Goal: Task Accomplishment & Management: Use online tool/utility

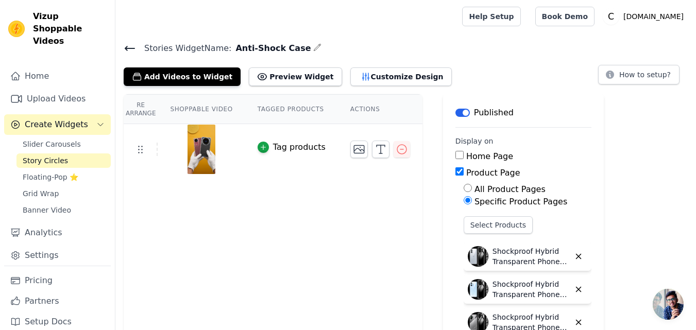
click at [126, 47] on icon at bounding box center [129, 48] width 9 height 4
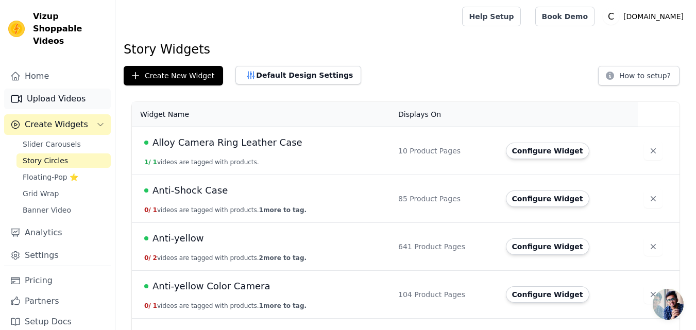
click at [45, 89] on link "Upload Videos" at bounding box center [57, 99] width 107 height 21
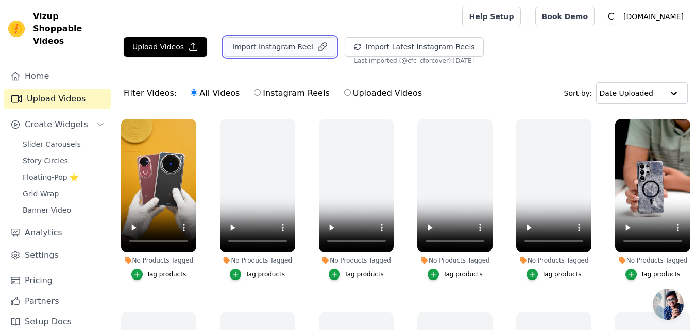
click at [272, 54] on button "Import Instagram Reel" at bounding box center [279, 47] width 113 height 20
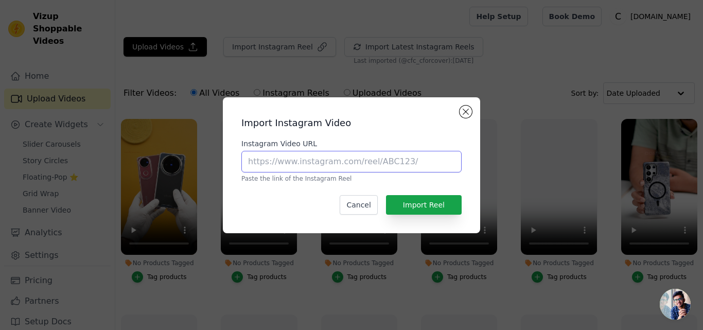
click at [268, 158] on input "Instagram Video URL" at bounding box center [351, 162] width 220 height 22
paste input "https://www.instagram.com/reel/DLKXwznBJHz"
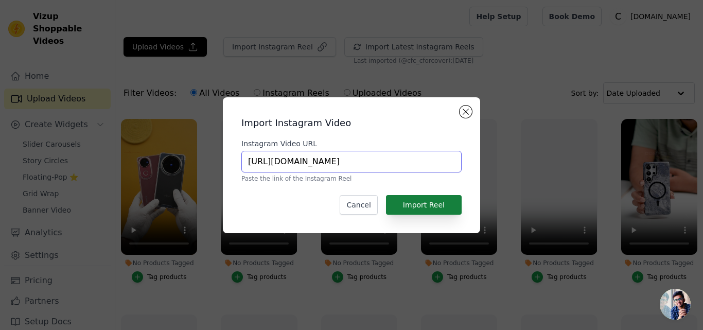
type input "https://www.instagram.com/reel/DLKXwznBJHz"
click at [415, 206] on button "Import Reel" at bounding box center [424, 205] width 76 height 20
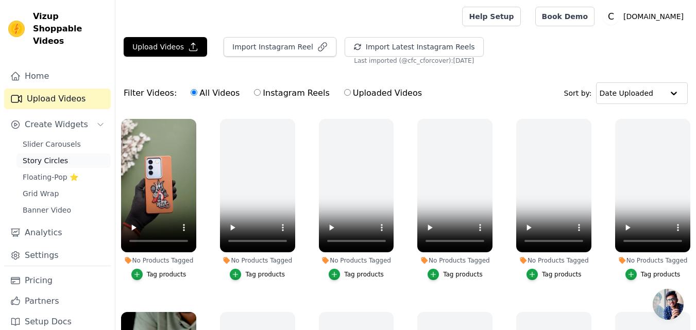
click at [47, 155] on span "Story Circles" at bounding box center [45, 160] width 45 height 10
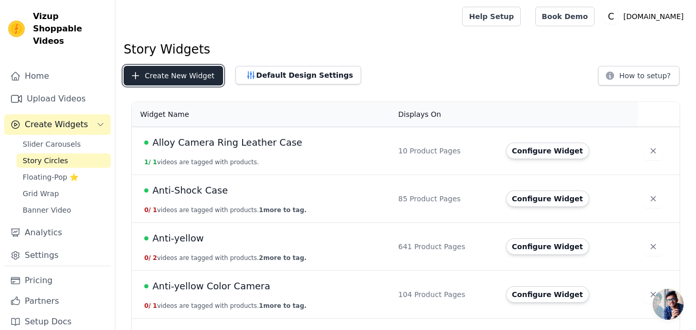
click at [188, 80] on button "Create New Widget" at bounding box center [173, 76] width 99 height 20
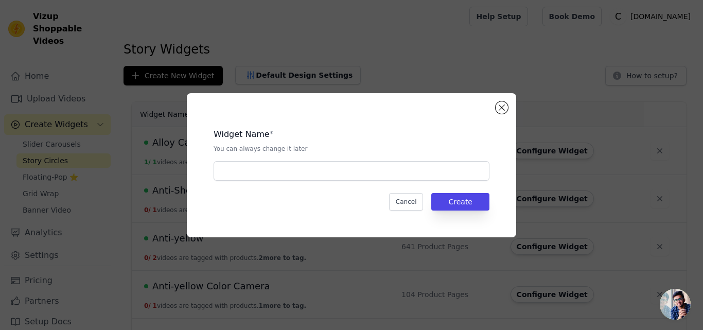
click at [285, 160] on div "Widget Name * You can always change it later" at bounding box center [352, 150] width 276 height 61
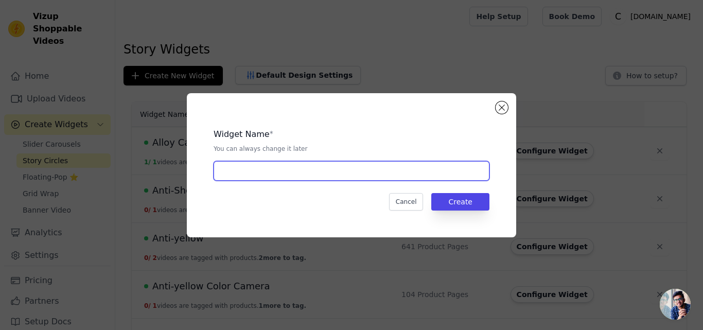
click at [280, 170] on input "text" at bounding box center [352, 171] width 276 height 20
paste input "[DEMOGRAPHIC_DATA] Divine Embroidery"
type input "[DEMOGRAPHIC_DATA] Divine Embroidery"
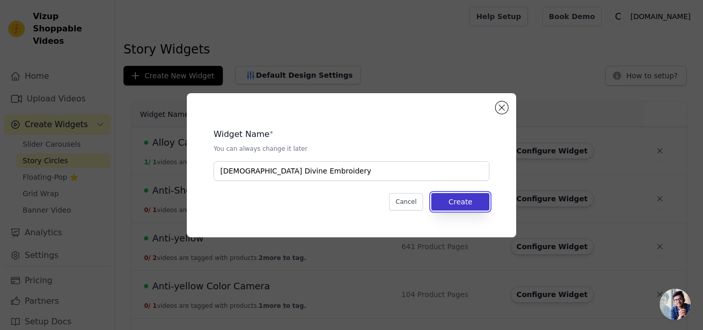
click at [462, 202] on button "Create" at bounding box center [460, 202] width 58 height 18
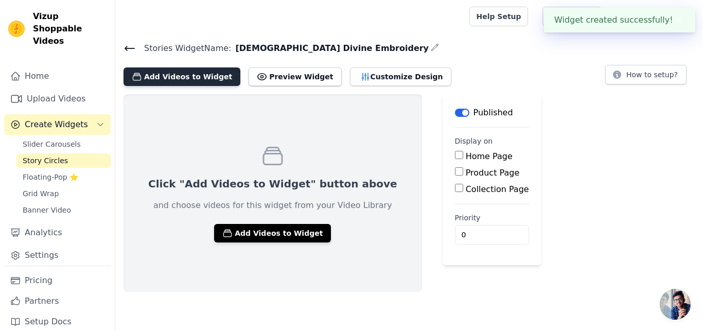
click at [159, 82] on button "Add Videos to Widget" at bounding box center [182, 76] width 117 height 19
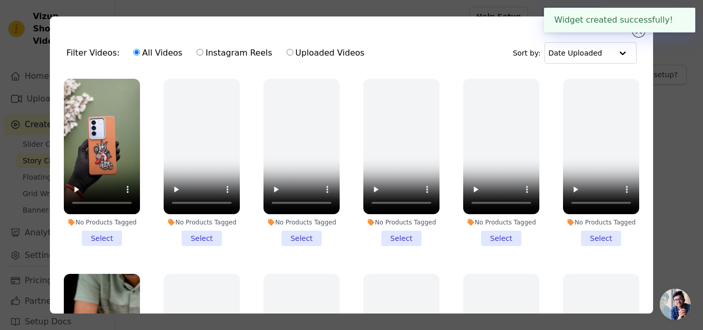
click at [99, 233] on li "No Products Tagged Select" at bounding box center [102, 162] width 76 height 167
click at [0, 0] on input "No Products Tagged Select" at bounding box center [0, 0] width 0 height 0
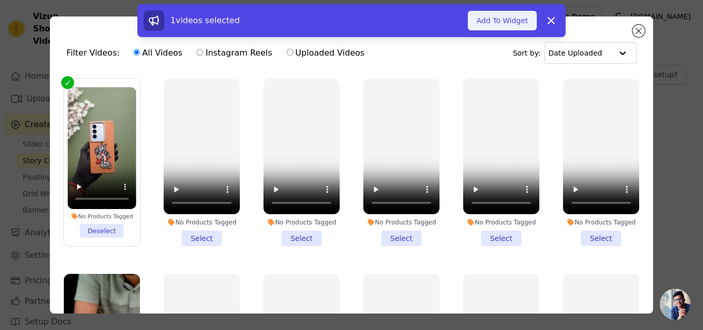
click at [491, 16] on button "Add To Widget" at bounding box center [502, 21] width 69 height 20
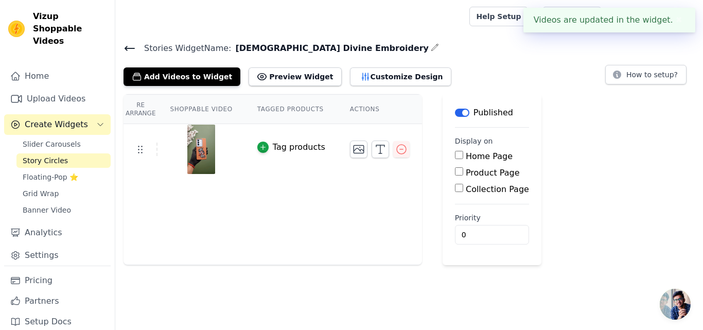
click at [472, 176] on label "Product Page" at bounding box center [493, 173] width 54 height 10
click at [463, 176] on input "Product Page" at bounding box center [459, 171] width 8 height 8
checkbox input "true"
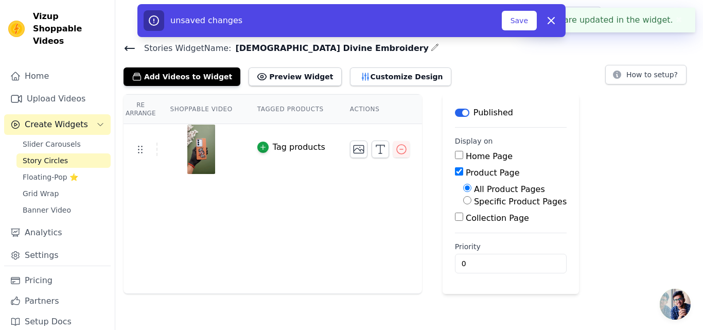
click at [476, 200] on label "Specific Product Pages" at bounding box center [520, 202] width 93 height 10
click at [472, 200] on input "Specific Product Pages" at bounding box center [467, 200] width 8 height 8
radio input "true"
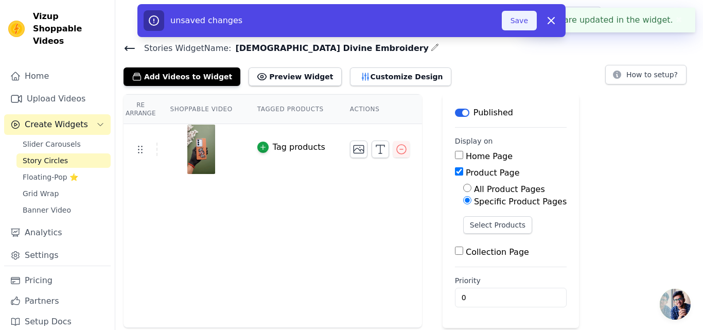
click at [522, 19] on button "Save" at bounding box center [519, 21] width 35 height 20
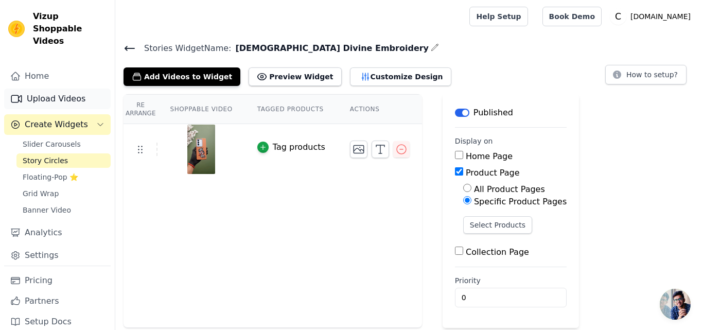
click at [61, 92] on link "Upload Videos" at bounding box center [57, 99] width 107 height 21
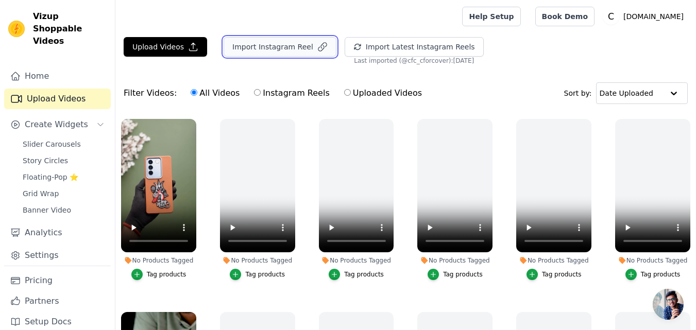
click at [261, 50] on button "Import Instagram Reel" at bounding box center [279, 47] width 113 height 20
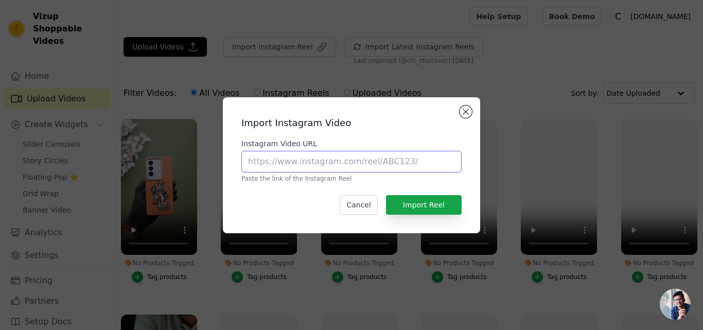
click at [320, 159] on input "Instagram Video URL" at bounding box center [351, 162] width 220 height 22
paste input "https://www.instagram.com/reel/DJT9OJbt32N"
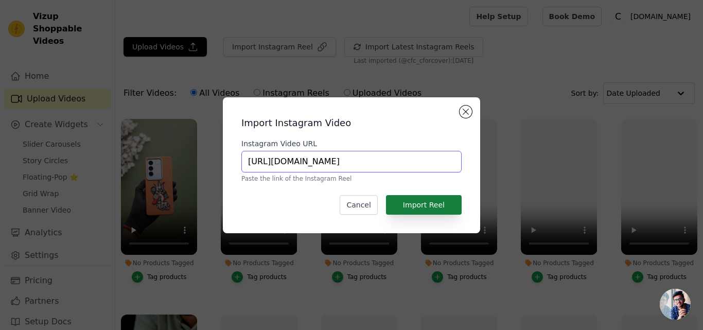
type input "https://www.instagram.com/reel/DJT9OJbt32N"
click at [427, 203] on button "Import Reel" at bounding box center [424, 205] width 76 height 20
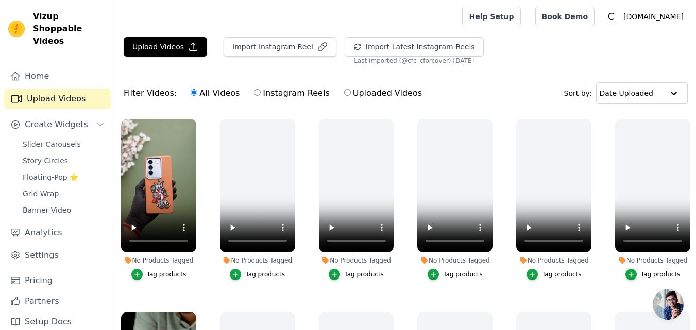
click at [270, 60] on div "Import Instagram Reel" at bounding box center [275, 51] width 121 height 28
click at [270, 57] on div "Import Instagram Reel" at bounding box center [275, 51] width 121 height 28
click at [270, 54] on button "Import Instagram Reel" at bounding box center [279, 47] width 113 height 20
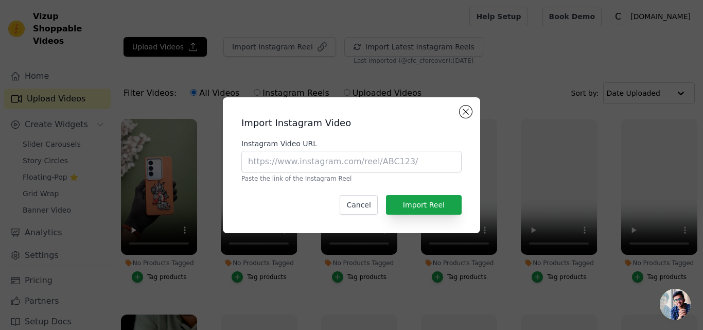
click at [270, 53] on div "Import Instagram Video Instagram Video URL Paste the link of the Instagram Reel…" at bounding box center [351, 165] width 703 height 330
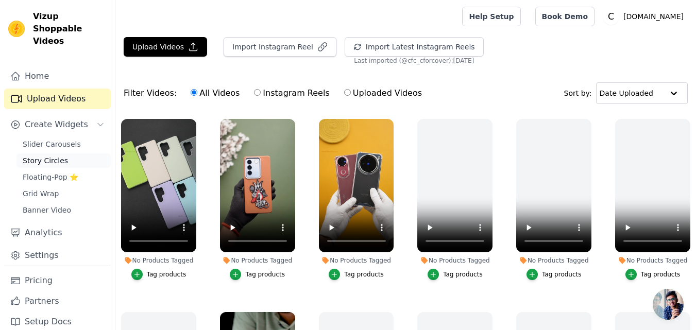
click at [51, 155] on span "Story Circles" at bounding box center [45, 160] width 45 height 10
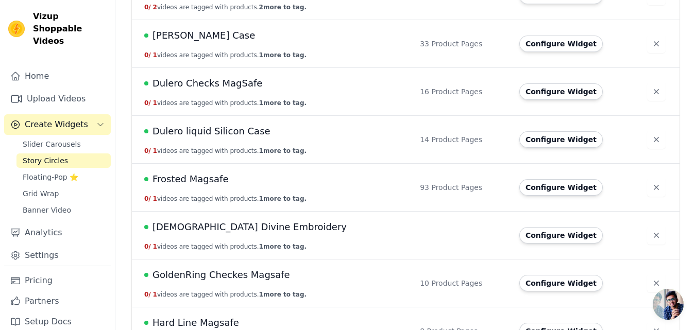
scroll to position [875, 0]
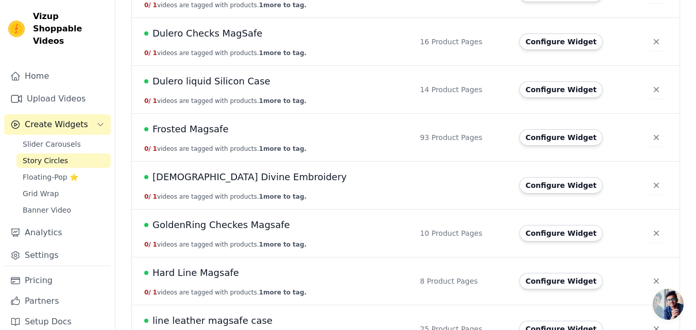
click at [212, 174] on span "God Divine Embroidery" at bounding box center [249, 177] width 194 height 14
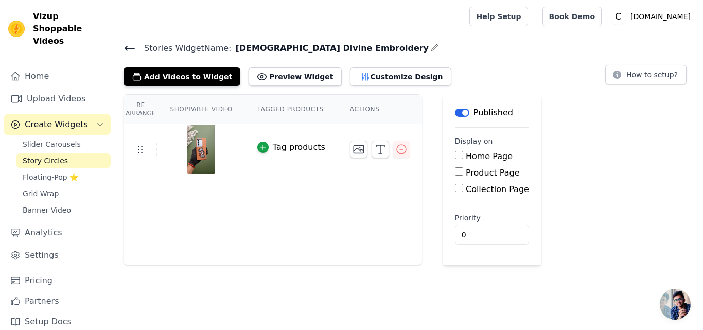
click at [466, 176] on label "Product Page" at bounding box center [493, 173] width 54 height 10
click at [463, 176] on input "Product Page" at bounding box center [459, 171] width 8 height 8
checkbox input "true"
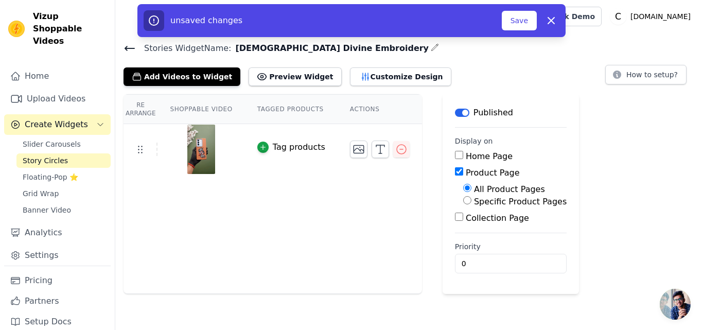
click at [474, 202] on label "Specific Product Pages" at bounding box center [520, 202] width 93 height 10
click at [467, 202] on input "Specific Product Pages" at bounding box center [467, 200] width 8 height 8
radio input "true"
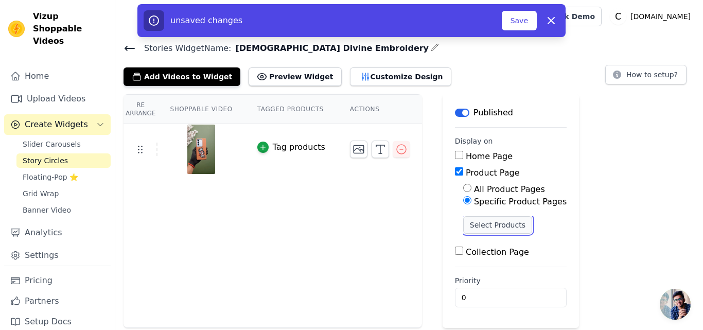
click at [471, 225] on button "Select Products" at bounding box center [497, 225] width 69 height 18
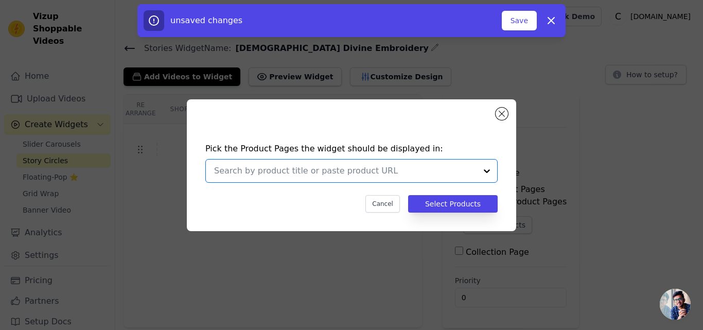
click at [291, 169] on input "text" at bounding box center [345, 171] width 263 height 12
paste input "Sleek Textured Silicone Case for Redmi Note 14 SE 5G Featuring Divine Embroider…"
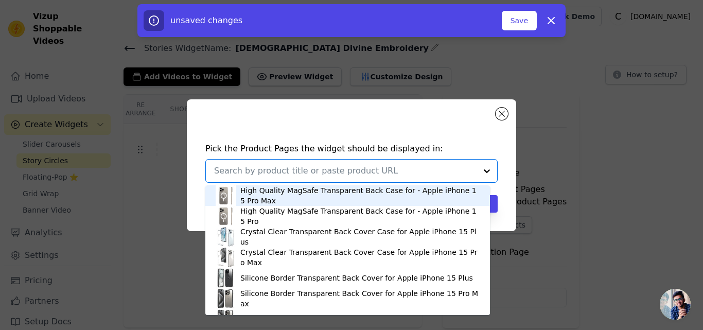
type input "Sleek Textured Silicone Case for Redmi Note 14 SE 5G Featuring Divine Embroider…"
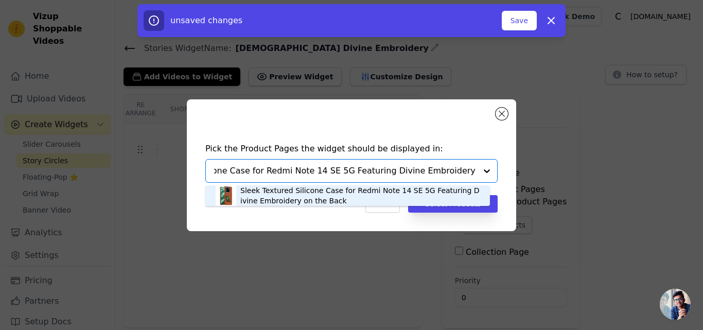
click at [288, 191] on div "Sleek Textured Silicone Case for Redmi Note 14 SE 5G Featuring Divine Embroider…" at bounding box center [359, 195] width 239 height 21
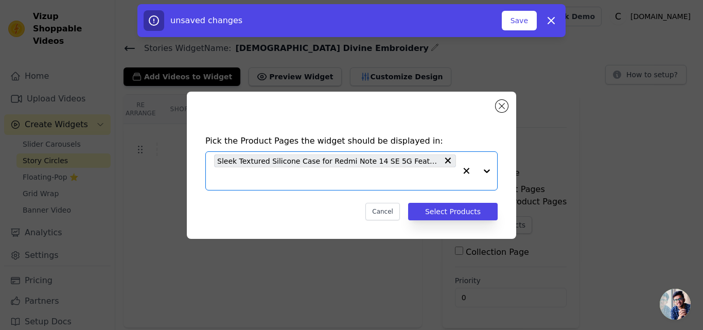
scroll to position [0, 0]
click at [259, 173] on input "text" at bounding box center [335, 178] width 242 height 12
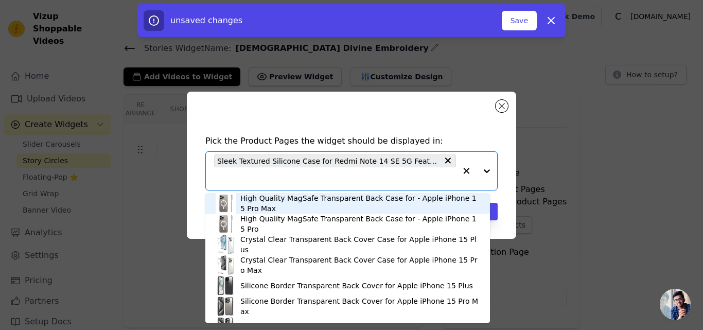
paste input "Sleek Textured Silicone Case for Realme 13 5G Featuring Divine Embroidery on th…"
type input "Sleek Textured Silicone Case for Realme 13 5G Featuring Divine Embroidery on th…"
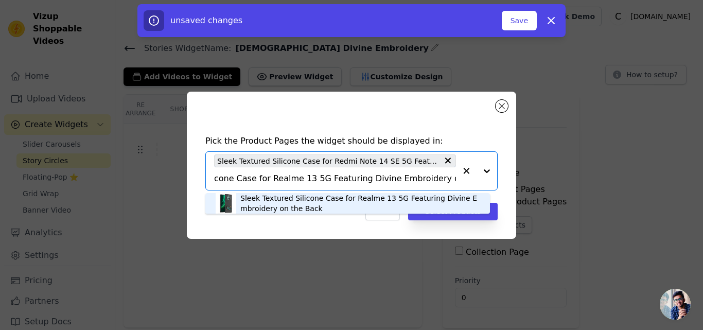
click at [266, 199] on div "Sleek Textured Silicone Case for Realme 13 5G Featuring Divine Embroidery on th…" at bounding box center [359, 203] width 239 height 21
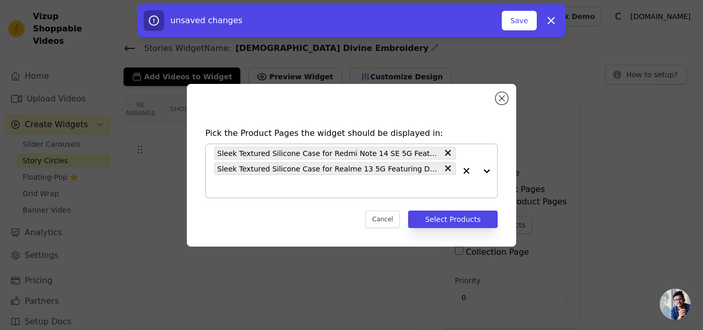
click at [263, 190] on input "text" at bounding box center [335, 186] width 242 height 12
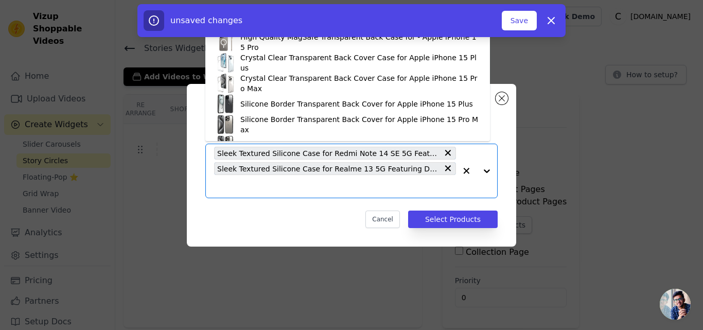
paste input "Sleek Textured Silicone Case for Vivo Y95 Featuring Divine Embroidery on the Ba…"
type input "Sleek Textured Silicone Case for Vivo Y95 Featuring Divine Embroidery on the Ba…"
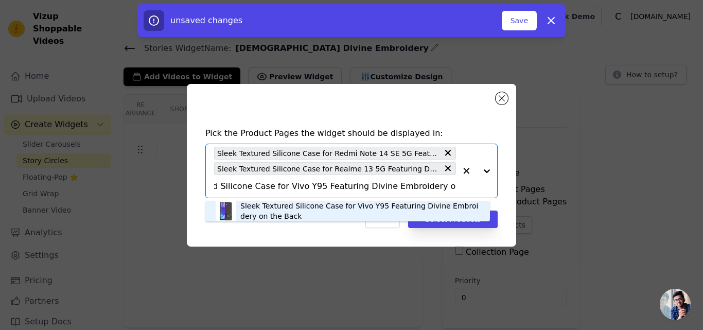
click at [266, 209] on div "Sleek Textured Silicone Case for Vivo Y95 Featuring Divine Embroidery on the Ba…" at bounding box center [359, 211] width 239 height 21
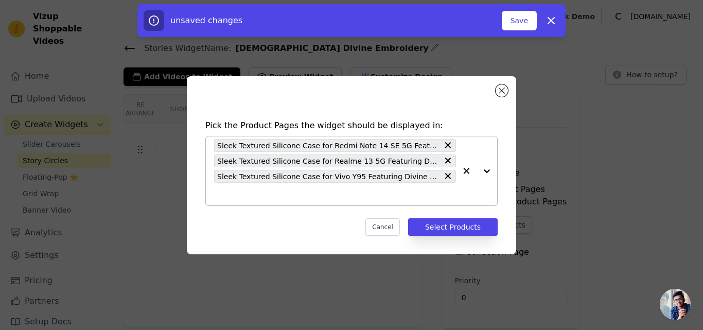
click at [258, 201] on div "Sleek Textured Silicone Case for Redmi Note 14 SE 5G Featuring Divine Embroider…" at bounding box center [335, 170] width 242 height 69
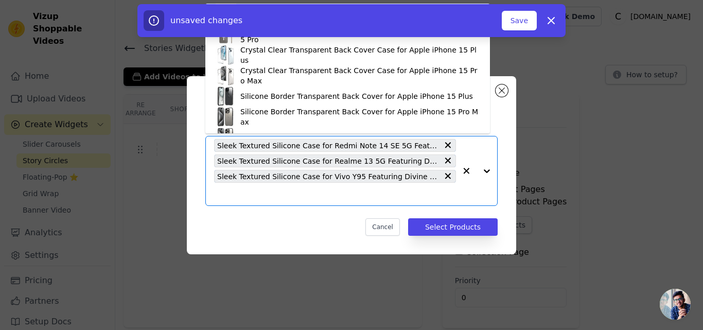
paste input "Sleek Textured Silicone Case for Vivo Y58 5G Featuring Divine Embroidery on the…"
type input "Sleek Textured Silicone Case for Vivo Y58 5G Featuring Divine Embroidery on the…"
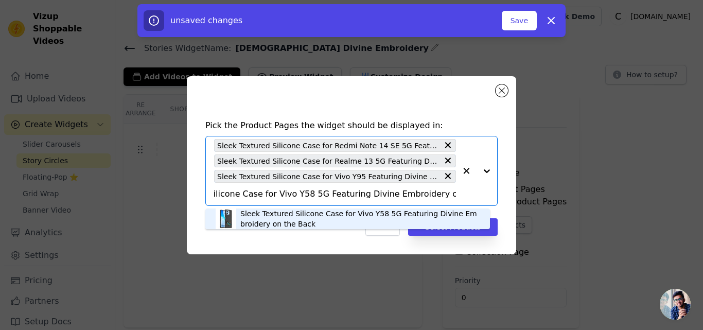
click at [286, 215] on div "Sleek Textured Silicone Case for Vivo Y58 5G Featuring Divine Embroidery on the…" at bounding box center [359, 219] width 239 height 21
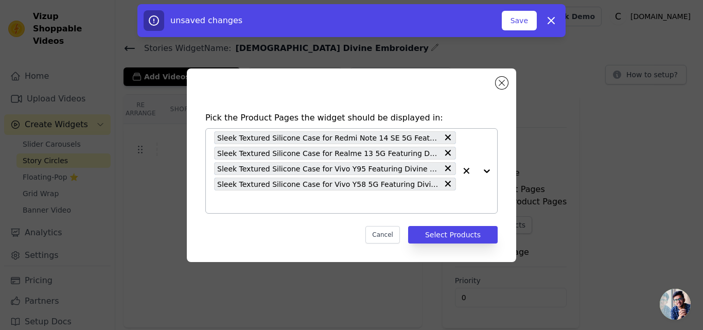
click at [286, 197] on input "text" at bounding box center [335, 202] width 242 height 12
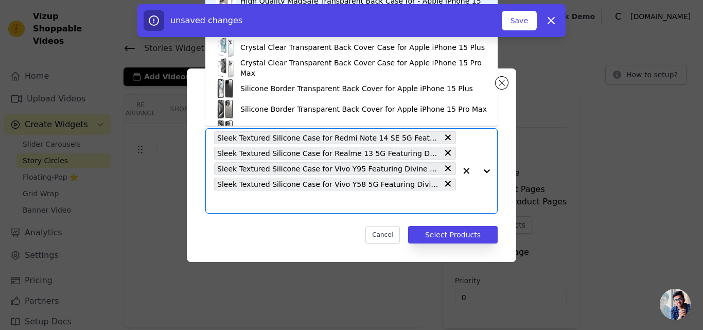
paste input "Sleek Textured Silicone Case for Vivo V27 5G Featuring Divine Embroidery on the…"
type input "Sleek Textured Silicone Case for Vivo V27 5G Featuring Divine Embroidery on the…"
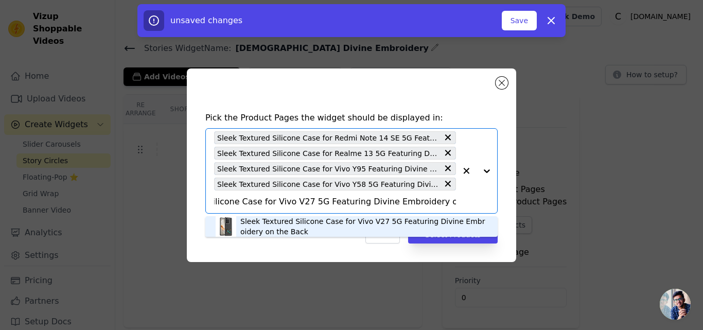
click at [279, 219] on div "Sleek Textured Silicone Case for Vivo V27 5G Featuring Divine Embroidery on the…" at bounding box center [363, 226] width 247 height 21
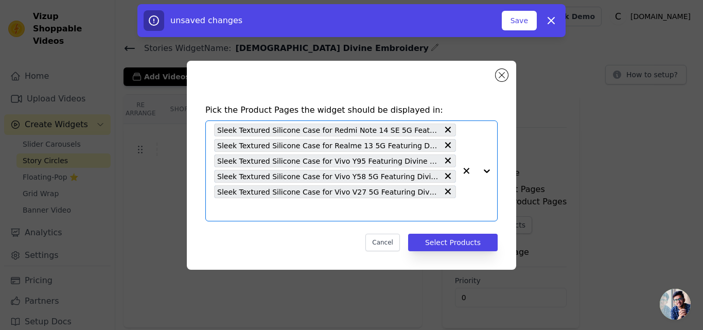
scroll to position [0, 0]
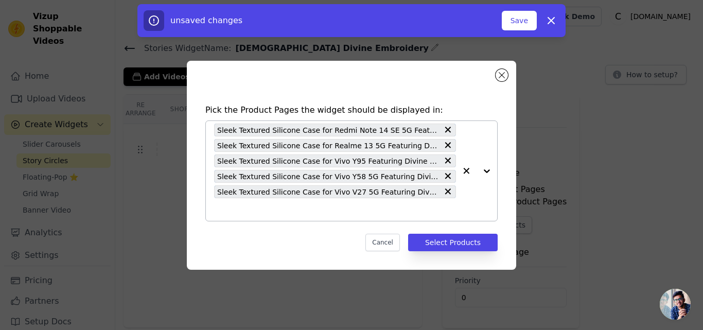
click at [281, 212] on input "text" at bounding box center [335, 209] width 242 height 12
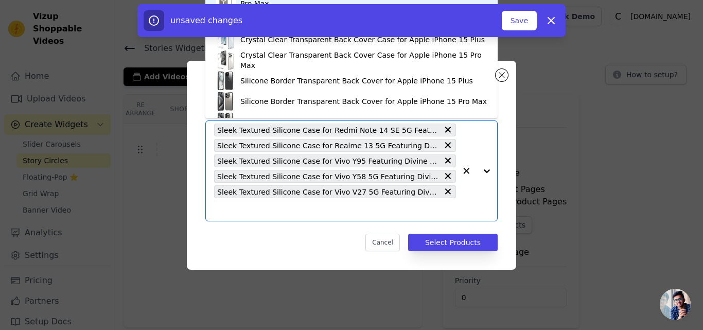
paste input "Sleek Textured Silicone Case for Samsung A16 5G Featuring Divine Embroidery on …"
type input "Sleek Textured Silicone Case for Samsung A16 5G Featuring Divine Embroidery on …"
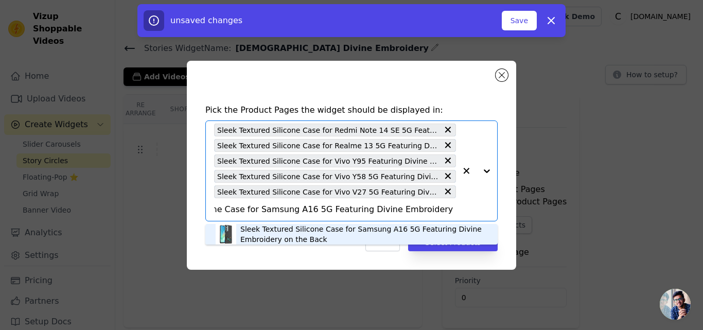
click at [276, 228] on div "Sleek Textured Silicone Case for Samsung A16 5G Featuring Divine Embroidery on …" at bounding box center [363, 234] width 247 height 21
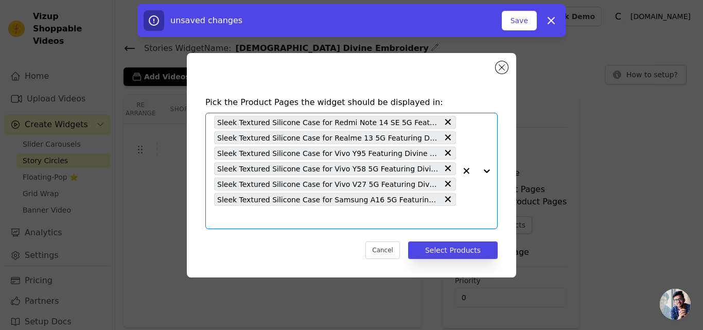
click at [266, 221] on input "text" at bounding box center [335, 217] width 242 height 12
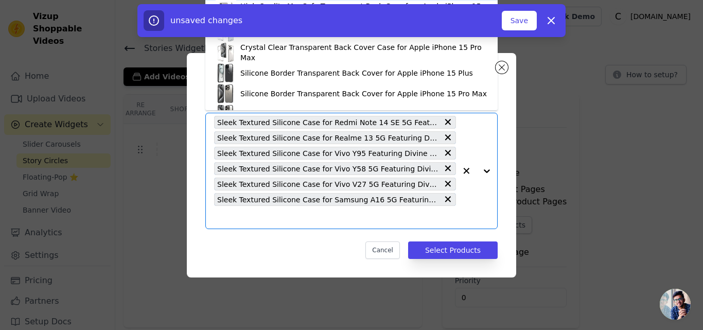
paste input "Sleek Textured Silicone Case for Realme C61 Featuring Divine Embroidery on the …"
type input "Sleek Textured Silicone Case for Realme C61 Featuring Divine Embroidery on the …"
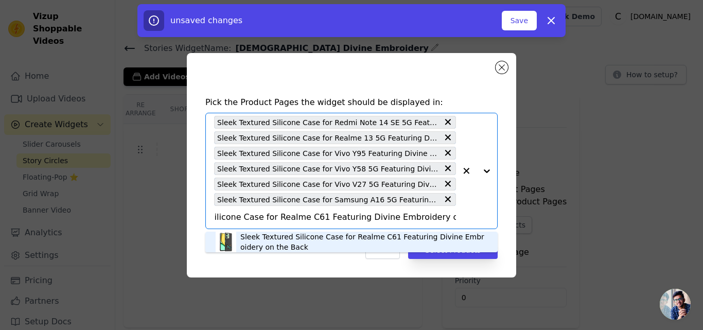
click at [266, 234] on div "Sleek Textured Silicone Case for Realme C61 Featuring Divine Embroidery on the …" at bounding box center [363, 242] width 247 height 21
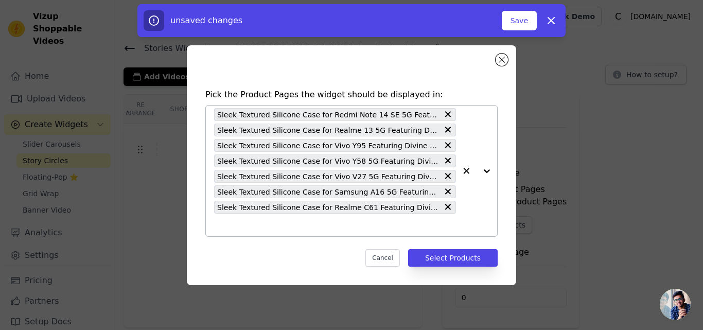
click at [253, 229] on input "text" at bounding box center [335, 225] width 242 height 12
paste input "Sleek Textured Silicone Case for Realme C35 Featuring Divine Embroidery on the …"
type input "Sleek Textured Silicone Case for Realme C35 Featuring Divine Embroidery on the …"
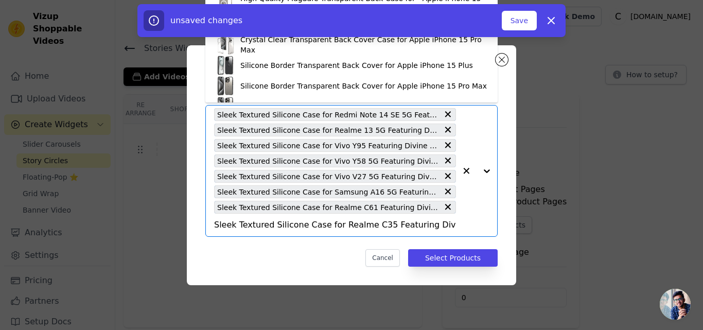
scroll to position [0, 68]
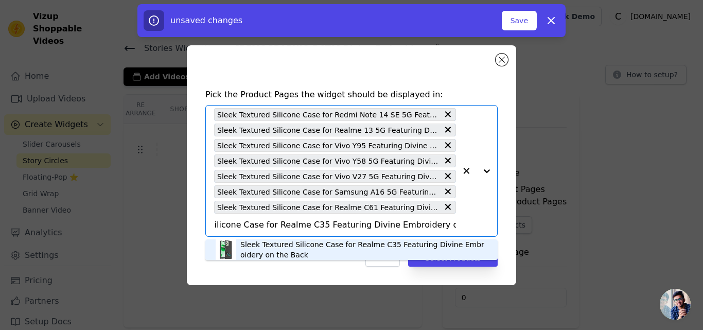
click at [250, 245] on div "Sleek Textured Silicone Case for Realme C35 Featuring Divine Embroidery on the …" at bounding box center [363, 249] width 247 height 21
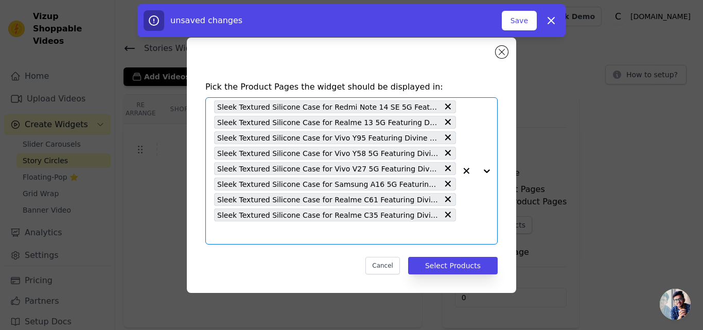
scroll to position [0, 0]
click at [261, 239] on div "Sleek Textured Silicone Case for Redmi Note 14 SE 5G Featuring Divine Embroider…" at bounding box center [335, 171] width 242 height 146
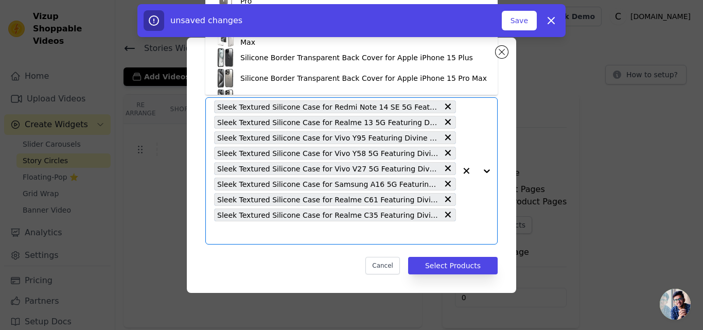
paste input "Sleek Textured Silicone Case for Realme 14 Pro Plus 5G Featuring Divine Embroid…"
type input "Sleek Textured Silicone Case for Realme 14 Pro Plus 5G Featuring Divine Embroid…"
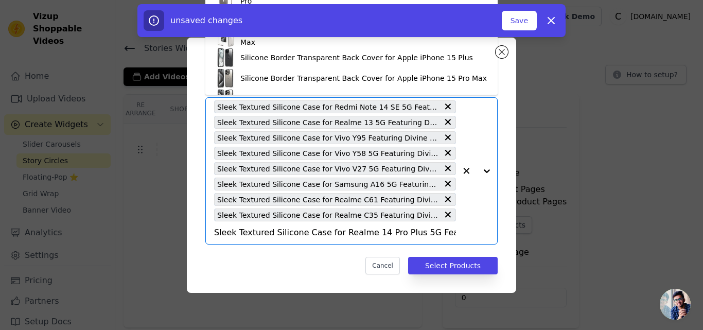
scroll to position [0, 107]
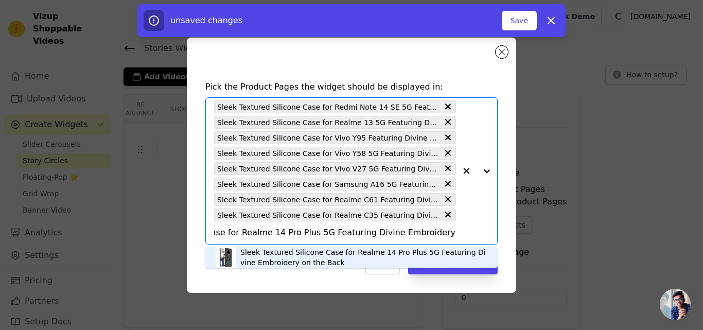
click at [264, 259] on div "Sleek Textured Silicone Case for Realme 14 Pro Plus 5G Featuring Divine Embroid…" at bounding box center [363, 257] width 247 height 21
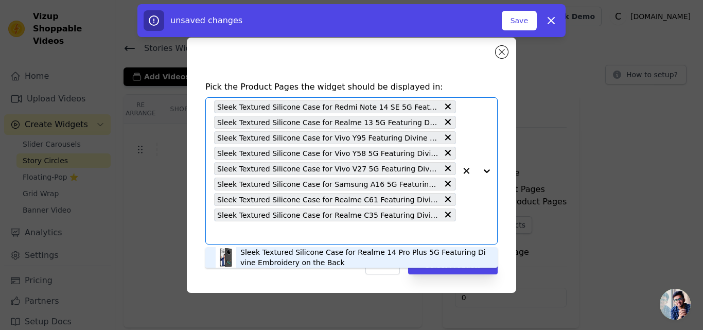
scroll to position [0, 0]
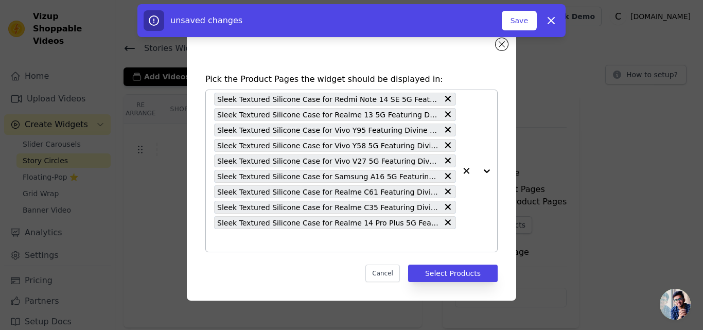
click at [271, 245] on input "text" at bounding box center [335, 240] width 242 height 12
paste input "Sleek Textured Silicone Case for Oppo A17 Featuring Divine Embroidery on the Ba…"
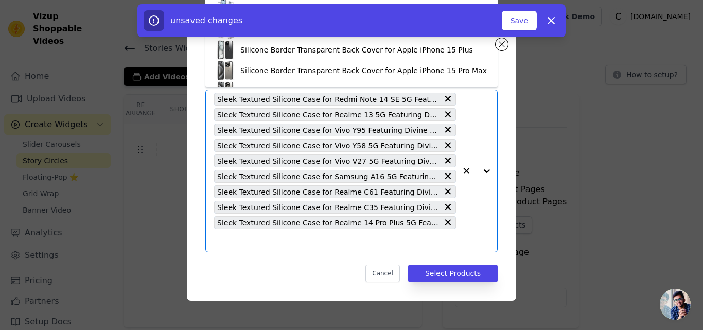
type input "Sleek Textured Silicone Case for Oppo A17 Featuring Divine Embroidery on the Ba…"
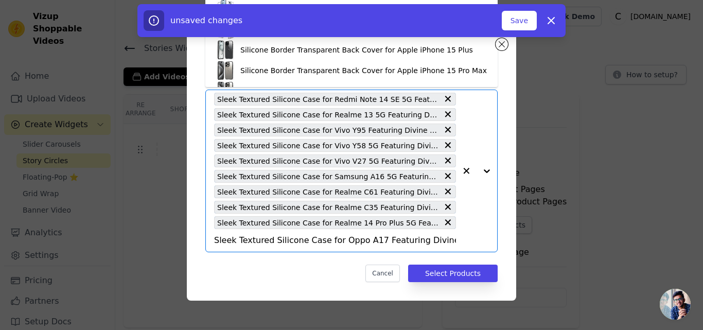
scroll to position [0, 62]
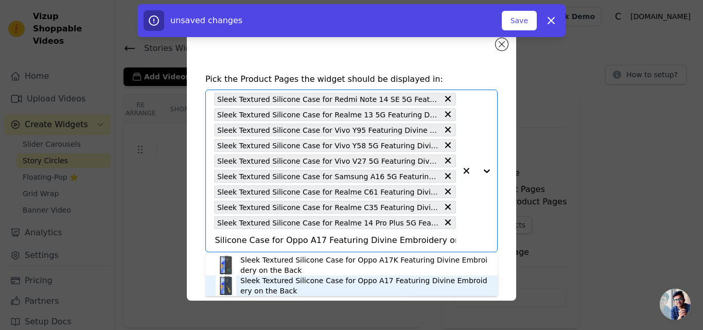
click at [271, 279] on div "Sleek Textured Silicone Case for Oppo A17 Featuring Divine Embroidery on the Ba…" at bounding box center [363, 285] width 247 height 21
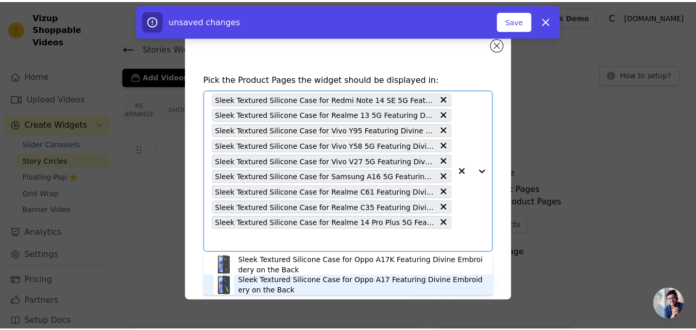
scroll to position [0, 0]
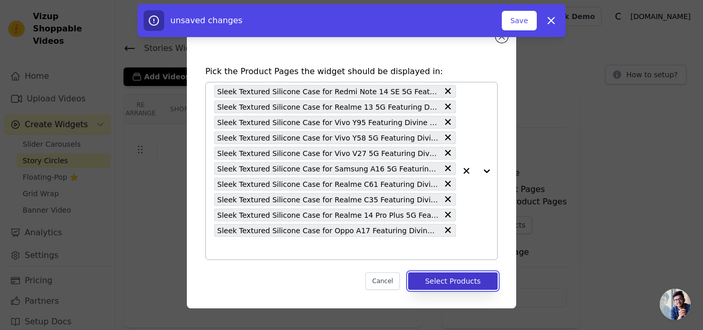
click at [439, 287] on button "Select Products" at bounding box center [453, 281] width 90 height 18
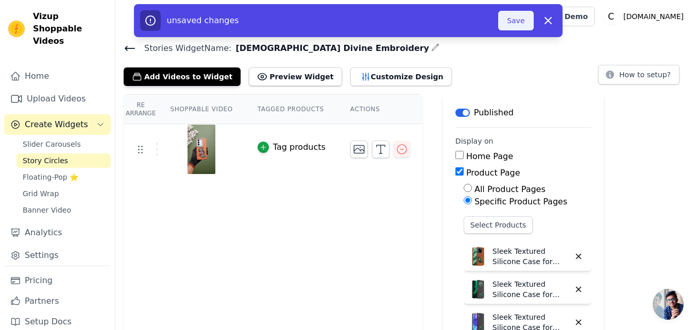
click at [512, 21] on button "Save" at bounding box center [515, 21] width 35 height 20
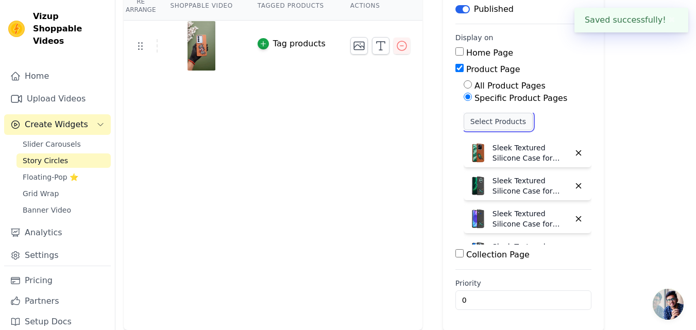
click at [475, 120] on button "Select Products" at bounding box center [497, 122] width 69 height 18
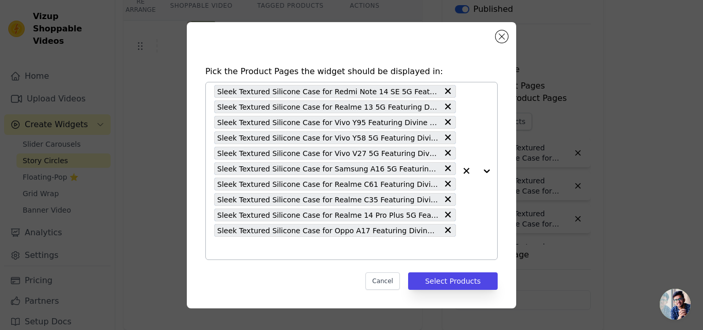
click at [234, 251] on input "text" at bounding box center [335, 248] width 242 height 12
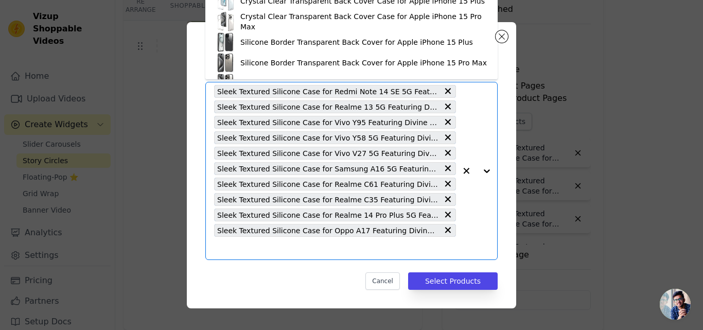
paste input "Sleek Textured Silicone Case for Redmi Note 14 Pro 5G Featuring Divine Embroide…"
type input "Sleek Textured Silicone Case for Redmi Note 14 Pro 5G Featuring Divine Embroide…"
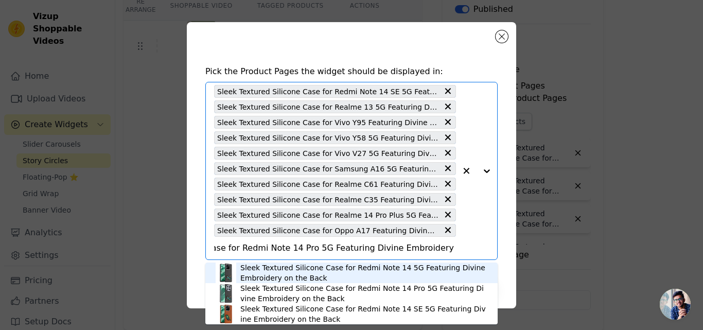
scroll to position [3, 0]
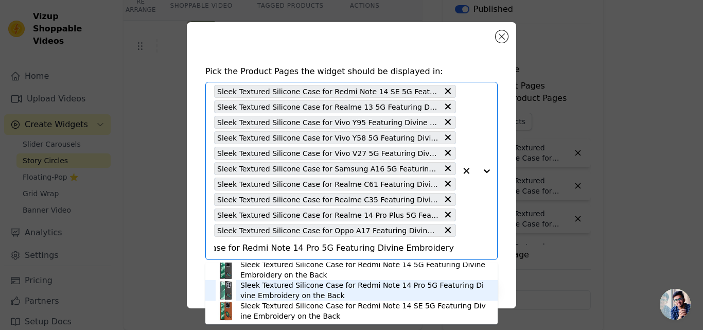
click at [340, 285] on div "Sleek Textured Silicone Case for Redmi Note 14 Pro 5G Featuring Divine Embroide…" at bounding box center [363, 290] width 247 height 21
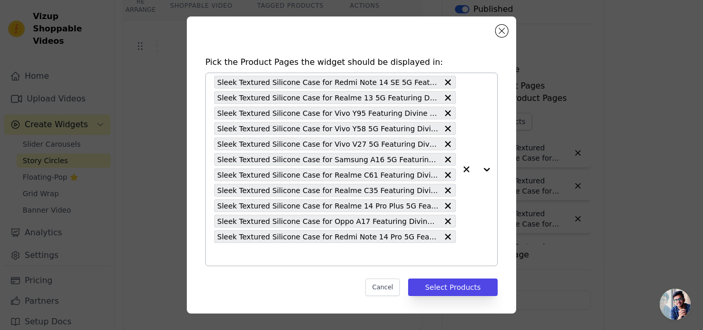
scroll to position [5, 0]
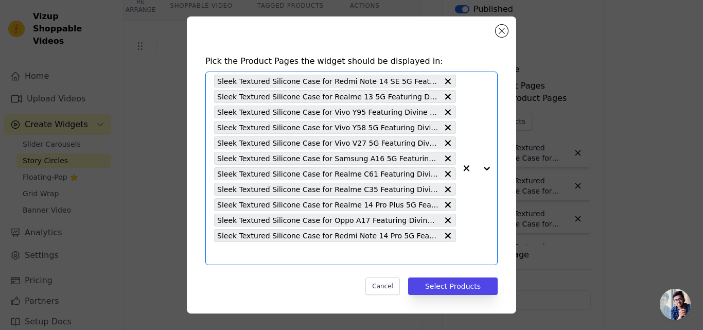
click at [273, 250] on input "text" at bounding box center [335, 253] width 242 height 12
paste input "Sleek Textured Silicone Case for Redmi Note 14 5G Featuring Divine Embroidery o…"
type input "Sleek Textured Silicone Case for Redmi Note 14 5G Featuring Divine Embroidery o…"
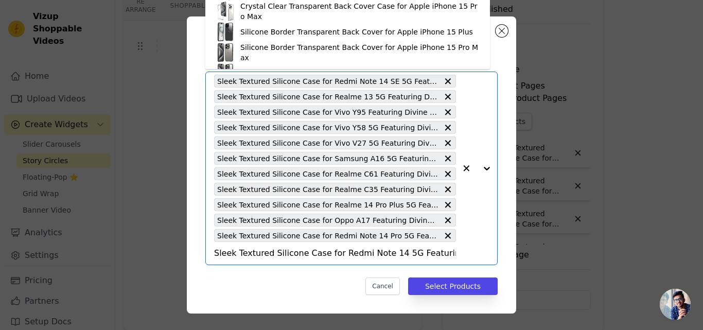
scroll to position [0, 99]
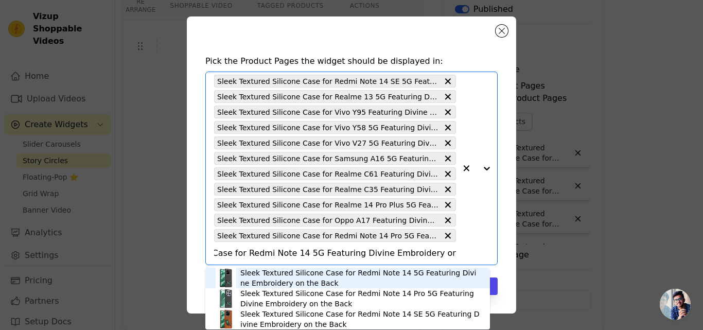
click at [323, 278] on div "Sleek Textured Silicone Case for Redmi Note 14 5G Featuring Divine Embroidery o…" at bounding box center [359, 278] width 239 height 21
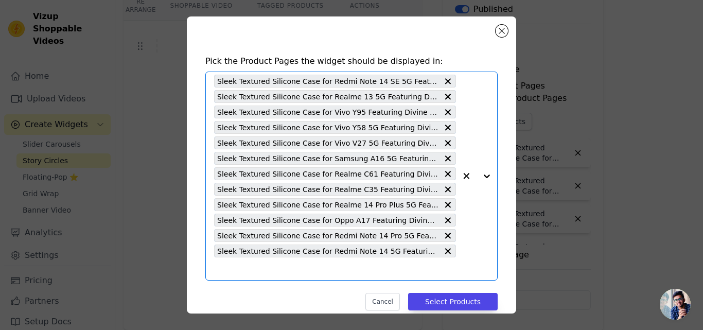
scroll to position [0, 0]
click at [276, 267] on input "text" at bounding box center [335, 269] width 242 height 12
paste input "Sleek Textured Silicone Case for Vivo V29e 5G Featuring Divine Embroidery on th…"
type input "Sleek Textured Silicone Case for Vivo V29e 5G Featuring Divine Embroidery on th…"
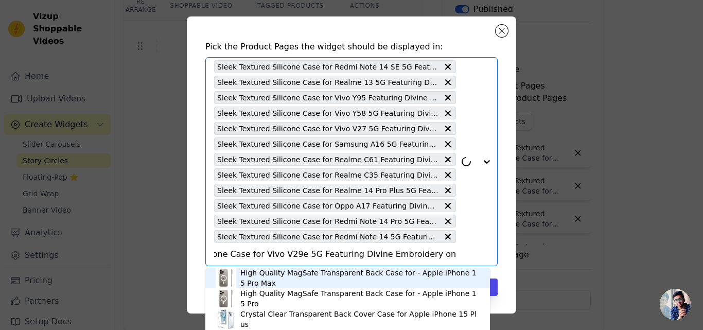
scroll to position [20, 0]
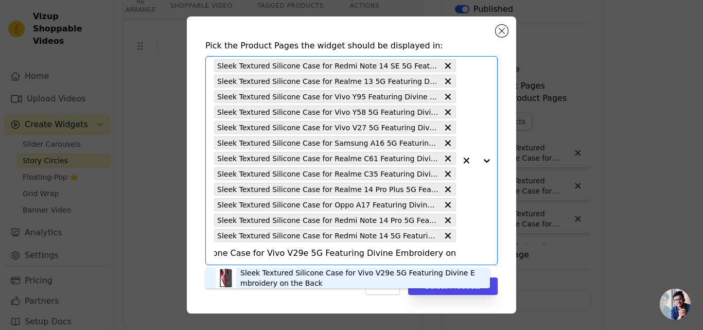
click at [269, 272] on div "Sleek Textured Silicone Case for Vivo V29e 5G Featuring Divine Embroidery on th…" at bounding box center [359, 278] width 239 height 21
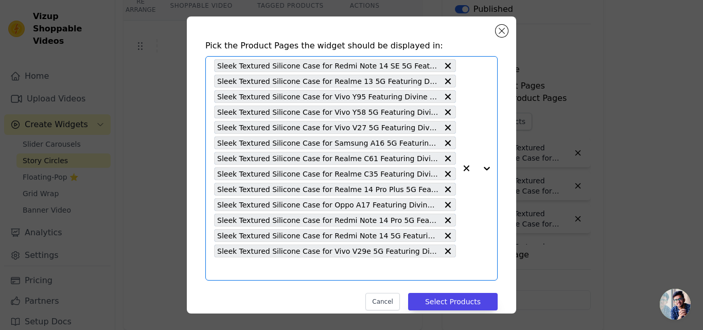
scroll to position [0, 0]
click at [269, 272] on input "text" at bounding box center [335, 269] width 242 height 12
paste input "Sleek Textured Silicone Case for Vivo Y75 5G Featuring Divine Embroidery on the…"
type input "Sleek Textured Silicone Case for Vivo Y75 5G Featuring Divine Embroidery on the…"
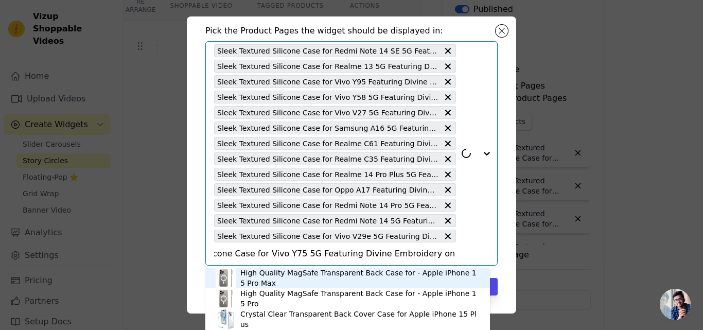
scroll to position [36, 0]
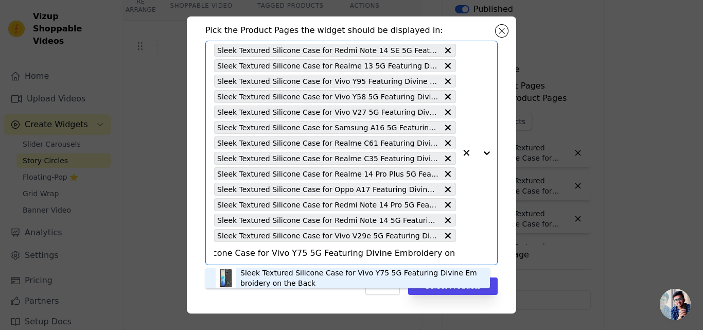
click at [266, 273] on div "Sleek Textured Silicone Case for Vivo Y75 5G Featuring Divine Embroidery on the…" at bounding box center [359, 278] width 239 height 21
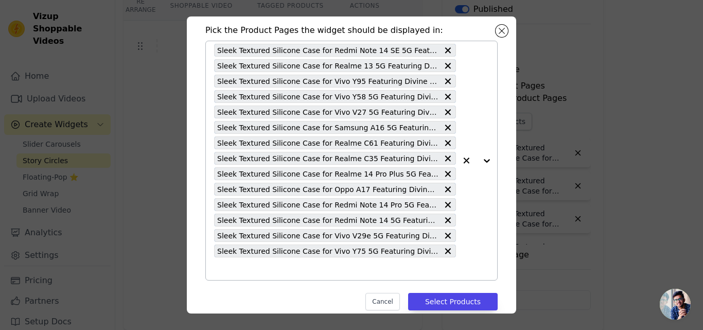
click at [257, 270] on input "text" at bounding box center [335, 269] width 242 height 12
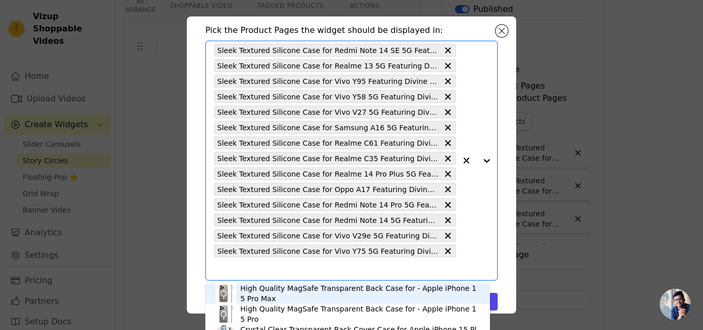
paste input "Sleek Textured Silicone Case for Vivo V50 5G Featuring Divine Embroidery on the…"
type input "Sleek Textured Silicone Case for Vivo V50 5G Featuring Divine Embroidery on the…"
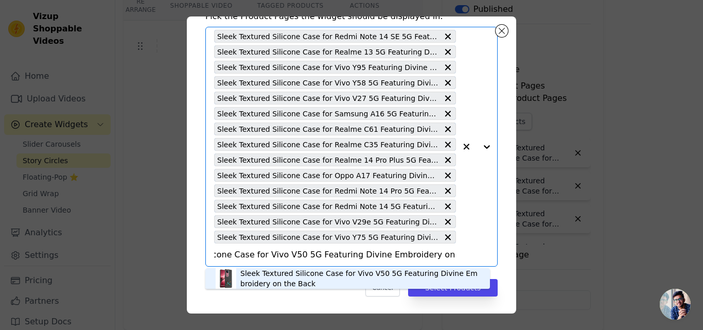
scroll to position [51, 0]
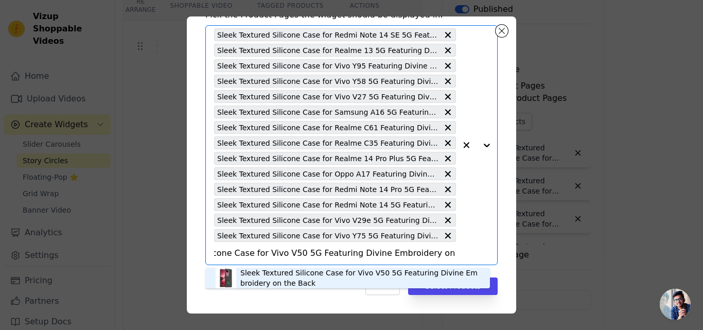
click at [257, 275] on div "Sleek Textured Silicone Case for Vivo V50 5G Featuring Divine Embroidery on the…" at bounding box center [359, 278] width 239 height 21
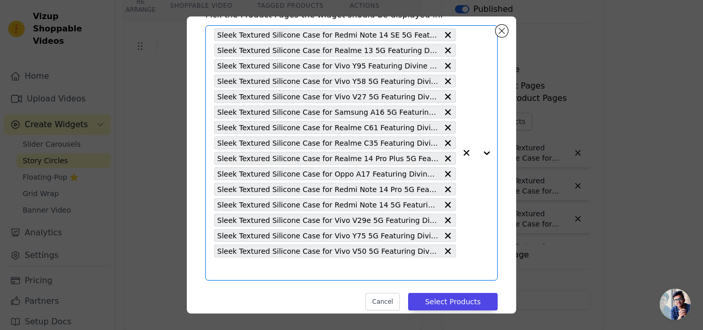
scroll to position [0, 0]
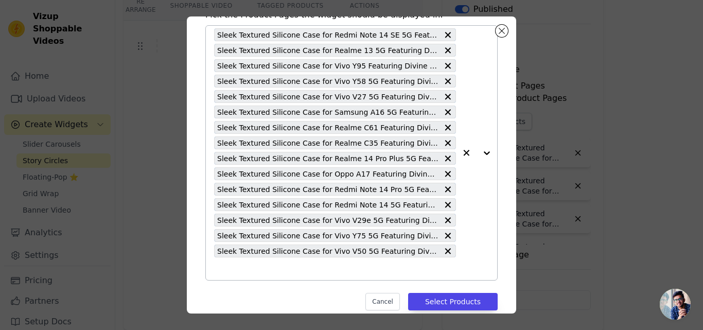
click at [257, 275] on div "Sleek Textured Silicone Case for Redmi Note 14 SE 5G Featuring Divine Embroider…" at bounding box center [335, 153] width 242 height 254
paste input "Sleek Textured Silicone Case for Redmi 13C 4G Featuring Divine Embroidery on th…"
type input "Sleek Textured Silicone Case for Redmi 13C 4G Featuring Divine Embroidery on th…"
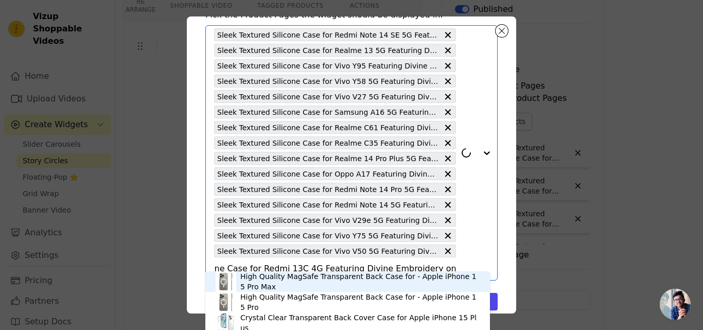
scroll to position [66, 0]
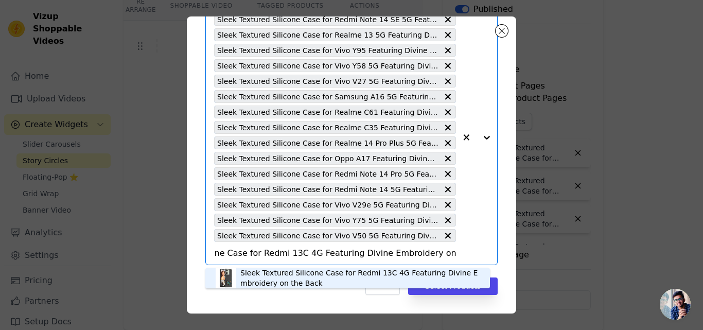
click at [267, 274] on div "Sleek Textured Silicone Case for Redmi 13C 4G Featuring Divine Embroidery on th…" at bounding box center [359, 278] width 239 height 21
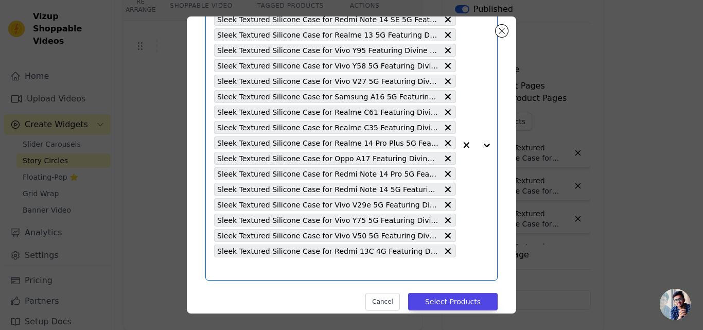
scroll to position [0, 0]
click at [261, 270] on input "text" at bounding box center [335, 269] width 242 height 12
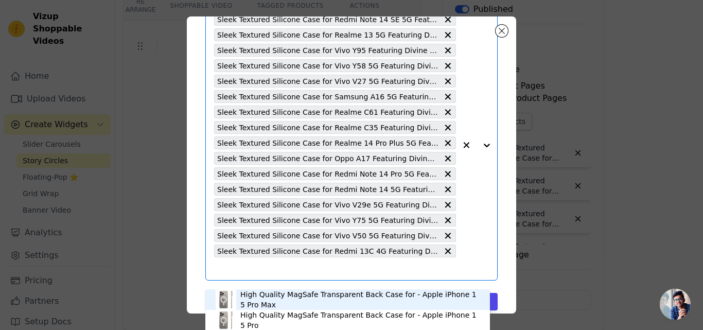
paste input "Sleek Textured Silicone Case for Redmi 12 5G Featuring Divine Embroidery on the…"
type input "Sleek Textured Silicone Case for Redmi 12 5G Featuring Divine Embroidery on the…"
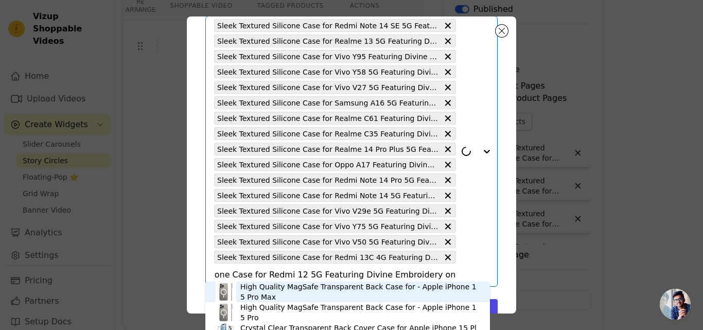
scroll to position [82, 0]
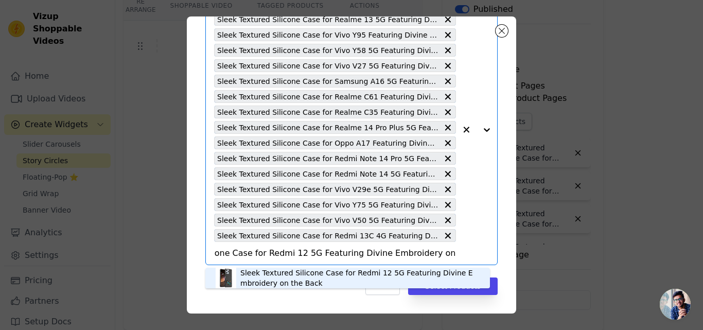
click at [261, 274] on div "Sleek Textured Silicone Case for Redmi 12 5G Featuring Divine Embroidery on the…" at bounding box center [359, 278] width 239 height 21
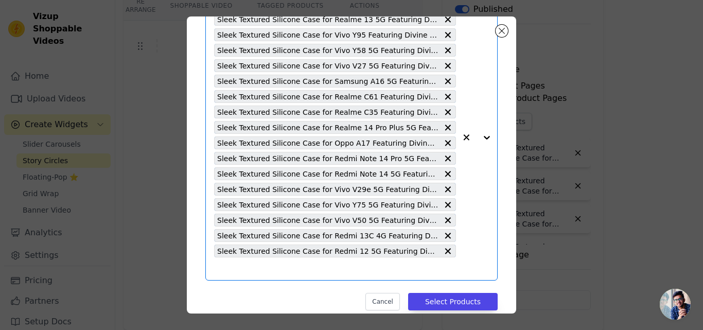
click at [259, 274] on input "text" at bounding box center [335, 269] width 242 height 12
paste input "Sleek Textured Silicone Case for Realme P3x 5G Featuring Divine Embroidery on t…"
type input "Sleek Textured Silicone Case for Realme P3x 5G Featuring Divine Embroidery on t…"
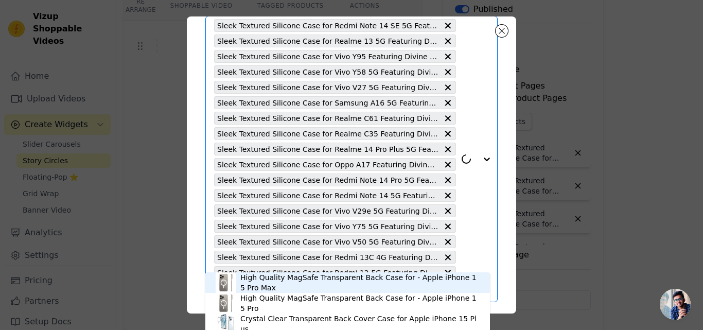
scroll to position [97, 0]
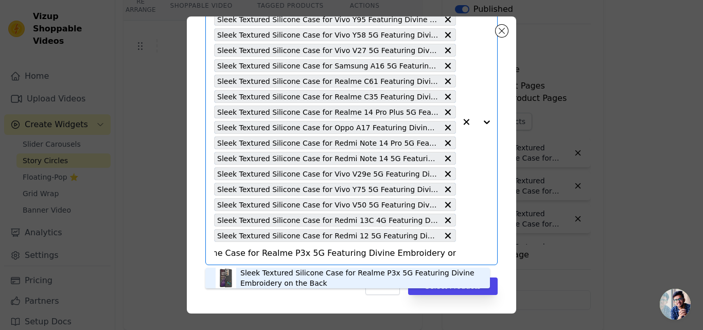
click at [257, 274] on div "Sleek Textured Silicone Case for Realme P3x 5G Featuring Divine Embroidery on t…" at bounding box center [359, 278] width 239 height 21
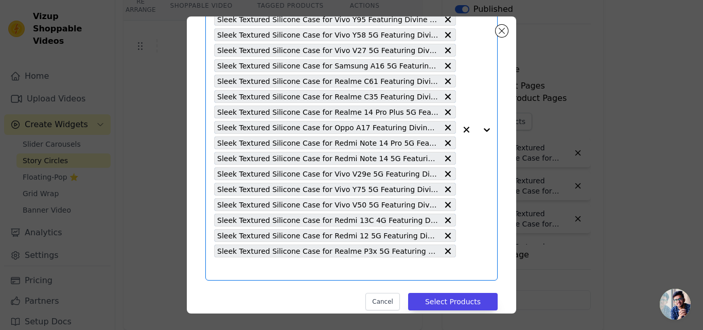
scroll to position [0, 0]
click at [257, 274] on input "text" at bounding box center [335, 269] width 242 height 12
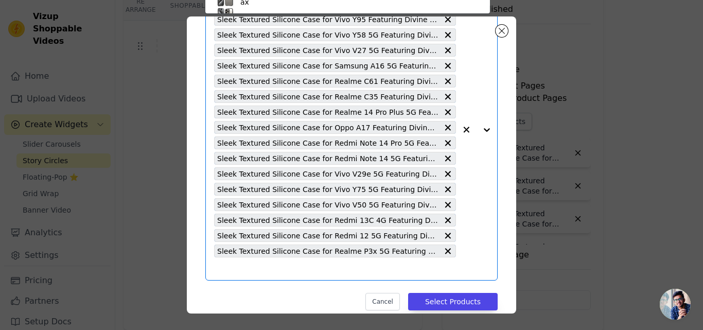
paste input "Sleek Textured Silicone Case for Oppo F29 5G Featuring Divine Embroidery on the…"
type input "Sleek Textured Silicone Case for Oppo F29 5G Featuring Divine Embroidery on the…"
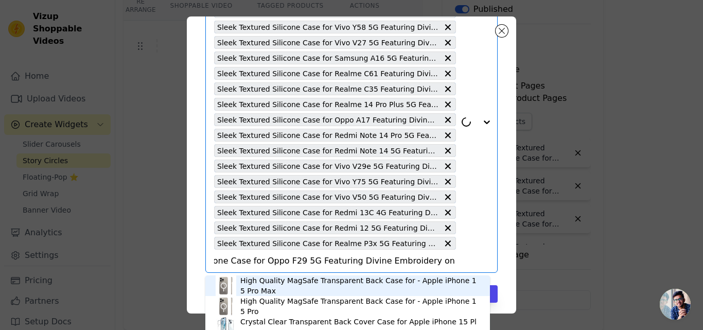
scroll to position [113, 0]
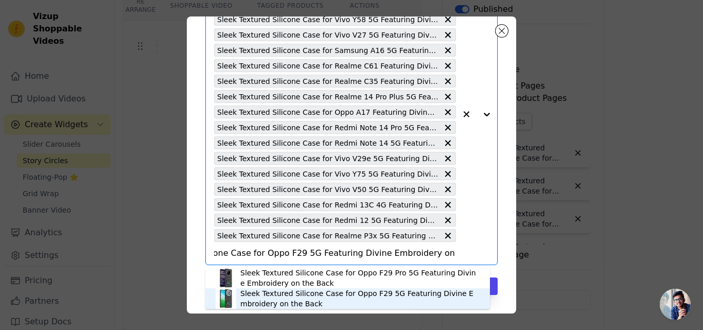
click at [261, 295] on div "Sleek Textured Silicone Case for Oppo F29 5G Featuring Divine Embroidery on the…" at bounding box center [359, 298] width 239 height 21
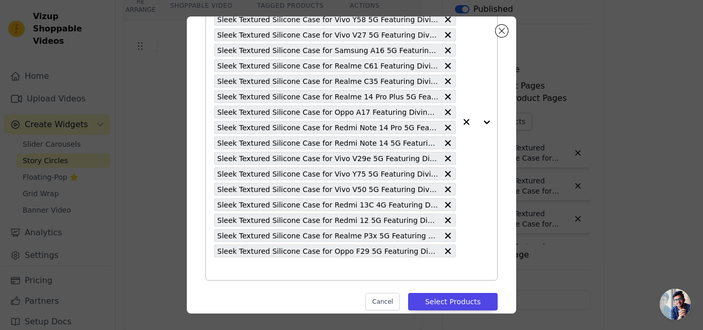
click at [250, 273] on input "text" at bounding box center [335, 269] width 242 height 12
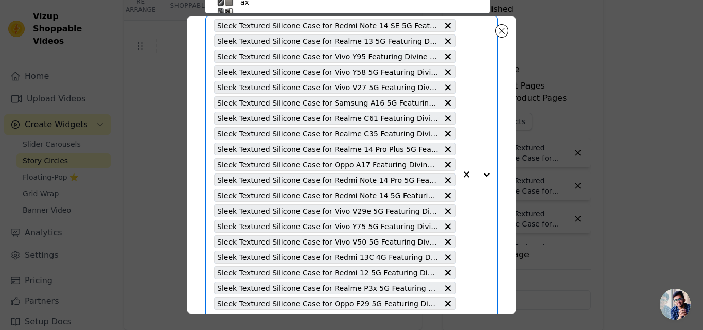
paste input "Sleek Textured Silicone Case for Oppo F27 5G Featuring Divine Embroidery on the…"
type input "Sleek Textured Silicone Case for Oppo F27 5G Featuring Divine Embroidery on the…"
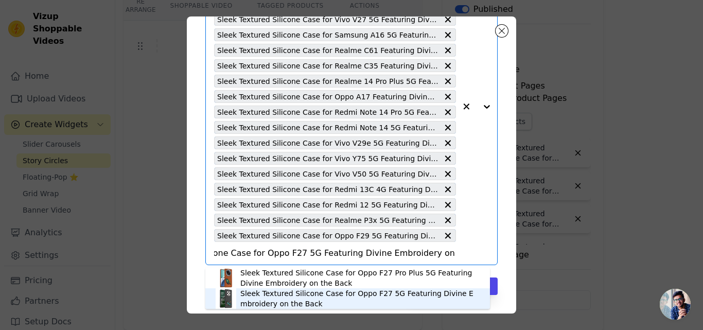
click at [281, 297] on div "Sleek Textured Silicone Case for Oppo F27 5G Featuring Divine Embroidery on the…" at bounding box center [359, 298] width 239 height 21
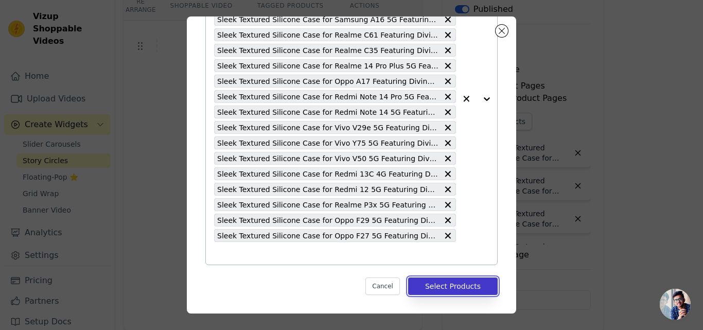
click at [426, 286] on button "Select Products" at bounding box center [453, 287] width 90 height 18
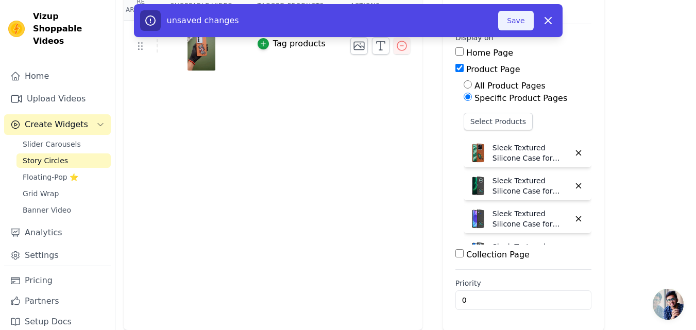
click at [509, 18] on button "Save" at bounding box center [515, 21] width 35 height 20
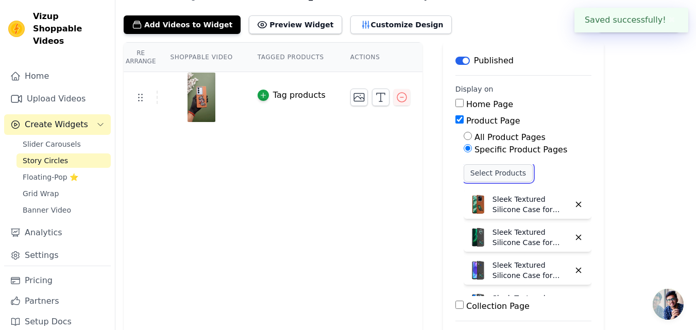
click at [469, 175] on button "Select Products" at bounding box center [497, 173] width 69 height 18
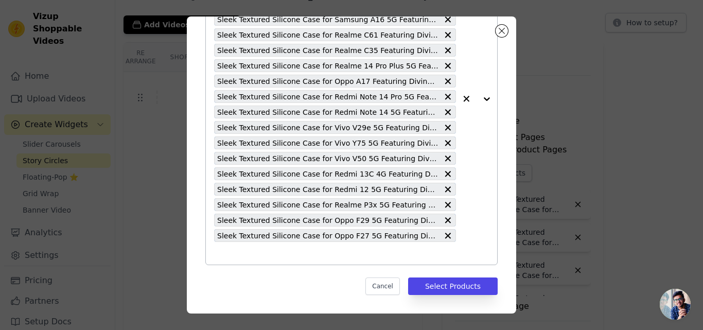
click at [264, 255] on input "text" at bounding box center [335, 253] width 242 height 12
paste input "Sleek Textured Silicone Case for Vivo Y91i Featuring Divine Embroidery on the B…"
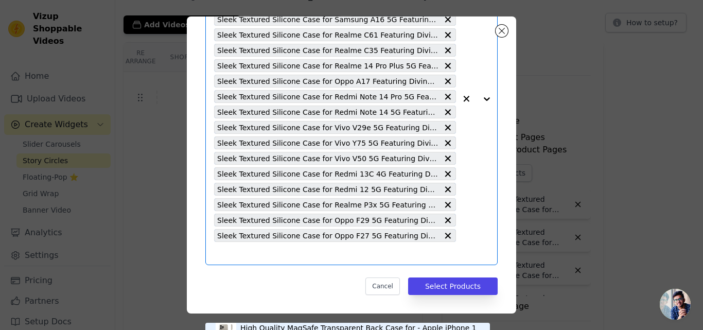
type input "Sleek Textured Silicone Case for Vivo Y91i Featuring Divine Embroidery on the B…"
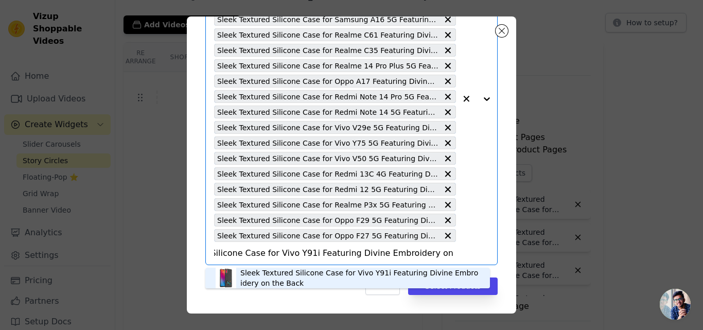
click at [265, 273] on div "Sleek Textured Silicone Case for Vivo Y91i Featuring Divine Embroidery on the B…" at bounding box center [359, 278] width 239 height 21
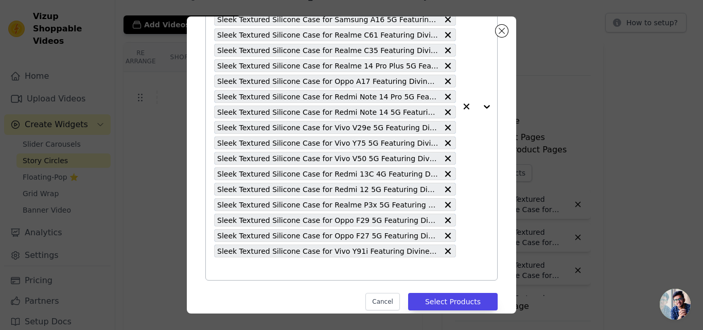
click at [264, 273] on input "text" at bounding box center [335, 269] width 242 height 12
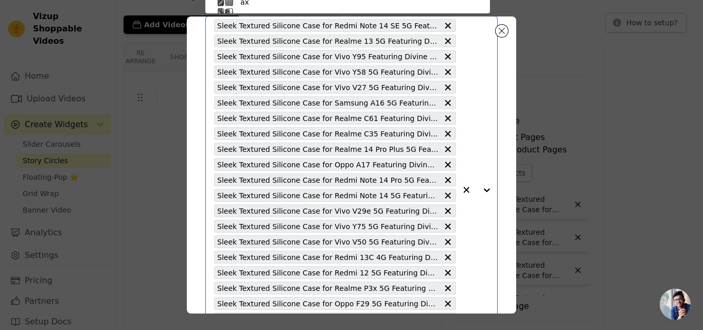
paste input "Sleek Textured Silicone Case for Vivo Y21 Featuring Divine Embroidery on the Ba…"
type input "Sleek Textured Silicone Case for Vivo Y21 Featuring Divine Embroidery on the Ba…"
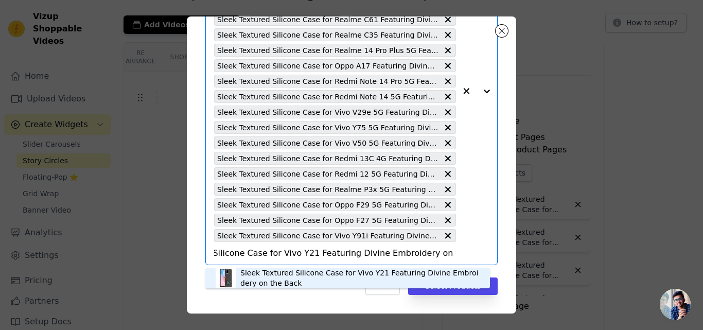
click at [264, 273] on div "Sleek Textured Silicone Case for Vivo Y21 Featuring Divine Embroidery on the Ba…" at bounding box center [359, 278] width 239 height 21
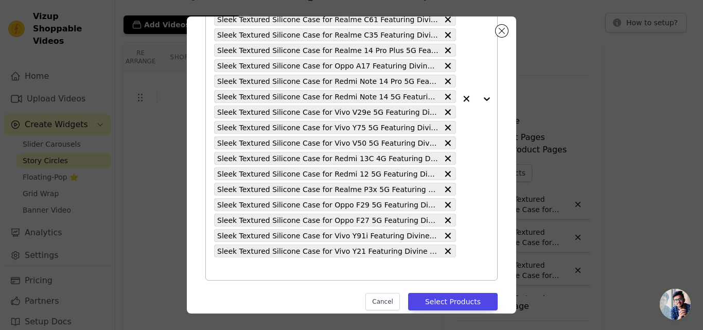
click at [255, 268] on input "text" at bounding box center [335, 269] width 242 height 12
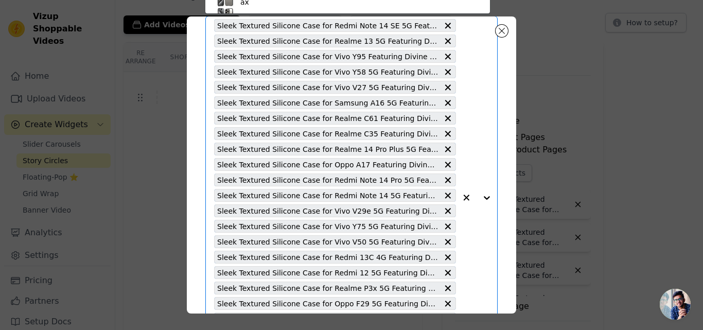
paste input "Sleek Textured Silicone Case for Vivo Y19e Featuring Divine Embroidery on the B…"
type input "Sleek Textured Silicone Case for Vivo Y19e Featuring Divine Embroidery on the B…"
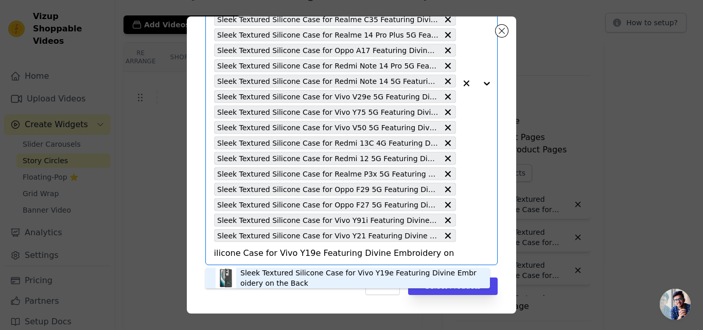
click at [263, 273] on div "Sleek Textured Silicone Case for Vivo Y19e Featuring Divine Embroidery on the B…" at bounding box center [359, 278] width 239 height 21
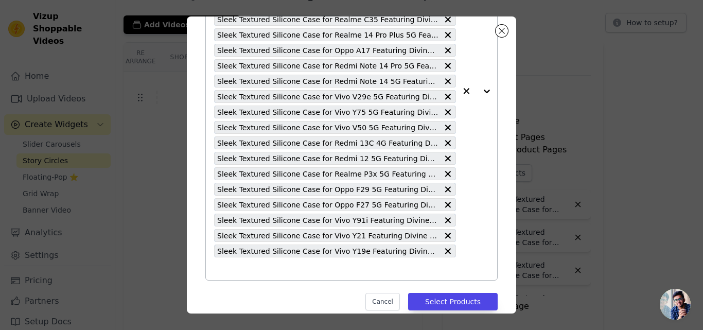
click at [263, 273] on input "text" at bounding box center [335, 269] width 242 height 12
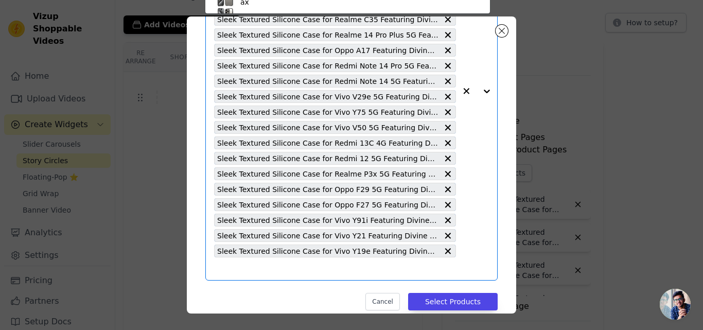
paste input "Sleek Textured Silicone Case for Vivo Y16 Featuring Divine Embroidery on the Ba…"
type input "Sleek Textured Silicone Case for Vivo Y16 Featuring Divine Embroidery on the Ba…"
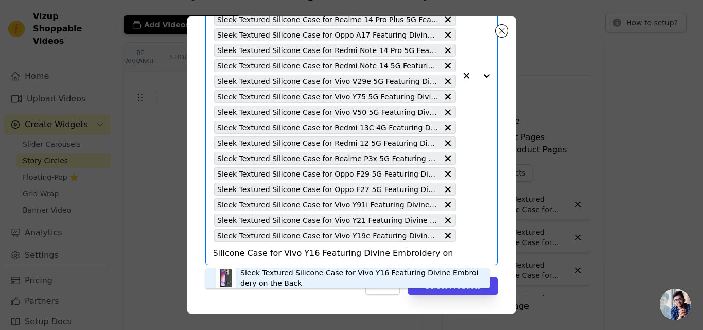
click at [263, 273] on div "Sleek Textured Silicone Case for Vivo Y16 Featuring Divine Embroidery on the Ba…" at bounding box center [359, 278] width 239 height 21
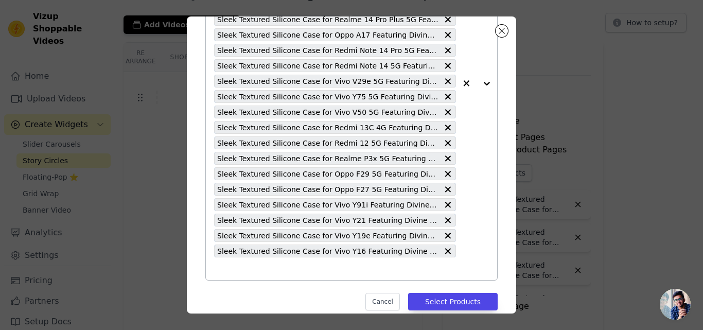
click at [263, 273] on input "text" at bounding box center [335, 269] width 242 height 12
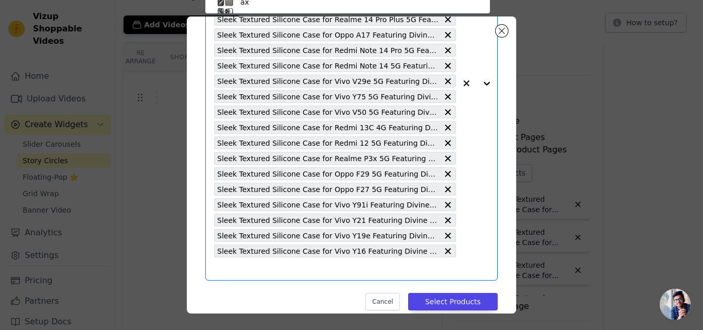
paste input "Sleek Textured Silicone Case for Vivo Y12 Featuring Divine Embroidery on the Ba…"
type input "Sleek Textured Silicone Case for Vivo Y12 Featuring Divine Embroidery on the Ba…"
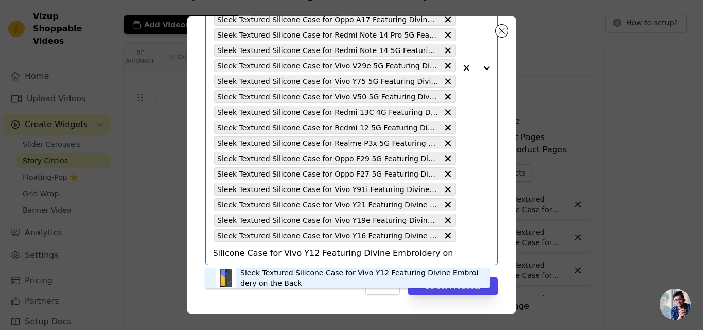
click at [263, 273] on div "Sleek Textured Silicone Case for Vivo Y12 Featuring Divine Embroidery on the Ba…" at bounding box center [359, 278] width 239 height 21
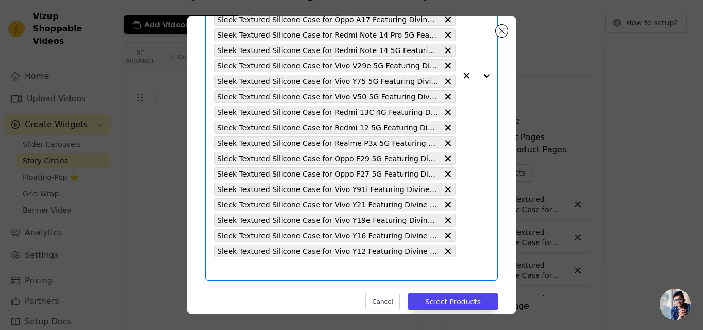
click at [262, 272] on input "text" at bounding box center [335, 269] width 242 height 12
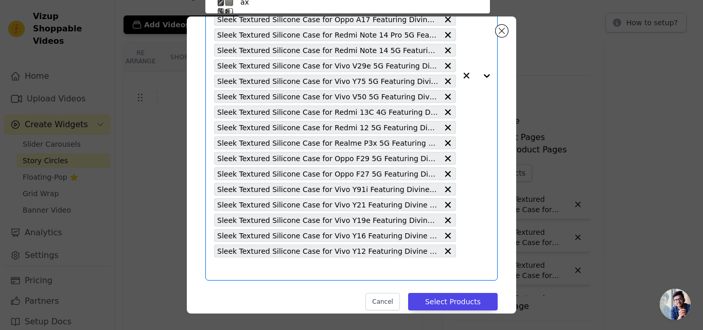
paste input "Sleek Textured Silicone Case for Vivo Y02 Featuring Divine Embroidery on the Ba…"
type input "Sleek Textured Silicone Case for Vivo Y02 Featuring Divine Embroidery on the Ba…"
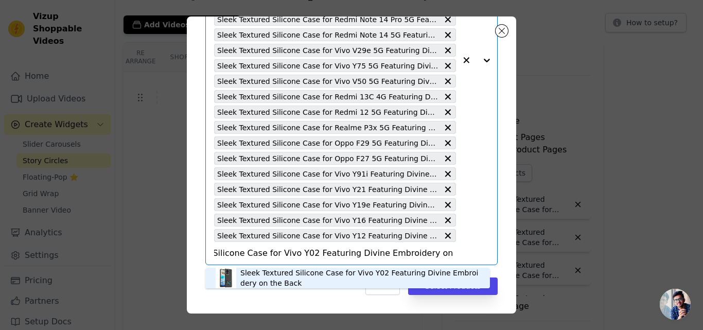
click at [261, 270] on div "Sleek Textured Silicone Case for Vivo Y02 Featuring Divine Embroidery on the Ba…" at bounding box center [359, 278] width 239 height 21
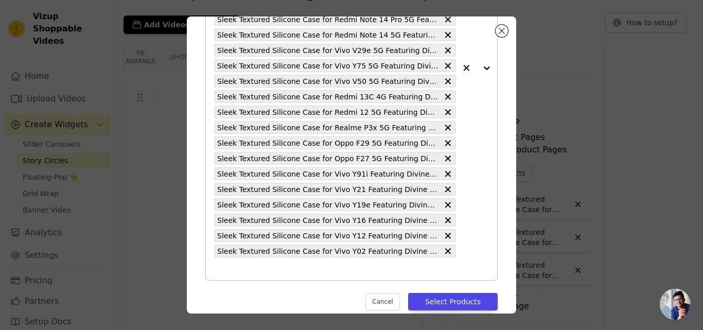
click at [261, 270] on input "text" at bounding box center [335, 269] width 242 height 12
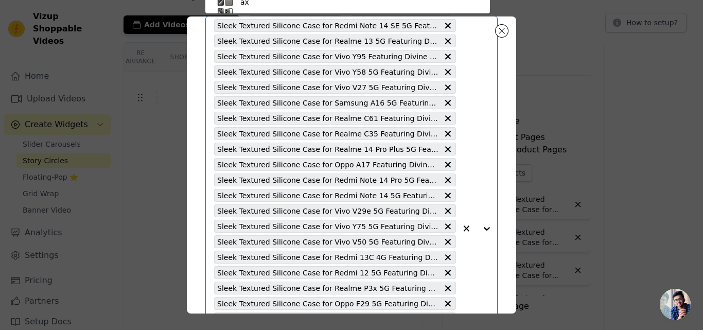
paste input "Sleek Textured Silicone Case for Vivo T3x 5G Featuring Divine Embroidery on the…"
type input "Sleek Textured Silicone Case for Vivo T3x 5G Featuring Divine Embroidery on the…"
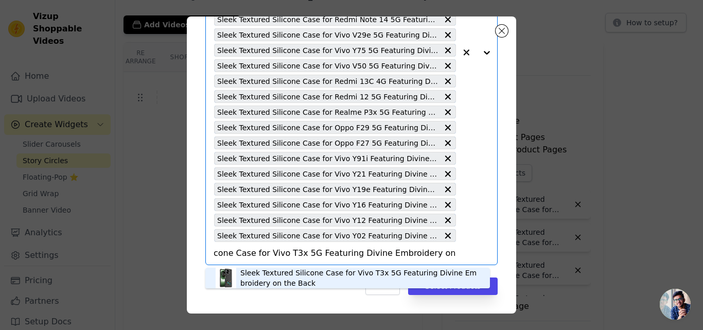
click at [261, 270] on div "Sleek Textured Silicone Case for Vivo T3x 5G Featuring Divine Embroidery on the…" at bounding box center [359, 278] width 239 height 21
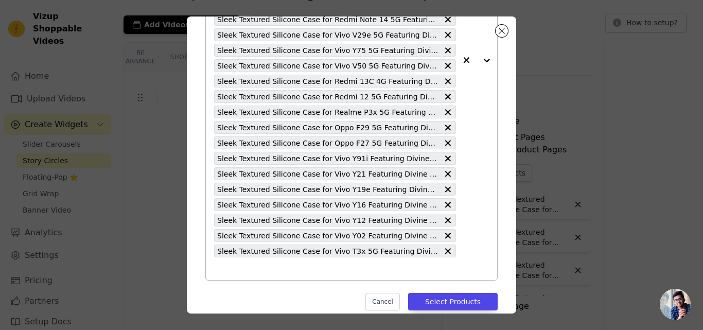
click at [261, 270] on input "text" at bounding box center [335, 269] width 242 height 12
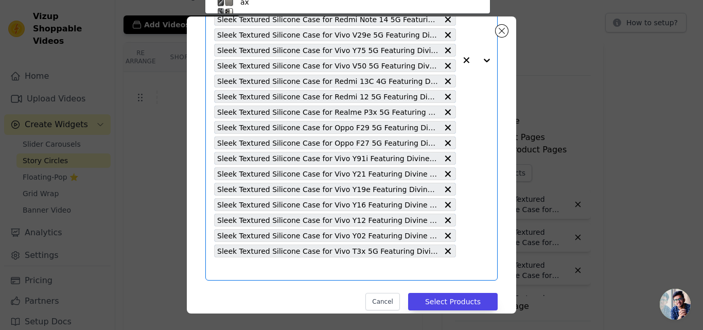
paste input "Sleek Textured Silicone Case for Samsung A56 5G Featuring Divine Embroidery on …"
type input "Sleek Textured Silicone Case for Samsung A56 5G Featuring Divine Embroidery on …"
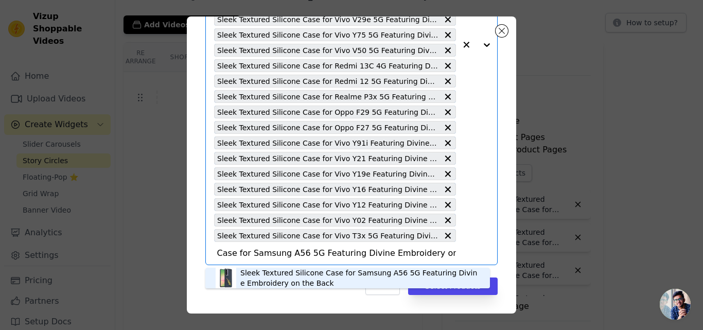
click at [261, 270] on div "Sleek Textured Silicone Case for Samsung A56 5G Featuring Divine Embroidery on …" at bounding box center [359, 278] width 239 height 21
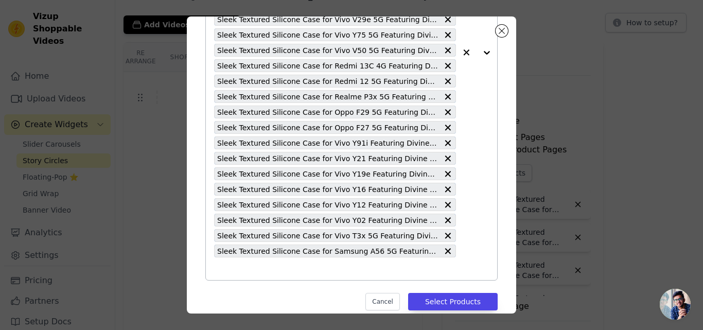
click at [261, 270] on input "text" at bounding box center [335, 269] width 242 height 12
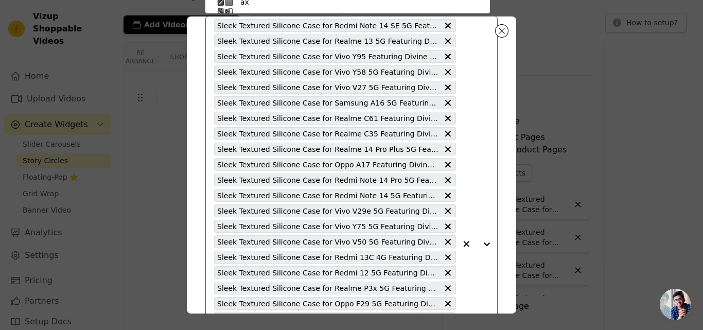
paste input "Sleek Textured Silicone Case for Samsung A34 5G Featuring Divine Embroidery on …"
type input "Sleek Textured Silicone Case for Samsung A34 5G Featuring Divine Embroidery on …"
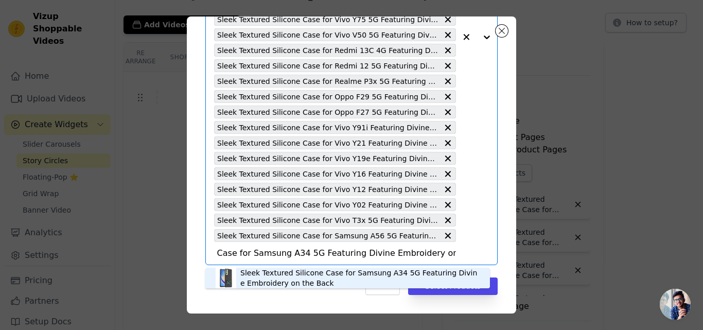
click at [261, 270] on div "Sleek Textured Silicone Case for Samsung A34 5G Featuring Divine Embroidery on …" at bounding box center [359, 278] width 239 height 21
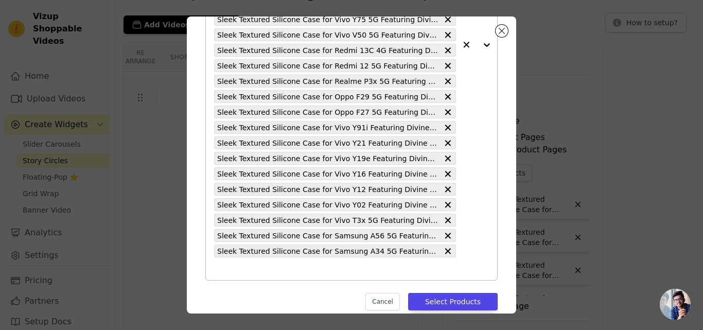
click at [261, 270] on input "text" at bounding box center [335, 269] width 242 height 12
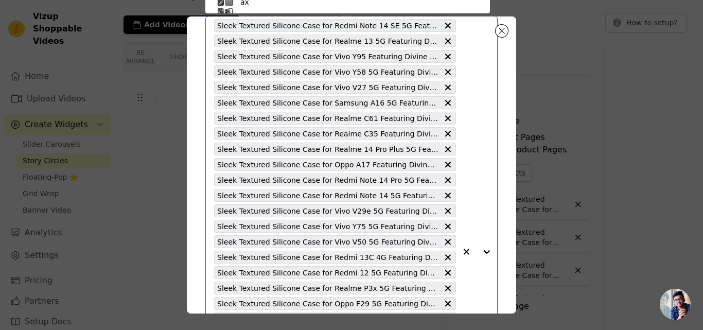
paste input "Sleek Textured Silicone Case for Samsung A14 4G Featuring Divine Embroidery on …"
type input "Sleek Textured Silicone Case for Samsung A14 4G Featuring Divine Embroidery on …"
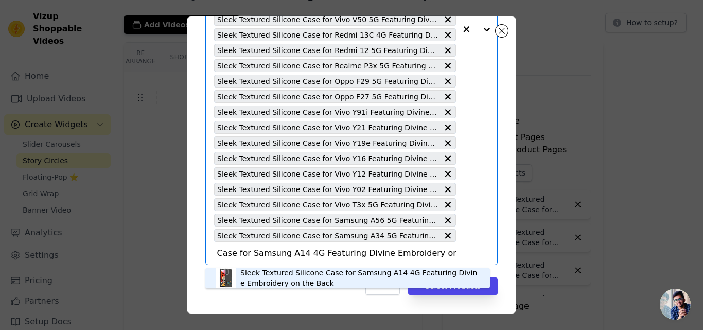
click at [260, 274] on div "Sleek Textured Silicone Case for Samsung A14 4G Featuring Divine Embroidery on …" at bounding box center [359, 278] width 239 height 21
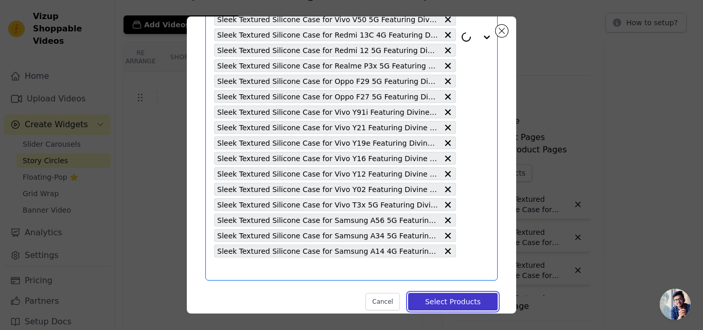
click at [424, 298] on button "Select Products" at bounding box center [453, 302] width 90 height 18
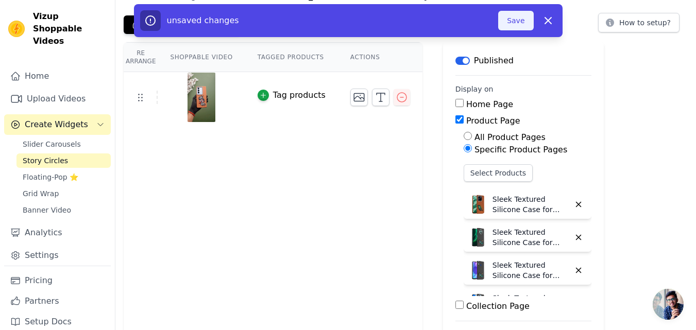
click at [516, 25] on button "Save" at bounding box center [515, 21] width 35 height 20
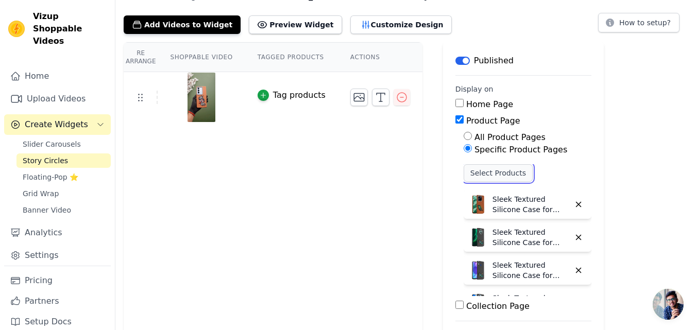
click at [476, 174] on button "Select Products" at bounding box center [497, 173] width 69 height 18
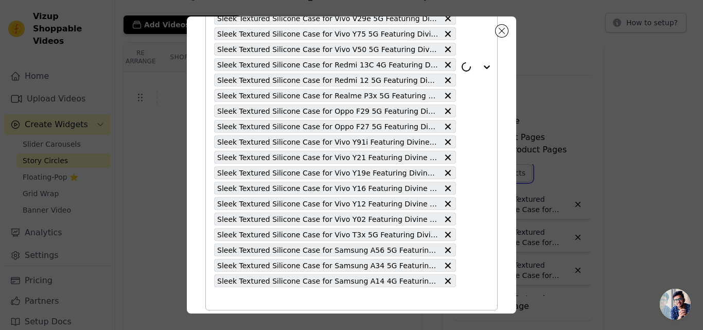
scroll to position [298, 0]
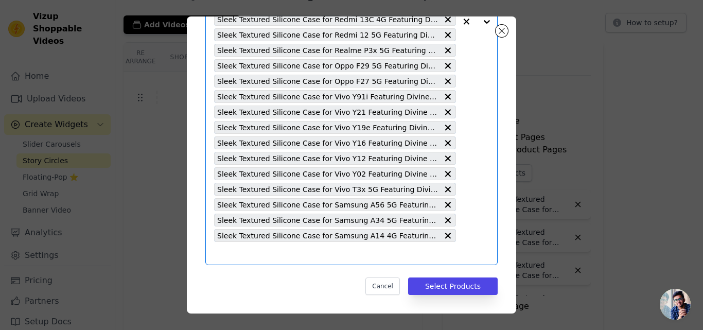
click at [315, 253] on input "text" at bounding box center [335, 253] width 242 height 12
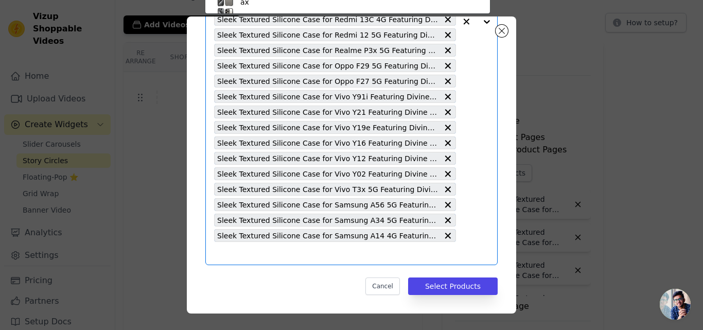
scroll to position [60, 0]
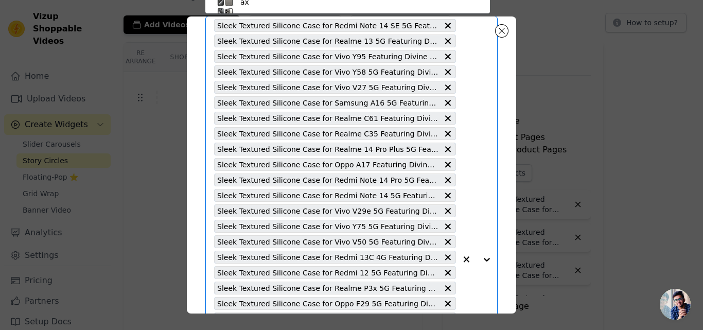
paste input "Sleek Textured Silicone Case for Oppo A17K Featuring Divine Embroidery on the B…"
type input "Sleek Textured Silicone Case for Oppo A17K Featuring Divine Embroidery on the B…"
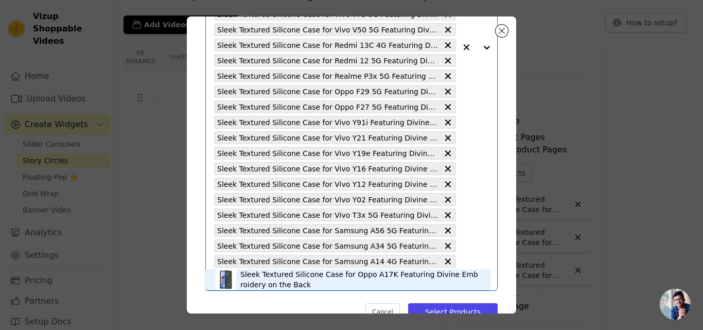
scroll to position [298, 0]
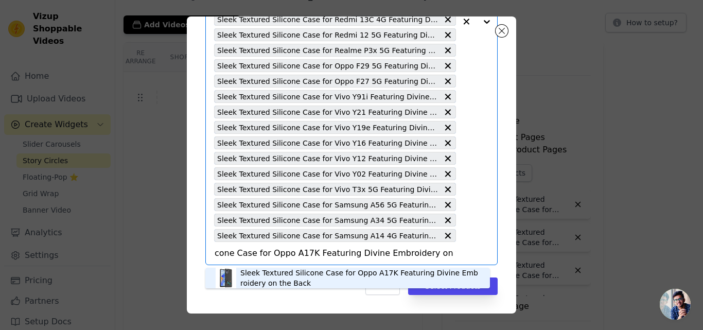
click at [292, 278] on div "Sleek Textured Silicone Case for Oppo A17K Featuring Divine Embroidery on the B…" at bounding box center [359, 278] width 239 height 21
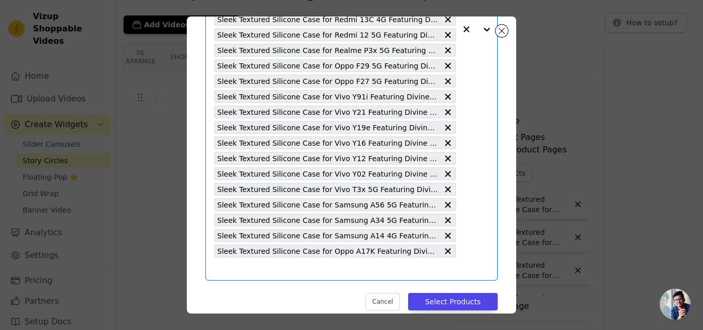
scroll to position [0, 0]
click at [278, 273] on input "text" at bounding box center [335, 269] width 242 height 12
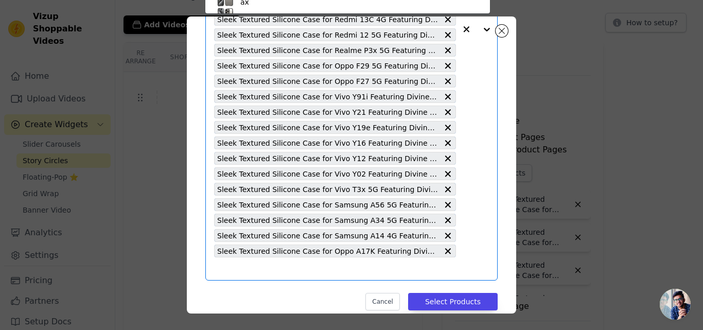
paste input "Sleek Textured Silicone Case for Realme 14 Pro 5G Featuring Divine Embroidery o…"
type input "Sleek Textured Silicone Case for Realme 14 Pro 5G Featuring Divine Embroidery o…"
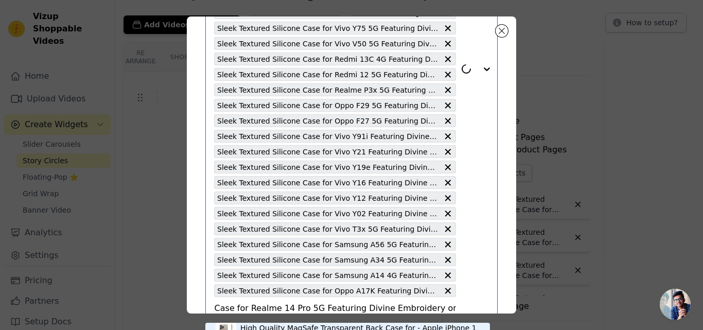
scroll to position [314, 0]
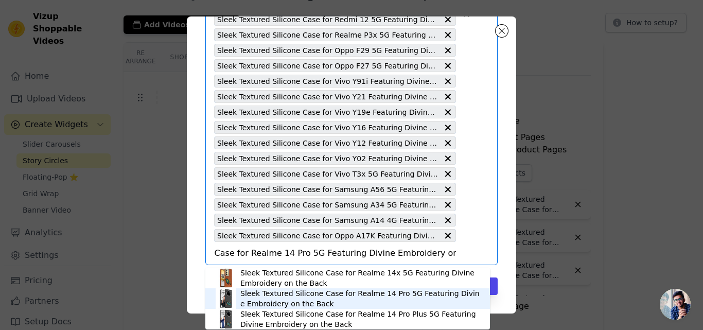
click at [324, 300] on div "Sleek Textured Silicone Case for Realme 14 Pro 5G Featuring Divine Embroidery o…" at bounding box center [359, 298] width 239 height 21
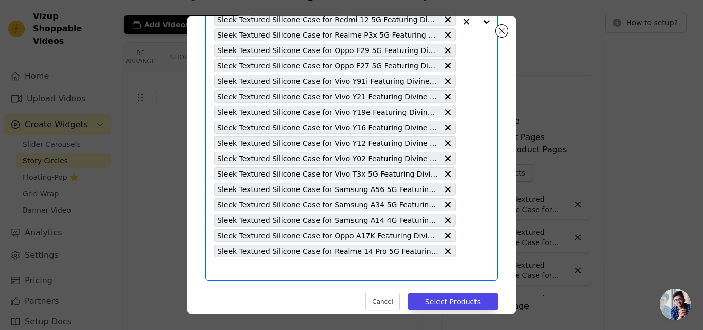
scroll to position [0, 0]
click at [290, 271] on input "text" at bounding box center [335, 269] width 242 height 12
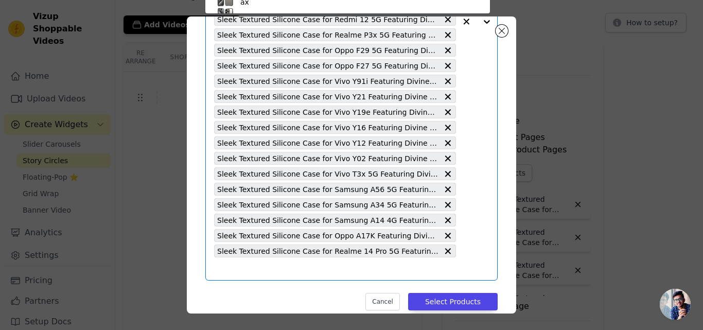
scroll to position [274, 0]
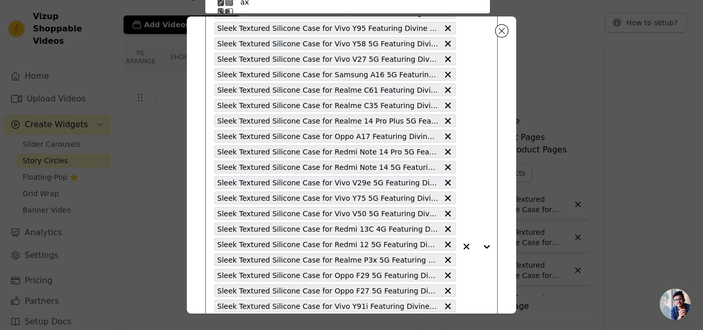
paste input "Sleek Textured Silicone Case for Redmi 13 5G Featuring Divine Embroidery on the…"
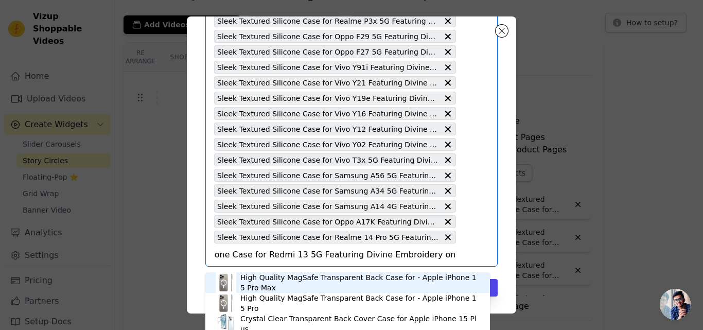
scroll to position [329, 0]
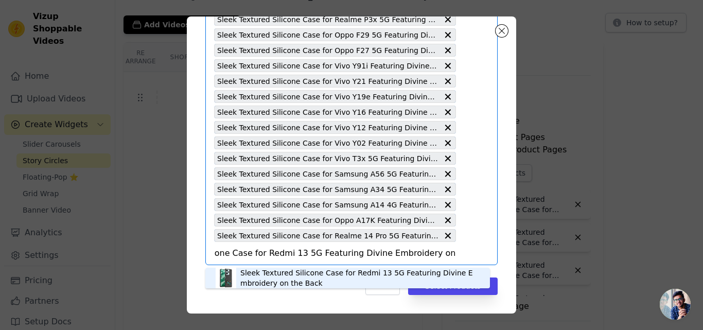
type input "Sleek Textured Silicone Case for Redmi 13 5G Featuring Divine Embroidery on the…"
click at [304, 267] on div "Pick the Product Pages the widget should be displayed in: Sleek Textured Silico…" at bounding box center [351, 12] width 313 height 585
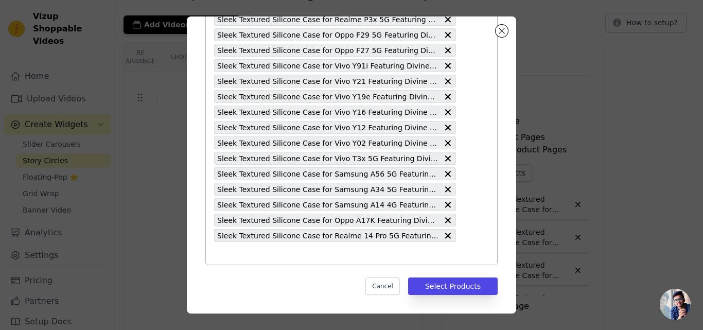
click at [299, 257] on input "text" at bounding box center [335, 253] width 242 height 12
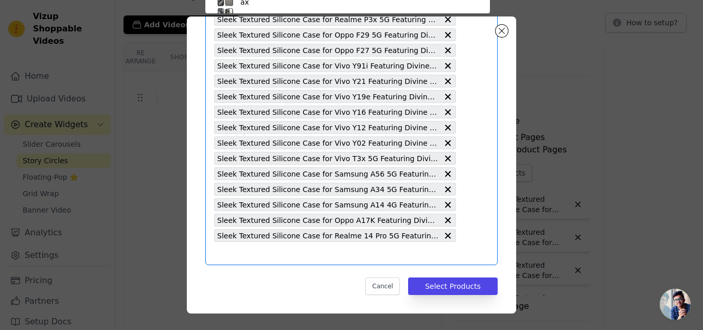
scroll to position [60, 0]
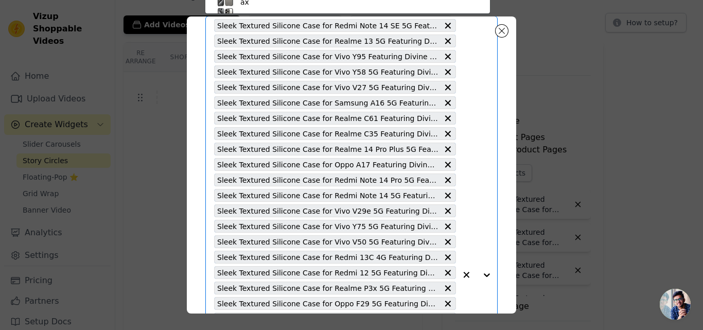
paste input "Sleek Textured Silicone Case for Redmi 13 5G Featuring Divine Embroidery on the…"
type input "Sleek Textured Silicone Case for Redmi 13 5G Featuring Divine Embroidery on the…"
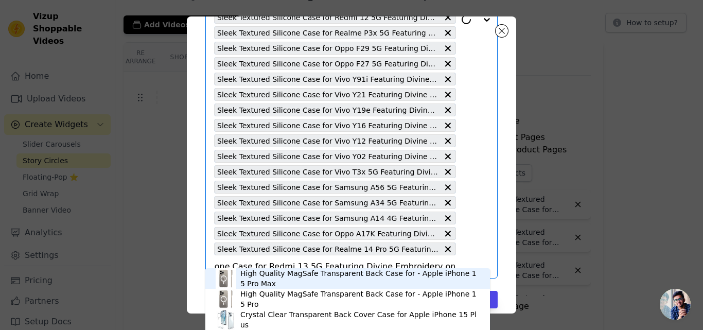
scroll to position [329, 0]
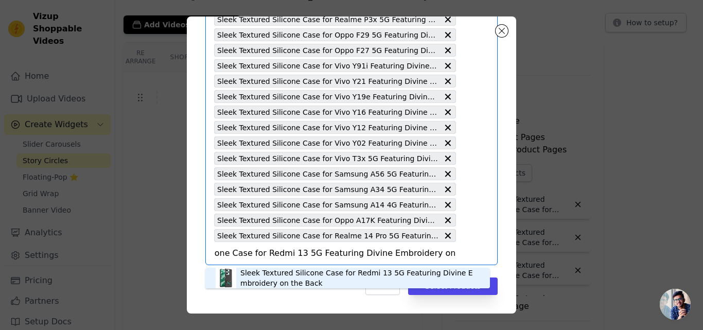
click at [294, 274] on div "Sleek Textured Silicone Case for Redmi 13 5G Featuring Divine Embroidery on the…" at bounding box center [359, 278] width 239 height 21
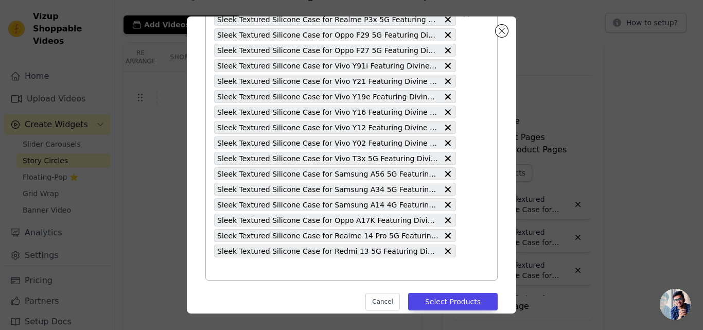
click at [286, 273] on input "text" at bounding box center [335, 269] width 242 height 12
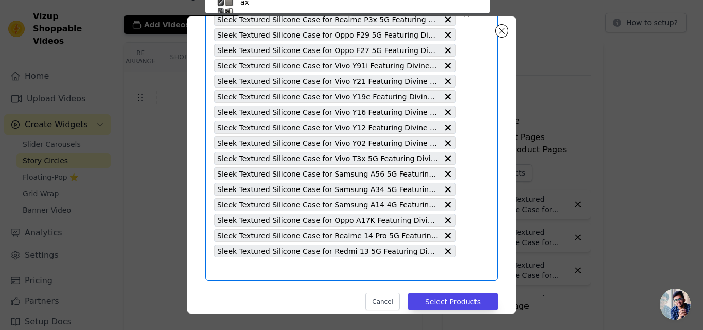
paste input "Sleek Textured Silicone Case for Realme C75 5G Featuring Divine Embroidery on t…"
type input "Sleek Textured Silicone Case for Realme C75 5G Featuring Divine Embroidery on t…"
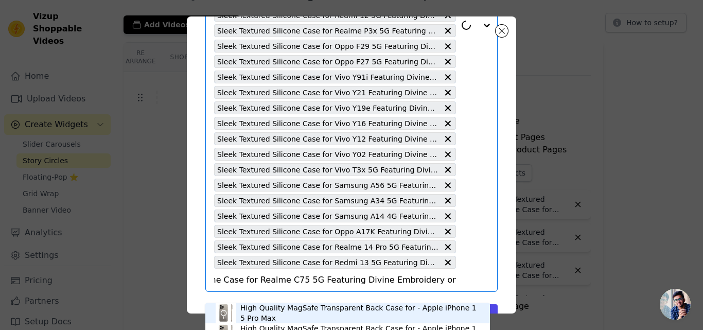
scroll to position [344, 0]
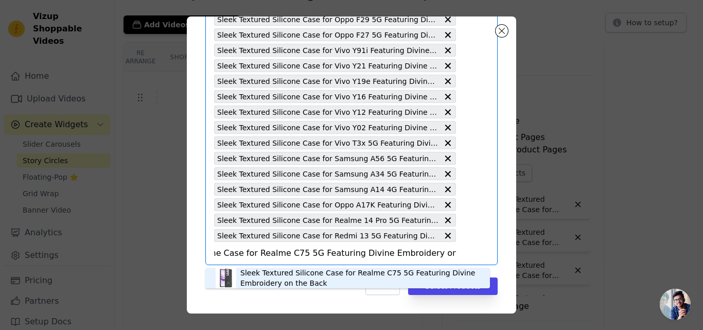
click at [285, 271] on div "Sleek Textured Silicone Case for Realme C75 5G Featuring Divine Embroidery on t…" at bounding box center [359, 278] width 239 height 21
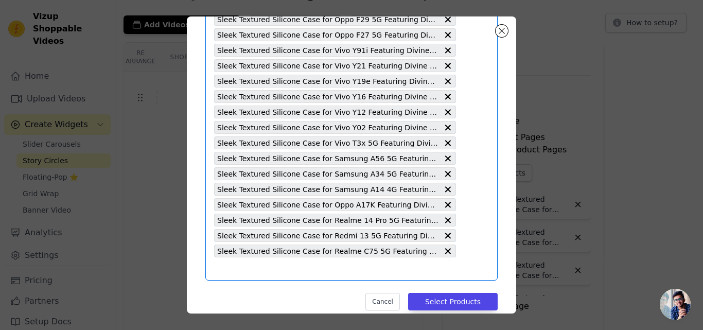
scroll to position [0, 0]
click at [281, 271] on input "text" at bounding box center [335, 269] width 242 height 12
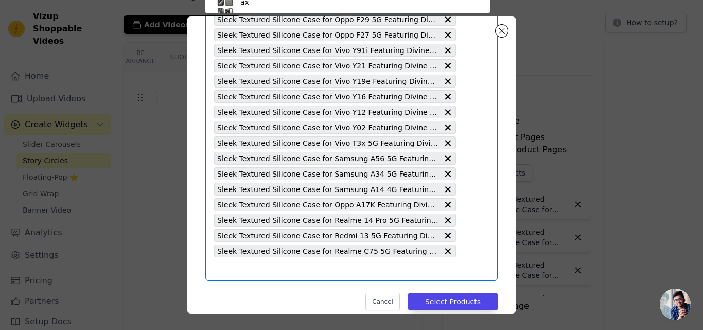
scroll to position [60, 0]
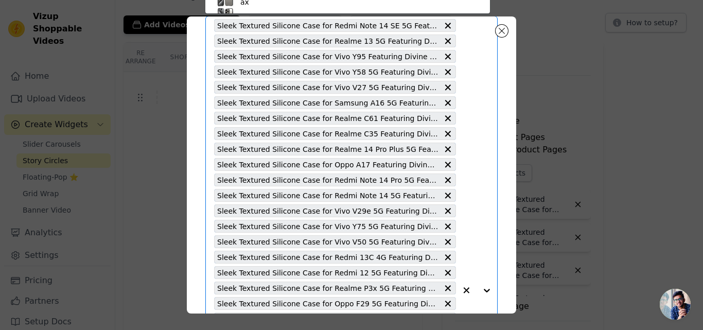
paste input "Sleek Textured Silicone Case for Realme 5i Featuring Divine Embroidery on the B…"
type input "Sleek Textured Silicone Case for Realme 5i Featuring Divine Embroidery on the B…"
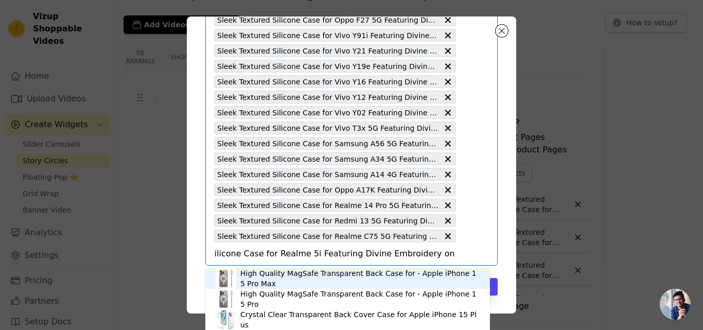
scroll to position [360, 0]
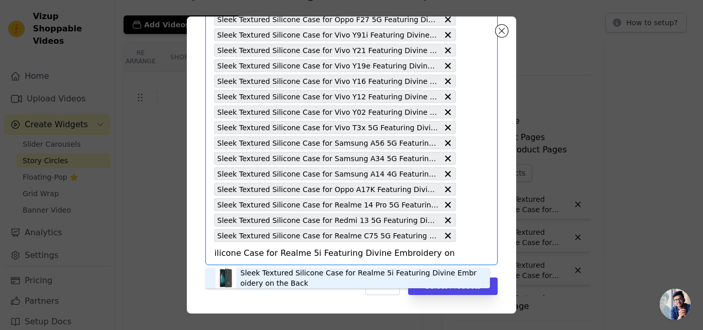
click at [284, 271] on div "Sleek Textured Silicone Case for Realme 5i Featuring Divine Embroidery on the B…" at bounding box center [359, 278] width 239 height 21
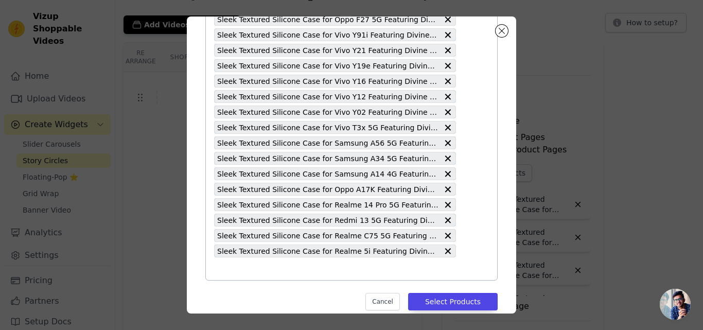
click at [276, 270] on input "text" at bounding box center [335, 269] width 242 height 12
paste input "Sleek Textured Silicone Case for Oppo A78 5G Featuring Divine Embroidery on the…"
type input "Sleek Textured Silicone Case for Oppo A78 5G Featuring Divine Embroidery on the…"
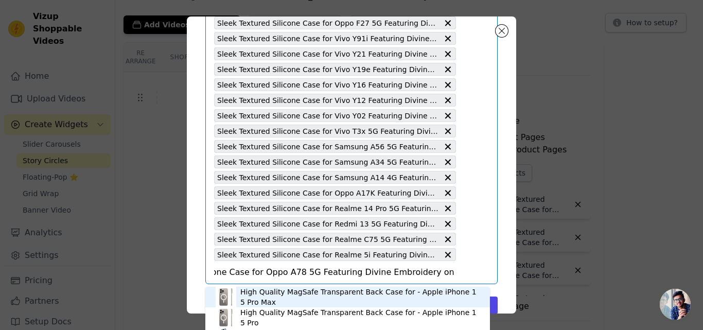
scroll to position [375, 0]
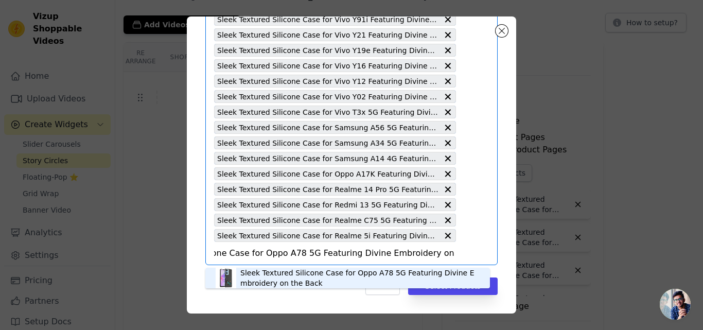
click at [273, 271] on div "Sleek Textured Silicone Case for Oppo A78 5G Featuring Divine Embroidery on the…" at bounding box center [359, 278] width 239 height 21
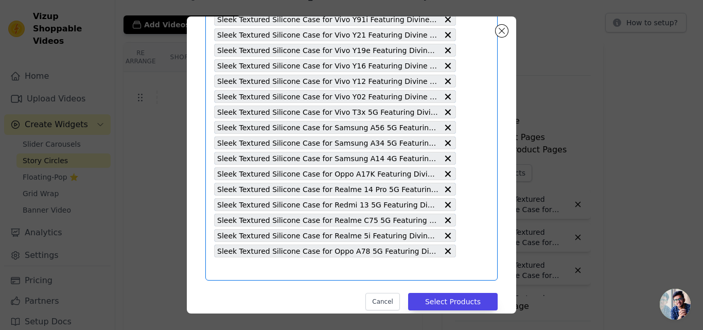
click at [273, 271] on input "text" at bounding box center [335, 269] width 242 height 12
paste input "Sleek Textured Silicone Case for Oppo A59 5G Featuring Divine Embroidery on the…"
type input "Sleek Textured Silicone Case for Oppo A59 5G Featuring Divine Embroidery on the…"
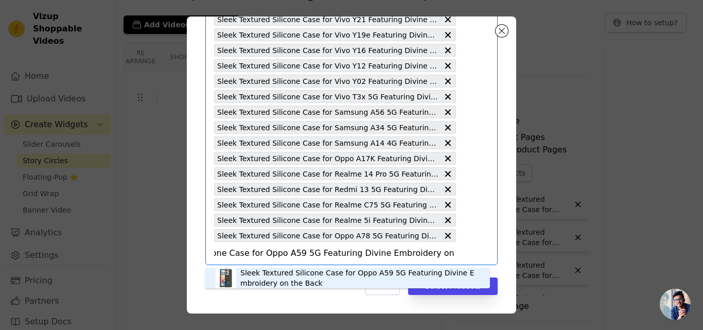
click at [273, 271] on div "Sleek Textured Silicone Case for Oppo A59 5G Featuring Divine Embroidery on the…" at bounding box center [359, 278] width 239 height 21
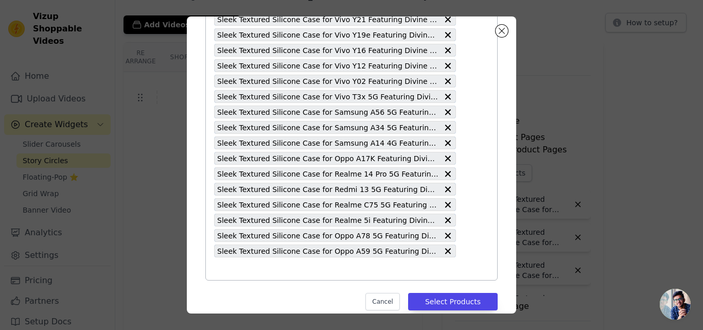
click at [273, 271] on input "text" at bounding box center [335, 269] width 242 height 12
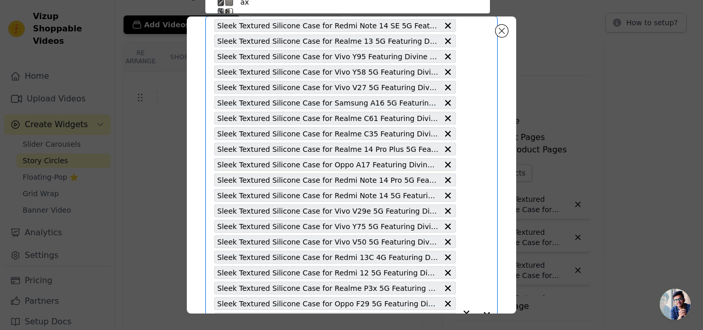
paste input "Sleek Textured Silicone Case for Oppo A57 2022 Featuring Divine Embroidery on t…"
type input "Sleek Textured Silicone Case for Oppo A57 2022 Featuring Divine Embroidery on t…"
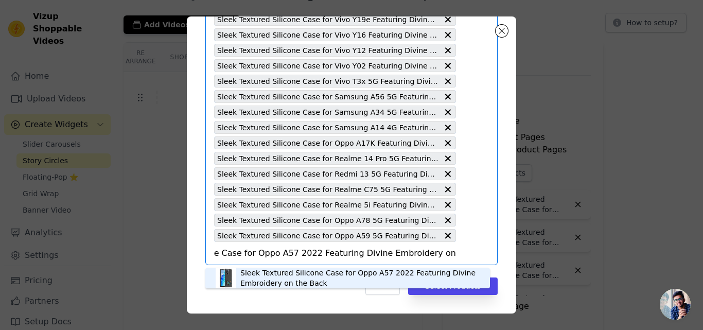
click at [273, 271] on div "Sleek Textured Silicone Case for Oppo A57 2022 Featuring Divine Embroidery on t…" at bounding box center [359, 278] width 239 height 21
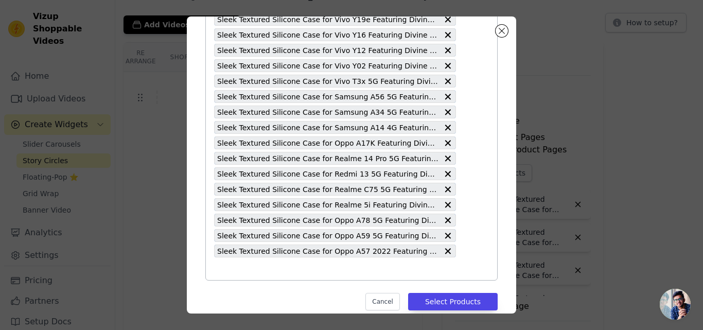
click at [263, 272] on input "text" at bounding box center [335, 269] width 242 height 12
paste input "Sleek Textured Silicone Case for Oppo A55 4G Featuring Divine Embroidery on the…"
type input "Sleek Textured Silicone Case for Oppo A55 4G Featuring Divine Embroidery on the…"
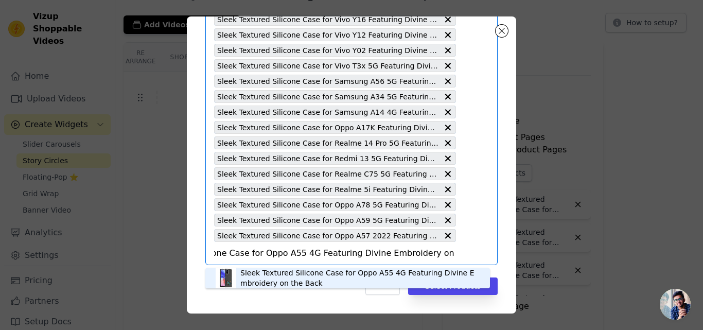
click at [271, 273] on div "Sleek Textured Silicone Case for Oppo A55 4G Featuring Divine Embroidery on the…" at bounding box center [359, 278] width 239 height 21
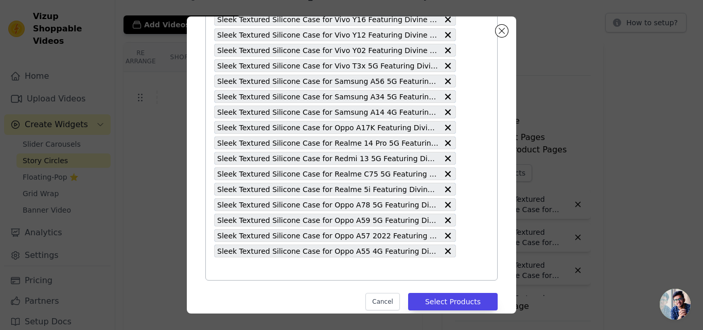
click at [271, 273] on input "text" at bounding box center [335, 269] width 242 height 12
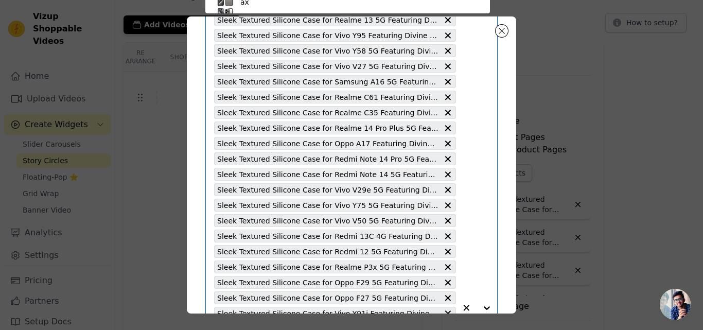
paste input "Sleek Textured Silicone Case for Oppo A53 4G Featuring Divine Embroidery on the…"
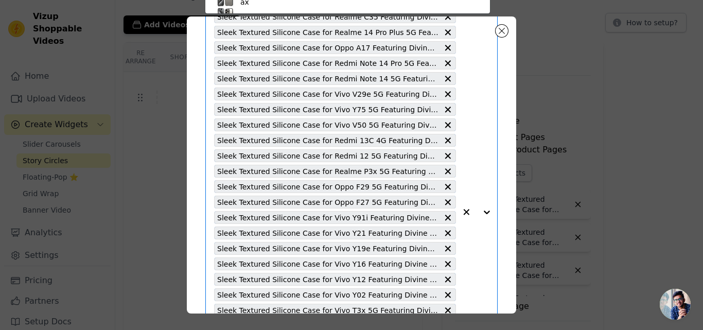
type input "Sleek Textured Silicone Case for Oppo A53 4G Featuring Divine Embroidery on the…"
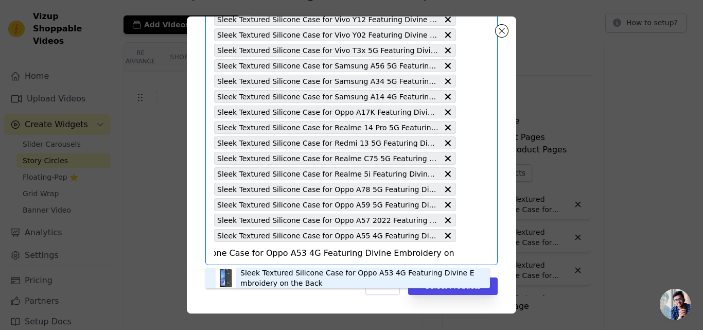
click at [272, 274] on div "Sleek Textured Silicone Case for Oppo A53 4G Featuring Divine Embroidery on the…" at bounding box center [359, 278] width 239 height 21
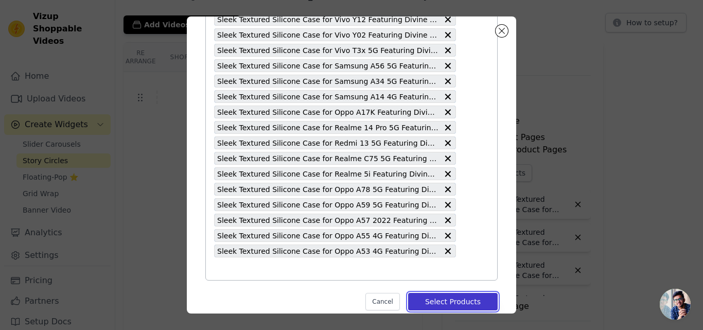
click at [442, 303] on button "Select Products" at bounding box center [453, 302] width 90 height 18
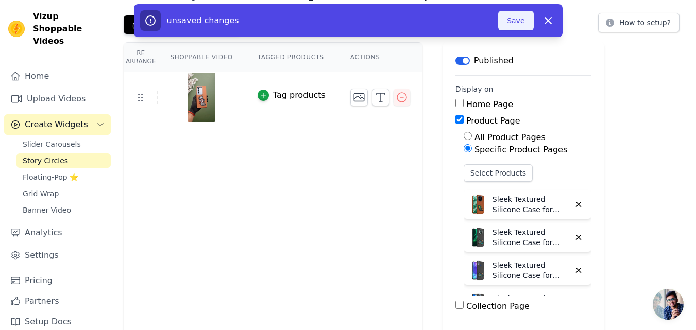
click at [511, 18] on button "Save" at bounding box center [515, 21] width 35 height 20
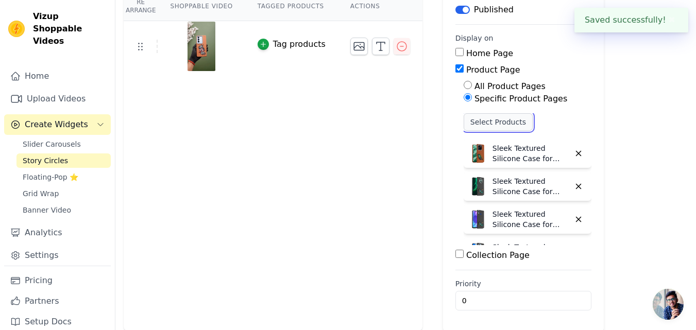
click at [483, 126] on button "Select Products" at bounding box center [497, 122] width 69 height 18
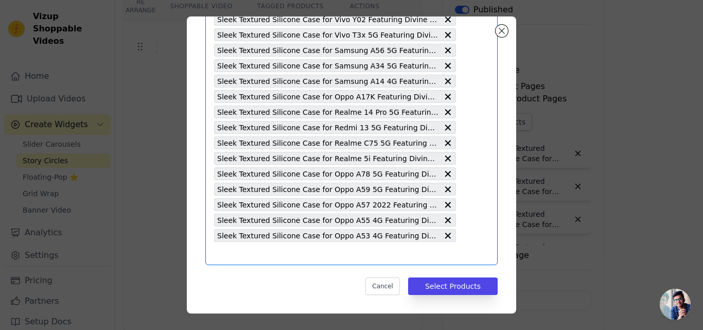
click at [305, 252] on input "text" at bounding box center [335, 253] width 242 height 12
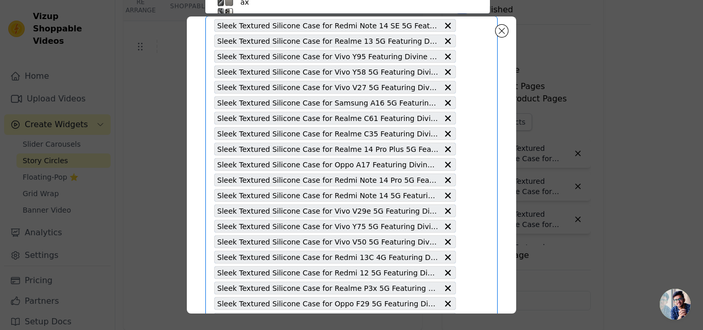
paste input "Sleek Textured Silicone Case for Oppo A31 Featuring Divine Embroidery on the Ba…"
type input "Sleek Textured Silicone Case for Oppo A31 Featuring Divine Embroidery on the Ba…"
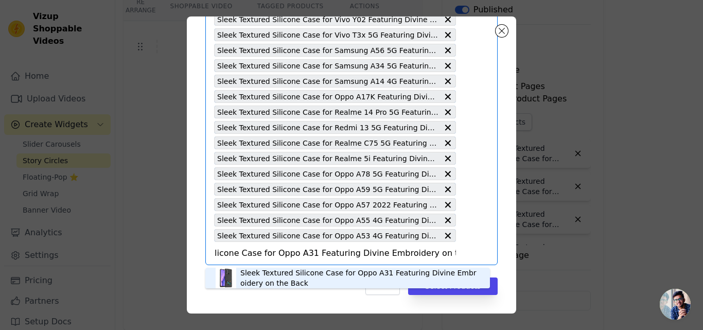
click at [296, 273] on div "Sleek Textured Silicone Case for Oppo A31 Featuring Divine Embroidery on the Ba…" at bounding box center [359, 278] width 239 height 21
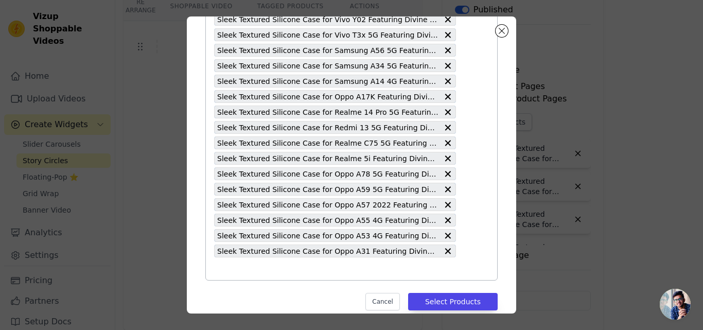
click at [252, 273] on input "text" at bounding box center [335, 269] width 242 height 12
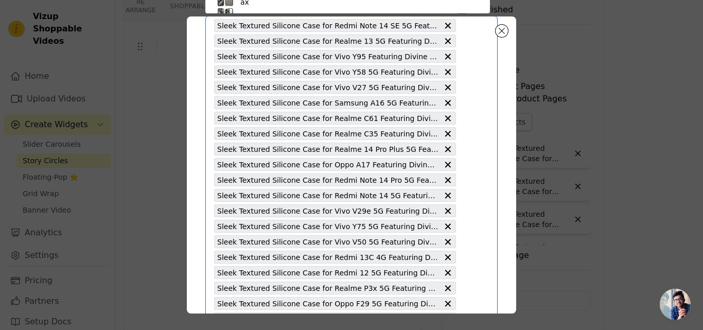
paste input "Sleek Textured Silicone Case for Oppo A15 Featuring Divine Embroidery on the Ba…"
type input "Sleek Textured Silicone Case for Oppo A15 Featuring Divine Embroidery on the Ba…"
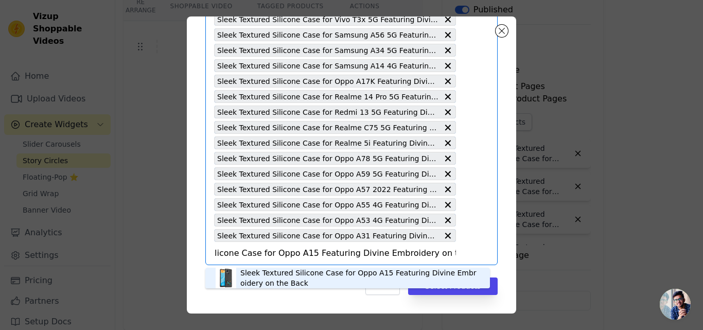
click at [260, 272] on div "Sleek Textured Silicone Case for Oppo A15 Featuring Divine Embroidery on the Ba…" at bounding box center [359, 278] width 239 height 21
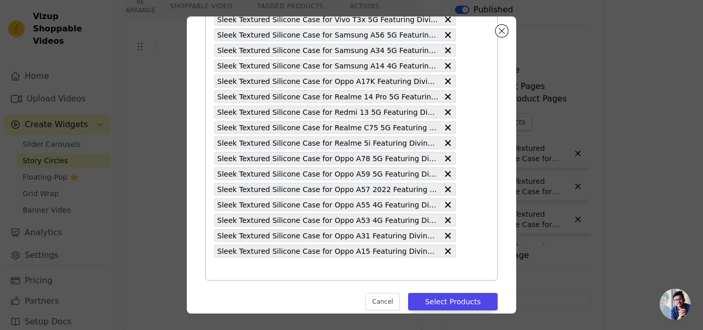
click at [266, 270] on input "text" at bounding box center [335, 269] width 242 height 12
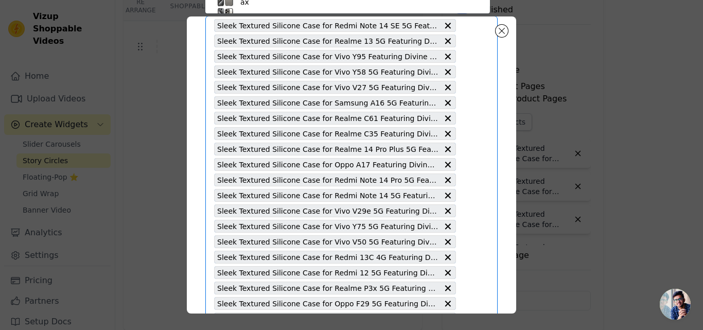
paste input "Sleek Textured Silicone Case for Oppo A3 Pro 5G Featuring Divine Embroidery on …"
type input "Sleek Textured Silicone Case for Oppo A3 Pro 5G Featuring Divine Embroidery on …"
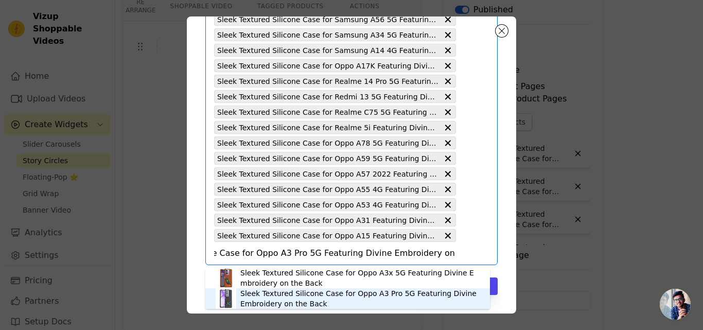
click at [307, 297] on div "Sleek Textured Silicone Case for Oppo A3 Pro 5G Featuring Divine Embroidery on …" at bounding box center [359, 298] width 239 height 21
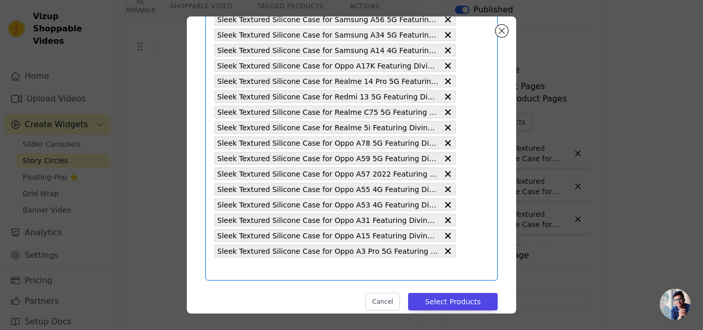
click at [281, 269] on input "text" at bounding box center [335, 269] width 242 height 12
paste input "Sleek Textured Silicone Case for Oppo A16K Featuring Divine Embroidery on the B…"
type input "Sleek Textured Silicone Case for Oppo A16K Featuring Divine Embroidery on the B…"
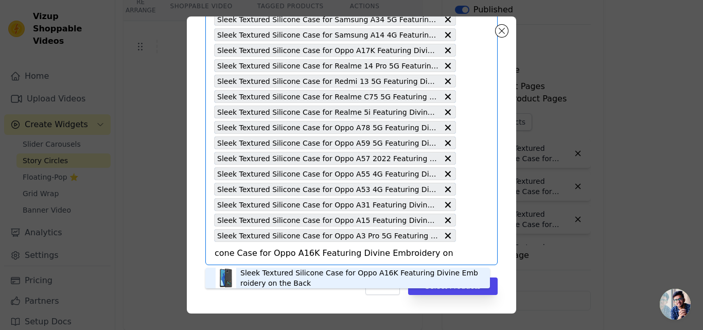
click at [281, 275] on div "Sleek Textured Silicone Case for Oppo A16K Featuring Divine Embroidery on the B…" at bounding box center [359, 278] width 239 height 21
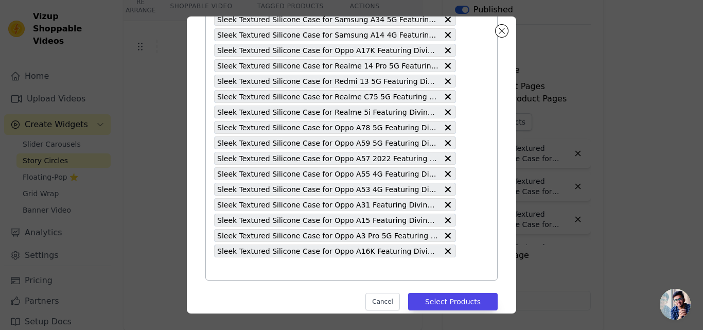
click at [271, 269] on input "text" at bounding box center [335, 269] width 242 height 12
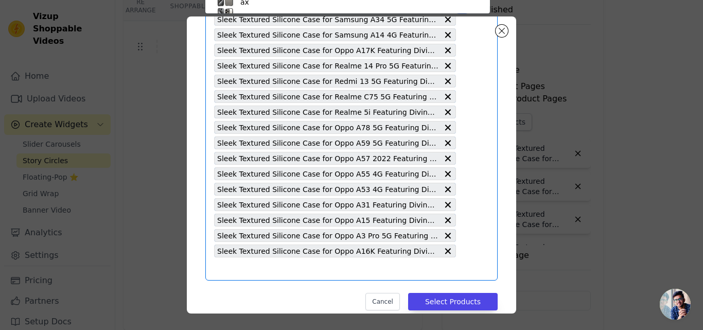
paste input "Sleek Textured Silicone Case for Oppo A54 4G Featuring Divine Embroidery on the…"
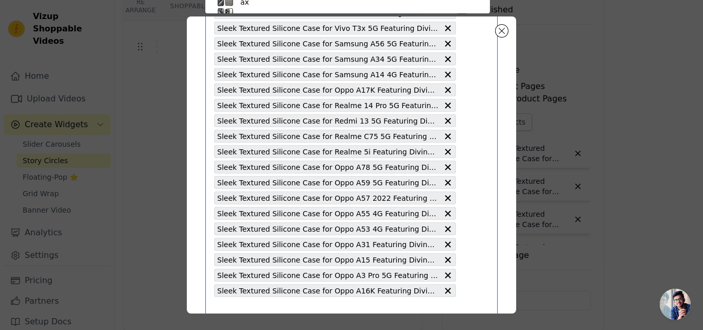
type input "Sleek Textured Silicone Case for Oppo A54 4G Featuring Divine Embroidery on the…"
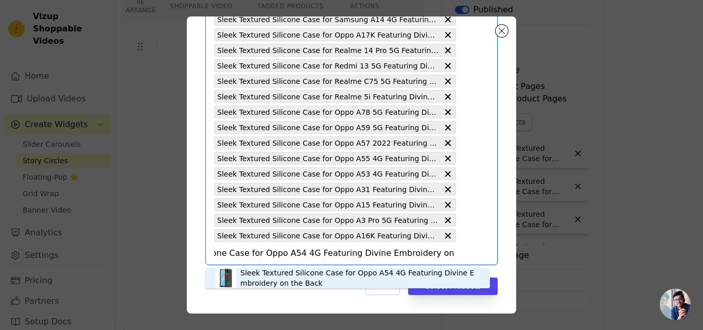
click at [292, 273] on div "Sleek Textured Silicone Case for Oppo A54 4G Featuring Divine Embroidery on the…" at bounding box center [359, 278] width 239 height 21
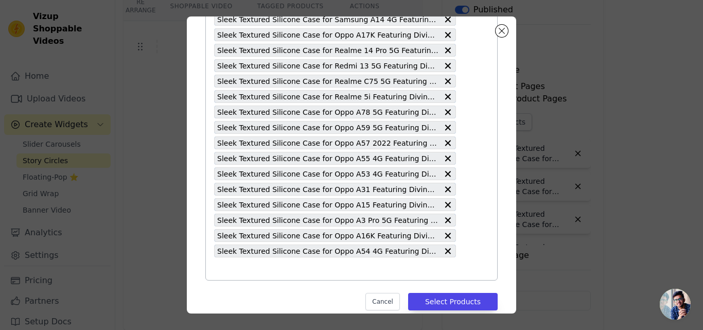
click at [292, 273] on input "text" at bounding box center [335, 269] width 242 height 12
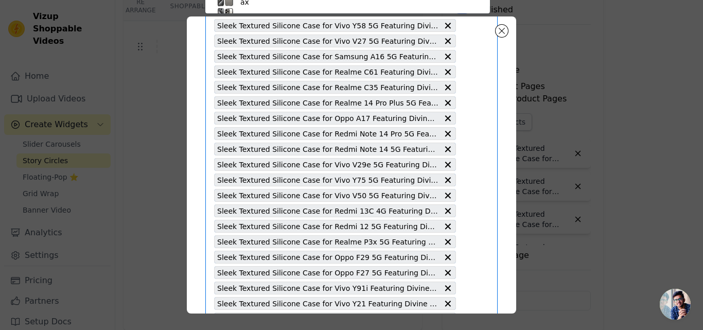
paste input "Sleek Textured Silicone Case for Oppo F29 Pro 5G Featuring Divine Embroidery on…"
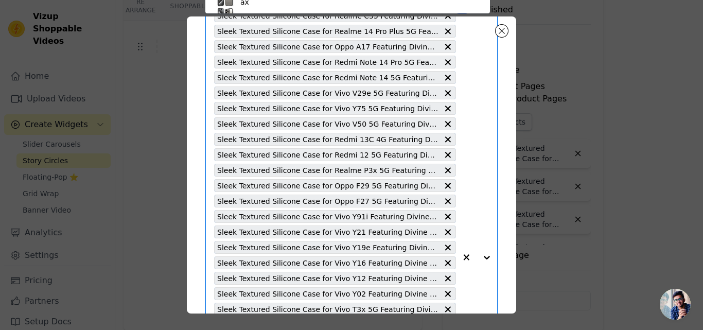
type input "Sleek Textured Silicone Case for Oppo F29 Pro 5G Featuring Divine Embroidery on…"
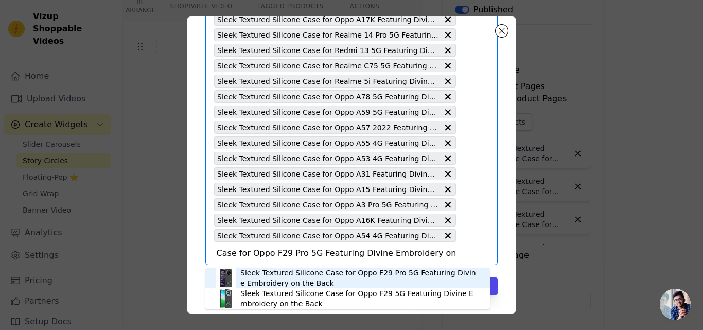
click at [292, 273] on div "Sleek Textured Silicone Case for Oppo F29 Pro 5G Featuring Divine Embroidery on…" at bounding box center [359, 278] width 239 height 21
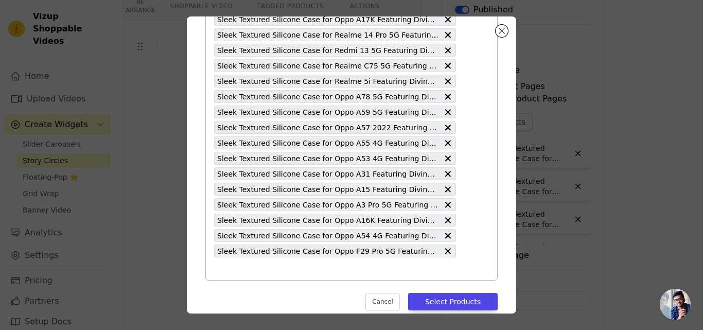
click at [291, 273] on input "text" at bounding box center [335, 269] width 242 height 12
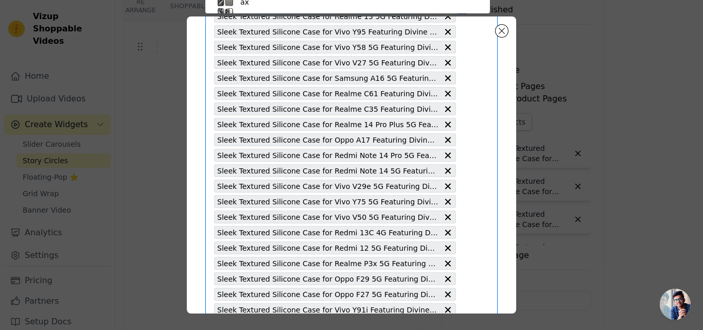
paste input "Sleek Textured Silicone Case for Oppo K12x 5G Featuring Divine Embroidery on th…"
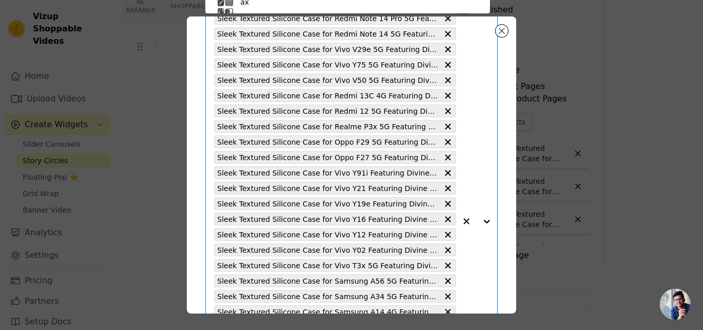
type input "Sleek Textured Silicone Case for Oppo K12x 5G Featuring Divine Embroidery on th…"
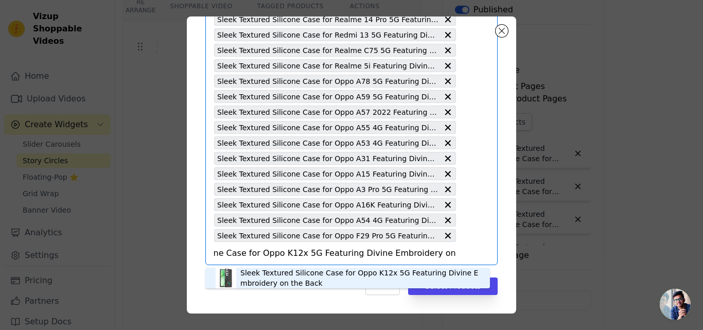
click at [284, 271] on div "Sleek Textured Silicone Case for Oppo K12x 5G Featuring Divine Embroidery on th…" at bounding box center [359, 278] width 239 height 21
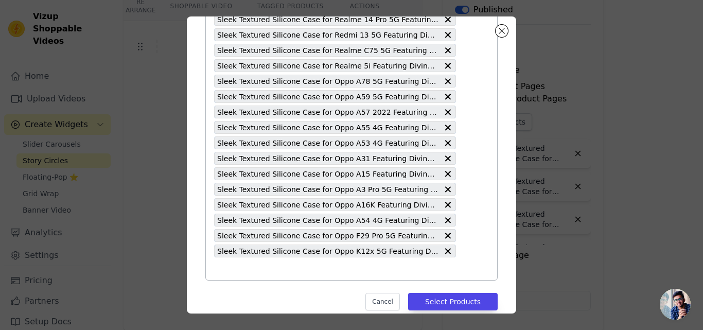
click at [281, 270] on input "text" at bounding box center [335, 269] width 242 height 12
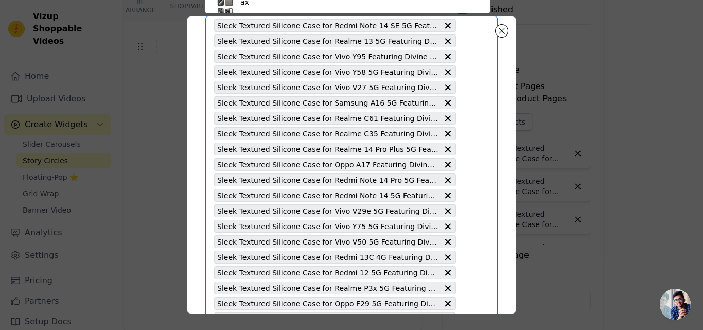
paste input "Sleek Textured Silicone Case for Realme C25 Featuring Divine Embroidery on the …"
type input "Sleek Textured Silicone Case for Realme C25 Featuring Divine Embroidery on the …"
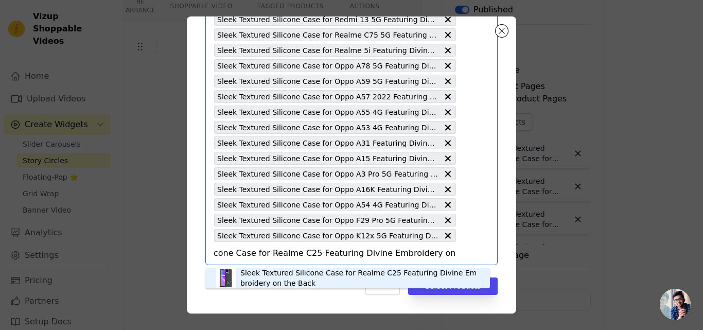
click at [302, 275] on div "Sleek Textured Silicone Case for Realme C25 Featuring Divine Embroidery on the …" at bounding box center [359, 278] width 239 height 21
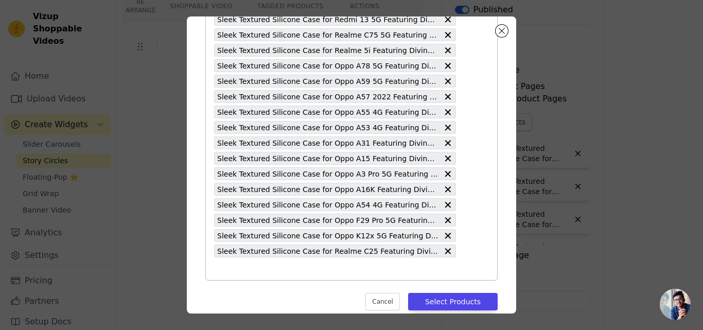
click at [301, 272] on input "text" at bounding box center [335, 269] width 242 height 12
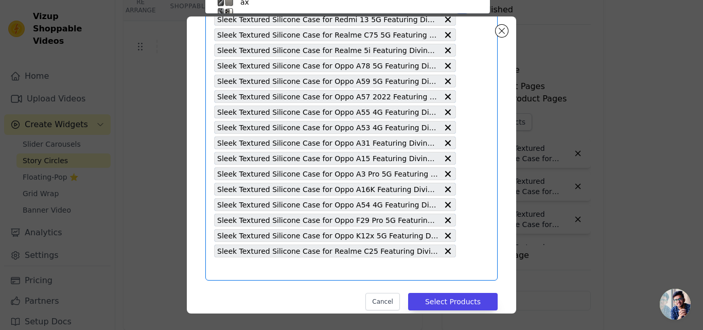
paste input "Sleek Textured Silicone Case for Realme C53 Featuring Divine Embroidery on the …"
type input "Sleek Textured Silicone Case for Realme C53 Featuring Divine Embroidery on the …"
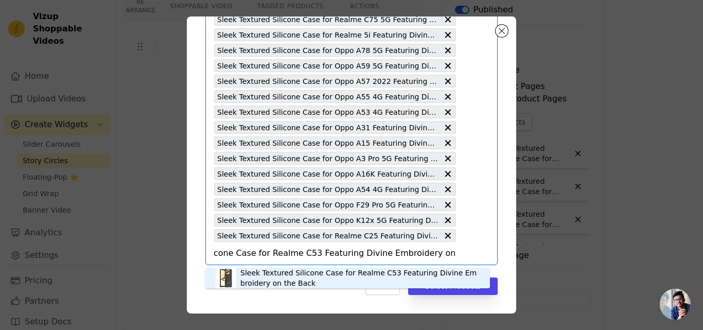
click at [295, 272] on div "Sleek Textured Silicone Case for Realme C53 Featuring Divine Embroidery on the …" at bounding box center [359, 278] width 239 height 21
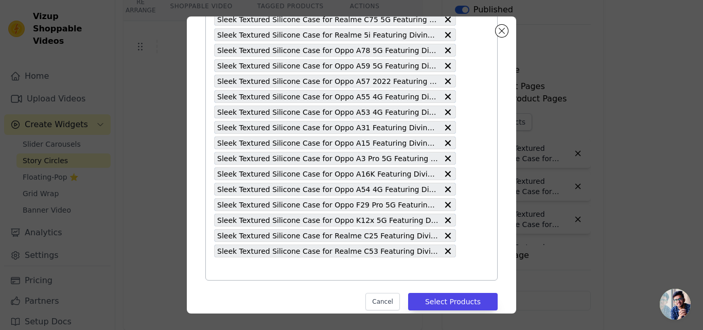
click at [291, 272] on input "text" at bounding box center [335, 269] width 242 height 12
paste input "Sleek Textured Silicone Case for Vivo Y29 5G Featuring Divine Embroidery on the…"
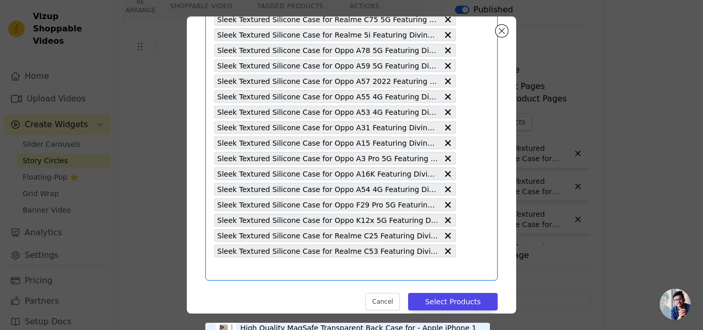
type input "Sleek Textured Silicone Case for Vivo Y29 5G Featuring Divine Embroidery on the…"
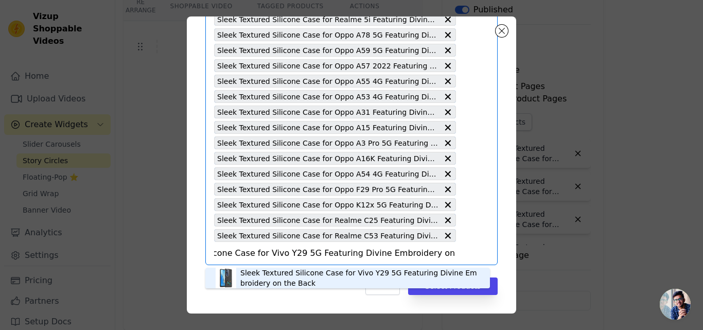
click at [291, 272] on div "Sleek Textured Silicone Case for Vivo Y29 5G Featuring Divine Embroidery on the…" at bounding box center [359, 278] width 239 height 21
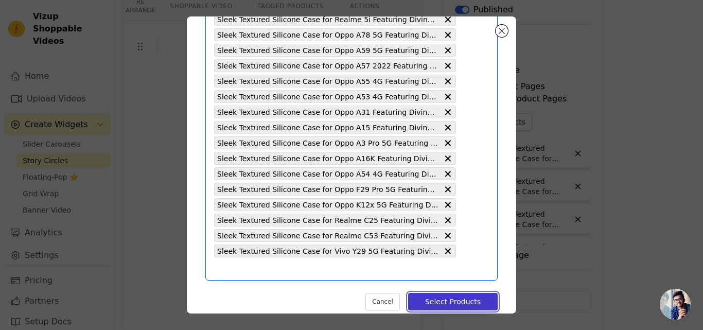
click at [428, 303] on button "Select Products" at bounding box center [453, 302] width 90 height 18
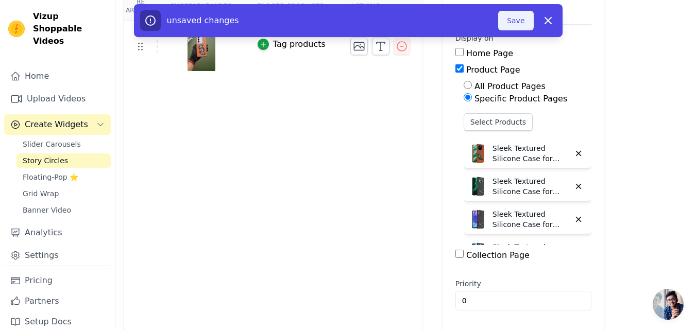
click at [519, 22] on button "Save" at bounding box center [515, 21] width 35 height 20
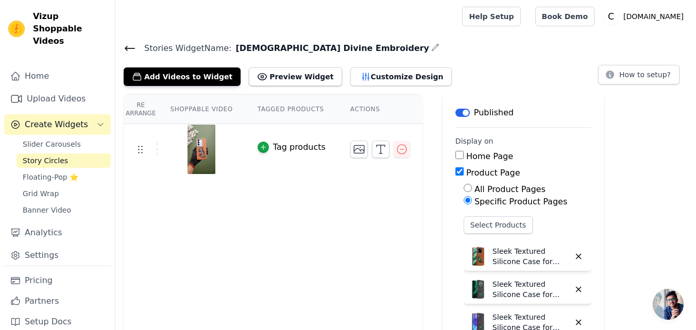
click at [125, 51] on icon at bounding box center [130, 48] width 12 height 12
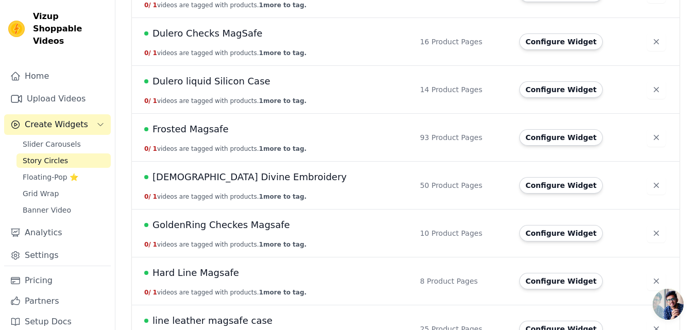
click at [237, 184] on span "[DEMOGRAPHIC_DATA] Divine Embroidery" at bounding box center [249, 177] width 194 height 14
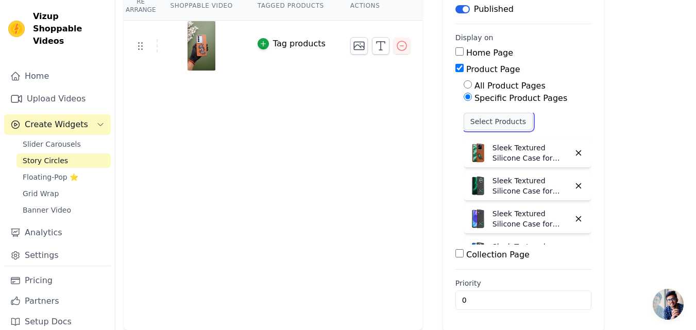
click at [485, 126] on button "Select Products" at bounding box center [497, 122] width 69 height 18
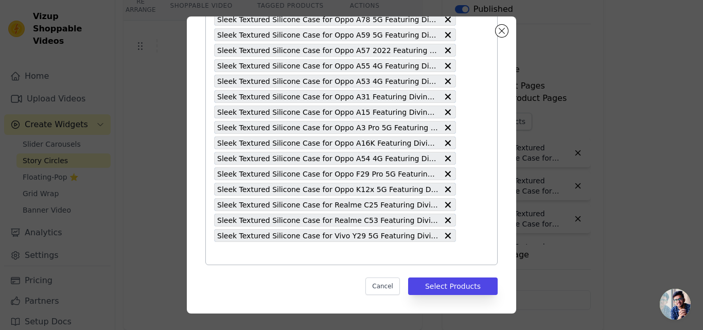
click at [305, 252] on input "text" at bounding box center [335, 253] width 242 height 12
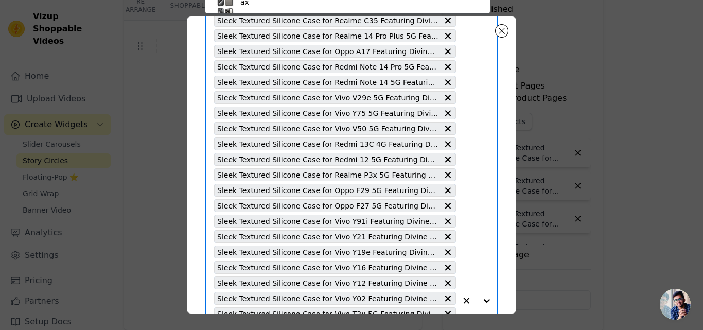
paste input "Sleek Textured Silicone Case for Vivo Y200 5G Featuring Divine Embroidery on th…"
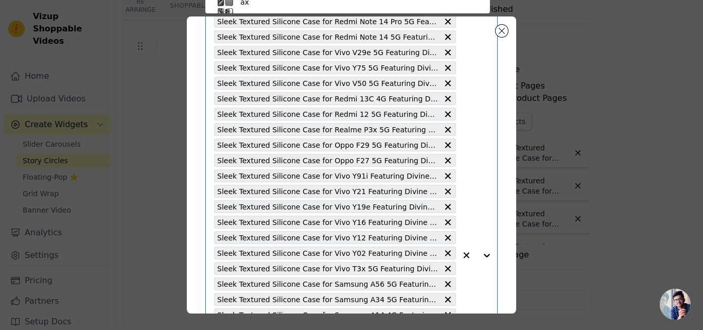
type input "Sleek Textured Silicone Case for Vivo Y200 5G Featuring Divine Embroidery on th…"
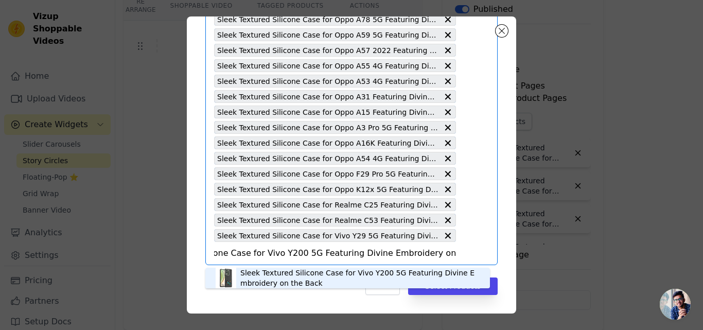
click at [293, 272] on div "Sleek Textured Silicone Case for Vivo Y200 5G Featuring Divine Embroidery on th…" at bounding box center [359, 278] width 239 height 21
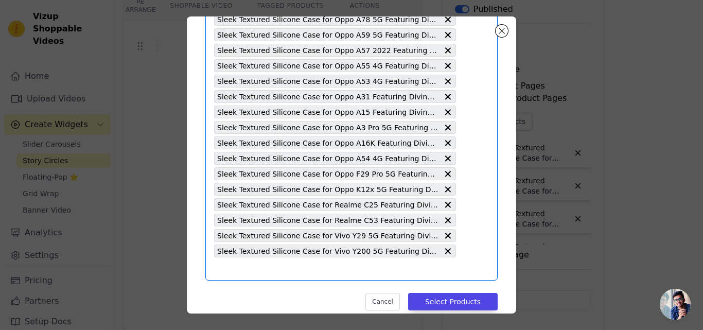
click at [293, 273] on input "text" at bounding box center [335, 269] width 242 height 12
paste input "Sleek Textured Silicone Case for Vivo Y22 Featuring Divine Embroidery on the Ba…"
type input "Sleek Textured Silicone Case for Vivo Y22 Featuring Divine Embroidery on the Ba…"
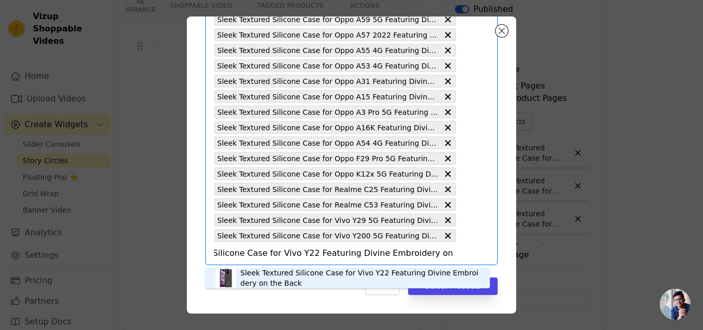
click at [293, 273] on div "Sleek Textured Silicone Case for Vivo Y22 Featuring Divine Embroidery on the Ba…" at bounding box center [359, 278] width 239 height 21
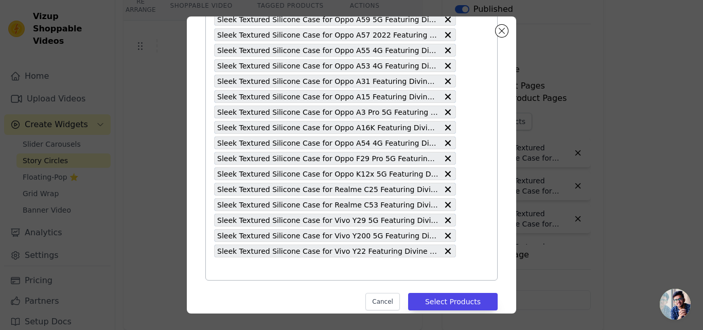
click at [285, 273] on input "text" at bounding box center [335, 269] width 242 height 12
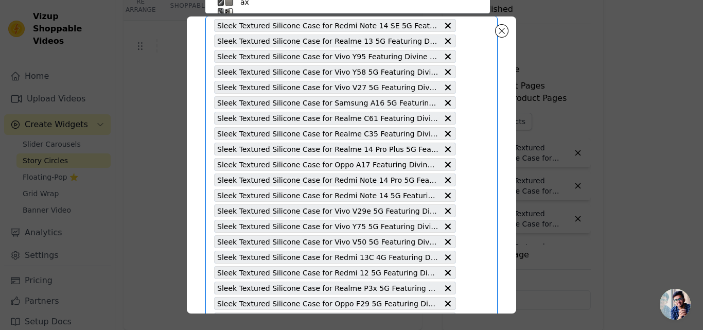
paste input "Sleek Textured Silicone Case for Oppo A9 2020 Featuring Divine Embroidery on th…"
type input "Sleek Textured Silicone Case for Oppo A9 2020 Featuring Divine Embroidery on th…"
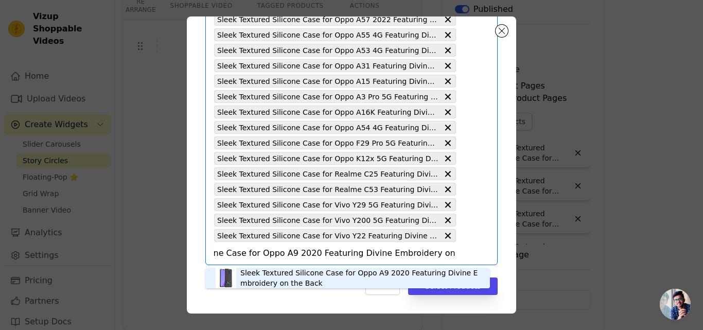
click at [285, 273] on div "Sleek Textured Silicone Case for Oppo A9 2020 Featuring Divine Embroidery on th…" at bounding box center [359, 278] width 239 height 21
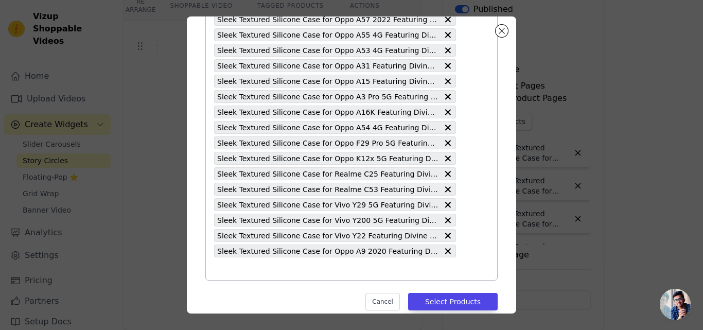
click at [285, 273] on input "text" at bounding box center [335, 269] width 242 height 12
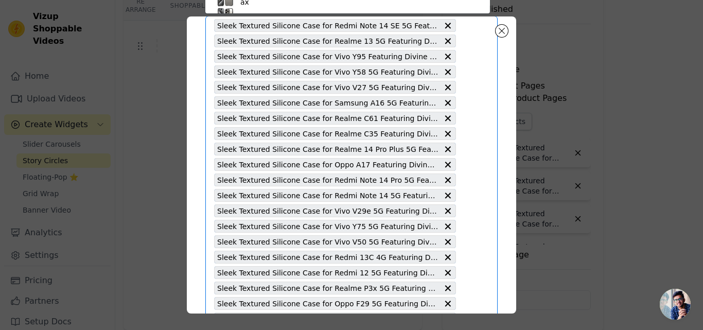
paste input "Sleek Textured Silicone Case for Oppo A12 Featuring Divine Embroidery on the Ba…"
type input "Sleek Textured Silicone Case for Oppo A12 Featuring Divine Embroidery on the Ba…"
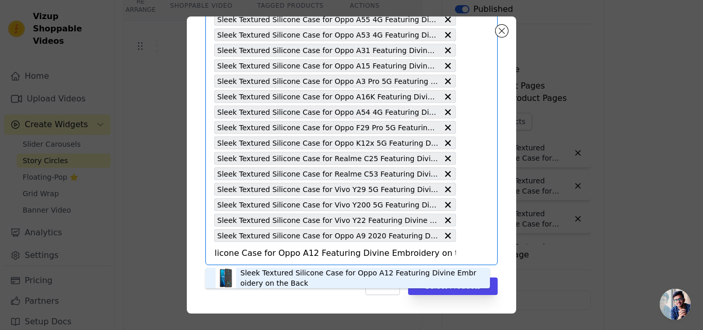
click at [285, 273] on div "Sleek Textured Silicone Case for Oppo A12 Featuring Divine Embroidery on the Ba…" at bounding box center [359, 278] width 239 height 21
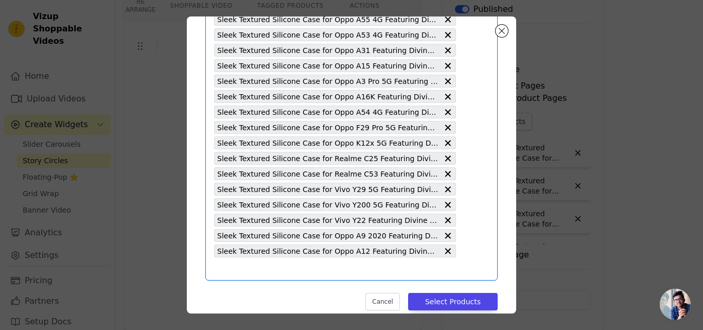
click at [259, 273] on input "text" at bounding box center [335, 269] width 242 height 12
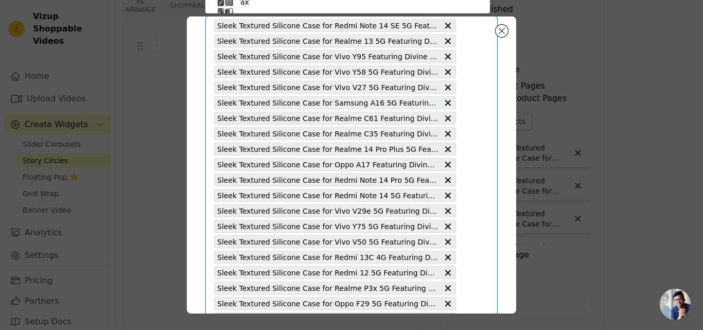
paste input "Sleek Textured Silicone Case for Oppo A16 Featuring Divine Embroidery on the Ba…"
type input "Sleek Textured Silicone Case for Oppo A16 Featuring Divine Embroidery on the Ba…"
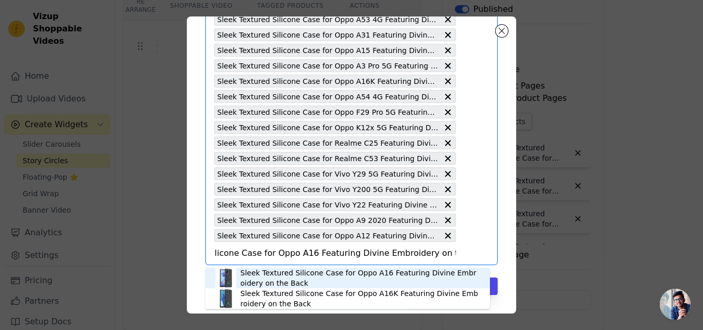
click at [259, 273] on div "Sleek Textured Silicone Case for Oppo A16 Featuring Divine Embroidery on the Ba…" at bounding box center [359, 278] width 239 height 21
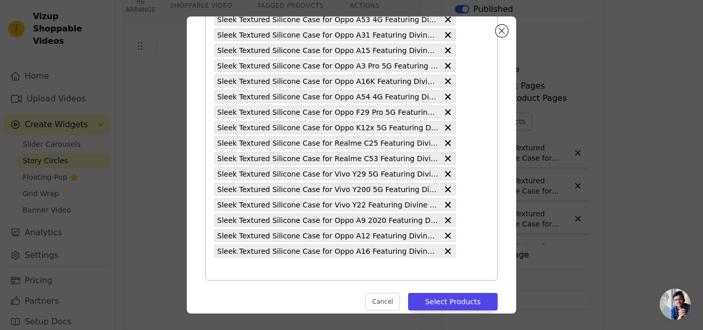
click at [249, 271] on input "text" at bounding box center [335, 269] width 242 height 12
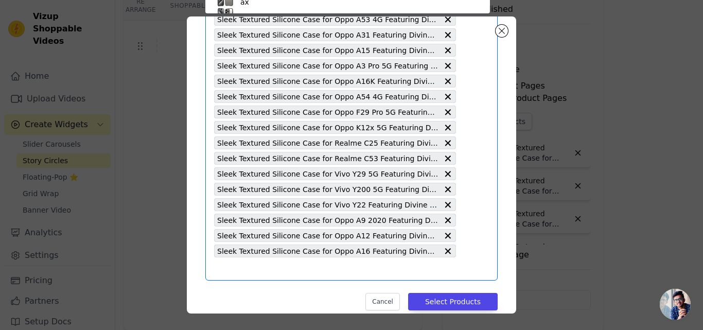
paste input "Sleek Textured Silicone Case for Vivo Y17s Featuring Divine Embroidery on the B…"
type input "Sleek Textured Silicone Case for Vivo Y17s Featuring Divine Embroidery on the B…"
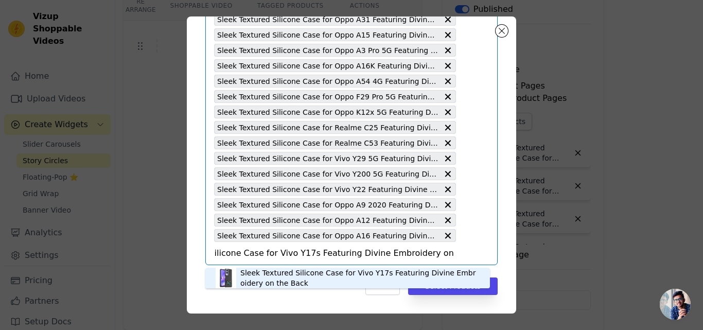
click at [282, 269] on div "Sleek Textured Silicone Case for Vivo Y17s Featuring Divine Embroidery on the B…" at bounding box center [359, 278] width 239 height 21
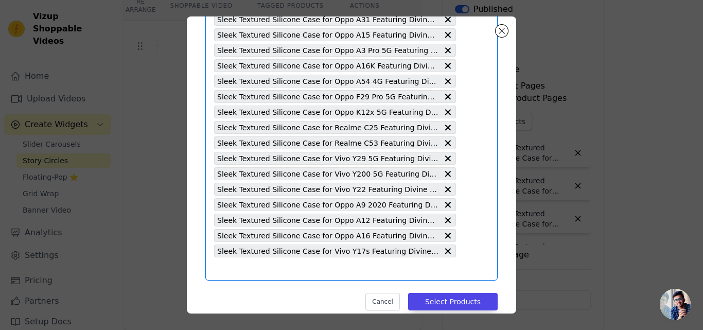
click at [268, 265] on input "text" at bounding box center [335, 269] width 242 height 12
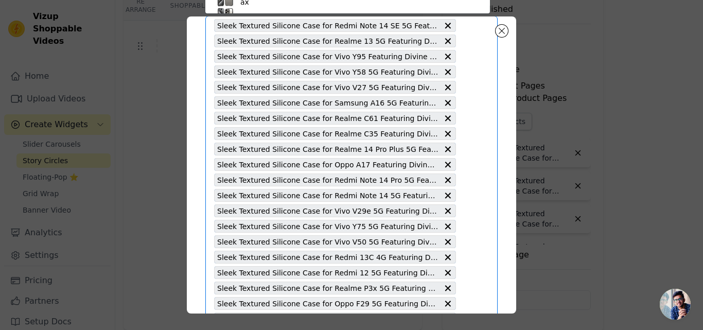
paste input "Sleek Textured Silicone Case for Vivo V40 5G Featuring Divine Embroidery on the…"
type input "Sleek Textured Silicone Case for Vivo V40 5G Featuring Divine Embroidery on the…"
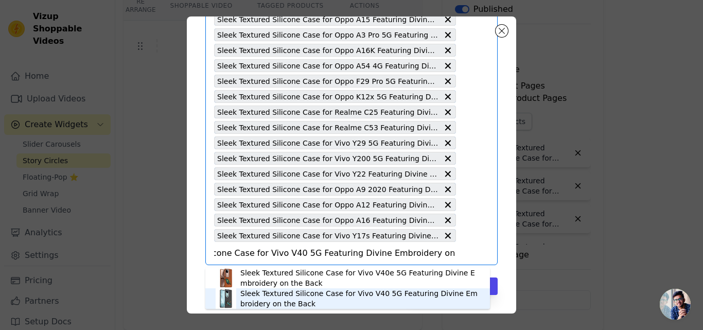
click at [293, 294] on div "Sleek Textured Silicone Case for Vivo V40 5G Featuring Divine Embroidery on the…" at bounding box center [359, 298] width 239 height 21
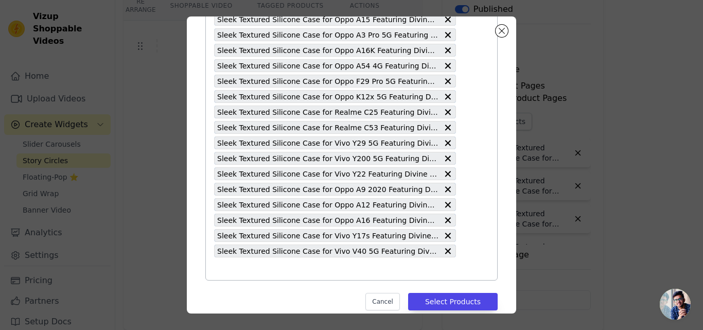
click at [257, 269] on input "text" at bounding box center [335, 269] width 242 height 12
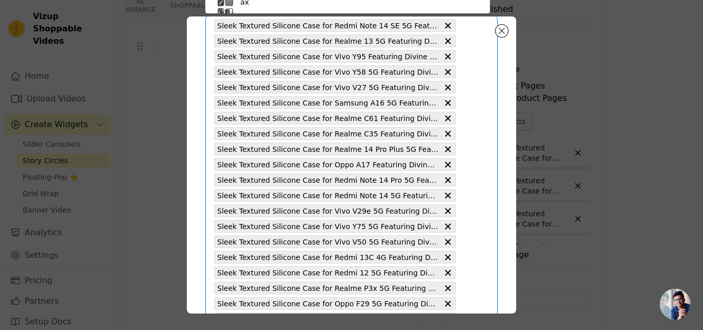
paste input "Sleek Textured Silicone Case for Vivo T3 Pro 5G Featuring Divine Embroidery on …"
type input "Sleek Textured Silicone Case for Vivo T3 Pro 5G Featuring Divine Embroidery on …"
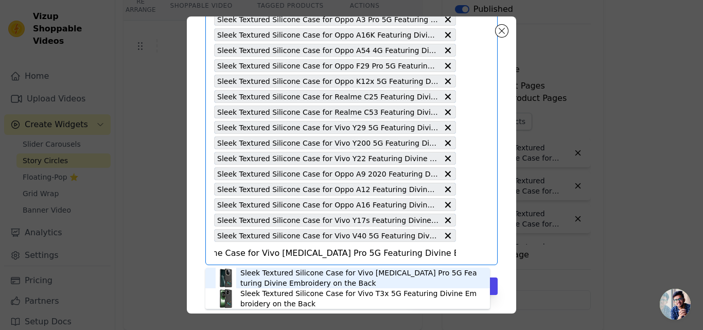
click at [282, 270] on div "Sleek Textured Silicone Case for Vivo T3 Pro 5G Featuring Divine Embroidery on …" at bounding box center [359, 278] width 239 height 21
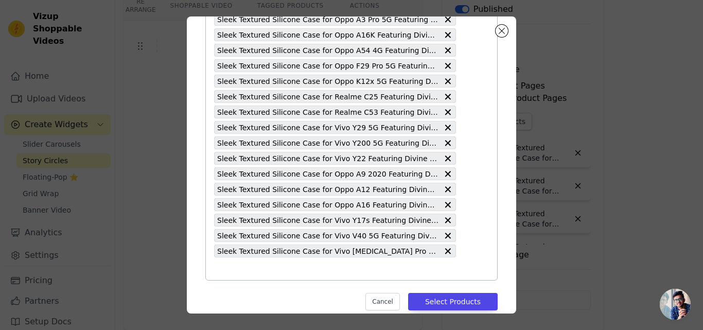
click at [276, 268] on input "text" at bounding box center [335, 269] width 242 height 12
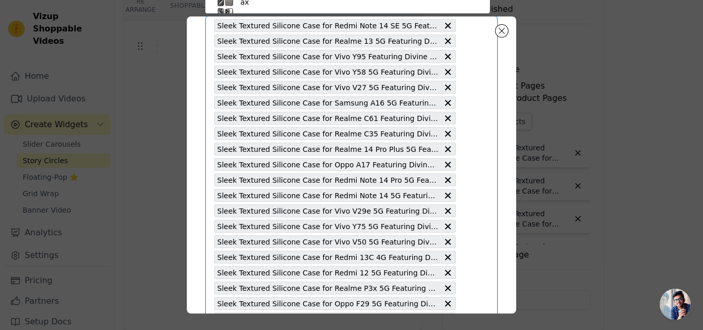
paste input "Sleek Textured Silicone Case for Vivo S1 Pro Featuring Divine Embroidery on the…"
type input "Sleek Textured Silicone Case for Vivo S1 Pro Featuring Divine Embroidery on the…"
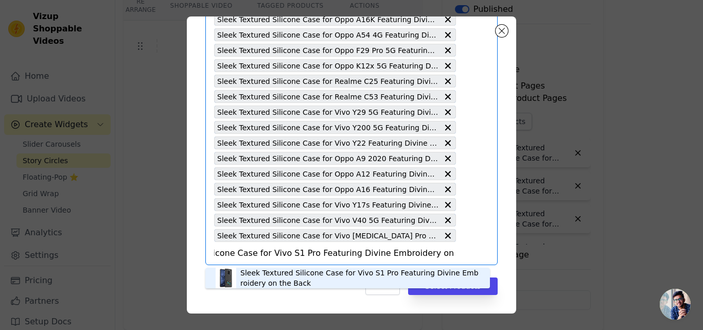
click at [286, 273] on div "Sleek Textured Silicone Case for Vivo S1 Pro Featuring Divine Embroidery on the…" at bounding box center [359, 278] width 239 height 21
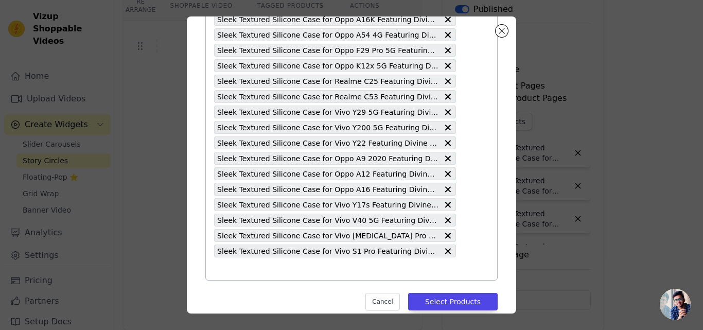
click at [272, 266] on input "text" at bounding box center [335, 269] width 242 height 12
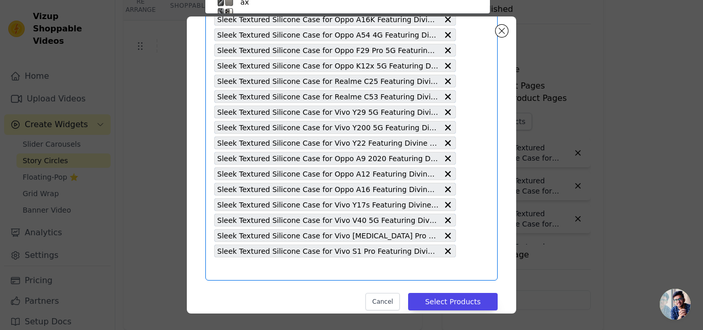
paste input "Sleek Textured Silicone Case for Samsung A15 5G Featuring Divine Embroidery on …"
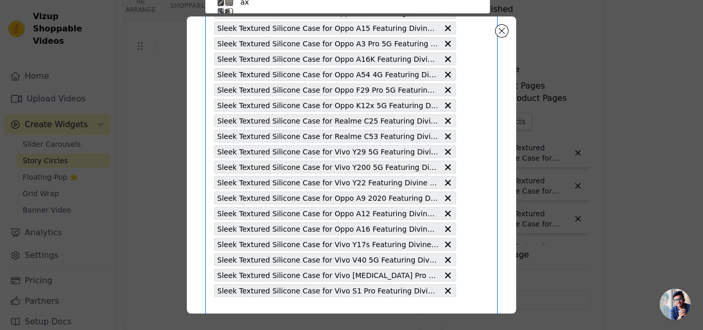
type input "Sleek Textured Silicone Case for Samsung A15 5G Featuring Divine Embroidery on …"
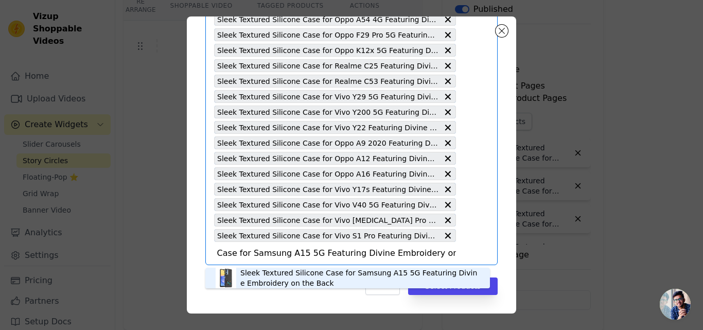
click at [273, 270] on div "Sleek Textured Silicone Case for Samsung A15 5G Featuring Divine Embroidery on …" at bounding box center [359, 278] width 239 height 21
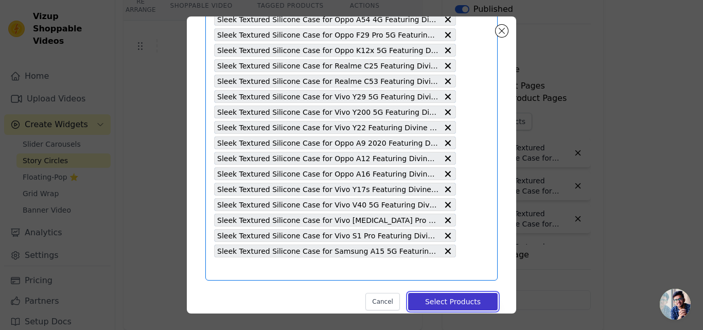
click at [421, 301] on button "Select Products" at bounding box center [453, 302] width 90 height 18
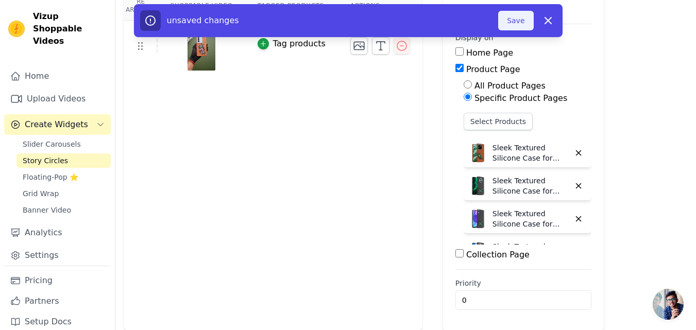
click at [505, 27] on button "Save" at bounding box center [515, 21] width 35 height 20
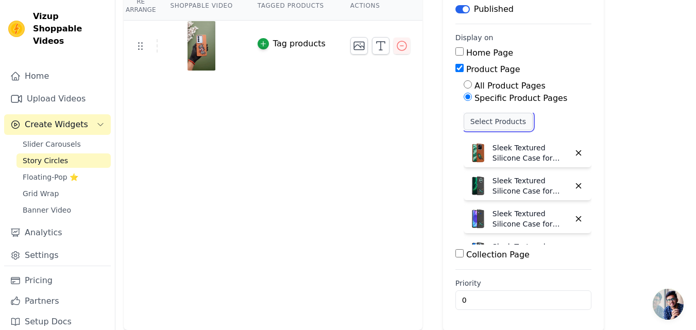
click at [493, 125] on button "Select Products" at bounding box center [497, 122] width 69 height 18
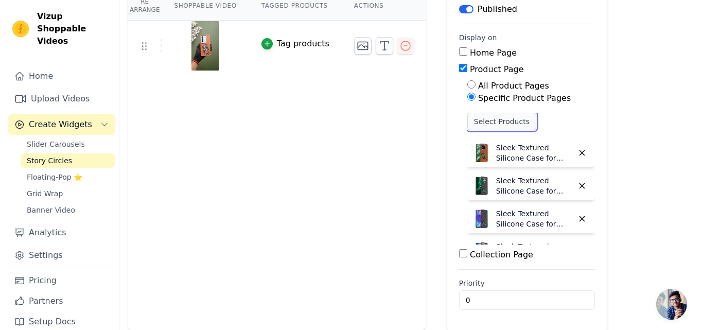
scroll to position [0, 0]
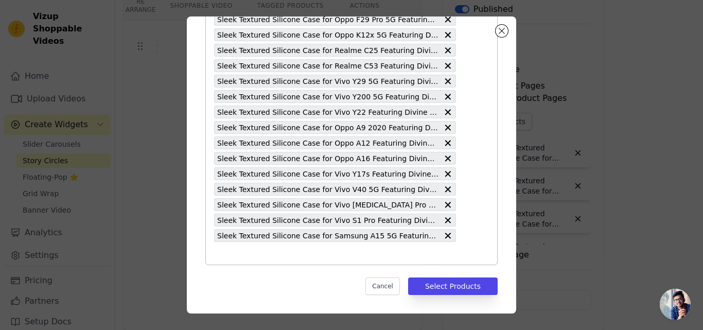
click at [238, 248] on input "text" at bounding box center [335, 253] width 242 height 12
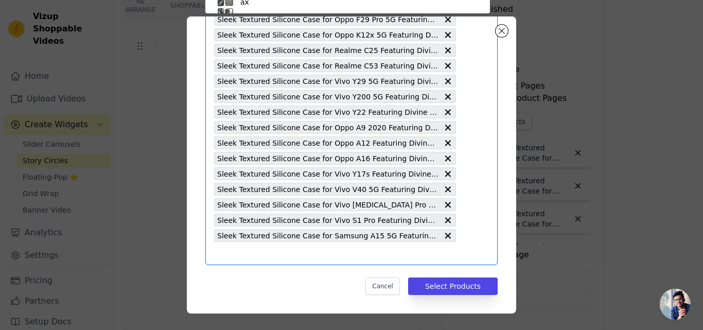
scroll to position [60, 0]
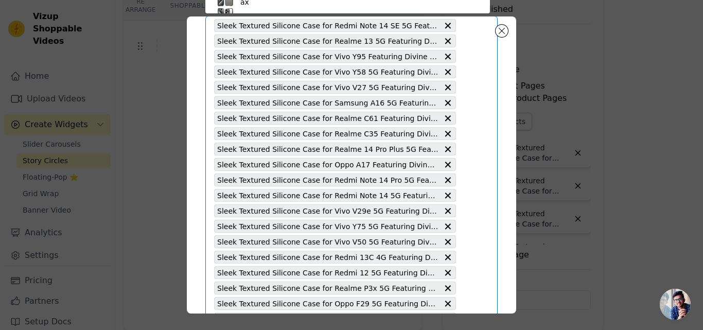
paste input "Sleek Textured Silicone Case for Samsung A06 5G Featuring Divine Embroidery on …"
type input "Sleek Textured Silicone Case for Samsung A06 5G Featuring Divine Embroidery on …"
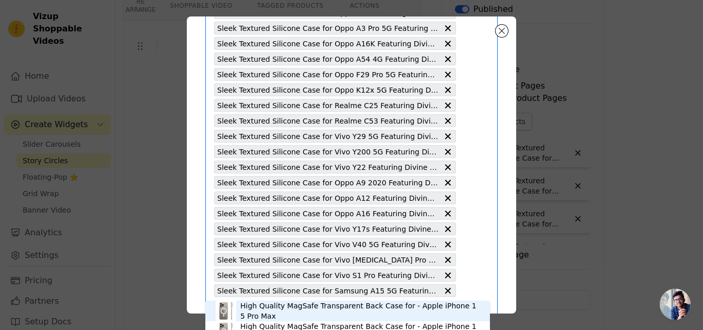
scroll to position [761, 0]
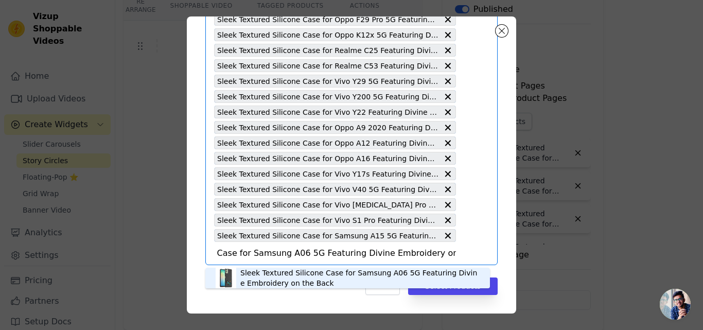
click at [278, 274] on div "Sleek Textured Silicone Case for Samsung A06 5G Featuring Divine Embroidery on …" at bounding box center [359, 278] width 239 height 21
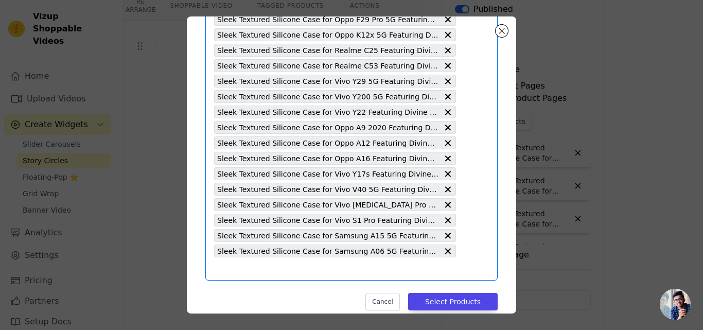
scroll to position [0, 0]
click at [338, 273] on input "text" at bounding box center [335, 269] width 242 height 12
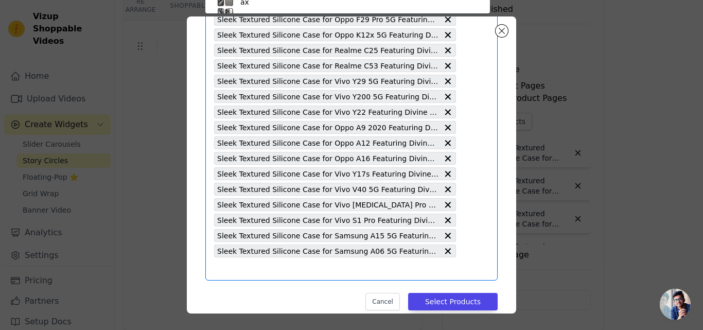
scroll to position [60, 0]
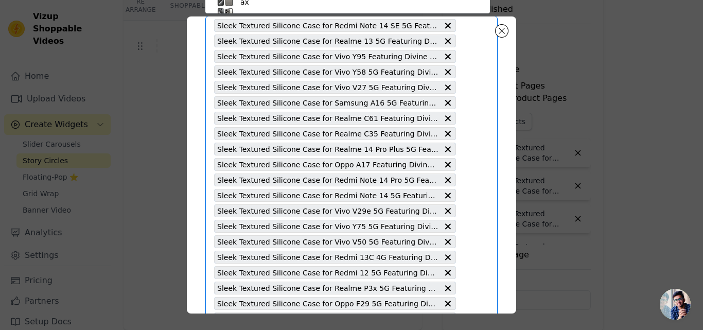
paste input "Sleek Textured Silicone Case for Redmi Note 8 Pro Featuring Divine Embroidery o…"
type input "Sleek Textured Silicone Case for Redmi Note 8 Pro Featuring Divine Embroidery o…"
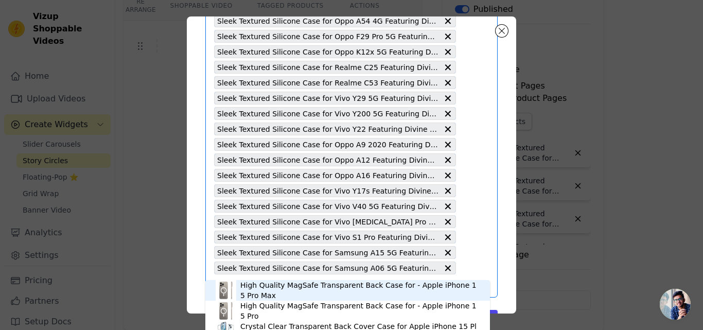
scroll to position [777, 0]
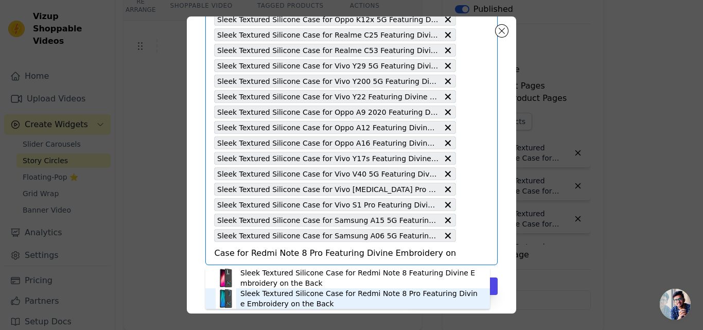
click at [283, 292] on div "Sleek Textured Silicone Case for Redmi Note 8 Pro Featuring Divine Embroidery o…" at bounding box center [359, 298] width 239 height 21
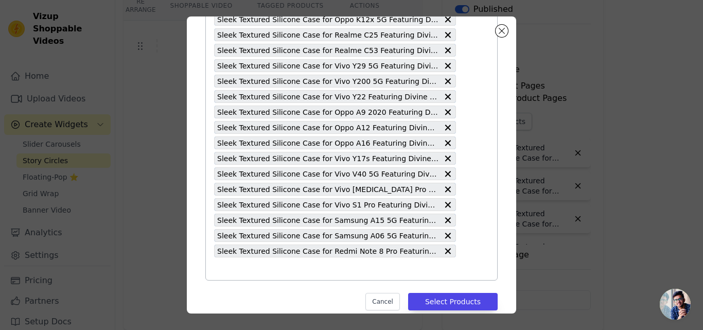
click at [280, 271] on input "text" at bounding box center [335, 269] width 242 height 12
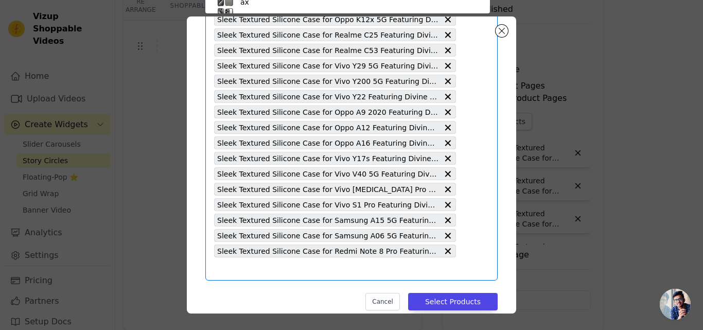
paste input "Sleek Textured Silicone Case for Redmi Note 8 Featuring Divine Embroidery on th…"
type input "Sleek Textured Silicone Case for Redmi Note 8 Featuring Divine Embroidery on th…"
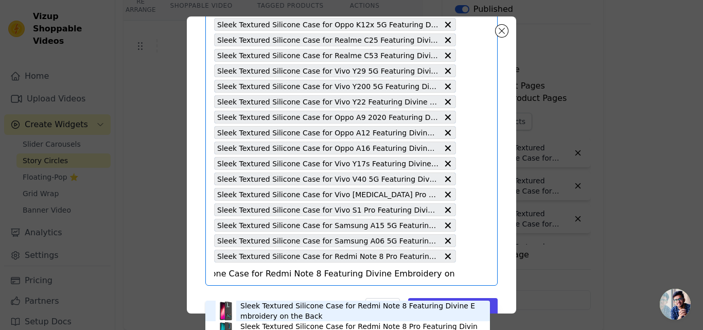
scroll to position [792, 0]
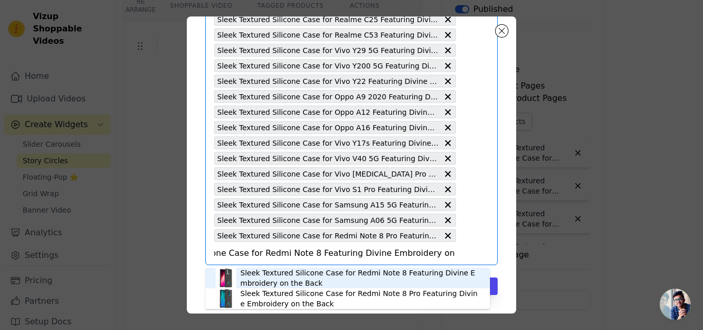
click at [278, 276] on div "Sleek Textured Silicone Case for Redmi Note 8 Featuring Divine Embroidery on th…" at bounding box center [359, 278] width 239 height 21
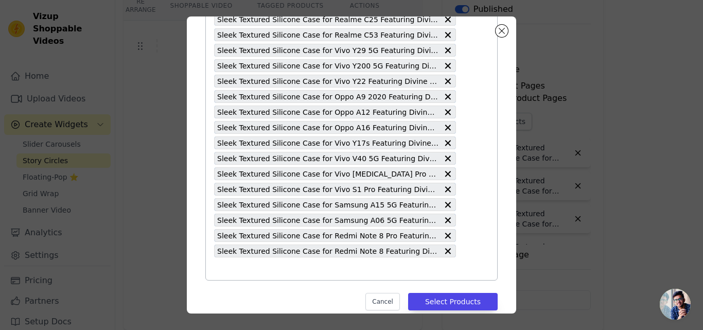
paste input "Sleek Textured Silicone Case for Oppo A18 Featuring Divine Embroidery on the Ba…"
type input "Sleek Textured Silicone Case for Oppo A18 Featuring Divine Embroidery on the Ba…"
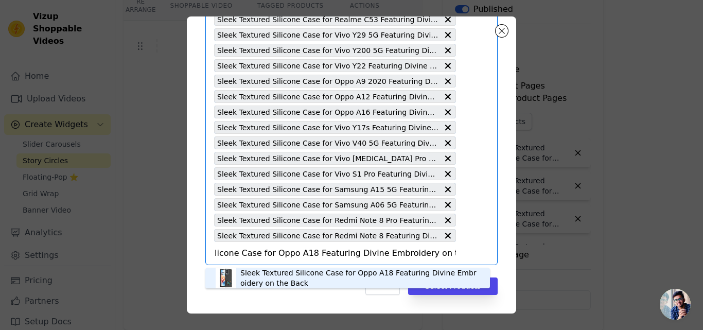
click at [281, 278] on div "Sleek Textured Silicone Case for Oppo A18 Featuring Divine Embroidery on the Ba…" at bounding box center [359, 278] width 239 height 21
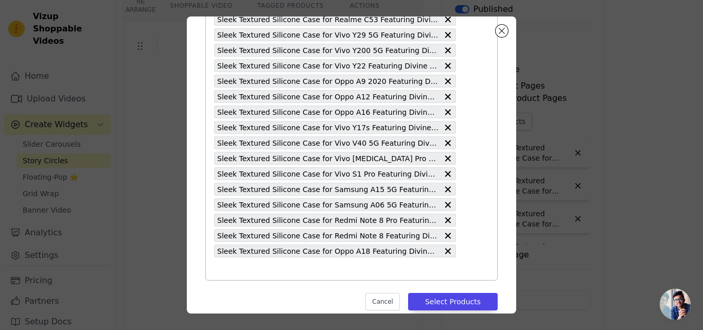
click at [264, 269] on input "text" at bounding box center [335, 269] width 242 height 12
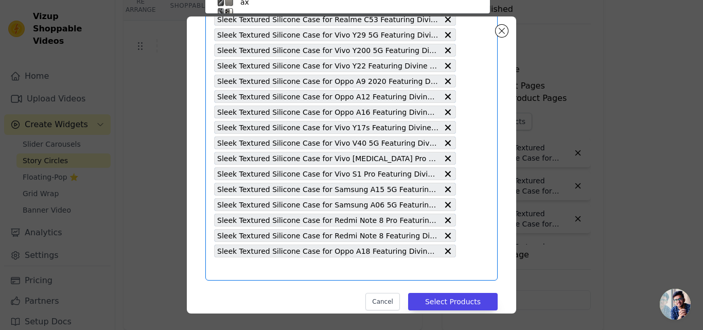
scroll to position [60, 0]
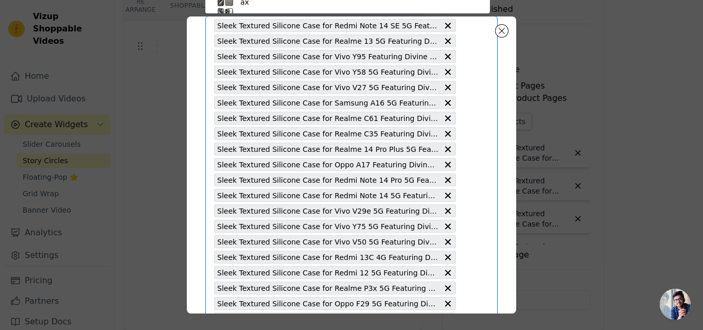
paste input "Sleek Textured Silicone Case for Vivo Y300 Plus 5G Featuring Divine Embroidery …"
type input "Sleek Textured Silicone Case for Vivo Y300 Plus 5G Featuring Divine Embroidery …"
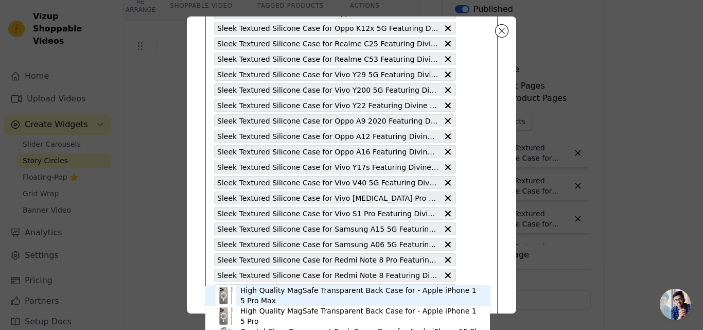
scroll to position [823, 0]
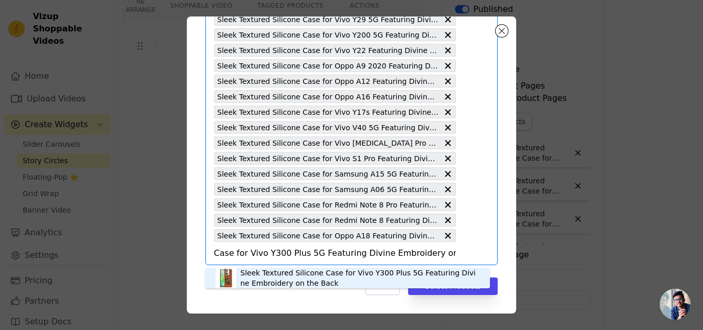
click at [281, 275] on div "Sleek Textured Silicone Case for Vivo Y300 Plus 5G Featuring Divine Embroidery …" at bounding box center [359, 278] width 239 height 21
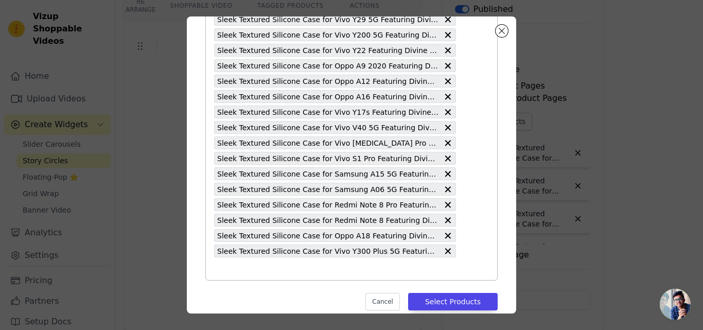
click at [270, 267] on input "text" at bounding box center [335, 269] width 242 height 12
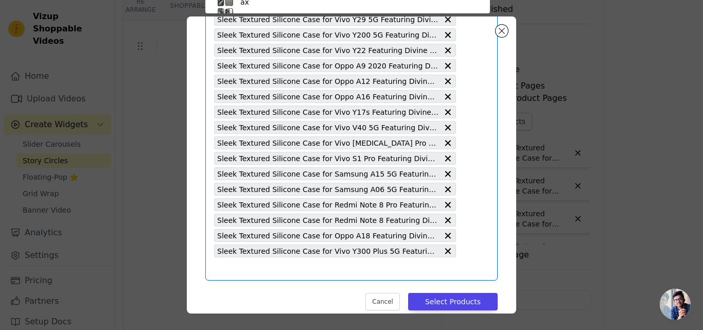
paste input "Sleek Textured Silicone Case for Vivo Y75 4G Featuring Divine Embroidery on the…"
type input "Sleek Textured Silicone Case for Vivo Y75 4G Featuring Divine Embroidery on the…"
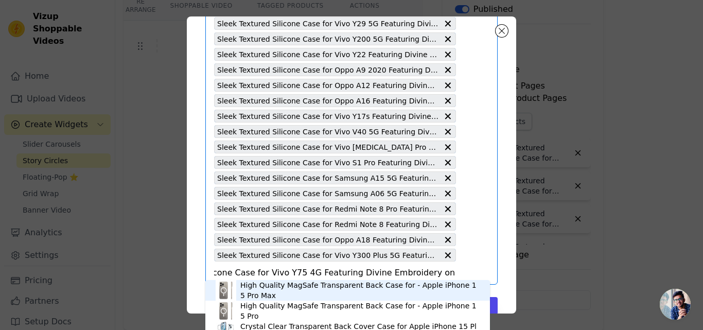
scroll to position [839, 0]
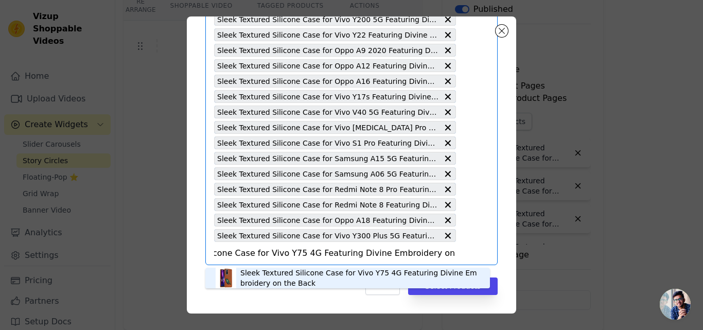
click at [303, 273] on div "Sleek Textured Silicone Case for Vivo Y75 4G Featuring Divine Embroidery on the…" at bounding box center [359, 278] width 239 height 21
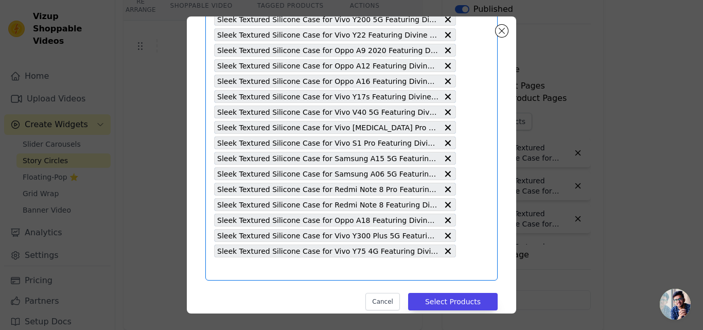
click at [301, 273] on input "text" at bounding box center [335, 269] width 242 height 12
paste input "Sleek Textured Silicone Case for Vivo V40e 5G Featuring Divine Embroidery on th…"
type input "Sleek Textured Silicone Case for Vivo V40e 5G Featuring Divine Embroidery on th…"
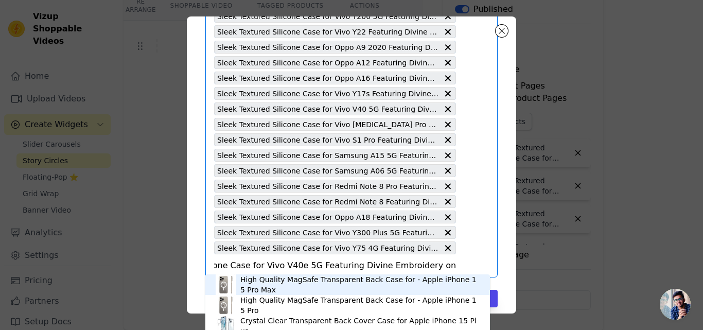
scroll to position [854, 0]
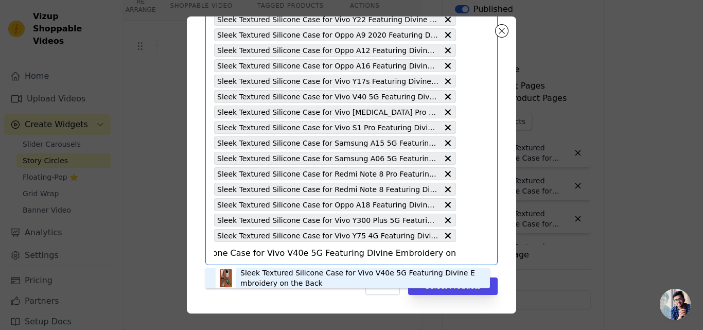
click at [291, 271] on div "Sleek Textured Silicone Case for Vivo V40e 5G Featuring Divine Embroidery on th…" at bounding box center [359, 278] width 239 height 21
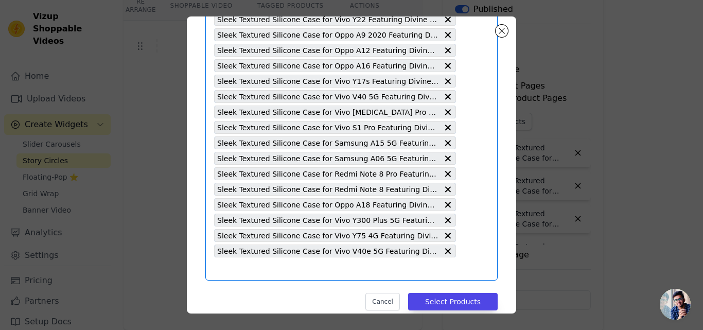
click at [291, 271] on input "text" at bounding box center [335, 269] width 242 height 12
paste input "Sleek Textured Silicone Case for Samsung A35 5G Featuring Divine Embroidery on …"
type input "Sleek Textured Silicone Case for Samsung A35 5G Featuring Divine Embroidery on …"
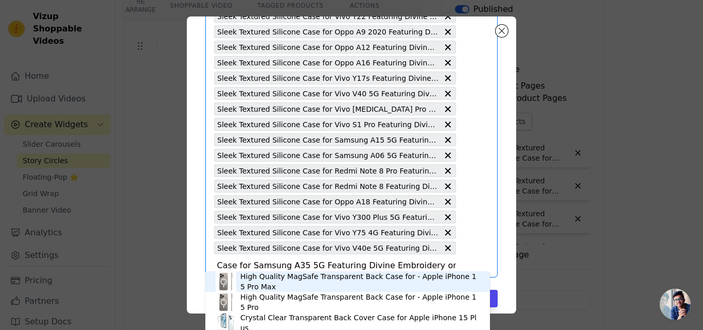
scroll to position [870, 0]
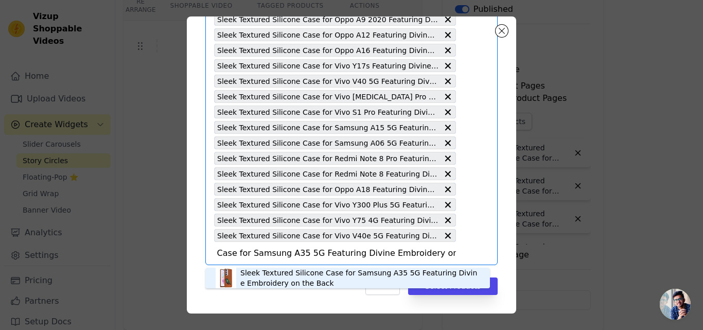
click at [291, 271] on div "Sleek Textured Silicone Case for Samsung A35 5G Featuring Divine Embroidery on …" at bounding box center [359, 278] width 239 height 21
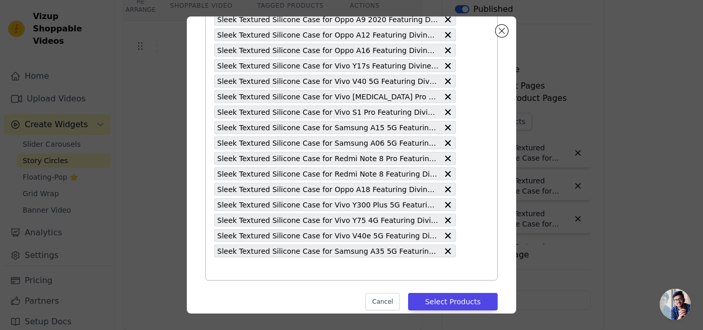
click at [290, 271] on input "text" at bounding box center [335, 269] width 242 height 12
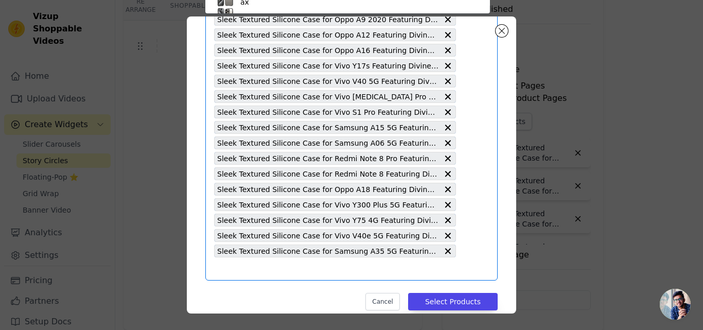
paste input "Sleek Textured Silicone Case for Realme C65 5G Featuring Divine Embroidery on t…"
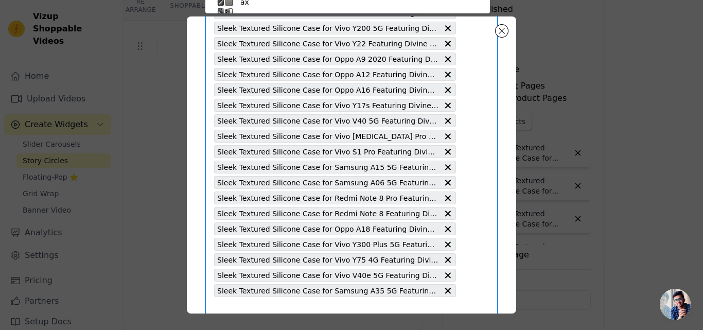
type input "Sleek Textured Silicone Case for Realme C65 5G Featuring Divine Embroidery on t…"
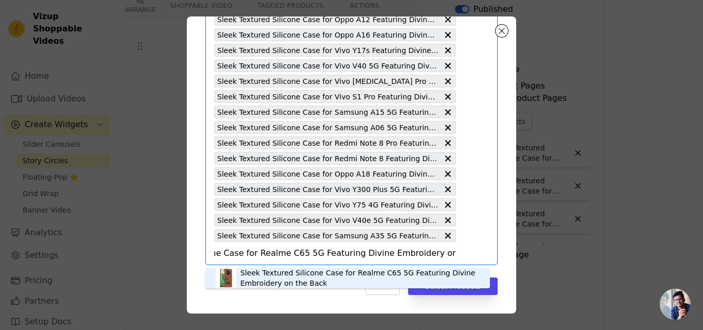
click at [290, 271] on div "Sleek Textured Silicone Case for Realme C65 5G Featuring Divine Embroidery on t…" at bounding box center [359, 278] width 239 height 21
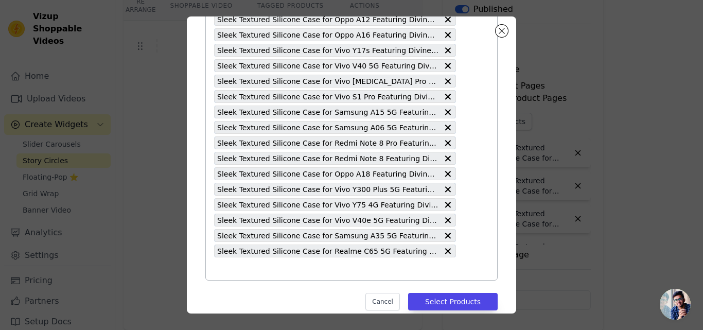
click at [289, 271] on input "text" at bounding box center [335, 269] width 242 height 12
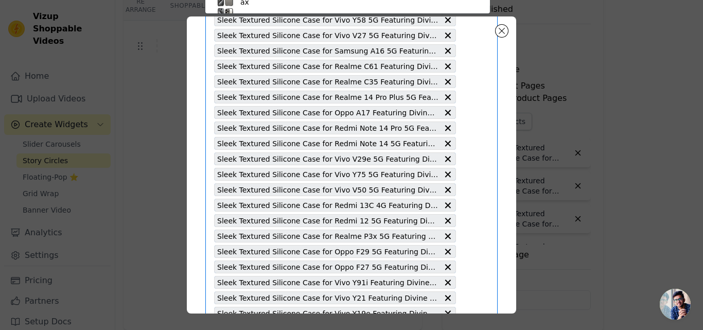
paste input "Sleek Textured Silicone Case for Realme 12X 5G Featuring Divine Embroidery on t…"
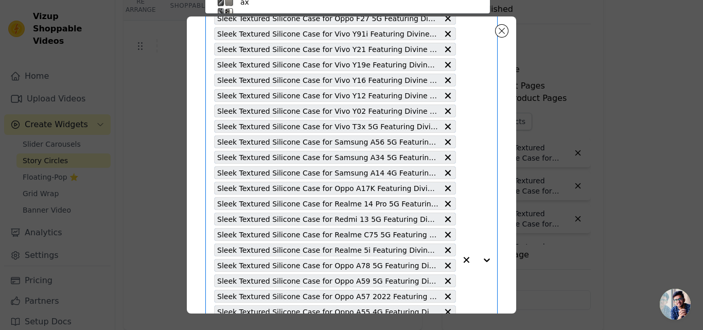
type input "Sleek Textured Silicone Case for Realme 12X 5G Featuring Divine Embroidery on t…"
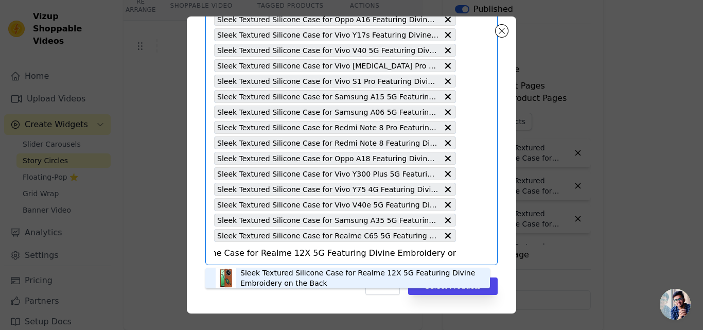
click at [289, 271] on div "Sleek Textured Silicone Case for Realme 12X 5G Featuring Divine Embroidery on t…" at bounding box center [359, 278] width 239 height 21
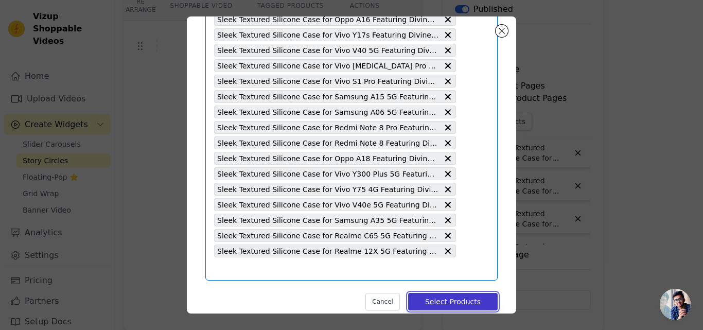
click at [440, 299] on button "Select Products" at bounding box center [453, 302] width 90 height 18
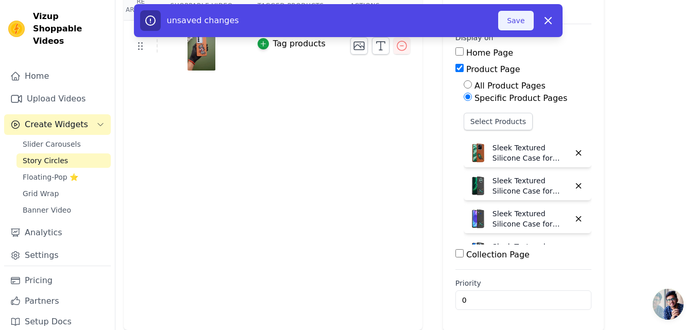
click at [507, 19] on button "Save" at bounding box center [515, 21] width 35 height 20
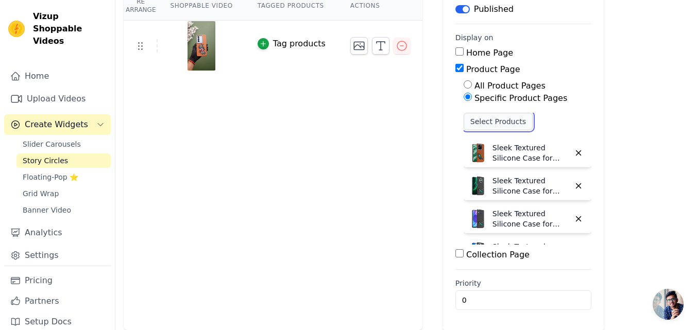
click at [471, 122] on button "Select Products" at bounding box center [497, 122] width 69 height 18
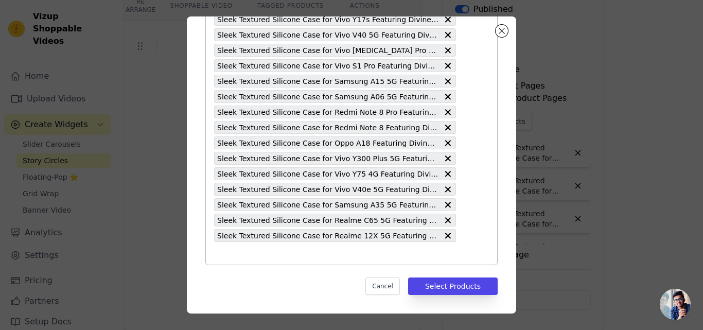
click at [256, 255] on input "text" at bounding box center [335, 253] width 242 height 12
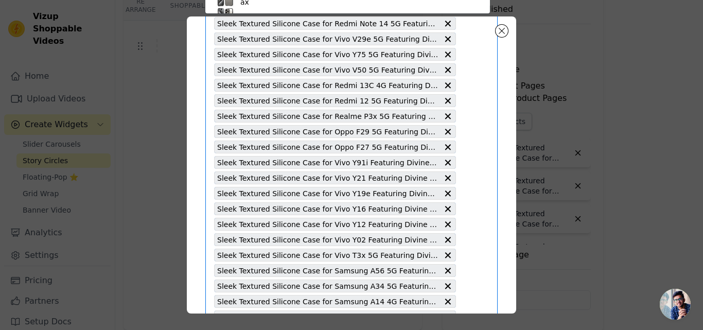
paste input "Sleek Textured Silicone Case for Oppo F27 Pro Plus 5G Featuring Divine Embroide…"
type input "Sleek Textured Silicone Case for Oppo F27 Pro Plus 5G Featuring Divine Embroide…"
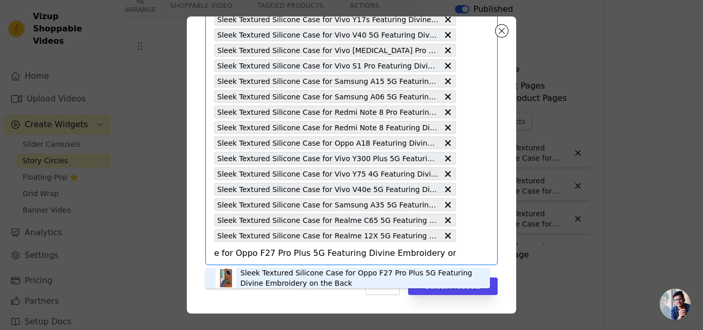
click at [255, 274] on div "Sleek Textured Silicone Case for Oppo F27 Pro Plus 5G Featuring Divine Embroide…" at bounding box center [359, 278] width 239 height 21
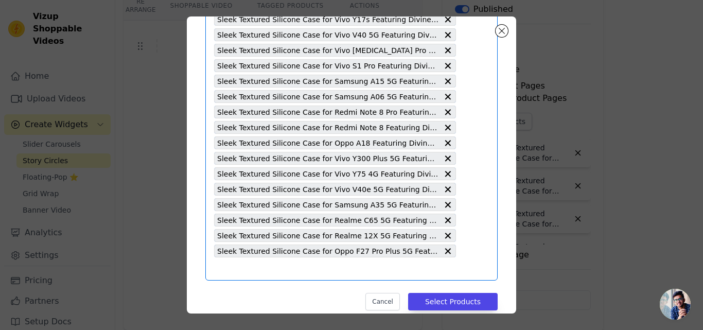
click at [255, 274] on input "text" at bounding box center [335, 269] width 242 height 12
paste input "Sleek Textured Silicone Case for Oppo A3x 5G Featuring Divine Embroidery on the…"
type input "Sleek Textured Silicone Case for Oppo A3x 5G Featuring Divine Embroidery on the…"
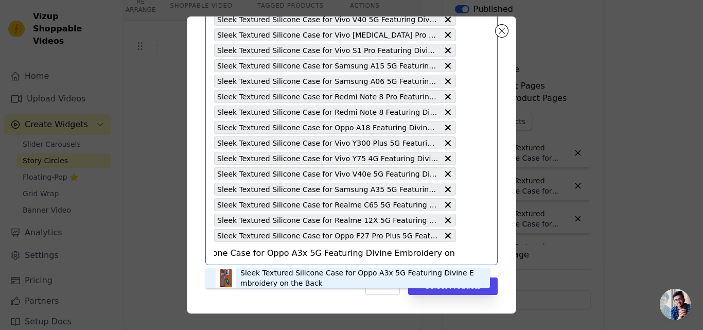
click at [259, 275] on div "Sleek Textured Silicone Case for Oppo A3x 5G Featuring Divine Embroidery on the…" at bounding box center [359, 278] width 239 height 21
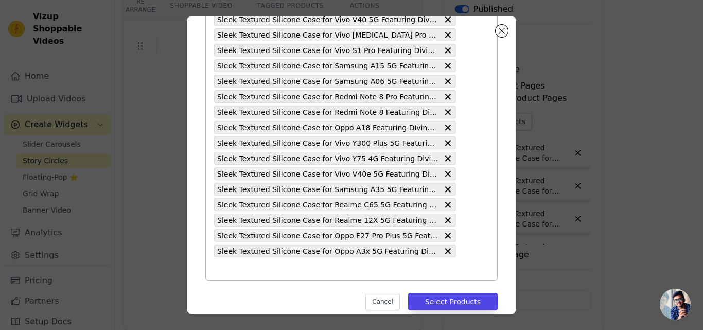
click at [260, 274] on input "text" at bounding box center [335, 269] width 242 height 12
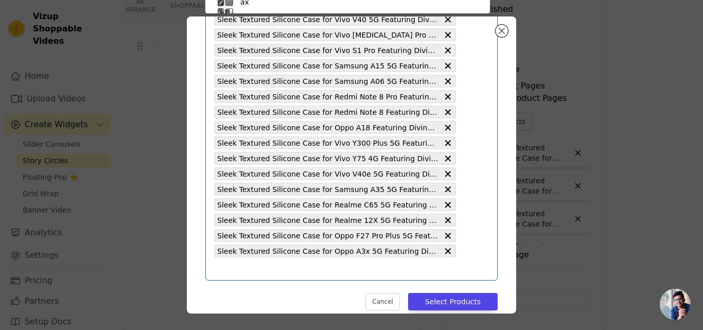
paste input "Sleek Textured Silicone Case for Vivo Y20 Featuring Divine Embroidery on the Ba…"
type input "Sleek Textured Silicone Case for Vivo Y20 Featuring Divine Embroidery on the Ba…"
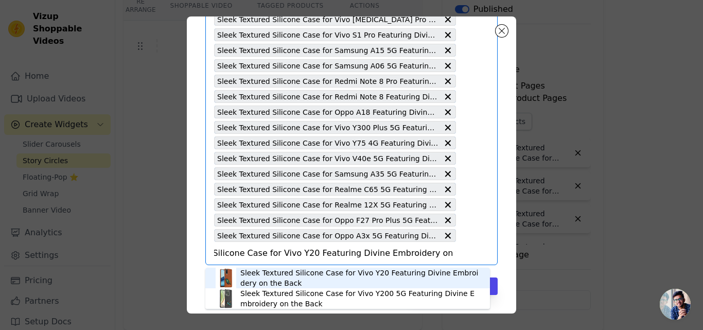
click at [257, 273] on div "Sleek Textured Silicone Case for Vivo Y20 Featuring Divine Embroidery on the Ba…" at bounding box center [359, 278] width 239 height 21
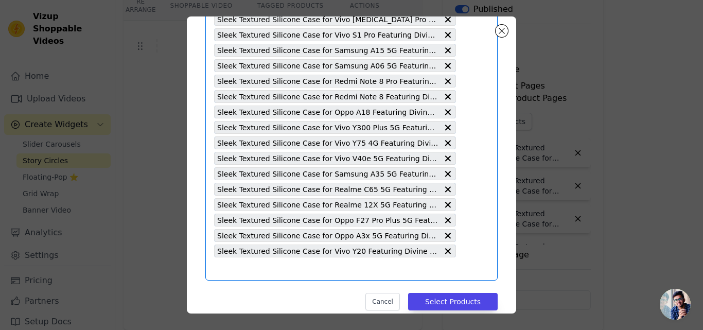
click at [257, 270] on input "text" at bounding box center [335, 269] width 242 height 12
paste input "Sleek Textured Silicone Case for Vivo Y15S Featuring Divine Embroidery on the B…"
type input "Sleek Textured Silicone Case for Vivo Y15S Featuring Divine Embroidery on the B…"
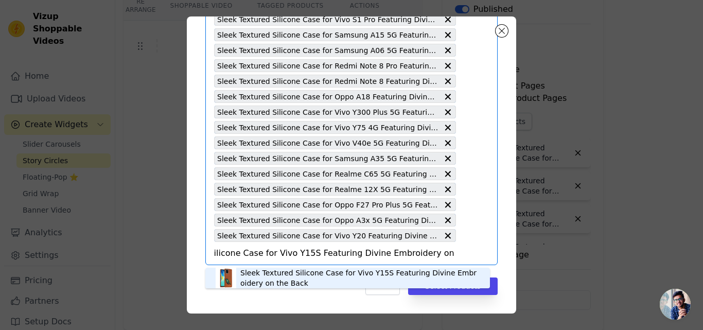
click at [257, 270] on div "Sleek Textured Silicone Case for Vivo Y15S Featuring Divine Embroidery on the B…" at bounding box center [359, 278] width 239 height 21
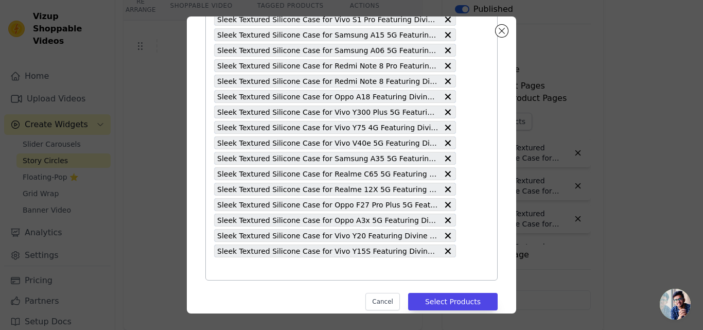
click at [249, 270] on input "text" at bounding box center [335, 269] width 242 height 12
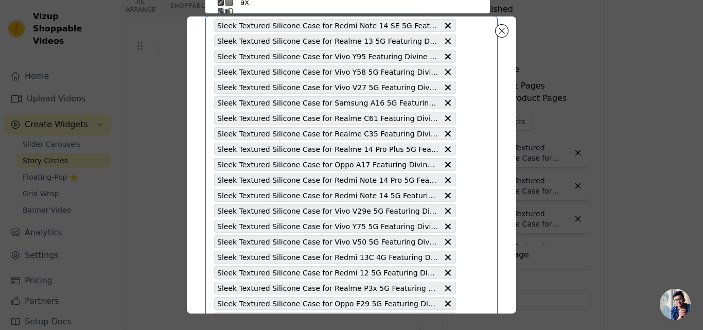
paste input "Sleek Textured Silicone Case for Vivo V30e 5G Featuring Divine Embroidery on th…"
type input "Sleek Textured Silicone Case for Vivo V30e 5G Featuring Divine Embroidery on th…"
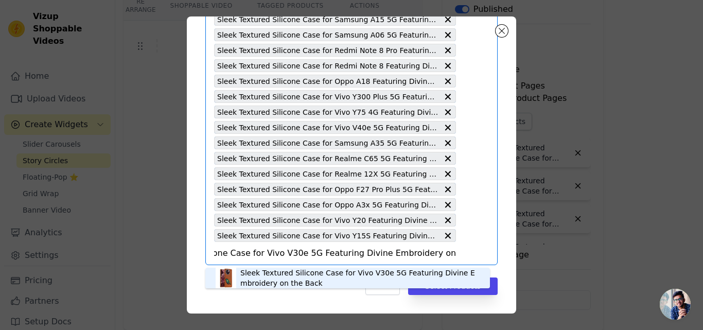
click at [261, 276] on div "Sleek Textured Silicone Case for Vivo V30e 5G Featuring Divine Embroidery on th…" at bounding box center [359, 278] width 239 height 21
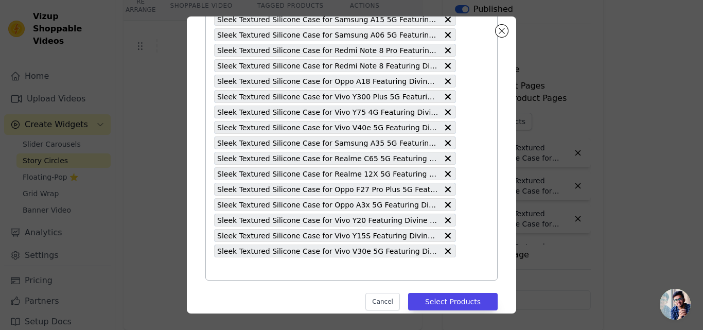
click at [248, 272] on input "text" at bounding box center [335, 269] width 242 height 12
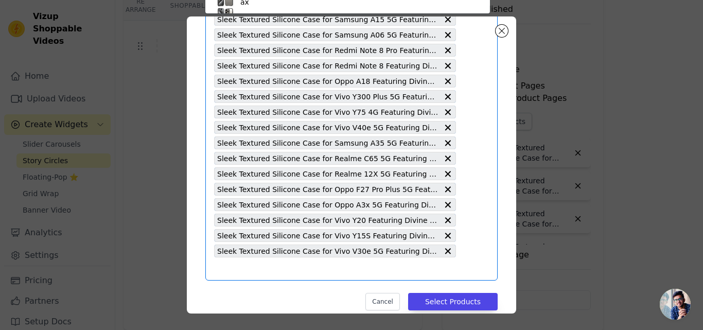
paste input "Sleek Textured Silicone Case for Realme 14x 5G Featuring Divine Embroidery on t…"
type input "Sleek Textured Silicone Case for Realme 14x 5G Featuring Divine Embroidery on t…"
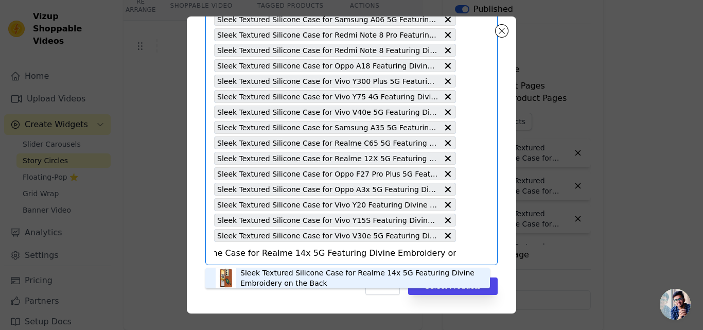
click at [251, 271] on div "Sleek Textured Silicone Case for Realme 14x 5G Featuring Divine Embroidery on t…" at bounding box center [359, 278] width 239 height 21
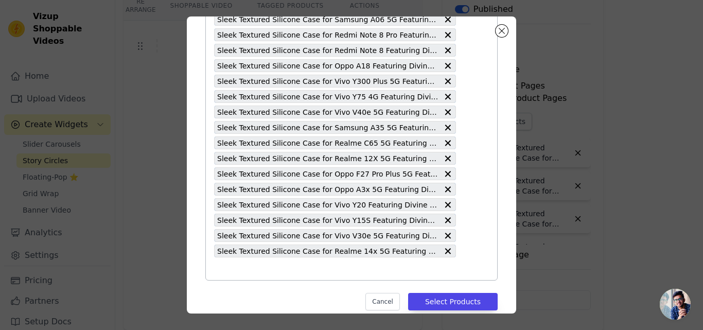
click at [251, 272] on input "text" at bounding box center [335, 269] width 242 height 12
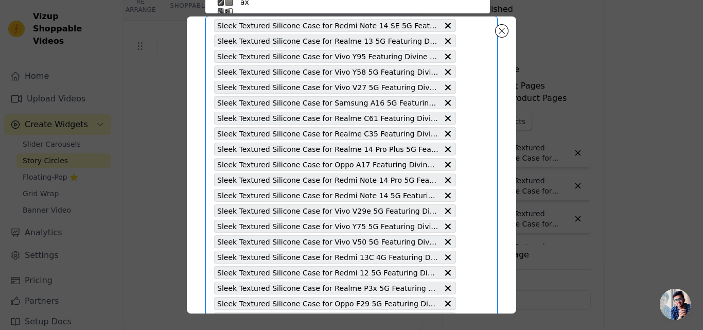
paste input "Sleek Textured Silicone Case for Redmi A4 5G Featuring Divine Embroidery on the…"
type input "Sleek Textured Silicone Case for Redmi A4 5G Featuring Divine Embroidery on the…"
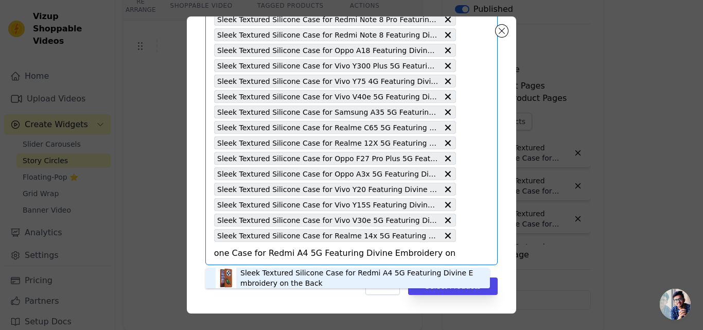
click at [255, 274] on div "Sleek Textured Silicone Case for Redmi A4 5G Featuring Divine Embroidery on the…" at bounding box center [359, 278] width 239 height 21
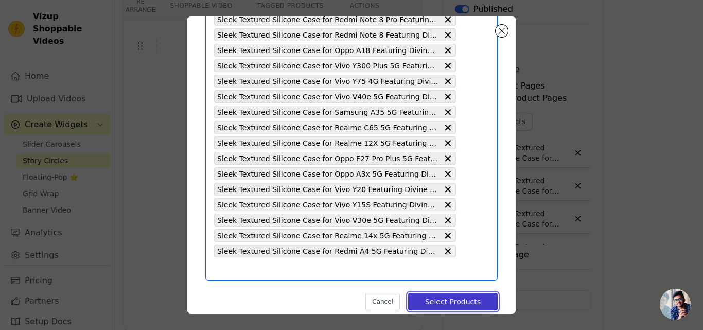
click at [448, 303] on button "Select Products" at bounding box center [453, 302] width 90 height 18
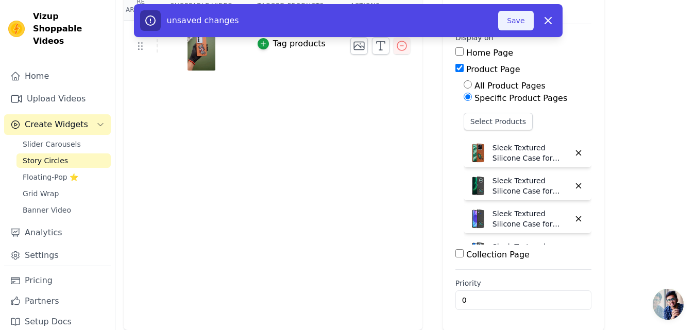
click at [506, 24] on button "Save" at bounding box center [515, 21] width 35 height 20
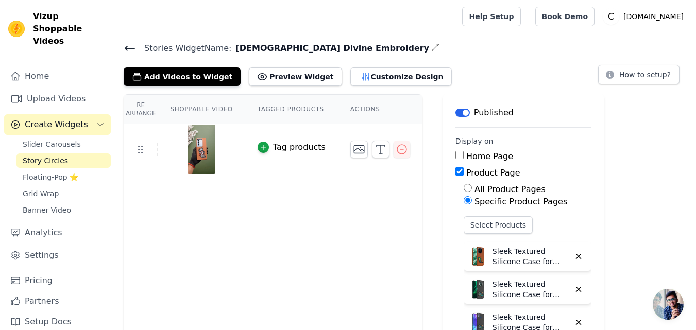
click at [124, 47] on icon at bounding box center [130, 48] width 12 height 12
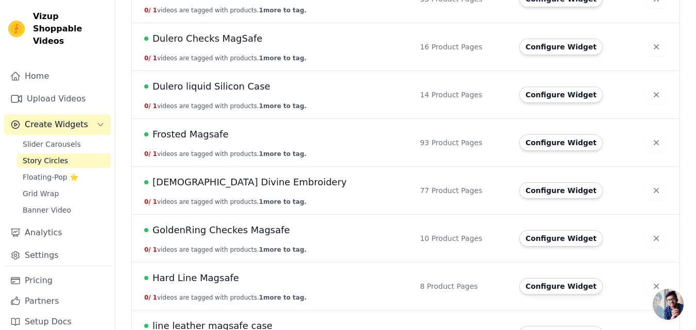
scroll to position [875, 0]
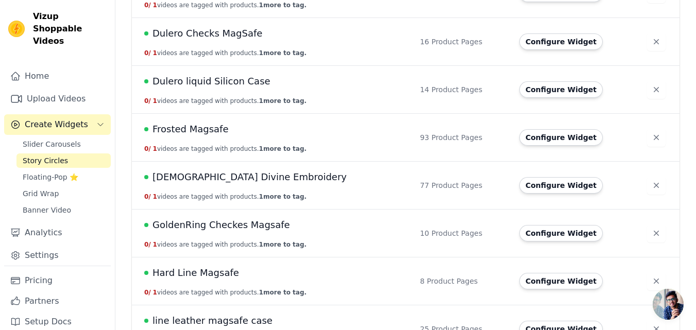
click at [234, 179] on span "[DEMOGRAPHIC_DATA] Divine Embroidery" at bounding box center [249, 177] width 194 height 14
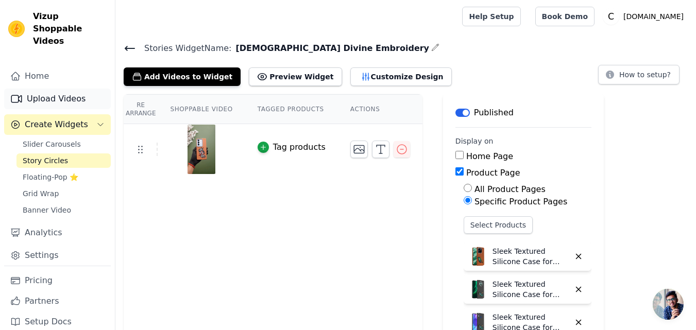
click at [51, 89] on link "Upload Videos" at bounding box center [57, 99] width 107 height 21
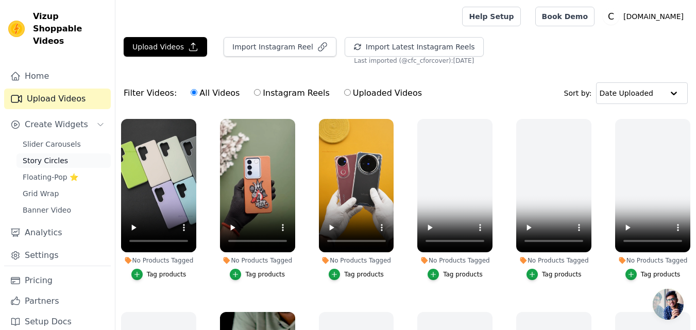
click at [56, 155] on span "Story Circles" at bounding box center [45, 160] width 45 height 10
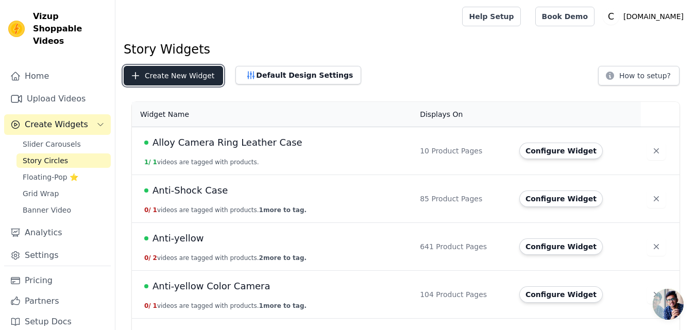
click at [177, 80] on button "Create New Widget" at bounding box center [173, 76] width 99 height 20
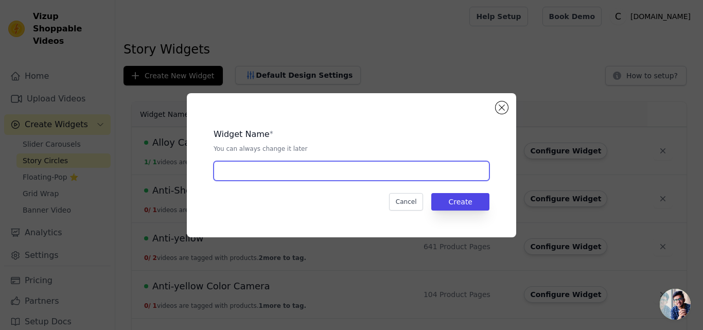
click at [237, 171] on input "text" at bounding box center [352, 171] width 276 height 20
paste input "Candy Case"
type input "Candy Case"
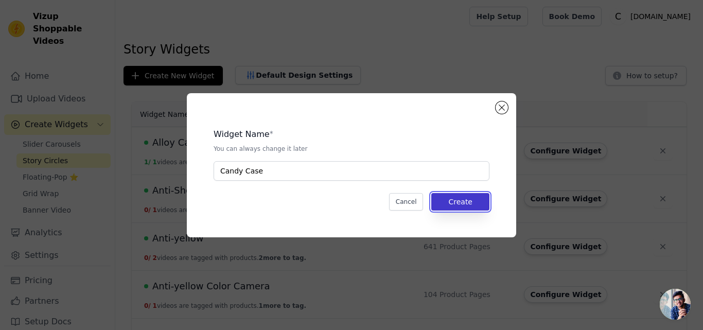
click at [456, 201] on button "Create" at bounding box center [460, 202] width 58 height 18
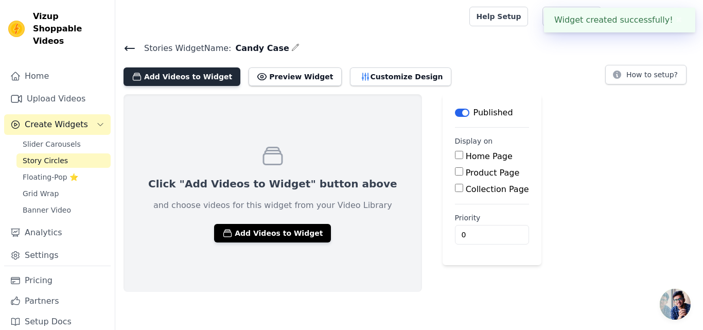
click at [182, 79] on button "Add Videos to Widget" at bounding box center [182, 76] width 117 height 19
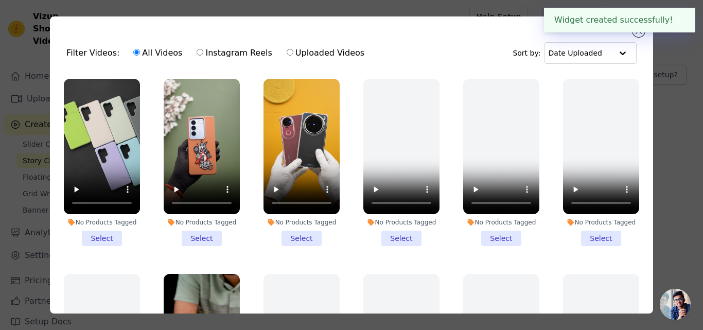
click at [98, 231] on li "No Products Tagged Select" at bounding box center [102, 162] width 76 height 167
click at [0, 0] on input "No Products Tagged Select" at bounding box center [0, 0] width 0 height 0
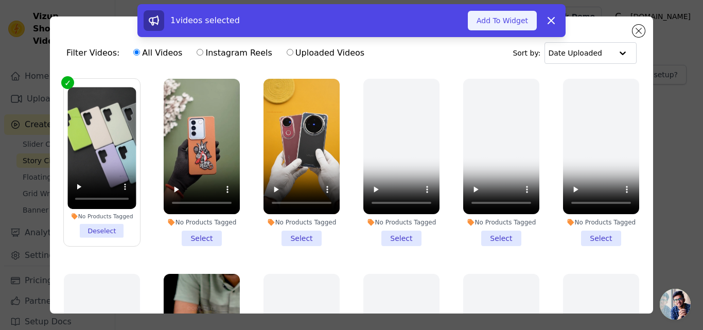
click at [490, 24] on button "Add To Widget" at bounding box center [502, 21] width 69 height 20
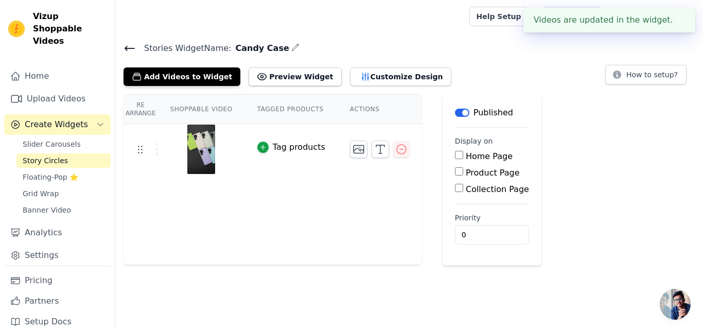
click at [466, 172] on label "Product Page" at bounding box center [493, 173] width 54 height 10
click at [463, 172] on input "Product Page" at bounding box center [459, 171] width 8 height 8
checkbox input "true"
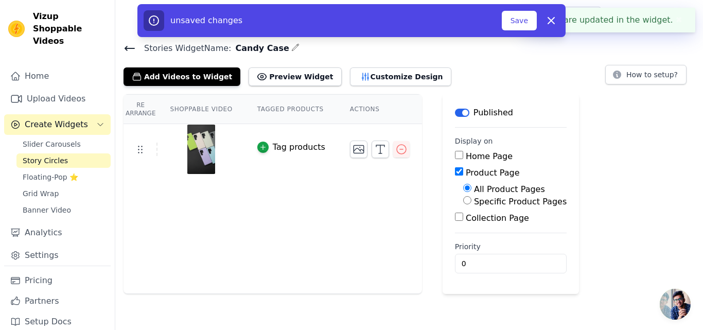
click at [474, 198] on label "Specific Product Pages" at bounding box center [520, 202] width 93 height 10
click at [467, 198] on input "Specific Product Pages" at bounding box center [467, 200] width 8 height 8
radio input "true"
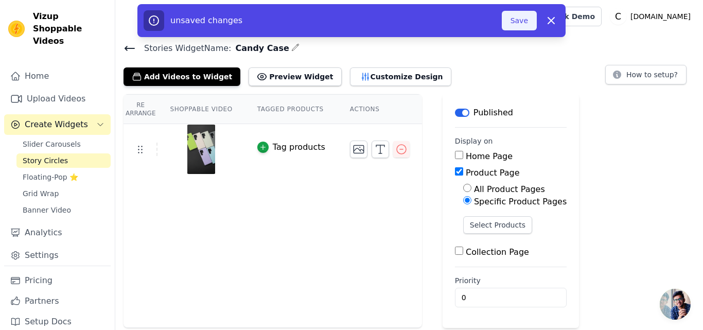
click at [518, 23] on button "Save" at bounding box center [519, 21] width 35 height 20
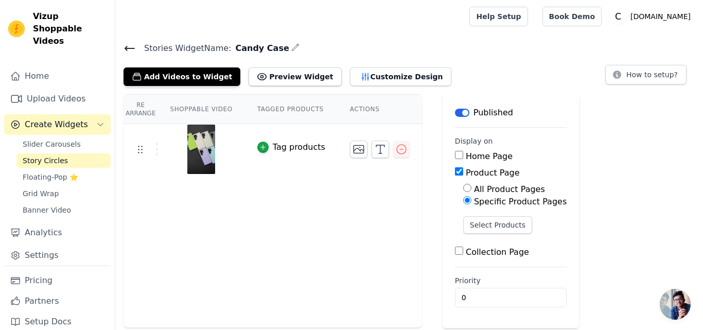
click at [54, 155] on span "Story Circles" at bounding box center [45, 160] width 45 height 10
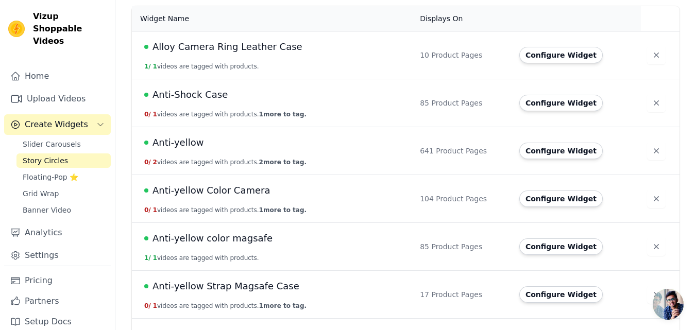
scroll to position [51, 0]
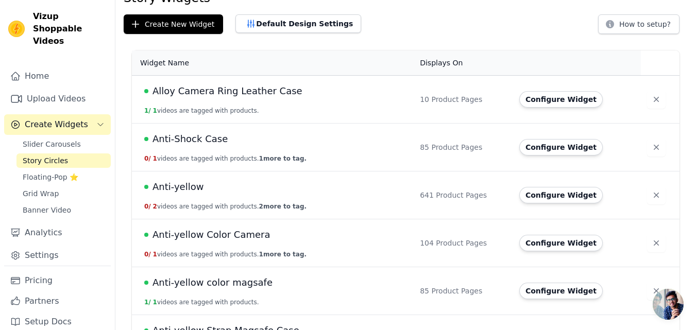
click at [211, 135] on span "Anti-Shock Case" at bounding box center [189, 139] width 75 height 14
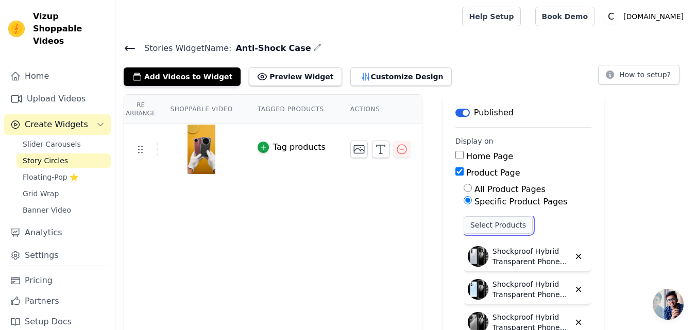
click at [463, 227] on button "Select Products" at bounding box center [497, 225] width 69 height 18
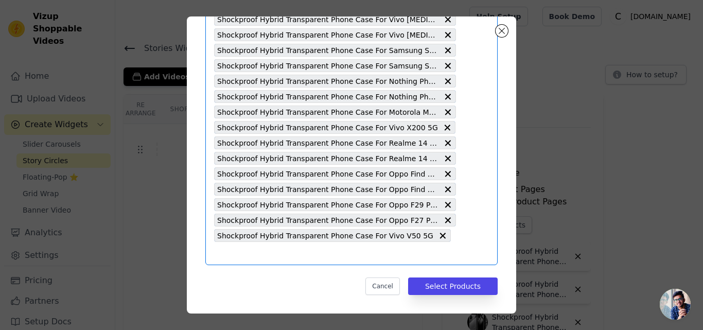
click at [259, 254] on input "text" at bounding box center [335, 253] width 242 height 12
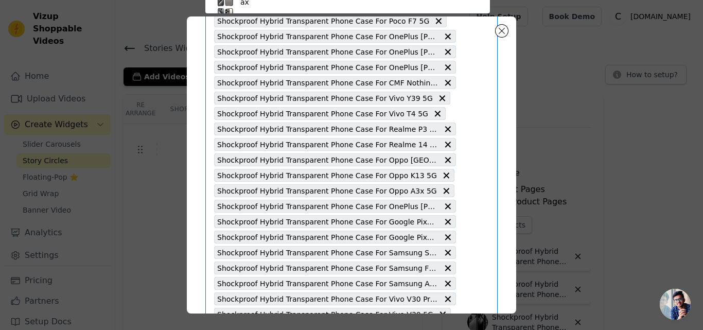
paste input "Shockproof Hybrid Transparent Phone Case For Vivo Y19e 5G"
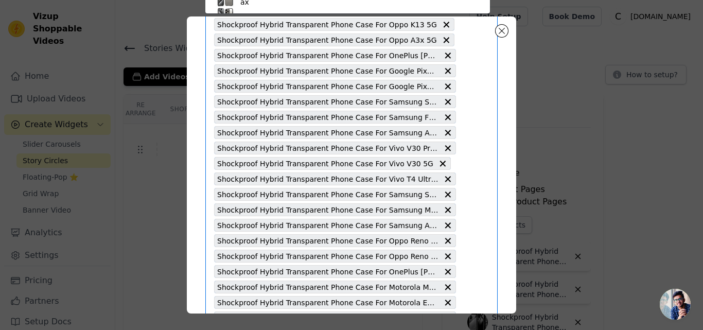
type input "Shockproof Hybrid Transparent Phone Case For Vivo Y19e 5G"
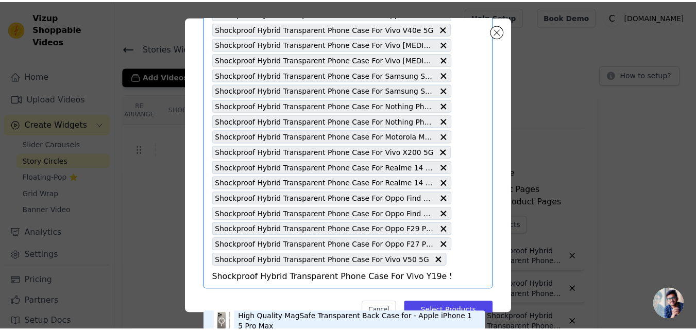
scroll to position [1148, 0]
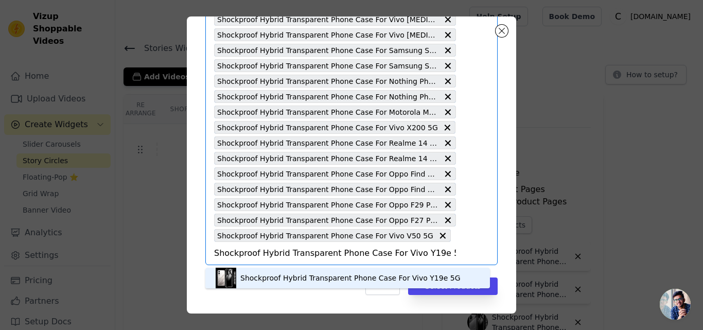
click at [263, 278] on div "Shockproof Hybrid Transparent Phone Case For Vivo Y19e 5G" at bounding box center [350, 278] width 220 height 10
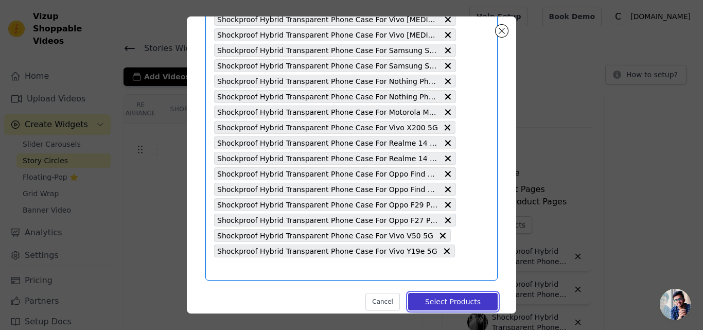
click at [454, 305] on button "Select Products" at bounding box center [453, 302] width 90 height 18
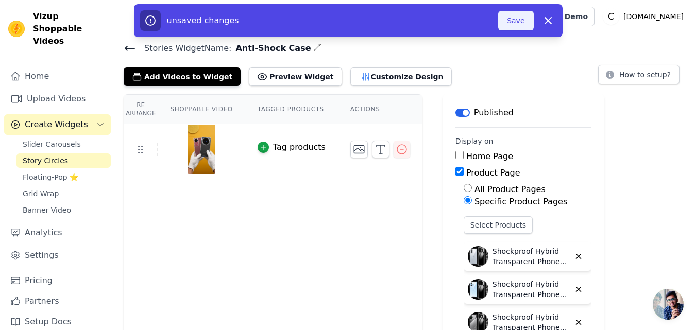
click at [513, 19] on button "Save" at bounding box center [515, 21] width 35 height 20
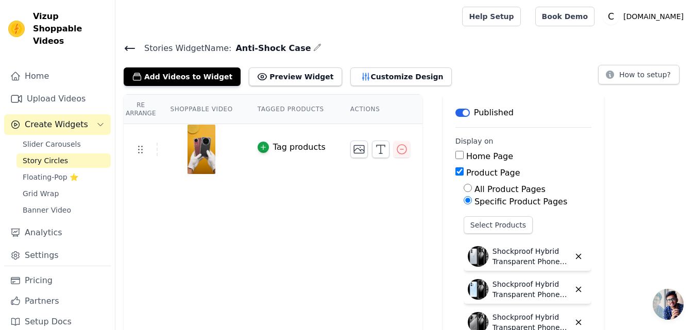
click at [136, 46] on span "Stories Widget Name:" at bounding box center [183, 48] width 95 height 12
click at [131, 50] on icon at bounding box center [130, 48] width 12 height 12
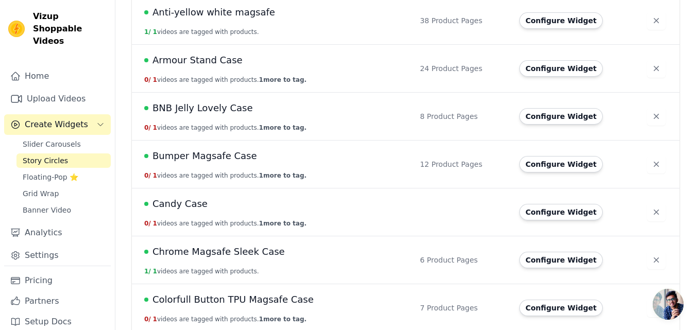
scroll to position [412, 0]
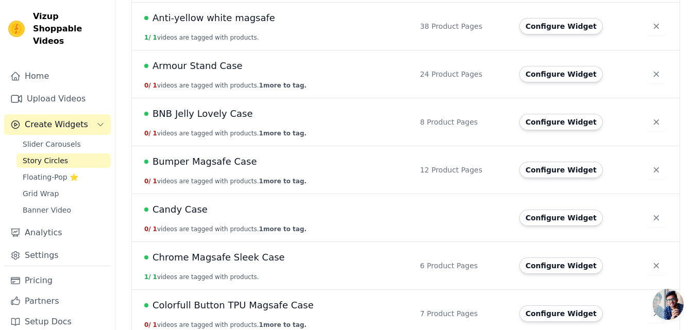
click at [201, 210] on div "Candy Case" at bounding box center [275, 209] width 263 height 14
click at [186, 212] on span "Candy Case" at bounding box center [179, 209] width 55 height 14
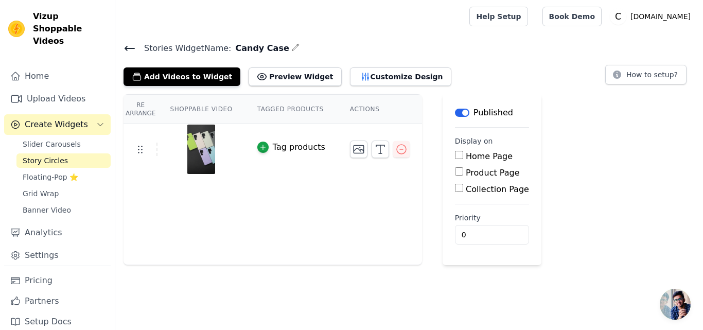
click at [466, 175] on label "Product Page" at bounding box center [493, 173] width 54 height 10
click at [460, 175] on input "Product Page" at bounding box center [459, 171] width 8 height 8
checkbox input "true"
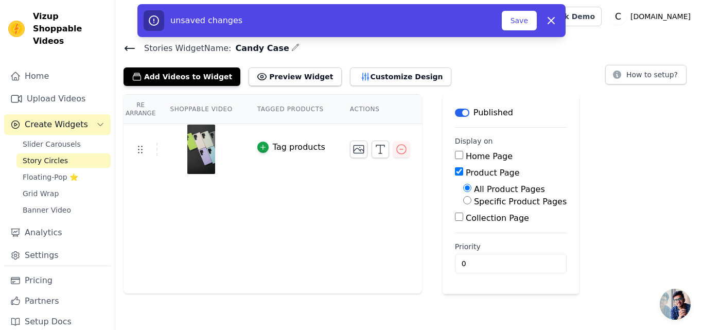
click at [474, 202] on label "Specific Product Pages" at bounding box center [520, 202] width 93 height 10
click at [463, 202] on input "Specific Product Pages" at bounding box center [467, 200] width 8 height 8
radio input "true"
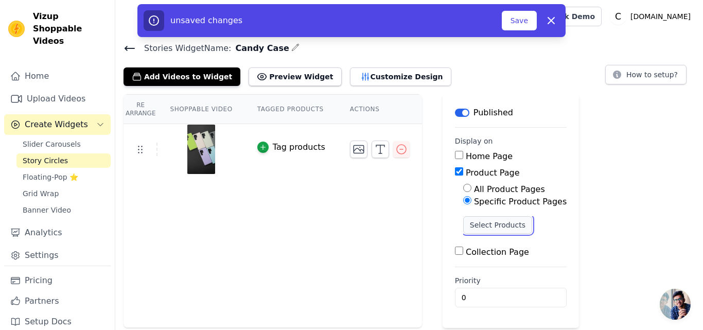
click at [469, 226] on button "Select Products" at bounding box center [497, 225] width 69 height 18
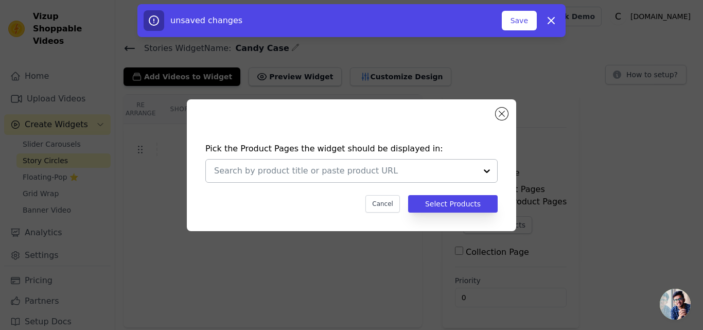
click at [304, 170] on input "text" at bounding box center [345, 171] width 263 height 12
paste input "Premium Silicone Candy Case For Apple iPhone 12"
type input "Premium Silicone Candy Case For Apple iPhone 12"
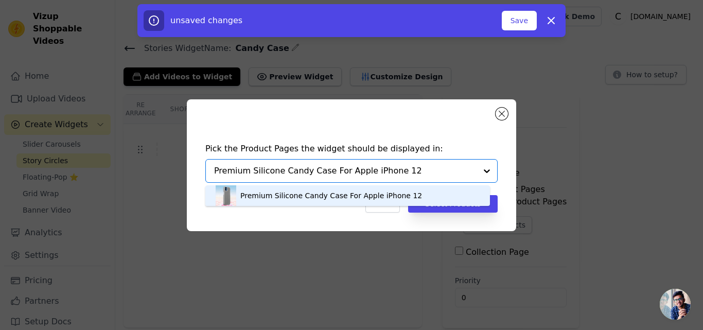
click at [302, 193] on div "Premium Silicone Candy Case For Apple iPhone 12" at bounding box center [331, 195] width 182 height 10
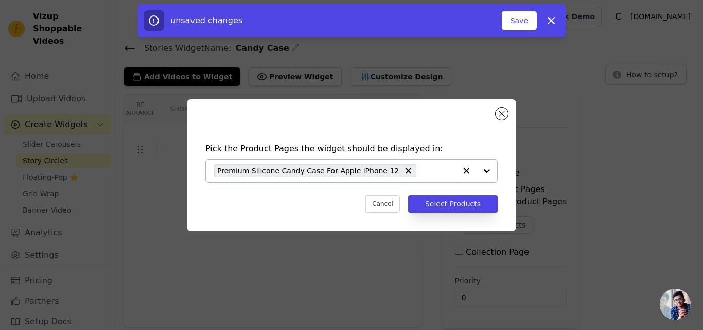
click at [399, 172] on div "Premium Silicone Candy Case For Apple iPhone 12" at bounding box center [335, 171] width 242 height 23
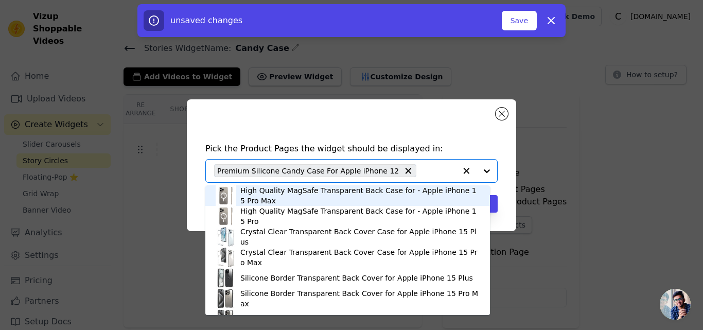
paste input "Premium Silicone Candy Case For Apple iPhone 11"
type input "Premium Silicone Candy Case For Apple iPhone 11"
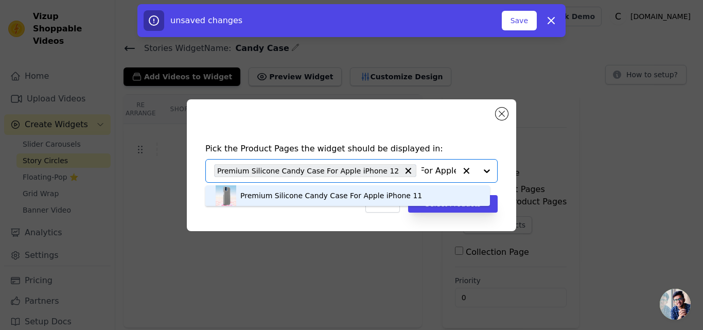
click at [351, 194] on div "Premium Silicone Candy Case For Apple iPhone 11" at bounding box center [331, 195] width 182 height 10
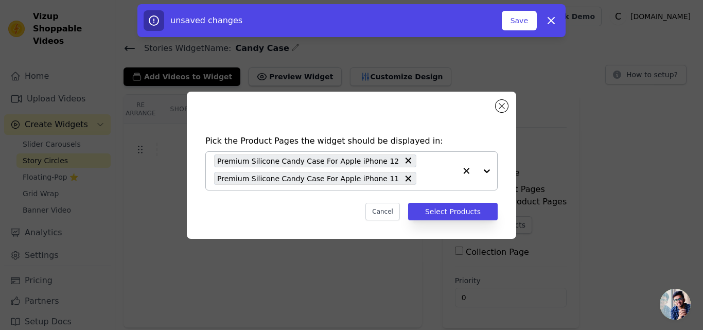
click at [422, 184] on input "text" at bounding box center [439, 178] width 34 height 12
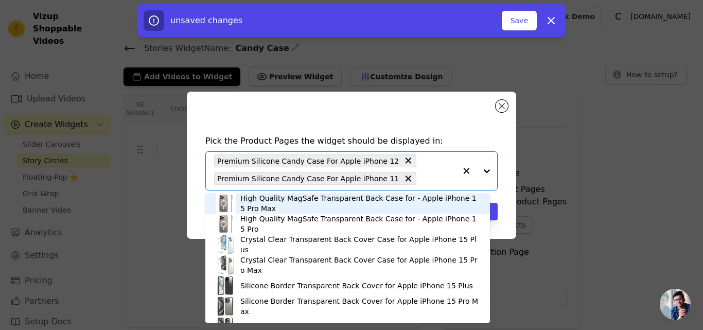
paste input "Premium Silicone Candy Case For Apple iPhone 13 Pro Max"
type input "Premium Silicone Candy Case For Apple iPhone 13 Pro Max"
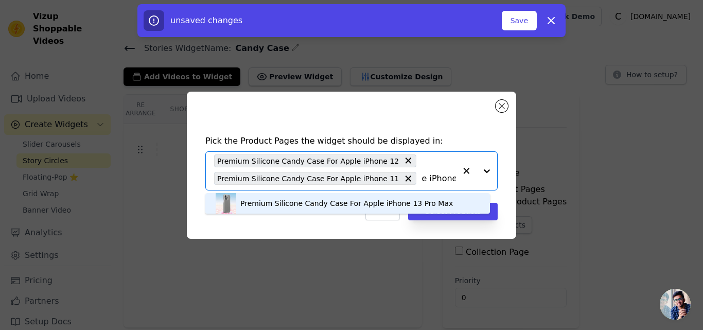
click at [254, 204] on div "Premium Silicone Candy Case For Apple iPhone 13 Pro Max" at bounding box center [346, 203] width 213 height 10
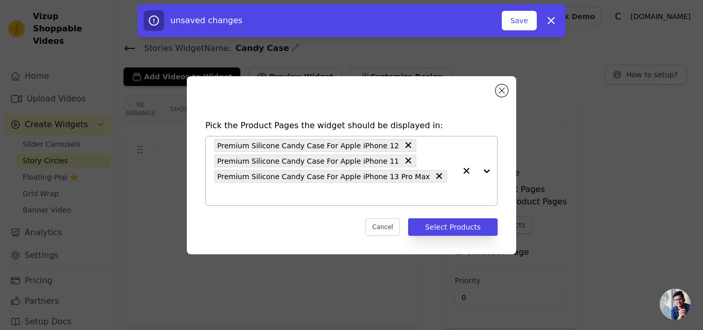
click at [425, 191] on div "Premium Silicone Candy Case For Apple iPhone 12 Premium Silicone Candy Case For…" at bounding box center [335, 170] width 242 height 69
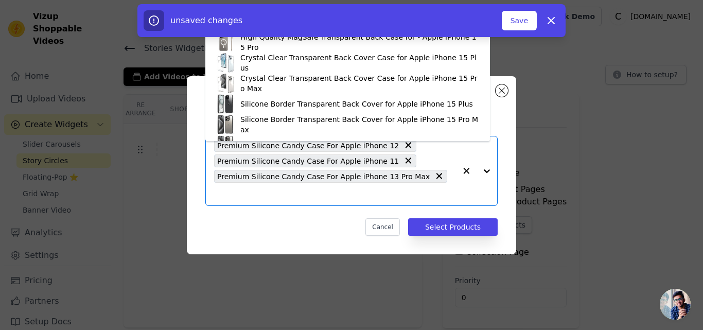
paste input "Premium Silicone Candy Case For Apple iPhone 13 Pro"
type input "Premium Silicone Candy Case For Apple iPhone 13 Pro"
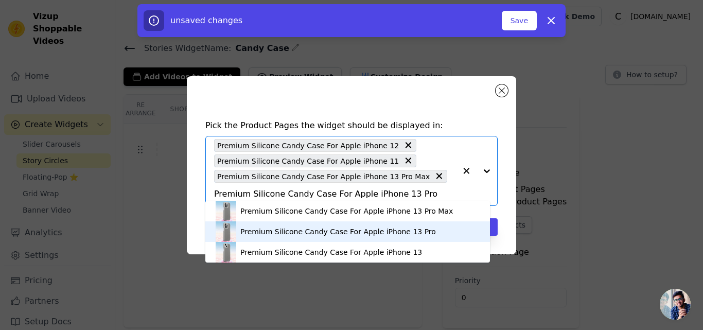
click at [327, 233] on div "Premium Silicone Candy Case For Apple iPhone 13 Pro" at bounding box center [338, 232] width 196 height 10
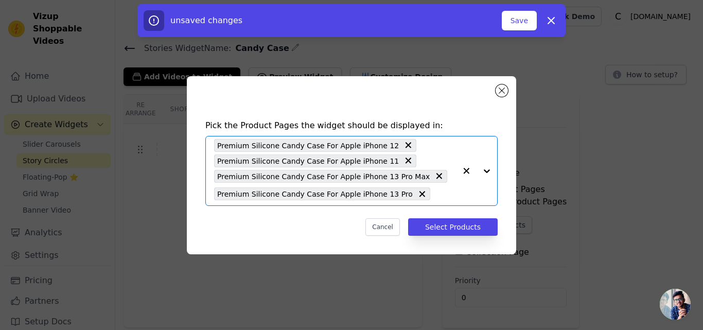
scroll to position [0, 0]
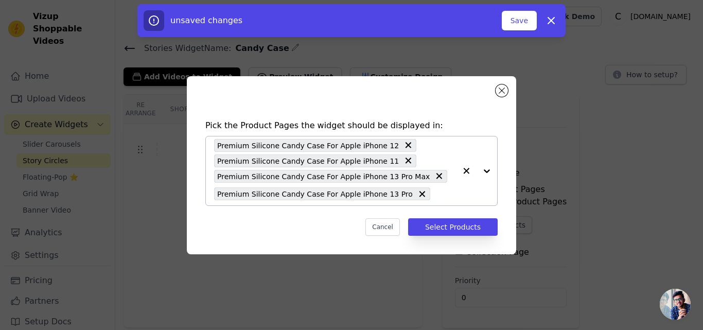
click at [436, 198] on input "text" at bounding box center [446, 194] width 21 height 12
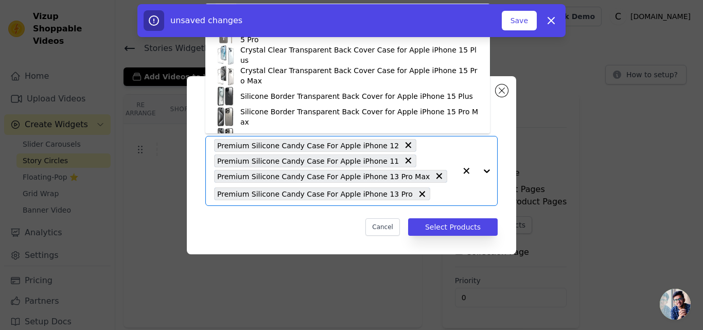
paste input "Premium Silicone Candy Case For Apple iPhone 13"
type input "Premium Silicone Candy Case For Apple iPhone 13"
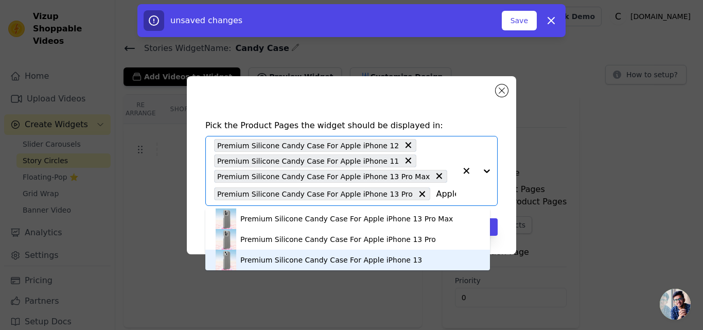
click at [313, 260] on div "Premium Silicone Candy Case For Apple iPhone 13" at bounding box center [331, 260] width 182 height 10
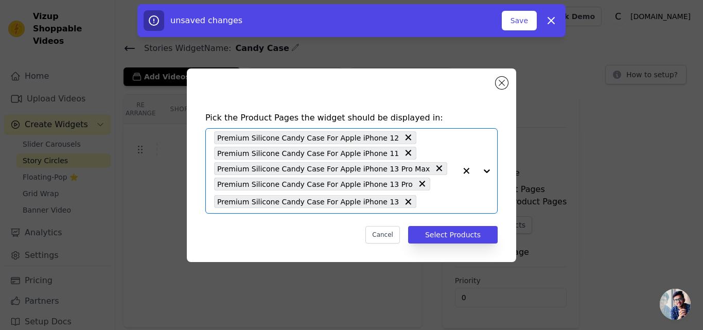
scroll to position [0, 0]
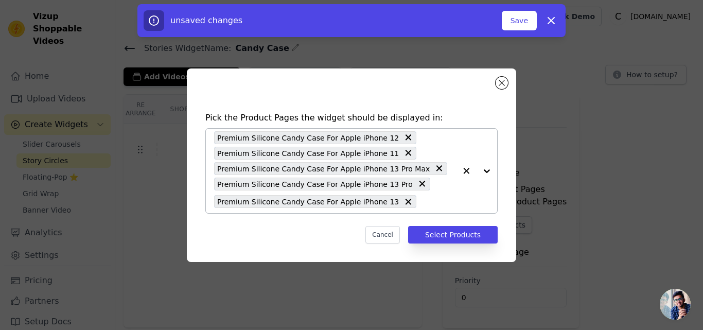
click at [422, 204] on input "text" at bounding box center [439, 202] width 34 height 12
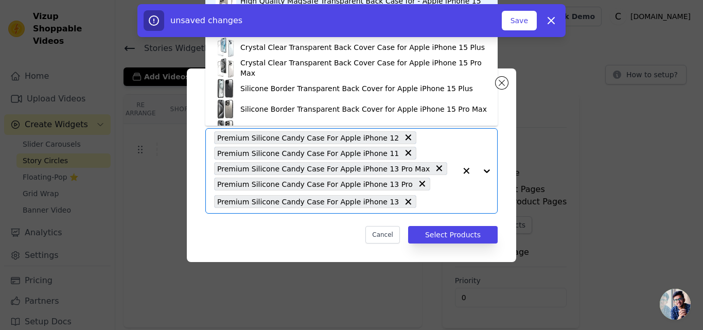
paste input "Premium Silicone Candy Case For Apple iPhone 14 Pro Max"
type input "Premium Silicone Candy Case For Apple iPhone 14 Pro Max"
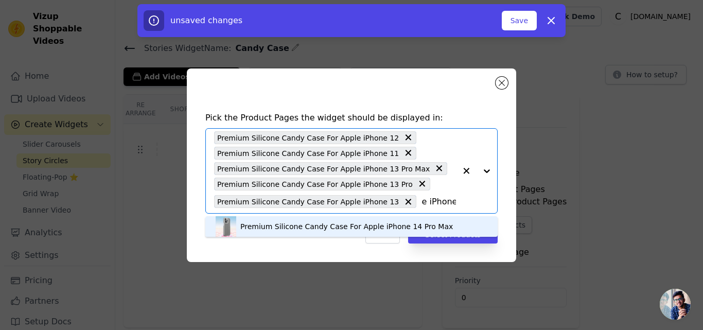
click at [304, 224] on div "Premium Silicone Candy Case For Apple iPhone 14 Pro Max" at bounding box center [346, 226] width 213 height 10
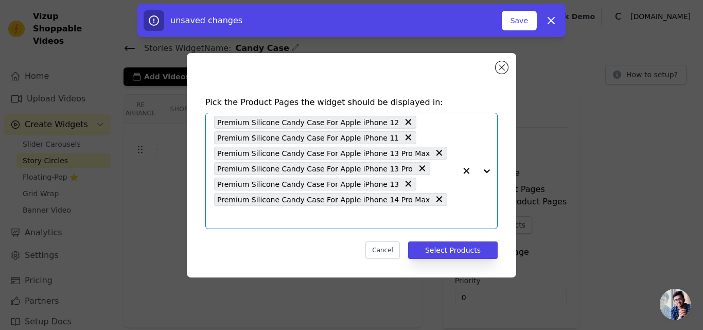
scroll to position [0, 0]
click at [429, 211] on input "text" at bounding box center [335, 217] width 242 height 12
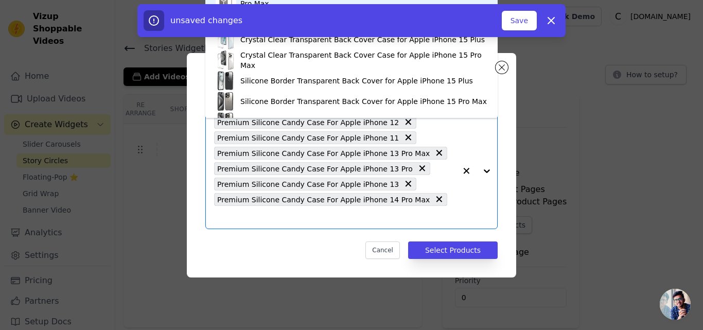
paste input "Premium Silicone Candy Case For Apple iPhone 14 Pro"
type input "Premium Silicone Candy Case For Apple iPhone 14 Pro"
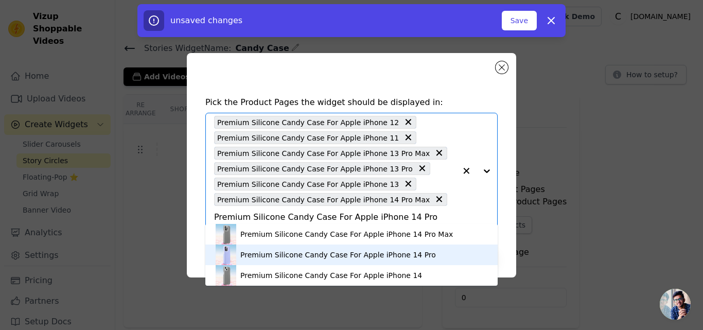
click at [351, 251] on div "Premium Silicone Candy Case For Apple iPhone 14 Pro" at bounding box center [338, 255] width 196 height 10
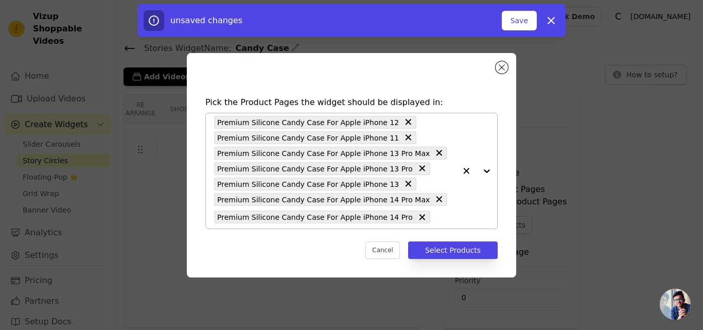
click at [436, 218] on input "text" at bounding box center [446, 217] width 21 height 12
paste input "Premium Silicone Candy Case For Apple iPhone 14"
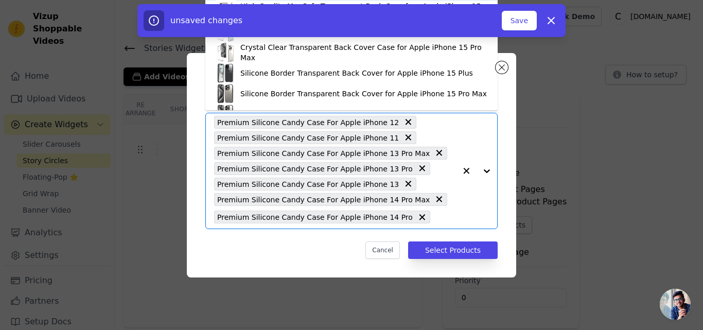
type input "Premium Silicone Candy Case For Apple iPhone 14"
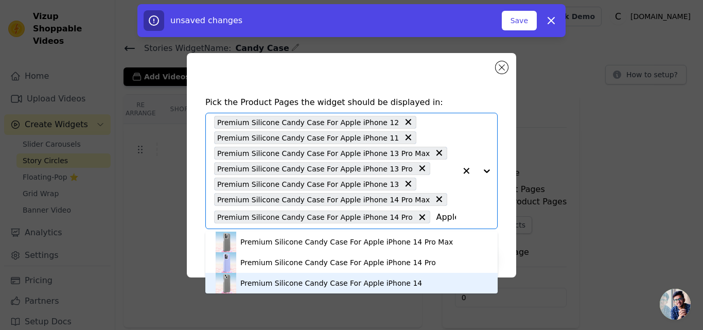
click at [364, 282] on div "Premium Silicone Candy Case For Apple iPhone 14" at bounding box center [331, 283] width 182 height 10
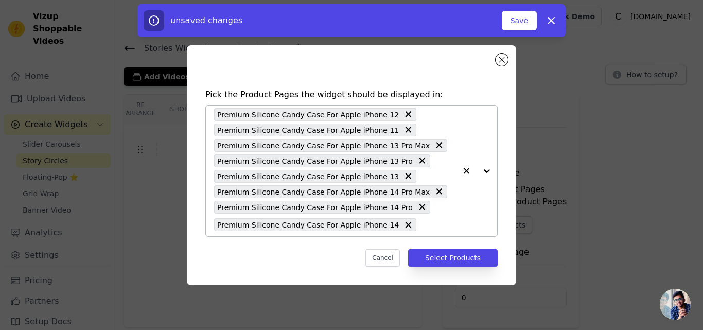
click at [400, 228] on div "Premium Silicone Candy Case For Apple iPhone 12 Premium Silicone Candy Case For…" at bounding box center [335, 171] width 242 height 131
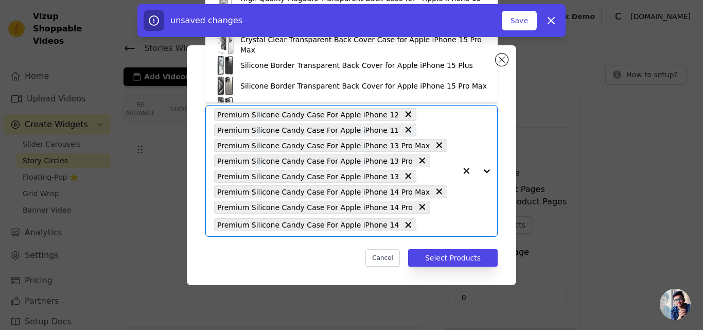
paste input "Premium Silicone Candy Case For Apple iPhone 15 Plus"
type input "Premium Silicone Candy Case For Apple iPhone 15 Plus"
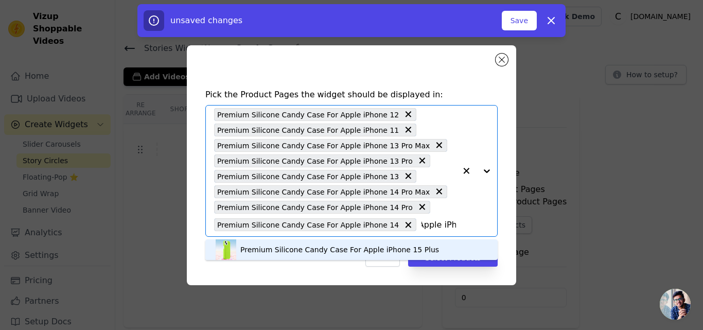
click at [297, 253] on div "Premium Silicone Candy Case For Apple iPhone 15 Plus" at bounding box center [339, 250] width 199 height 10
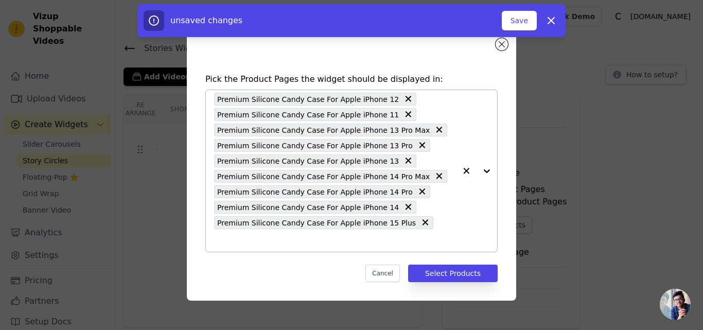
click at [427, 234] on input "text" at bounding box center [335, 240] width 242 height 12
paste input "Premium Silicone Candy Case For Apple iPhone 15 Pro Max"
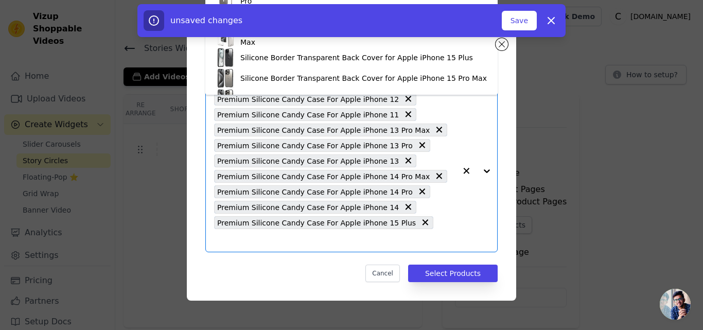
type input "Premium Silicone Candy Case For Apple iPhone 15 Pro Max"
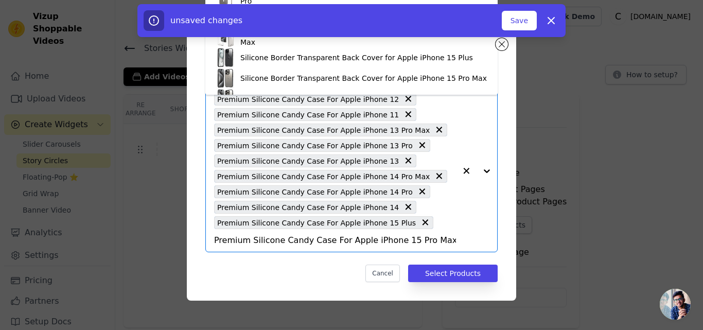
scroll to position [0, 174]
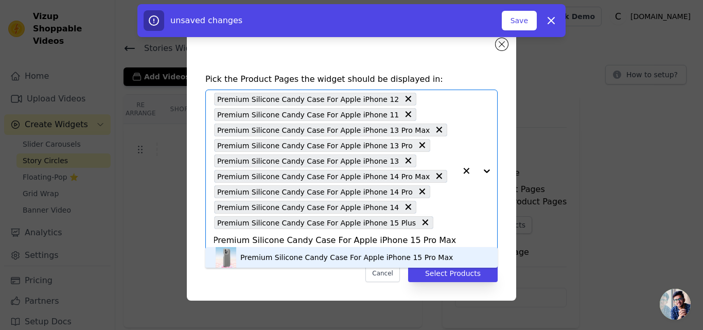
click at [339, 254] on div "Premium Silicone Candy Case For Apple iPhone 15 Pro Max" at bounding box center [346, 257] width 213 height 10
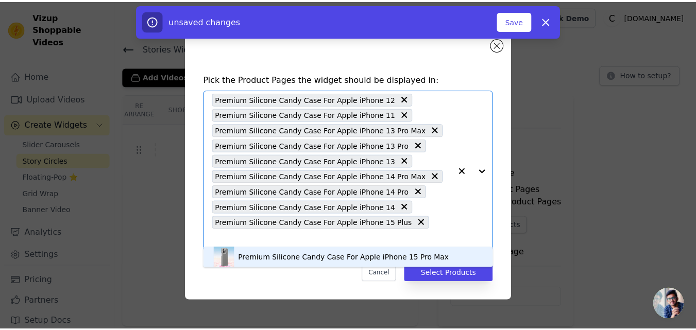
scroll to position [0, 0]
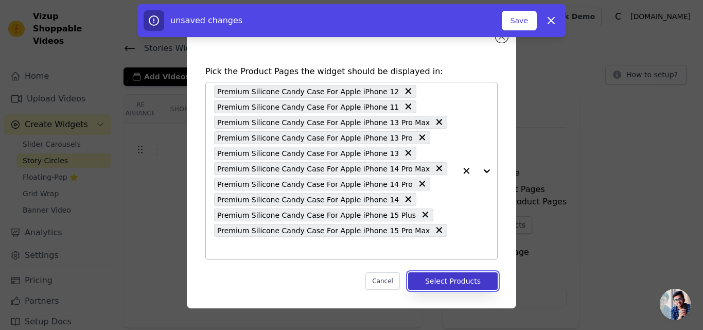
click at [441, 272] on button "Select Products" at bounding box center [453, 281] width 90 height 18
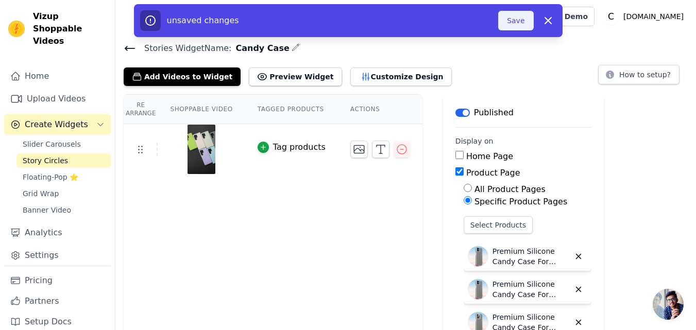
click at [510, 24] on button "Save" at bounding box center [515, 21] width 35 height 20
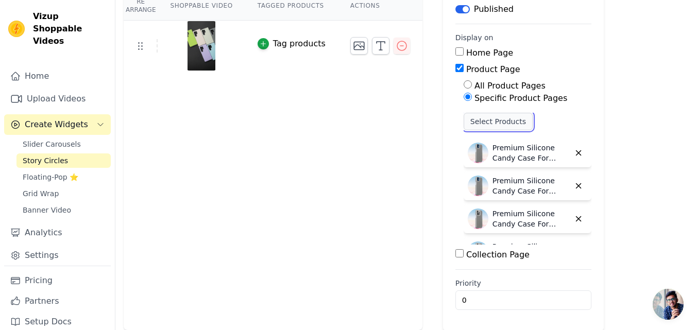
click at [477, 124] on button "Select Products" at bounding box center [497, 122] width 69 height 18
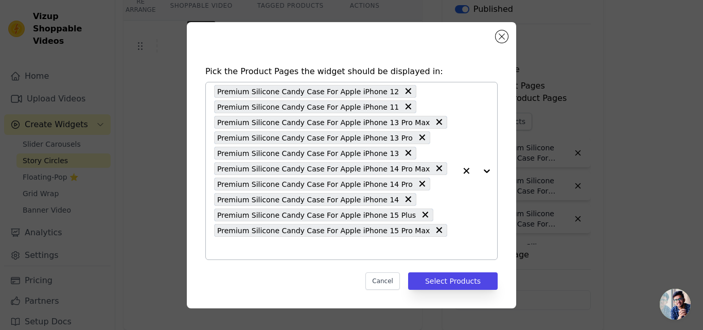
click at [427, 241] on div "Premium Silicone Candy Case For Apple iPhone 12 Premium Silicone Candy Case For…" at bounding box center [335, 170] width 242 height 177
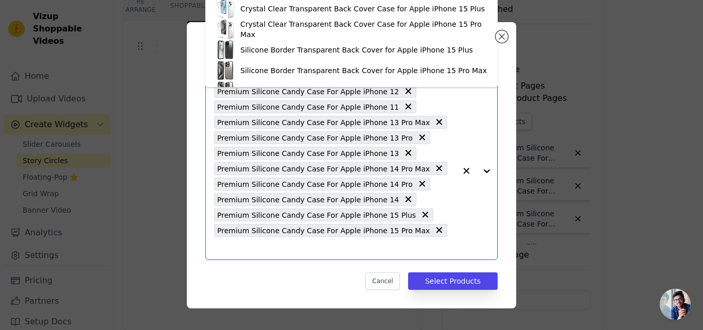
paste input "Premium Silicone Candy Case For Apple iPhone 15 Pro"
type input "Premium Silicone Candy Case For Apple iPhone 15 Pro"
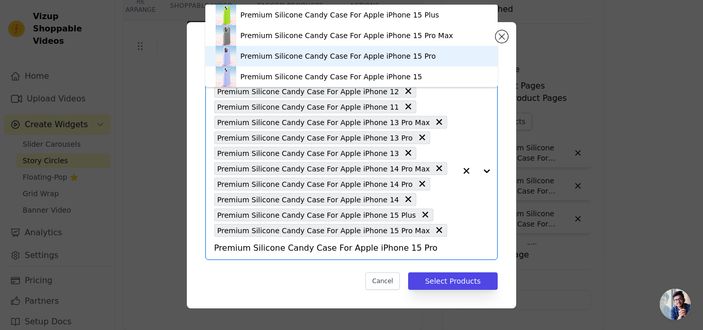
click at [330, 56] on div "Premium Silicone Candy Case For Apple iPhone 15 Pro" at bounding box center [338, 56] width 196 height 10
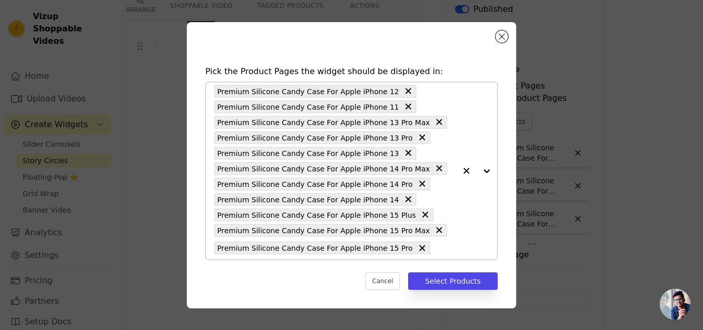
click at [436, 251] on input "text" at bounding box center [446, 248] width 21 height 12
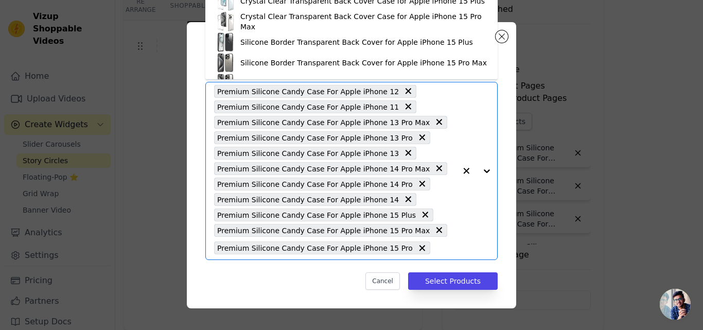
paste input "Premium Silicone Candy Case For Apple iPhone 15"
type input "Premium Silicone Candy Case For Apple iPhone 15"
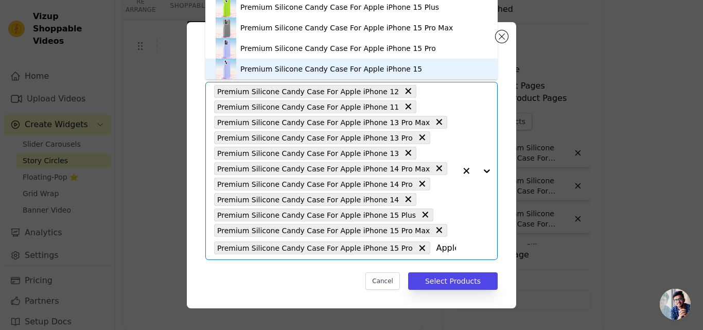
click at [277, 72] on div "Premium Silicone Candy Case For Apple iPhone 15" at bounding box center [331, 69] width 182 height 10
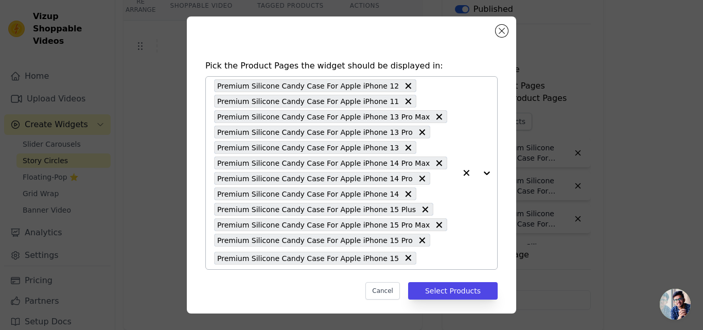
click at [422, 261] on input "text" at bounding box center [439, 258] width 34 height 12
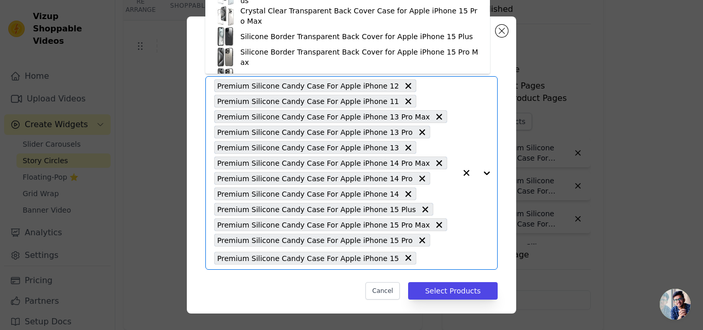
paste input "Smooth Touch Soft Silicone Back Case for Google Pixel 9 5G with Camera Protecti…"
type input "Smooth Touch Soft Silicone Back Case for Google Pixel 9 5G with Camera Protecti…"
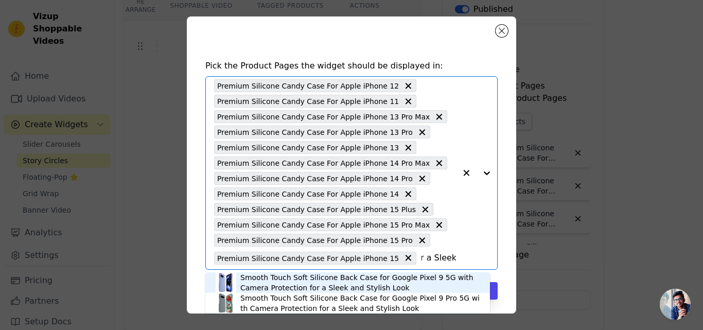
click at [278, 282] on div "Smooth Touch Soft Silicone Back Case for Google Pixel 9 5G with Camera Protecti…" at bounding box center [359, 282] width 239 height 21
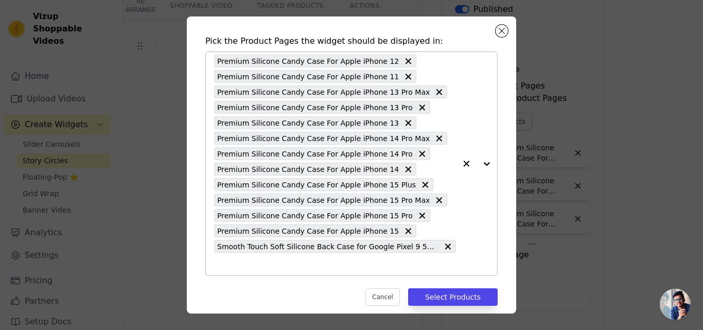
scroll to position [36, 0]
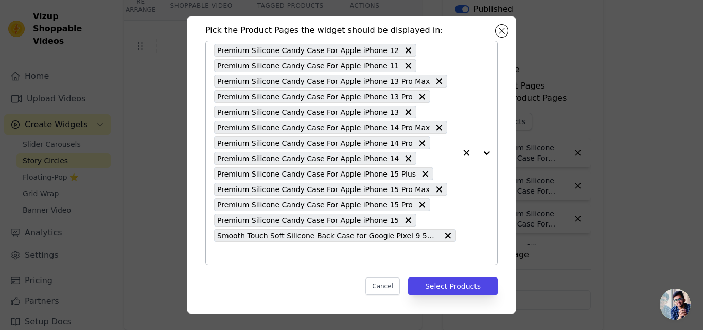
click at [224, 253] on input "text" at bounding box center [335, 253] width 242 height 12
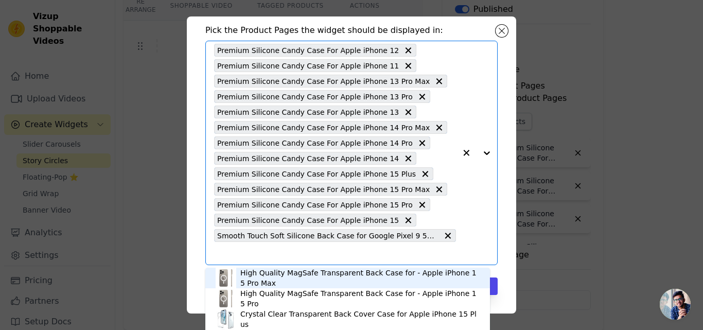
paste input "Smooth Touch Soft Silicone Back Case for Samsung A36 5G with Camera Protection …"
type input "Smooth Touch Soft Silicone Back Case for Samsung A36 5G with Camera Protection …"
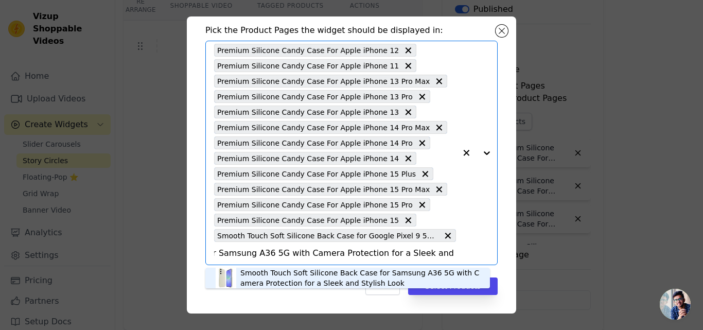
click at [303, 273] on div "Smooth Touch Soft Silicone Back Case for Samsung A36 5G with Camera Protection …" at bounding box center [359, 278] width 239 height 21
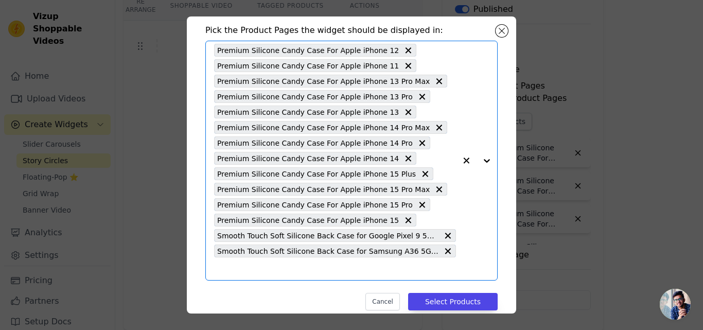
scroll to position [0, 0]
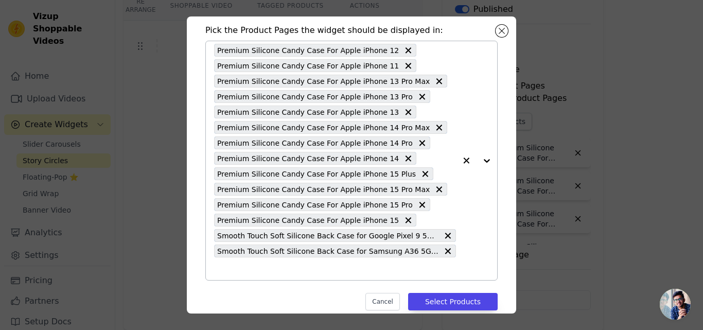
click at [288, 269] on input "text" at bounding box center [335, 269] width 242 height 12
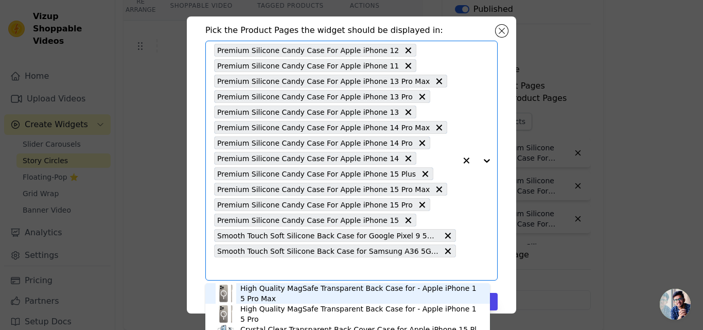
paste input "Smooth Touch Soft Silicone Back Case for Samsung S23 5G with Camera Protection …"
type input "Smooth Touch Soft Silicone Back Case for Samsung S23 5G with Camera Protection …"
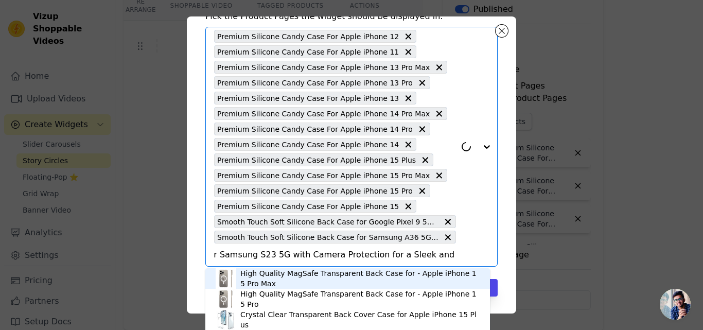
scroll to position [51, 0]
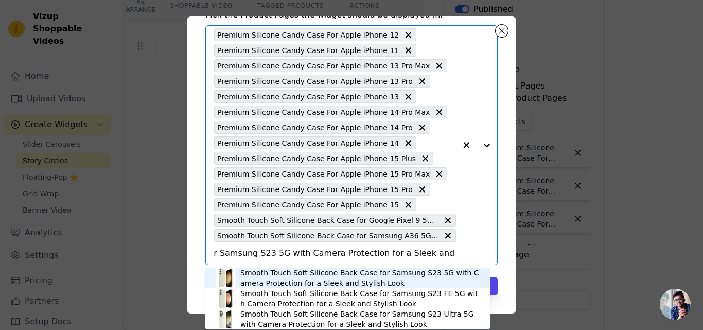
click at [288, 269] on div "Smooth Touch Soft Silicone Back Case for Samsung S23 5G with Camera Protection …" at bounding box center [359, 278] width 239 height 21
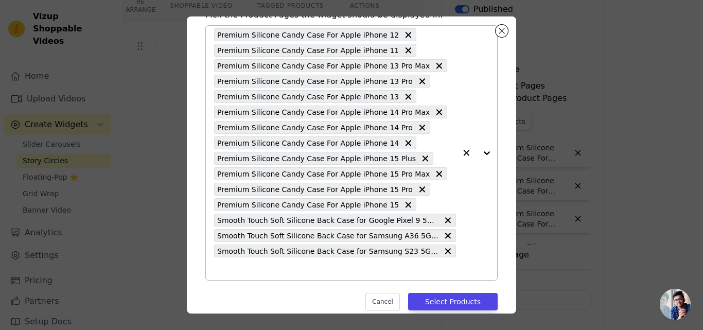
click at [286, 269] on input "text" at bounding box center [335, 269] width 242 height 12
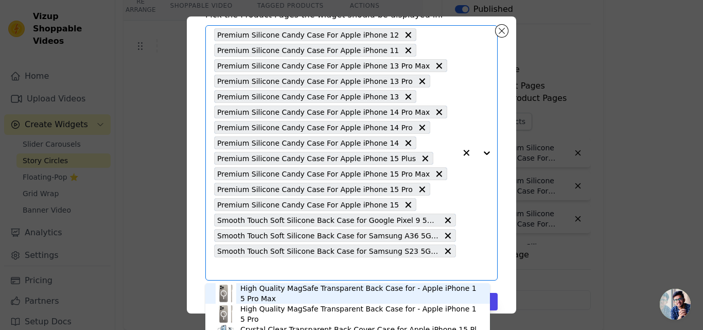
paste input "Smooth Touch Soft Silicone Back Case for Samsung S23 FE 5G with Camera Protecti…"
type input "Smooth Touch Soft Silicone Back Case for Samsung S23 FE 5G with Camera Protecti…"
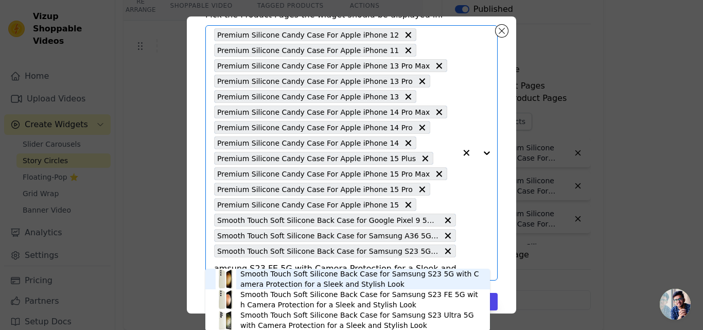
scroll to position [66, 0]
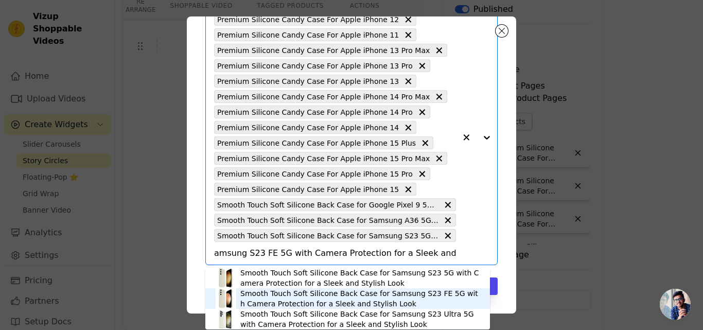
click at [315, 298] on div "Smooth Touch Soft Silicone Back Case for Samsung S23 FE 5G with Camera Protecti…" at bounding box center [359, 298] width 239 height 21
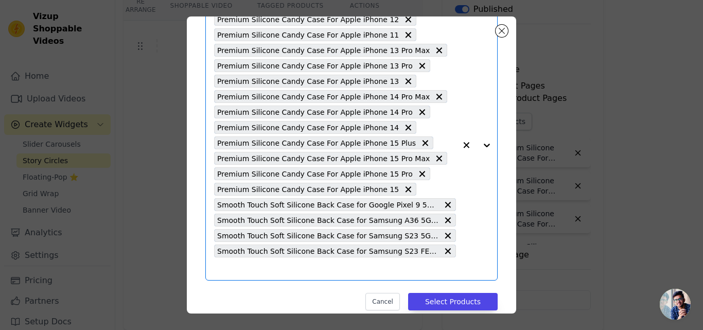
scroll to position [0, 0]
click at [282, 267] on input "text" at bounding box center [335, 269] width 242 height 12
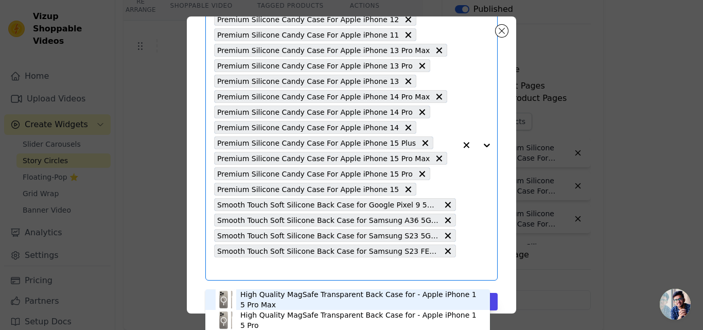
paste input "Smooth Touch Soft Silicone Back Case for OnePlus 13 5G with Camera Protection f…"
type input "Smooth Touch Soft Silicone Back Case for OnePlus 13 5G with Camera Protection f…"
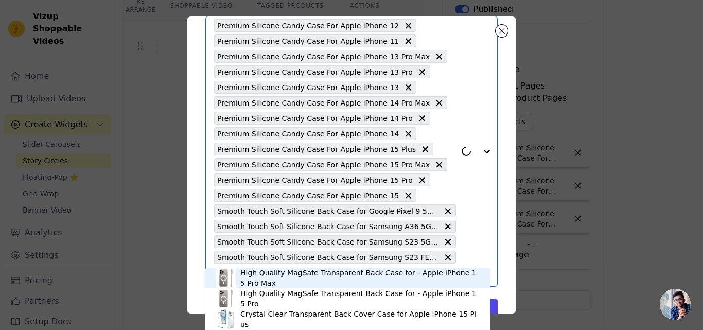
scroll to position [82, 0]
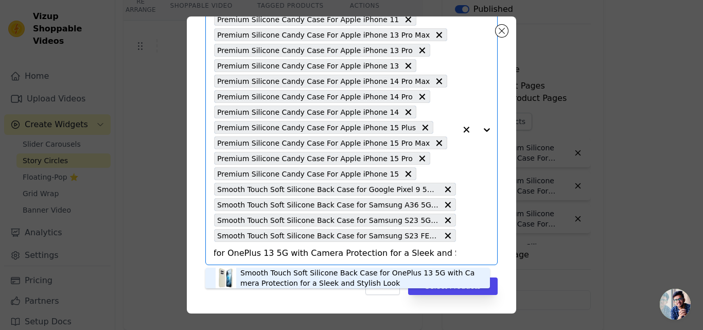
click at [302, 279] on div "Smooth Touch Soft Silicone Back Case for OnePlus 13 5G with Camera Protection f…" at bounding box center [359, 278] width 239 height 21
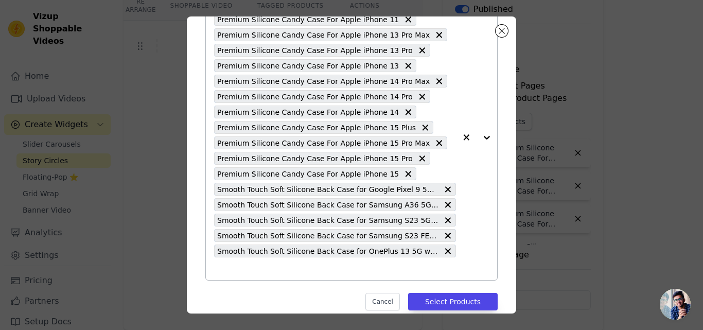
click at [291, 268] on input "text" at bounding box center [335, 269] width 242 height 12
paste input "Smooth Touch Soft Silicone Back Case for Samsung S24 Ultra 5G with Camera Prote…"
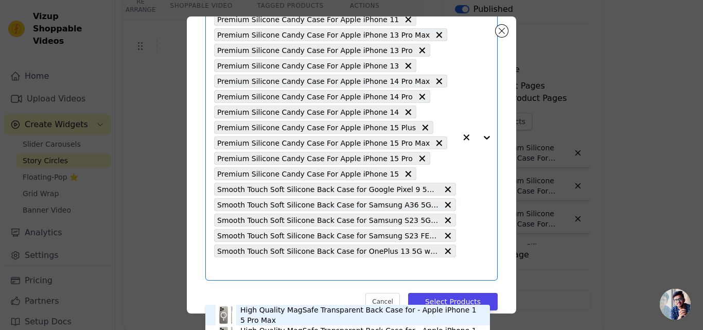
type input "Smooth Touch Soft Silicone Back Case for Samsung S24 Ultra 5G with Camera Prote…"
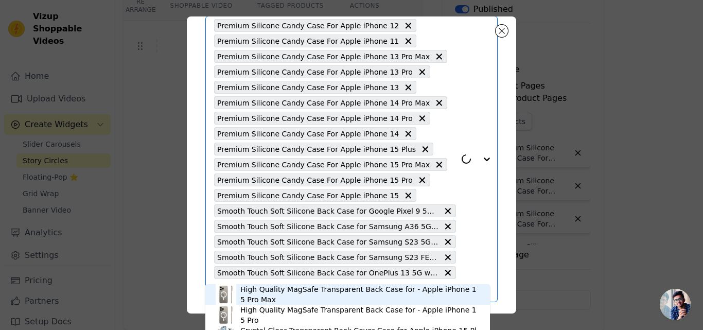
scroll to position [97, 0]
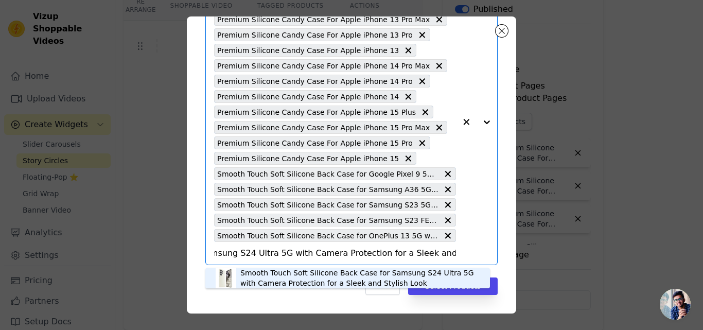
click at [285, 268] on div "Smooth Touch Soft Silicone Back Case for Samsung S24 Ultra 5G with Camera Prote…" at bounding box center [359, 278] width 239 height 21
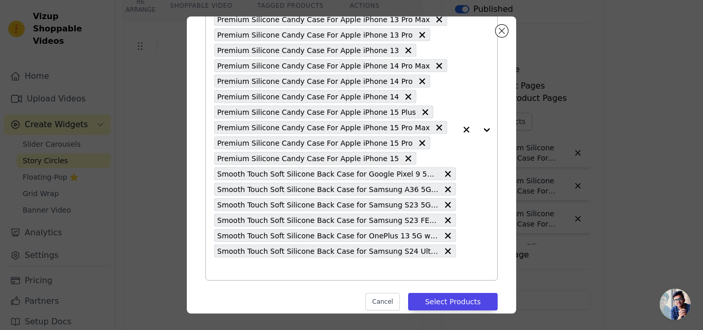
click at [285, 268] on input "text" at bounding box center [335, 269] width 242 height 12
paste input "Smooth Touch Soft Silicone Back Case for Samsung S25 5G with Camera Protection …"
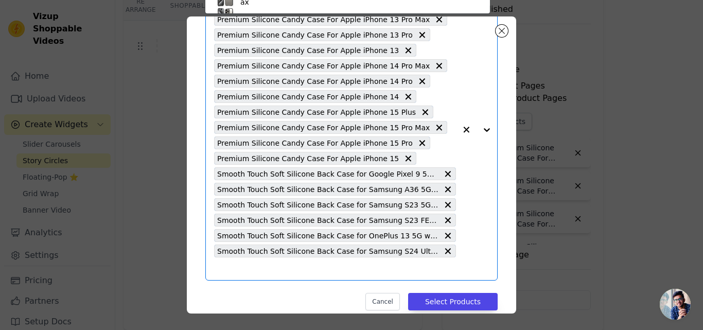
type input "Smooth Touch Soft Silicone Back Case for Samsung S25 5G with Camera Protection …"
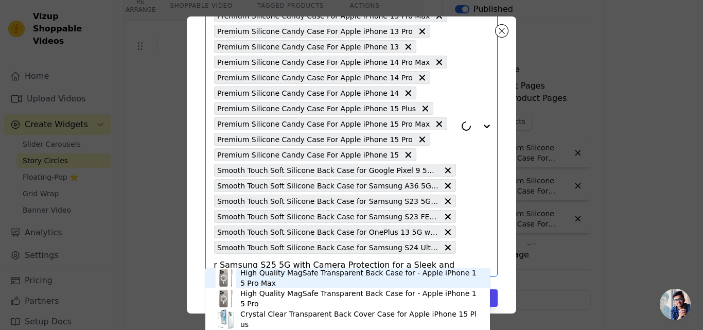
scroll to position [113, 0]
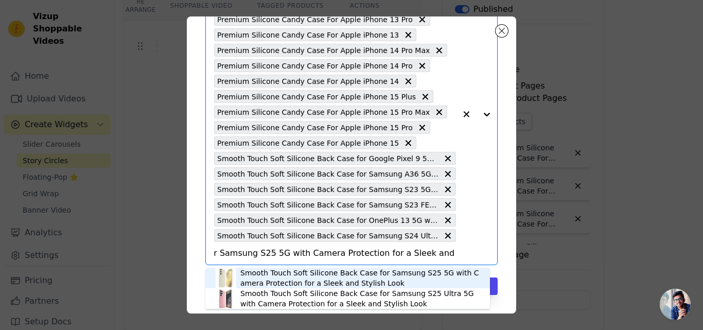
click at [309, 278] on div "Smooth Touch Soft Silicone Back Case for Samsung S25 5G with Camera Protection …" at bounding box center [359, 278] width 239 height 21
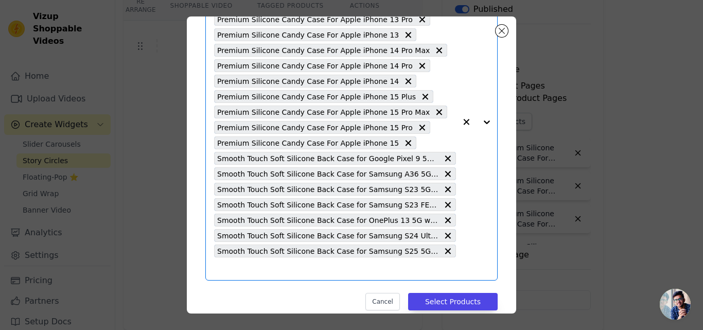
scroll to position [0, 0]
click at [298, 273] on input "text" at bounding box center [335, 269] width 242 height 12
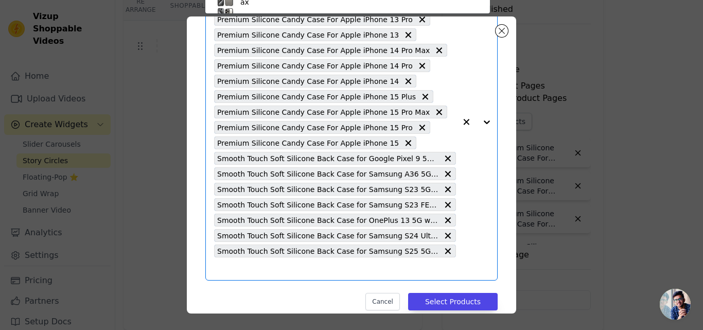
paste input "Smooth Touch Soft Silicone Back Case for Samsung S23 Ultra 5G with Camera Prote…"
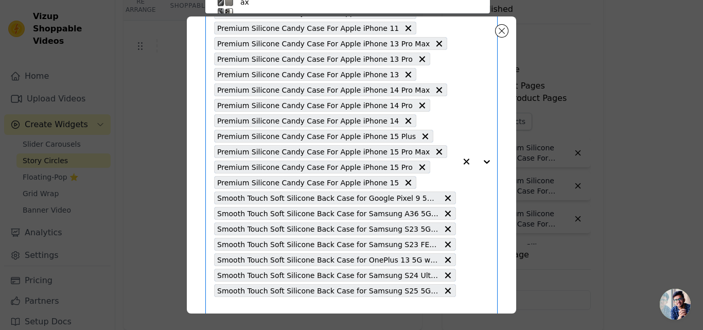
type input "Smooth Touch Soft Silicone Back Case for Samsung S23 Ultra 5G with Camera Prote…"
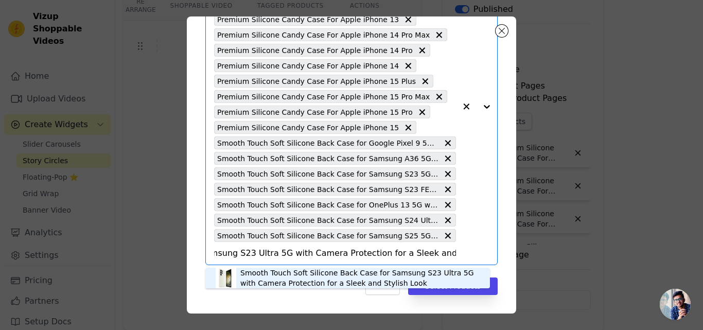
click at [298, 273] on div "Smooth Touch Soft Silicone Back Case for Samsung S23 Ultra 5G with Camera Prote…" at bounding box center [359, 278] width 239 height 21
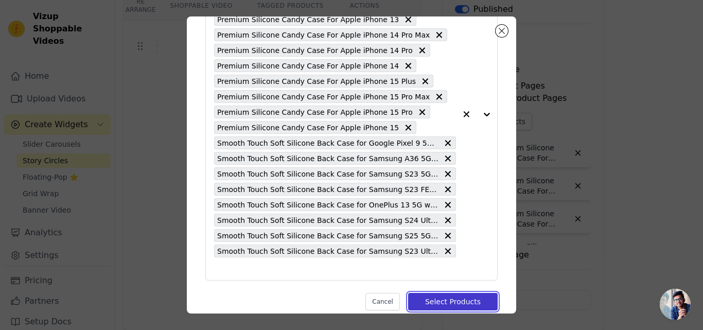
click at [425, 301] on button "Select Products" at bounding box center [453, 302] width 90 height 18
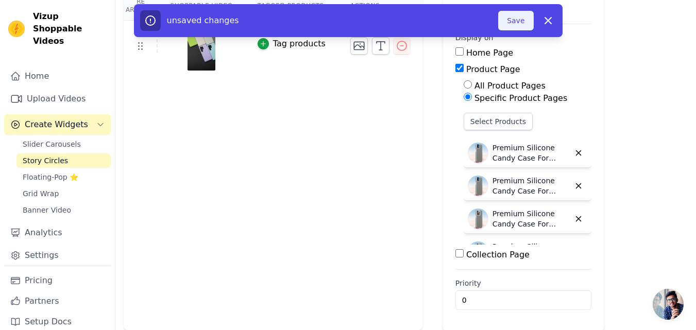
click at [509, 25] on button "Save" at bounding box center [515, 21] width 35 height 20
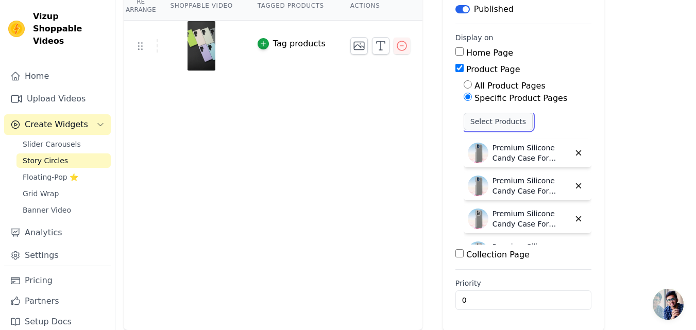
click at [472, 124] on button "Select Products" at bounding box center [497, 122] width 69 height 18
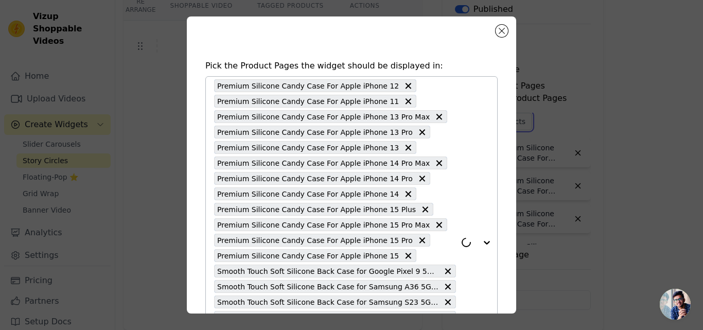
scroll to position [144, 0]
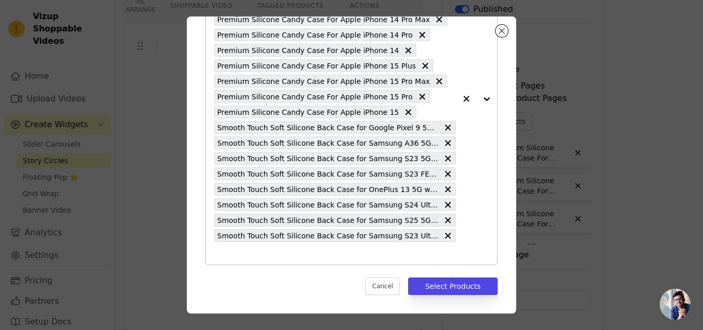
click at [266, 248] on input "text" at bounding box center [335, 253] width 242 height 12
paste
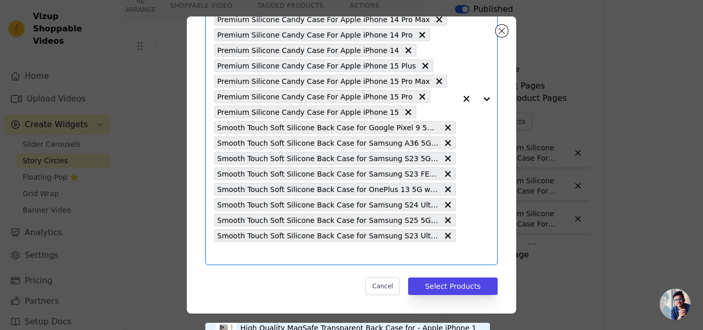
type input "Smooth Touch Soft Silicone Back Case for Samsung S24 FE 5G with Camera Protecti…"
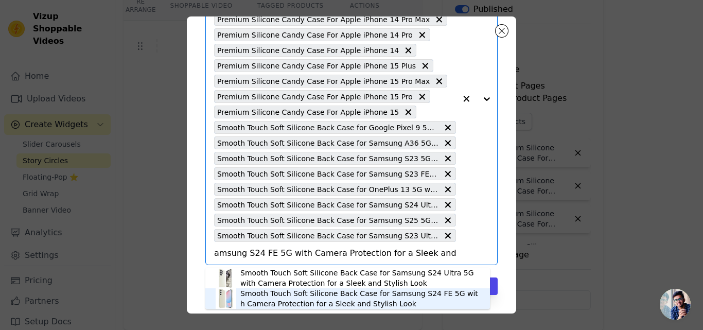
click at [289, 296] on div "Smooth Touch Soft Silicone Back Case for Samsung S24 FE 5G with Camera Protecti…" at bounding box center [359, 298] width 239 height 21
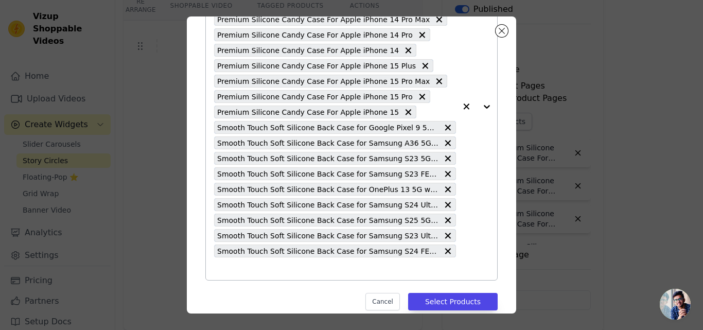
click at [285, 273] on input "text" at bounding box center [335, 269] width 242 height 12
type input "Smooth Touch Soft Silicone Back Case for Samsung S25 Ultra 5G with Camera Prote…"
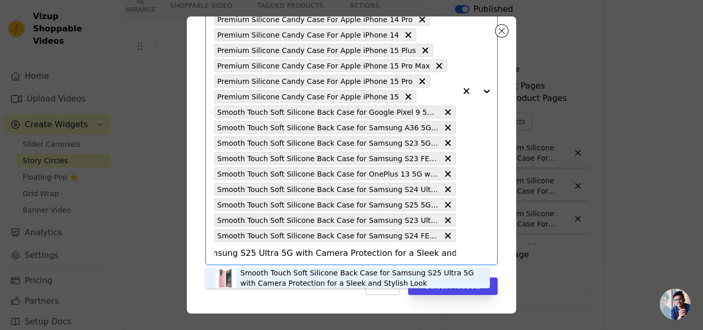
click at [285, 273] on div "Smooth Touch Soft Silicone Back Case for Samsung S25 Ultra 5G with Camera Prote…" at bounding box center [359, 278] width 239 height 21
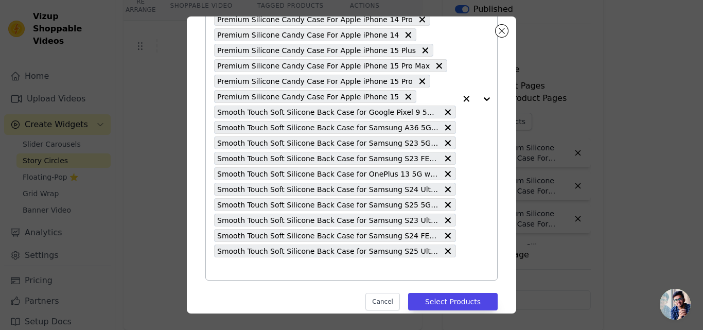
click at [282, 273] on input "text" at bounding box center [335, 269] width 242 height 12
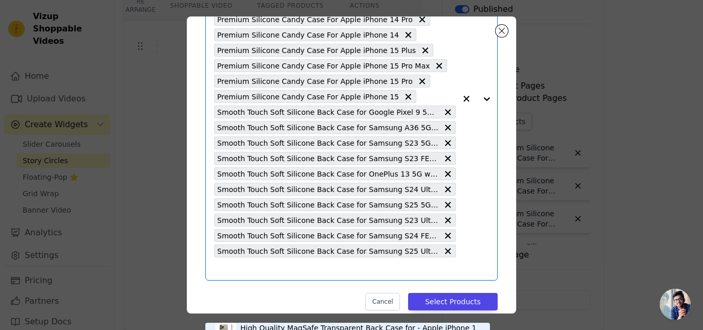
type input "Smooth Touch Soft Silicone Back Case for Vivo X200 5G with Camera Protection fo…"
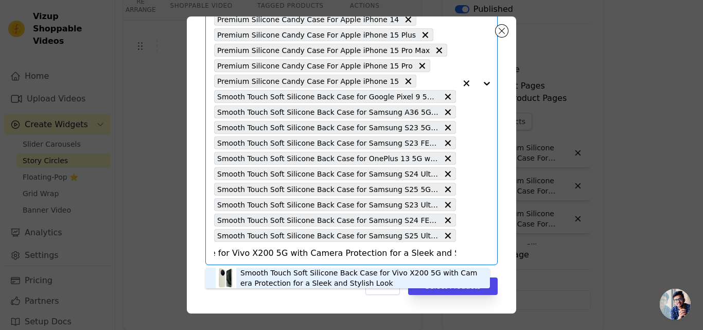
click at [282, 273] on div "Smooth Touch Soft Silicone Back Case for Vivo X200 5G with Camera Protection fo…" at bounding box center [359, 278] width 239 height 21
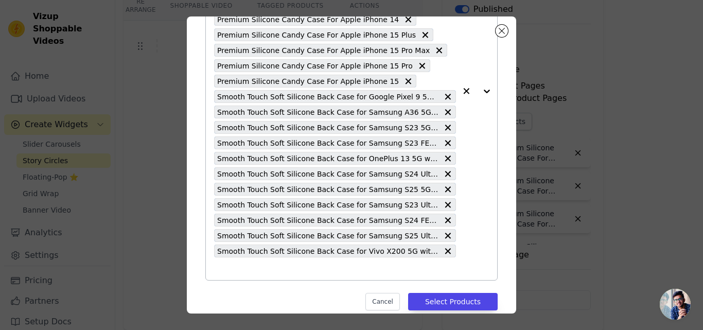
click at [281, 273] on input "text" at bounding box center [335, 269] width 242 height 12
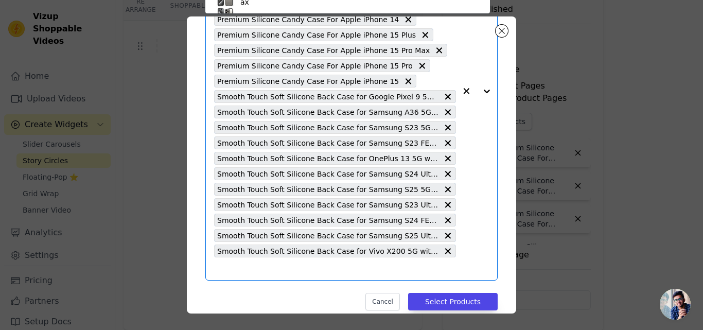
type input "Smooth Touch Soft Silicone Back Case for Google Pixel 9 Pro 5G with Camera Prot…"
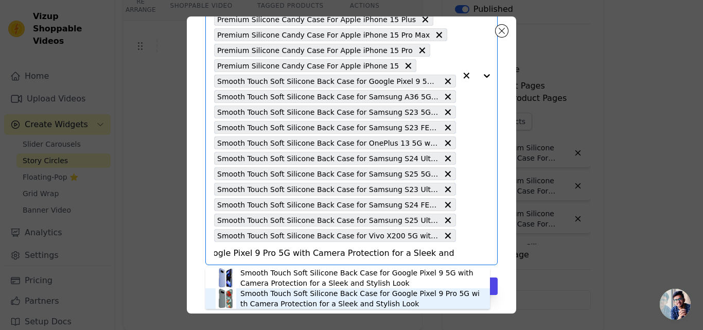
click at [292, 293] on div "Smooth Touch Soft Silicone Back Case for Google Pixel 9 Pro 5G with Camera Prot…" at bounding box center [359, 298] width 239 height 21
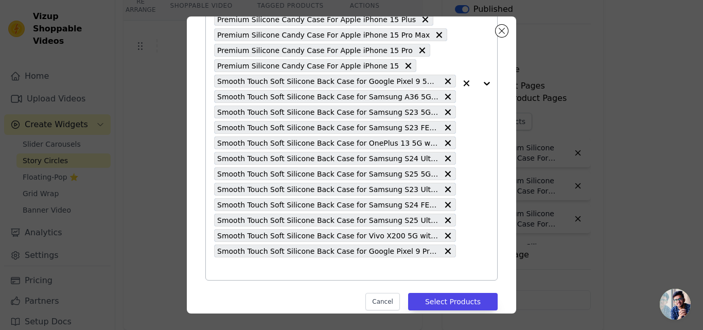
click at [280, 274] on input "text" at bounding box center [335, 269] width 242 height 12
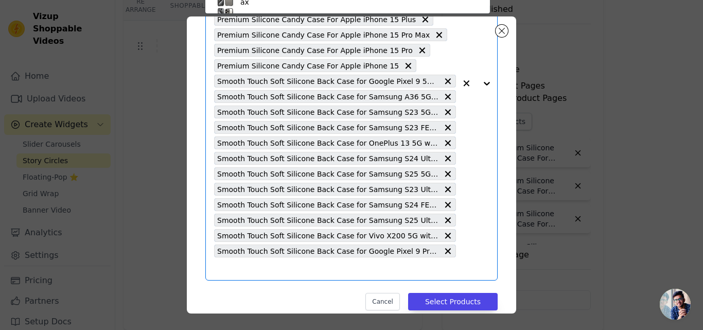
type input "Smooth Touch Soft Silicone Back Case for Samsung A56 5G with Camera Protection …"
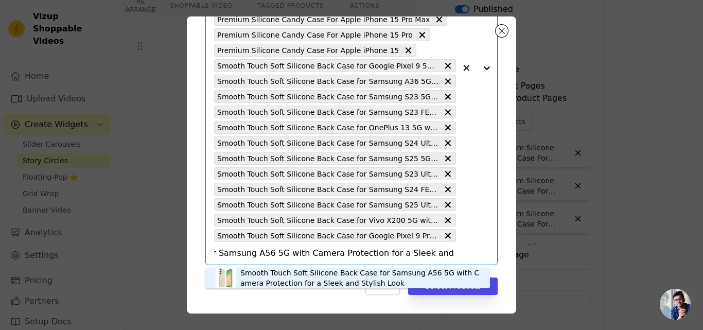
click at [280, 274] on div "Smooth Touch Soft Silicone Back Case for Samsung A56 5G with Camera Protection …" at bounding box center [359, 278] width 239 height 21
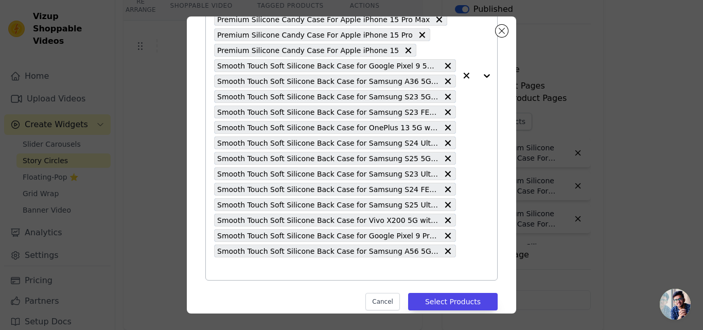
click at [279, 272] on input "text" at bounding box center [335, 269] width 242 height 12
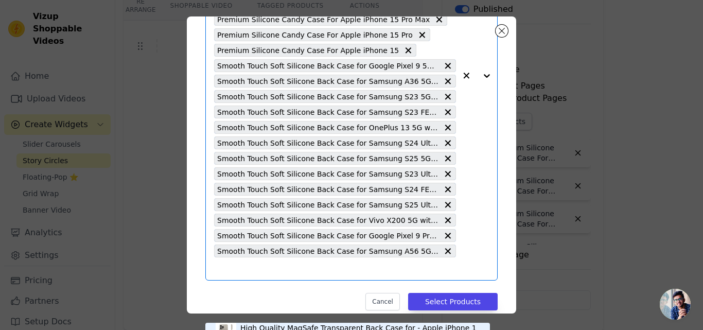
type input "Smooth Touch Soft Silicone Back Case for Apple iPhone 16 Pro with Camera Protec…"
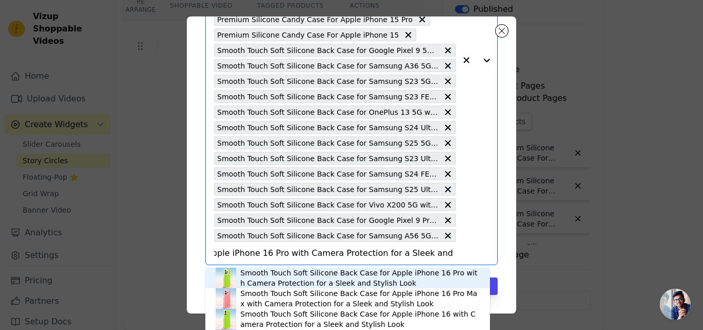
click at [279, 272] on div "Smooth Touch Soft Silicone Back Case for Apple iPhone 16 Pro with Camera Protec…" at bounding box center [359, 278] width 239 height 21
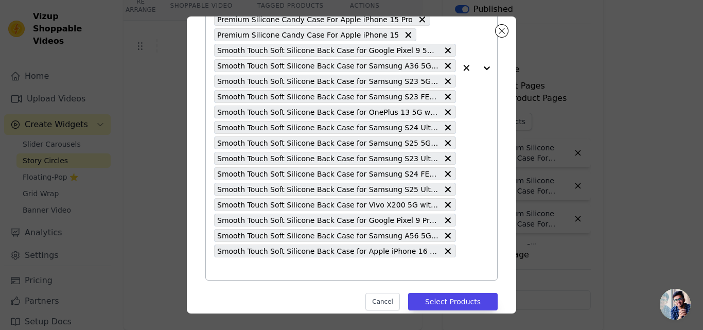
click at [279, 271] on input "text" at bounding box center [335, 269] width 242 height 12
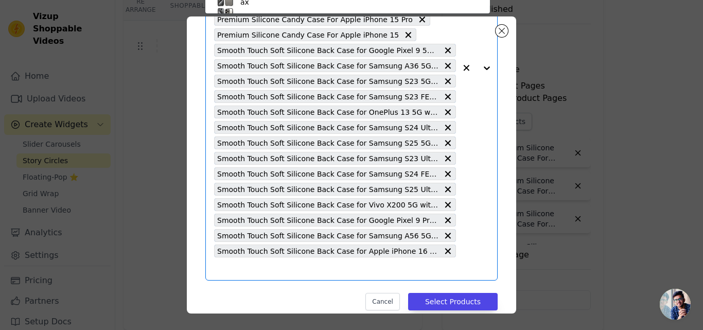
type input "Smooth Touch Soft Silicone Back Case for Apple iPhone 16 Pro Max with Camera Pr…"
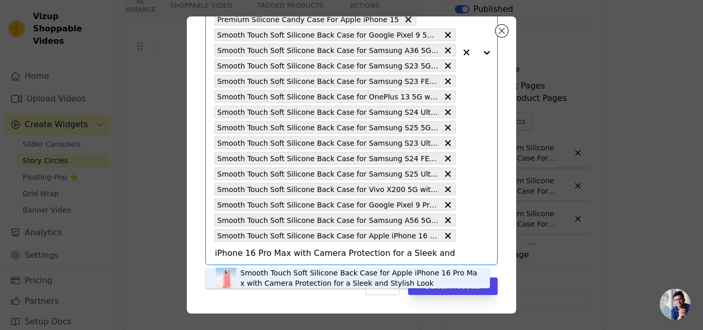
click at [279, 271] on div "Smooth Touch Soft Silicone Back Case for Apple iPhone 16 Pro Max with Camera Pr…" at bounding box center [359, 278] width 239 height 21
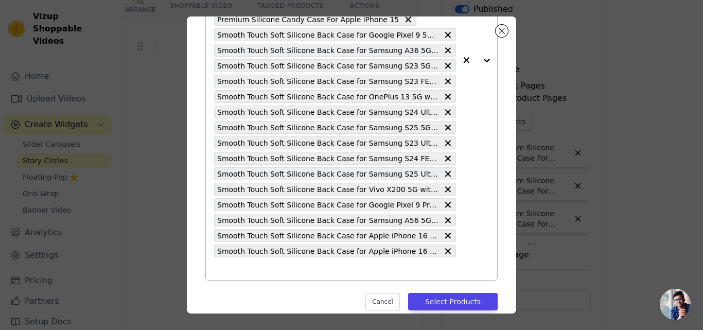
click at [279, 271] on input "text" at bounding box center [335, 269] width 242 height 12
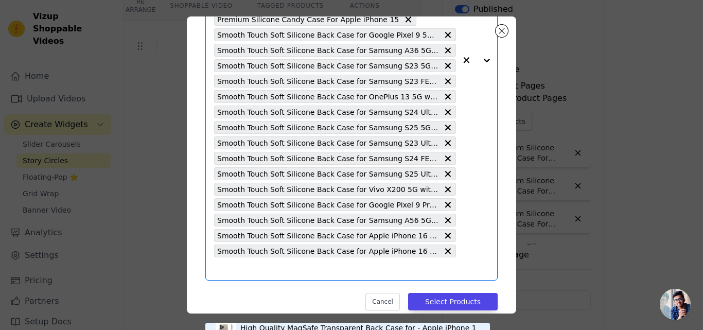
type input "Smooth Touch Soft Silicone Back Case for Apple iPhone 16 with Camera Protection…"
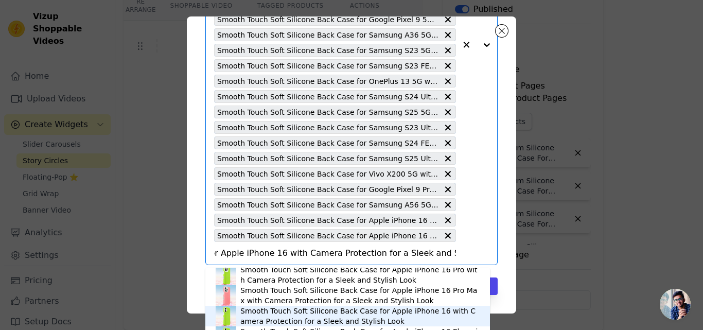
click at [327, 310] on div "Smooth Touch Soft Silicone Back Case for Apple iPhone 16 with Camera Protection…" at bounding box center [359, 316] width 239 height 21
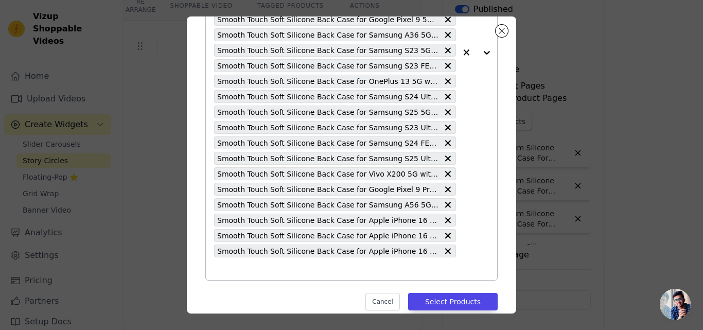
click at [294, 272] on input "text" at bounding box center [335, 269] width 242 height 12
type input "Smooth Touch Soft Silicone Back Case for Apple iPhone 16 Plus with Camera Prote…"
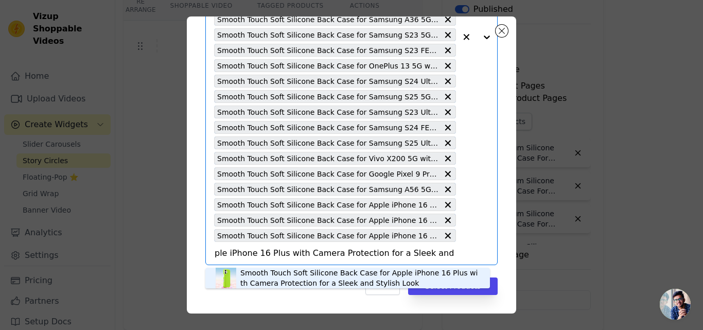
click at [303, 273] on div "Smooth Touch Soft Silicone Back Case for Apple iPhone 16 Plus with Camera Prote…" at bounding box center [359, 278] width 239 height 21
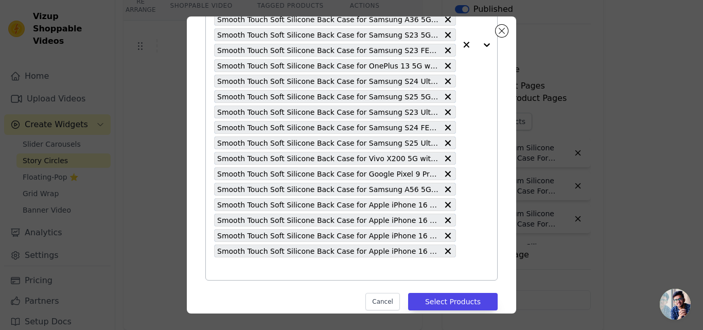
click at [304, 274] on input "text" at bounding box center [335, 269] width 242 height 12
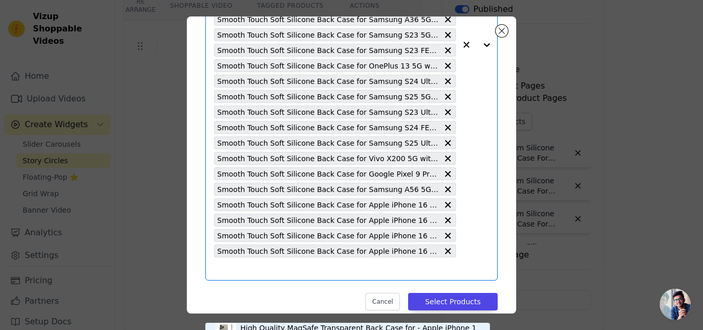
type input "Smooth Touch Soft Silicone Back Case for Apple iPhone 16e with Camera Protectio…"
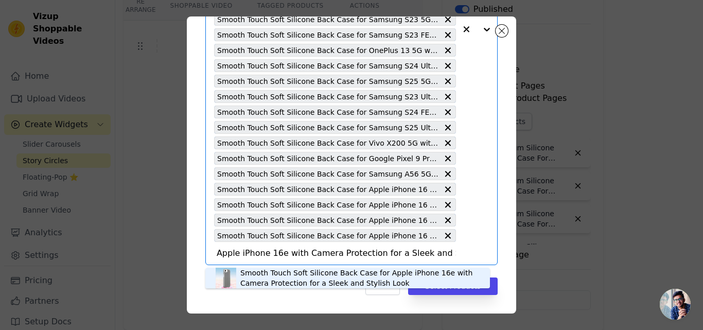
click at [304, 274] on div "Smooth Touch Soft Silicone Back Case for Apple iPhone 16e with Camera Protectio…" at bounding box center [359, 278] width 239 height 21
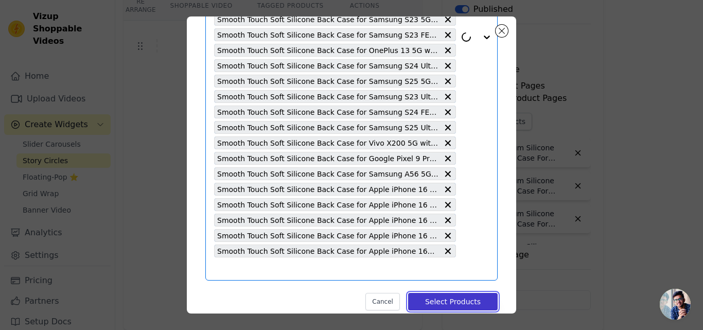
click at [432, 296] on button "Select Products" at bounding box center [453, 302] width 90 height 18
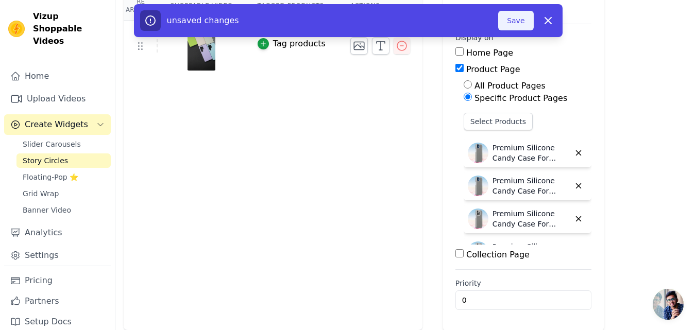
click at [513, 23] on button "Save" at bounding box center [515, 21] width 35 height 20
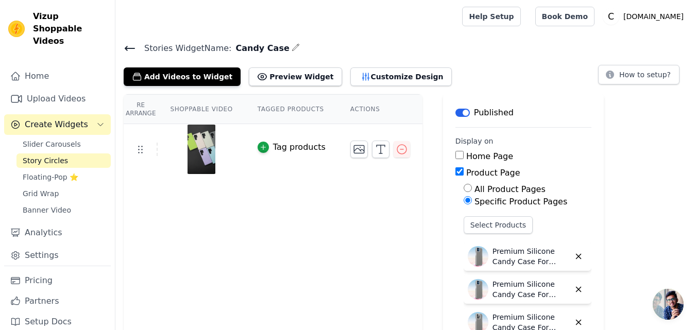
click at [127, 50] on icon at bounding box center [130, 48] width 12 height 12
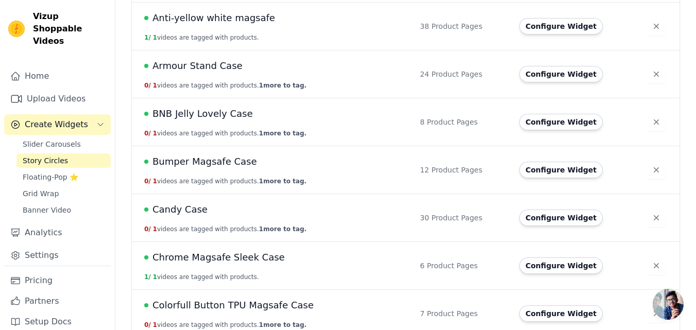
click at [189, 207] on span "Candy Case" at bounding box center [179, 209] width 55 height 14
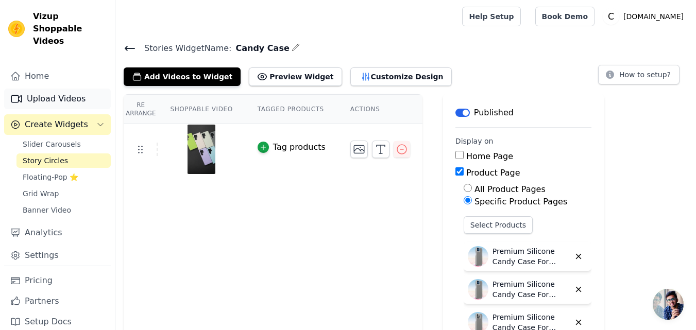
click at [56, 89] on link "Upload Videos" at bounding box center [57, 99] width 107 height 21
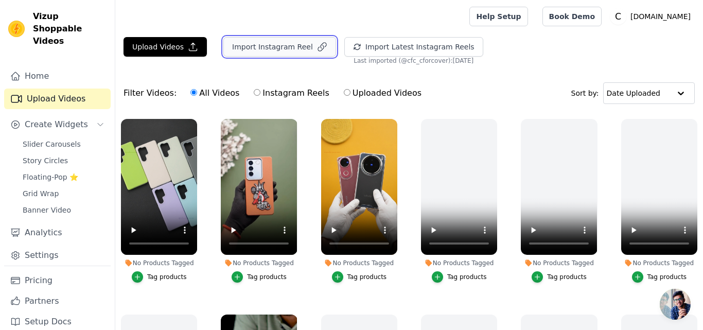
click at [276, 45] on button "Import Instagram Reel" at bounding box center [279, 47] width 113 height 20
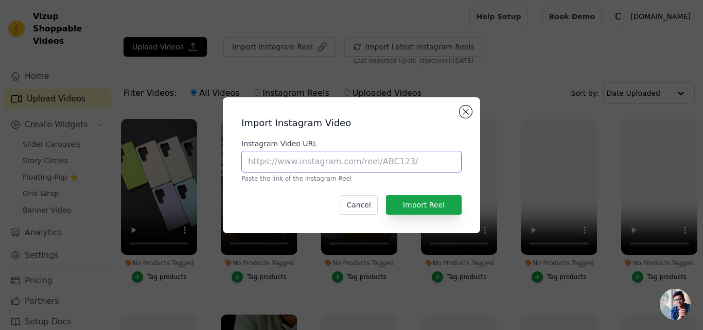
click at [302, 163] on input "Instagram Video URL" at bounding box center [351, 162] width 220 height 22
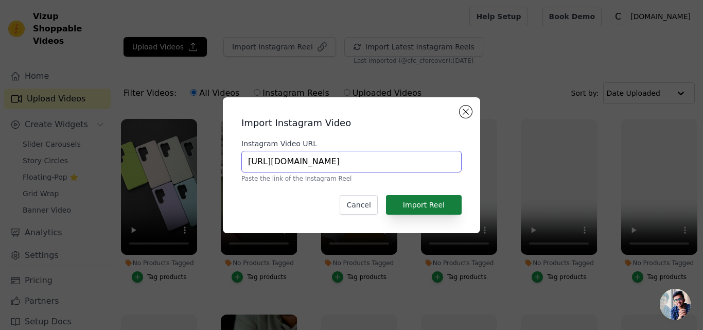
type input "https://www.instagram.com/reel/DIFxFd7PhuF"
click at [417, 202] on button "Import Reel" at bounding box center [424, 205] width 76 height 20
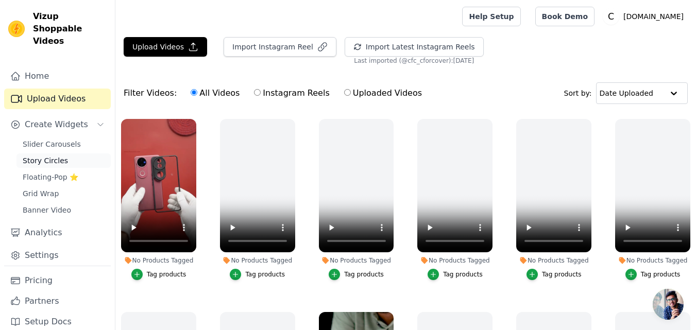
click at [31, 155] on span "Story Circles" at bounding box center [45, 160] width 45 height 10
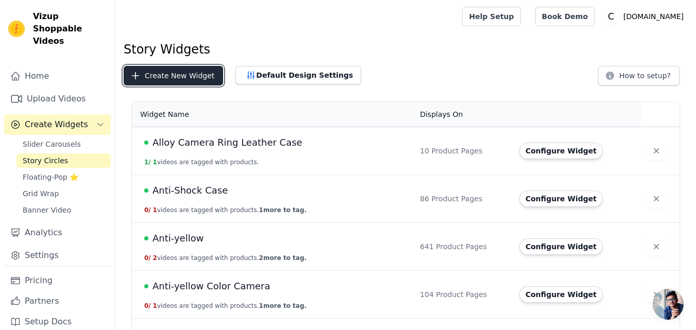
click at [193, 77] on button "Create New Widget" at bounding box center [173, 76] width 99 height 20
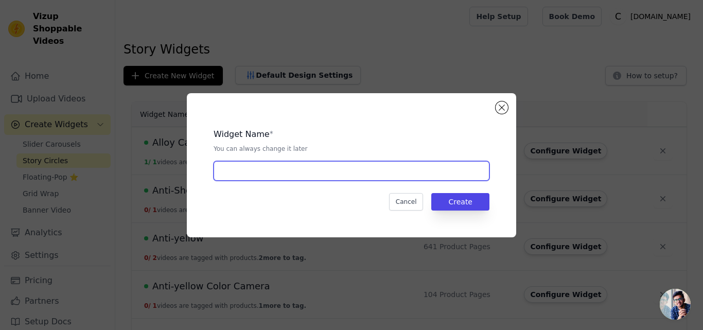
click at [279, 177] on input "text" at bounding box center [352, 171] width 276 height 20
paste input "Colorful Royal Case"
type input "Colorful Royal Case"
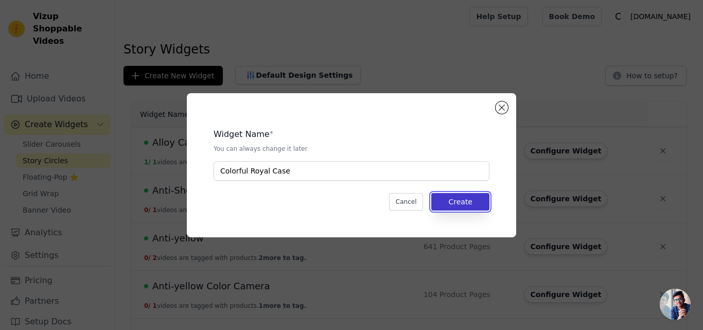
click at [449, 206] on button "Create" at bounding box center [460, 202] width 58 height 18
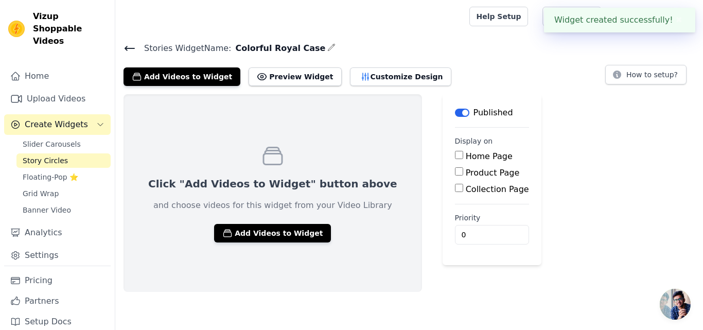
click at [190, 87] on div "Stories Widget Name: Colorful Royal Case Add Videos to Widget Preview Widget Cu…" at bounding box center [409, 166] width 588 height 251
click at [186, 82] on button "Add Videos to Widget" at bounding box center [182, 76] width 117 height 19
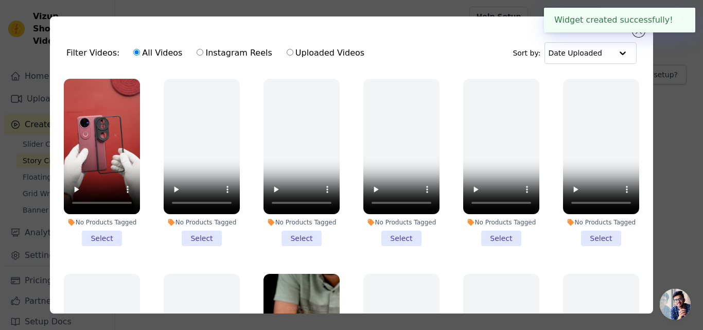
click at [102, 236] on li "No Products Tagged Select" at bounding box center [102, 162] width 76 height 167
click at [0, 0] on input "No Products Tagged Select" at bounding box center [0, 0] width 0 height 0
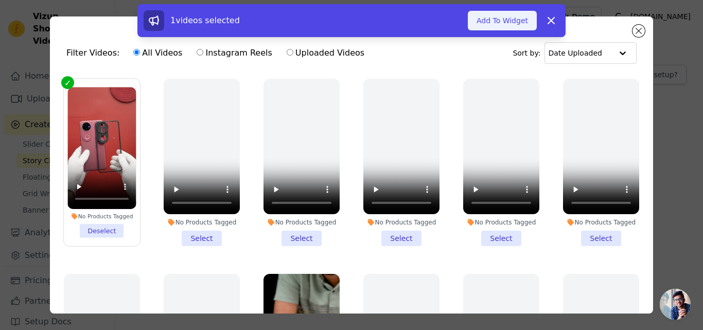
click at [507, 14] on button "Add To Widget" at bounding box center [502, 21] width 69 height 20
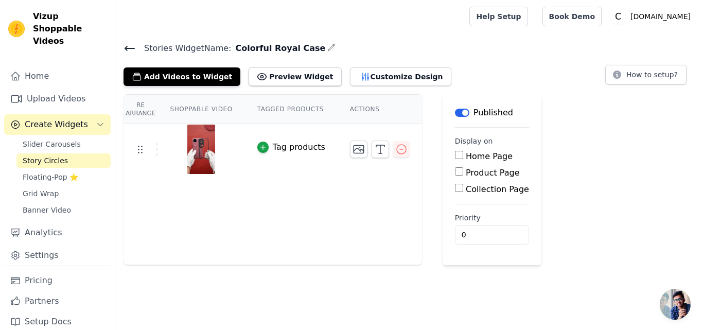
click at [466, 173] on label "Product Page" at bounding box center [493, 173] width 54 height 10
click at [463, 173] on input "Product Page" at bounding box center [459, 171] width 8 height 8
checkbox input "true"
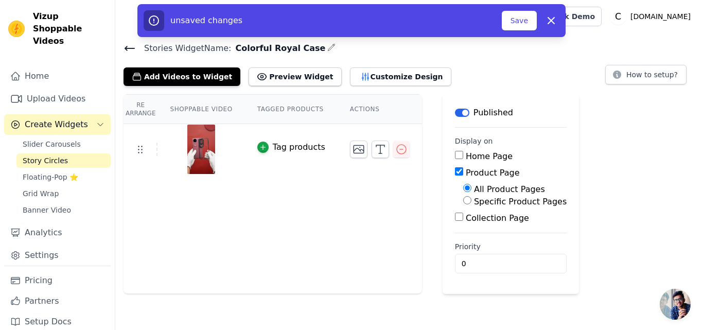
click at [474, 201] on label "Specific Product Pages" at bounding box center [520, 202] width 93 height 10
click at [470, 201] on input "Specific Product Pages" at bounding box center [467, 200] width 8 height 8
radio input "true"
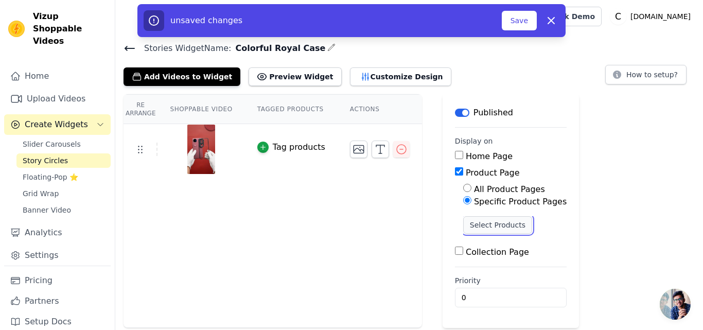
click at [470, 224] on button "Select Products" at bounding box center [497, 225] width 69 height 18
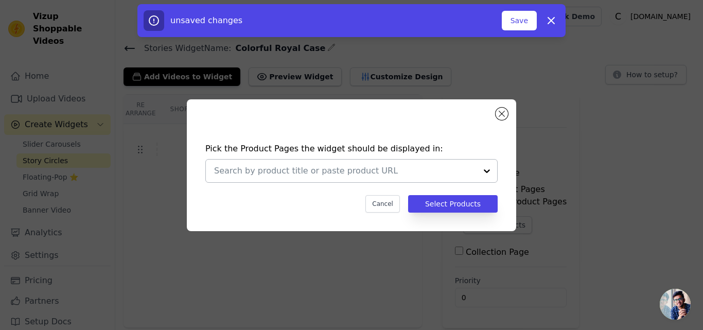
click at [320, 168] on input "text" at bounding box center [345, 171] width 263 height 12
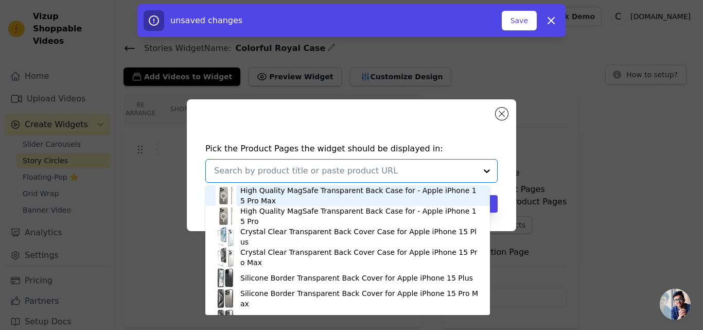
paste input "Premium Silicon Coloured Soft Framed Case with Clear Back Cover For OnePlus 13R…"
type input "Premium Silicon Coloured Soft Framed Case with Clear Back Cover For OnePlus 13R…"
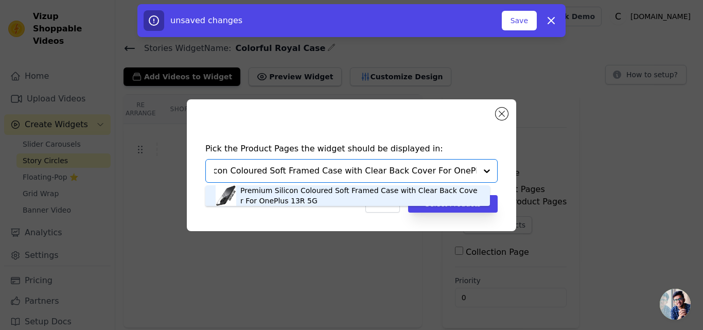
click at [282, 194] on div "Premium Silicon Coloured Soft Framed Case with Clear Back Cover For OnePlus 13R…" at bounding box center [359, 195] width 239 height 21
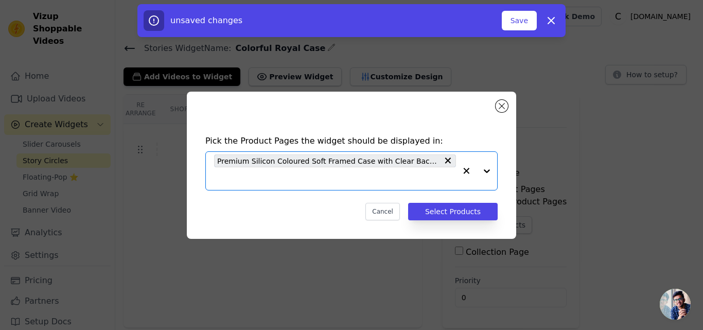
scroll to position [0, 0]
click at [268, 184] on input "text" at bounding box center [335, 178] width 242 height 12
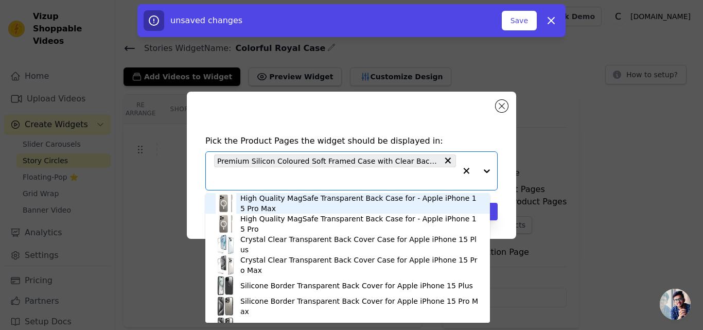
paste input "Premium Silicon Coloured Soft Framed Case with Clear Back Cover For Vivo V50 5G"
type input "Premium Silicon Coloured Soft Framed Case with Clear Back Cover For Vivo V50 5G"
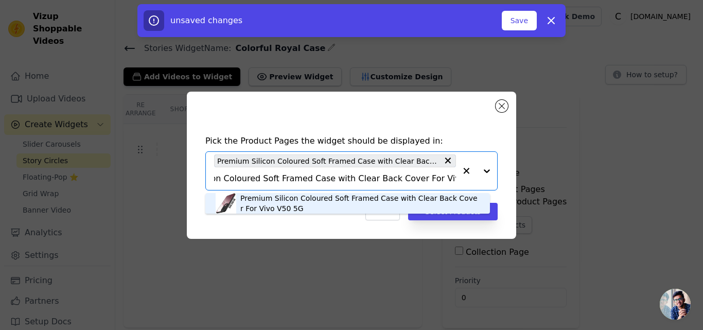
click at [264, 197] on div "Premium Silicon Coloured Soft Framed Case with Clear Back Cover For Vivo V50 5G" at bounding box center [359, 203] width 239 height 21
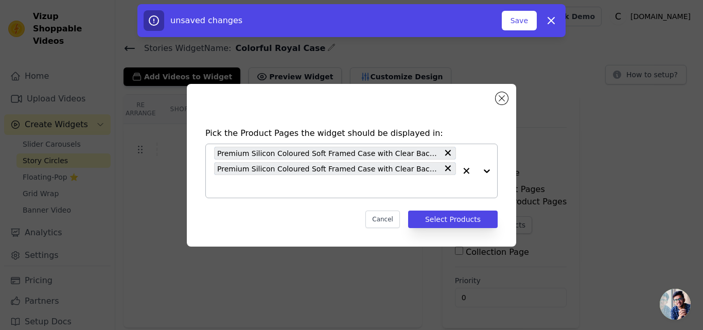
click at [260, 188] on input "text" at bounding box center [335, 186] width 242 height 12
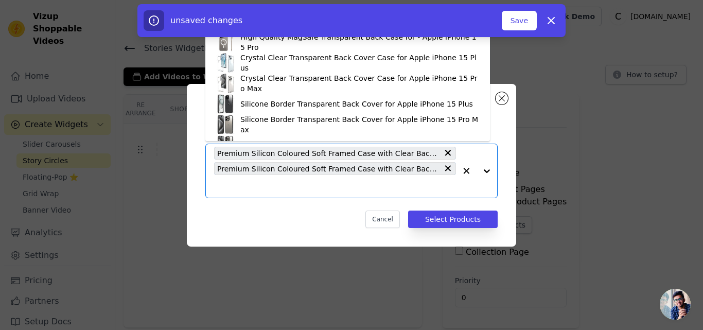
paste input "Premium Silicon Coloured Soft Framed Case with Clear Back Cover For Vivo X200 5G"
type input "Premium Silicon Coloured Soft Framed Case with Clear Back Cover For Vivo X200 5G"
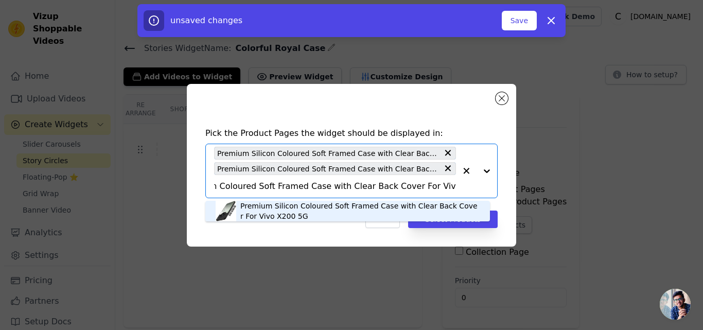
click at [262, 210] on div "Premium Silicon Coloured Soft Framed Case with Clear Back Cover For Vivo X200 5G" at bounding box center [359, 211] width 239 height 21
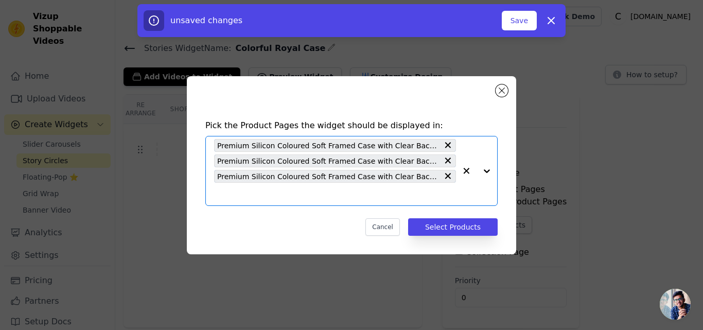
scroll to position [0, 0]
click at [302, 195] on input "text" at bounding box center [335, 194] width 242 height 12
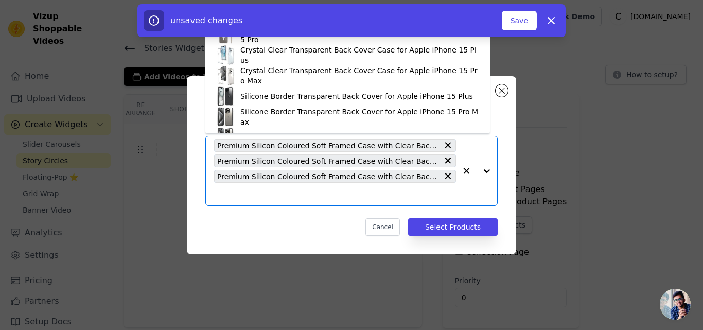
paste input "Premium Silicon Coloured Soft Framed Case with Clear Back Cover For Oppo F29 5G"
type input "Premium Silicon Coloured Soft Framed Case with Clear Back Cover For Oppo F29 5G"
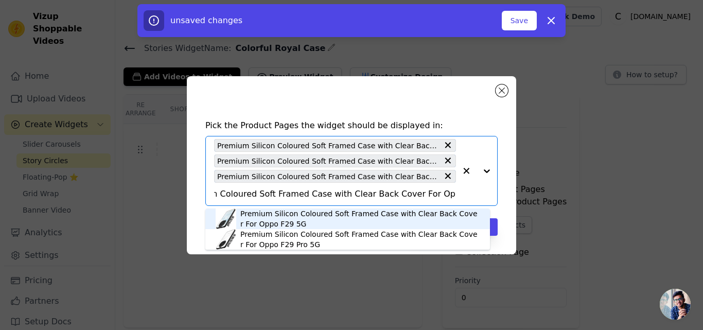
click at [295, 212] on div "Premium Silicon Coloured Soft Framed Case with Clear Back Cover For Oppo F29 5G" at bounding box center [359, 219] width 239 height 21
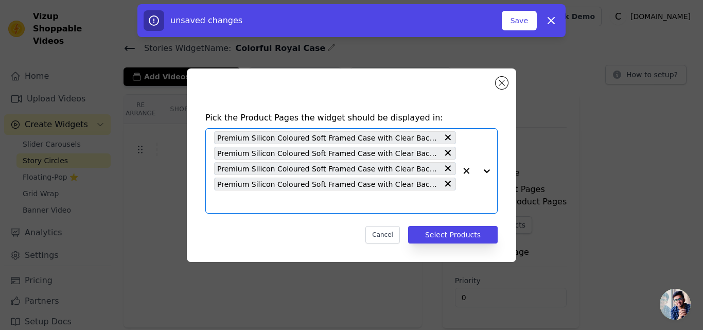
scroll to position [0, 0]
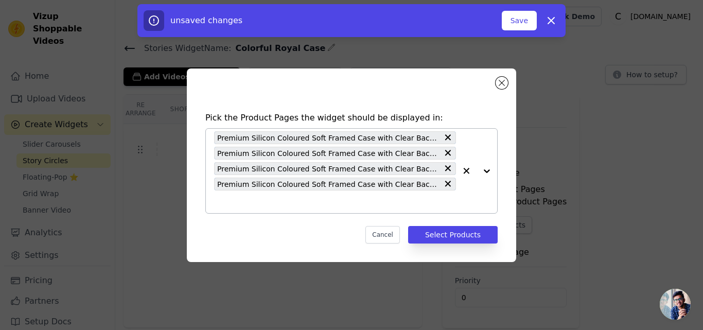
click at [270, 197] on input "text" at bounding box center [335, 202] width 242 height 12
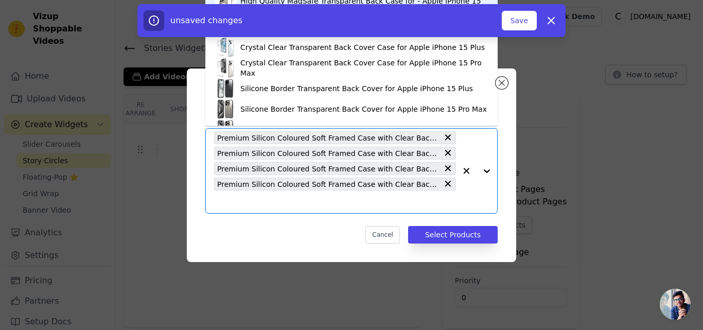
paste input "Premium Silicon Coloured Soft Framed Case with Clear Back Cover For Oppo F29 Pr…"
type input "Premium Silicon Coloured Soft Framed Case with Clear Back Cover For Oppo F29 Pr…"
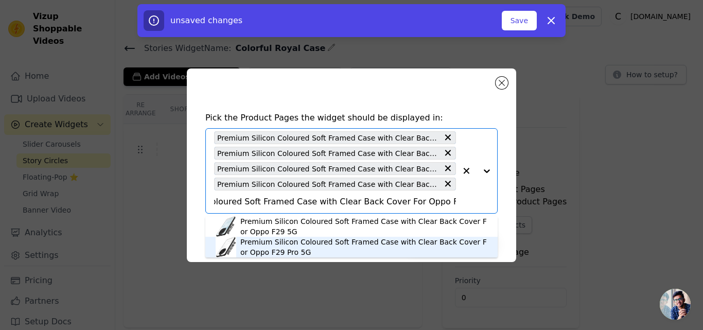
click at [276, 240] on div "Premium Silicon Coloured Soft Framed Case with Clear Back Cover For Oppo F29 Pr…" at bounding box center [363, 247] width 247 height 21
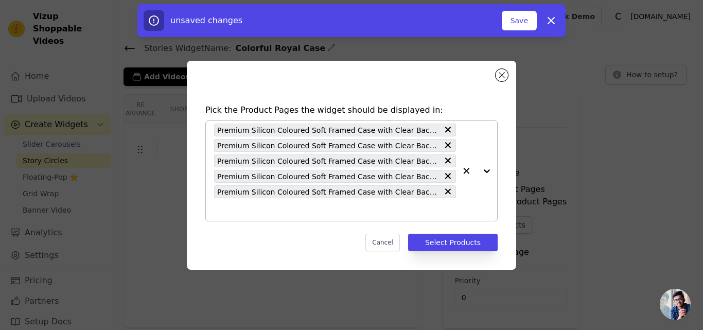
click at [265, 213] on input "text" at bounding box center [335, 209] width 242 height 12
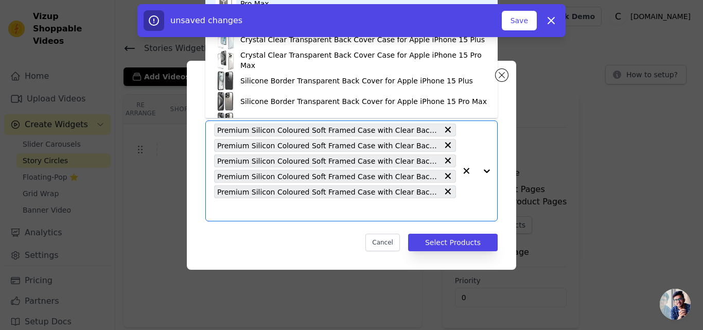
paste input "Premium Silicon Coloured Soft Framed Case with Clear Back Cover For Realme 14 P…"
type input "Premium Silicon Coloured Soft Framed Case with Clear Back Cover For Realme 14 P…"
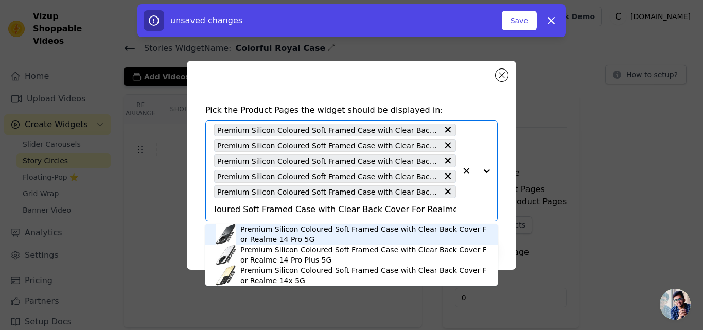
click at [272, 237] on div "Premium Silicon Coloured Soft Framed Case with Clear Back Cover For Realme 14 P…" at bounding box center [363, 234] width 247 height 21
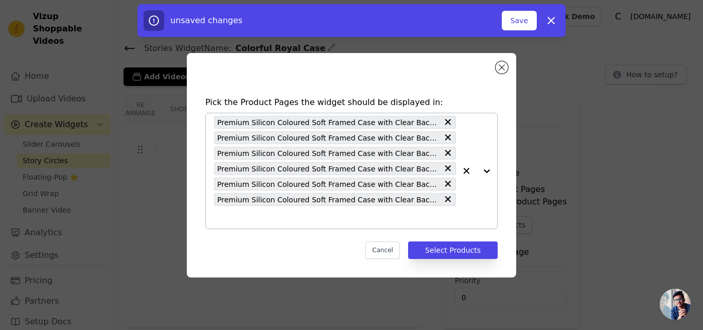
click at [263, 221] on input "text" at bounding box center [335, 217] width 242 height 12
paste input "Premium Silicon Coloured Soft Framed Case with Clear Back Cover For Realme 14 P…"
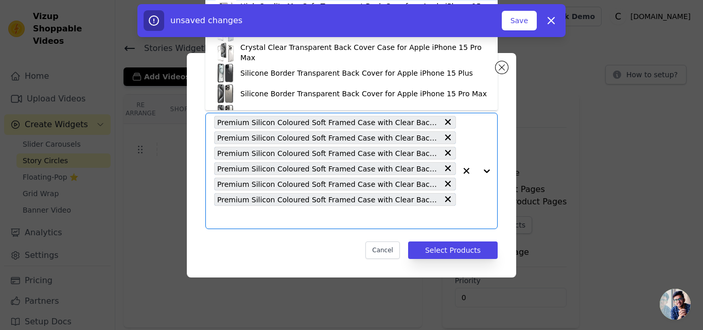
type input "Premium Silicon Coloured Soft Framed Case with Clear Back Cover For Realme 14 P…"
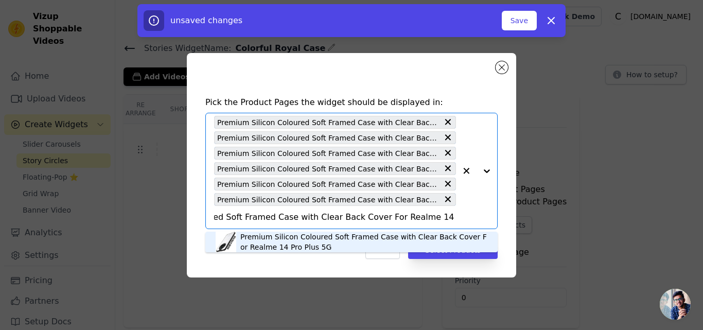
click at [268, 238] on div "Premium Silicon Coloured Soft Framed Case with Clear Back Cover For Realme 14 P…" at bounding box center [363, 242] width 247 height 21
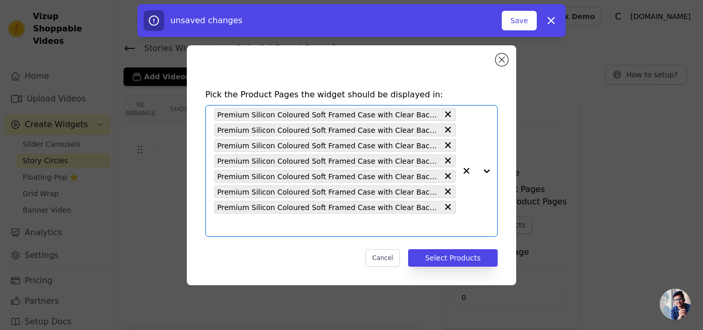
scroll to position [0, 0]
click at [264, 233] on div "Premium Silicon Coloured Soft Framed Case with Clear Back Cover For OnePlus 13R…" at bounding box center [335, 171] width 242 height 131
paste input "Premium Silicon Coloured Soft Framed Case with Clear Back Cover For Realme 14x …"
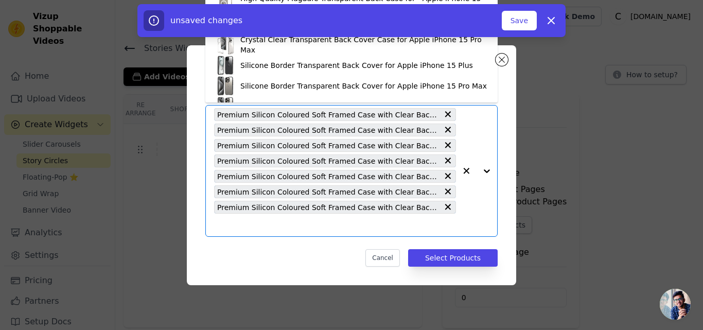
type input "Premium Silicon Coloured Soft Framed Case with Clear Back Cover For Realme 14x …"
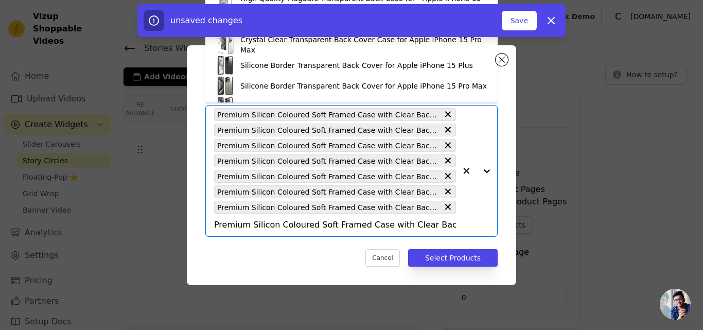
scroll to position [0, 68]
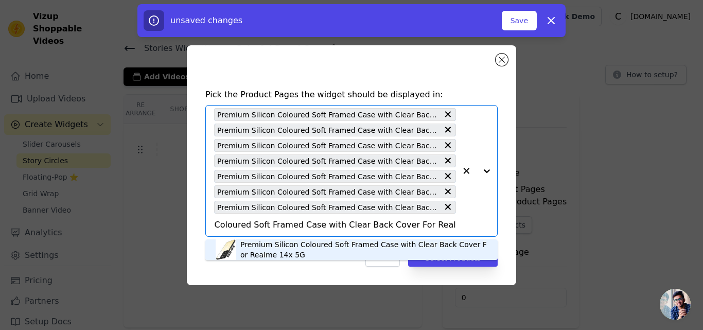
click at [265, 248] on div "Premium Silicon Coloured Soft Framed Case with Clear Back Cover For Realme 14x …" at bounding box center [363, 249] width 247 height 21
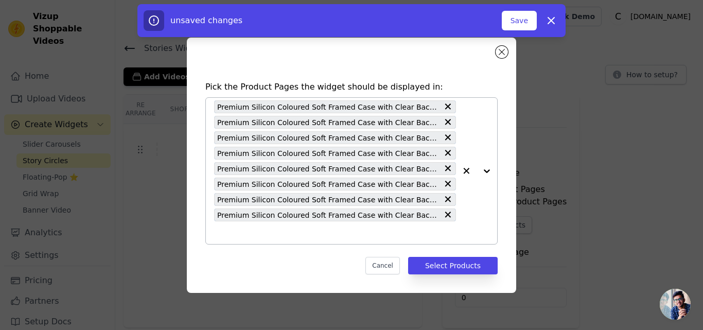
click at [277, 235] on input "text" at bounding box center [335, 233] width 242 height 12
paste input "Premium Silicon Coloured Soft Framed Case with Clear Back Cover For Realme P3 5G"
type input "Premium Silicon Coloured Soft Framed Case with Clear Back Cover For Realme P3 5G"
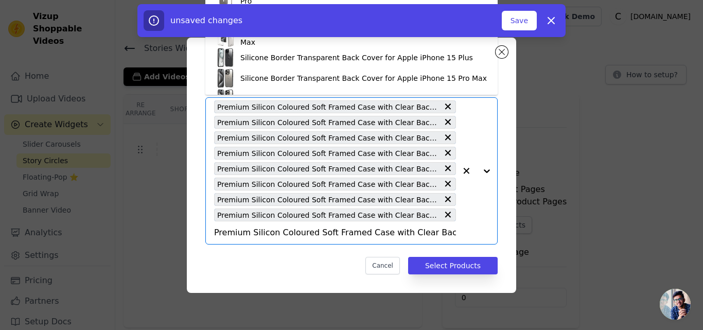
scroll to position [0, 65]
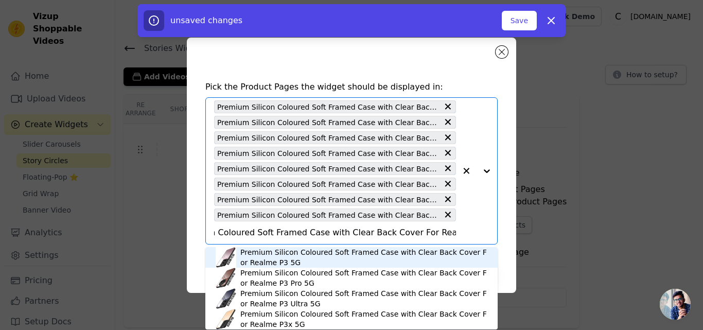
click at [281, 252] on div "Premium Silicon Coloured Soft Framed Case with Clear Back Cover For Realme P3 5G" at bounding box center [363, 257] width 247 height 21
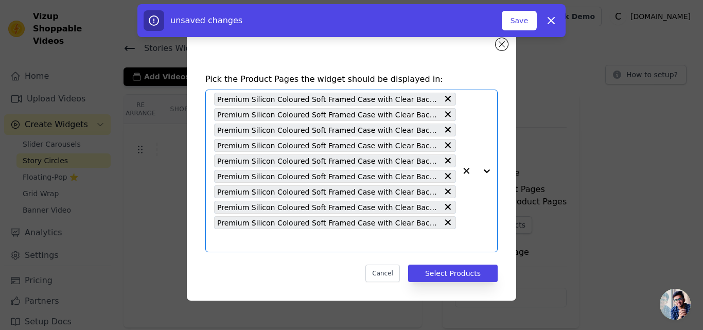
scroll to position [0, 0]
click at [277, 240] on input "text" at bounding box center [335, 240] width 242 height 12
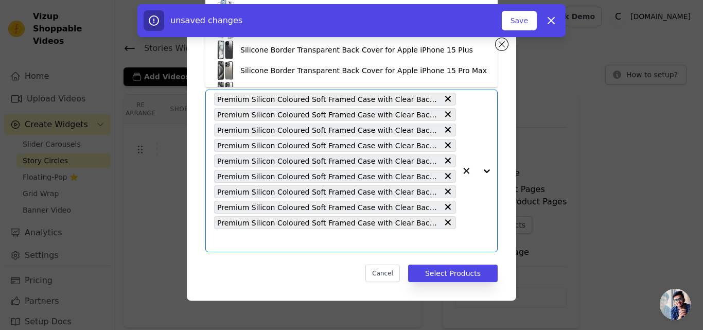
paste input "Premium Silicon Coloured Soft Framed Case with Clear Back Cover For Realme P3 P…"
type input "Premium Silicon Coloured Soft Framed Case with Clear Back Cover For Realme P3 P…"
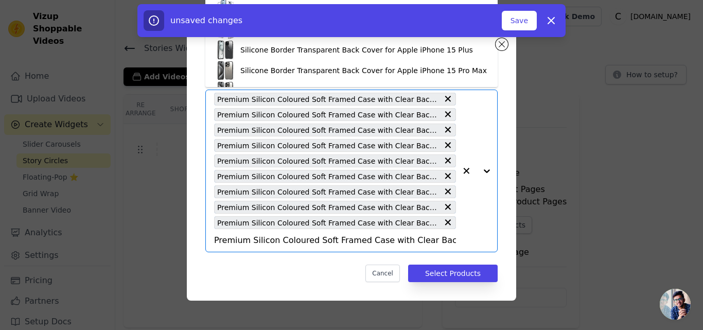
scroll to position [0, 79]
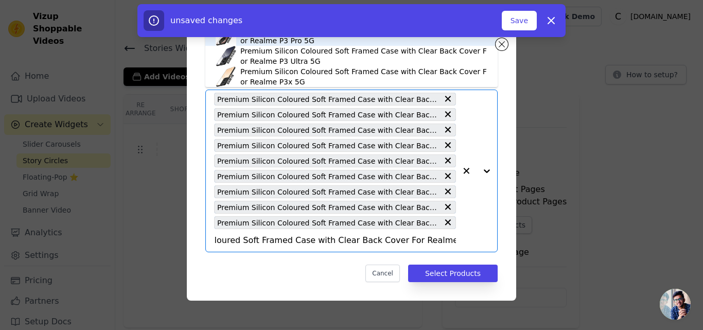
click at [263, 42] on div "Premium Silicon Coloured Soft Framed Case with Clear Back Cover For Realme P3 P…" at bounding box center [363, 35] width 247 height 21
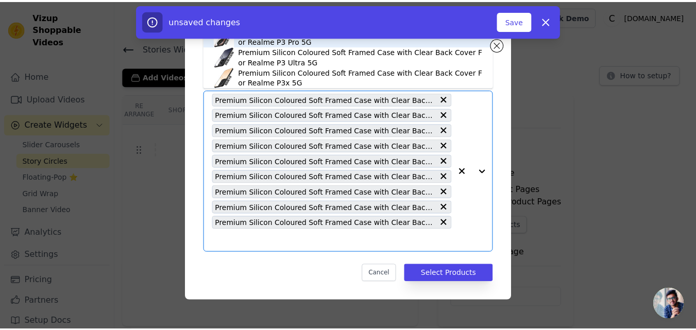
scroll to position [0, 0]
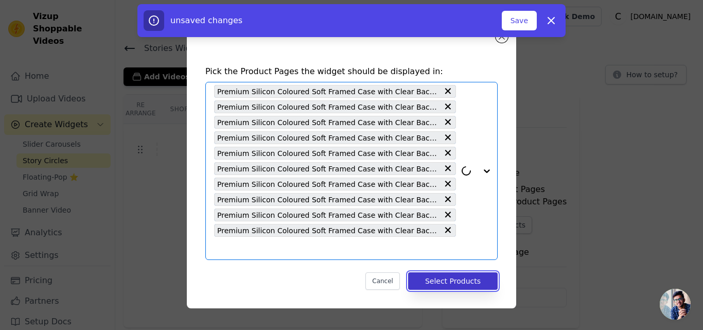
click at [440, 279] on button "Select Products" at bounding box center [453, 281] width 90 height 18
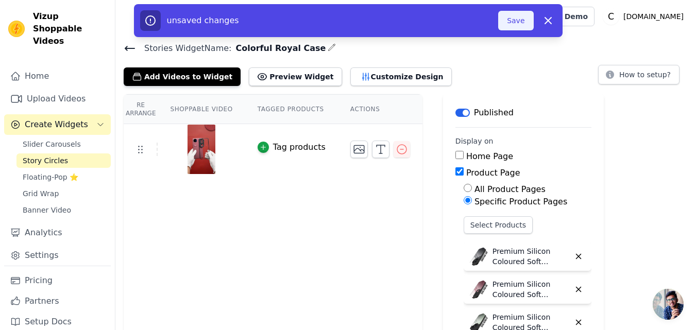
click at [515, 25] on button "Save" at bounding box center [515, 21] width 35 height 20
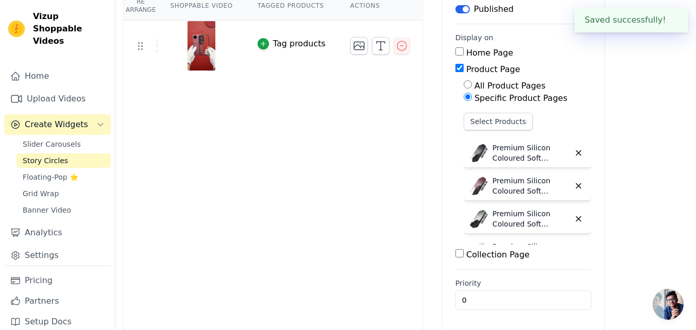
scroll to position [52, 0]
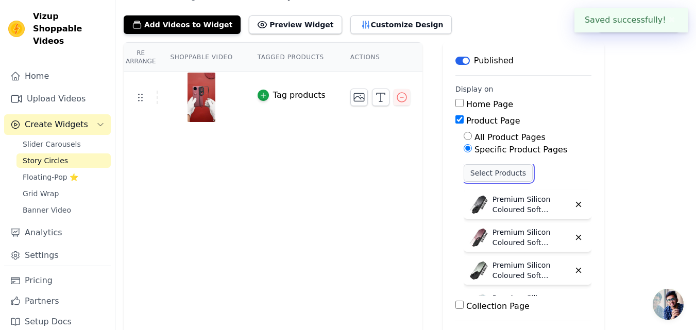
click at [465, 174] on button "Select Products" at bounding box center [497, 173] width 69 height 18
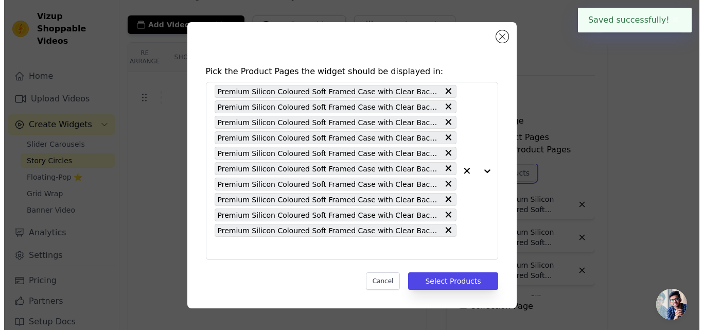
scroll to position [0, 0]
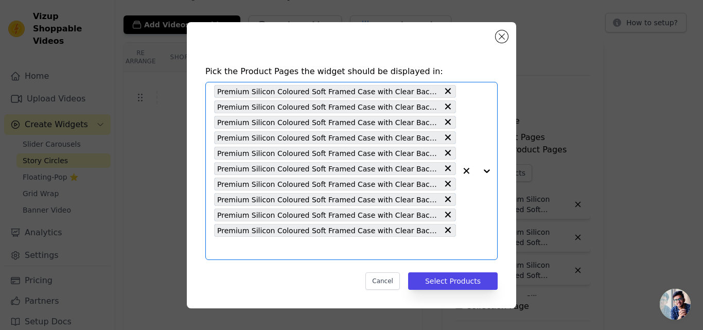
click at [325, 250] on input "text" at bounding box center [335, 248] width 242 height 12
paste input "Premium Silicon Coloured Soft Framed Case with Clear Back Cover For Realme P3 U…"
type input "Premium Silicon Coloured Soft Framed Case with Clear Back Cover For Realme P3 U…"
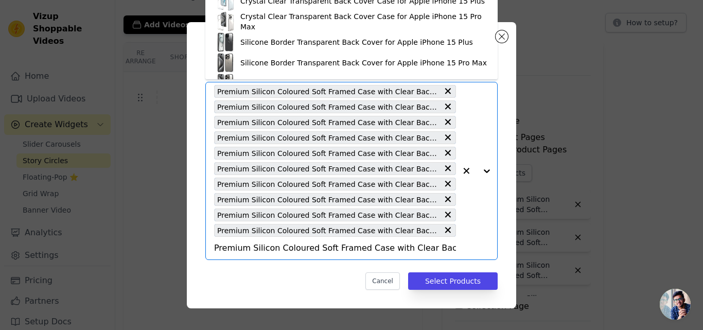
scroll to position [0, 85]
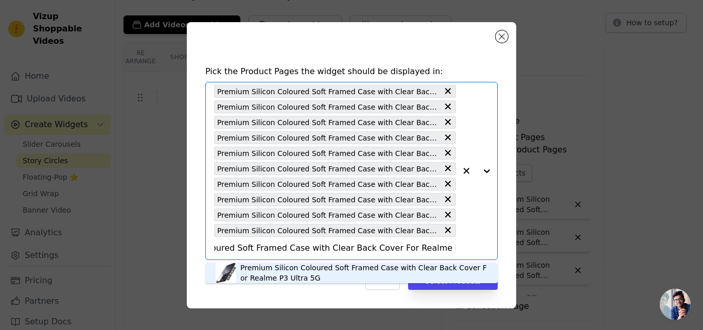
click at [254, 278] on div "Premium Silicon Coloured Soft Framed Case with Clear Back Cover For Realme P3 U…" at bounding box center [363, 273] width 247 height 21
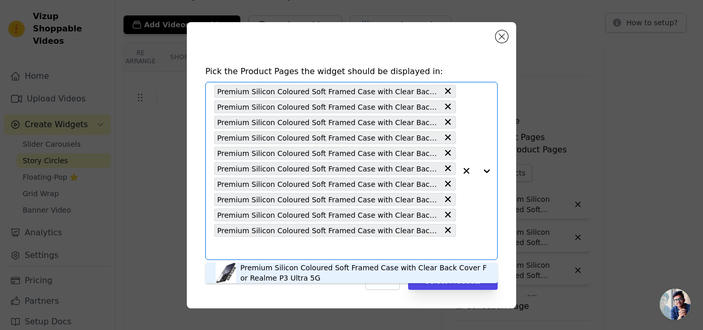
scroll to position [0, 0]
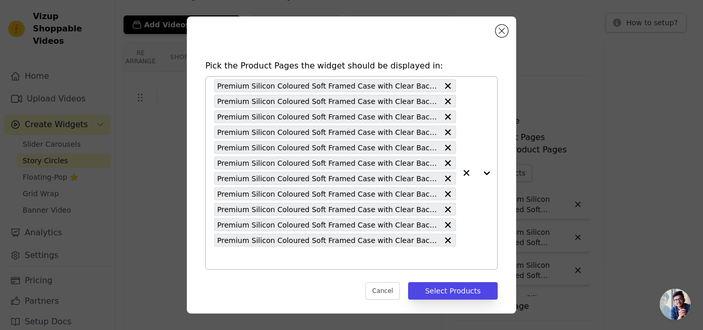
click at [266, 254] on input "text" at bounding box center [335, 258] width 242 height 12
paste input "Premium Silicon Coloured Soft Framed Case with Clear Back Cover For Vivo T4x 5G"
type input "Premium Silicon Coloured Soft Framed Case with Clear Back Cover For Vivo T4x 5G"
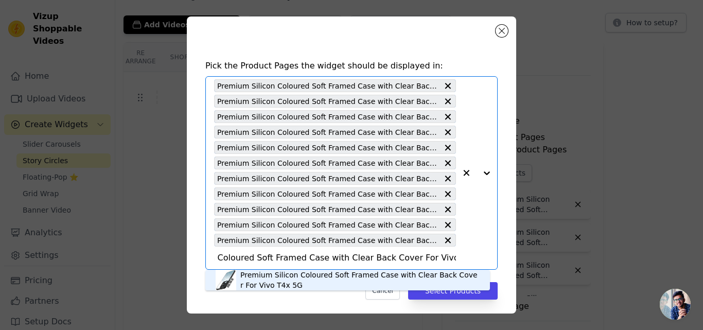
scroll to position [5, 0]
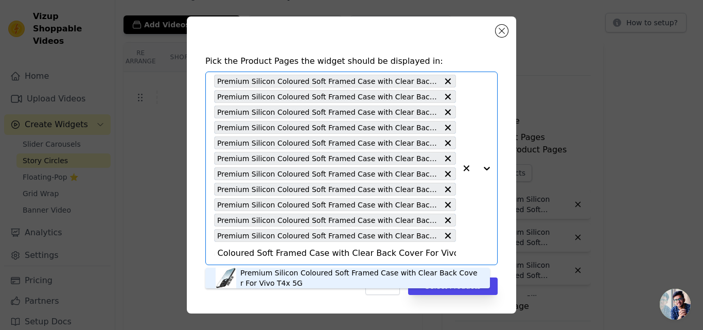
click at [262, 272] on div "Premium Silicon Coloured Soft Framed Case with Clear Back Cover For Vivo T4x 5G" at bounding box center [359, 278] width 239 height 21
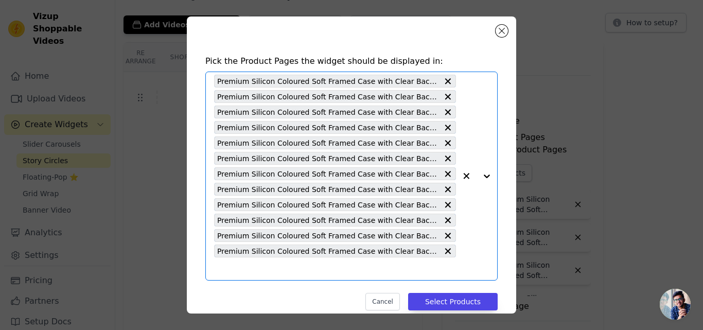
scroll to position [0, 0]
click at [262, 271] on input "text" at bounding box center [335, 269] width 242 height 12
paste input "Premium Silicon Coloured Soft Framed Case with Clear Back Cover For iQOO Neo 10…"
type input "Premium Silicon Coloured Soft Framed Case with Clear Back Cover For iQOO Neo 10…"
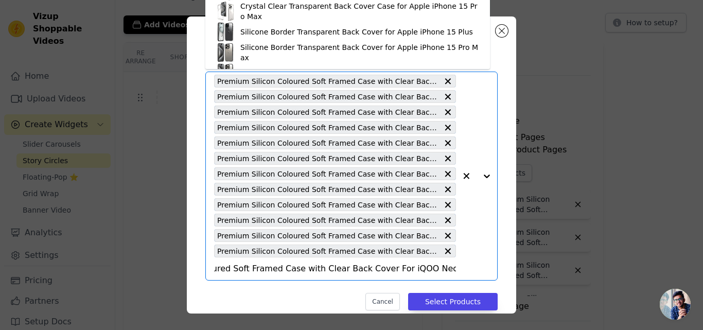
scroll to position [20, 0]
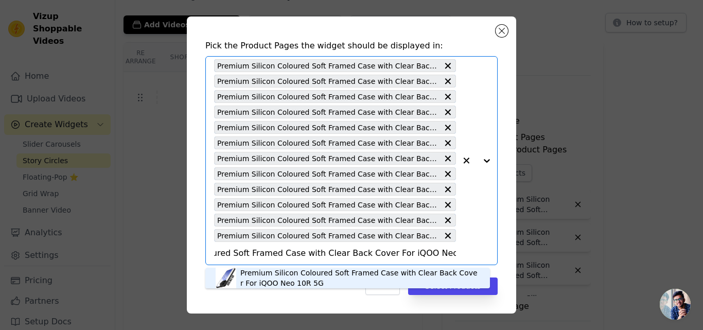
click at [254, 272] on div "Premium Silicon Coloured Soft Framed Case with Clear Back Cover For iQOO Neo 10…" at bounding box center [359, 278] width 239 height 21
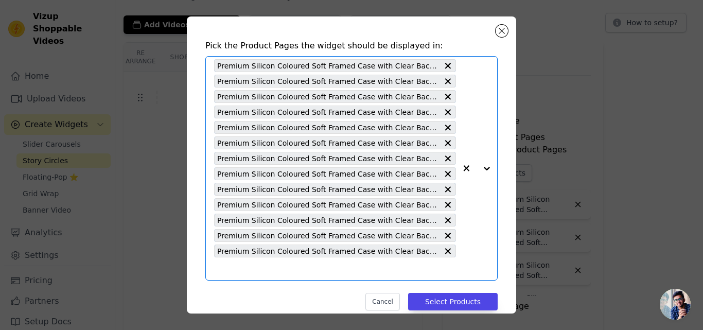
scroll to position [0, 0]
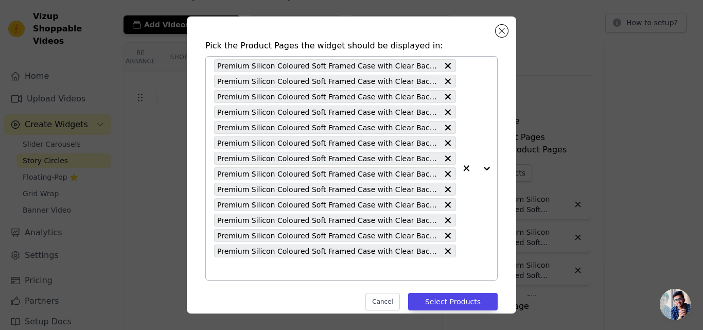
click at [254, 272] on input "text" at bounding box center [335, 269] width 242 height 12
paste input "Premium Silicon Coloured Soft Framed Case with Clear Back Cover For Nothing Pho…"
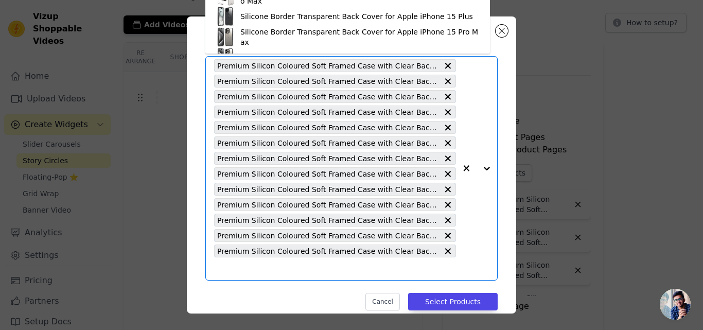
type input "Premium Silicon Coloured Soft Framed Case with Clear Back Cover For Nothing Pho…"
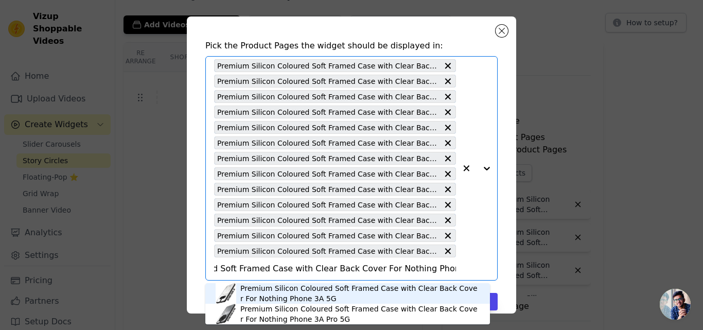
click at [255, 288] on div "Premium Silicon Coloured Soft Framed Case with Clear Back Cover For Nothing Pho…" at bounding box center [359, 293] width 239 height 21
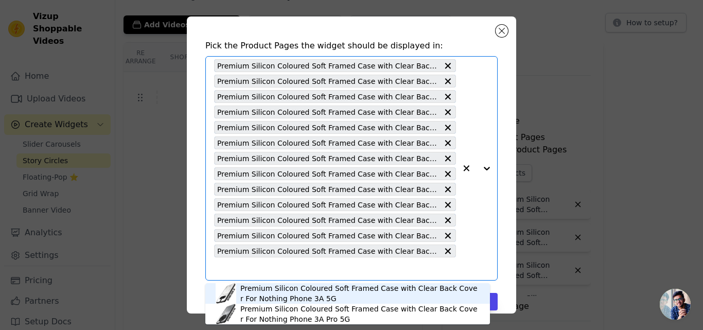
scroll to position [0, 0]
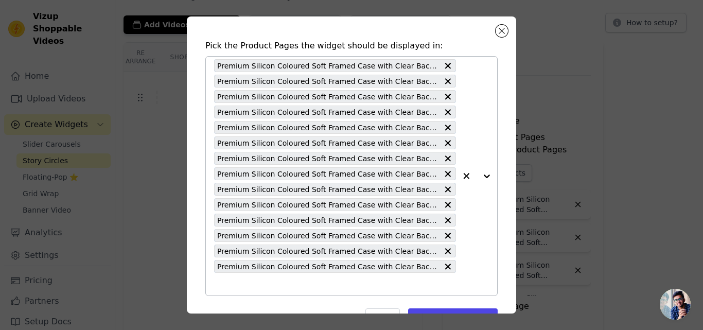
click at [255, 288] on input "text" at bounding box center [335, 284] width 242 height 12
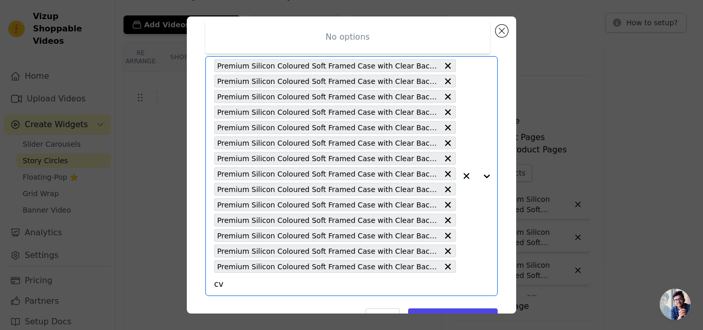
type input "c"
paste input "Premium Silicon Coloured Soft Framed Case with Clear Back Cover For Nothing Pho…"
type input "Premium Silicon Coloured Soft Framed Case with Clear Back Cover For Nothing Pho…"
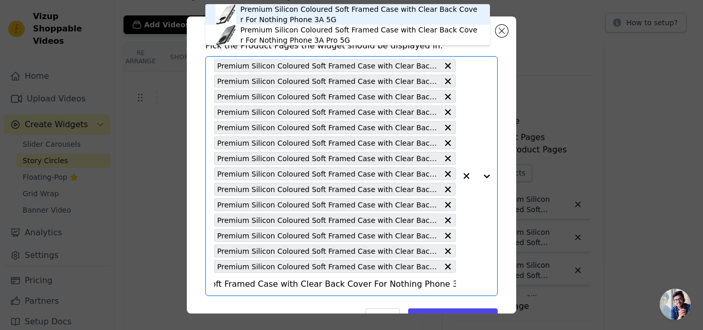
scroll to position [51, 0]
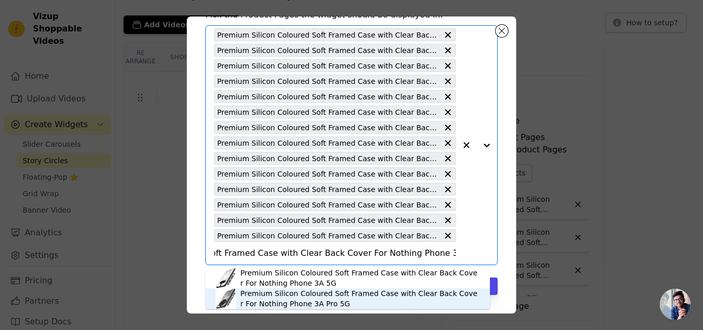
click at [250, 291] on div "Premium Silicon Coloured Soft Framed Case with Clear Back Cover For Nothing Pho…" at bounding box center [359, 298] width 239 height 21
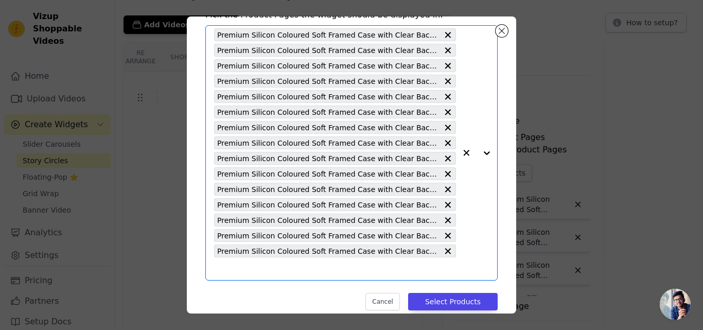
scroll to position [0, 0]
click at [268, 266] on input "text" at bounding box center [335, 269] width 242 height 12
paste input "Premium Silicon Coloured Soft Framed Case with Clear Back Cover For Realme P3x …"
type input "Premium Silicon Coloured Soft Framed Case with Clear Back Cover For Realme P3x …"
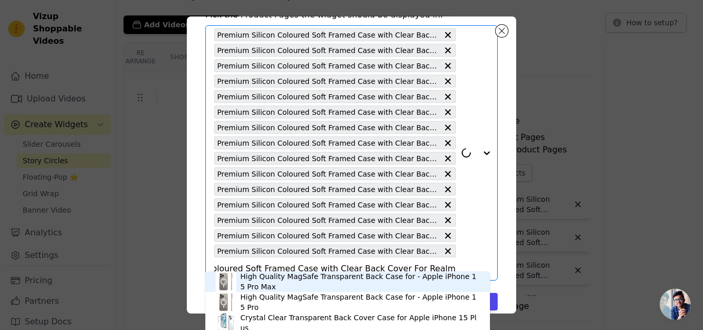
scroll to position [66, 0]
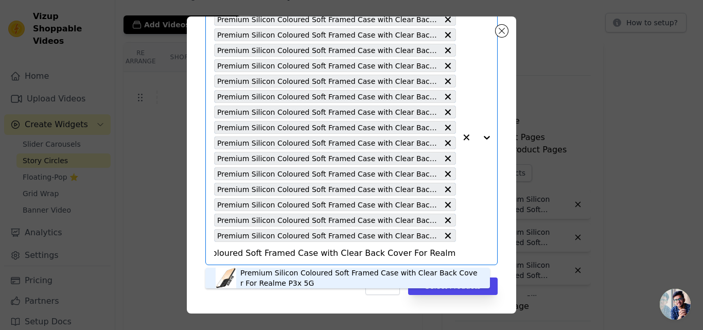
click at [264, 275] on div "Premium Silicon Coloured Soft Framed Case with Clear Back Cover For Realme P3x …" at bounding box center [359, 278] width 239 height 21
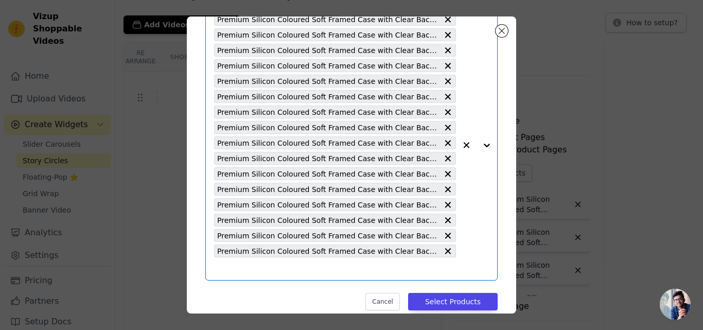
scroll to position [0, 0]
click at [271, 271] on input "text" at bounding box center [335, 269] width 242 height 12
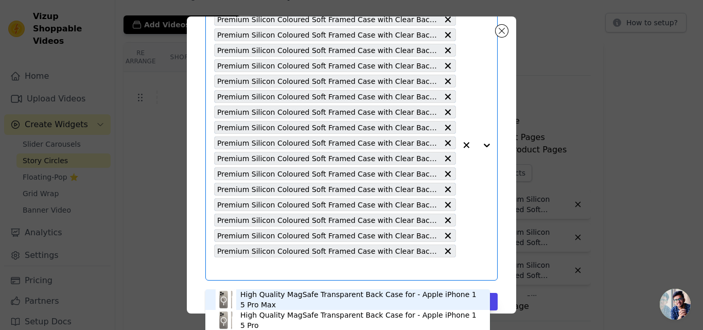
scroll to position [60, 0]
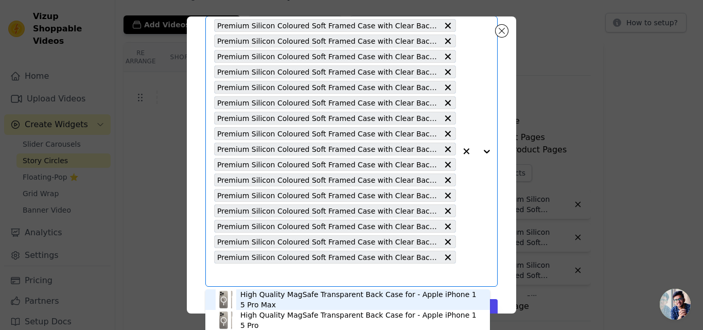
paste input "Premium Silicon Coloured Soft Framed Case with Clear Back Cover For Vivo Y19e"
type input "Premium Silicon Coloured Soft Framed Case with Clear Back Cover For Vivo Y19e"
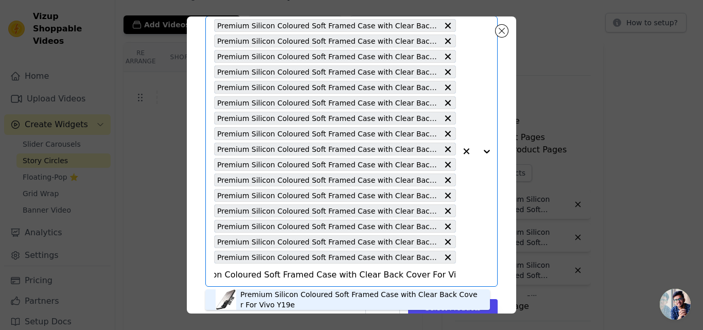
click at [279, 293] on div "Premium Silicon Coloured Soft Framed Case with Clear Back Cover For Vivo Y19e" at bounding box center [359, 299] width 239 height 21
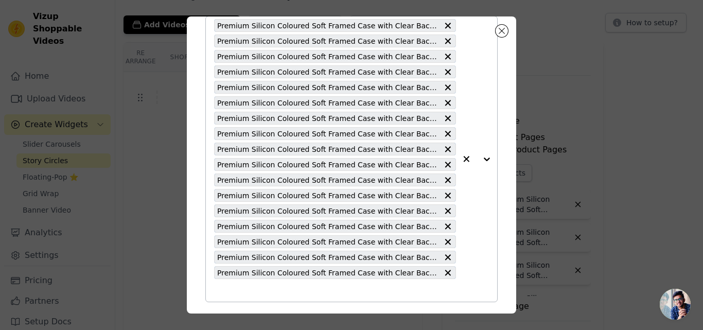
click at [278, 290] on input "text" at bounding box center [335, 290] width 242 height 12
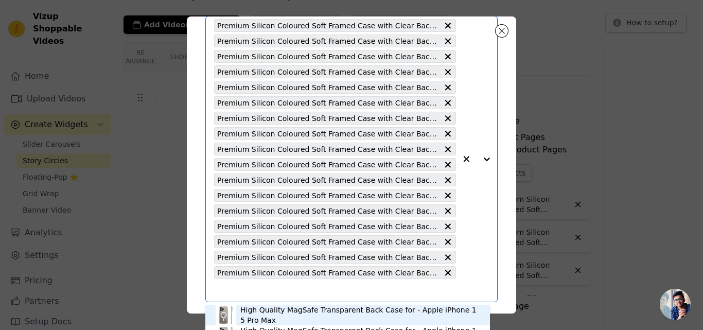
paste input "Premium Silicon Coloured Soft Framed Case with Clear Back Cover For Vivo Y39 5G"
type input "Premium Silicon Coloured Soft Framed Case with Clear Back Cover For Vivo Y39 5G"
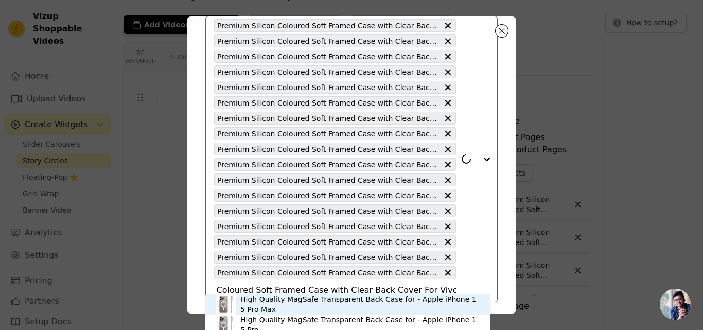
scroll to position [97, 0]
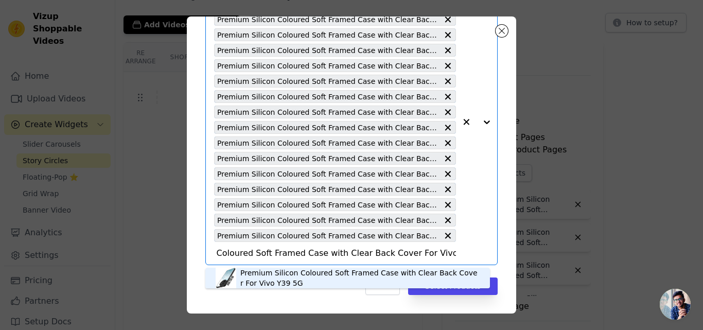
click at [266, 273] on div "Premium Silicon Coloured Soft Framed Case with Clear Back Cover For Vivo Y39 5G" at bounding box center [359, 278] width 239 height 21
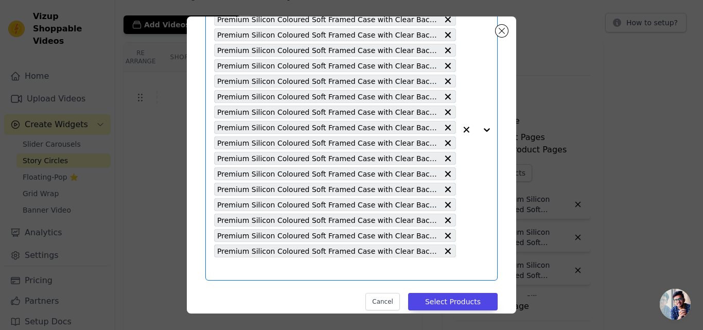
click at [264, 273] on input "text" at bounding box center [335, 269] width 242 height 12
paste input "Premium Silicon Coloured Soft Framed Case with Clear Back Cover For Infinix GT …"
type input "Premium Silicon Coloured Soft Framed Case with Clear Back Cover For Infinix GT …"
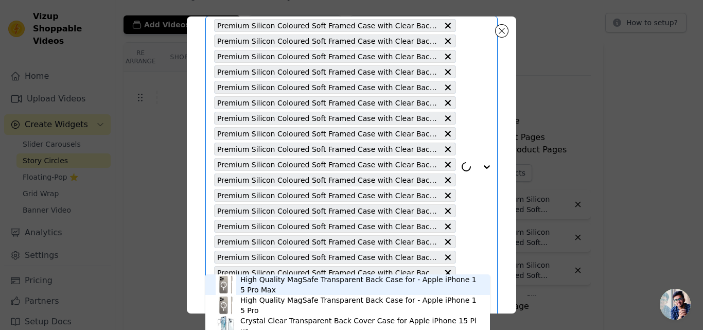
scroll to position [113, 0]
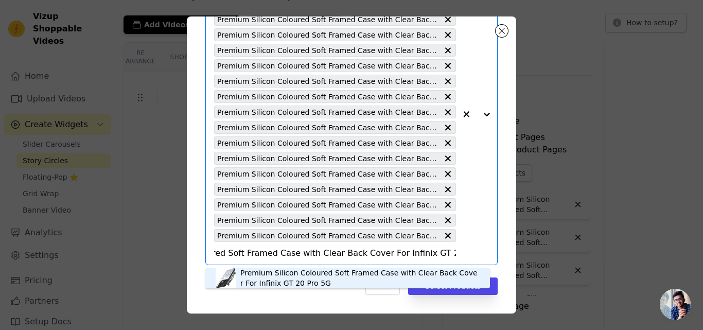
click at [264, 273] on div "Premium Silicon Coloured Soft Framed Case with Clear Back Cover For Infinix GT …" at bounding box center [359, 278] width 239 height 21
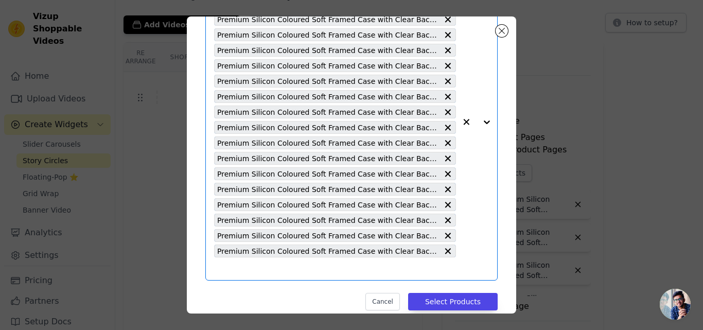
click at [264, 273] on input "text" at bounding box center [335, 269] width 242 height 12
paste input "Premium Silicon Coloured Soft Framed Case with Clear Back Cover For Realme Narz…"
type input "Premium Silicon Coloured Soft Framed Case with Clear Back Cover For Realme Narz…"
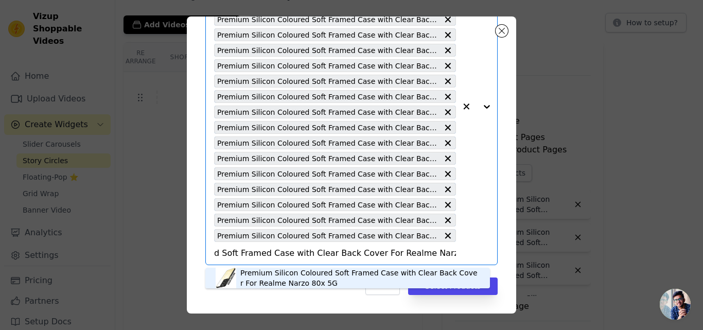
click at [264, 273] on div "Premium Silicon Coloured Soft Framed Case with Clear Back Cover For Realme Narz…" at bounding box center [359, 278] width 239 height 21
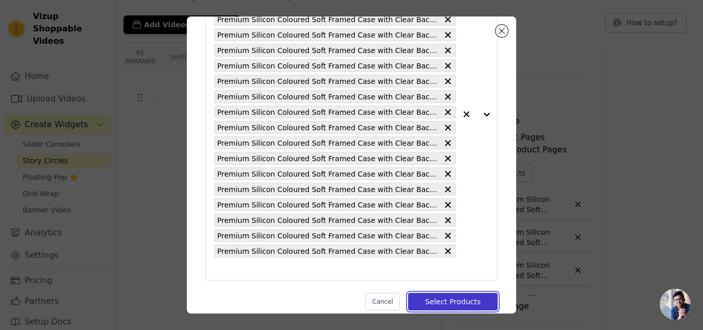
click at [431, 304] on button "Select Products" at bounding box center [453, 302] width 90 height 18
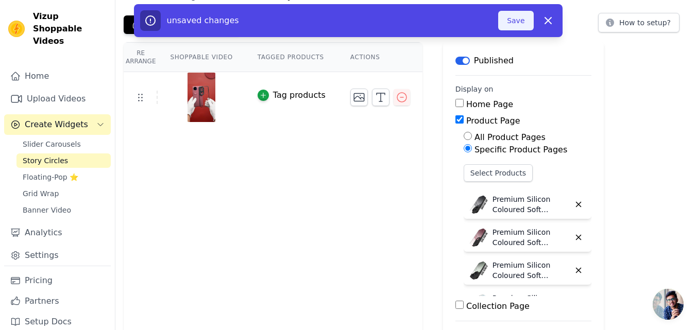
click at [512, 24] on button "Save" at bounding box center [515, 21] width 35 height 20
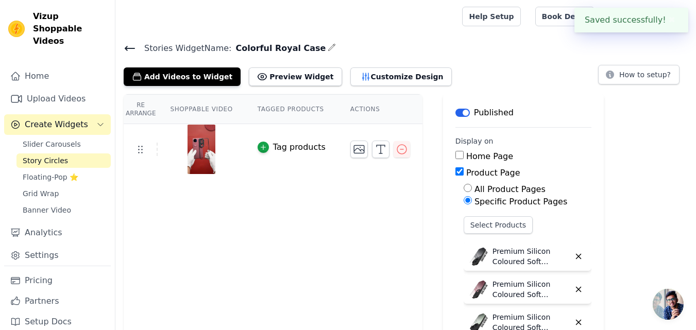
click at [132, 48] on icon at bounding box center [129, 48] width 9 height 4
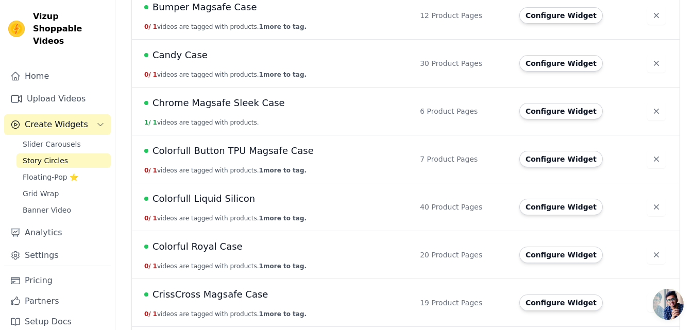
click at [202, 245] on span "Colorful Royal Case" at bounding box center [197, 246] width 90 height 14
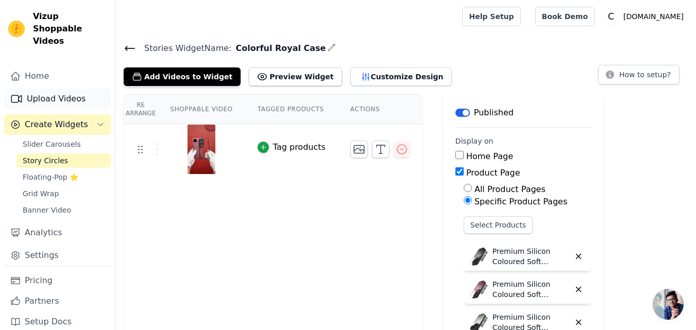
click at [56, 93] on link "Upload Videos" at bounding box center [57, 99] width 107 height 21
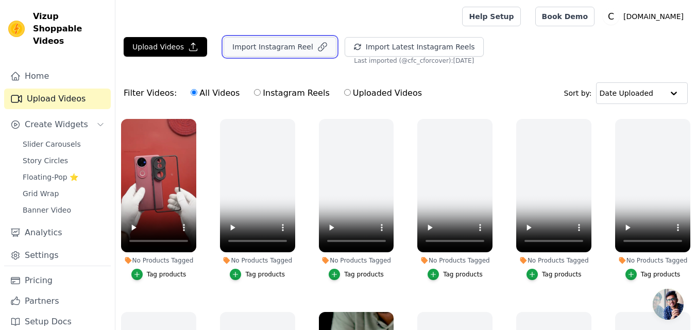
click at [261, 47] on button "Import Instagram Reel" at bounding box center [279, 47] width 113 height 20
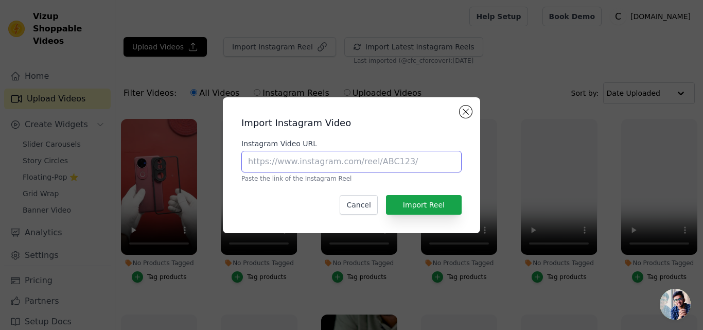
click at [317, 160] on input "Instagram Video URL" at bounding box center [351, 162] width 220 height 22
paste input "https://www.instagram.com/reel/DHYYlWkqyKT"
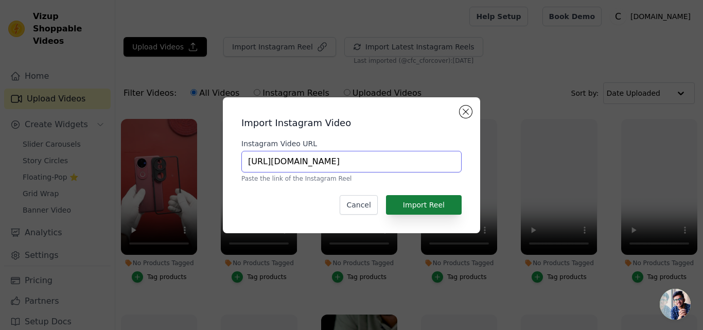
type input "https://www.instagram.com/reel/DHYYlWkqyKT"
click at [437, 205] on button "Import Reel" at bounding box center [424, 205] width 76 height 20
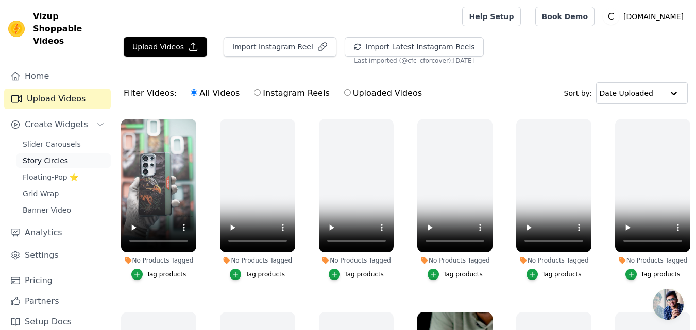
click at [50, 155] on span "Story Circles" at bounding box center [45, 160] width 45 height 10
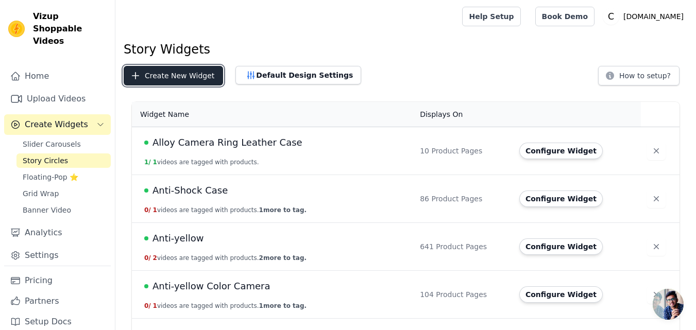
click at [159, 77] on button "Create New Widget" at bounding box center [173, 76] width 99 height 20
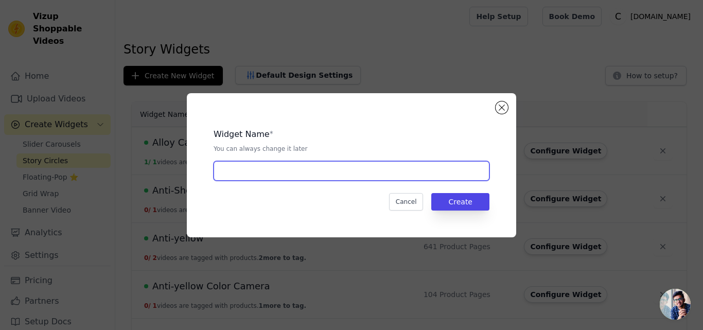
click at [254, 174] on input "text" at bounding box center [352, 171] width 276 height 20
paste input "Beast Glow Animal Case"
type input "Beast Glow Animal Case"
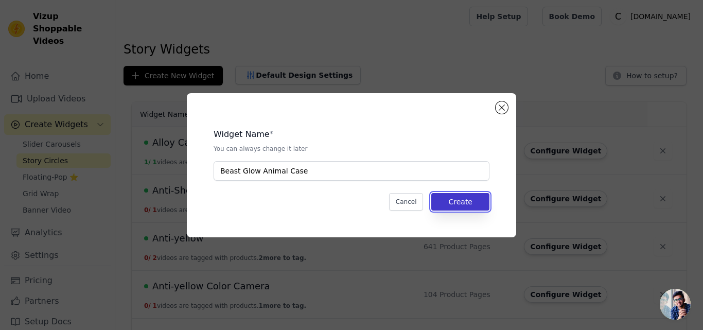
click at [457, 205] on button "Create" at bounding box center [460, 202] width 58 height 18
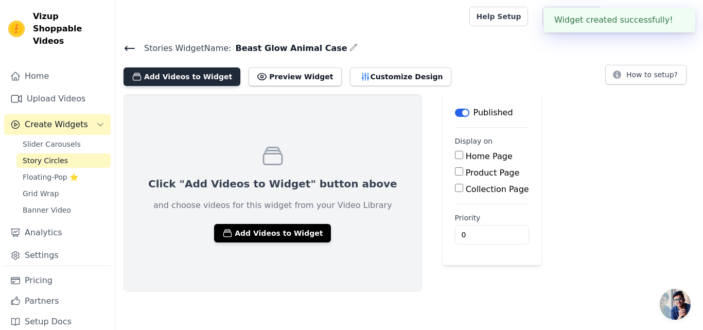
click at [170, 79] on button "Add Videos to Widget" at bounding box center [182, 76] width 117 height 19
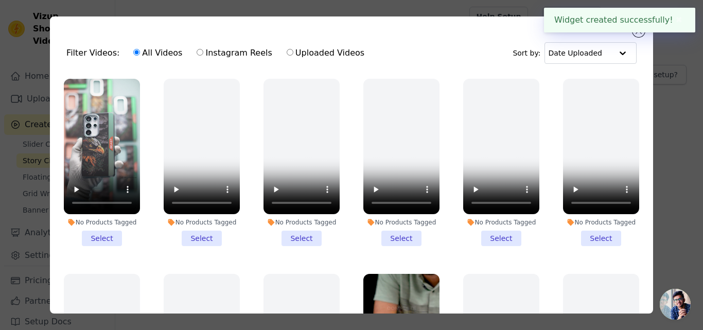
click at [103, 231] on li "No Products Tagged Select" at bounding box center [102, 162] width 76 height 167
click at [0, 0] on input "No Products Tagged Select" at bounding box center [0, 0] width 0 height 0
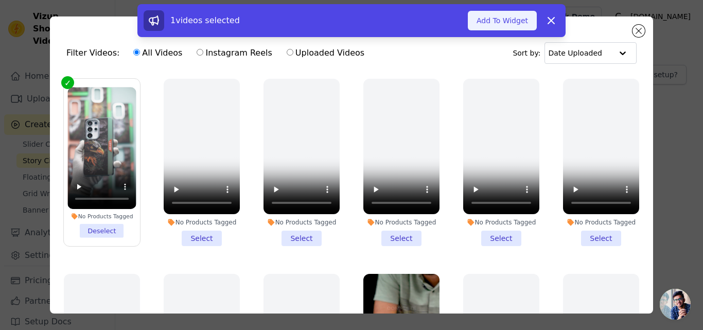
click at [493, 24] on button "Add To Widget" at bounding box center [502, 21] width 69 height 20
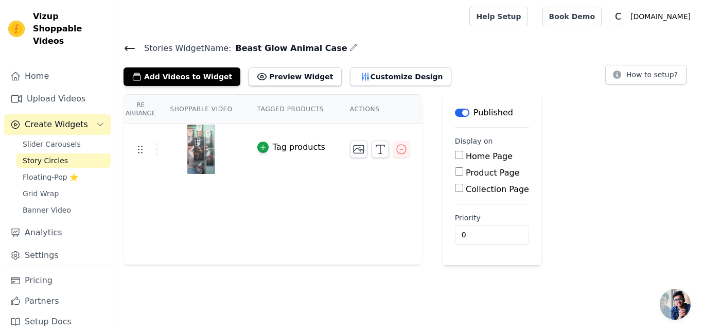
click at [466, 177] on label "Product Page" at bounding box center [493, 173] width 54 height 10
click at [460, 176] on input "Product Page" at bounding box center [459, 171] width 8 height 8
checkbox input "true"
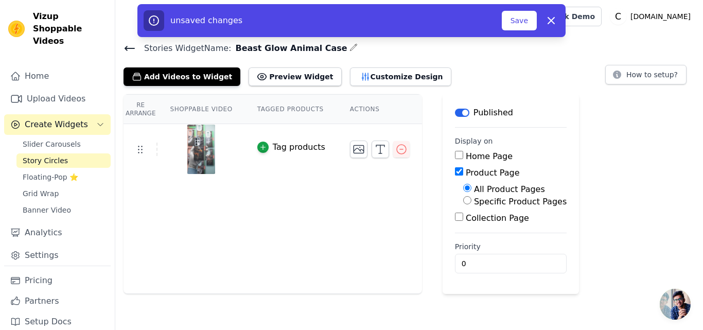
click at [463, 202] on input "Specific Product Pages" at bounding box center [467, 200] width 8 height 8
radio input "true"
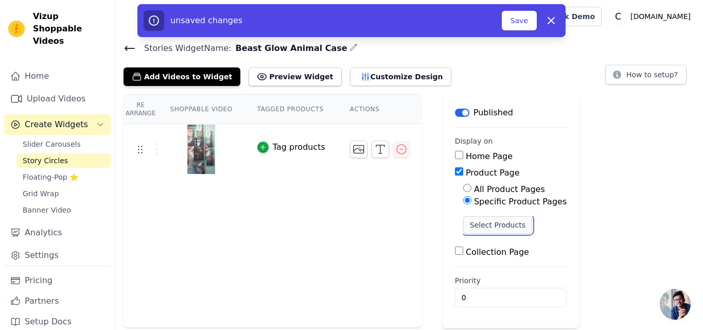
click at [463, 223] on button "Select Products" at bounding box center [497, 225] width 69 height 18
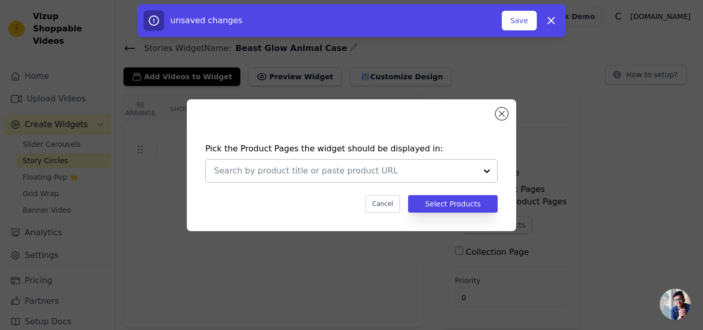
click at [276, 164] on div at bounding box center [345, 171] width 263 height 23
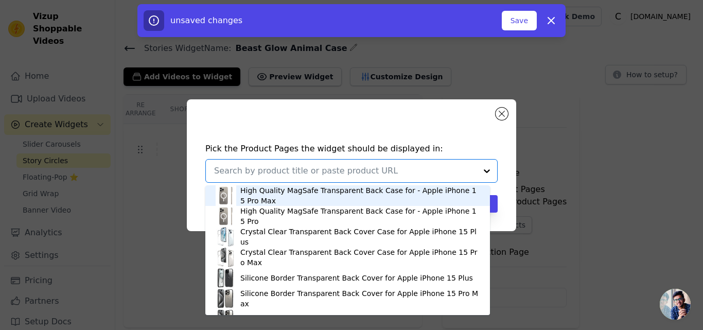
paste input "Beast Mode Animal Printed Back Case For Redmi 14C 5G With Hard Back & Glow Effe…"
type input "Beast Mode Animal Printed Back Case For Redmi 14C 5G With Hard Back & Glow Effe…"
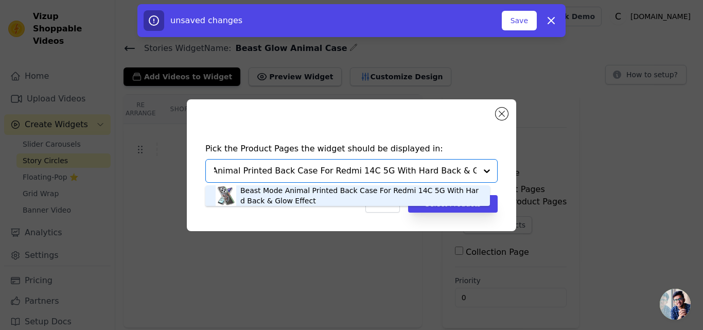
click at [279, 193] on div "Beast Mode Animal Printed Back Case For Redmi 14C 5G With Hard Back & Glow Effe…" at bounding box center [359, 195] width 239 height 21
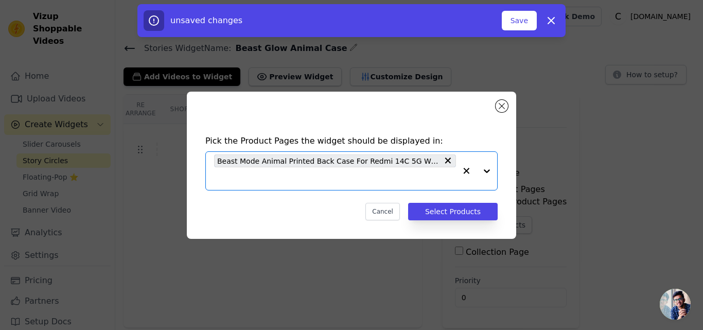
scroll to position [0, 0]
click at [265, 180] on input "text" at bounding box center [335, 178] width 242 height 12
paste input "Beast Mode Animal Printed Back Case For Vivo T3x 5G With Hard Back & Glow Effect"
type input "Beast Mode Animal Printed Back Case For Vivo T3x 5G With Hard Back & Glow Effect"
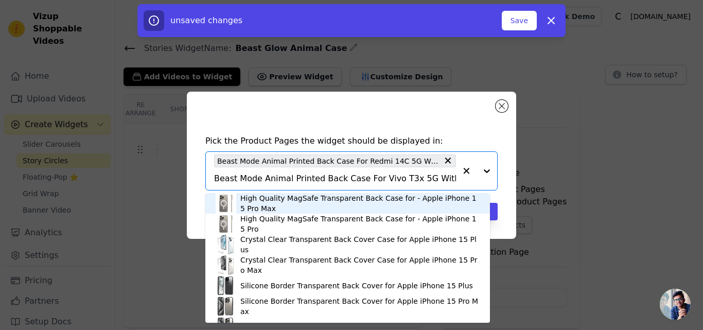
scroll to position [0, 65]
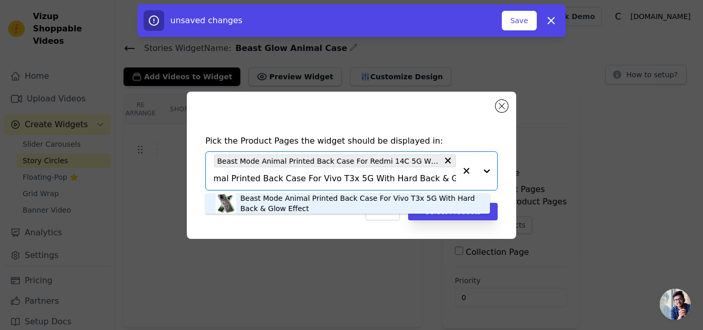
click at [261, 199] on div "Beast Mode Animal Printed Back Case For Vivo T3x 5G With Hard Back & Glow Effect" at bounding box center [359, 203] width 239 height 21
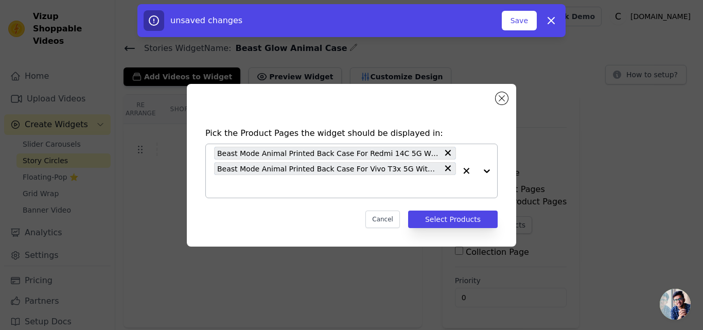
click at [259, 194] on div "Beast Mode Animal Printed Back Case For Redmi 14C 5G With Hard Back & Glow Effe…" at bounding box center [335, 171] width 242 height 54
paste input "Beast Mode Animal Printed Back Case For Vivo Y35 With Hard Back & Glow Effect"
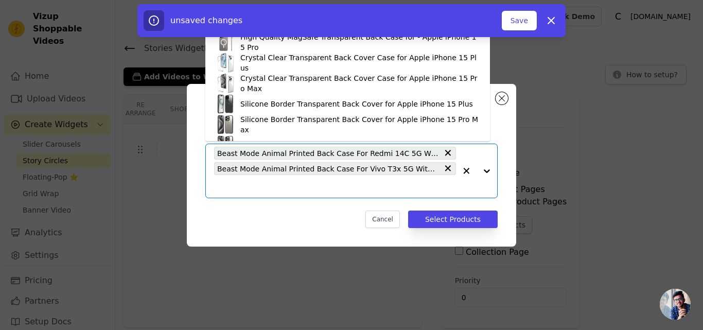
type input "Beast Mode Animal Printed Back Case For Vivo Y35 With Hard Back & Glow Effect"
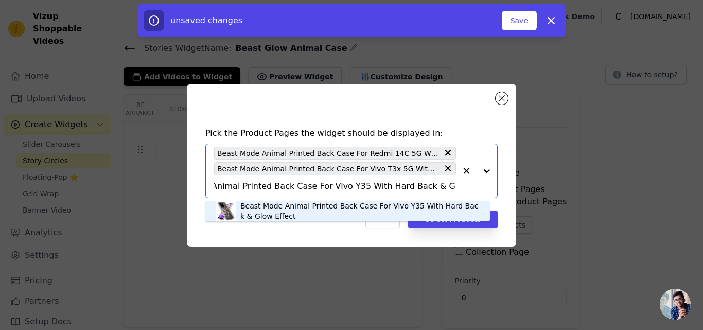
click at [259, 206] on div "Beast Mode Animal Printed Back Case For Vivo Y35 With Hard Back & Glow Effect" at bounding box center [359, 211] width 239 height 21
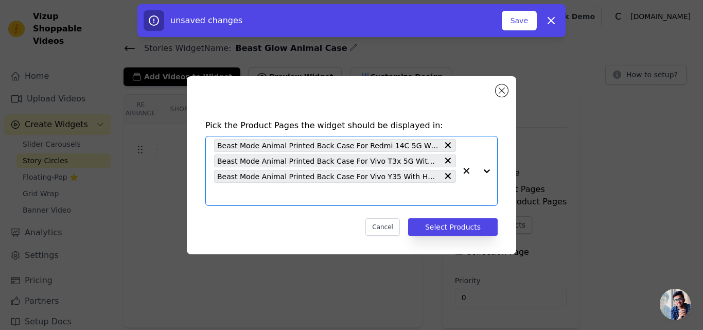
scroll to position [0, 0]
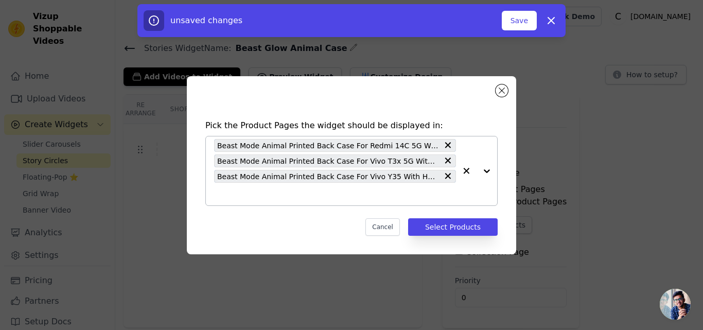
click at [263, 192] on input "text" at bounding box center [335, 194] width 242 height 12
paste input "Beast Mode Animal Printed Back Case For Redmi 13C 5G With Hard Back & Glow Effe…"
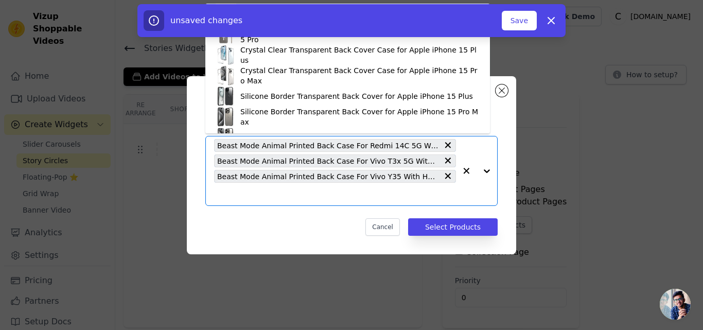
type input "Beast Mode Animal Printed Back Case For Redmi 13C 5G With Hard Back & Glow Effe…"
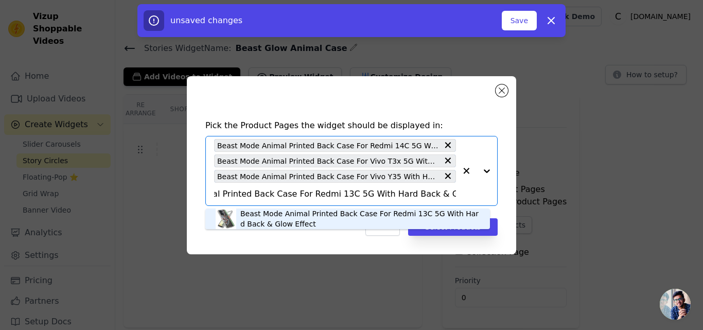
click at [264, 220] on div "Beast Mode Animal Printed Back Case For Redmi 13C 5G With Hard Back & Glow Effe…" at bounding box center [359, 219] width 239 height 21
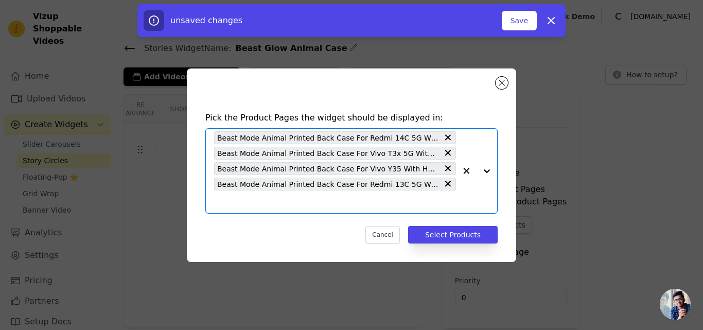
click at [264, 207] on input "text" at bounding box center [335, 202] width 242 height 12
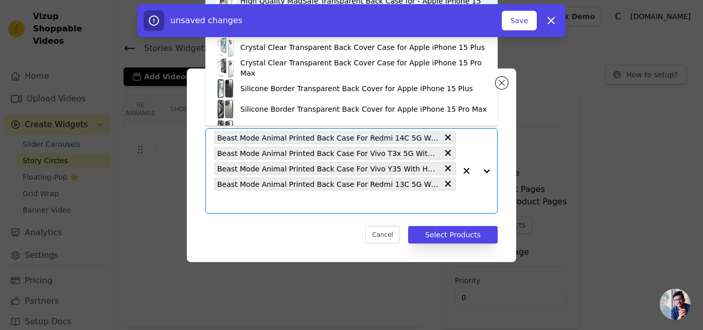
paste input "Beast Mode Animal Printed Back Case For Vivo Y200 Pro 5G With Hard Back & Glow …"
type input "Beast Mode Animal Printed Back Case For Vivo Y200 Pro 5G With Hard Back & Glow …"
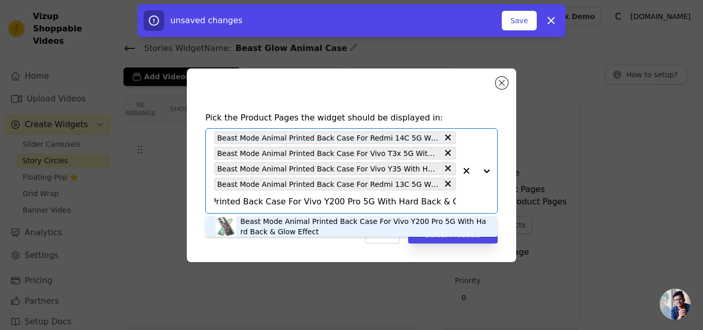
click at [261, 219] on div "Beast Mode Animal Printed Back Case For Vivo Y200 Pro 5G With Hard Back & Glow …" at bounding box center [363, 226] width 247 height 21
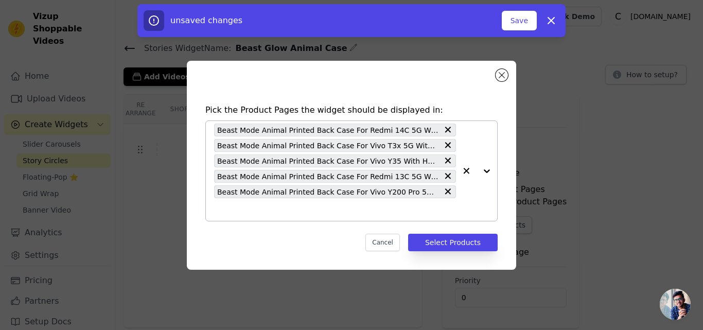
click at [253, 207] on input "text" at bounding box center [335, 209] width 242 height 12
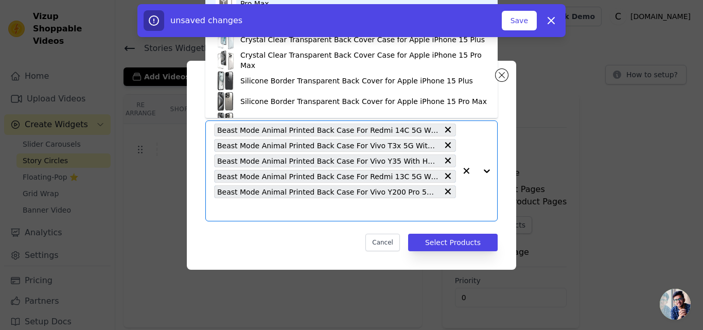
paste input "Beast Mode Animal Printed Back Case For Oppo A3x 5G With Hard Back & Glow Effect"
type input "Beast Mode Animal Printed Back Case For Oppo A3x 5G With Hard Back & Glow Effect"
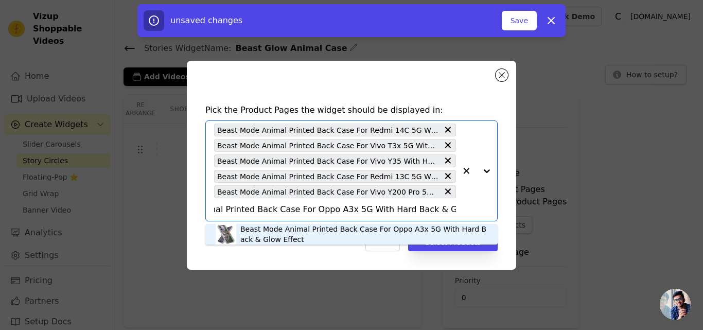
click at [249, 227] on div "Beast Mode Animal Printed Back Case For Oppo A3x 5G With Hard Back & Glow Effect" at bounding box center [363, 234] width 247 height 21
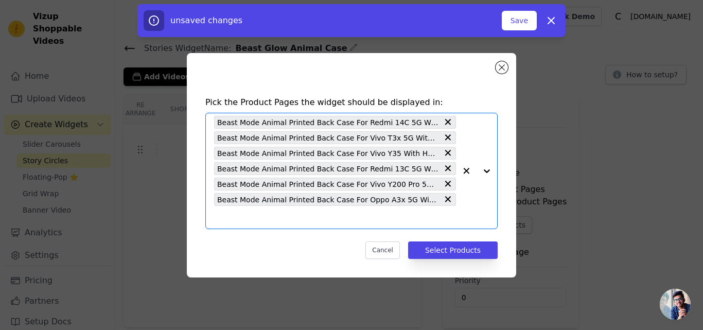
scroll to position [0, 0]
click at [256, 220] on input "text" at bounding box center [335, 217] width 242 height 12
paste input "Beast Mode Animal Printed Back Case For Redmi A3 2024 With Hard Back & Glow Eff…"
type input "Beast Mode Animal Printed Back Case For Redmi A3 2024 With Hard Back & Glow Eff…"
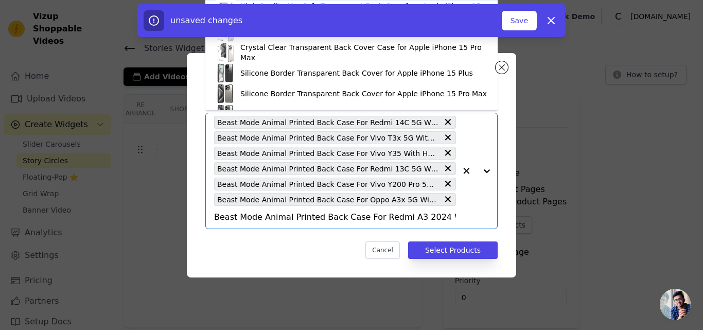
scroll to position [0, 77]
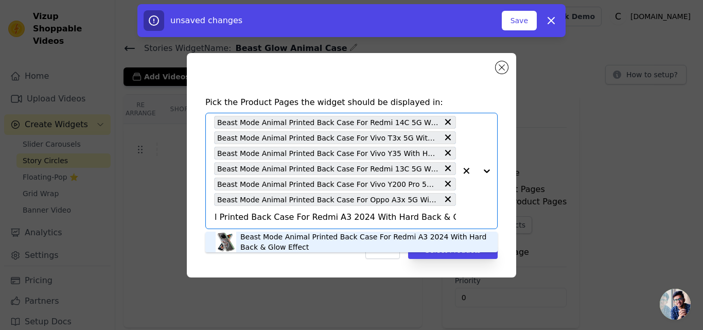
click at [255, 234] on div "Beast Mode Animal Printed Back Case For Redmi A3 2024 With Hard Back & Glow Eff…" at bounding box center [363, 242] width 247 height 21
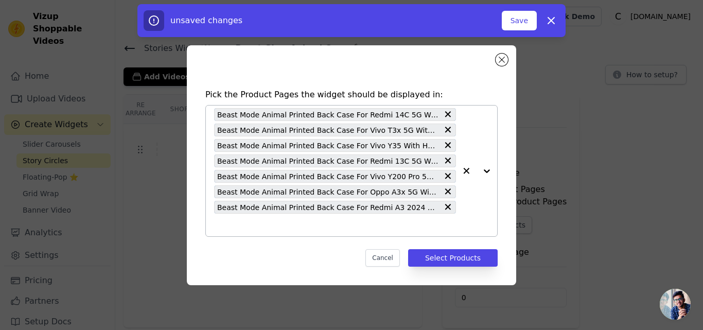
click at [248, 224] on input "text" at bounding box center [335, 225] width 242 height 12
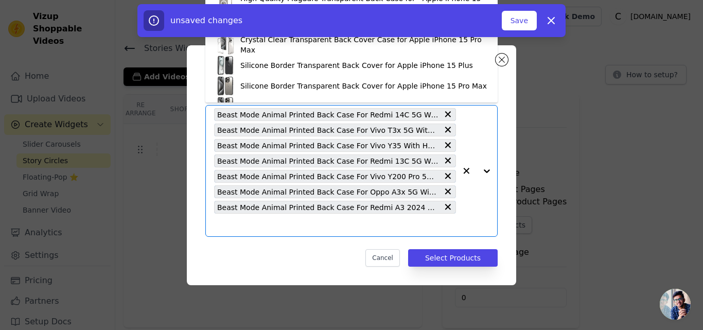
paste input "Beast Mode Animal Printed Back Case For Samsung A15 5G With Hard Back & Glow Ef…"
type input "Beast Mode Animal Printed Back Case For Samsung A15 5G With Hard Back & Glow Ef…"
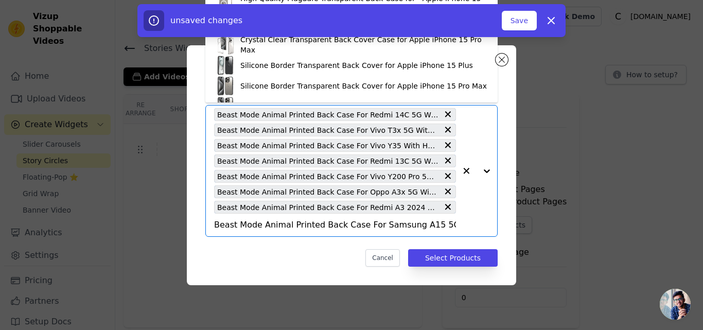
scroll to position [0, 84]
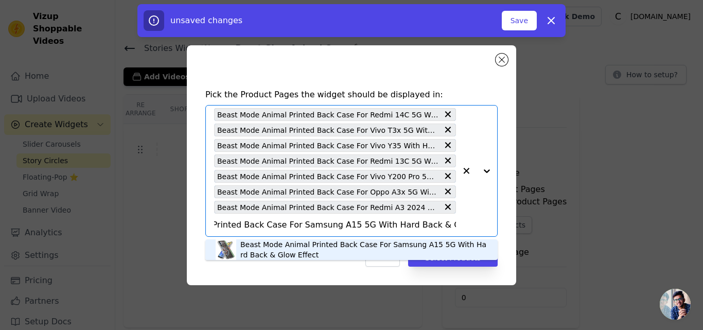
click at [254, 246] on div "Beast Mode Animal Printed Back Case For Samsung A15 5G With Hard Back & Glow Ef…" at bounding box center [363, 249] width 247 height 21
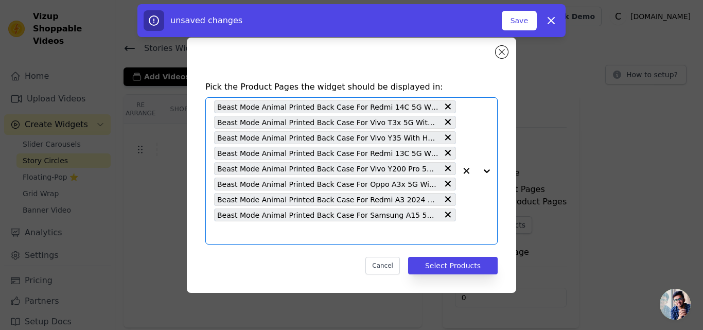
scroll to position [0, 0]
click at [264, 238] on input "text" at bounding box center [335, 233] width 242 height 12
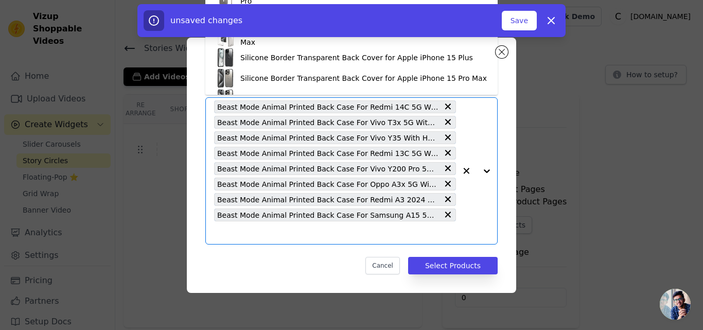
paste input "Beast Mode Animal Printed Back Case For Samsung A16 5G With Hard Back & Glow Ef…"
type input "Beast Mode Animal Printed Back Case For Samsung A16 5G With Hard Back & Glow Ef…"
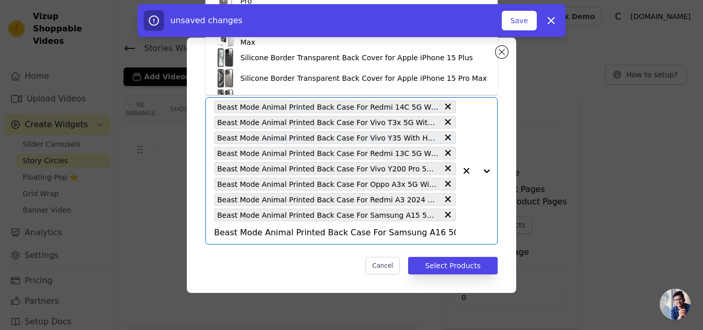
scroll to position [0, 84]
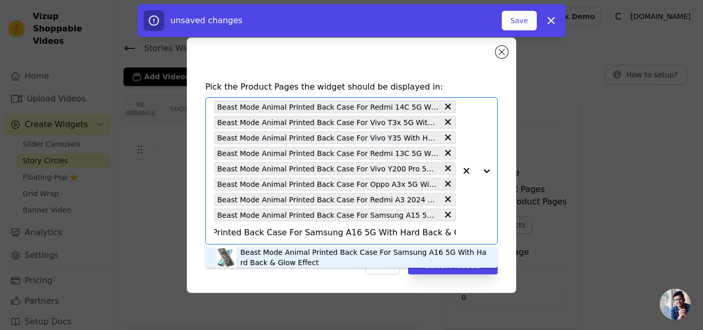
click at [268, 251] on div "Beast Mode Animal Printed Back Case For Samsung A16 5G With Hard Back & Glow Ef…" at bounding box center [363, 257] width 247 height 21
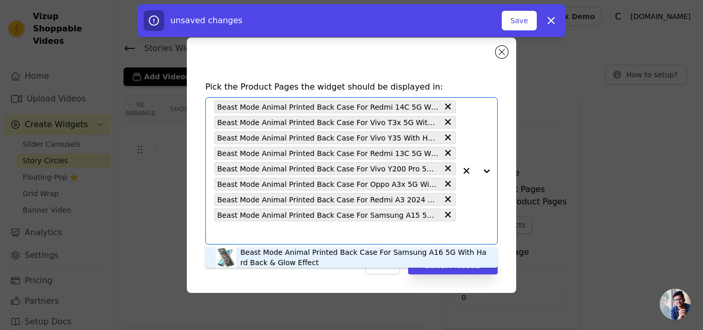
scroll to position [0, 0]
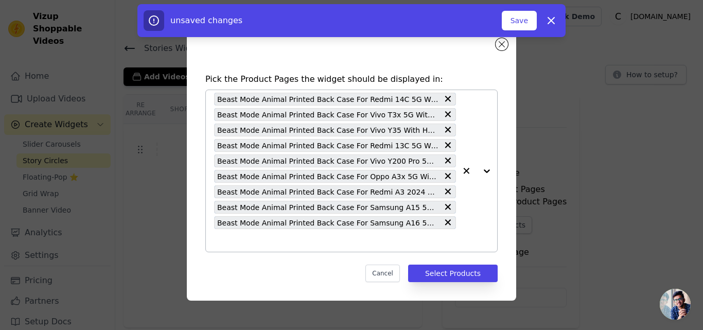
click at [262, 244] on input "text" at bounding box center [335, 240] width 242 height 12
paste input "Beast Mode Animal Printed Back Case For Vivo [MEDICAL_DATA] Pro 5G With Hard Ba…"
type input "Beast Mode Animal Printed Back Case For Vivo [MEDICAL_DATA] Pro 5G With Hard Ba…"
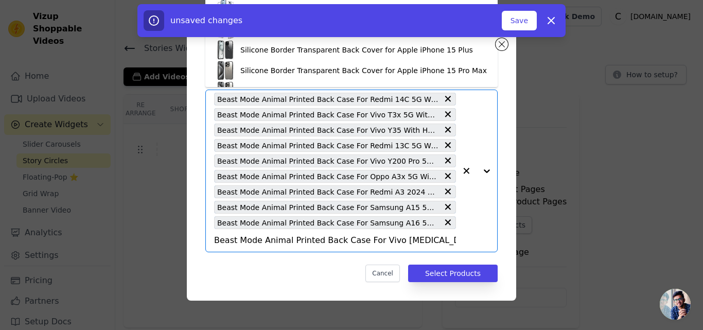
scroll to position [0, 76]
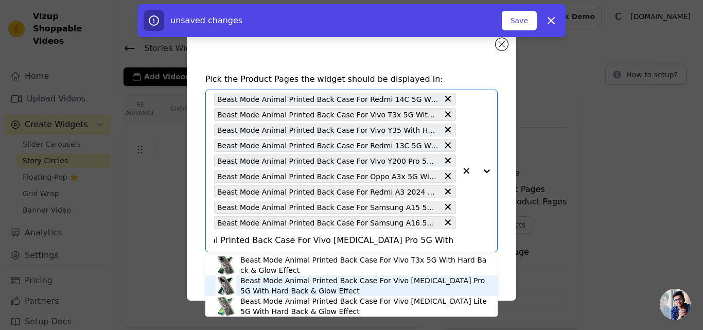
click at [269, 283] on div "Beast Mode Animal Printed Back Case For Vivo [MEDICAL_DATA] Pro 5G With Hard Ba…" at bounding box center [363, 285] width 247 height 21
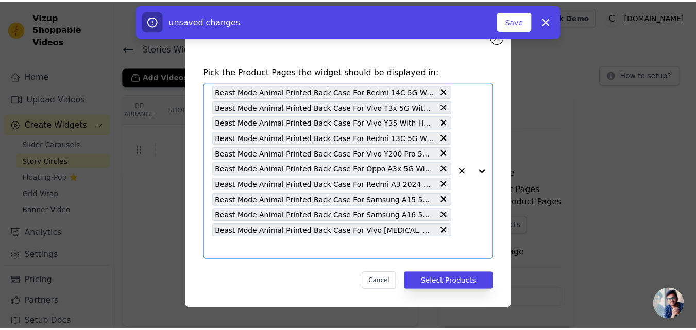
scroll to position [0, 0]
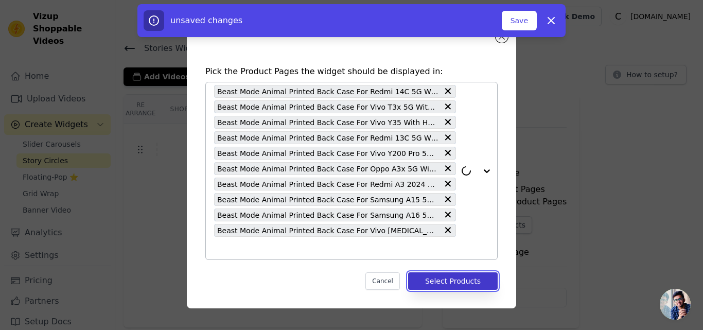
click at [426, 282] on button "Select Products" at bounding box center [453, 281] width 90 height 18
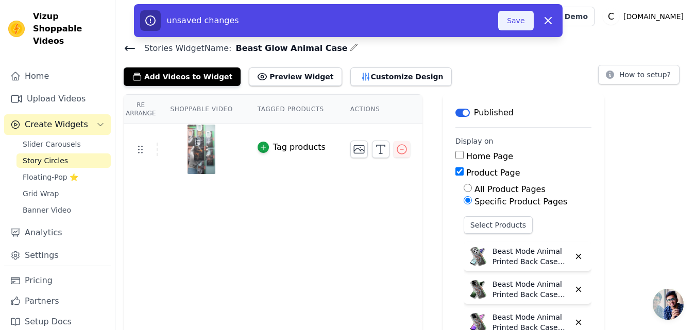
click at [519, 25] on button "Save" at bounding box center [515, 21] width 35 height 20
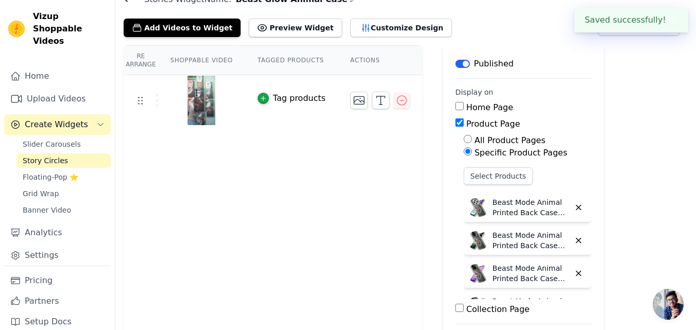
scroll to position [1, 0]
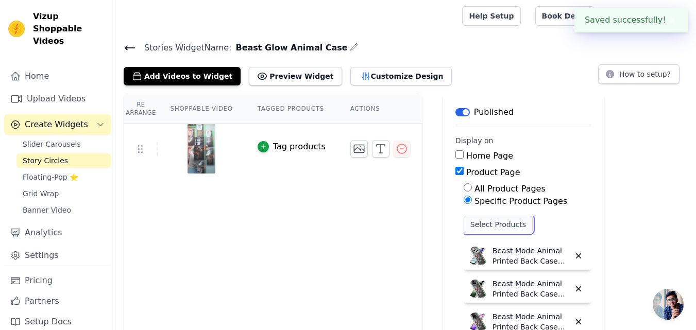
click at [477, 225] on button "Select Products" at bounding box center [497, 225] width 69 height 18
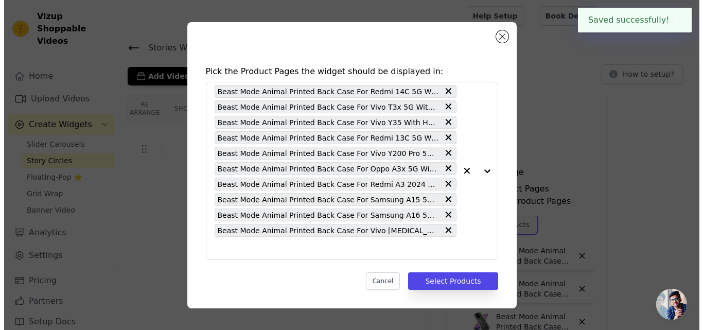
scroll to position [0, 0]
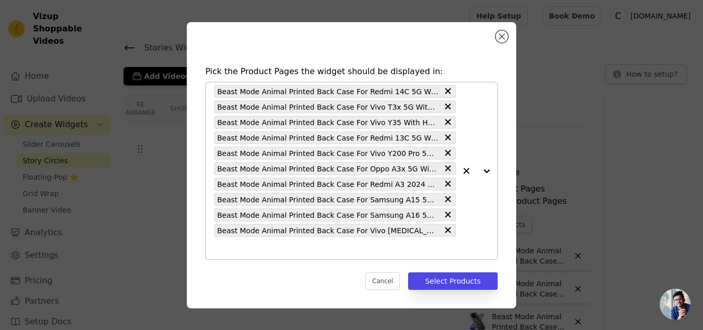
click at [320, 247] on input "text" at bounding box center [335, 248] width 242 height 12
paste input "Beast Mode Animal Printed Back Case For Vivo V20 With Hard Back & Glow Effect"
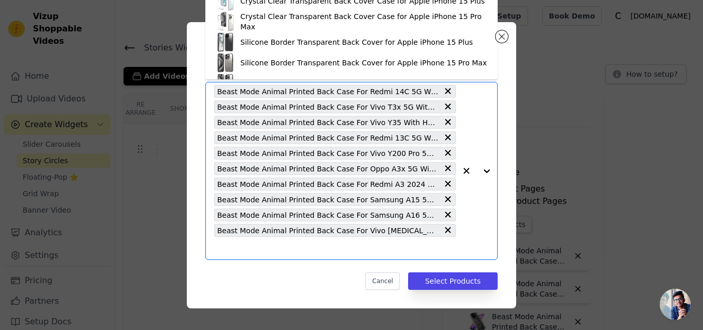
type input "Beast Mode Animal Printed Back Case For Vivo V20 With Hard Back & Glow Effect"
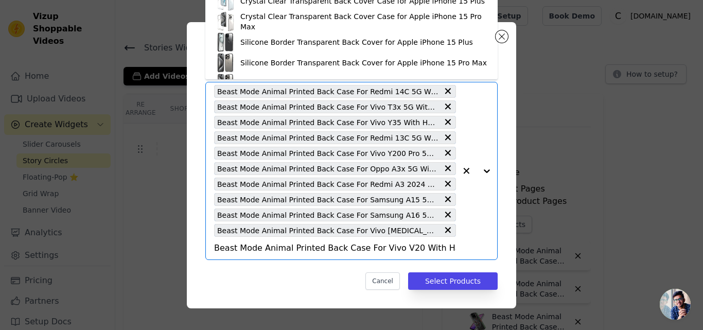
scroll to position [0, 54]
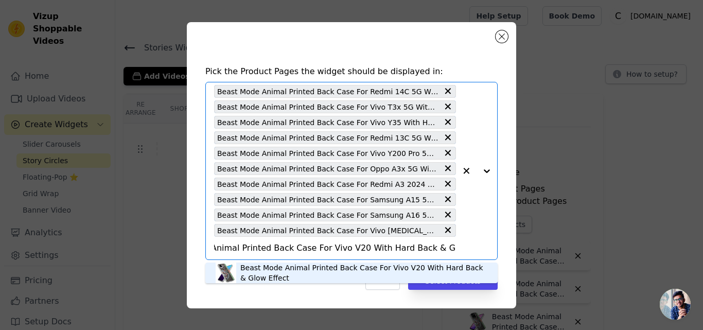
click at [276, 267] on div "Beast Mode Animal Printed Back Case For Vivo V20 With Hard Back & Glow Effect" at bounding box center [363, 273] width 247 height 21
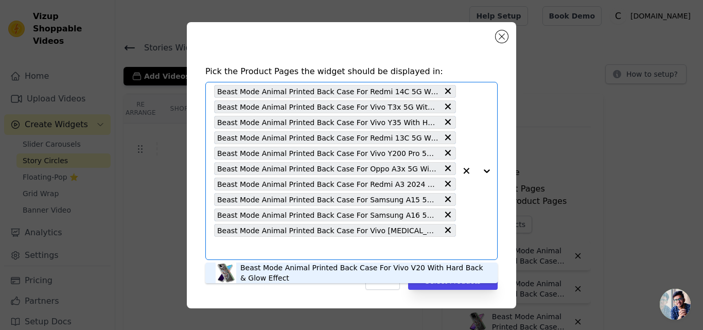
scroll to position [0, 0]
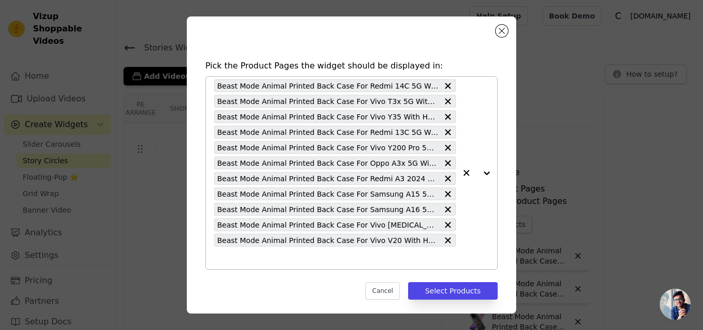
click at [267, 258] on input "text" at bounding box center [335, 258] width 242 height 12
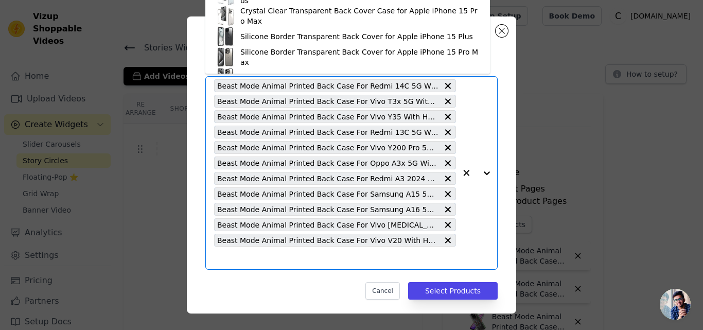
paste input "Beast Mode Animal Printed Back Case For Vivo V30 5G With Hard Back & Glow Effect"
type input "Beast Mode Animal Printed Back Case For Vivo V30 5G With Hard Back & Glow Effect"
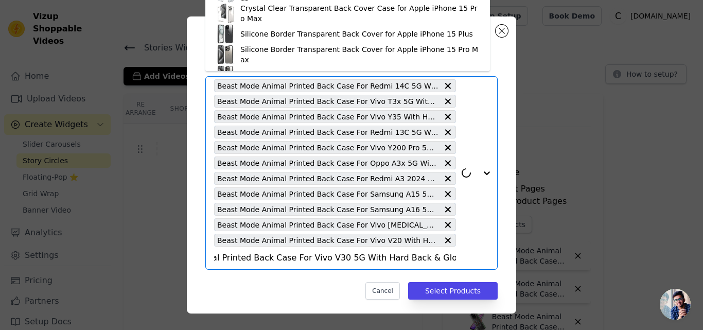
scroll to position [5, 0]
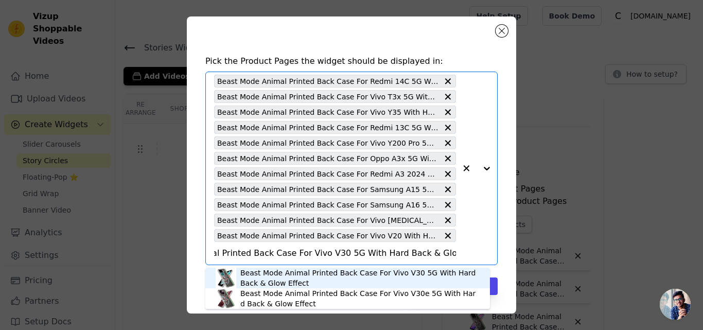
click at [270, 274] on div "Beast Mode Animal Printed Back Case For Vivo V30 5G With Hard Back & Glow Effect" at bounding box center [359, 278] width 239 height 21
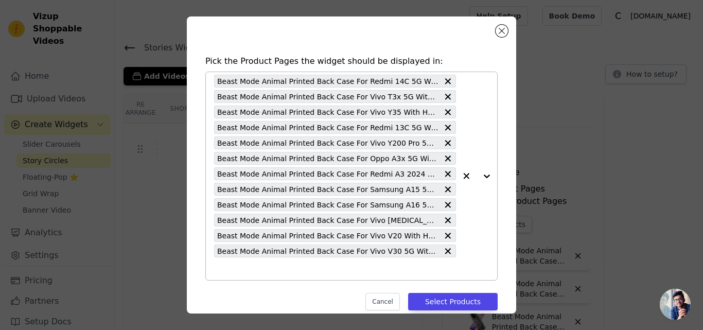
click at [266, 272] on input "text" at bounding box center [335, 269] width 242 height 12
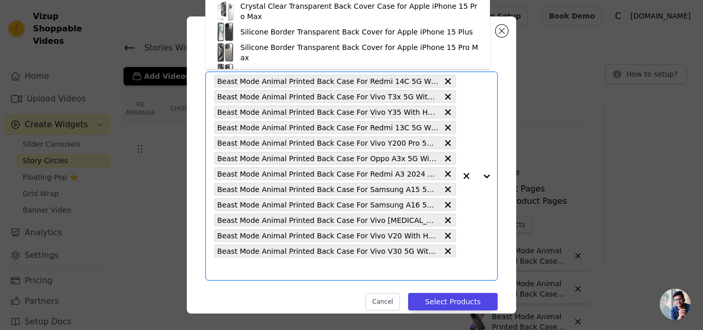
paste input "Beast Mode Animal Printed Back Case For Vivo V40 5G With Hard Back & Glow Effect"
type input "Beast Mode Animal Printed Back Case For Vivo V40 5G With Hard Back & Glow Effect"
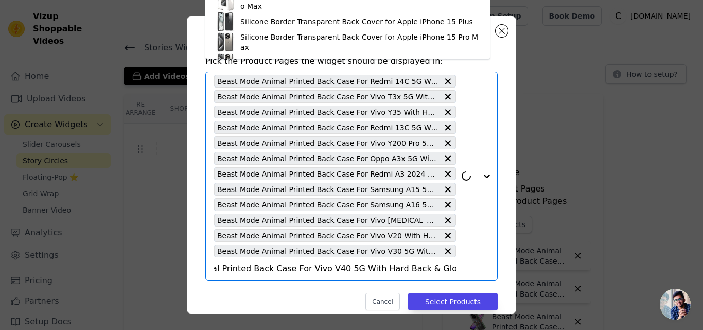
scroll to position [20, 0]
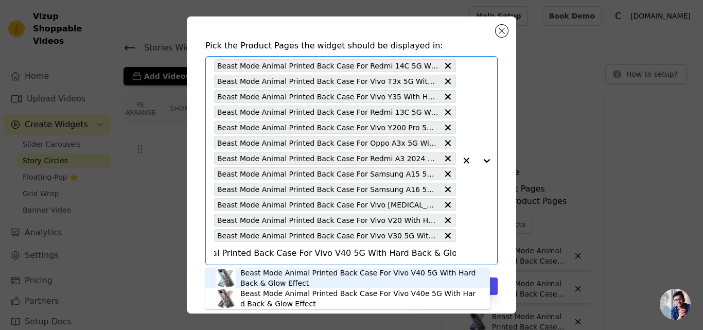
click at [266, 272] on div "Beast Mode Animal Printed Back Case For Vivo V40 5G With Hard Back & Glow Effect" at bounding box center [359, 278] width 239 height 21
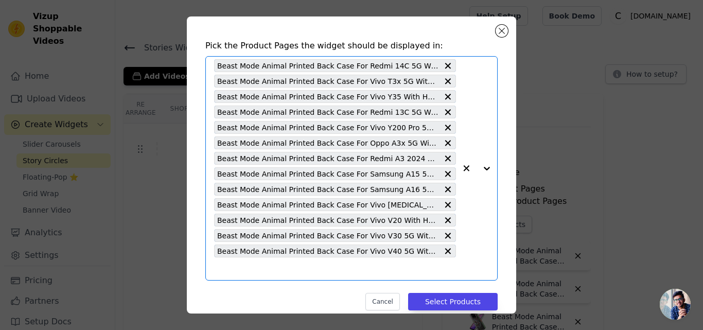
scroll to position [0, 0]
click at [263, 272] on input "text" at bounding box center [335, 269] width 242 height 12
paste input "Beast Mode Animal Printed Back Case For Vivo Y20 With Hard Back & Glow Effect"
type input "Beast Mode Animal Printed Back Case For Vivo Y20 With Hard Back & Glow Effect"
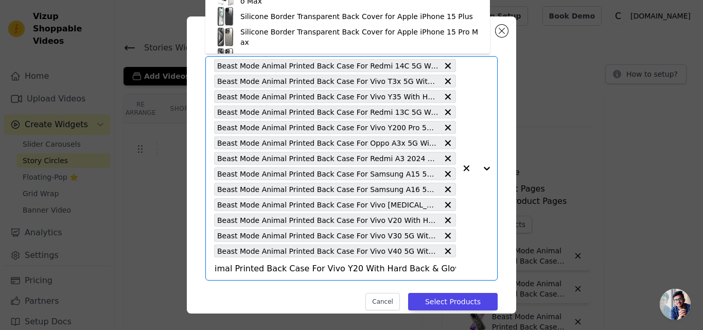
scroll to position [36, 0]
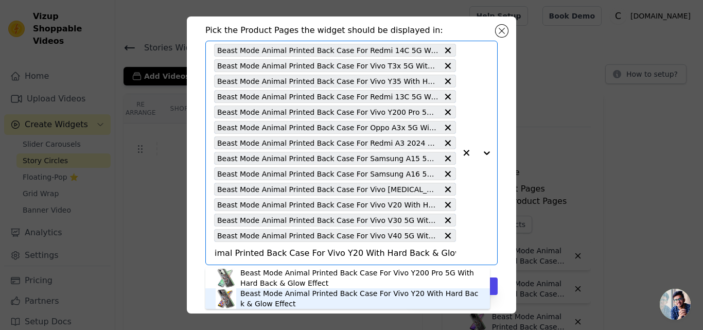
click at [264, 291] on div "Beast Mode Animal Printed Back Case For Vivo Y20 With Hard Back & Glow Effect" at bounding box center [359, 298] width 239 height 21
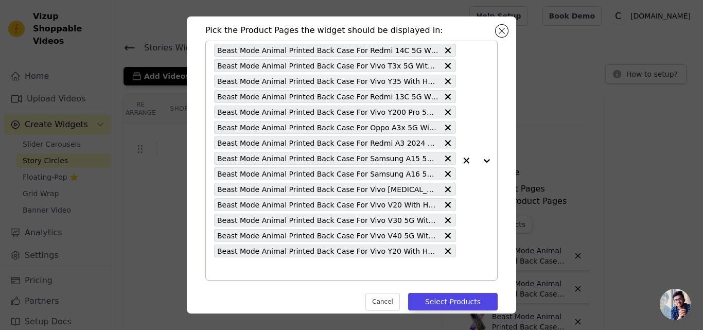
click at [264, 272] on input "text" at bounding box center [335, 269] width 242 height 12
paste input "Beast Mode Animal Printed Back Case For Vivo Y21 2021 With Hard Back & Glow Eff…"
type input "Beast Mode Animal Printed Back Case For Vivo Y21 2021 With Hard Back & Glow Eff…"
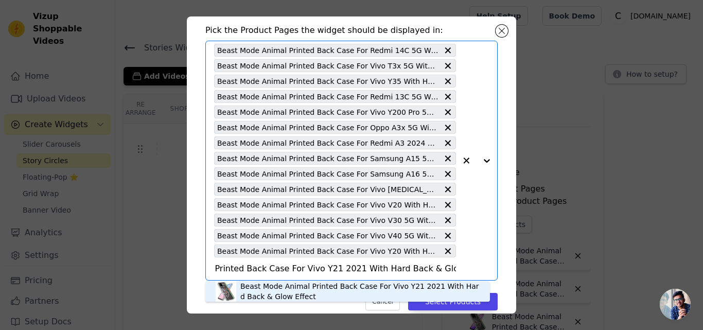
scroll to position [51, 0]
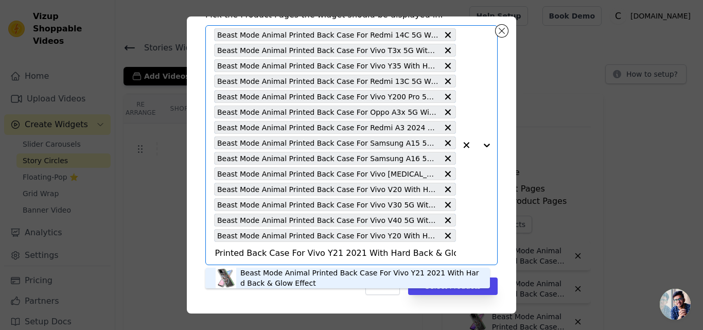
click at [265, 282] on div "Beast Mode Animal Printed Back Case For Vivo Y21 2021 With Hard Back & Glow Eff…" at bounding box center [359, 278] width 239 height 21
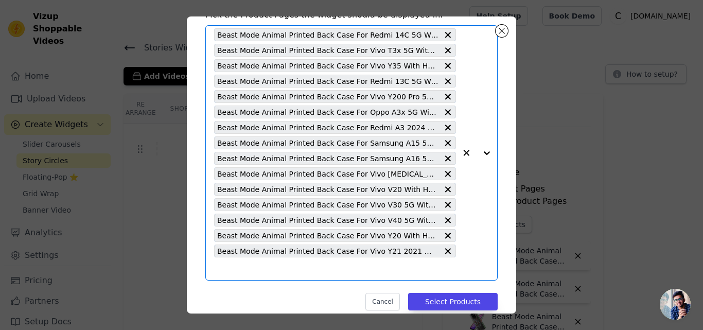
scroll to position [0, 0]
click at [249, 272] on input "text" at bounding box center [335, 269] width 242 height 12
paste input "Beast Mode Animal Printed Back Case For Motorola Moto G85 5G With Hard Back & G…"
type input "Beast Mode Animal Printed Back Case For Motorola Moto G85 5G With Hard Back & G…"
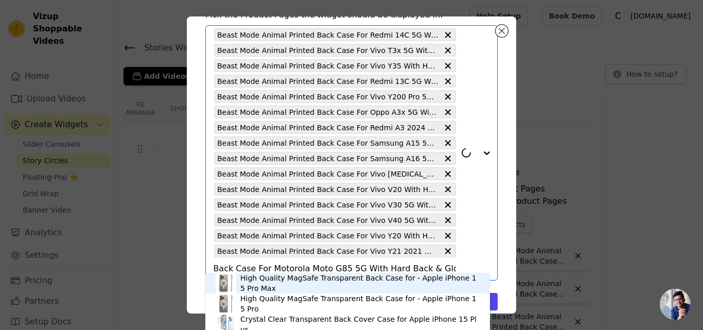
scroll to position [66, 0]
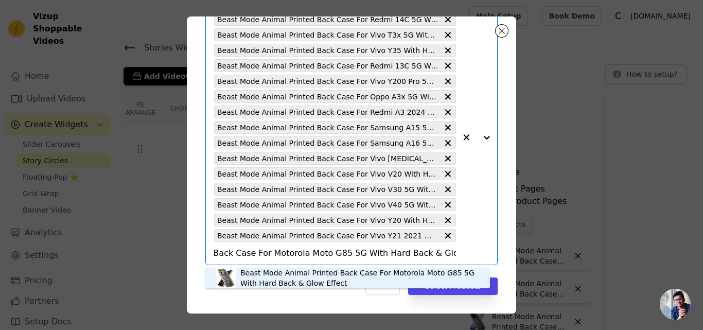
click at [272, 284] on div "Beast Mode Animal Printed Back Case For Motorola Moto G85 5G With Hard Back & G…" at bounding box center [359, 278] width 239 height 21
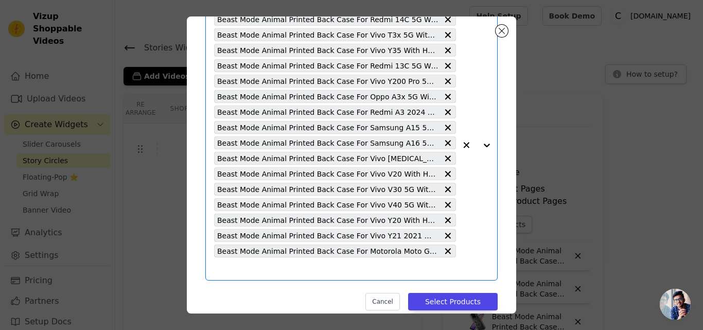
scroll to position [0, 0]
click at [263, 266] on input "text" at bounding box center [335, 269] width 242 height 12
paste input "Beast Mode Animal Printed Back Case For Motorola Moto Edge 50 Pro 5G With Hard …"
type input "Beast Mode Animal Printed Back Case For Motorola Moto Edge 50 Pro 5G With Hard …"
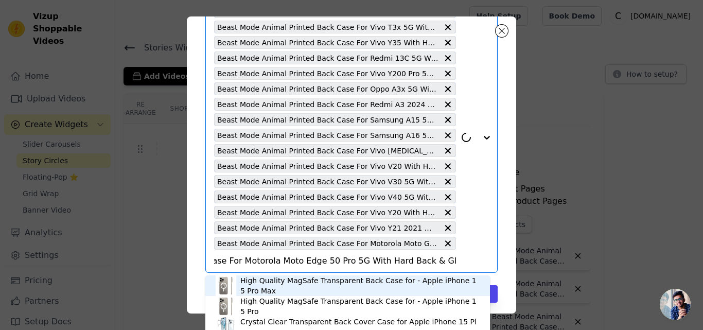
scroll to position [82, 0]
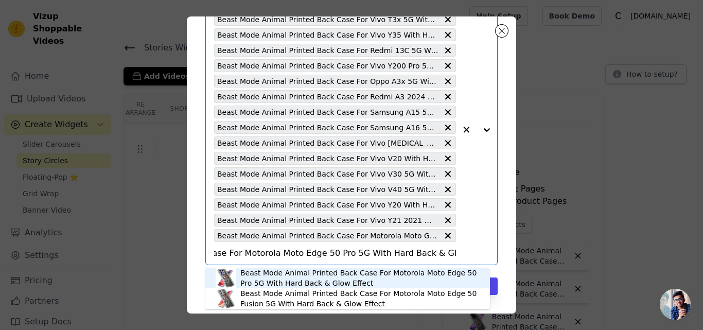
click at [285, 278] on div "Beast Mode Animal Printed Back Case For Motorola Moto Edge 50 Pro 5G With Hard …" at bounding box center [359, 278] width 239 height 21
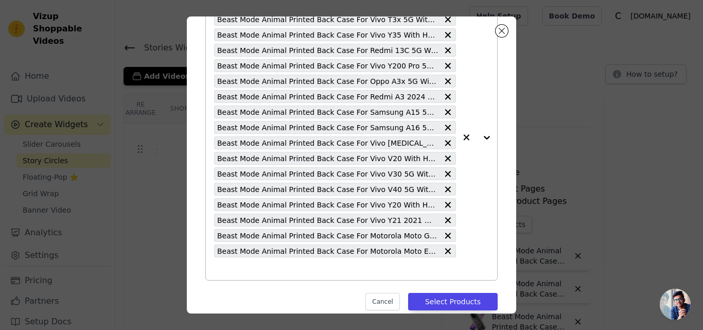
click at [278, 270] on input "text" at bounding box center [335, 269] width 242 height 12
paste input "Beast Mode Animal Printed Back Case For Oppo F25 Pro 5G With Hard Back & Glow E…"
type input "Beast Mode Animal Printed Back Case For Oppo F25 Pro 5G With Hard Back & Glow E…"
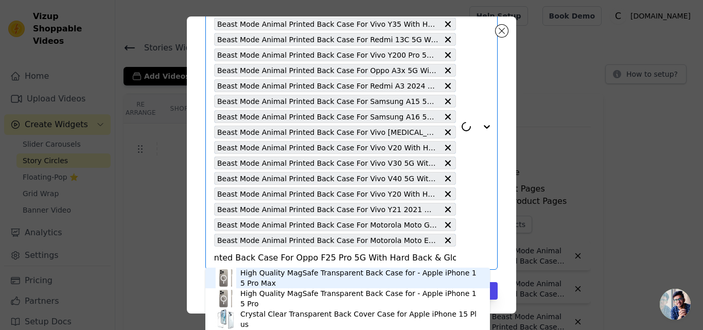
scroll to position [97, 0]
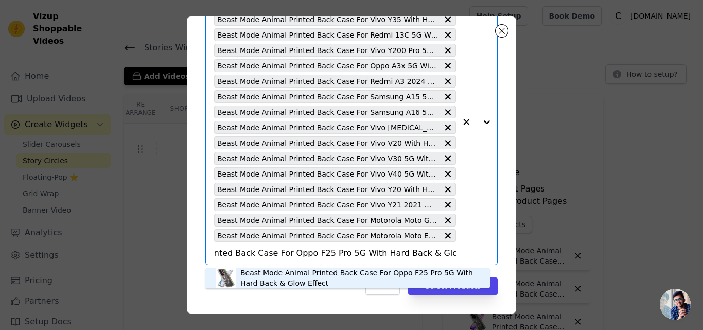
click at [284, 272] on div "Beast Mode Animal Printed Back Case For Oppo F25 Pro 5G With Hard Back & Glow E…" at bounding box center [359, 278] width 239 height 21
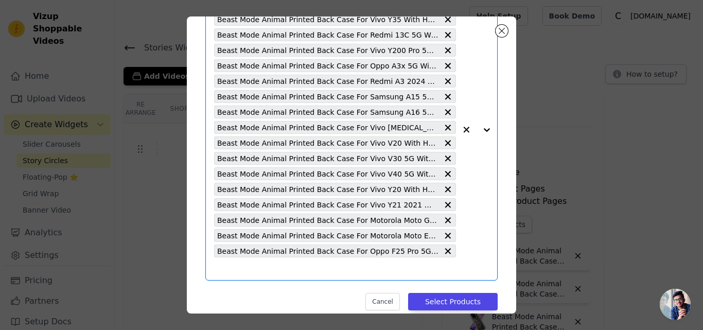
scroll to position [0, 0]
click at [280, 272] on input "text" at bounding box center [335, 269] width 242 height 12
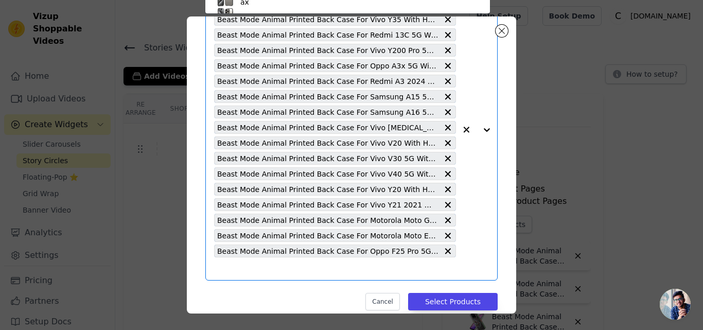
paste input "Beast Mode Animal Printed Back Case For Oppo F27 5G With Hard Back & Glow Effect"
type input "Beast Mode Animal Printed Back Case For Oppo F27 5G With Hard Back & Glow Effect"
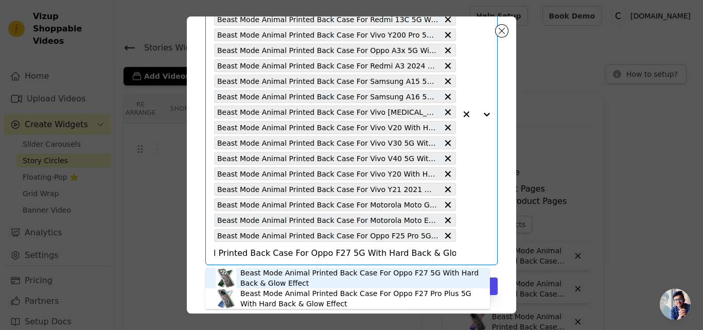
click at [276, 273] on div "Beast Mode Animal Printed Back Case For Oppo F27 5G With Hard Back & Glow Effect" at bounding box center [359, 278] width 239 height 21
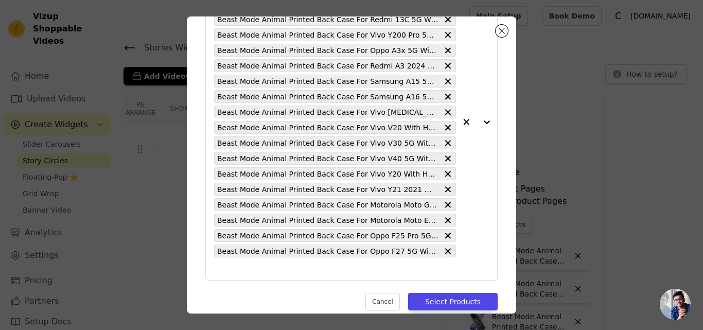
click at [276, 273] on input "text" at bounding box center [335, 269] width 242 height 12
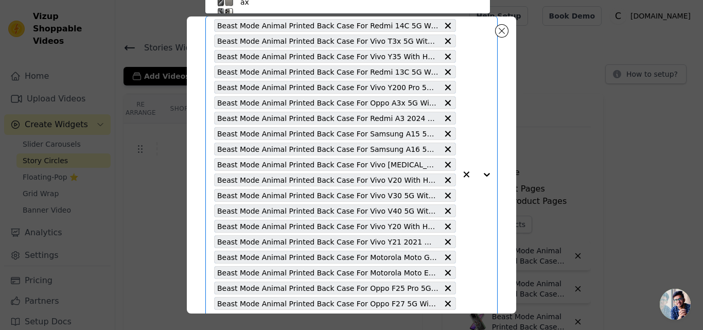
paste input "Beast Mode Animal Printed Back Case For Oppo F27 Pro Plus 5G With Hard Back & G…"
type input "Beast Mode Animal Printed Back Case For Oppo F27 Pro Plus 5G With Hard Back & G…"
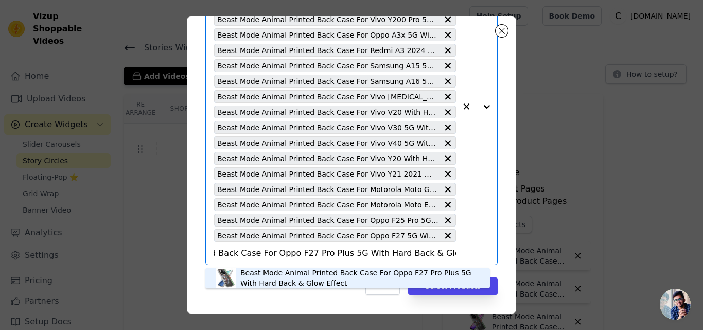
click at [276, 273] on div "Beast Mode Animal Printed Back Case For Oppo F27 Pro Plus 5G With Hard Back & G…" at bounding box center [359, 278] width 239 height 21
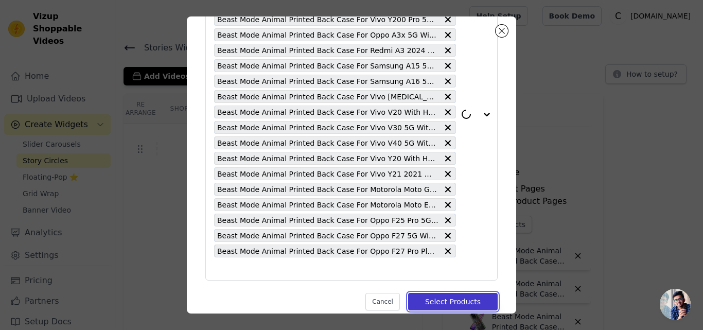
click at [473, 300] on button "Select Products" at bounding box center [453, 302] width 90 height 18
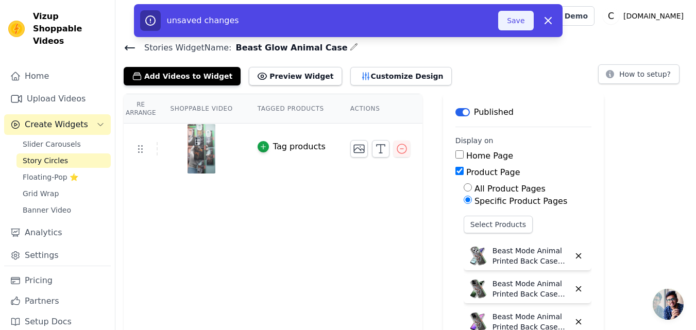
click at [513, 22] on button "Save" at bounding box center [515, 21] width 35 height 20
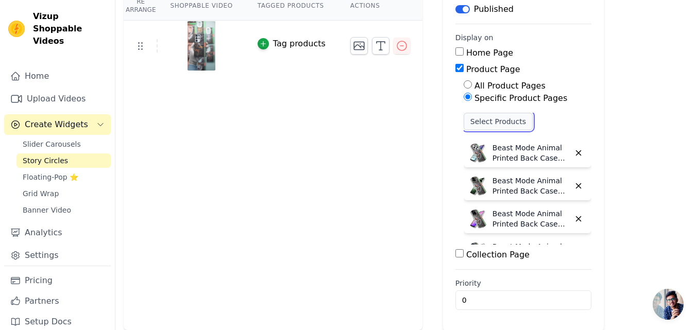
click at [474, 120] on button "Select Products" at bounding box center [497, 122] width 69 height 18
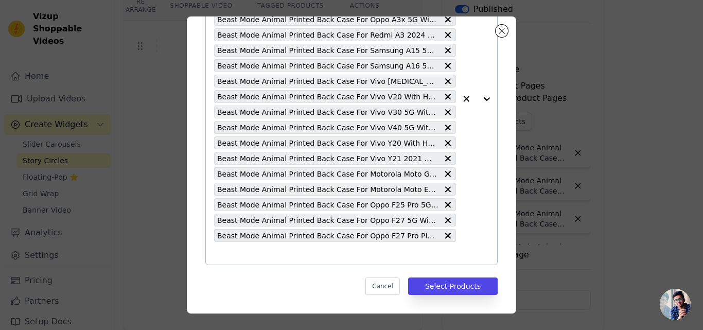
click at [261, 254] on input "text" at bounding box center [335, 253] width 242 height 12
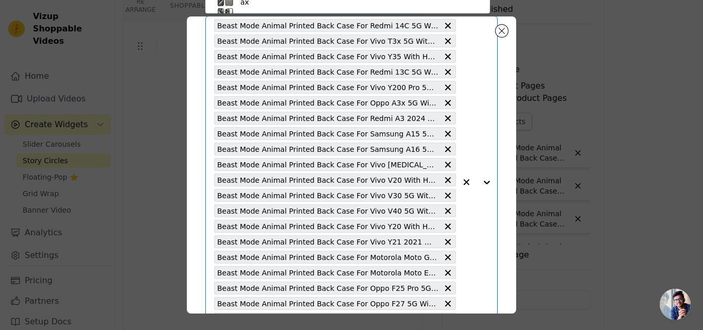
paste input "Beast Mode Animal Printed Back Case For Oppo Reno 12 5G With Hard Back & Glow E…"
type input "Beast Mode Animal Printed Back Case For Oppo Reno 12 5G With Hard Back & Glow E…"
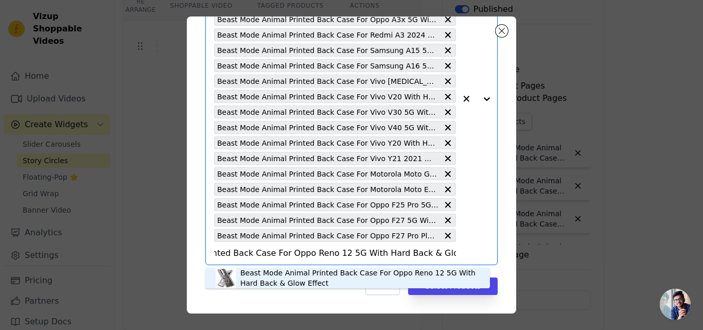
click at [267, 279] on div "Beast Mode Animal Printed Back Case For Oppo Reno 12 5G With Hard Back & Glow E…" at bounding box center [359, 278] width 239 height 21
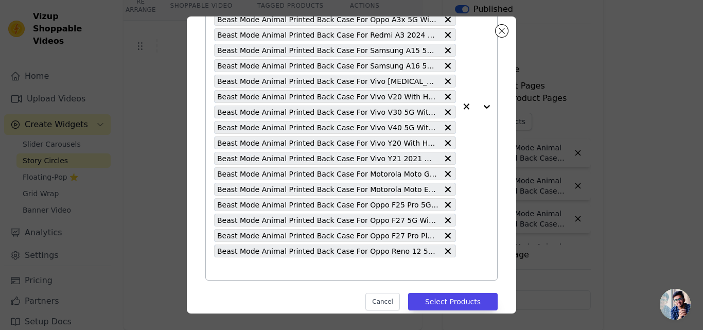
click at [266, 275] on div "Beast Mode Animal Printed Back Case For Redmi 14C 5G With Hard Back & Glow Effe…" at bounding box center [335, 106] width 242 height 347
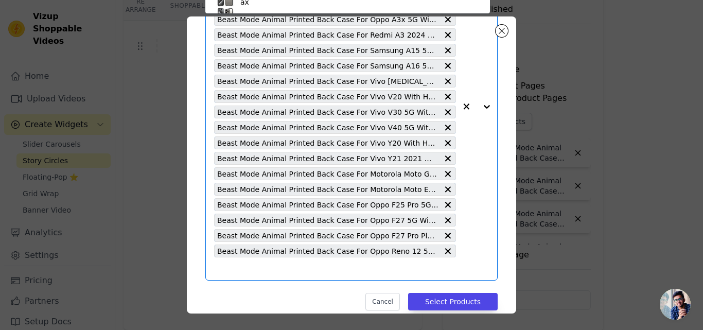
paste input "Beast Mode Animal Printed Back Case For Motorola Moto G34 5G With Hard Back & G…"
type input "Beast Mode Animal Printed Back Case For Motorola Moto G34 5G With Hard Back & G…"
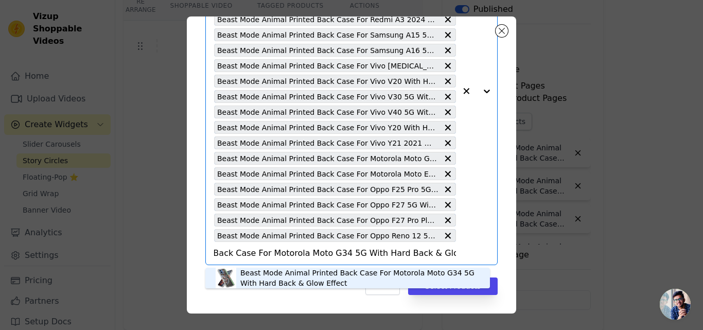
click at [271, 272] on div "Beast Mode Animal Printed Back Case For Motorola Moto G34 5G With Hard Back & G…" at bounding box center [359, 278] width 239 height 21
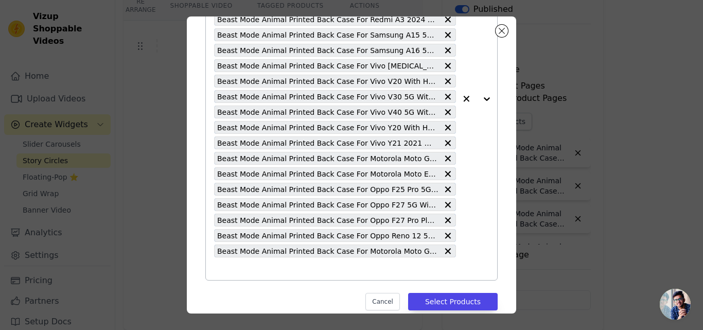
click at [266, 268] on input "text" at bounding box center [335, 269] width 242 height 12
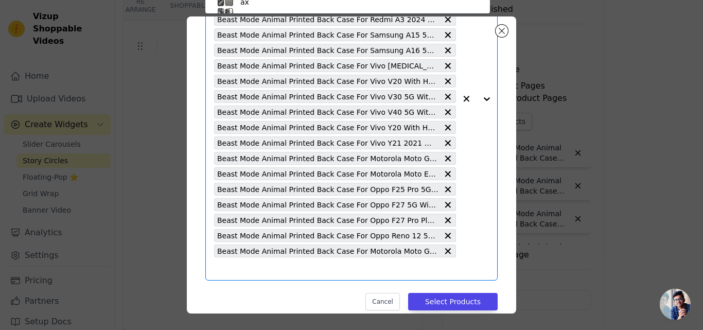
paste input "Beast Mode Animal Printed Back Case For OnePlus 11R 5G With Hard Back & Glow Ef…"
type input "Beast Mode Animal Printed Back Case For OnePlus 11R 5G With Hard Back & Glow Ef…"
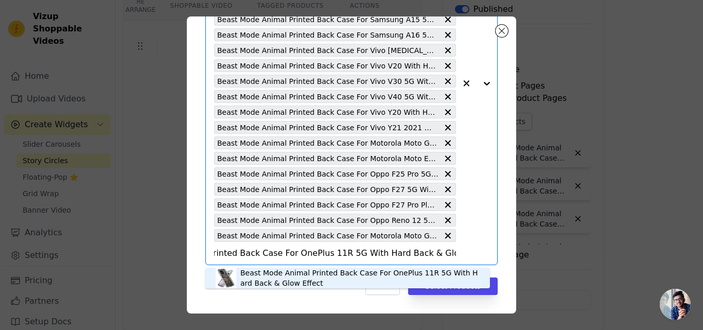
click at [270, 271] on div "Beast Mode Animal Printed Back Case For OnePlus 11R 5G With Hard Back & Glow Ef…" at bounding box center [359, 278] width 239 height 21
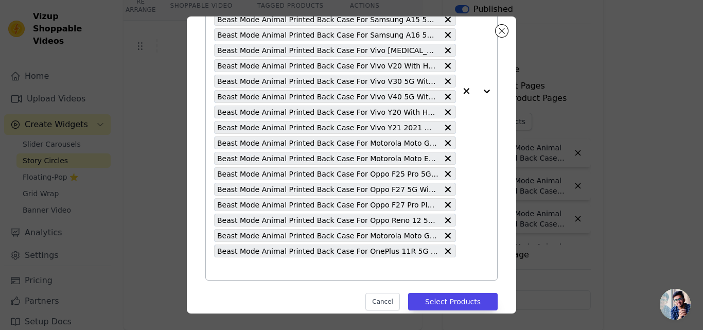
click at [270, 271] on input "text" at bounding box center [335, 269] width 242 height 12
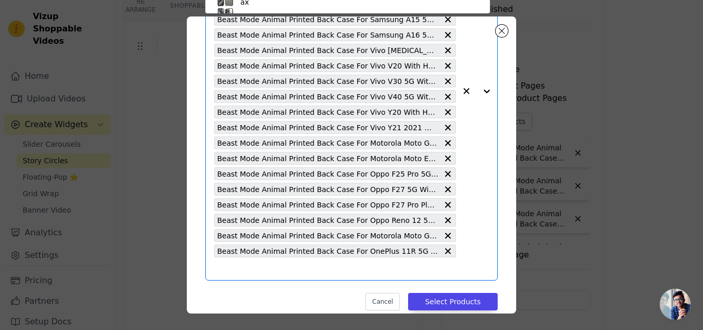
paste input "Beast Mode Animal Printed Back Case For OnePlus 12R 5G With Hard Back & Glow Ef…"
type input "Beast Mode Animal Printed Back Case For OnePlus 12R 5G With Hard Back & Glow Ef…"
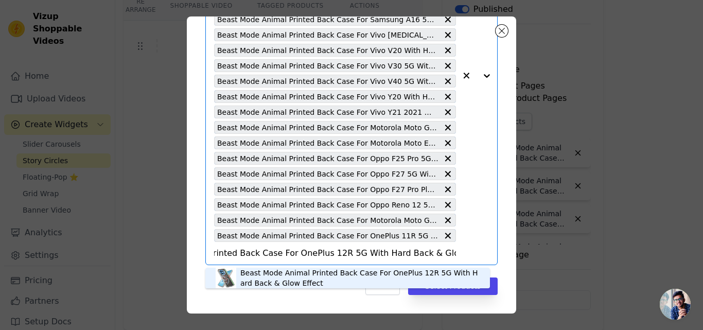
click at [275, 274] on div "Beast Mode Animal Printed Back Case For OnePlus 12R 5G With Hard Back & Glow Ef…" at bounding box center [359, 278] width 239 height 21
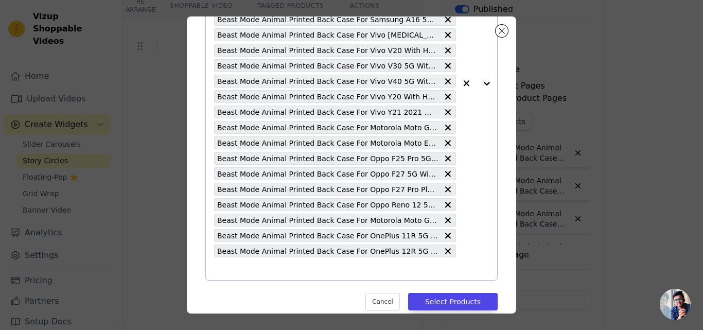
click at [274, 272] on input "text" at bounding box center [335, 269] width 242 height 12
paste input "Beast Mode Animal Printed Back Case For Samsung A34 5G With Hard Back & Glow Ef…"
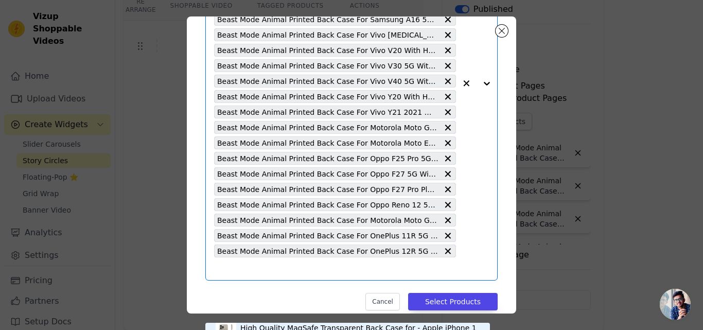
type input "Beast Mode Animal Printed Back Case For Samsung A34 5G With Hard Back & Glow Ef…"
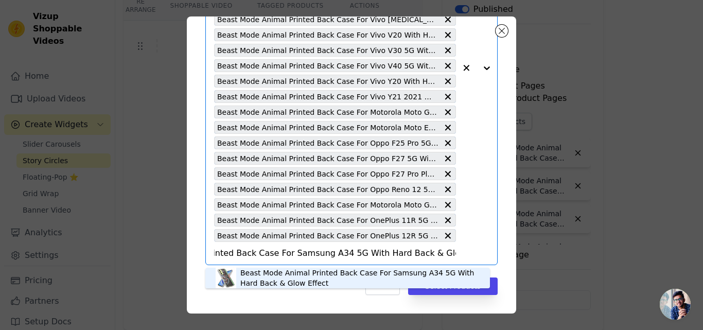
click at [279, 278] on div "Beast Mode Animal Printed Back Case For Samsung A34 5G With Hard Back & Glow Ef…" at bounding box center [359, 278] width 239 height 21
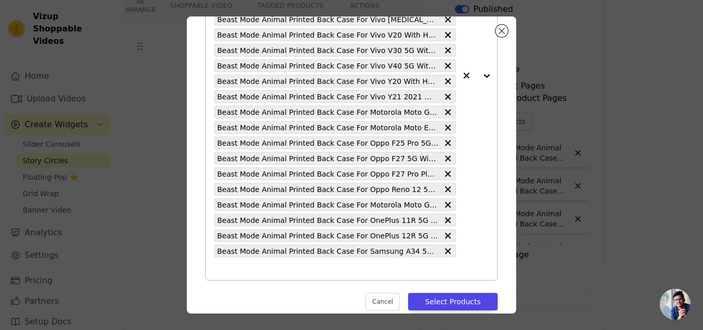
click at [273, 276] on div "Beast Mode Animal Printed Back Case For Redmi 14C 5G With Hard Back & Glow Effe…" at bounding box center [335, 75] width 242 height 409
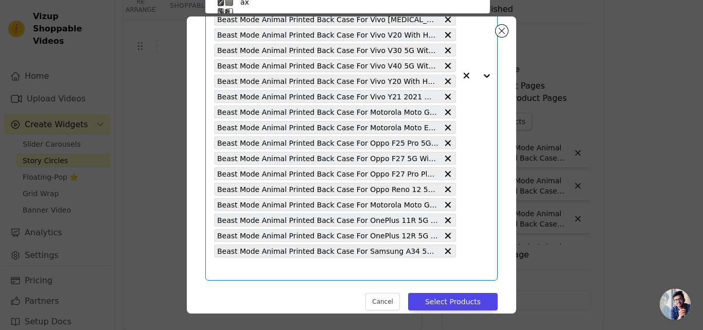
paste input "Beast Mode Animal Printed Back Case For Samsung A35 5G With Hard Back & Glow Ef…"
type input "Beast Mode Animal Printed Back Case For Samsung A35 5G With Hard Back & Glow Ef…"
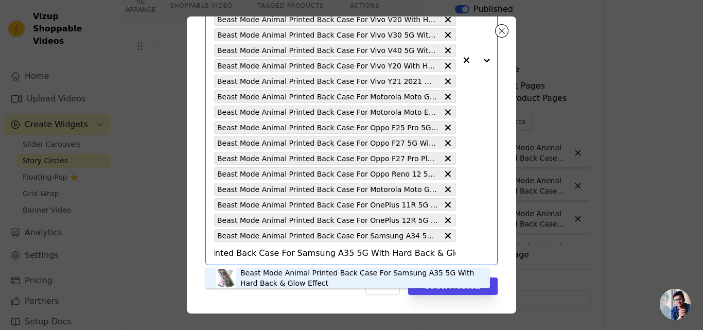
click at [264, 273] on div "Beast Mode Animal Printed Back Case For Samsung A35 5G With Hard Back & Glow Ef…" at bounding box center [359, 278] width 239 height 21
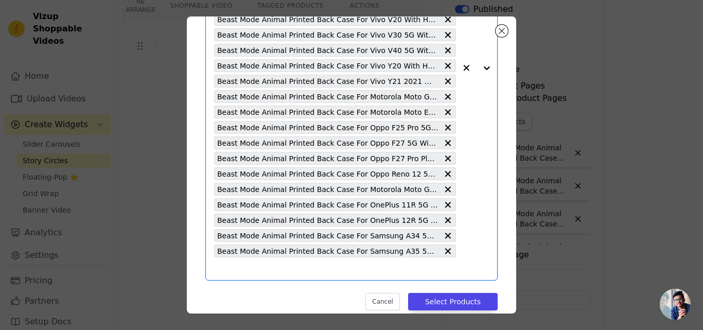
click at [263, 273] on input "text" at bounding box center [335, 269] width 242 height 12
paste input "Beast Mode Animal Printed Back Case For Samsung A36 5G With Hard Back & Glow Ef…"
type input "Beast Mode Animal Printed Back Case For Samsung A36 5G With Hard Back & Glow Ef…"
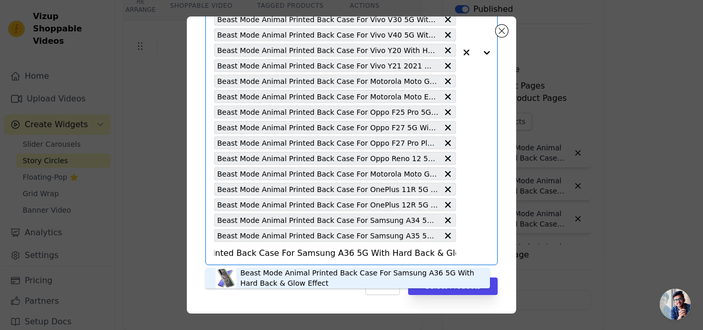
click at [263, 273] on div "Beast Mode Animal Printed Back Case For Samsung A36 5G With Hard Back & Glow Ef…" at bounding box center [359, 278] width 239 height 21
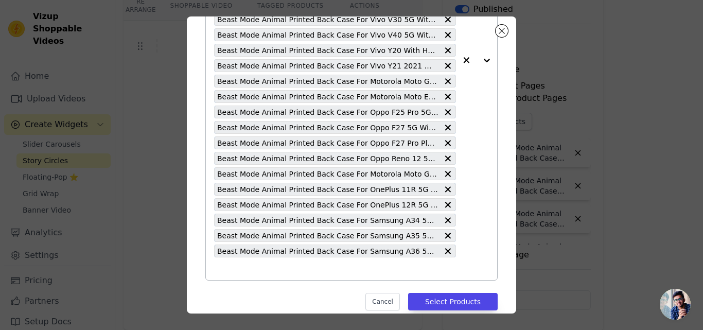
click at [254, 270] on input "text" at bounding box center [335, 269] width 242 height 12
paste input "Beast Mode Animal Printed Back Case For Samsung A54 5G With Hard Back & Glow Ef…"
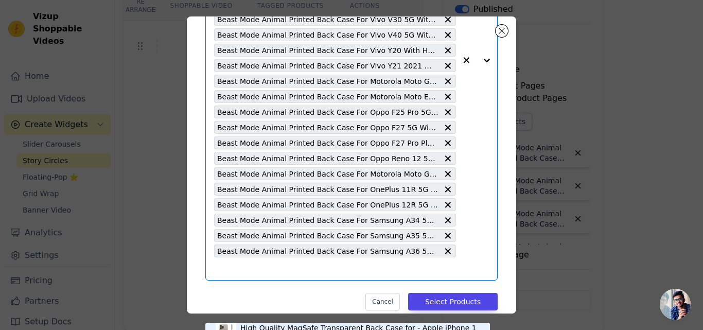
type input "Beast Mode Animal Printed Back Case For Samsung A54 5G With Hard Back & Glow Ef…"
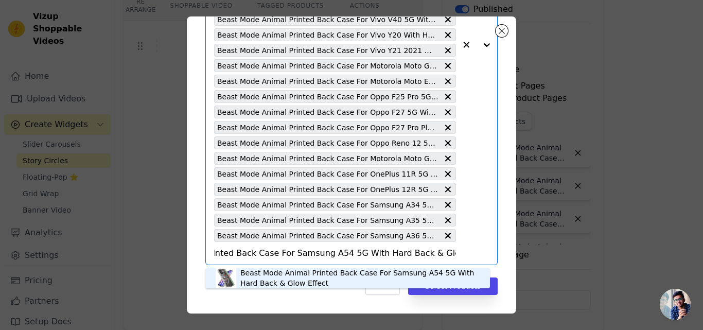
click at [264, 271] on div "Beast Mode Animal Printed Back Case For Samsung A54 5G With Hard Back & Glow Ef…" at bounding box center [359, 278] width 239 height 21
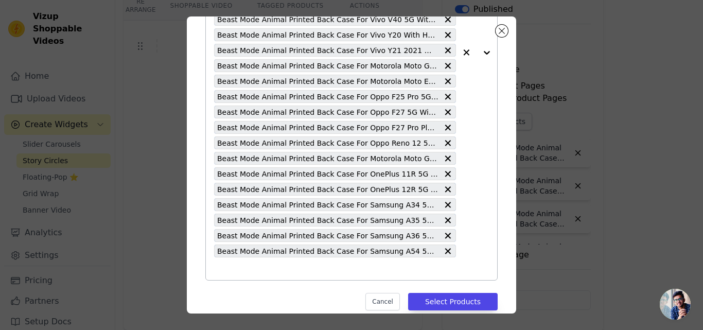
click at [265, 272] on input "text" at bounding box center [335, 269] width 242 height 12
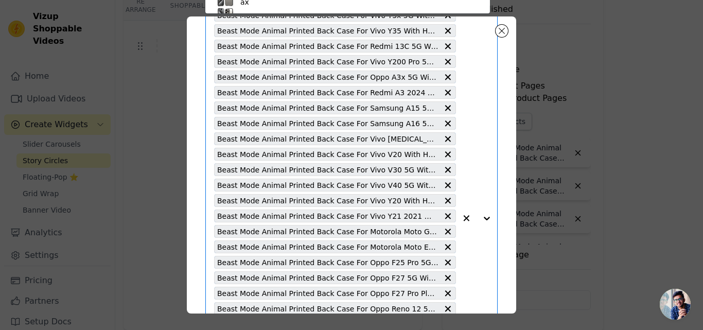
paste input "Beast Mode Animal Printed Back Case For OnePlus [PERSON_NAME][DATE] Lite 5G Wit…"
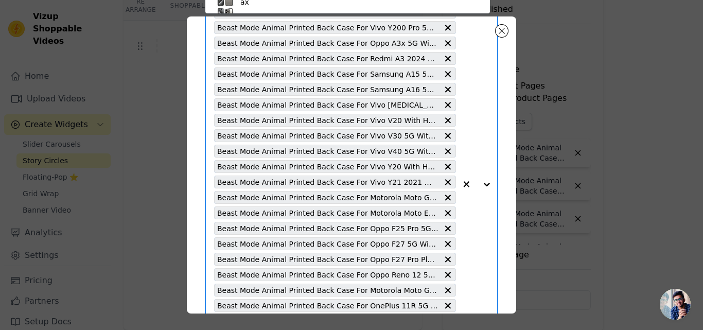
type input "Beast Mode Animal Printed Back Case For OnePlus [PERSON_NAME][DATE] Lite 5G Wit…"
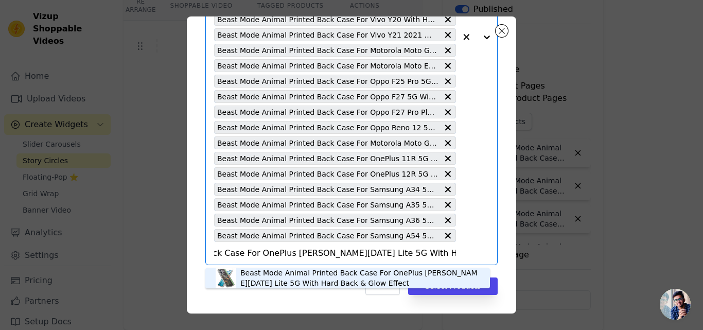
click at [262, 271] on div "Beast Mode Animal Printed Back Case For OnePlus [PERSON_NAME][DATE] Lite 5G Wit…" at bounding box center [359, 278] width 239 height 21
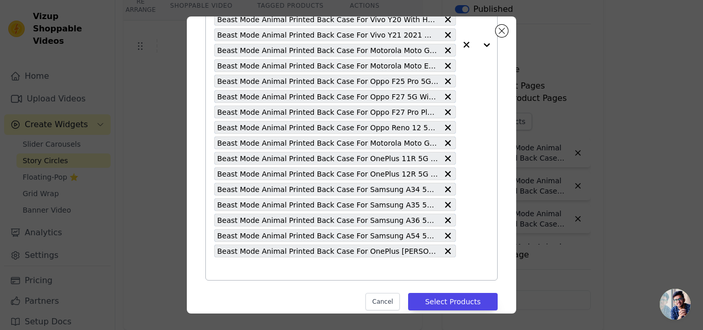
click at [262, 271] on input "text" at bounding box center [335, 269] width 242 height 12
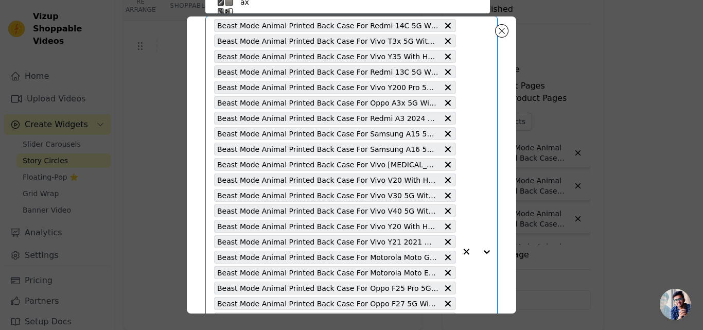
paste input "Beast Mode Animal Printed Back Case For Oppo A3 Pro 5G With Hard Back & Glow Ef…"
type input "Beast Mode Animal Printed Back Case For Oppo A3 Pro 5G With Hard Back & Glow Ef…"
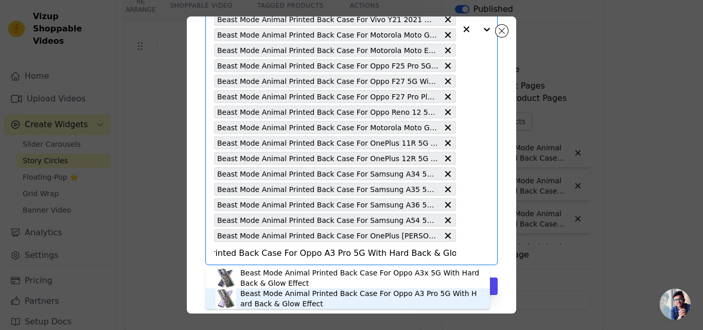
click at [282, 293] on div "Beast Mode Animal Printed Back Case For Oppo A3 Pro 5G With Hard Back & Glow Ef…" at bounding box center [359, 298] width 239 height 21
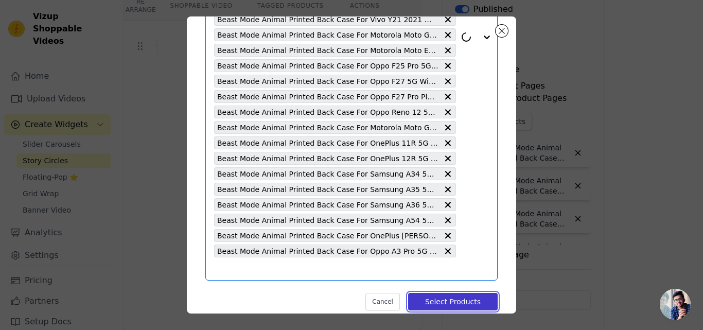
click at [450, 301] on button "Select Products" at bounding box center [453, 302] width 90 height 18
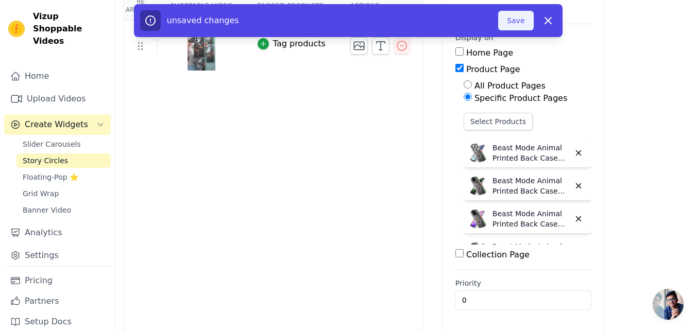
click at [506, 23] on button "Save" at bounding box center [515, 21] width 35 height 20
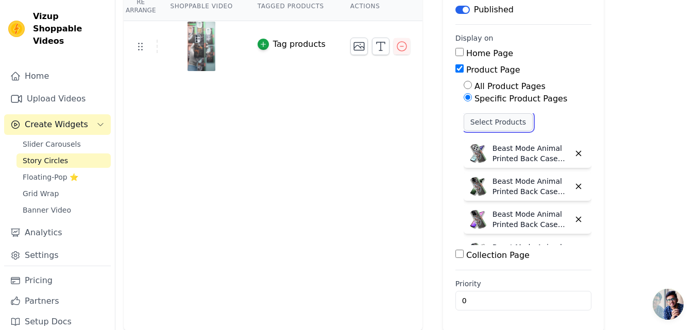
click at [463, 123] on button "Select Products" at bounding box center [497, 122] width 69 height 18
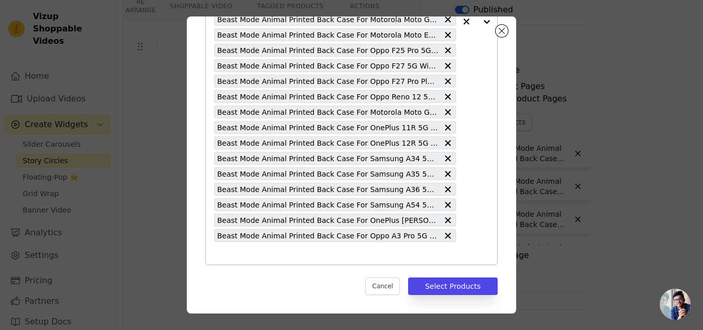
click at [268, 249] on input "text" at bounding box center [335, 253] width 242 height 12
paste input "Beast Mode Animal Printed Back Case For Samsung A55 5G With Hard Back & Glow Ef…"
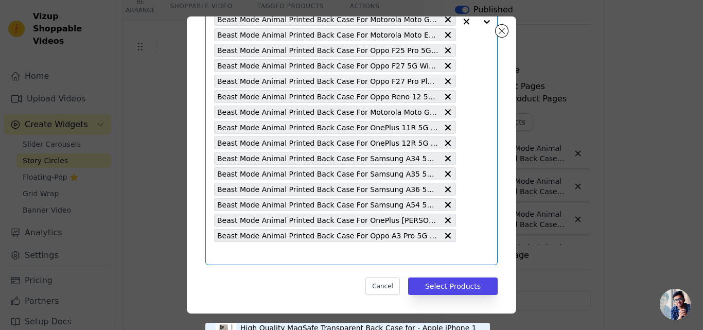
type input "Beast Mode Animal Printed Back Case For Samsung A55 5G With Hard Back & Glow Ef…"
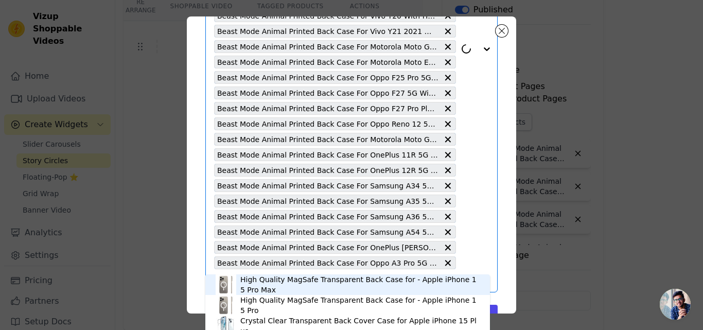
scroll to position [298, 0]
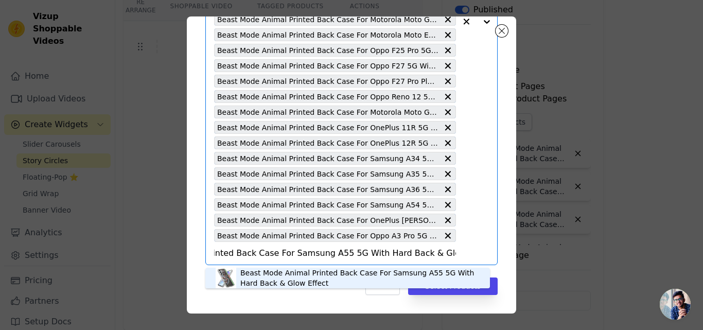
click at [347, 274] on div "Beast Mode Animal Printed Back Case For Samsung A55 5G With Hard Back & Glow Ef…" at bounding box center [359, 278] width 239 height 21
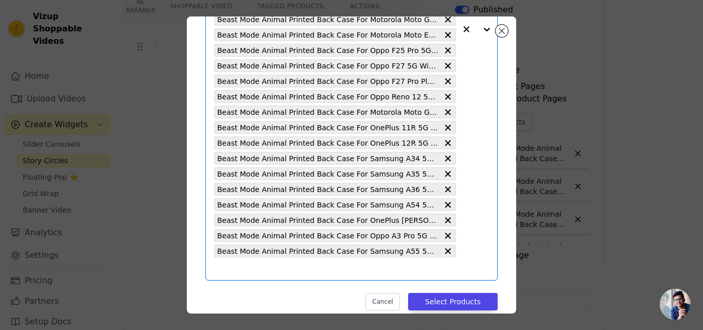
scroll to position [0, 0]
click at [337, 271] on input "text" at bounding box center [335, 269] width 242 height 12
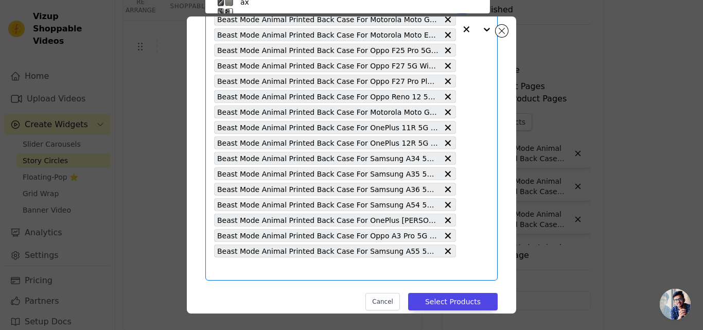
paste input "Beast Mode Animal Printed Back Case For Samsung S25 5G With Hard Back & Glow Ef…"
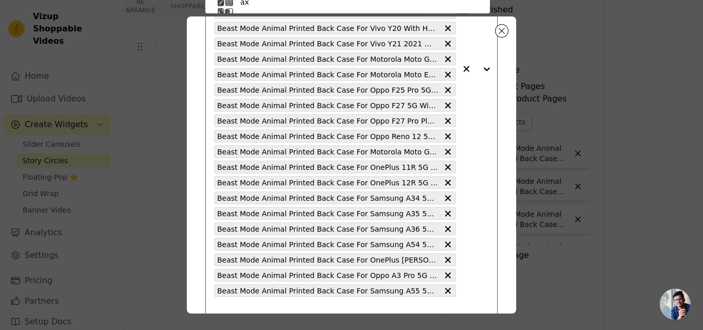
type input "Beast Mode Animal Printed Back Case For Samsung S25 5G With Hard Back & Glow Ef…"
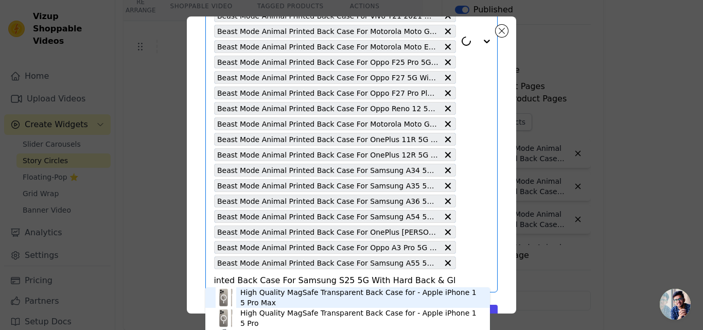
scroll to position [314, 0]
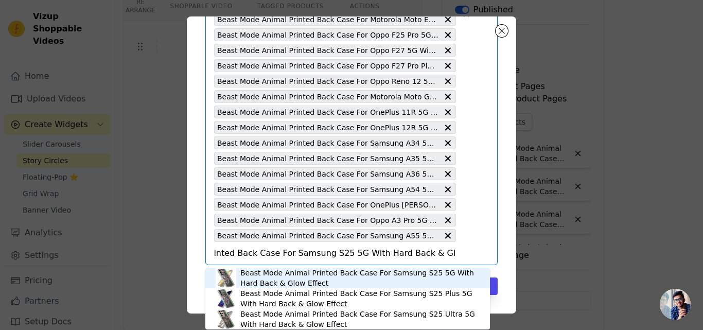
click at [337, 271] on div "Beast Mode Animal Printed Back Case For Samsung S25 5G With Hard Back & Glow Ef…" at bounding box center [359, 278] width 239 height 21
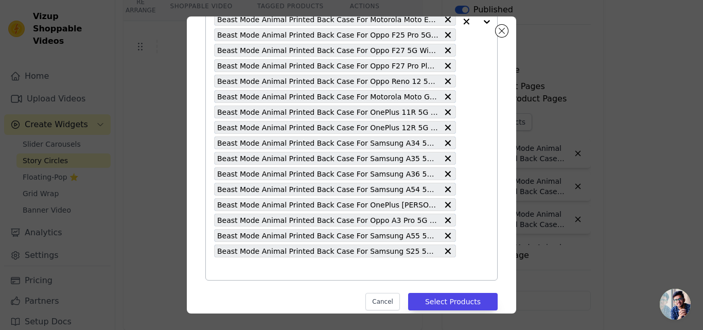
click at [335, 271] on input "text" at bounding box center [335, 269] width 242 height 12
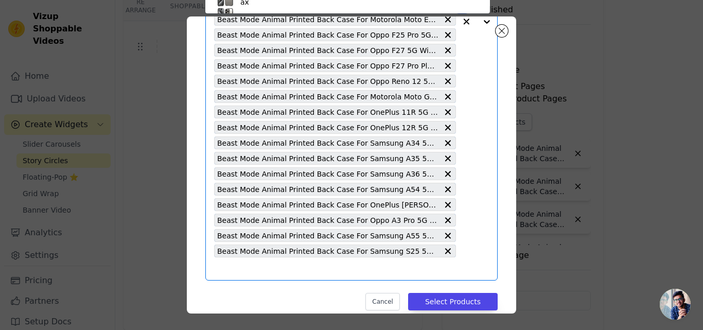
paste input "Beast Mode Animal Printed Back Case For Samsung S25 Plus 5G With Hard Back & Gl…"
type input "Beast Mode Animal Printed Back Case For Samsung S25 Plus 5G With Hard Back & Gl…"
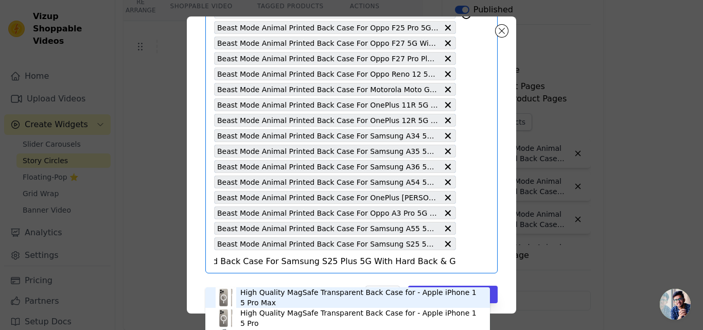
scroll to position [329, 0]
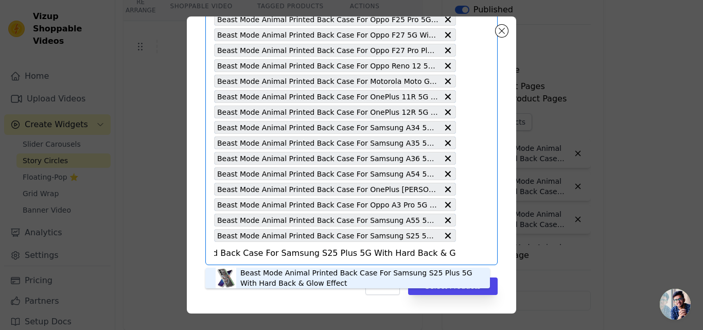
click at [334, 271] on div "Beast Mode Animal Printed Back Case For Samsung S25 Plus 5G With Hard Back & Gl…" at bounding box center [359, 278] width 239 height 21
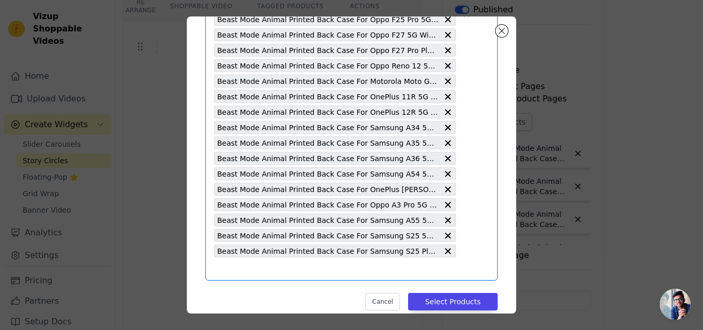
scroll to position [0, 0]
click at [334, 271] on input "text" at bounding box center [335, 269] width 242 height 12
paste input "Beast Mode Animal Printed Back Case For Vivo [MEDICAL_DATA] Lite 5G With Hard B…"
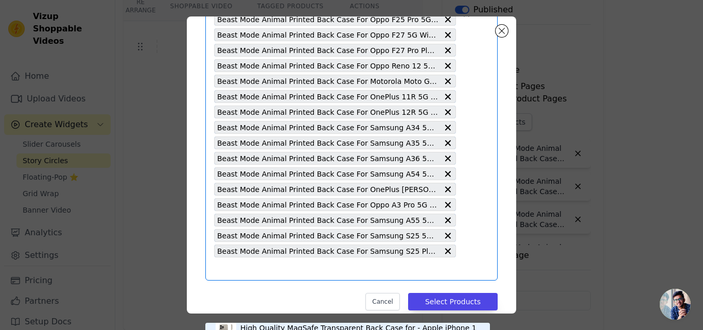
type input "Beast Mode Animal Printed Back Case For Vivo [MEDICAL_DATA] Lite 5G With Hard B…"
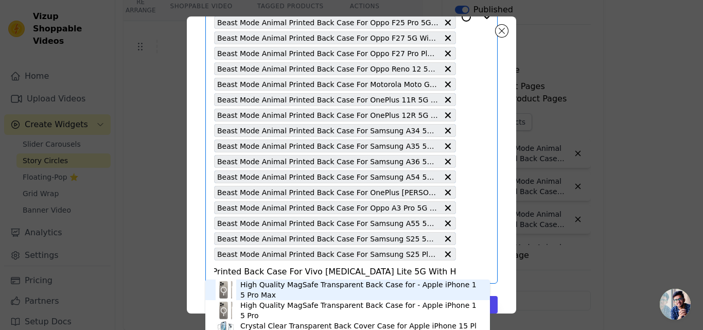
scroll to position [344, 0]
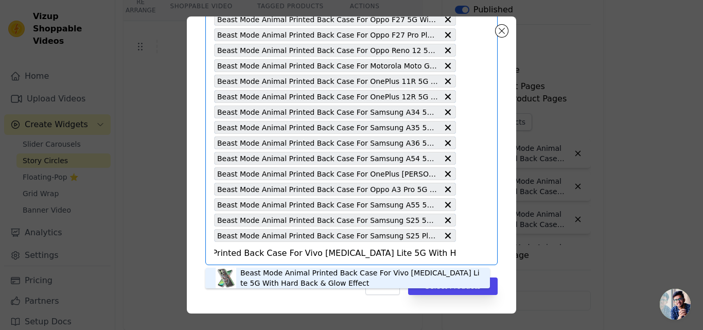
click at [334, 271] on div "Beast Mode Animal Printed Back Case For Vivo [MEDICAL_DATA] Lite 5G With Hard B…" at bounding box center [359, 278] width 239 height 21
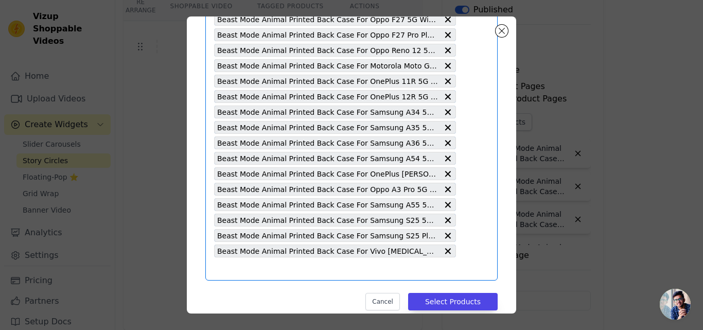
click at [327, 270] on input "text" at bounding box center [335, 269] width 242 height 12
paste input "Beast Mode Animal Printed Back Case For Vivo V29e 5G With Hard Back & Glow Effe…"
type input "Beast Mode Animal Printed Back Case For Vivo V29e 5G With Hard Back & Glow Effe…"
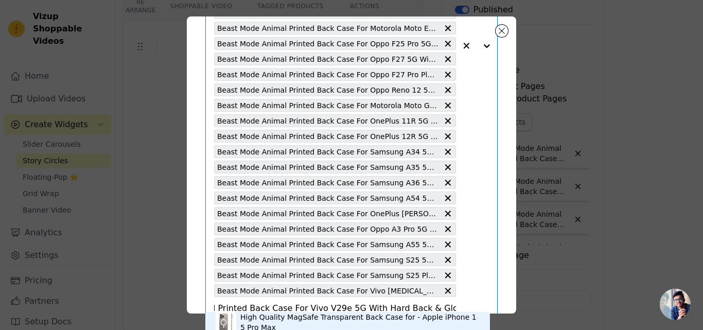
scroll to position [360, 0]
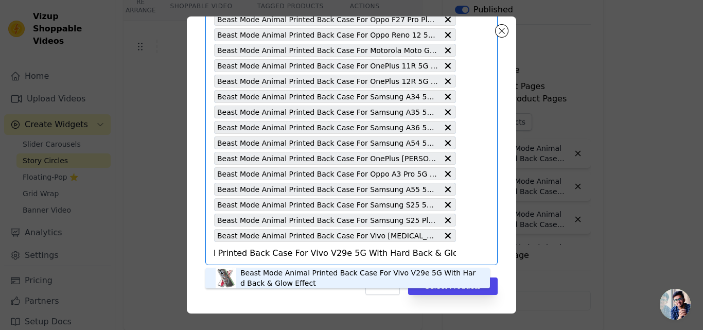
click at [327, 270] on div "Beast Mode Animal Printed Back Case For Vivo V29e 5G With Hard Back & Glow Effe…" at bounding box center [359, 278] width 239 height 21
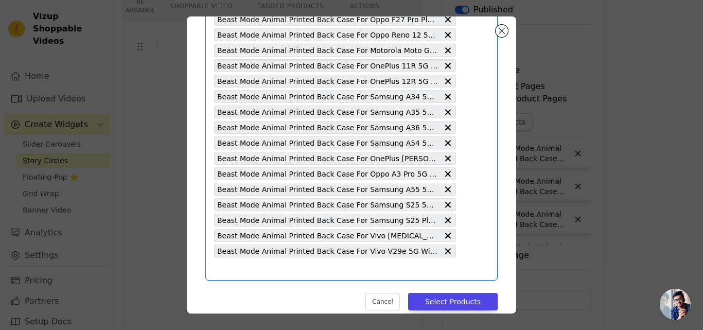
scroll to position [0, 0]
click at [327, 270] on input "text" at bounding box center [335, 269] width 242 height 12
paste input "Beast Mode Animal Printed Back Case For Motorola Moto Edge 50 Fusion 5G With Ha…"
type input "Beast Mode Animal Printed Back Case For Motorola Moto Edge 50 Fusion 5G With Ha…"
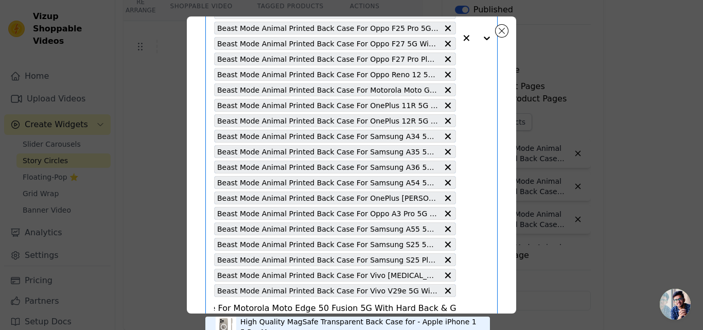
scroll to position [375, 0]
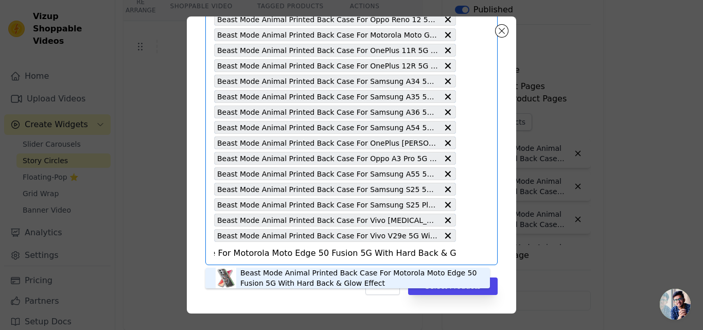
click at [326, 270] on div "Beast Mode Animal Printed Back Case For Motorola Moto Edge 50 Fusion 5G With Ha…" at bounding box center [359, 278] width 239 height 21
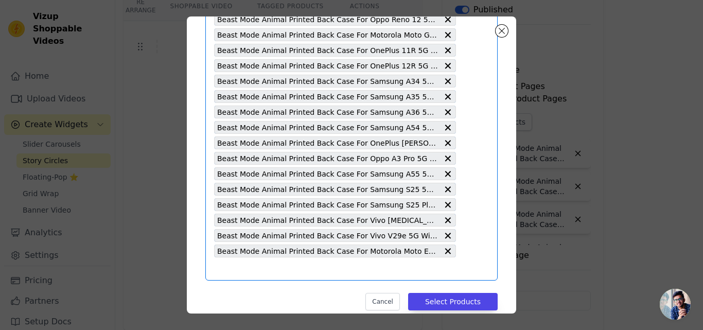
scroll to position [0, 0]
click at [323, 270] on input "text" at bounding box center [335, 269] width 242 height 12
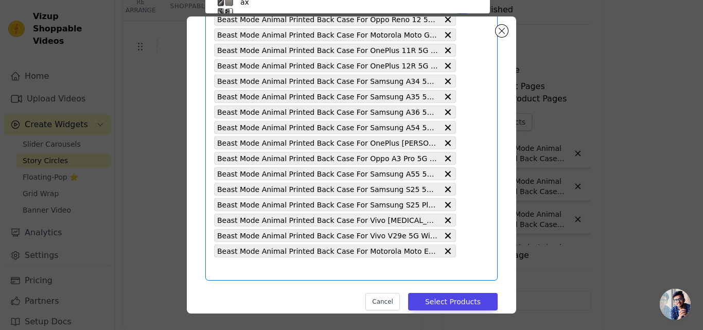
scroll to position [336, 0]
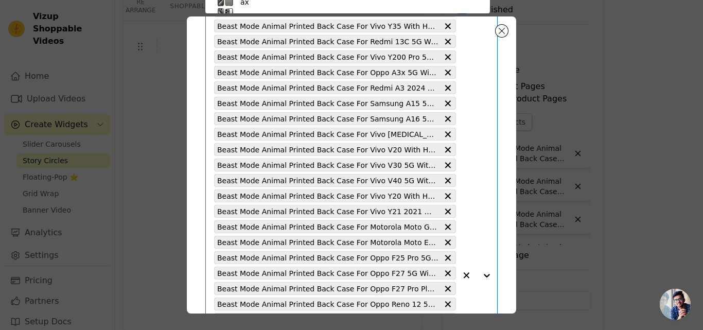
paste input "Beast Mode Animal Printed Back Case For Realme 11 5G With Hard Back & Glow Effe…"
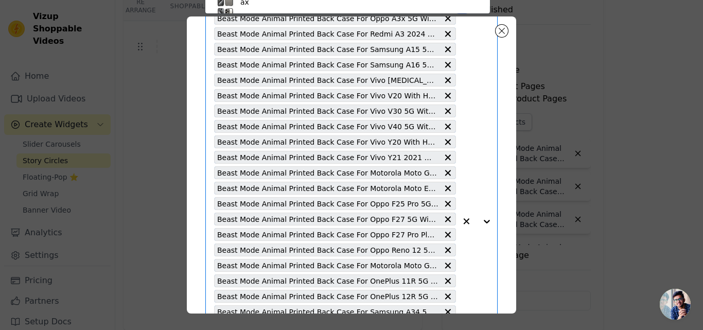
type input "Beast Mode Animal Printed Back Case For Realme 11 5G With Hard Back & Glow Effe…"
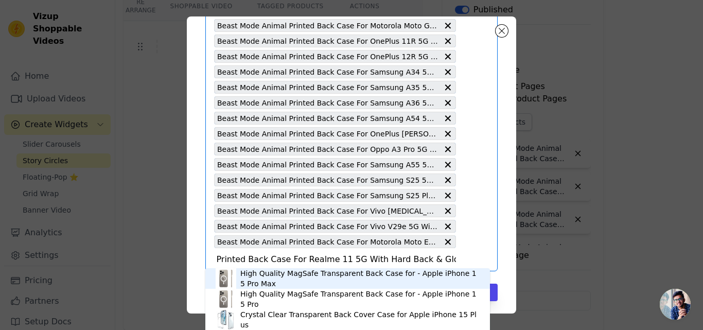
scroll to position [391, 0]
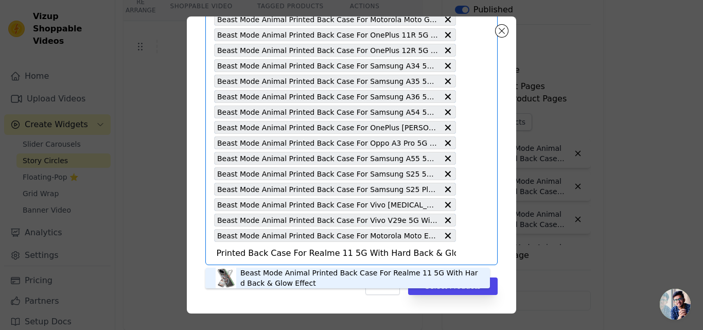
click at [323, 270] on div "Beast Mode Animal Printed Back Case For Realme 11 5G With Hard Back & Glow Effe…" at bounding box center [359, 278] width 239 height 21
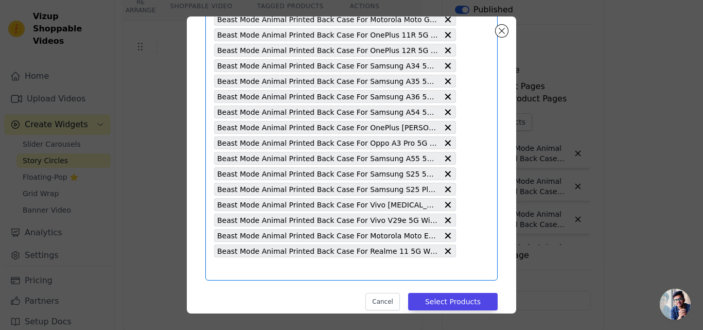
scroll to position [0, 0]
click at [314, 270] on input "text" at bounding box center [335, 269] width 242 height 12
paste input "Beast Mode Animal Printed Back Case For Samsung S25 Ultra 5G With Hard Back & G…"
type input "Beast Mode Animal Printed Back Case For Samsung S25 Ultra 5G With Hard Back & G…"
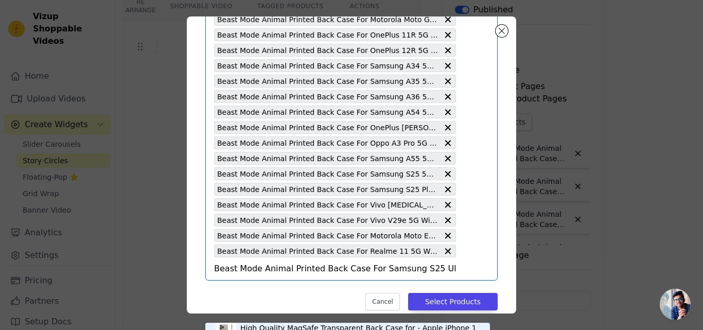
scroll to position [0, 111]
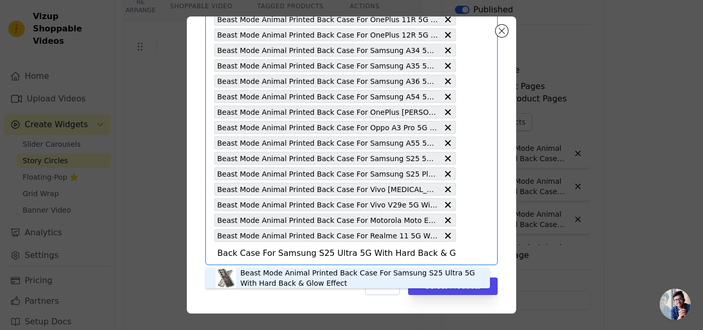
click at [285, 271] on div "Beast Mode Animal Printed Back Case For Samsung S25 Ultra 5G With Hard Back & G…" at bounding box center [359, 278] width 239 height 21
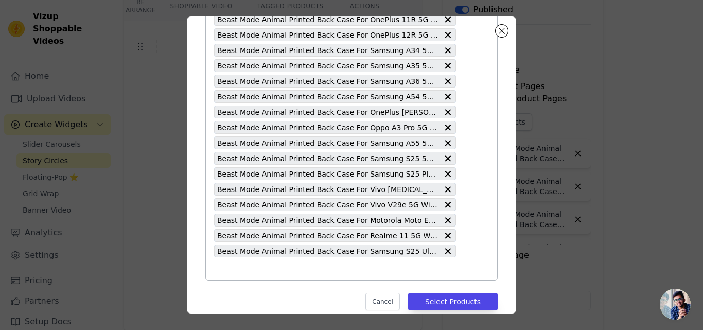
click at [285, 272] on input "text" at bounding box center [335, 269] width 242 height 12
paste input "Beast Mode Animal Printed Back Case For Vivo V30e 5G With Hard Back & Glow Effe…"
type input "Beast Mode Animal Printed Back Case For Vivo V30e 5G With Hard Back & Glow Effe…"
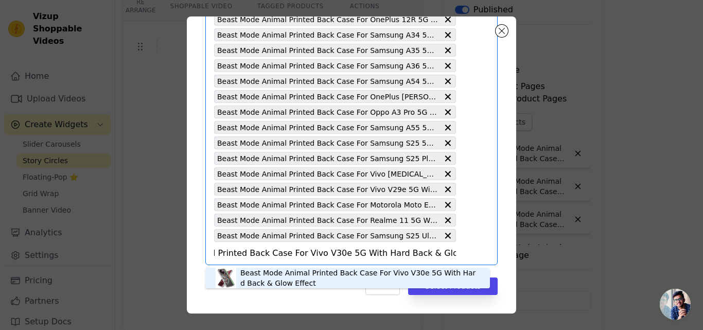
click at [286, 276] on div "Beast Mode Animal Printed Back Case For Vivo V30e 5G With Hard Back & Glow Effe…" at bounding box center [359, 278] width 239 height 21
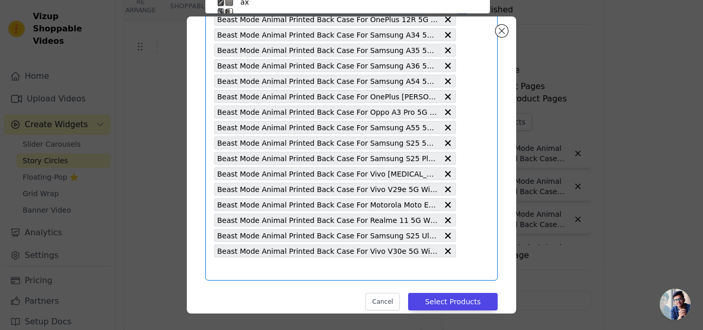
paste input "Beast Mode Animal Printed Back Case For Vivo V40e 5G With Hard Back & Glow Effe…"
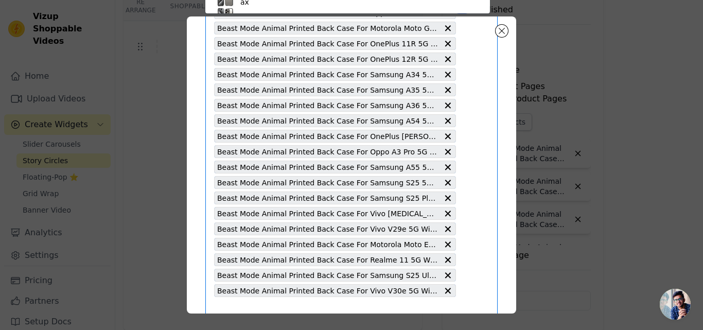
type input "Beast Mode Animal Printed Back Case For Vivo V40e 5G With Hard Back & Glow Effe…"
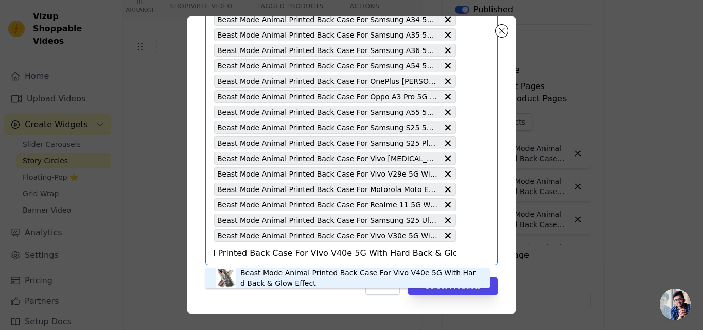
click at [286, 276] on div "Beast Mode Animal Printed Back Case For Vivo V40e 5G With Hard Back & Glow Effe…" at bounding box center [359, 278] width 239 height 21
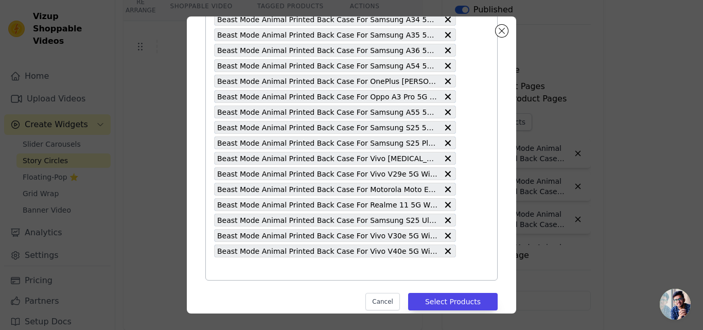
paste input "Beast Mode Animal Printed Back Case For Vivo Y16 With Hard Back & Glow Effect"
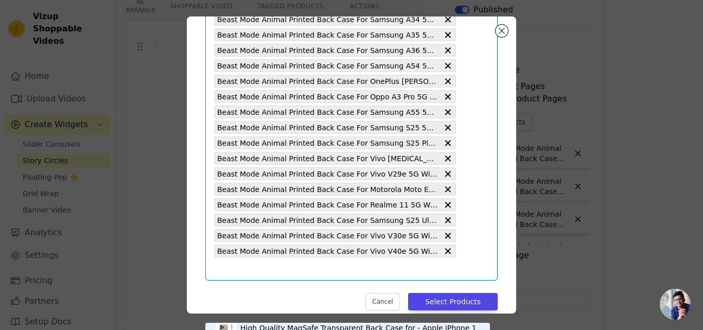
type input "Beast Mode Animal Printed Back Case For Vivo Y16 With Hard Back & Glow Effect"
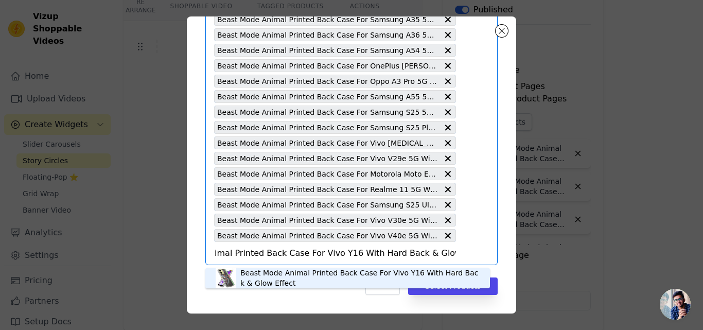
click at [286, 276] on div "Beast Mode Animal Printed Back Case For Vivo Y16 With Hard Back & Glow Effect" at bounding box center [359, 278] width 239 height 21
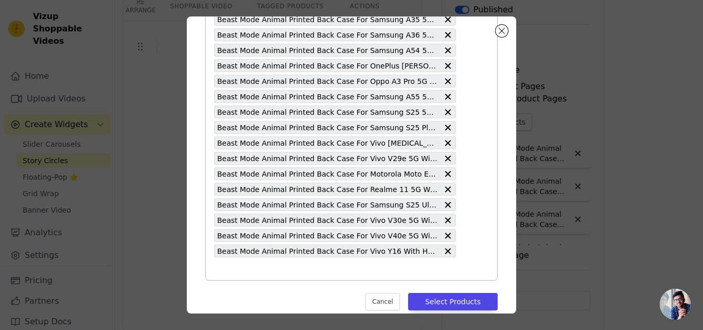
click at [303, 266] on input "text" at bounding box center [335, 269] width 242 height 12
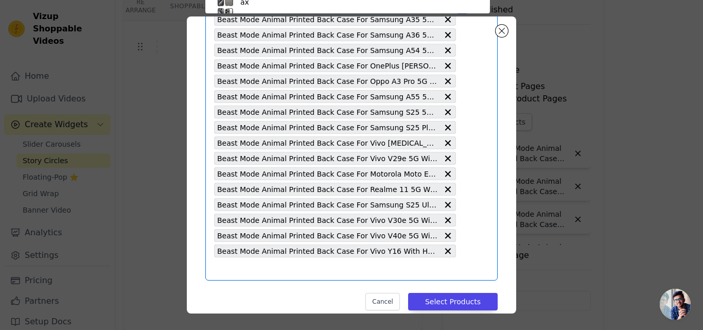
paste input "Beast Mode Animal Printed Back Case For Vivo Y22 With Hard Back & Glow Effect"
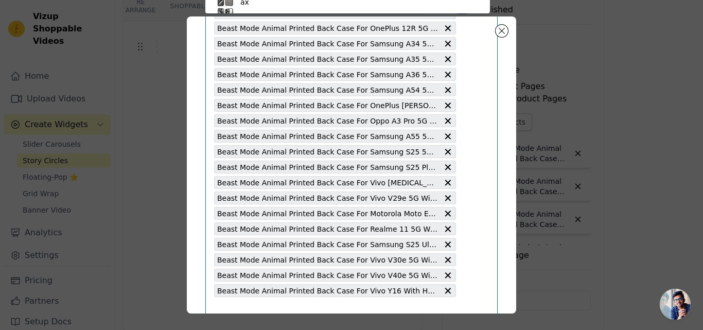
type input "Beast Mode Animal Printed Back Case For Vivo Y22 With Hard Back & Glow Effect"
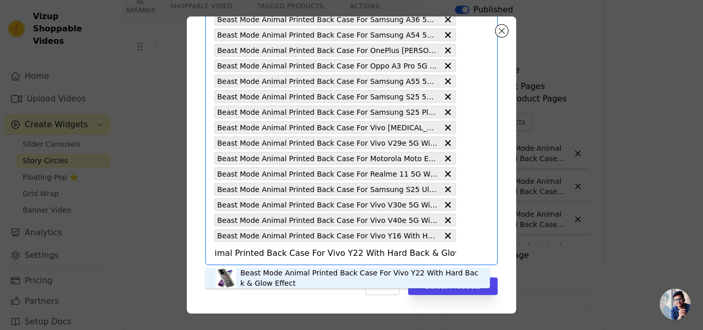
click at [301, 270] on div "Beast Mode Animal Printed Back Case For Vivo Y22 With Hard Back & Glow Effect" at bounding box center [359, 278] width 239 height 21
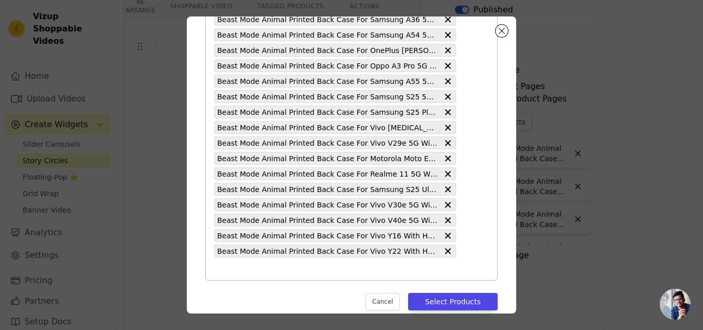
click at [285, 269] on input "text" at bounding box center [335, 269] width 242 height 12
paste input "Beast Mode Animal Printed Back Case For Vivo Y18 With Hard Back & Glow Effect"
type input "Beast Mode Animal Printed Back Case For Vivo Y18 With Hard Back & Glow Effect"
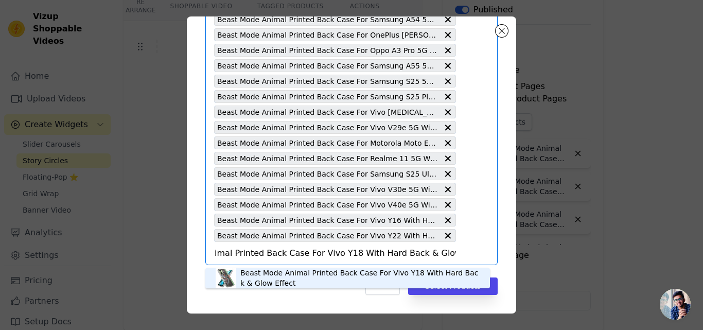
click at [289, 271] on div "Beast Mode Animal Printed Back Case For Vivo Y18 With Hard Back & Glow Effect" at bounding box center [359, 278] width 239 height 21
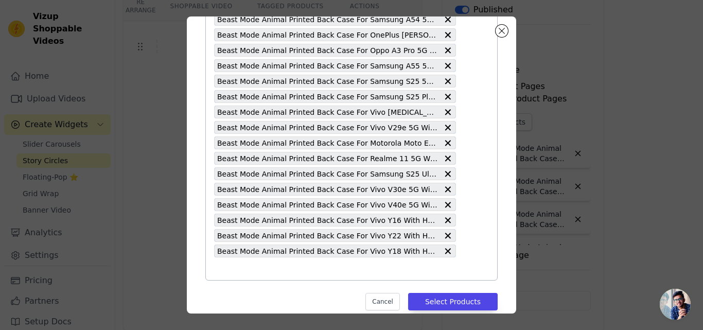
click at [289, 271] on input "text" at bounding box center [335, 269] width 242 height 12
paste input "Beast Mode Animal Printed Back Case For Samsung A56 5G With Hard Back & Glow Ef…"
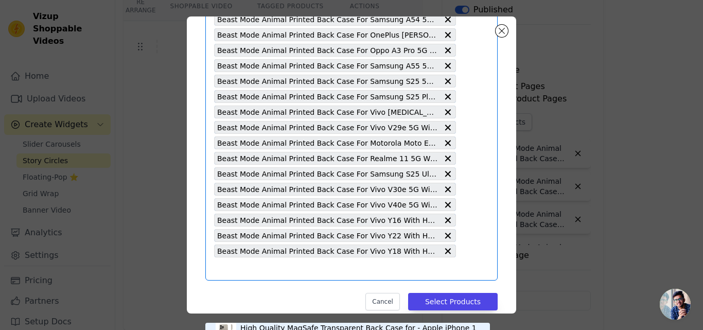
type input "Beast Mode Animal Printed Back Case For Samsung A56 5G With Hard Back & Glow Ef…"
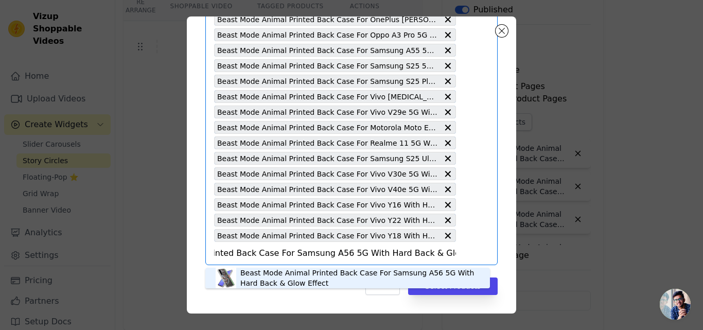
click at [287, 275] on div "Beast Mode Animal Printed Back Case For Samsung A56 5G With Hard Back & Glow Ef…" at bounding box center [359, 278] width 239 height 21
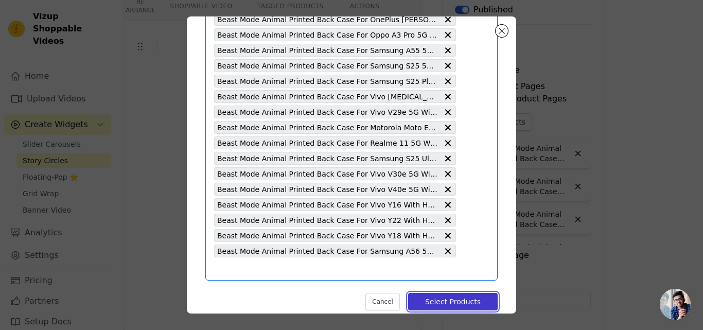
click at [444, 302] on button "Select Products" at bounding box center [453, 302] width 90 height 18
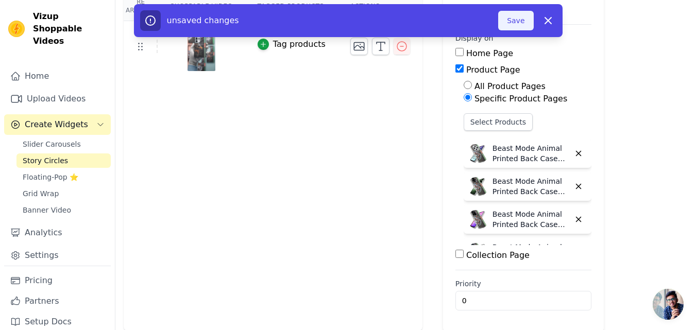
click at [512, 26] on button "Save" at bounding box center [515, 21] width 35 height 20
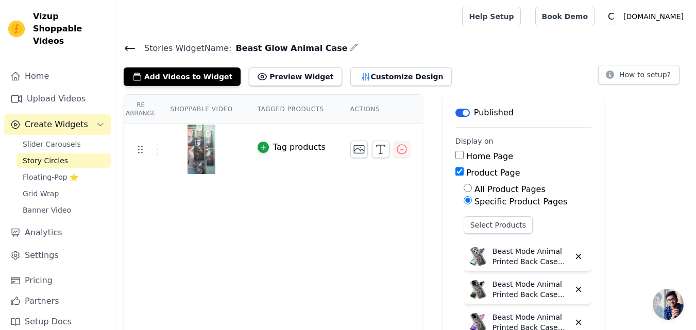
click at [131, 49] on icon at bounding box center [130, 48] width 12 height 12
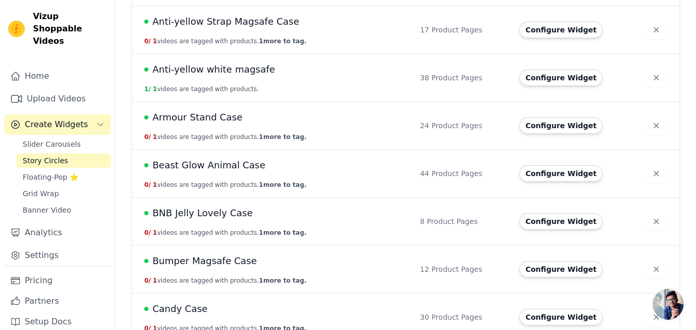
click at [220, 168] on span "Beast Glow Animal Case" at bounding box center [208, 165] width 113 height 14
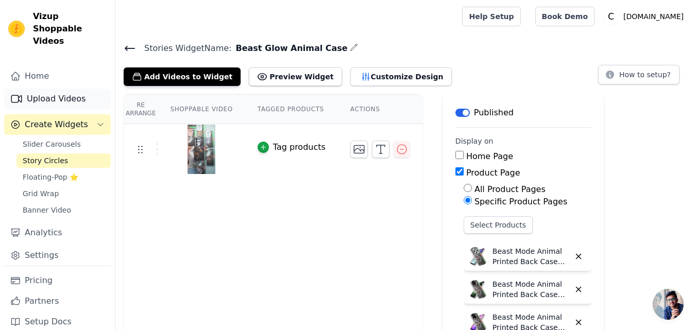
click at [48, 89] on link "Upload Videos" at bounding box center [57, 99] width 107 height 21
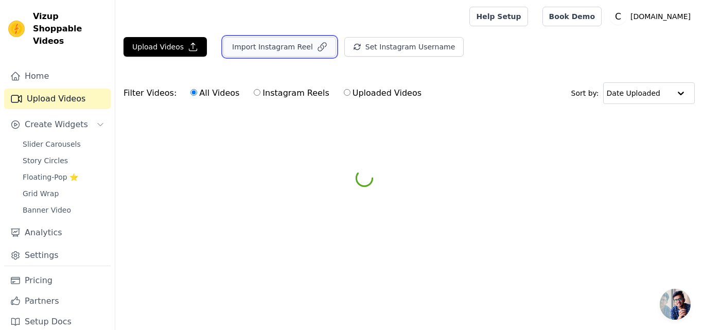
click at [270, 52] on button "Import Instagram Reel" at bounding box center [279, 47] width 113 height 20
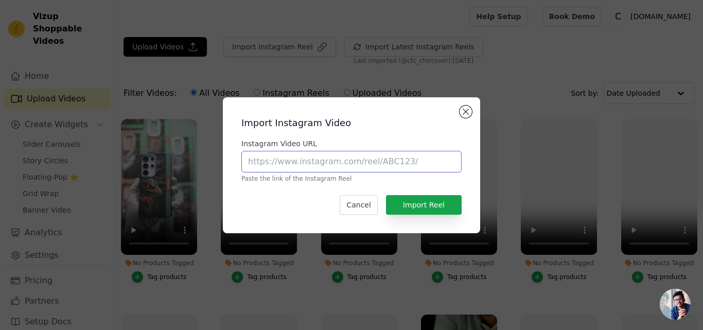
click at [326, 162] on input "Instagram Video URL" at bounding box center [351, 162] width 220 height 22
paste input "[URL][DOMAIN_NAME]"
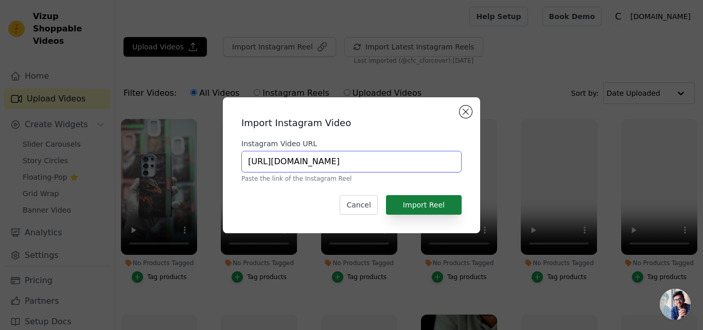
type input "[URL][DOMAIN_NAME]"
click at [427, 204] on button "Import Reel" at bounding box center [424, 205] width 76 height 20
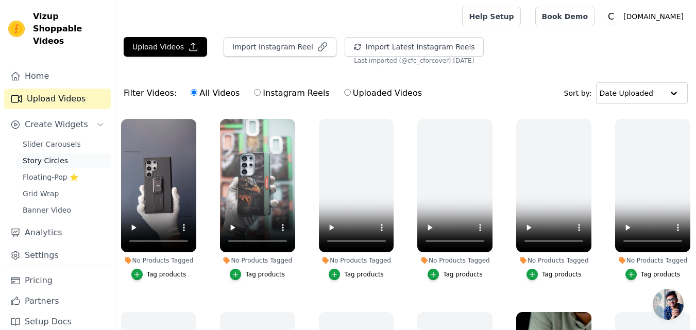
click at [51, 155] on span "Story Circles" at bounding box center [45, 160] width 45 height 10
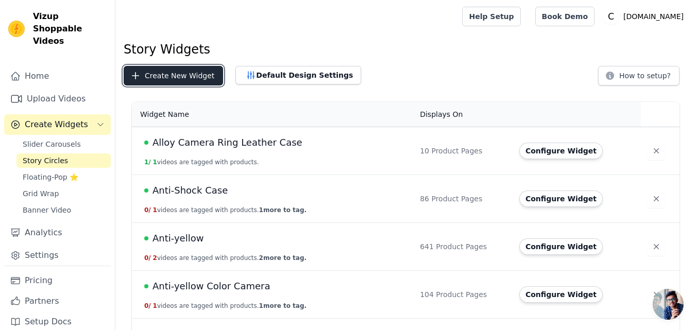
click at [178, 74] on button "Create New Widget" at bounding box center [173, 76] width 99 height 20
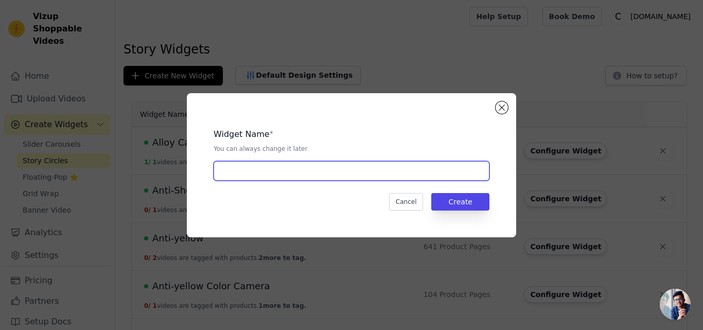
click at [262, 167] on input "text" at bounding box center [352, 171] width 276 height 20
paste input "Silicon Ring Stand"
type input "Silicon Ring Stand"
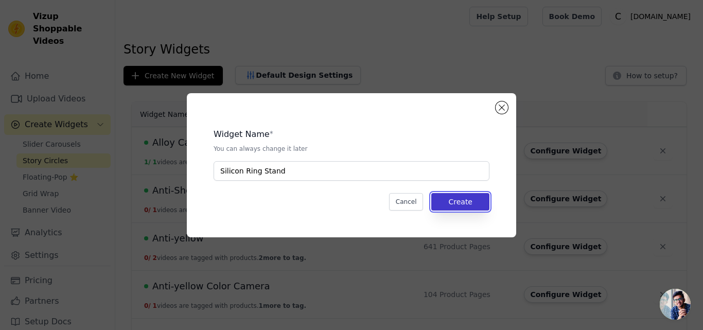
click at [465, 201] on button "Create" at bounding box center [460, 202] width 58 height 18
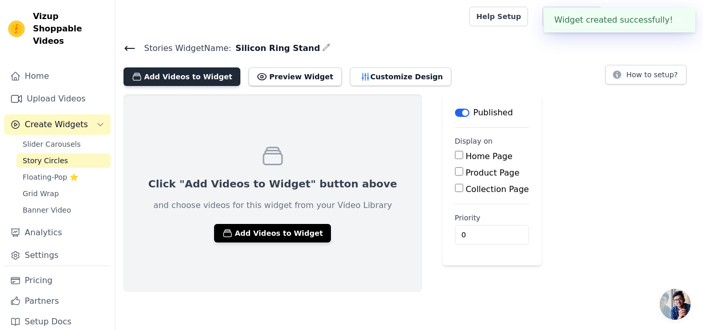
click at [186, 79] on button "Add Videos to Widget" at bounding box center [182, 76] width 117 height 19
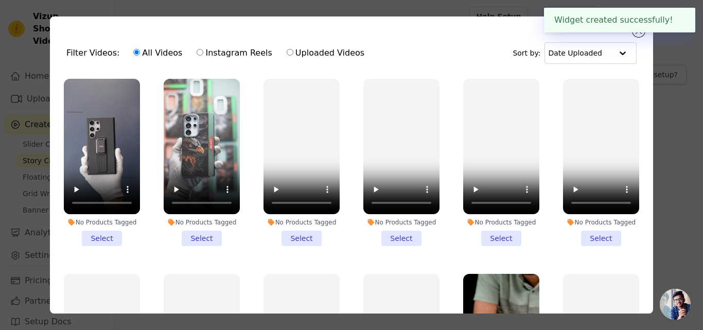
click at [100, 231] on li "No Products Tagged Select" at bounding box center [102, 162] width 76 height 167
click at [0, 0] on input "No Products Tagged Select" at bounding box center [0, 0] width 0 height 0
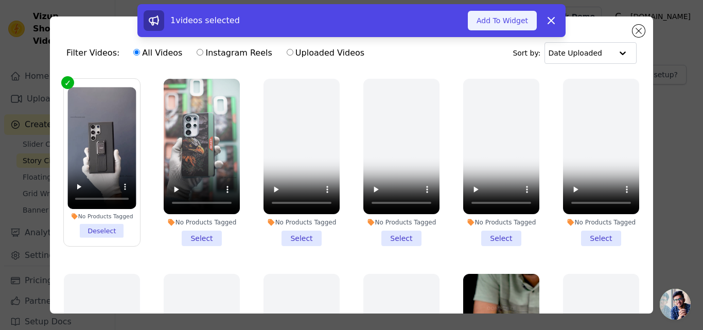
click at [504, 21] on button "Add To Widget" at bounding box center [502, 21] width 69 height 20
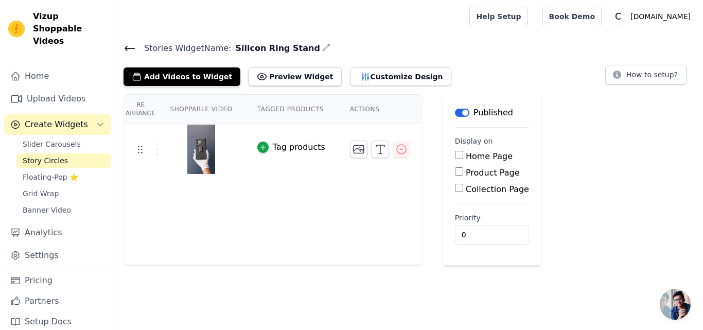
click at [56, 155] on span "Story Circles" at bounding box center [45, 160] width 45 height 10
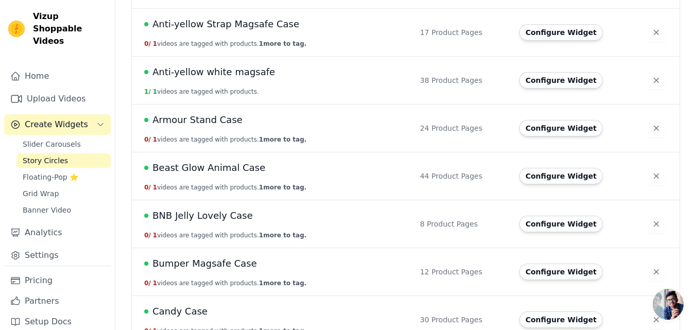
scroll to position [360, 0]
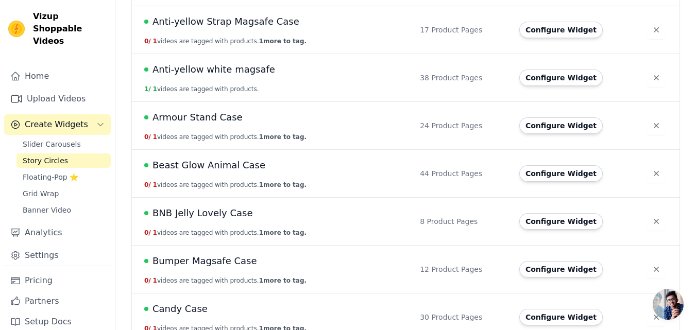
click at [196, 168] on span "Beast Glow Animal Case" at bounding box center [208, 165] width 113 height 14
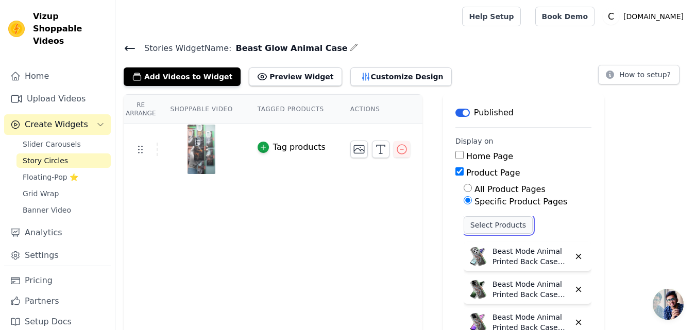
click at [473, 227] on button "Select Products" at bounding box center [497, 225] width 69 height 18
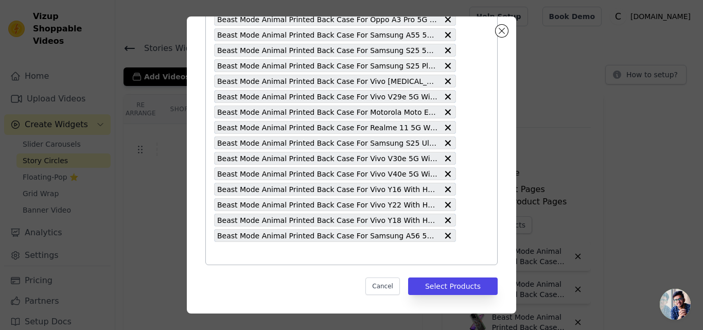
click at [272, 249] on input "text" at bounding box center [335, 253] width 242 height 12
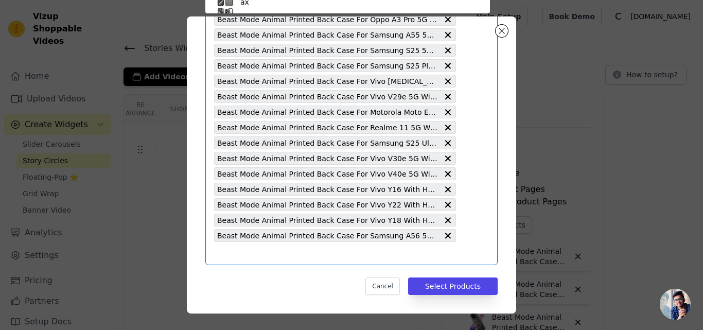
paste input "Beast Mode Animal Printed Back Case For Motorola G96 5G With Hard Back & Glow E…"
type input "Beast Mode Animal Printed Back Case For Motorola G96 5G With Hard Back & Glow E…"
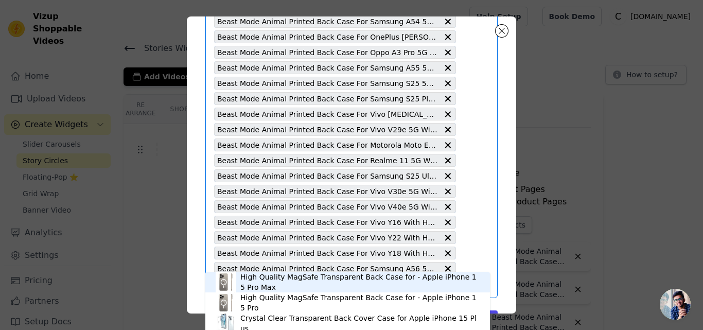
scroll to position [514, 0]
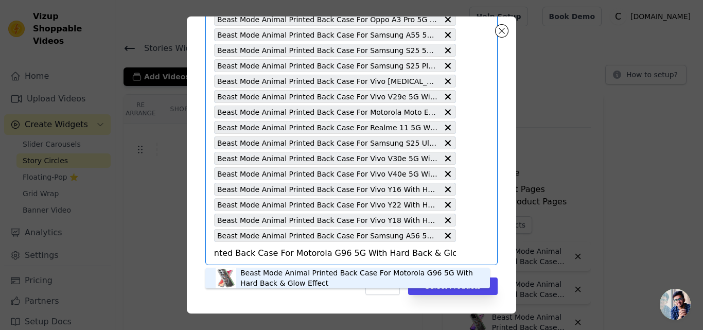
click at [266, 274] on div "Beast Mode Animal Printed Back Case For Motorola G96 5G With Hard Back & Glow E…" at bounding box center [359, 278] width 239 height 21
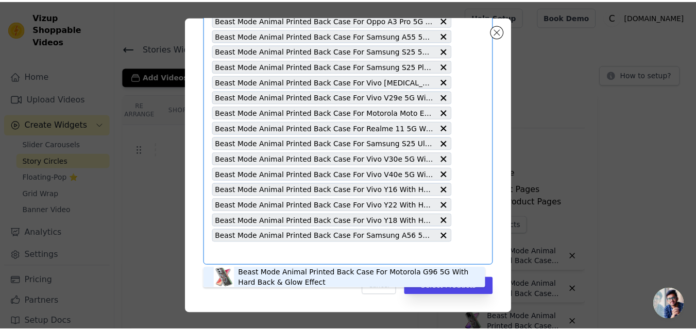
scroll to position [0, 0]
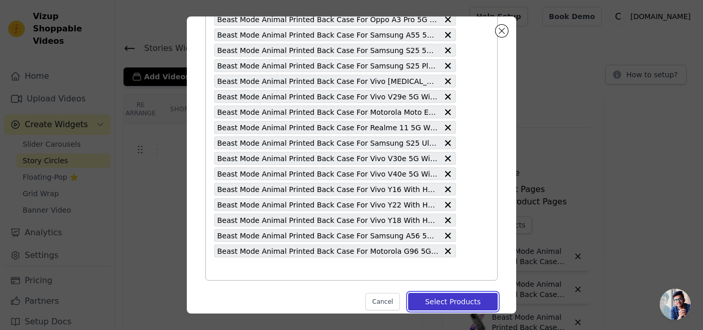
click at [421, 301] on button "Select Products" at bounding box center [453, 302] width 90 height 18
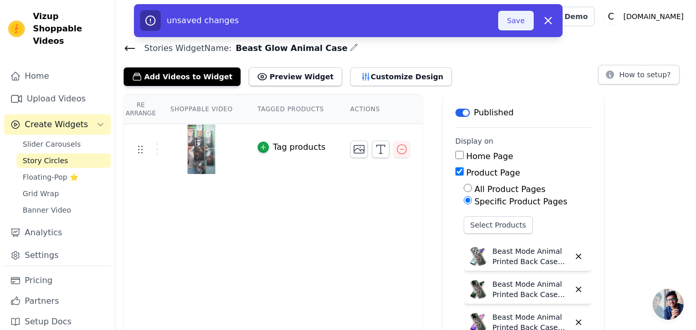
click at [509, 26] on button "Save" at bounding box center [515, 21] width 35 height 20
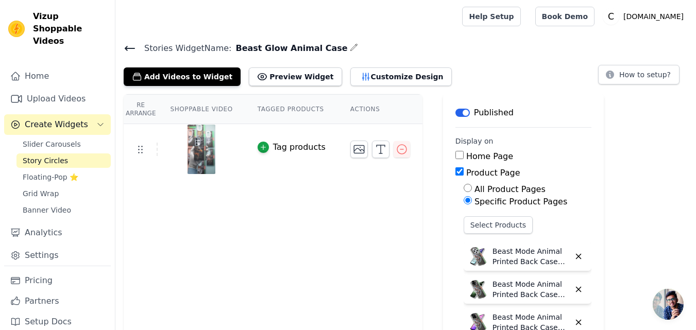
click at [128, 49] on icon at bounding box center [130, 48] width 12 height 12
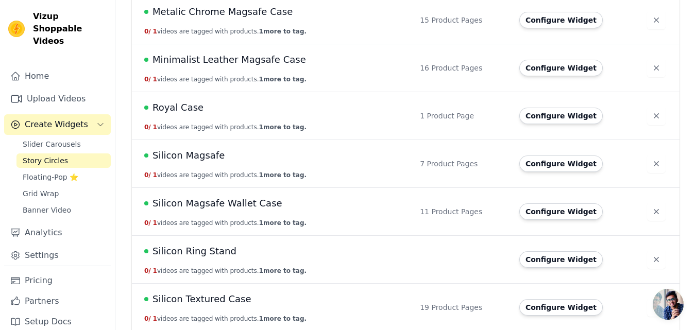
scroll to position [1442, 0]
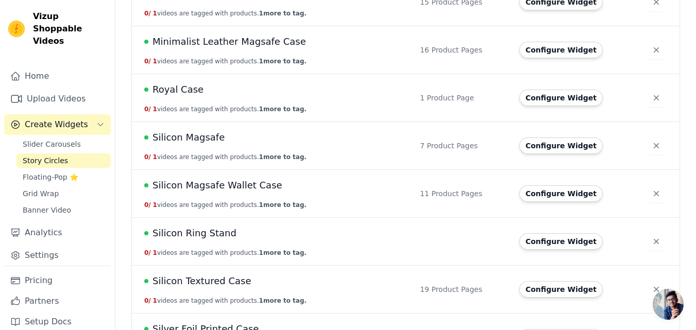
click at [211, 230] on span "Silicon Ring Stand" at bounding box center [194, 233] width 84 height 14
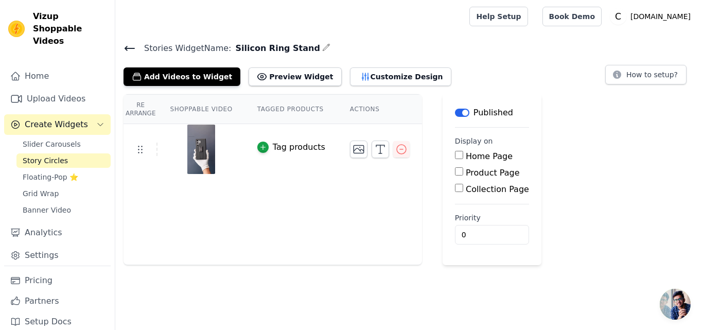
click at [493, 169] on label "Product Page" at bounding box center [493, 173] width 54 height 10
click at [463, 169] on input "Product Page" at bounding box center [459, 171] width 8 height 8
checkbox input "true"
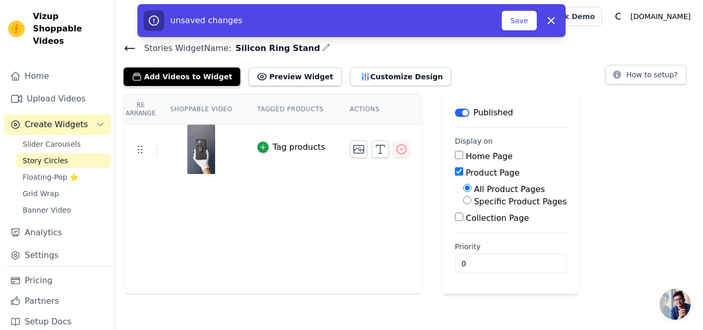
click at [474, 203] on label "Specific Product Pages" at bounding box center [520, 202] width 93 height 10
click at [470, 203] on input "Specific Product Pages" at bounding box center [467, 200] width 8 height 8
radio input "true"
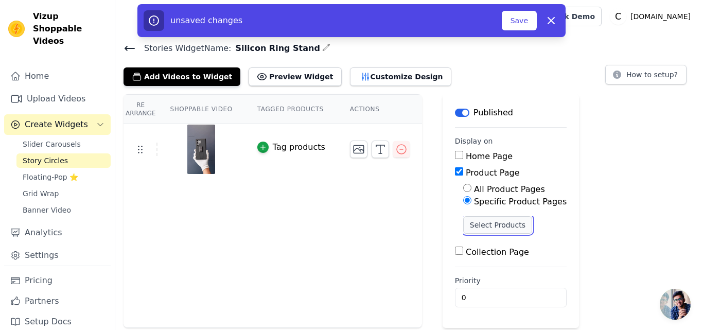
click at [469, 224] on button "Select Products" at bounding box center [497, 225] width 69 height 18
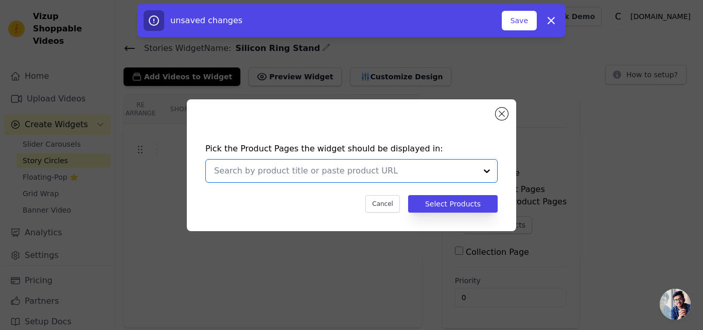
click at [321, 165] on input "text" at bounding box center [345, 171] width 263 height 12
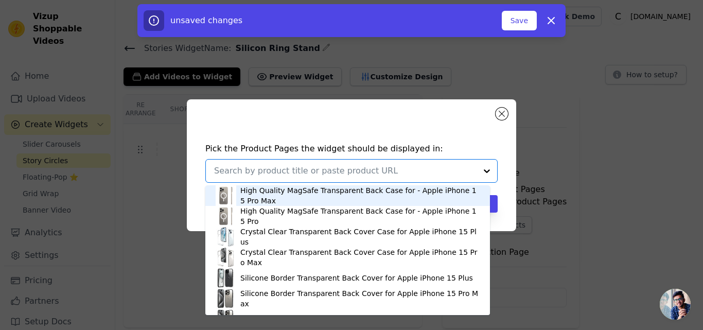
paste input "Premium Silicone Case with Metal Kickstand and Camera Protection Back Cover For…"
type input "Premium Silicone Case with Metal Kickstand and Camera Protection Back Cover For…"
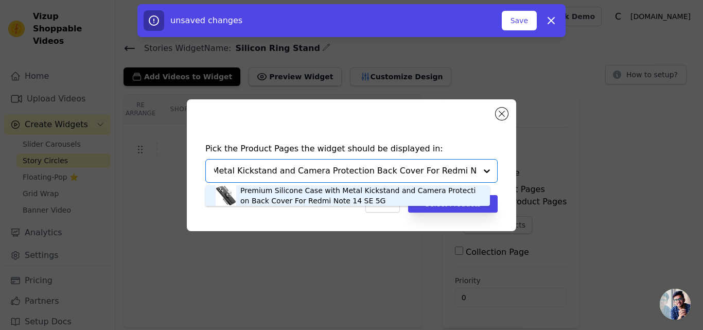
click at [308, 196] on div "Premium Silicone Case with Metal Kickstand and Camera Protection Back Cover For…" at bounding box center [359, 195] width 239 height 21
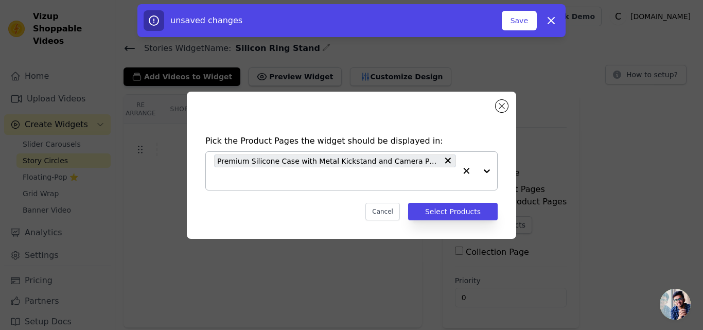
click at [299, 184] on input "text" at bounding box center [335, 178] width 242 height 12
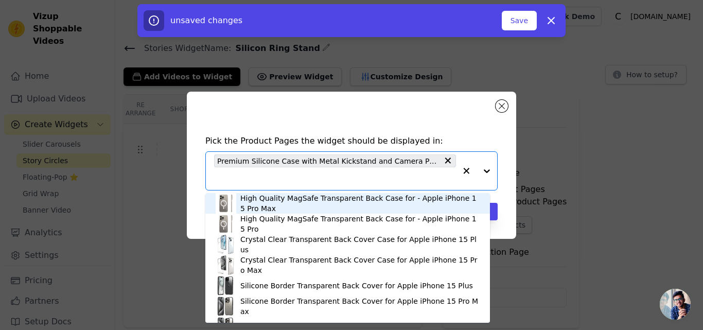
paste input "Premium Silicone Case with Metal Kickstand and Camera Protection Back Cover For…"
type input "Premium Silicone Case with Metal Kickstand and Camera Protection Back Cover For…"
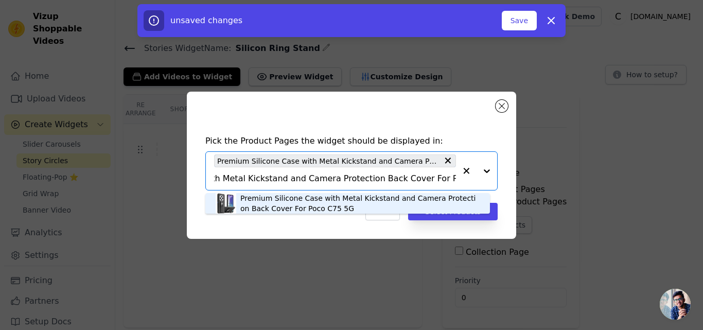
click at [255, 199] on div "Premium Silicone Case with Metal Kickstand and Camera Protection Back Cover For…" at bounding box center [359, 203] width 239 height 21
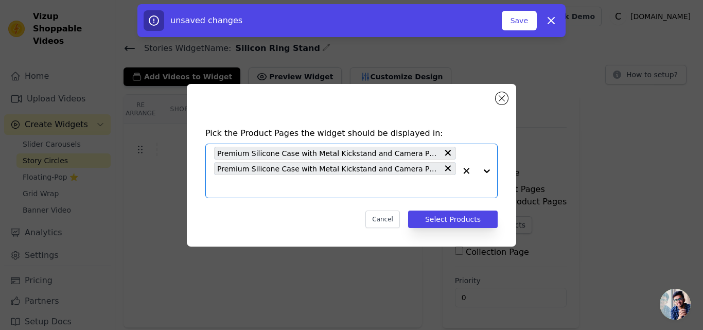
scroll to position [0, 0]
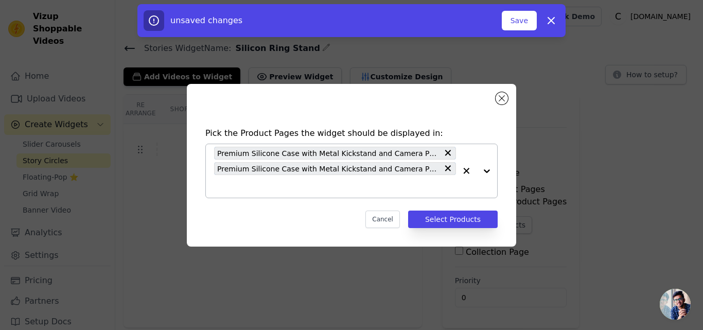
click at [265, 187] on input "text" at bounding box center [335, 186] width 242 height 12
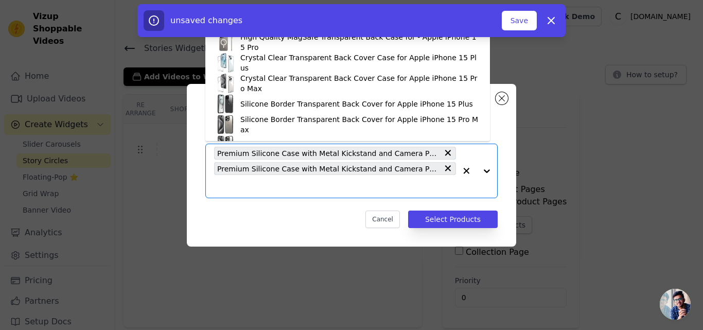
paste input "Premium Silicone Case with Metal Kickstand and Camera Protection Back Cover For…"
type input "Premium Silicone Case with Metal Kickstand and Camera Protection Back Cover For…"
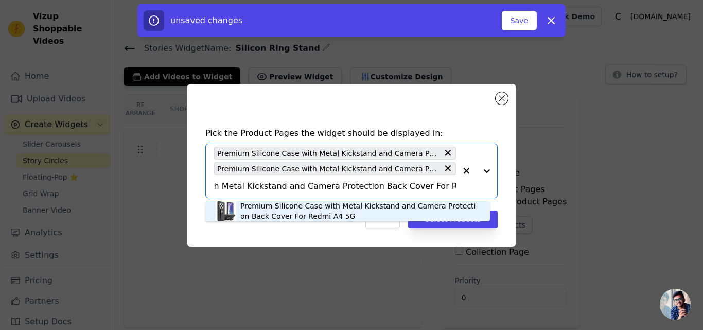
click at [274, 208] on div "Premium Silicone Case with Metal Kickstand and Camera Protection Back Cover For…" at bounding box center [359, 211] width 239 height 21
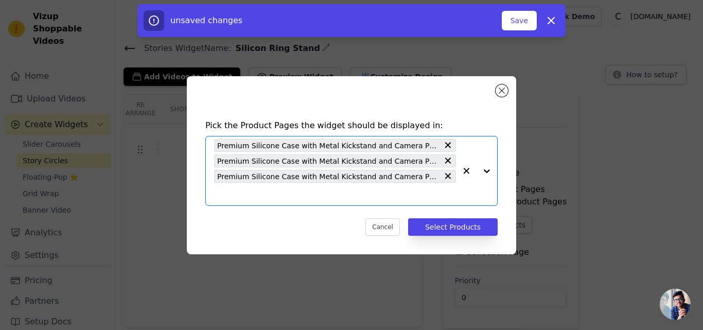
scroll to position [0, 0]
click at [279, 199] on input "text" at bounding box center [335, 194] width 242 height 12
paste input "Premium Silicone Case with Metal Kickstand and Camera Protection Back Cover For…"
type input "Premium Silicone Case with Metal Kickstand and Camera Protection Back Cover For…"
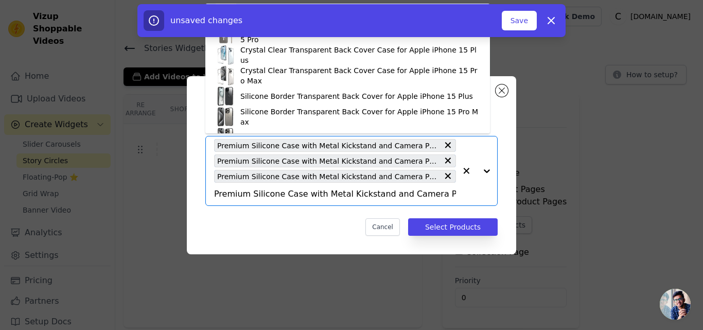
scroll to position [0, 123]
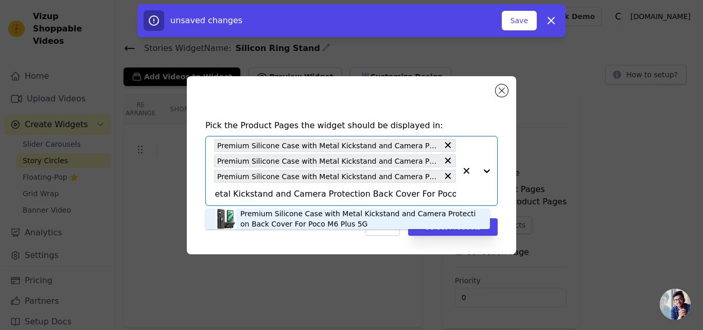
click at [274, 211] on div "Premium Silicone Case with Metal Kickstand and Camera Protection Back Cover For…" at bounding box center [359, 219] width 239 height 21
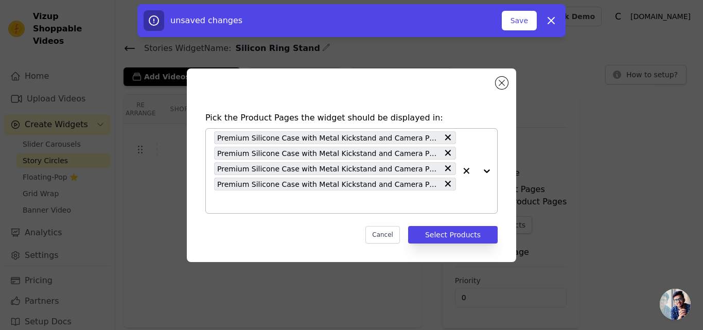
click at [273, 211] on div "Premium Silicone Case with Metal Kickstand and Camera Protection Back Cover For…" at bounding box center [335, 171] width 242 height 84
paste input "Premium Silicone Case with Metal Kickstand and Camera Protection Back Cover For…"
type input "Premium Silicone Case with Metal Kickstand and Camera Protection Back Cover For…"
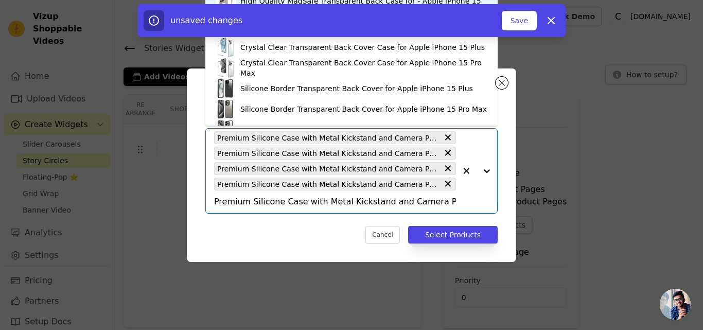
scroll to position [0, 143]
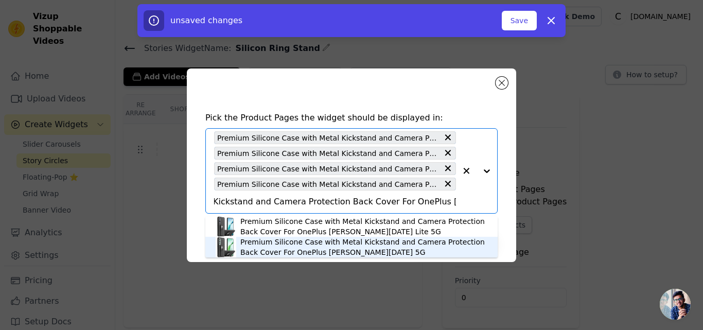
click at [273, 248] on div "Premium Silicone Case with Metal Kickstand and Camera Protection Back Cover For…" at bounding box center [363, 247] width 247 height 21
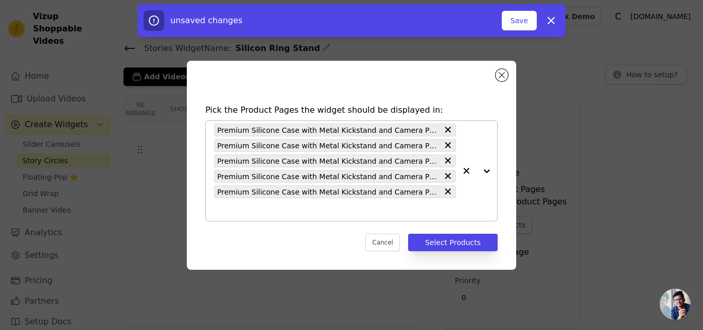
click at [277, 211] on input "text" at bounding box center [335, 209] width 242 height 12
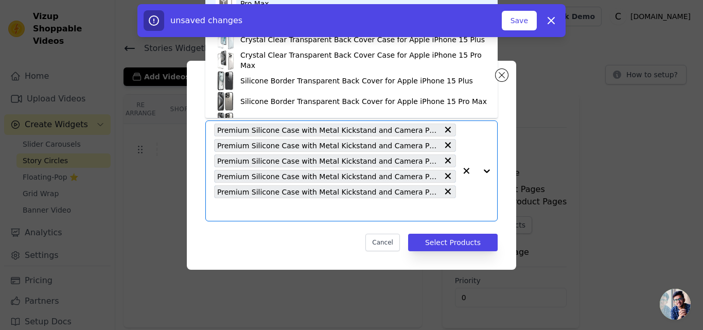
paste input "Premium Silicone Case with Metal Kickstand and Camera Protection Back Cover For…"
type input "Premium Silicone Case with Metal Kickstand and Camera Protection Back Cover For…"
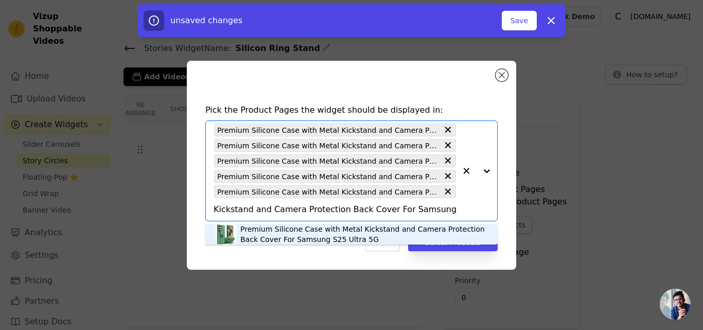
click at [273, 226] on div "Premium Silicone Case with Metal Kickstand and Camera Protection Back Cover For…" at bounding box center [363, 234] width 247 height 21
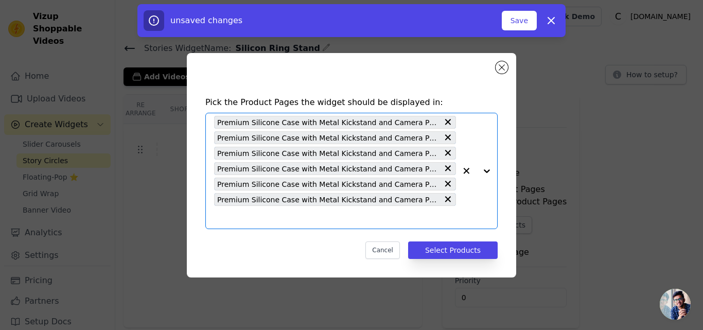
scroll to position [0, 0]
click at [273, 226] on div "Premium Silicone Case with Metal Kickstand and Camera Protection Back Cover For…" at bounding box center [335, 170] width 242 height 115
paste input "Premium Silicone Case with Metal Kickstand and Camera Protection Back Cover For…"
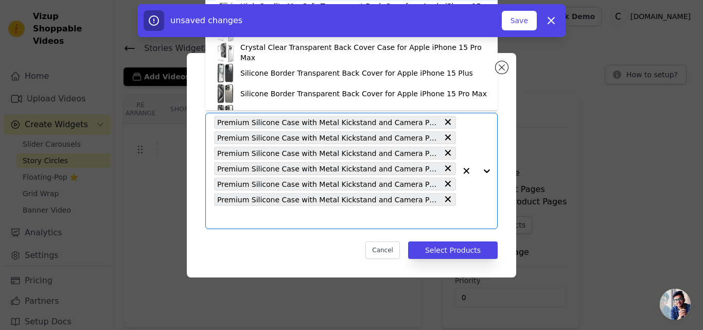
type input "Premium Silicone Case with Metal Kickstand and Camera Protection Back Cover For…"
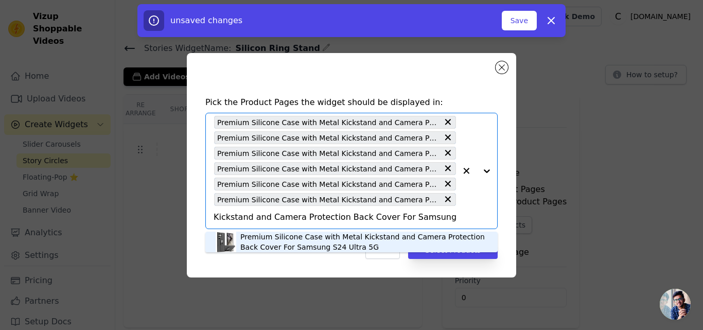
click at [273, 233] on div "Premium Silicone Case with Metal Kickstand and Camera Protection Back Cover For…" at bounding box center [363, 242] width 247 height 21
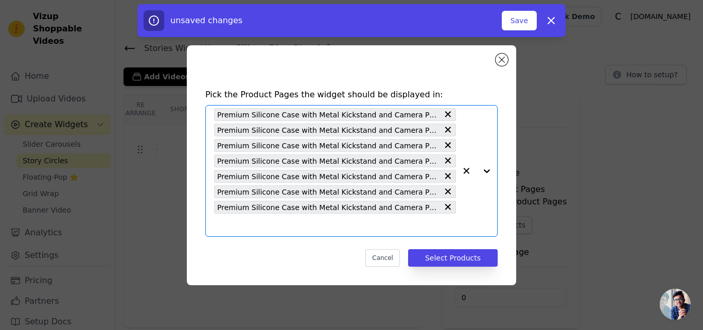
paste input "Premium Silicone Case with Metal Kickstand and Camera Protection Back Cover For…"
type input "Premium Silicone Case with Metal Kickstand and Camera Protection Back Cover For…"
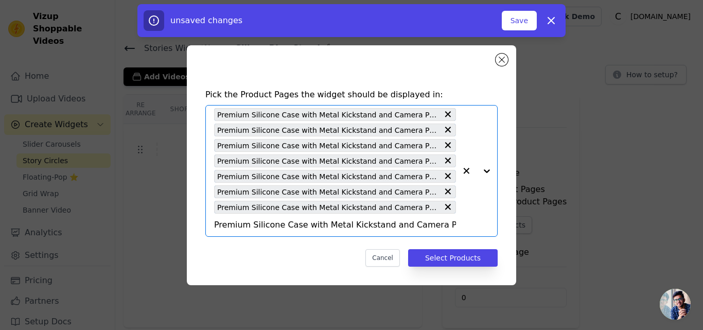
scroll to position [0, 111]
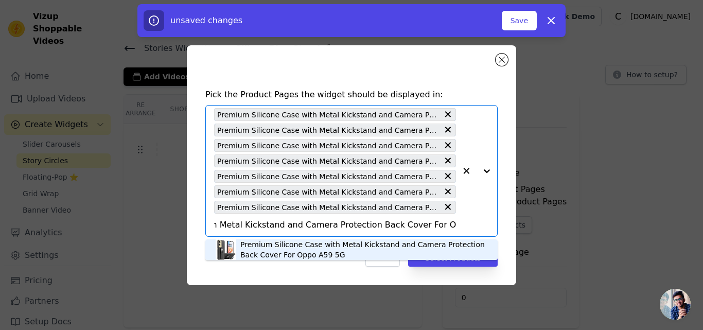
click at [272, 242] on div "Premium Silicone Case with Metal Kickstand and Camera Protection Back Cover For…" at bounding box center [363, 249] width 247 height 21
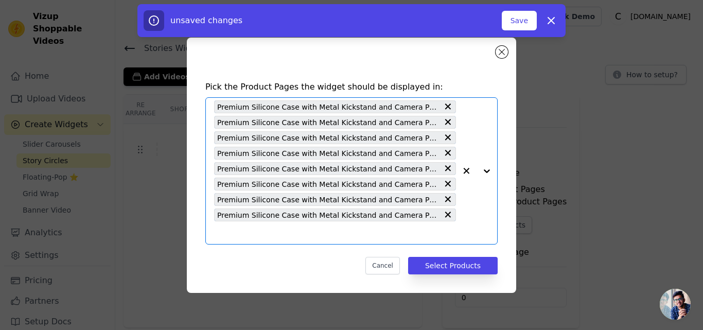
scroll to position [0, 0]
click at [273, 237] on input "text" at bounding box center [335, 233] width 242 height 12
paste input "Premium Silicone Case with Metal Kickstand and Camera Protection Back Cover For…"
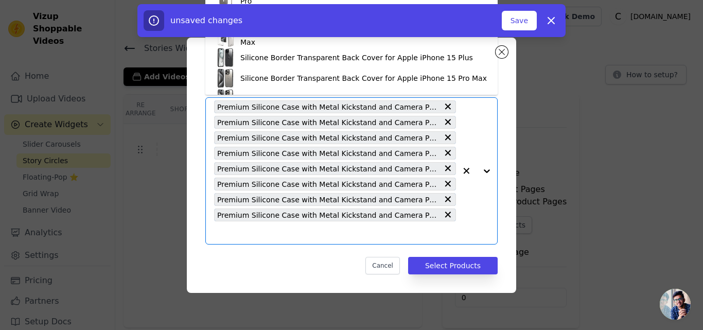
type input "Premium Silicone Case with Metal Kickstand and Camera Protection Back Cover For…"
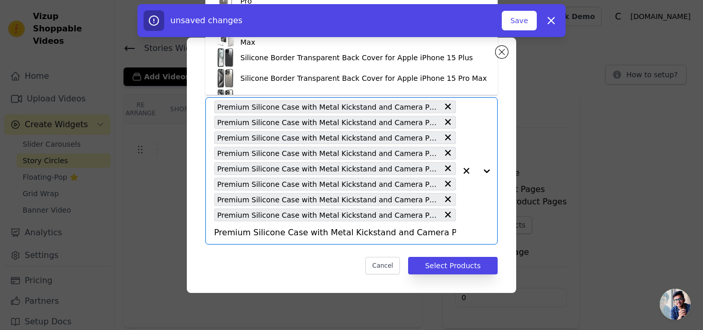
scroll to position [0, 129]
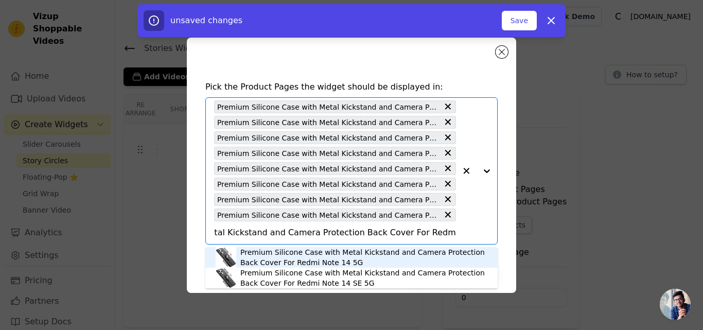
click at [274, 247] on div "Premium Silicone Case with Metal Kickstand and Camera Protection Back Cover For…" at bounding box center [363, 257] width 247 height 21
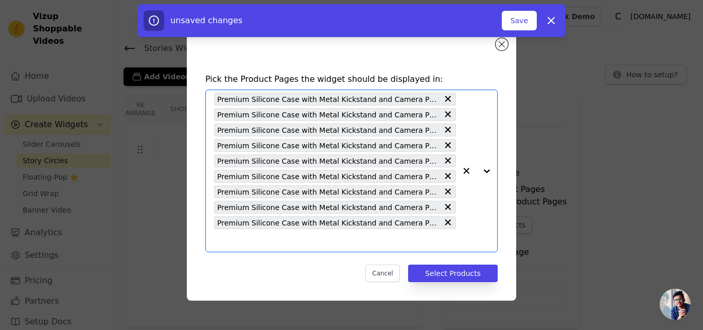
scroll to position [0, 0]
click at [274, 247] on div "Premium Silicone Case with Metal Kickstand and Camera Protection Back Cover For…" at bounding box center [335, 171] width 242 height 162
paste input "Premium Silicone Case with Metal Kickstand and Camera Protection Back Cover For…"
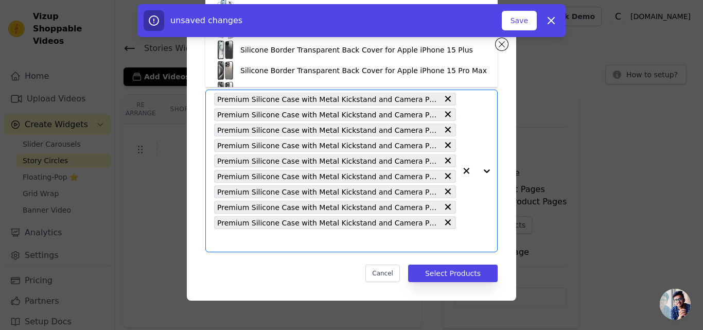
type input "Premium Silicone Case with Metal Kickstand and Camera Protection Back Cover For…"
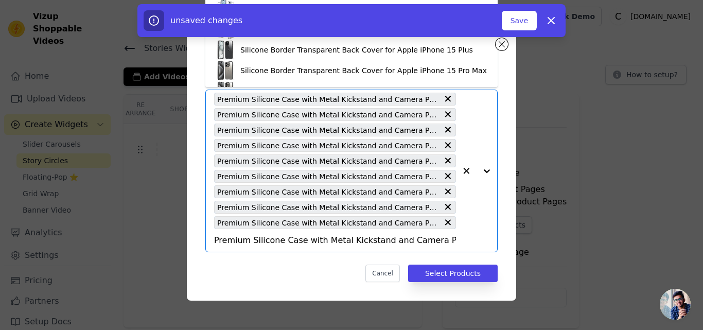
scroll to position [0, 113]
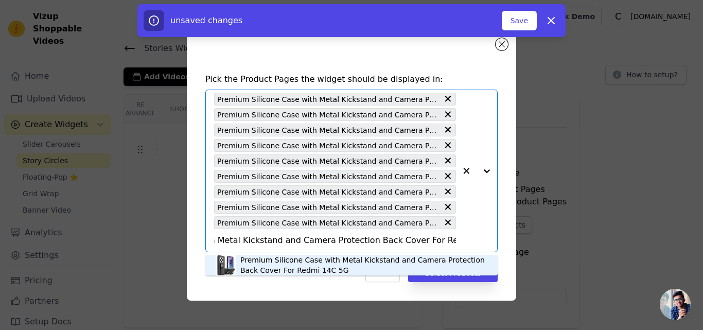
click at [275, 258] on div "Premium Silicone Case with Metal Kickstand and Camera Protection Back Cover For…" at bounding box center [363, 265] width 247 height 21
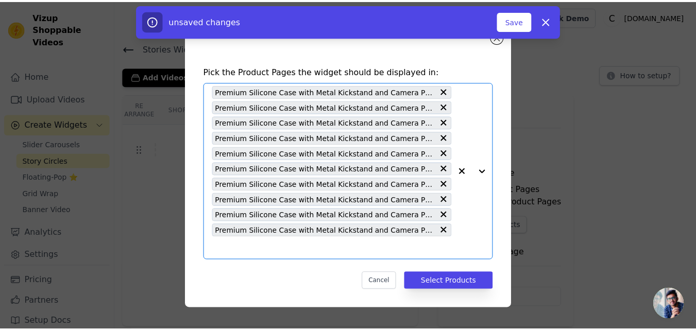
scroll to position [0, 0]
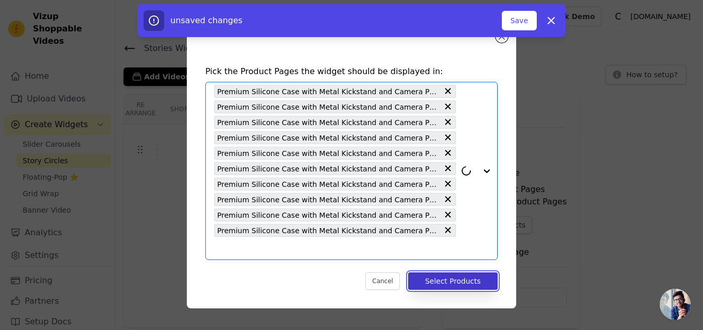
click at [429, 282] on button "Select Products" at bounding box center [453, 281] width 90 height 18
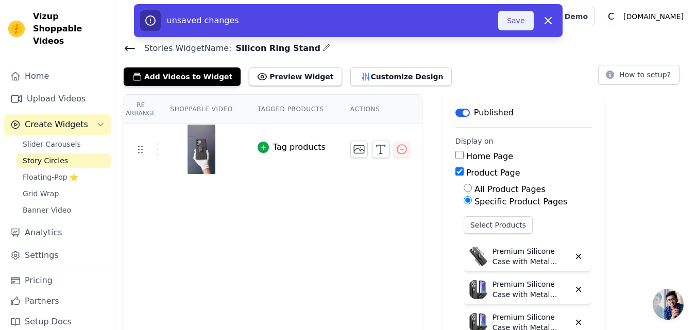
click at [508, 27] on button "Save" at bounding box center [515, 21] width 35 height 20
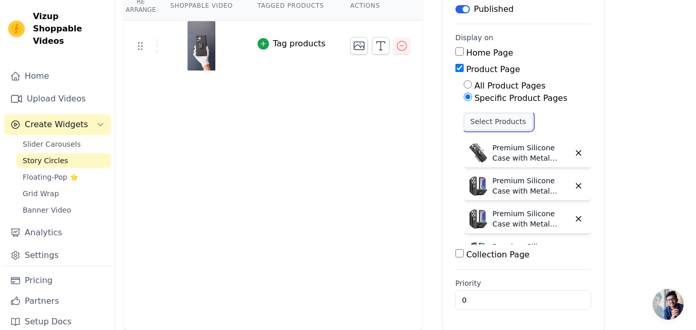
click at [475, 124] on button "Select Products" at bounding box center [497, 122] width 69 height 18
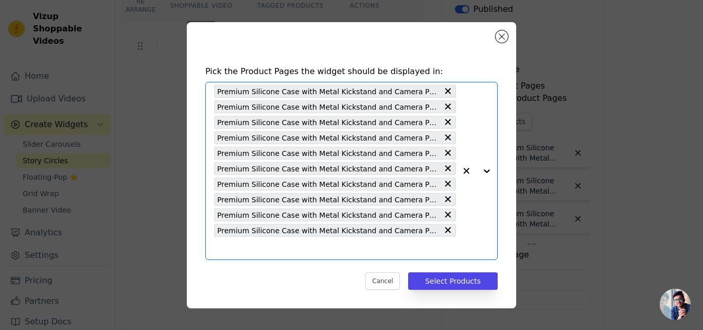
click at [275, 242] on input "text" at bounding box center [335, 248] width 242 height 12
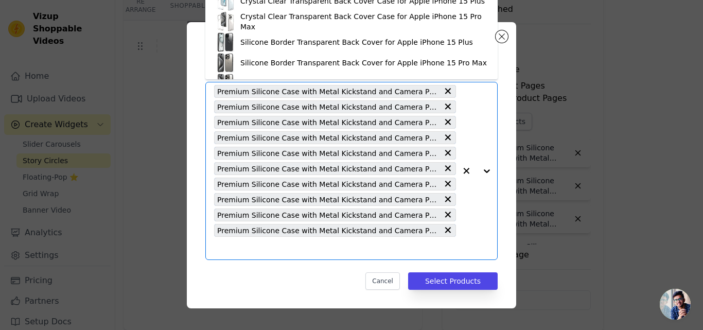
paste input "Premium Silicone Case with Metal Kickstand and Camera Protection Back Cover For…"
type input "Premium Silicone Case with Metal Kickstand and Camera Protection Back Cover For…"
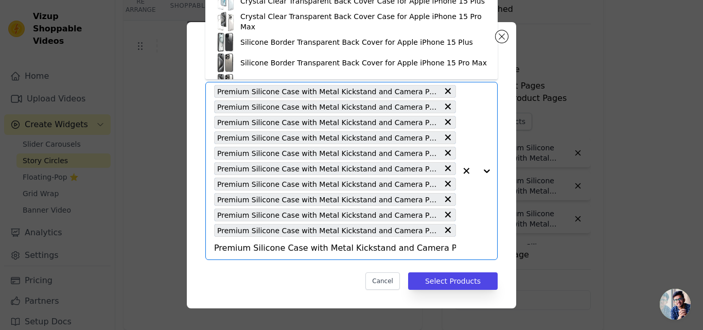
scroll to position [0, 159]
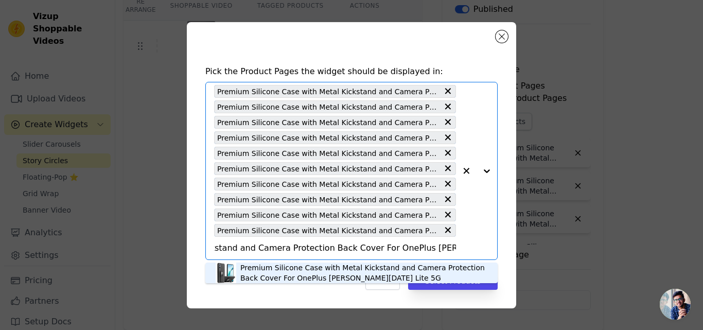
click at [280, 268] on div "Premium Silicone Case with Metal Kickstand and Camera Protection Back Cover For…" at bounding box center [363, 273] width 247 height 21
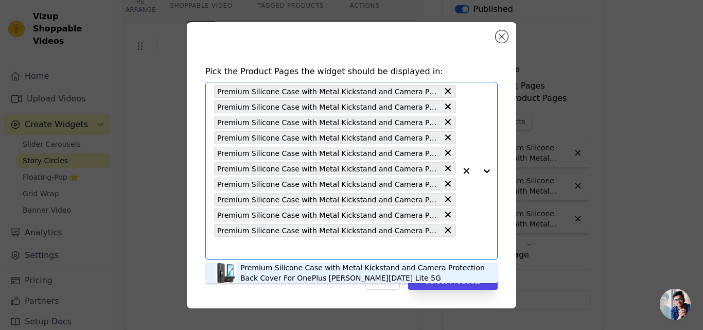
scroll to position [0, 0]
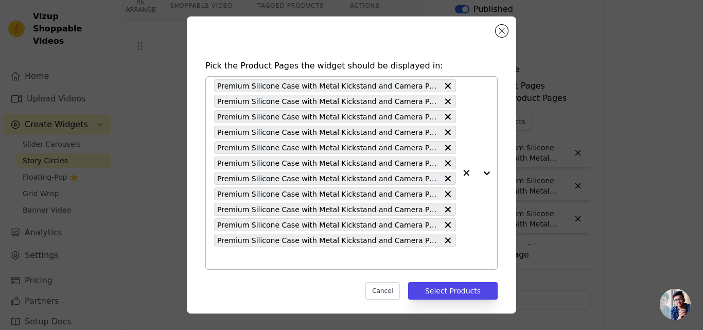
click at [259, 253] on input "text" at bounding box center [335, 258] width 242 height 12
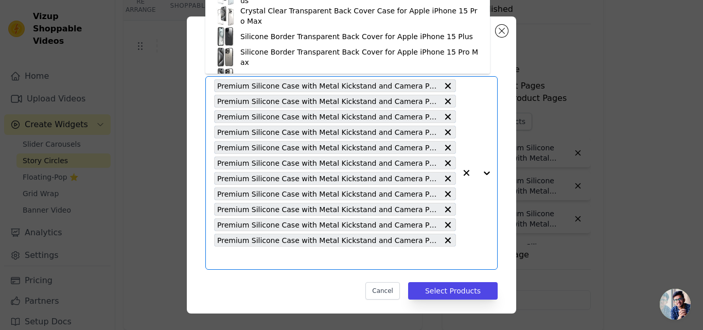
paste input "Premium Silicone Case with Metal Kickstand and Camera Protection Back Cover For…"
type input "Premium Silicone Case with Metal Kickstand and Camera Protection Back Cover For…"
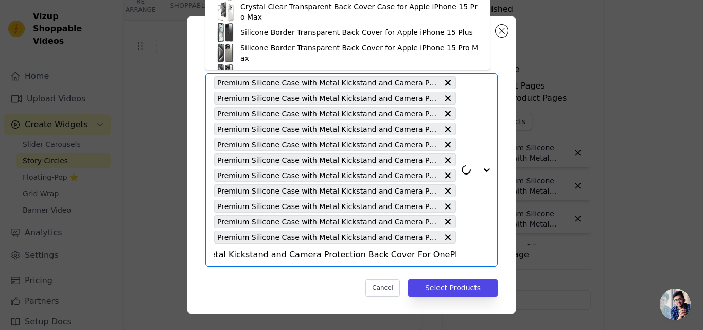
scroll to position [5, 0]
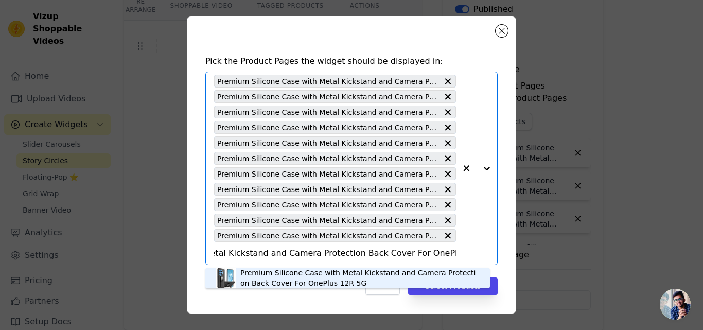
click at [250, 279] on div "Premium Silicone Case with Metal Kickstand and Camera Protection Back Cover For…" at bounding box center [359, 278] width 239 height 21
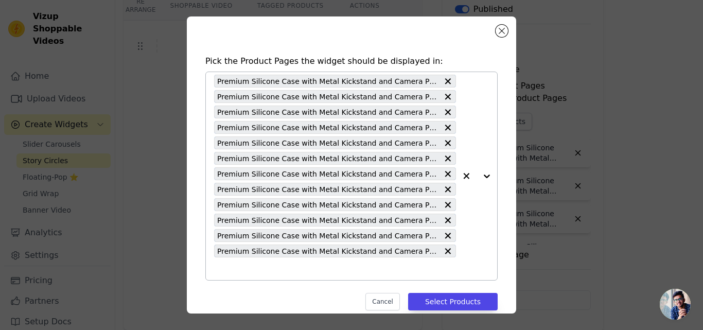
click at [247, 276] on div "Premium Silicone Case with Metal Kickstand and Camera Protection Back Cover For…" at bounding box center [335, 176] width 242 height 208
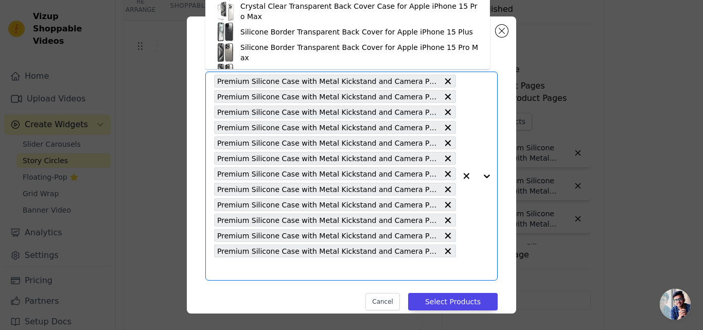
paste input "Premium Silicone Case with Metal Kickstand and Camera Protection Back Cover For…"
type input "Premium Silicone Case with Metal Kickstand and Camera Protection Back Cover For…"
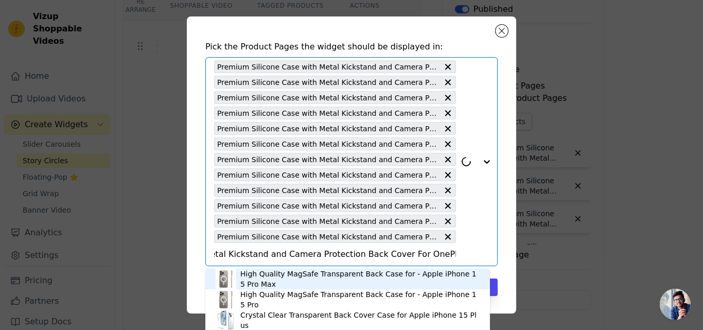
scroll to position [20, 0]
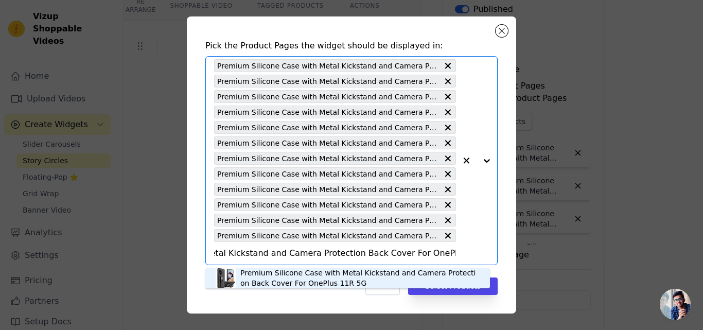
click at [249, 276] on div "Premium Silicone Case with Metal Kickstand and Camera Protection Back Cover For…" at bounding box center [359, 278] width 239 height 21
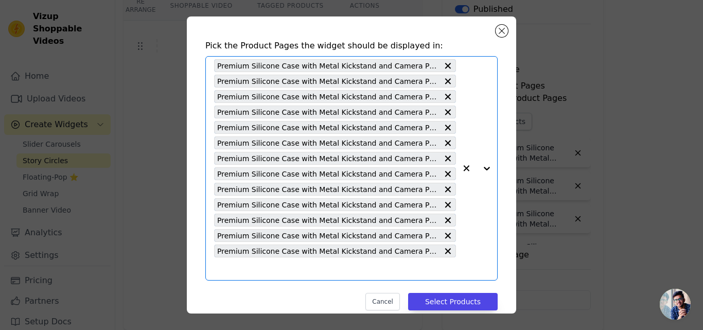
click at [249, 272] on input "text" at bounding box center [335, 269] width 242 height 12
paste input "Premium Silicone Case with Metal Kickstand and Camera Protection Back Cover For…"
type input "Premium Silicone Case with Metal Kickstand and Camera Protection Back Cover For…"
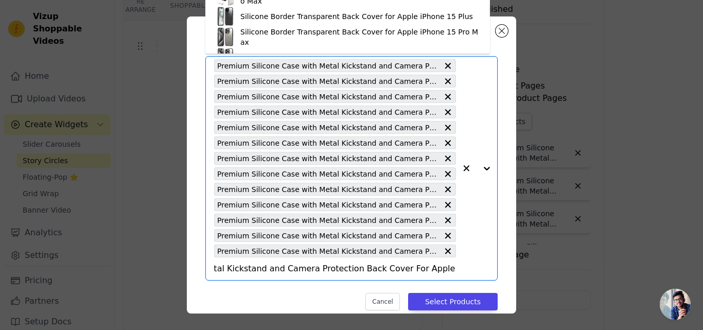
scroll to position [36, 0]
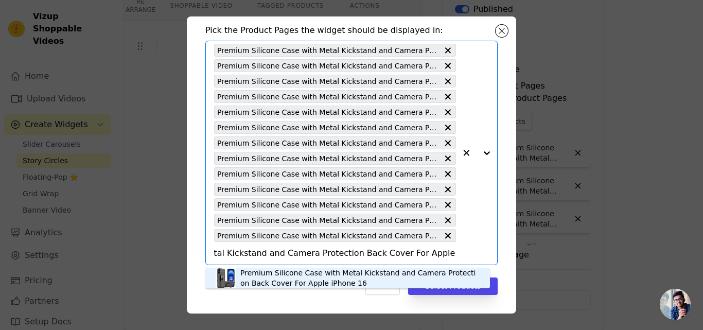
click at [257, 277] on div "Premium Silicone Case with Metal Kickstand and Camera Protection Back Cover For…" at bounding box center [359, 278] width 239 height 21
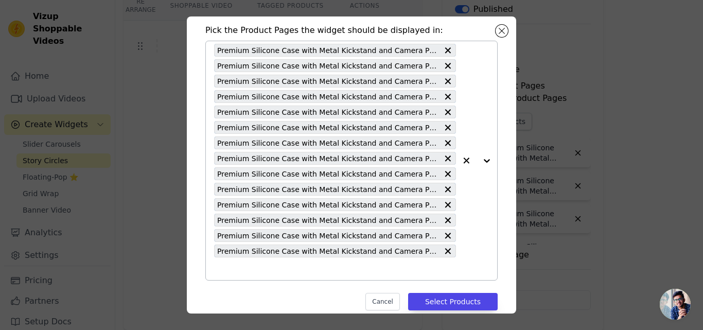
click at [254, 275] on div "Premium Silicone Case with Metal Kickstand and Camera Protection Back Cover For…" at bounding box center [335, 160] width 242 height 239
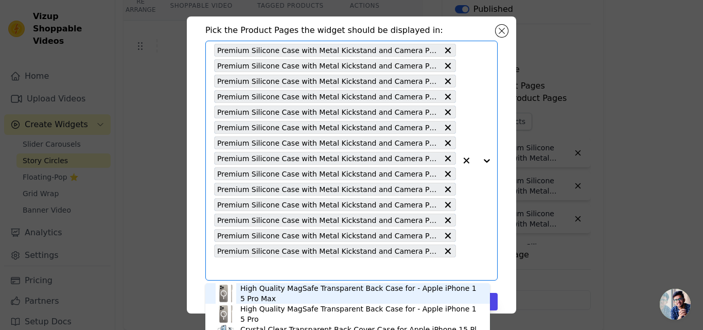
paste input "Premium Silicone Case with Metal Kickstand and Camera Protection Back Cover For…"
type input "Premium Silicone Case with Metal Kickstand and Camera Protection Back Cover For…"
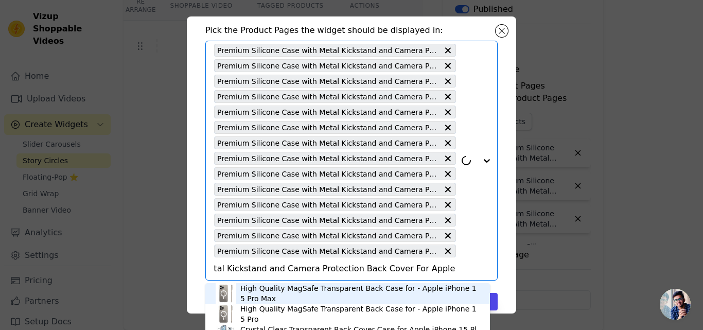
scroll to position [51, 0]
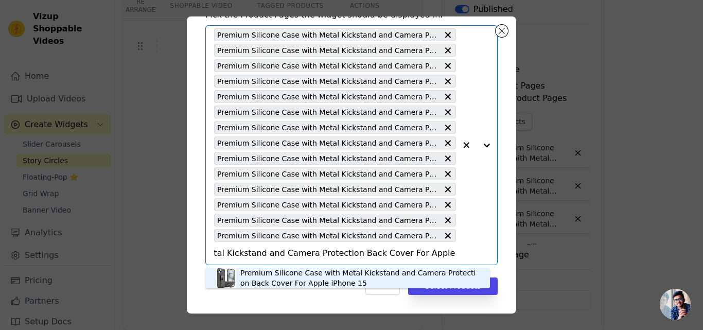
click at [254, 275] on div "Premium Silicone Case with Metal Kickstand and Camera Protection Back Cover For…" at bounding box center [359, 278] width 239 height 21
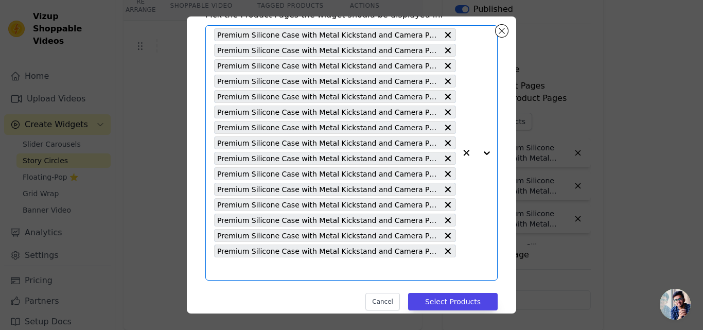
scroll to position [0, 0]
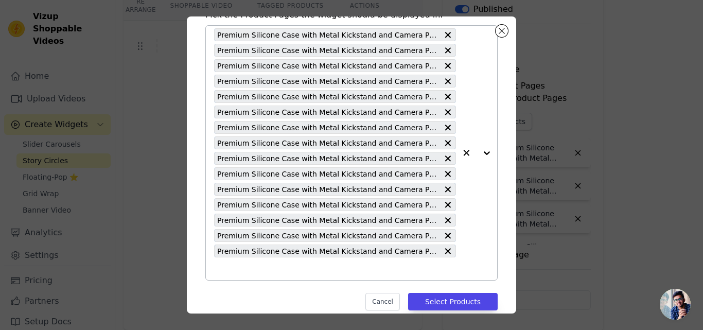
click at [288, 263] on input "text" at bounding box center [335, 269] width 242 height 12
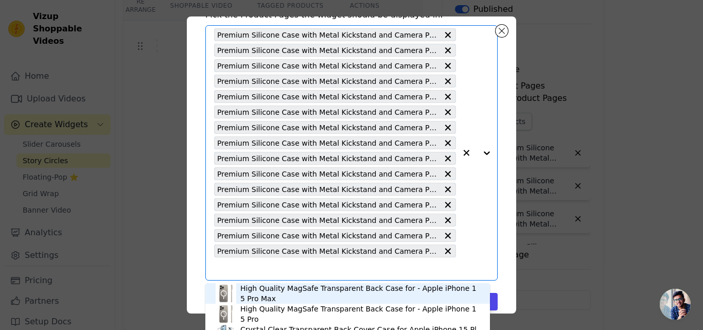
paste input "Premium Silicone Case with Metal Kickstand and Camera Protection Back Cover For…"
type input "Premium Silicone Case with Metal Kickstand and Camera Protection Back Cover For…"
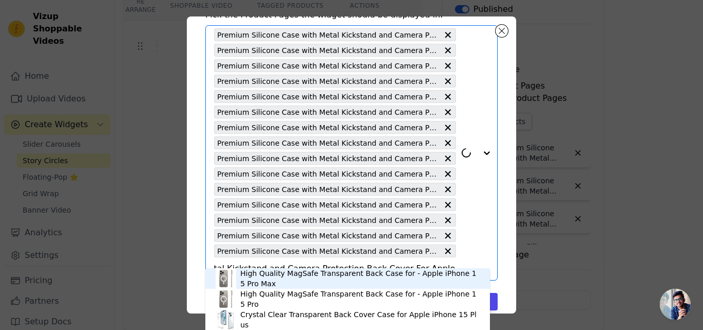
scroll to position [66, 0]
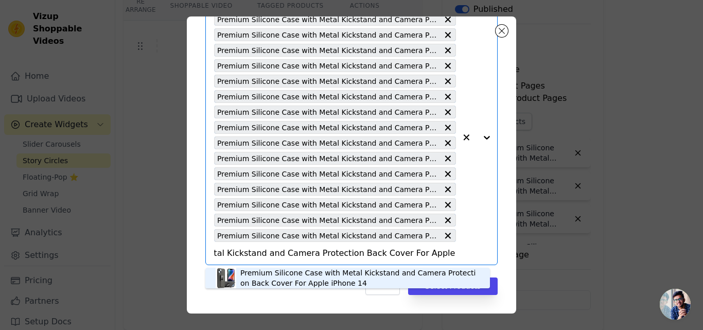
click at [284, 271] on div "Premium Silicone Case with Metal Kickstand and Camera Protection Back Cover For…" at bounding box center [359, 278] width 239 height 21
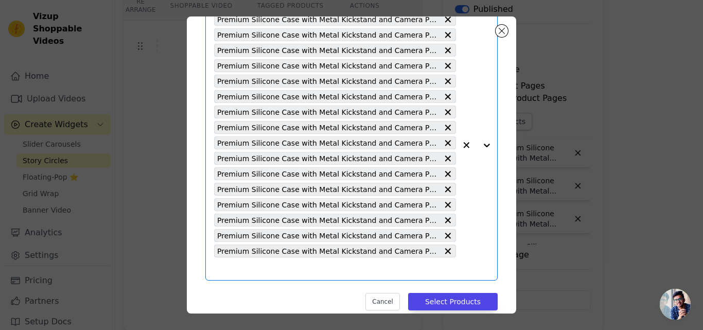
click at [281, 271] on input "text" at bounding box center [335, 269] width 242 height 12
paste input "Premium Silicone Case with Metal Kickstand and Camera Protection Back Cover For…"
type input "Premium Silicone Case with Metal Kickstand and Camera Protection Back Cover For…"
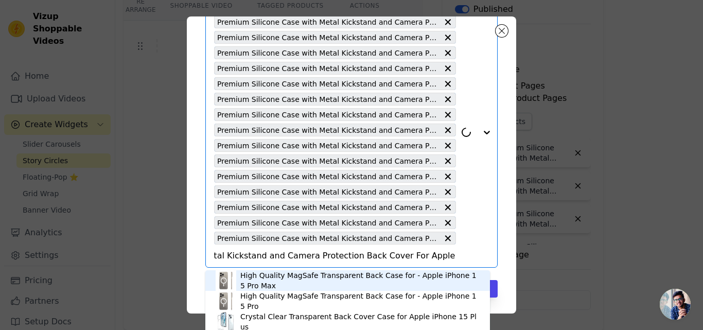
scroll to position [82, 0]
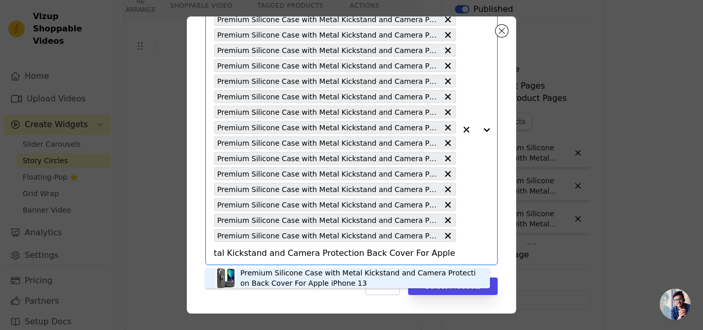
click at [273, 276] on div "Premium Silicone Case with Metal Kickstand and Camera Protection Back Cover For…" at bounding box center [359, 278] width 239 height 21
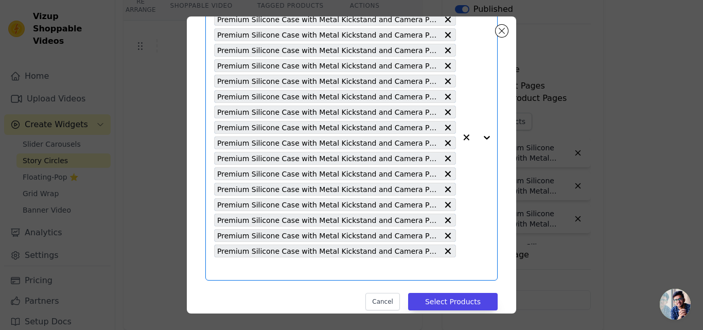
scroll to position [0, 0]
click at [279, 274] on input "text" at bounding box center [335, 269] width 242 height 12
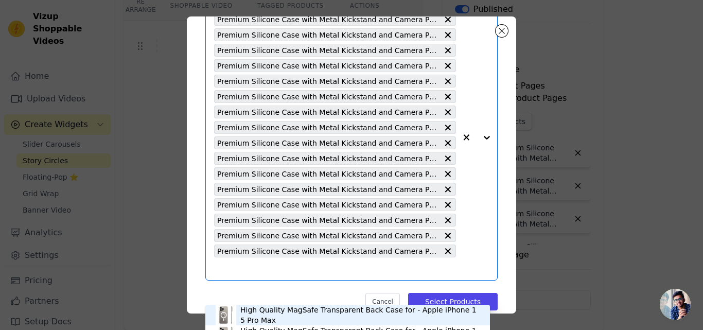
paste input "Premium Silicone Case with Metal Kickstand and Camera Protection Back Cover For…"
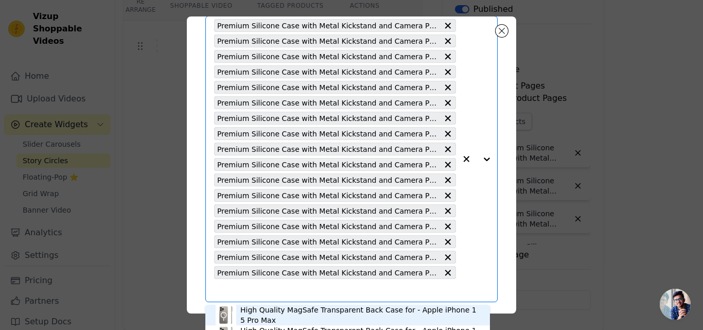
type input "Premium Silicone Case with Metal Kickstand and Camera Protection Back Cover For…"
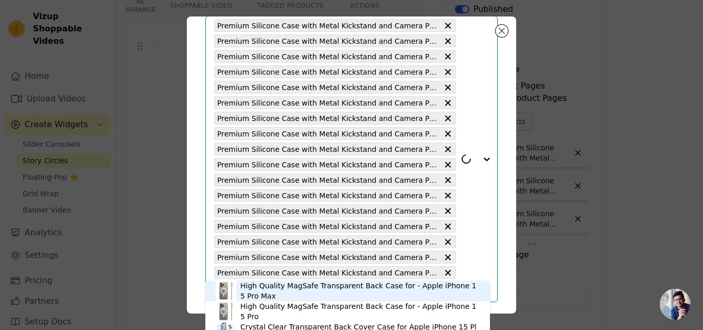
scroll to position [97, 0]
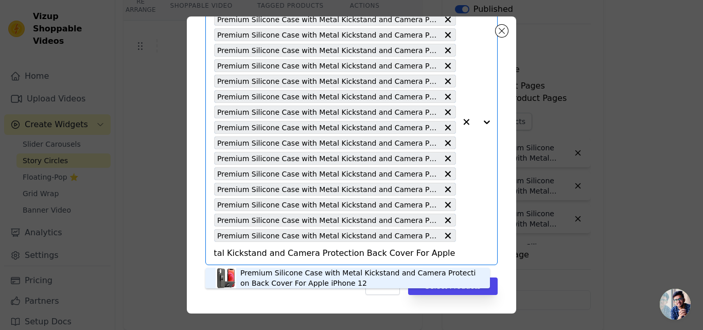
click at [279, 274] on div "Premium Silicone Case with Metal Kickstand and Camera Protection Back Cover For…" at bounding box center [359, 278] width 239 height 21
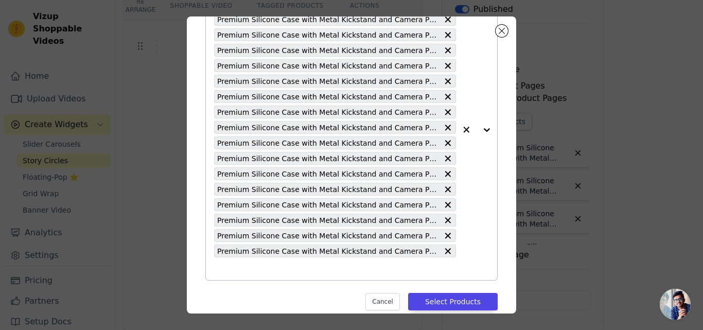
click at [265, 269] on input "text" at bounding box center [335, 269] width 242 height 12
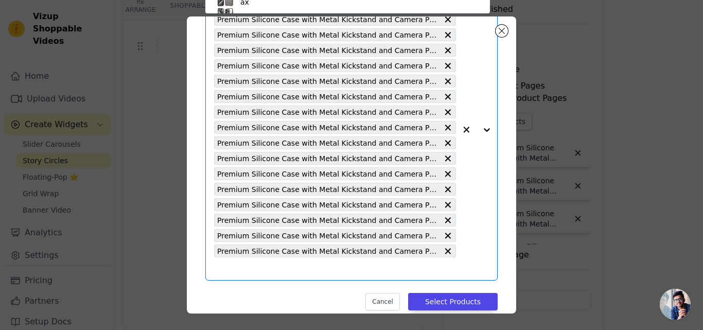
scroll to position [60, 0]
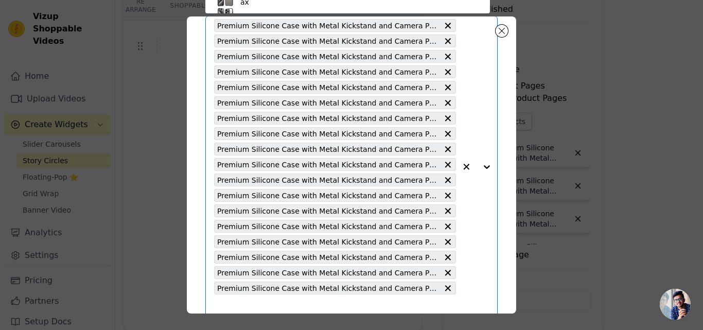
paste input "Premium Silicone Case with Metal Kickstand and Camera Protection Back Cover For…"
type input "Premium Silicone Case with Metal Kickstand and Camera Protection Back Cover For…"
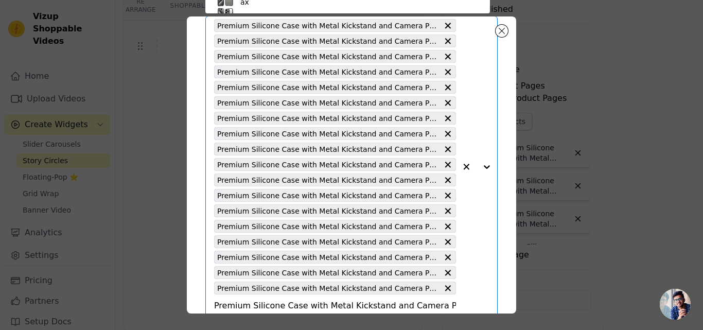
scroll to position [0, 129]
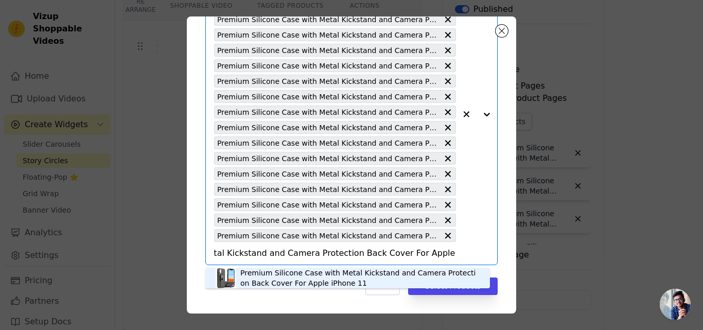
click at [279, 281] on div "Premium Silicone Case with Metal Kickstand and Camera Protection Back Cover For…" at bounding box center [359, 278] width 239 height 21
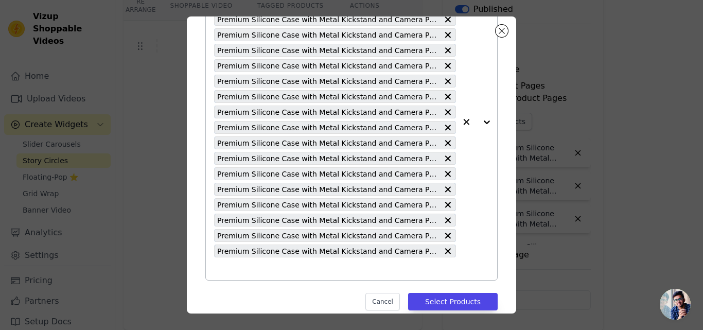
click at [282, 270] on input "text" at bounding box center [335, 269] width 242 height 12
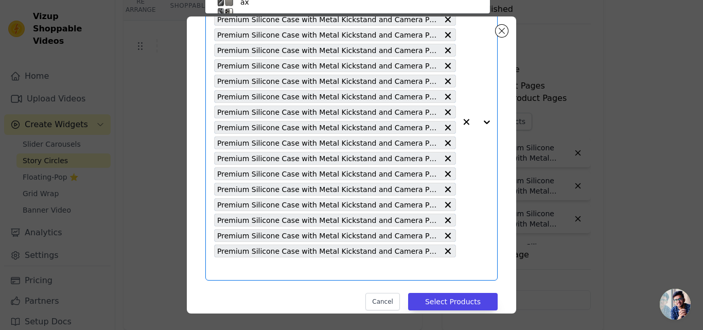
scroll to position [60, 0]
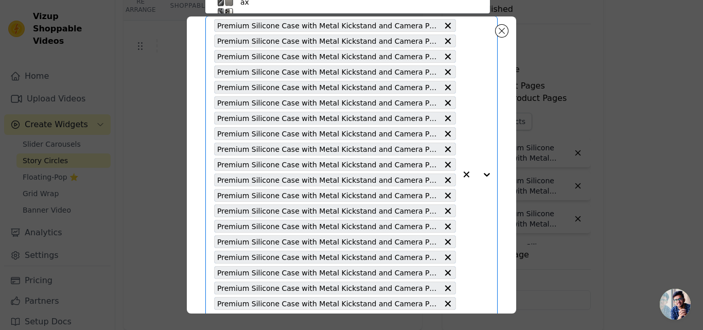
paste input "Premium Silicone Case with Metal Kickstand and Camera Protection Back Cover For…"
type input "Premium Silicone Case with Metal Kickstand and Camera Protection Back Cover For…"
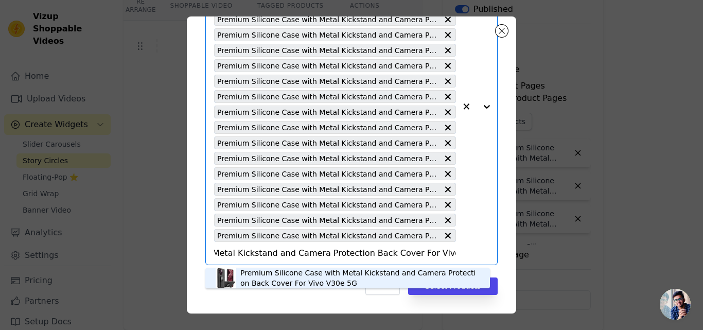
click at [270, 279] on div "Premium Silicone Case with Metal Kickstand and Camera Protection Back Cover For…" at bounding box center [359, 278] width 239 height 21
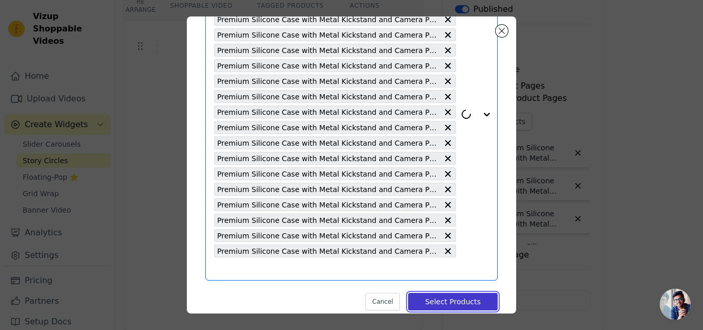
click at [428, 299] on button "Select Products" at bounding box center [453, 302] width 90 height 18
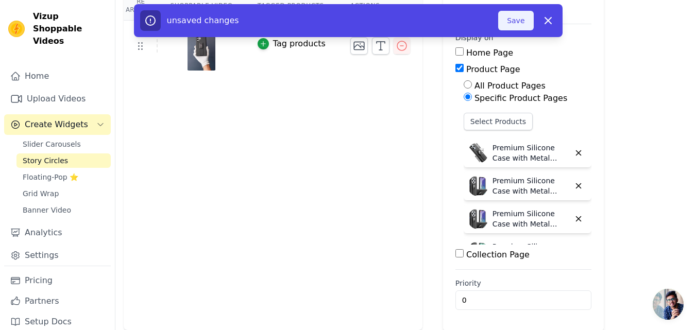
click at [516, 24] on button "Save" at bounding box center [515, 21] width 35 height 20
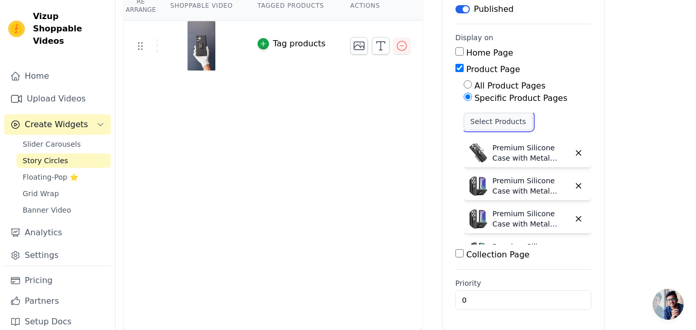
click at [472, 120] on button "Select Products" at bounding box center [497, 122] width 69 height 18
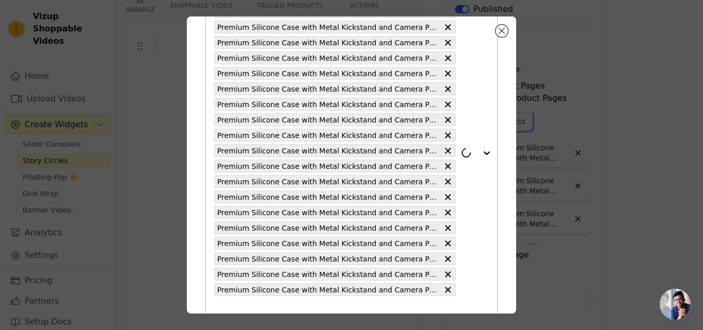
scroll to position [144, 0]
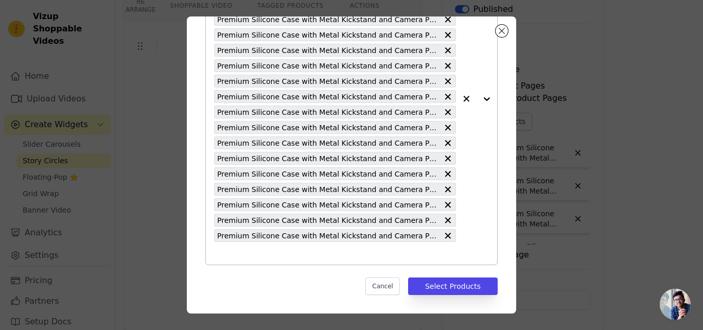
click at [255, 256] on input "text" at bounding box center [335, 253] width 242 height 12
paste input "Premium Silicone Case with Metal Kickstand and Camera Protection Back Cover For…"
type input "Premium Silicone Case with Metal Kickstand and Camera Protection Back Cover For…"
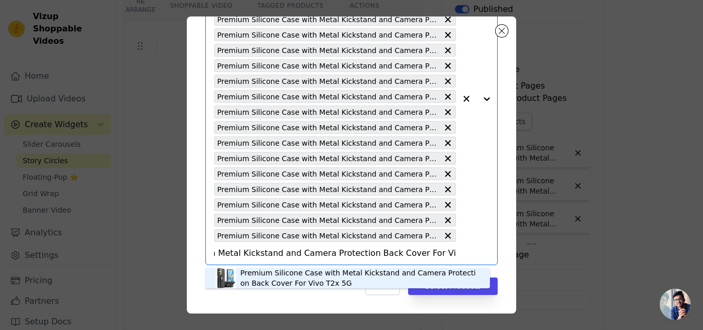
click at [253, 273] on div "Premium Silicone Case with Metal Kickstand and Camera Protection Back Cover For…" at bounding box center [359, 278] width 239 height 21
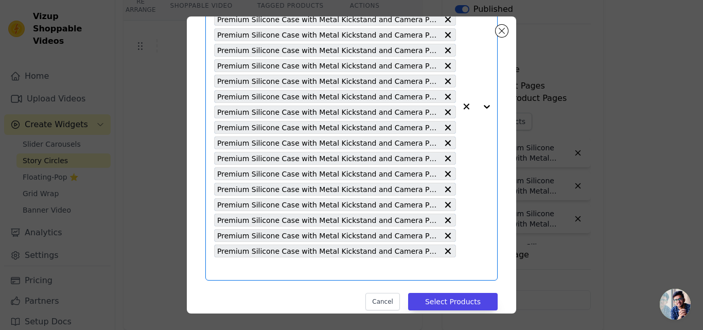
scroll to position [0, 0]
click at [242, 270] on input "text" at bounding box center [335, 269] width 242 height 12
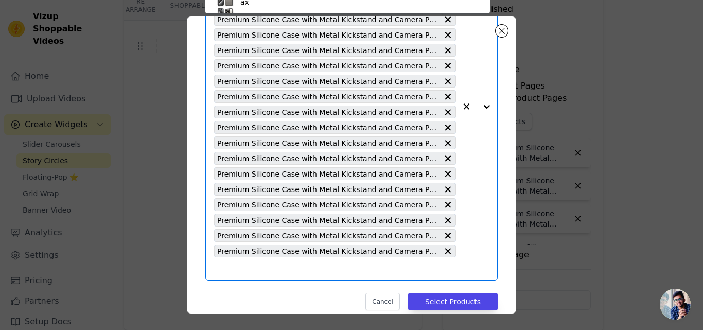
scroll to position [104, 0]
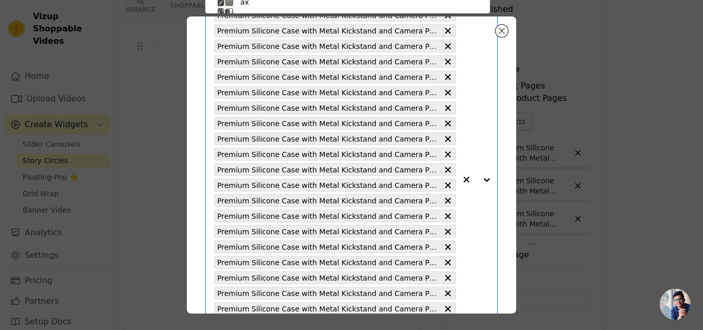
paste input "Premium Silicone Case with Metal Kickstand and Camera Protection Back Cover For…"
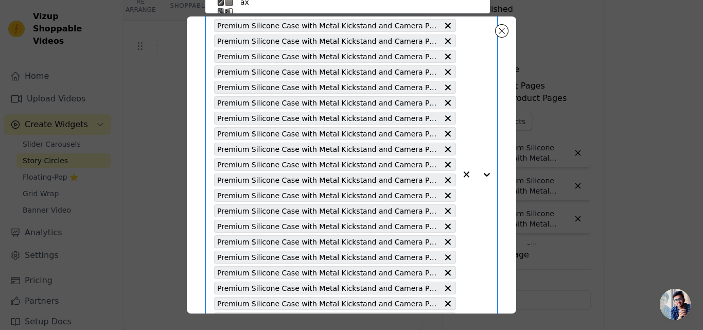
type input "Premium Silicone Case with Metal Kickstand and Camera Protection Back Cover For…"
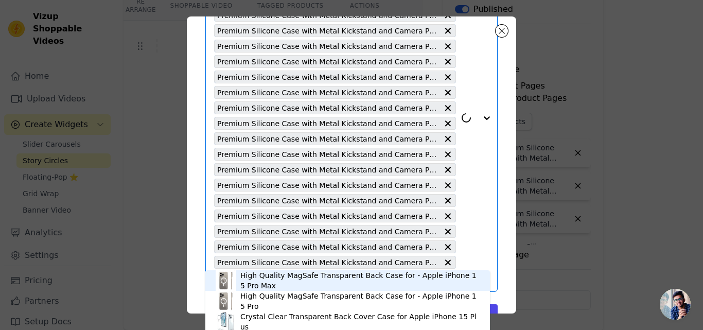
scroll to position [159, 0]
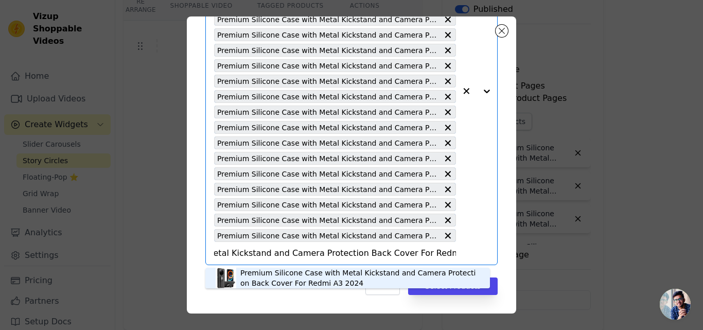
click at [254, 273] on div "Premium Silicone Case with Metal Kickstand and Camera Protection Back Cover For…" at bounding box center [359, 278] width 239 height 21
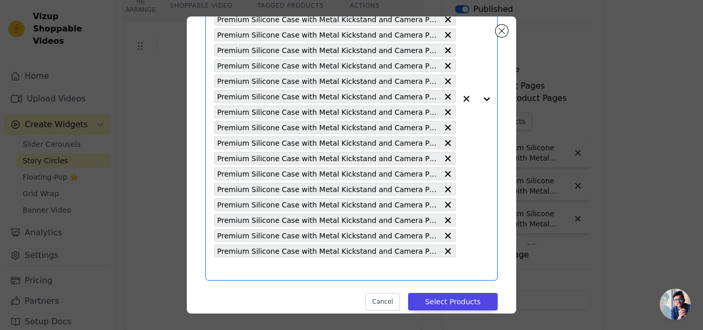
click at [220, 269] on input "text" at bounding box center [335, 269] width 242 height 12
paste input "Premium Silicone Case with Metal Kickstand and Camera Protection Back Cover For…"
type input "Premium Silicone Case with Metal Kickstand and Camera Protection Back Cover For…"
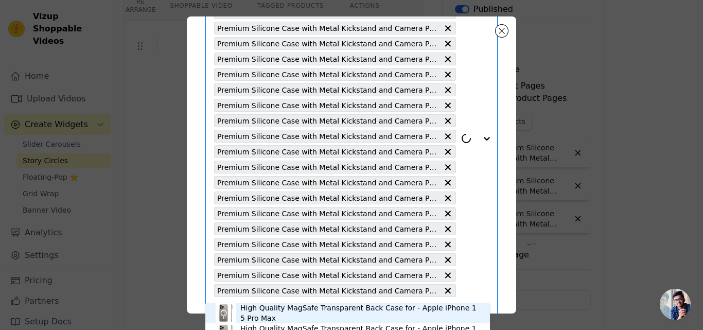
scroll to position [175, 0]
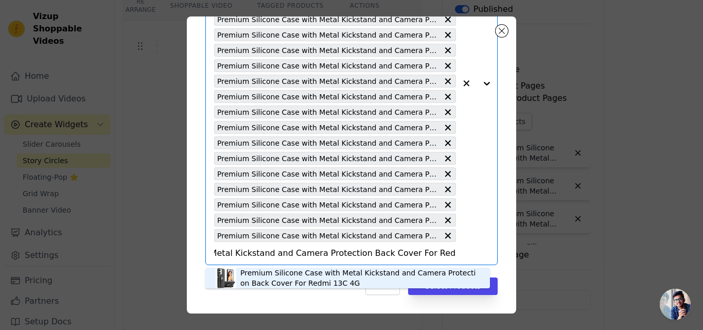
click at [295, 284] on div "Premium Silicone Case with Metal Kickstand and Camera Protection Back Cover For…" at bounding box center [359, 278] width 239 height 21
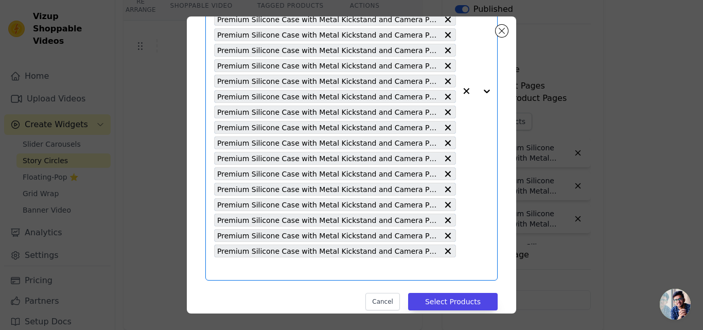
scroll to position [0, 0]
click at [230, 268] on input "text" at bounding box center [335, 269] width 242 height 12
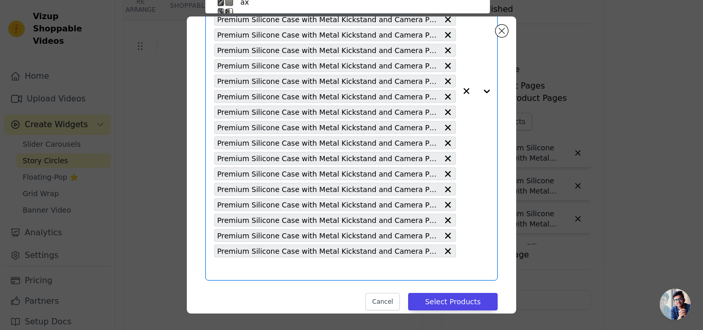
scroll to position [60, 0]
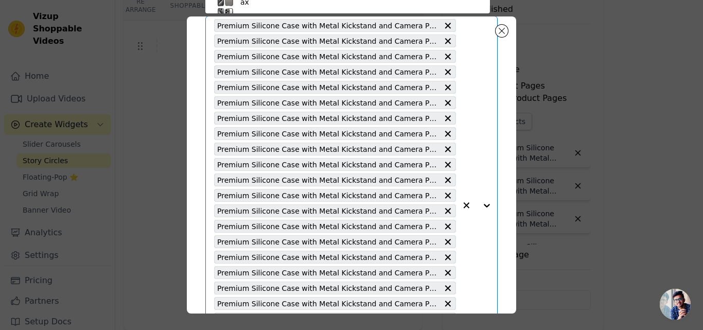
paste input "Premium Silicone Case with Metal Kickstand and Camera Protection Back Cover For…"
type input "Premium Silicone Case with Metal Kickstand and Camera Protection Back Cover For…"
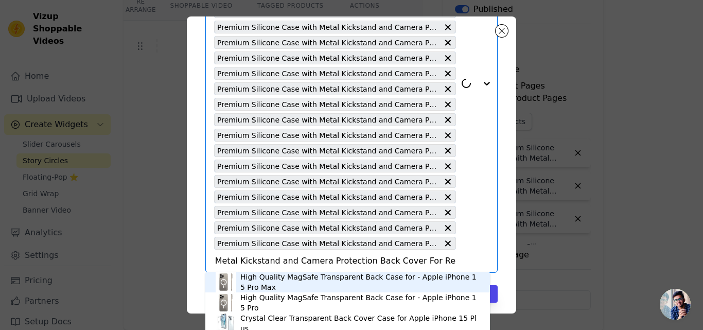
scroll to position [190, 0]
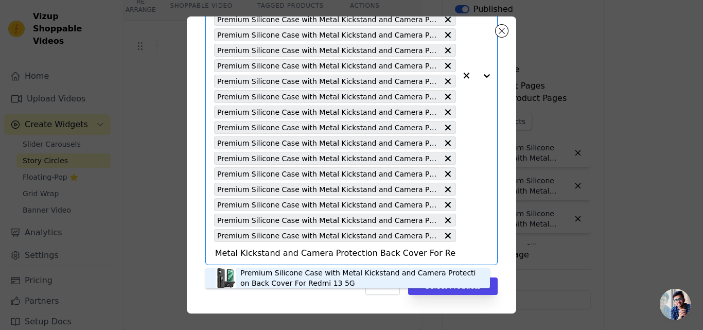
click at [295, 283] on div "Premium Silicone Case with Metal Kickstand and Camera Protection Back Cover For…" at bounding box center [359, 278] width 239 height 21
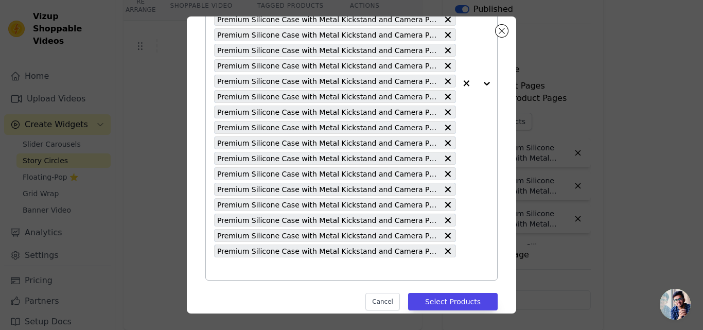
click at [284, 275] on div "Premium Silicone Case with Metal Kickstand and Camera Protection Back Cover For…" at bounding box center [335, 83] width 242 height 393
paste input "Premium Silicone Case with Metal Kickstand and Camera Protection Back Cover For…"
type input "Premium Silicone Case with Metal Kickstand and Camera Protection Back Cover For…"
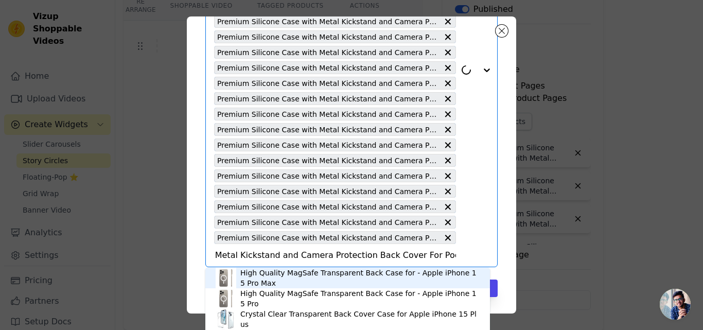
scroll to position [205, 0]
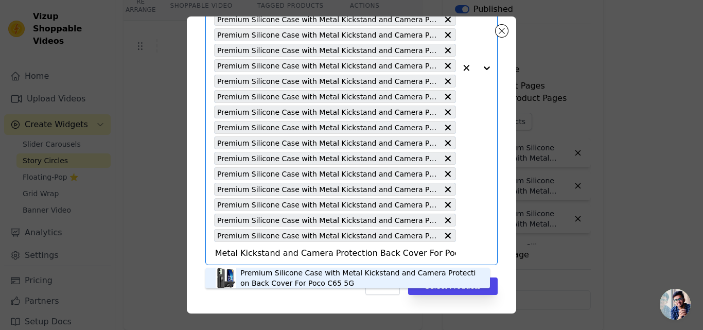
click at [275, 279] on div "Premium Silicone Case with Metal Kickstand and Camera Protection Back Cover For…" at bounding box center [359, 278] width 239 height 21
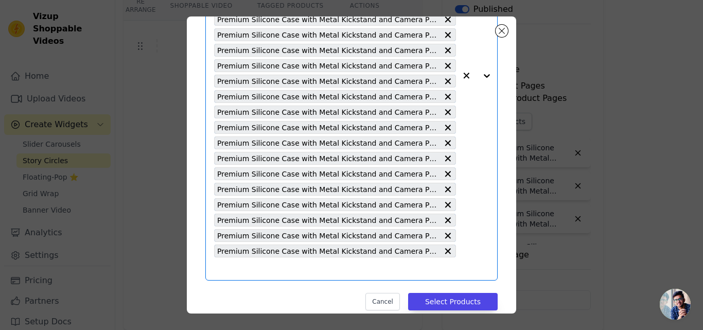
scroll to position [0, 0]
click at [252, 275] on div "Premium Silicone Case with Metal Kickstand and Camera Protection Back Cover For…" at bounding box center [335, 75] width 242 height 409
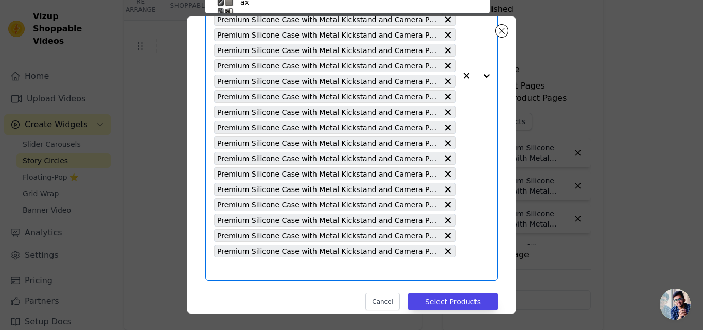
paste input "Premium Silicone Case with Metal Kickstand and Camera Protection Back Cover For…"
type input "Premium Silicone Case with Metal Kickstand and Camera Protection Back Cover For…"
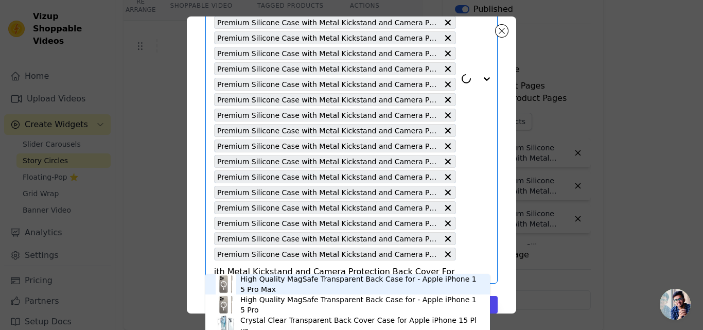
scroll to position [221, 0]
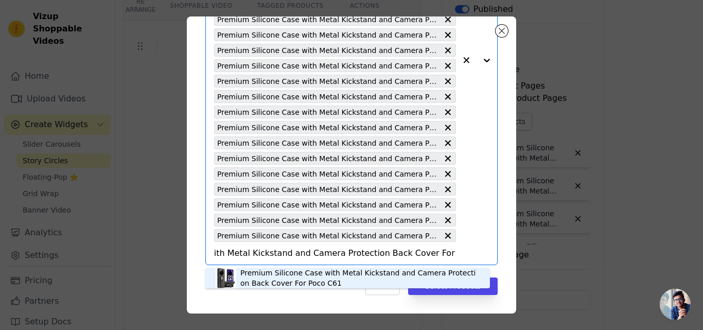
click at [253, 274] on div "Premium Silicone Case with Metal Kickstand and Camera Protection Back Cover For…" at bounding box center [359, 278] width 239 height 21
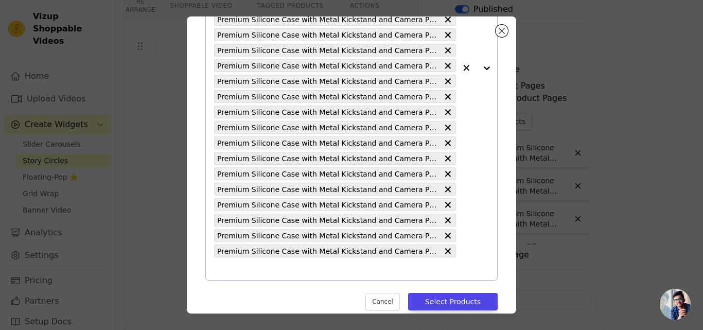
click at [253, 274] on input "text" at bounding box center [335, 269] width 242 height 12
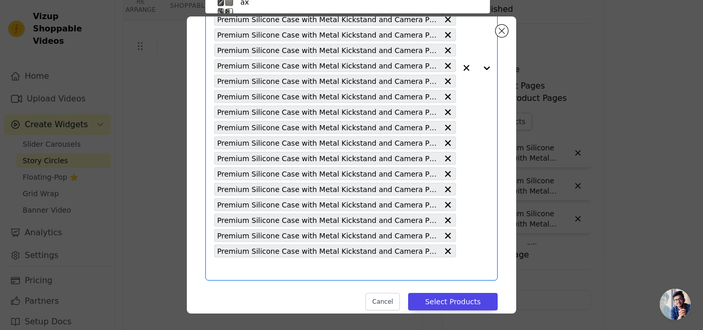
paste input "Premium Silicone Case with Metal Kickstand and Camera Protection Back Cover For…"
type input "Premium Silicone Case with Metal Kickstand and Camera Protection Back Cover For…"
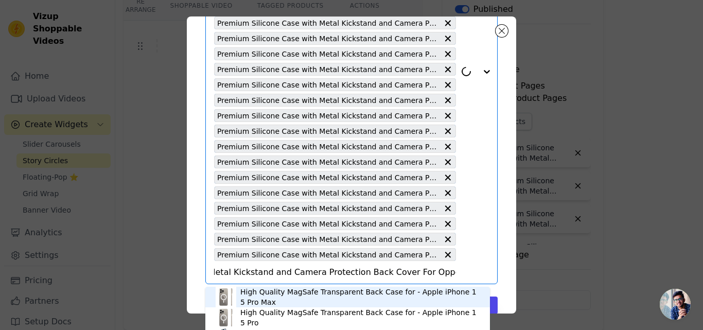
scroll to position [236, 0]
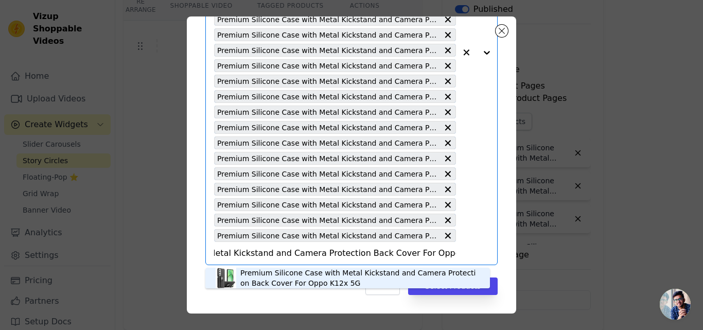
click at [252, 273] on div "Premium Silicone Case with Metal Kickstand and Camera Protection Back Cover For…" at bounding box center [359, 278] width 239 height 21
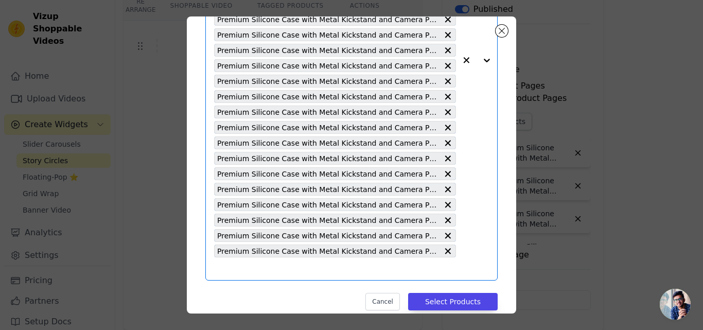
scroll to position [0, 0]
click at [246, 273] on input "text" at bounding box center [335, 269] width 242 height 12
paste input "Premium Silicone Case with Metal Kickstand and Camera Protection Back Cover For…"
type input "Premium Silicone Case with Metal Kickstand and Camera Protection Back Cover For…"
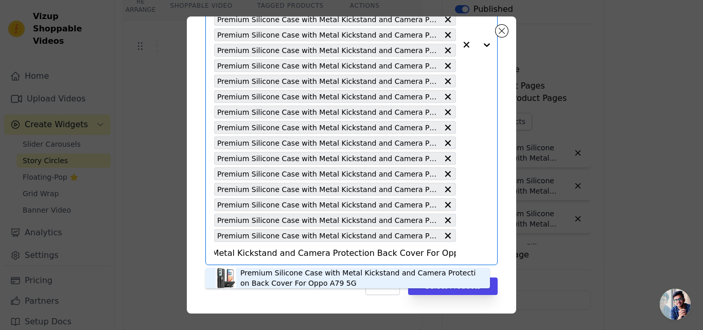
click at [252, 270] on div "Premium Silicone Case with Metal Kickstand and Camera Protection Back Cover For…" at bounding box center [359, 278] width 239 height 21
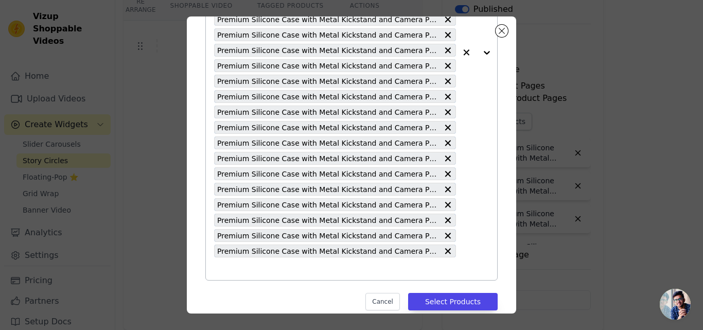
click at [237, 269] on input "text" at bounding box center [335, 269] width 242 height 12
paste input "Premium Silicone Case with Metal Kickstand and Camera Protection Back Cover For…"
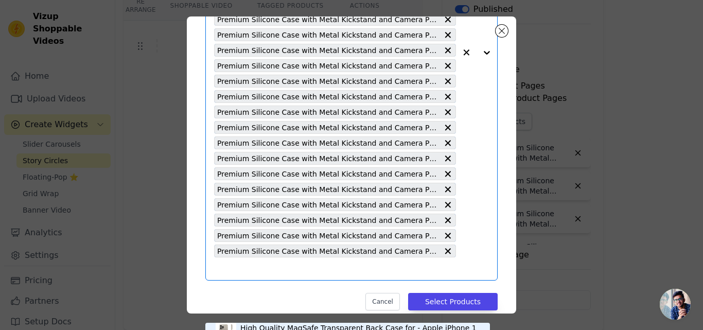
type input "Premium Silicone Case with Metal Kickstand and Camera Protection Back Cover For…"
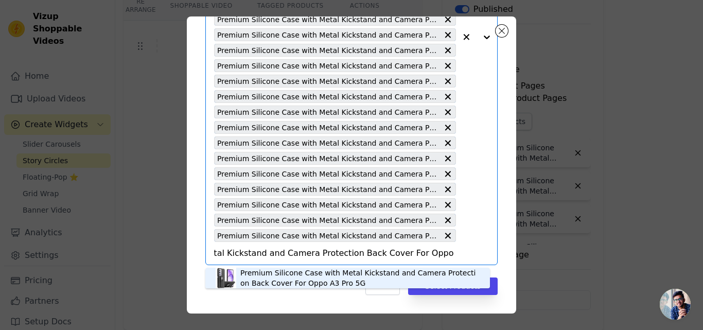
click at [265, 280] on div "Premium Silicone Case with Metal Kickstand and Camera Protection Back Cover For…" at bounding box center [359, 278] width 239 height 21
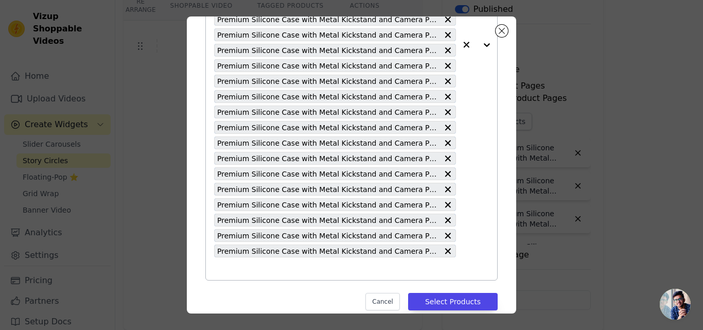
click at [252, 278] on div "Premium Silicone Case with Metal Kickstand and Camera Protection Back Cover For…" at bounding box center [335, 45] width 242 height 471
paste input "Premium Silicone Case with Metal Kickstand and Camera Protection Back Cover For…"
type input "Premium Silicone Case with Metal Kickstand and Camera Protection Back Cover For…"
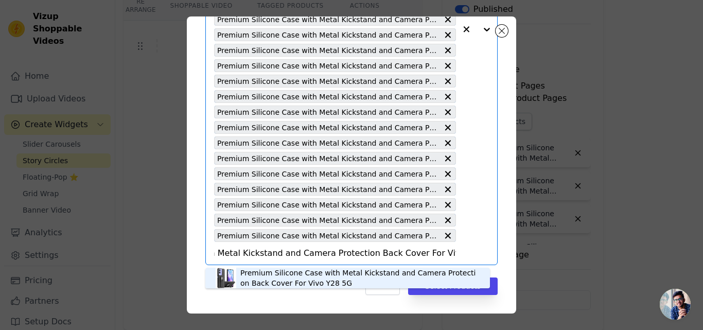
click at [252, 278] on div "Premium Silicone Case with Metal Kickstand and Camera Protection Back Cover For…" at bounding box center [359, 278] width 239 height 21
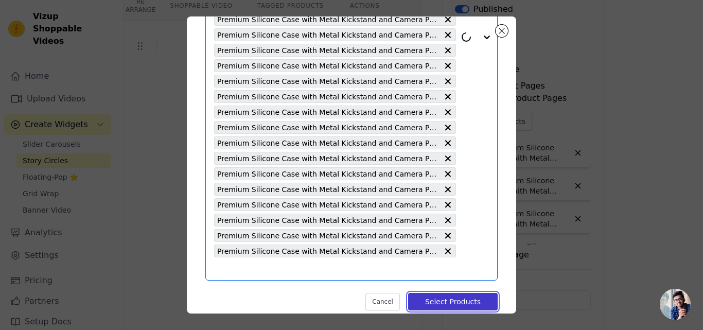
click at [439, 305] on button "Select Products" at bounding box center [453, 302] width 90 height 18
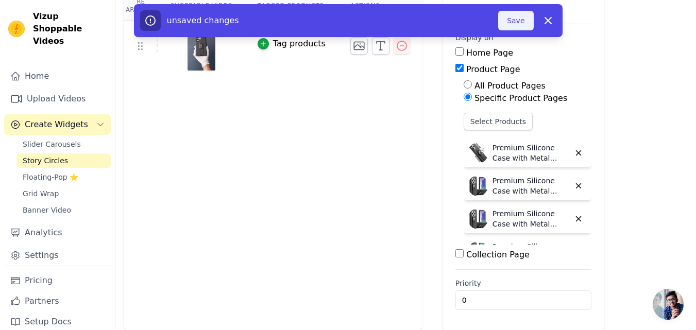
click at [525, 23] on button "Save" at bounding box center [515, 21] width 35 height 20
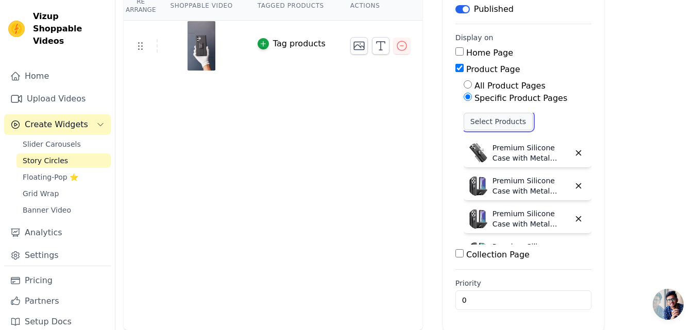
click at [474, 122] on button "Select Products" at bounding box center [497, 122] width 69 height 18
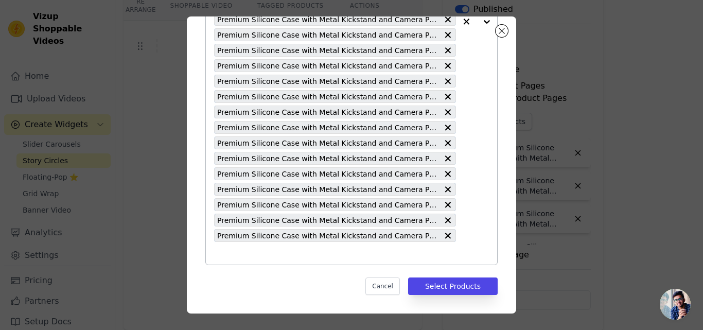
click at [288, 248] on input "text" at bounding box center [335, 253] width 242 height 12
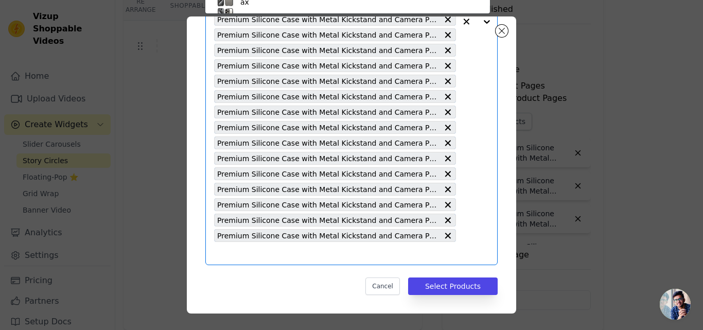
paste input "Premium Silicone Case with Metal Kickstand and Camera Protection Back Cover For…"
type input "Premium Silicone Case with Metal Kickstand and Camera Protection Back Cover For…"
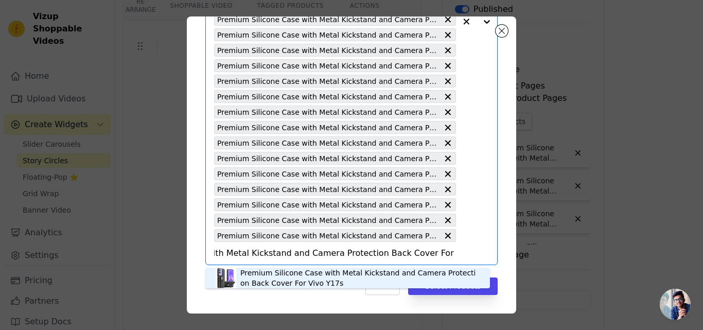
click at [296, 281] on div "Premium Silicone Case with Metal Kickstand and Camera Protection Back Cover For…" at bounding box center [359, 278] width 239 height 21
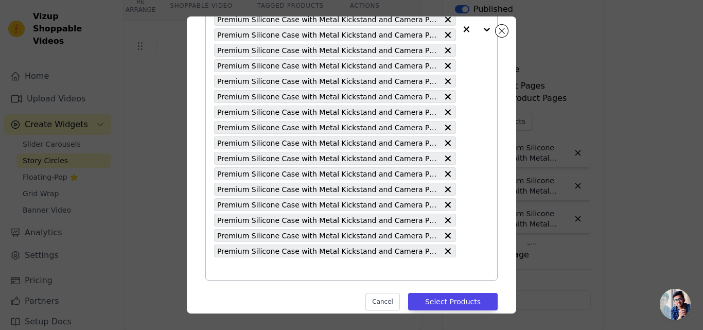
click at [295, 268] on input "text" at bounding box center [335, 269] width 242 height 12
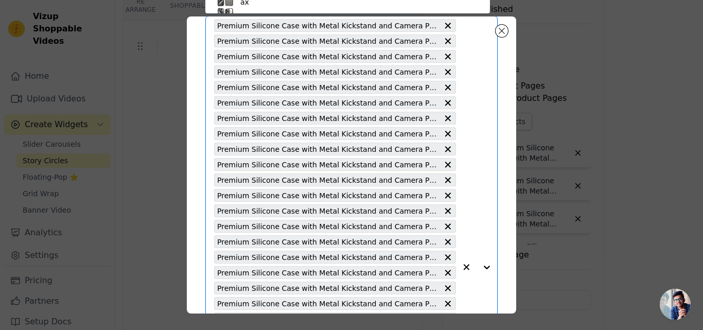
paste input "Premium Silicone Case with Metal Kickstand and Camera Protection Back Cover For…"
type input "Premium Silicone Case with Metal Kickstand and Camera Protection Back Cover For…"
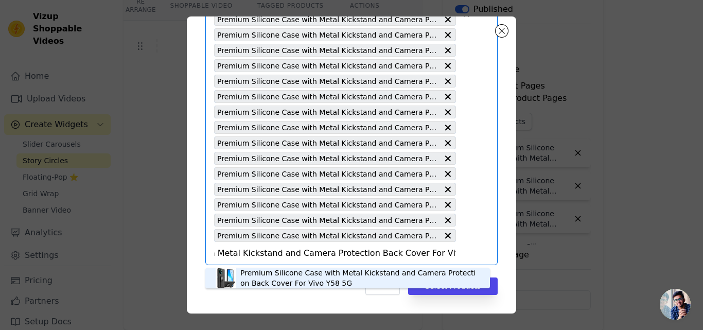
click at [295, 271] on div "Premium Silicone Case with Metal Kickstand and Camera Protection Back Cover For…" at bounding box center [359, 278] width 239 height 21
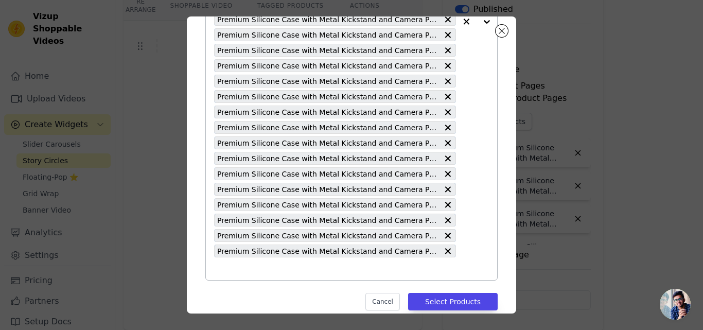
click at [287, 271] on input "text" at bounding box center [335, 269] width 242 height 12
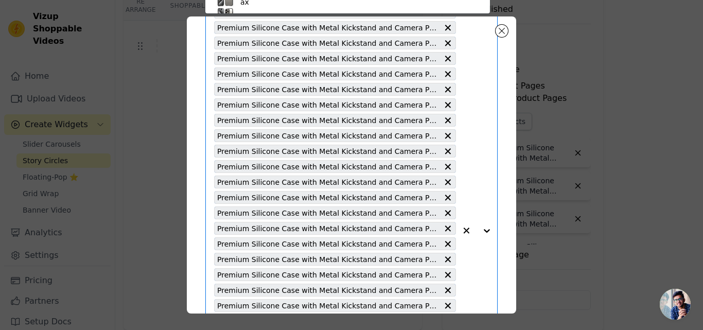
paste input "Premium Silicone Case with Metal Kickstand and Camera Protection Back Cover For…"
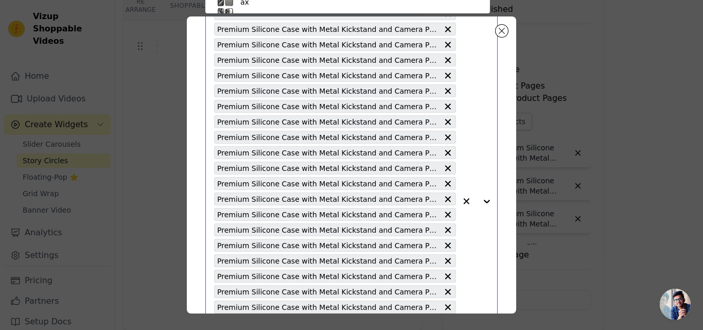
type input "Premium Silicone Case with Metal Kickstand and Camera Protection Back Cover For…"
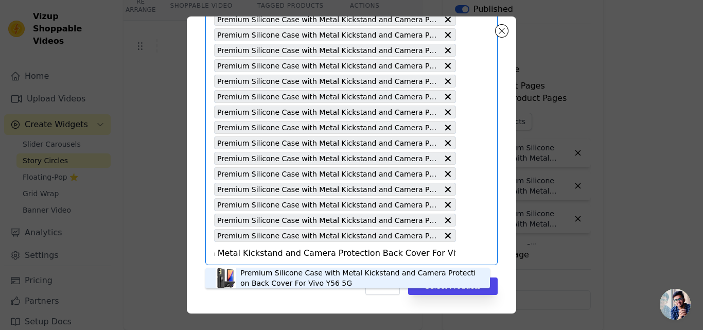
click at [264, 285] on div "Premium Silicone Case with Metal Kickstand and Camera Protection Back Cover For…" at bounding box center [359, 278] width 239 height 21
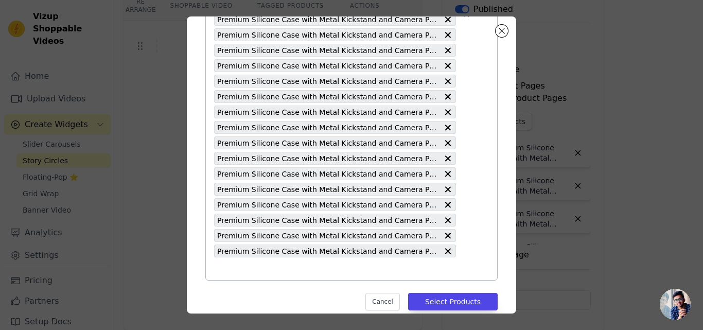
click at [265, 273] on input "text" at bounding box center [335, 269] width 242 height 12
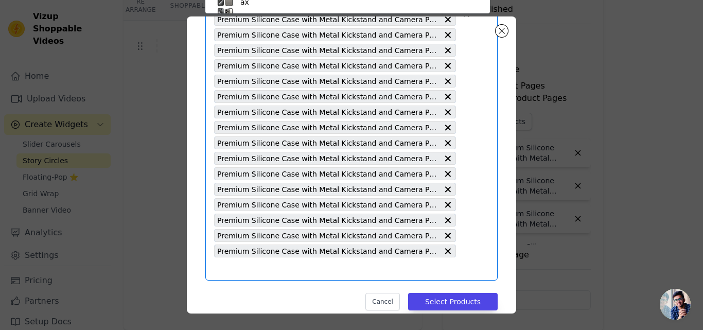
paste input "Premium Silicone Case with Metal Kickstand and Camera Protection Back Cover For…"
type input "Premium Silicone Case with Metal Kickstand and Camera Protection Back Cover For…"
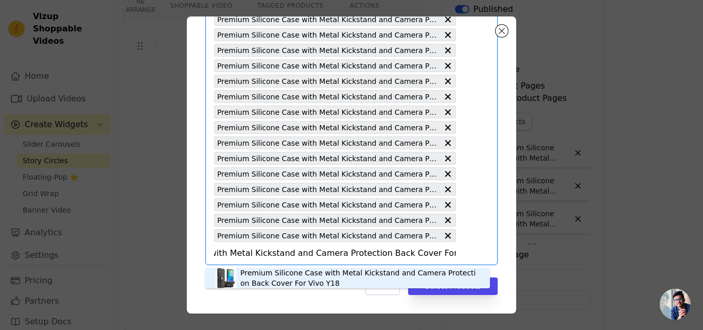
click at [265, 273] on div "Premium Silicone Case with Metal Kickstand and Camera Protection Back Cover For…" at bounding box center [359, 278] width 239 height 21
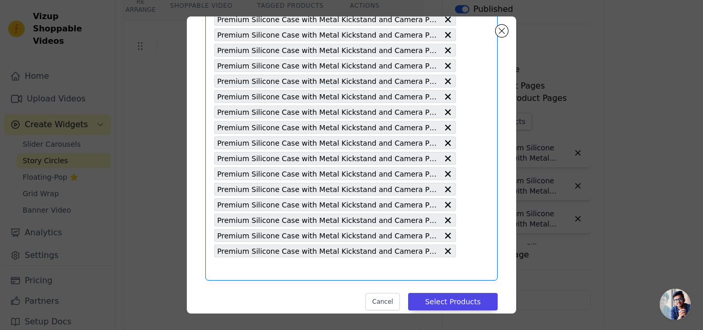
click at [265, 273] on input "text" at bounding box center [335, 269] width 242 height 12
paste input "Premium Silicone Case with Metal Kickstand and Camera Protection Back Cover For…"
type input "Premium Silicone Case with Metal Kickstand and Camera Protection Back Cover For…"
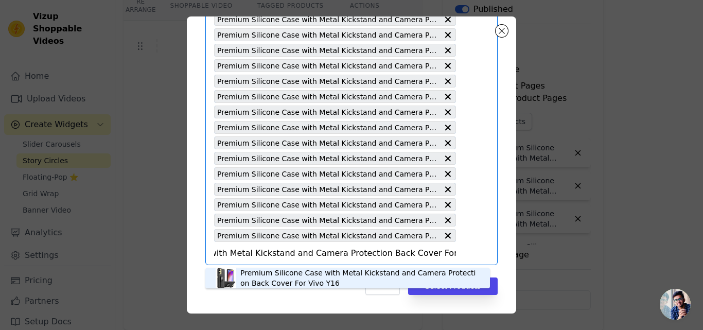
click at [267, 271] on div "Premium Silicone Case with Metal Kickstand and Camera Protection Back Cover For…" at bounding box center [359, 278] width 239 height 21
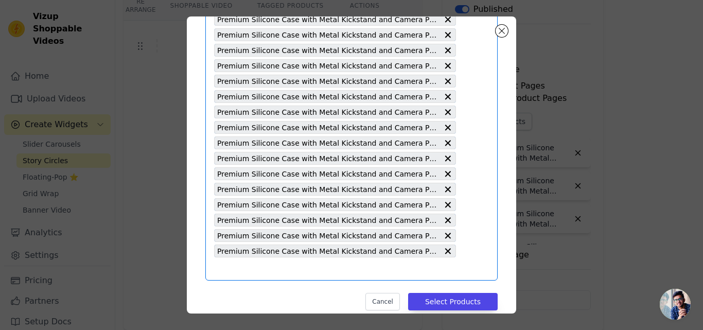
click at [233, 269] on input "text" at bounding box center [335, 269] width 242 height 12
paste input "Premium Silicone Case with Metal Kickstand and Camera Protection Back Cover For…"
type input "Premium Silicone Case with Metal Kickstand and Camera Protection Back Cover For…"
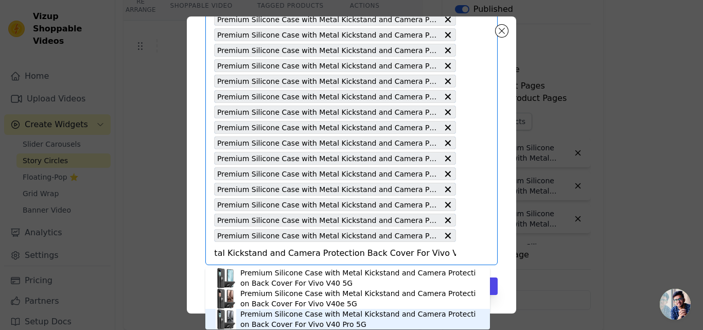
click at [310, 317] on div "Premium Silicone Case with Metal Kickstand and Camera Protection Back Cover For…" at bounding box center [359, 319] width 239 height 21
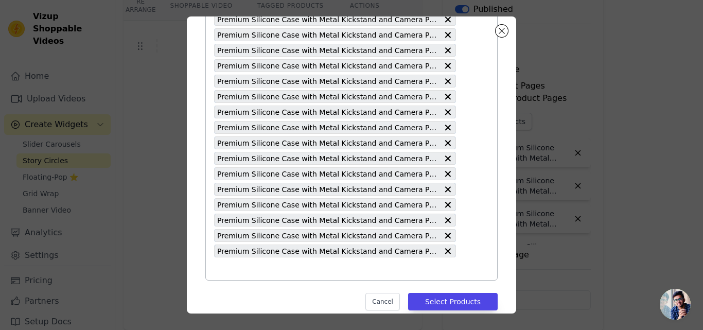
click at [246, 270] on input "text" at bounding box center [335, 269] width 242 height 12
paste input "Premium Silicone Case with Metal Kickstand and Camera Protection Back Cover For…"
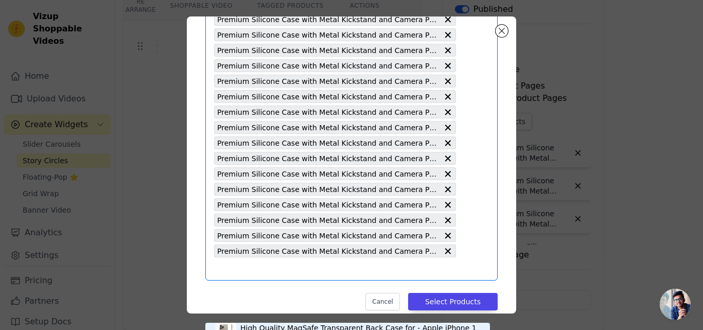
type input "Premium Silicone Case with Metal Kickstand and Camera Protection Back Cover For…"
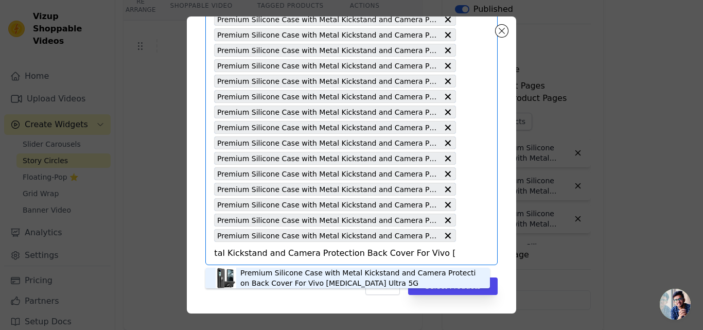
click at [285, 269] on div "Premium Silicone Case with Metal Kickstand and Camera Protection Back Cover For…" at bounding box center [359, 278] width 239 height 21
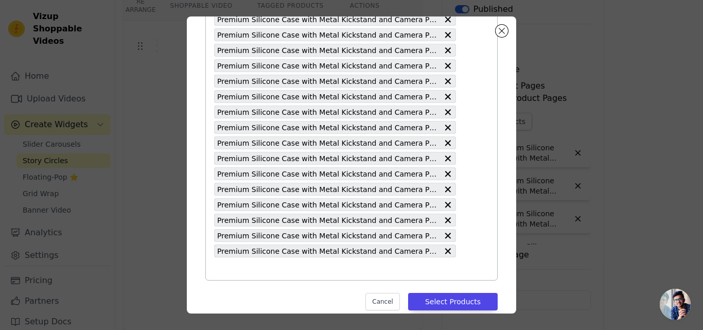
click at [262, 266] on input "text" at bounding box center [335, 269] width 242 height 12
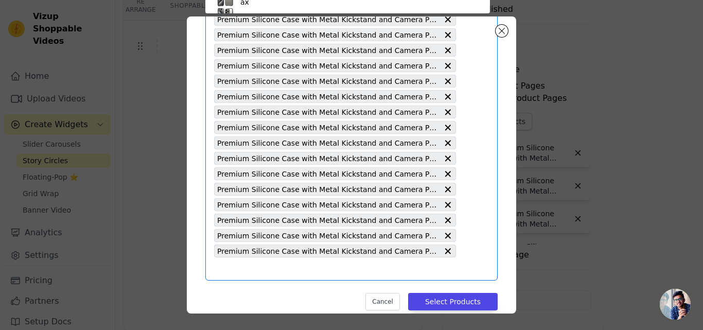
paste input "Premium Silicone Case with Metal Kickstand and Camera Protection Back Cover For…"
type input "Premium Silicone Case with Metal Kickstand and Camera Protection Back Cover For…"
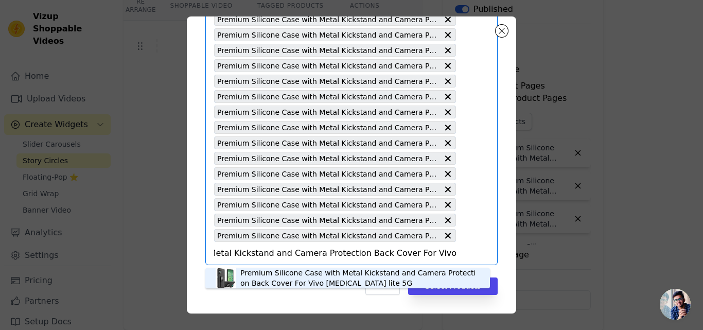
click at [264, 282] on div "Premium Silicone Case with Metal Kickstand and Camera Protection Back Cover For…" at bounding box center [359, 278] width 239 height 21
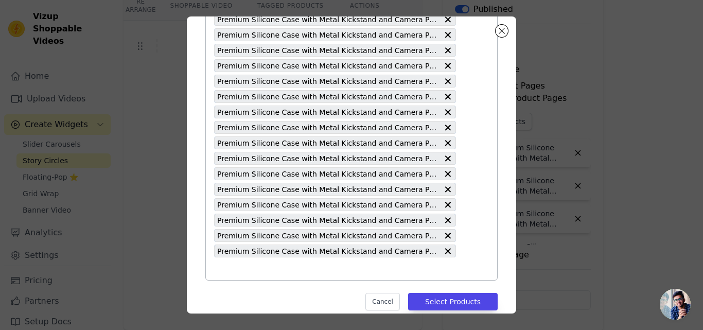
click at [272, 273] on input "text" at bounding box center [335, 269] width 242 height 12
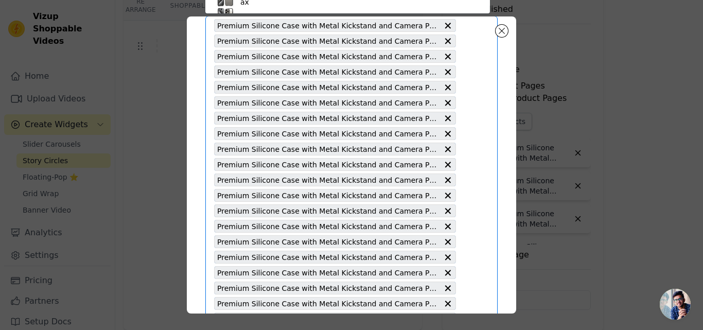
paste input "Premium Silicone Case with Metal Kickstand and Camera Protection Back Cover For…"
type input "Premium Silicone Case with Metal Kickstand and Camera Protection Back Cover For…"
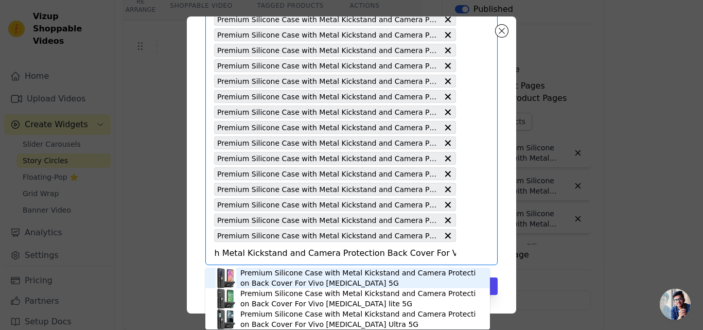
click at [286, 279] on div "Premium Silicone Case with Metal Kickstand and Camera Protection Back Cover For…" at bounding box center [359, 278] width 239 height 21
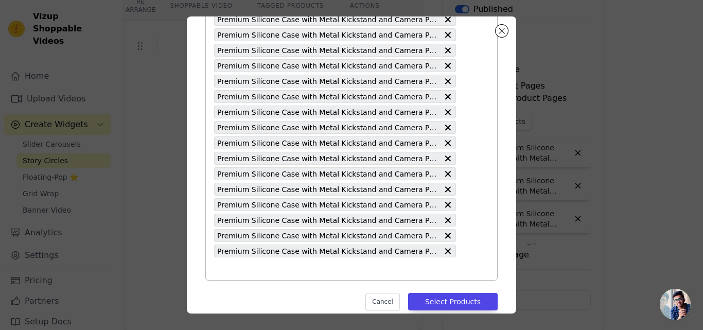
click at [266, 274] on input "text" at bounding box center [335, 269] width 242 height 12
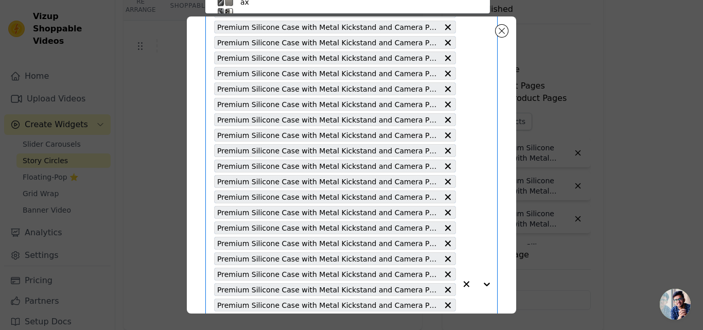
paste input "Premium Silicone Case with Metal Kickstand and Camera Protection Back Cover For…"
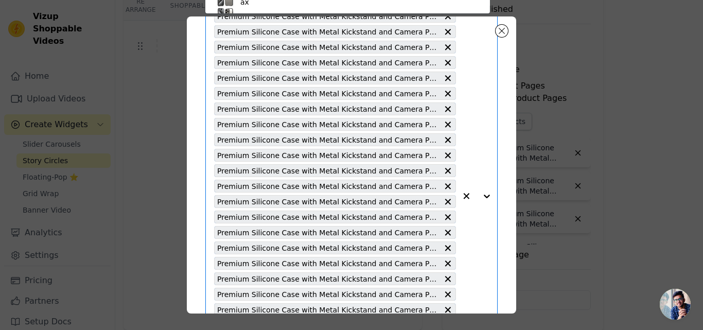
type input "Premium Silicone Case with Metal Kickstand and Camera Protection Back Cover For…"
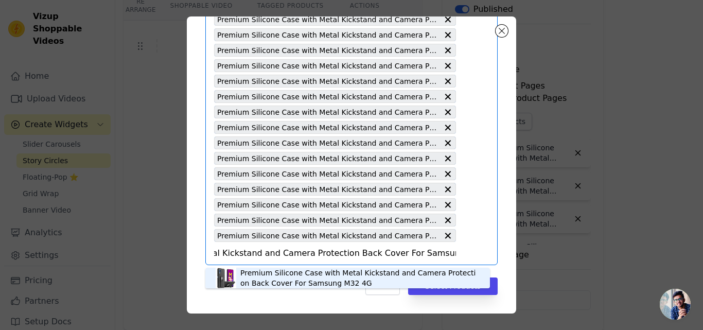
click at [278, 270] on div "Premium Silicone Case with Metal Kickstand and Camera Protection Back Cover For…" at bounding box center [359, 278] width 239 height 21
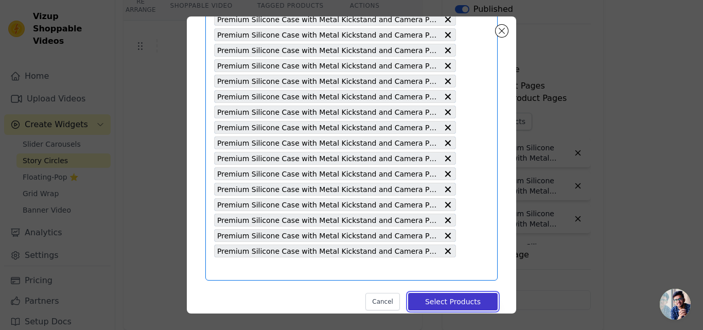
click at [417, 303] on button "Select Products" at bounding box center [453, 302] width 90 height 18
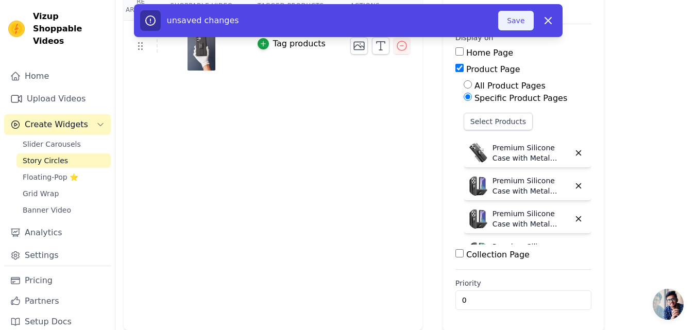
click at [517, 20] on button "Save" at bounding box center [515, 21] width 35 height 20
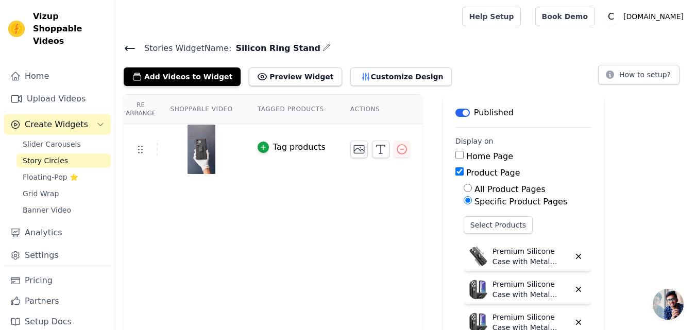
click at [130, 47] on icon at bounding box center [130, 48] width 12 height 12
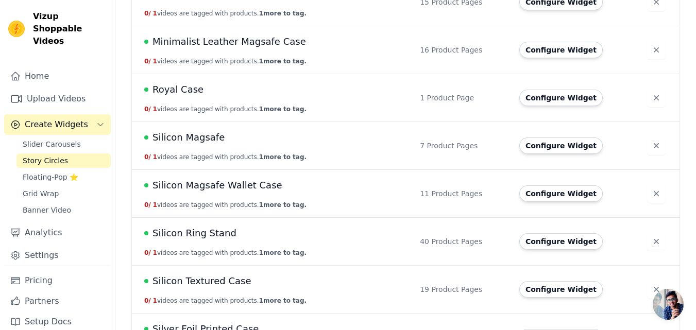
click at [226, 235] on div "Silicon Ring Stand" at bounding box center [275, 233] width 263 height 14
click at [218, 234] on span "Silicon Ring Stand" at bounding box center [194, 233] width 84 height 14
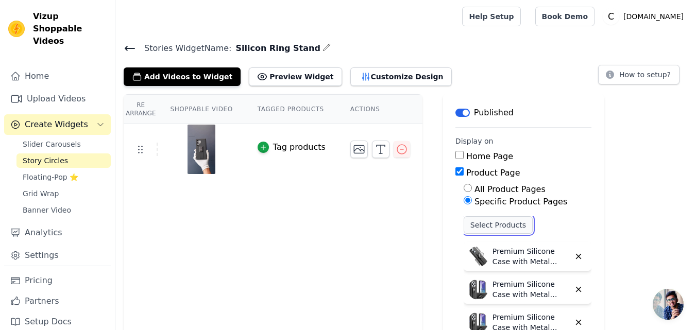
click at [482, 225] on button "Select Products" at bounding box center [497, 225] width 69 height 18
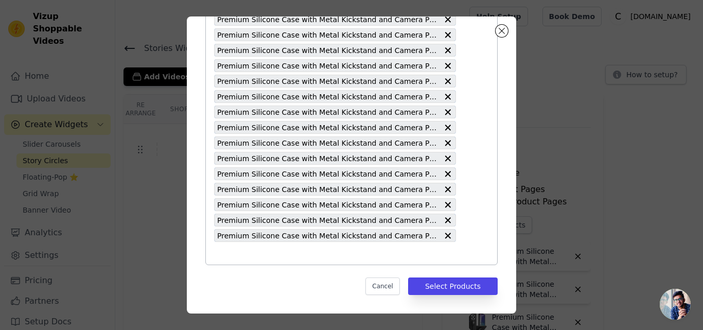
click at [287, 252] on input "text" at bounding box center [335, 253] width 242 height 12
paste input "Premium Silicone Case with Metal Kickstand and Camera Protection Back Cover For…"
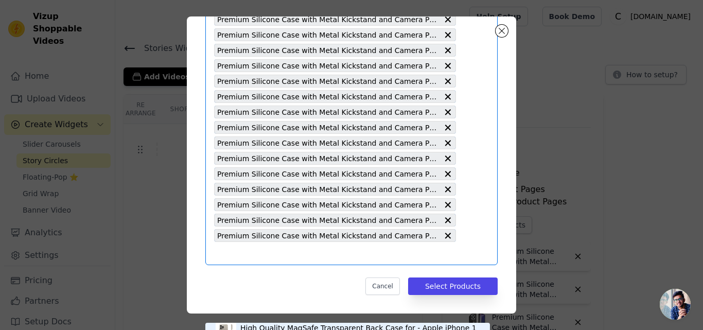
type input "Premium Silicone Case with Metal Kickstand and Camera Protection Back Cover For…"
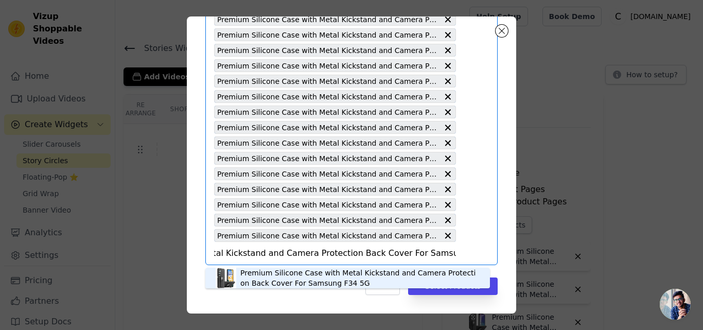
click at [271, 282] on div "Premium Silicone Case with Metal Kickstand and Camera Protection Back Cover For…" at bounding box center [359, 278] width 239 height 21
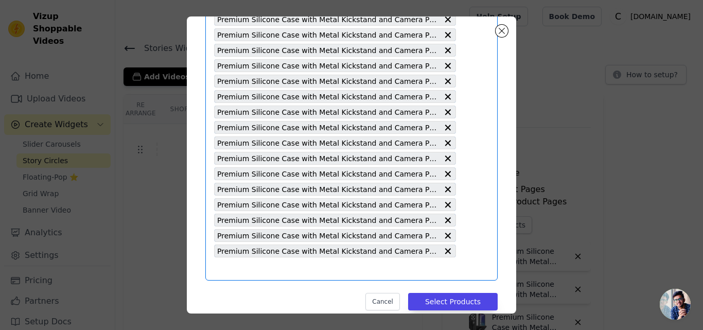
click at [267, 267] on input "text" at bounding box center [335, 269] width 242 height 12
paste input "Premium Silicone Case with Metal Kickstand and Camera Protection Back Cover For…"
type input "Premium Silicone Case with Metal Kickstand and Camera Protection Back Cover For…"
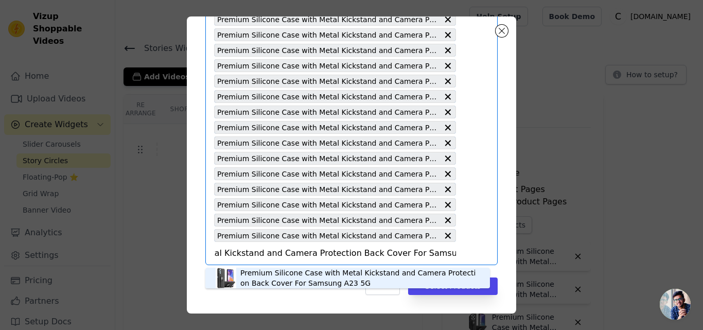
click at [291, 275] on div "Premium Silicone Case with Metal Kickstand and Camera Protection Back Cover For…" at bounding box center [359, 278] width 239 height 21
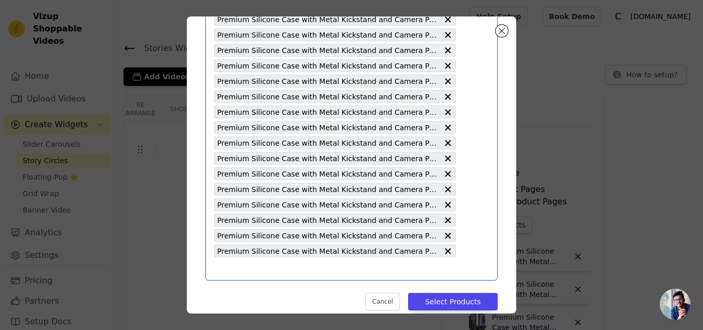
click at [264, 269] on input "text" at bounding box center [335, 269] width 242 height 12
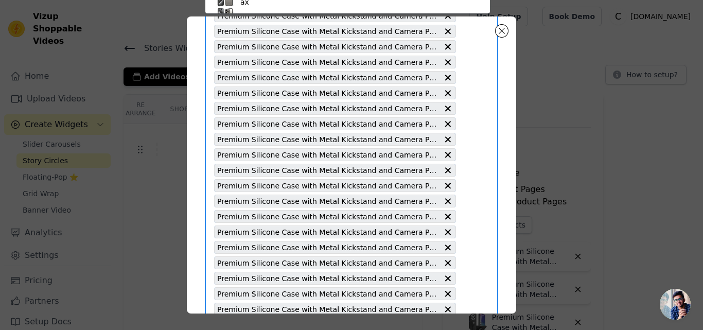
paste input "Premium Silicone Case with Metal Kickstand and Camera Protection Back Cover For…"
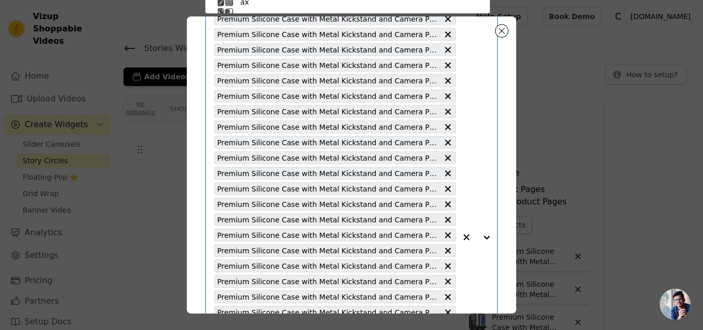
type input "Premium Silicone Case with Metal Kickstand and Camera Protection Back Cover For…"
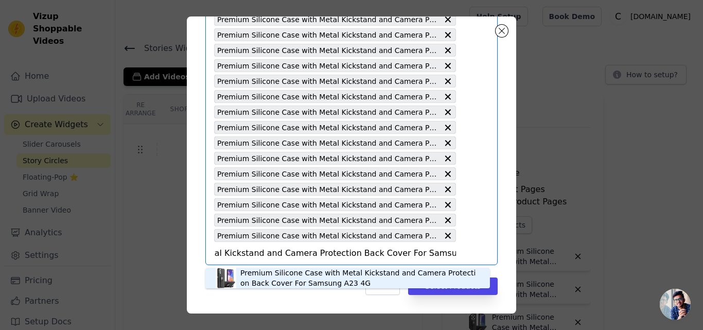
click at [270, 274] on div "Premium Silicone Case with Metal Kickstand and Camera Protection Back Cover For…" at bounding box center [359, 278] width 239 height 21
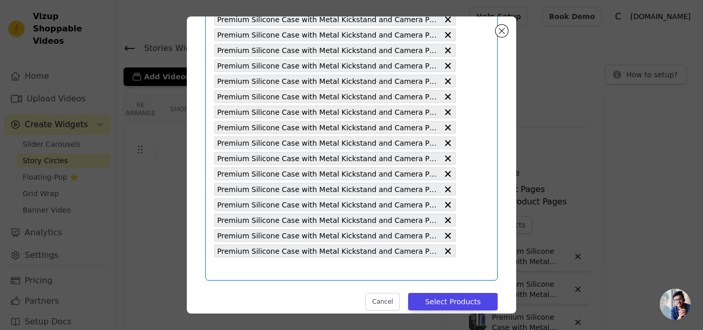
click at [258, 270] on input "text" at bounding box center [335, 269] width 242 height 12
paste input "Premium Silicone Case with Metal Kickstand and Camera Protection Back Cover For…"
type input "Premium Silicone Case with Metal Kickstand and Camera Protection Back Cover For…"
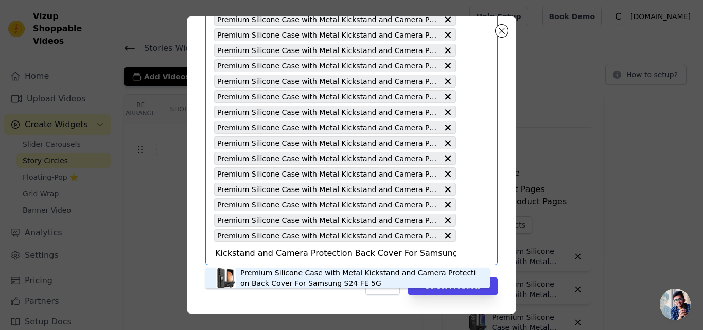
click at [261, 270] on div "Premium Silicone Case with Metal Kickstand and Camera Protection Back Cover For…" at bounding box center [359, 278] width 239 height 21
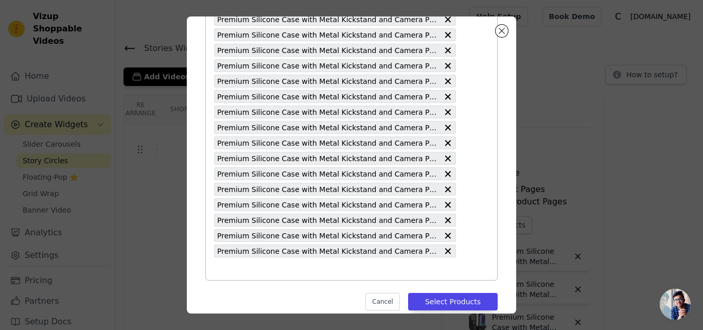
click at [235, 267] on input "text" at bounding box center [335, 269] width 242 height 12
paste input "Premium Silicone Case with Metal Kickstand and Camera Protection Back Cover For…"
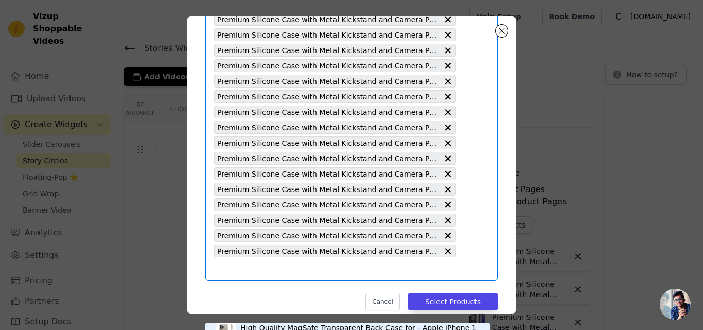
type input "Premium Silicone Case with Metal Kickstand and Camera Protection Back Cover For…"
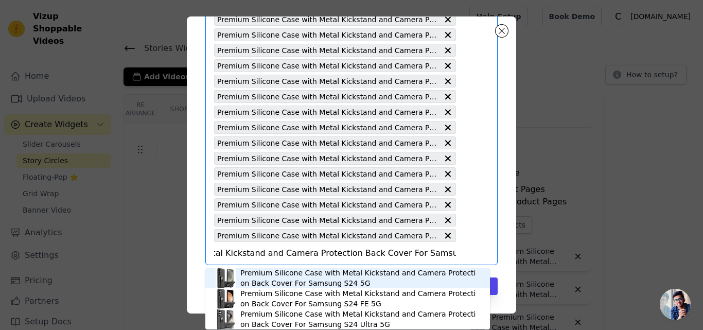
click at [268, 276] on div "Premium Silicone Case with Metal Kickstand and Camera Protection Back Cover For…" at bounding box center [359, 278] width 239 height 21
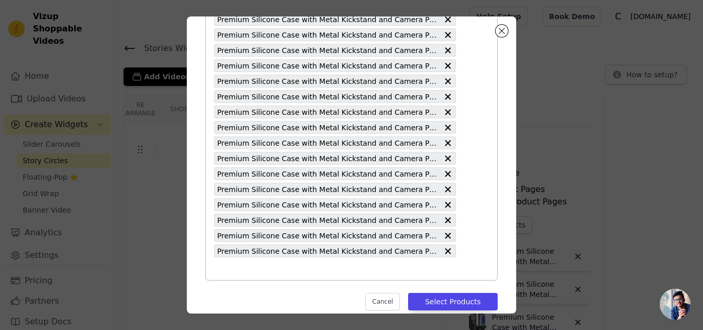
click at [237, 271] on input "text" at bounding box center [335, 269] width 242 height 12
paste input "Premium Silicone Case with Metal Kickstand and Camera Protection Back Cover For…"
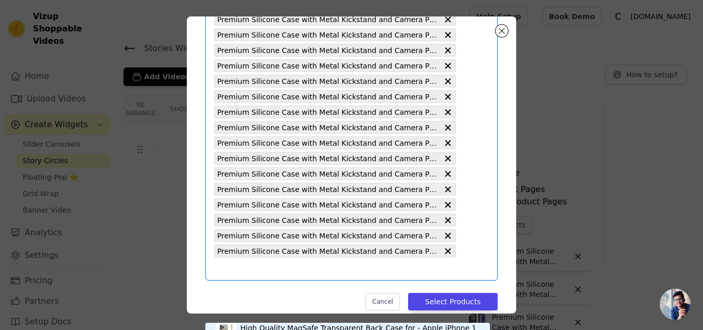
type input "Premium Silicone Case with Metal Kickstand and Camera Protection Back Cover For…"
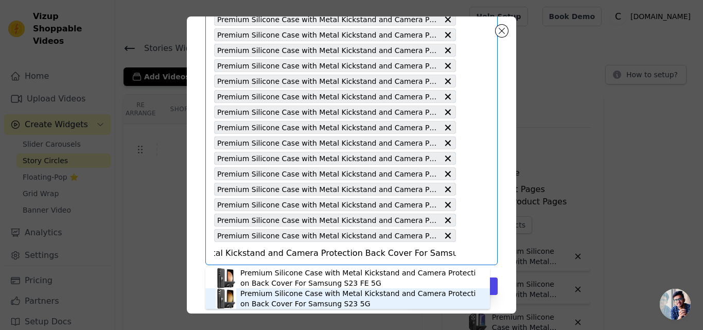
click at [273, 307] on div "Premium Silicone Case with Metal Kickstand and Camera Protection Back Cover For…" at bounding box center [359, 298] width 239 height 21
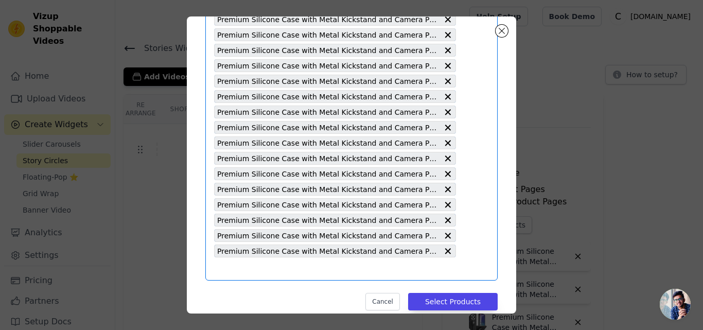
click at [256, 272] on input "text" at bounding box center [335, 269] width 242 height 12
paste input "Premium Silicone Case with Metal Kickstand and Camera Protection Back Cover For…"
type input "Premium Silicone Case with Metal Kickstand and Camera Protection Back Cover For…"
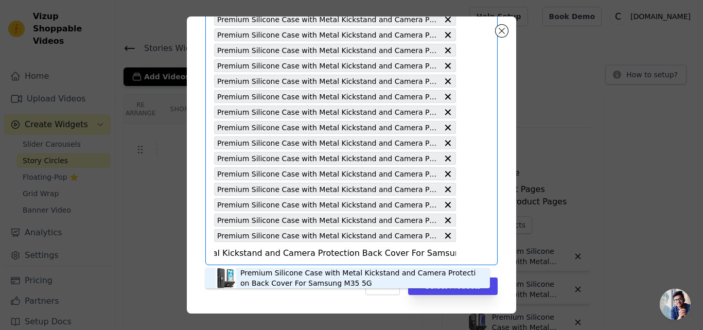
click at [271, 284] on div "Premium Silicone Case with Metal Kickstand and Camera Protection Back Cover For…" at bounding box center [359, 278] width 239 height 21
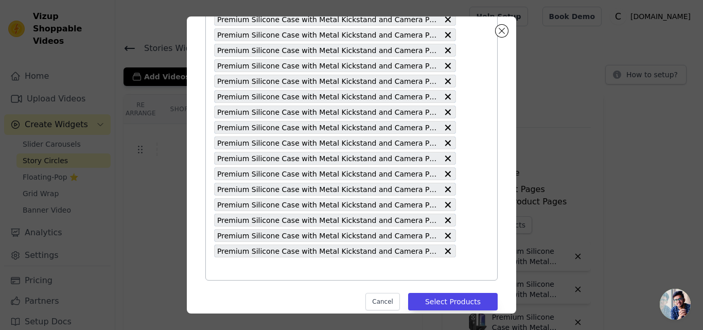
click at [255, 272] on input "text" at bounding box center [335, 269] width 242 height 12
paste input "Premium Silicone Case with Metal Kickstand and Camera Protection Back Cover For…"
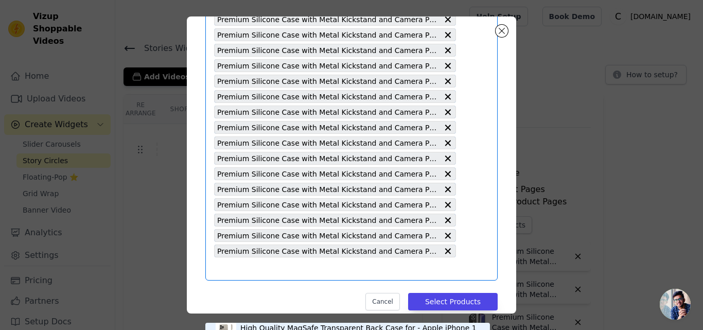
type input "Premium Silicone Case with Metal Kickstand and Camera Protection Back Cover For…"
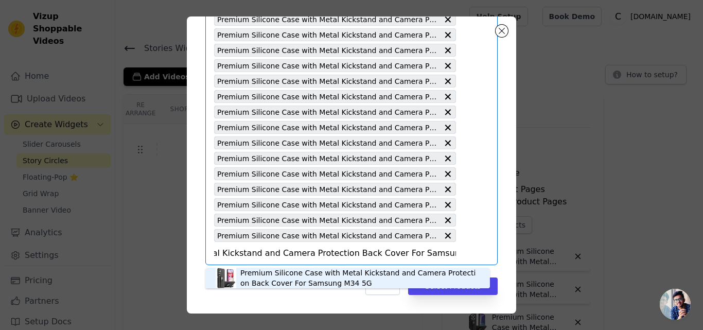
click at [273, 282] on div "Premium Silicone Case with Metal Kickstand and Camera Protection Back Cover For…" at bounding box center [359, 278] width 239 height 21
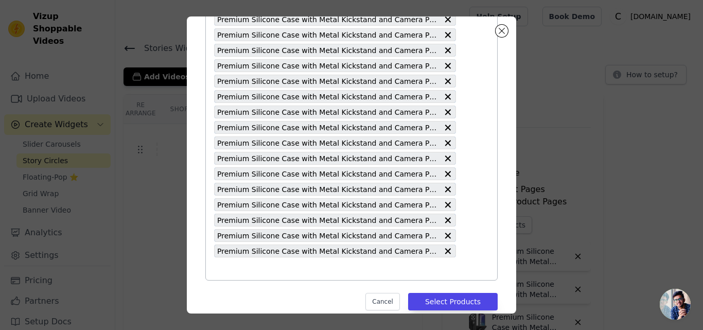
click at [266, 272] on input "text" at bounding box center [335, 269] width 242 height 12
paste input "Premium Silicone Case with Metal Kickstand and Camera Protection Back Cover For…"
type input "Premium Silicone Case with Metal Kickstand and Camera Protection Back Cover For…"
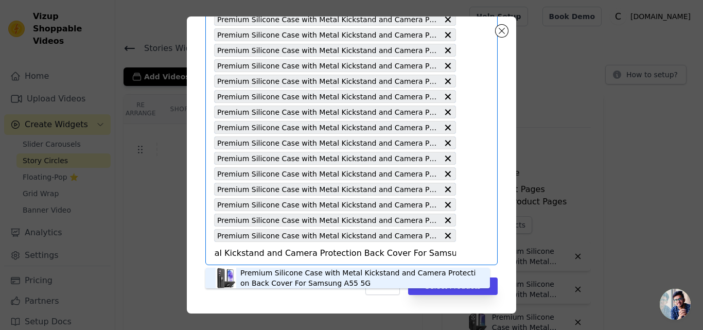
click at [276, 286] on div "Premium Silicone Case with Metal Kickstand and Camera Protection Back Cover For…" at bounding box center [359, 278] width 239 height 21
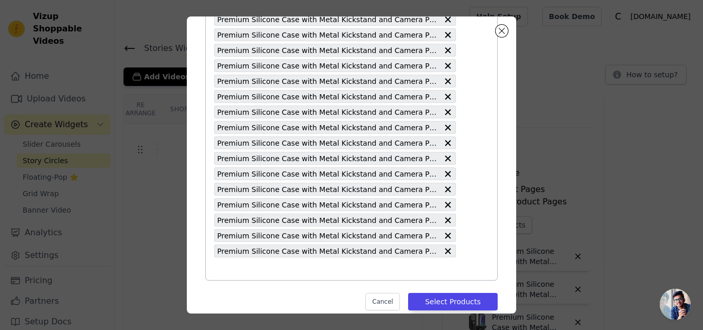
click at [221, 267] on input "text" at bounding box center [335, 269] width 242 height 12
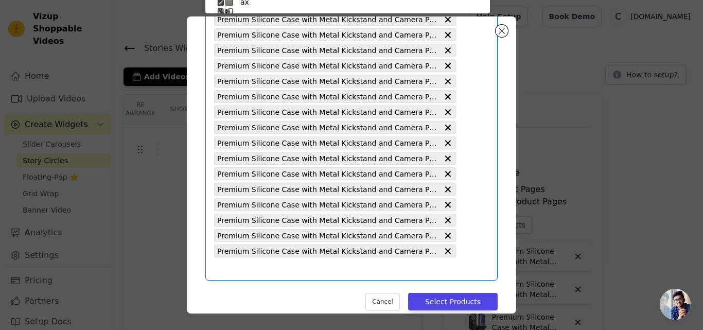
paste input "Premium Silicone Case with Metal Kickstand and Camera Protection Back Cover For…"
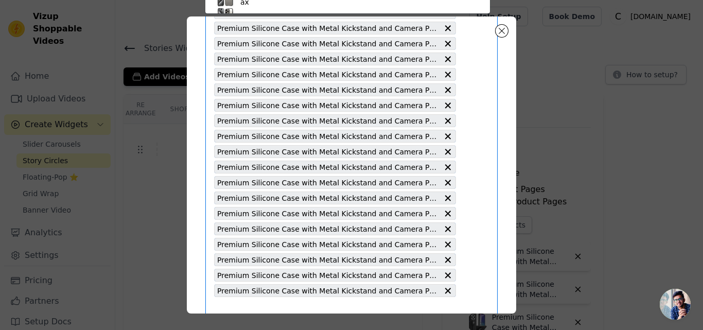
type input "Premium Silicone Case with Metal Kickstand and Camera Protection Back Cover For…"
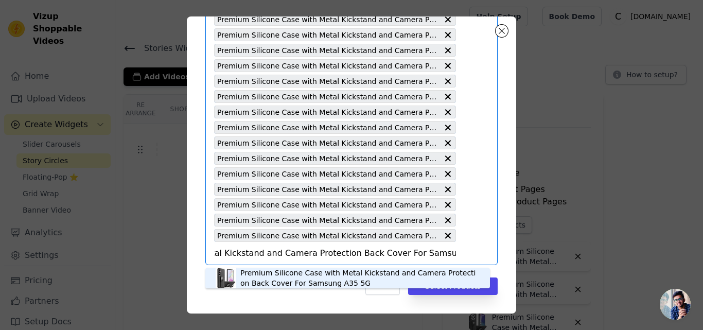
click at [309, 283] on div "Premium Silicone Case with Metal Kickstand and Camera Protection Back Cover For…" at bounding box center [359, 278] width 239 height 21
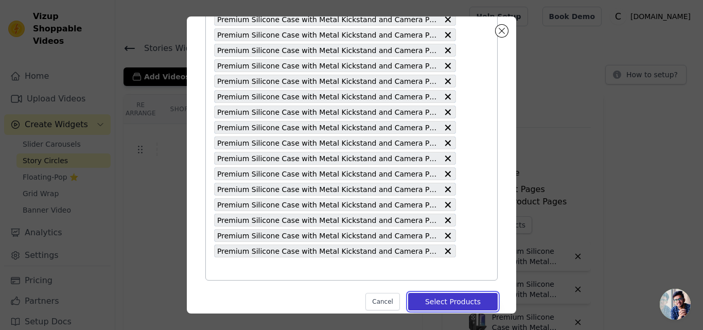
click at [449, 302] on button "Select Products" at bounding box center [453, 302] width 90 height 18
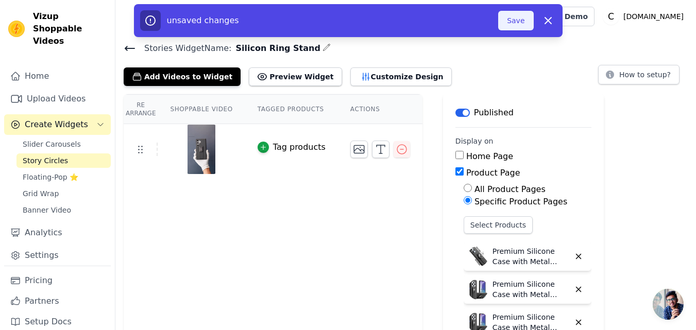
click at [514, 22] on button "Save" at bounding box center [515, 21] width 35 height 20
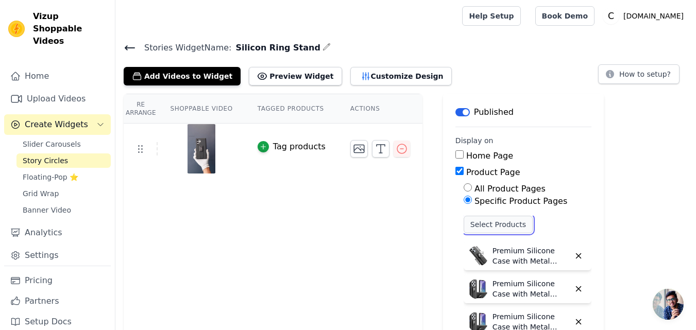
click at [471, 223] on button "Select Products" at bounding box center [497, 225] width 69 height 18
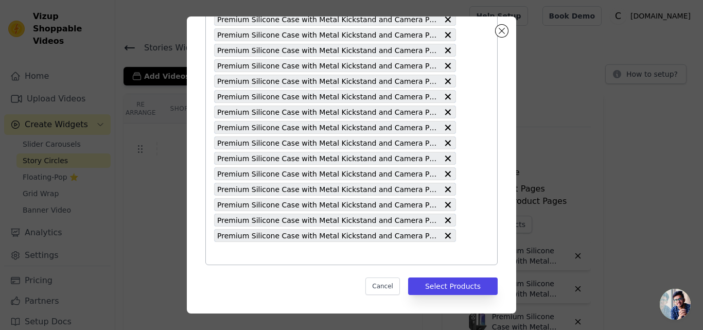
click at [282, 253] on input "text" at bounding box center [335, 253] width 242 height 12
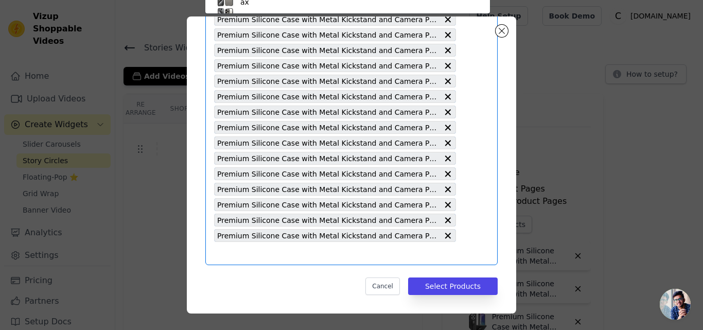
paste input "Premium Silicone Case with Metal Kickstand and Camera Protection Back Cover For…"
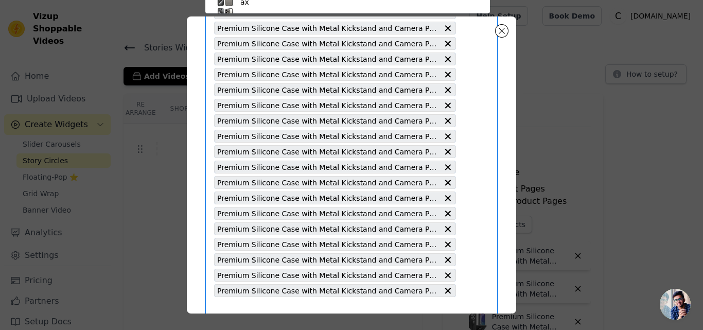
type input "Premium Silicone Case with Metal Kickstand and Camera Protection Back Cover For…"
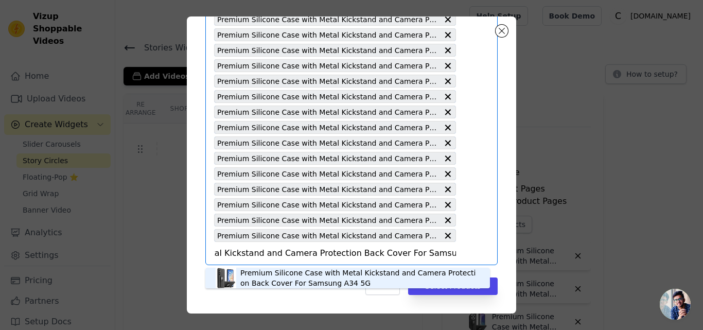
click at [273, 278] on div "Premium Silicone Case with Metal Kickstand and Camera Protection Back Cover For…" at bounding box center [359, 278] width 239 height 21
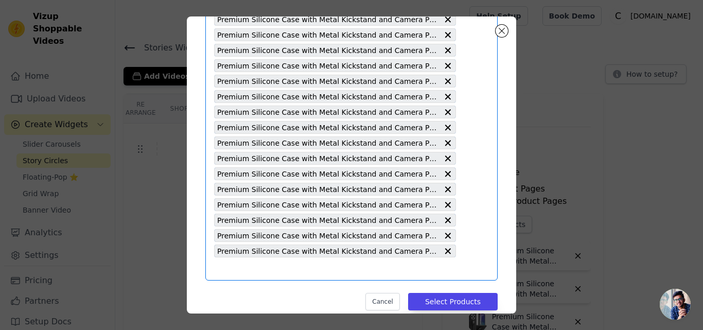
click at [272, 274] on input "text" at bounding box center [335, 269] width 242 height 12
paste input "Premium Silicone Case with Metal Kickstand and Camera Protection Back Cover For…"
type input "Premium Silicone Case with Metal Kickstand and Camera Protection Back Cover For…"
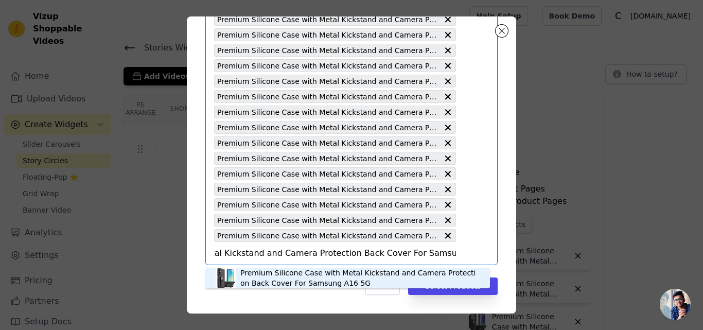
click at [266, 274] on div "Premium Silicone Case with Metal Kickstand and Camera Protection Back Cover For…" at bounding box center [359, 278] width 239 height 21
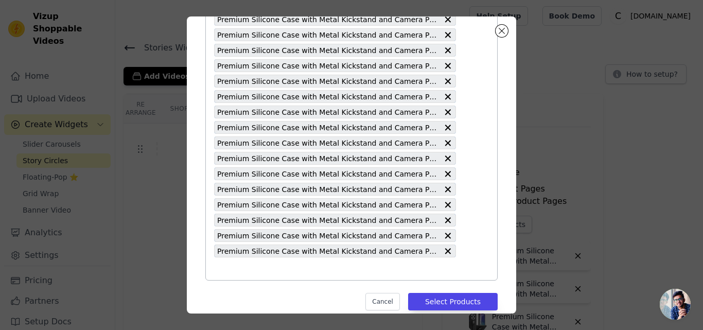
click at [260, 274] on input "text" at bounding box center [335, 269] width 242 height 12
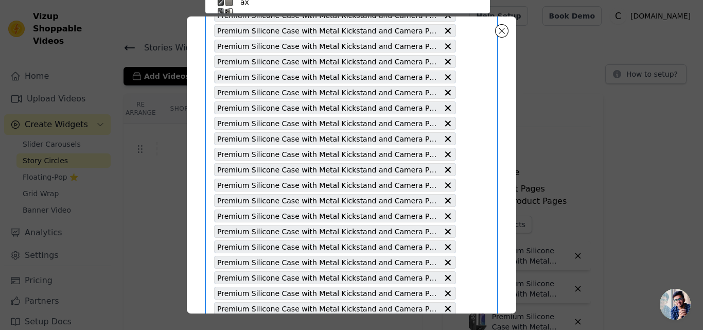
paste input "Premium Silicone Case with Metal Kickstand and Camera Protection Back Cover For…"
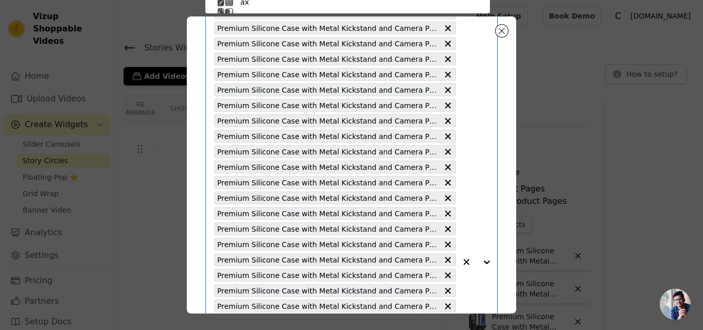
type input "Premium Silicone Case with Metal Kickstand and Camera Protection Back Cover For…"
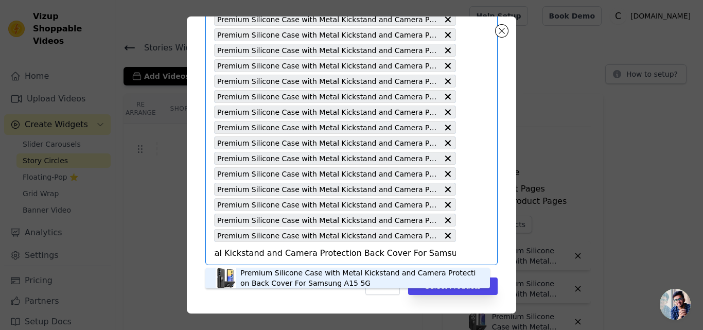
click at [265, 271] on div "Premium Silicone Case with Metal Kickstand and Camera Protection Back Cover For…" at bounding box center [359, 278] width 239 height 21
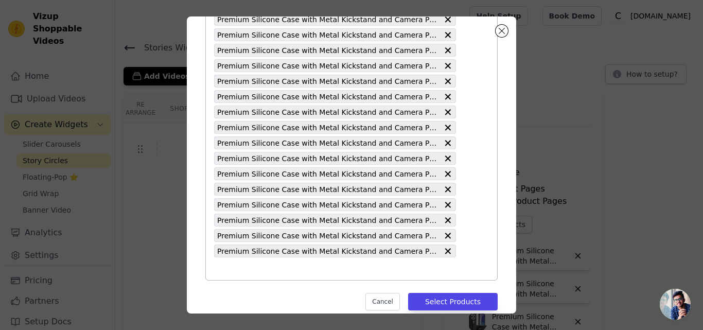
click at [255, 270] on input "text" at bounding box center [335, 269] width 242 height 12
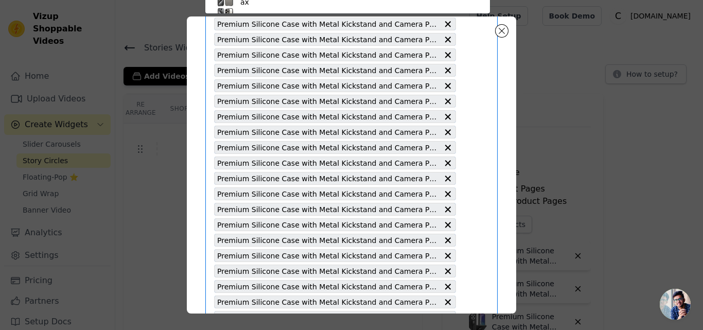
paste input "Premium Silicone Case with Metal Kickstand and Camera Protection Back Cover For…"
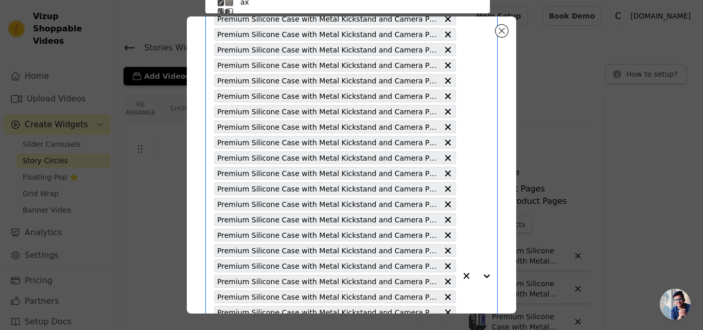
type input "Premium Silicone Case with Metal Kickstand and Camera Protection Back Cover For…"
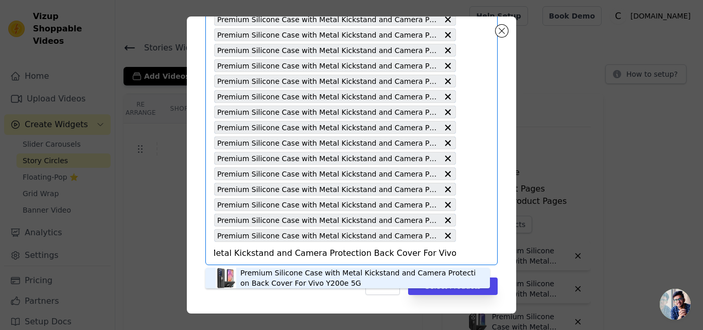
click at [266, 272] on div "Premium Silicone Case with Metal Kickstand and Camera Protection Back Cover For…" at bounding box center [359, 278] width 239 height 21
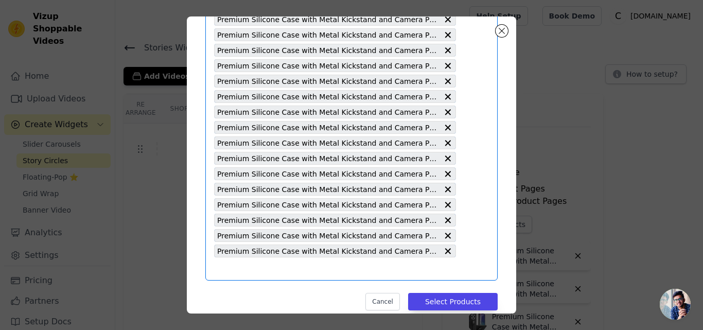
click at [263, 272] on input "text" at bounding box center [335, 269] width 242 height 12
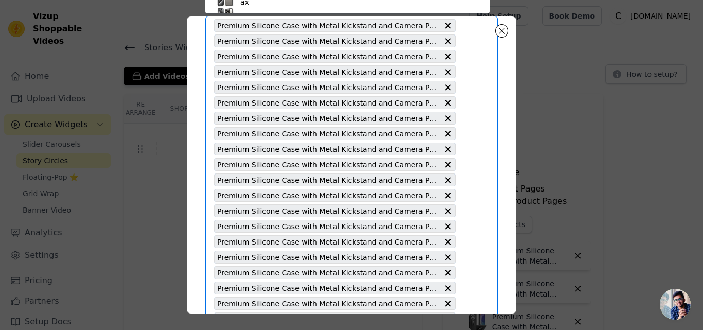
paste input "Premium Silicone Case with Metal Kickstand and Camera Protection Back Cover For…"
type input "Premium Silicone Case with Metal Kickstand and Camera Protection Back Cover For…"
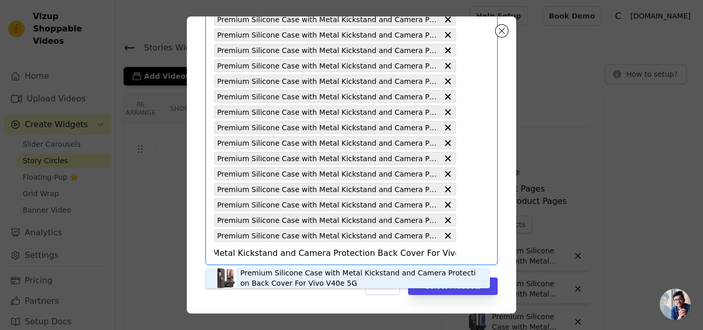
click at [263, 272] on div "Premium Silicone Case with Metal Kickstand and Camera Protection Back Cover For…" at bounding box center [359, 278] width 239 height 21
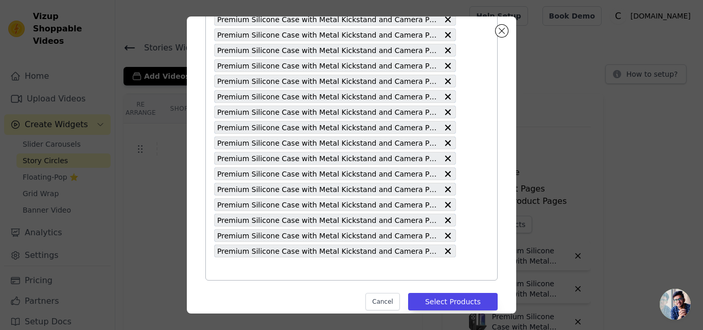
click at [257, 271] on input "text" at bounding box center [335, 269] width 242 height 12
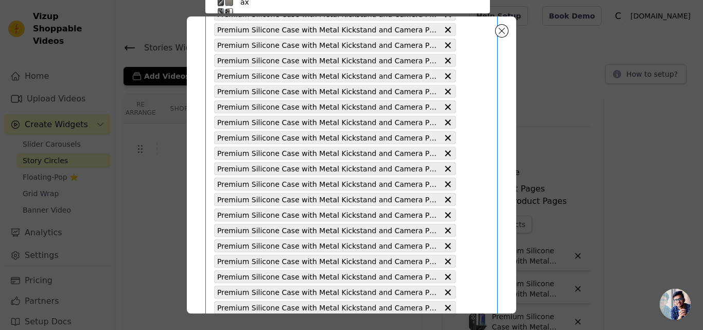
paste input "Premium Silicone Case with Metal Kickstand and Camera Protection Back Cover For…"
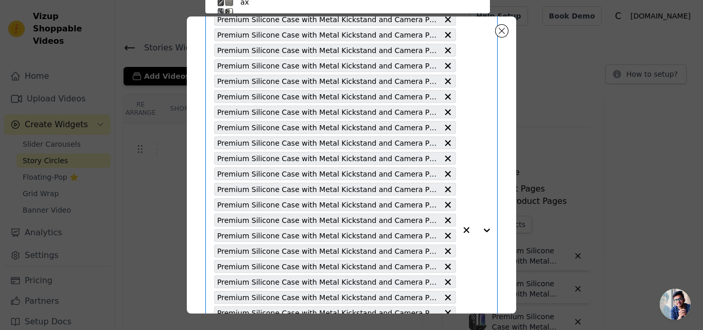
type input "Premium Silicone Case with Metal Kickstand and Camera Protection Back Cover For…"
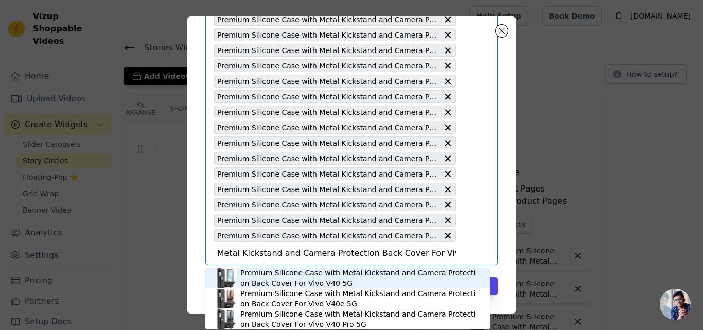
click at [267, 283] on div "Premium Silicone Case with Metal Kickstand and Camera Protection Back Cover For…" at bounding box center [359, 278] width 239 height 21
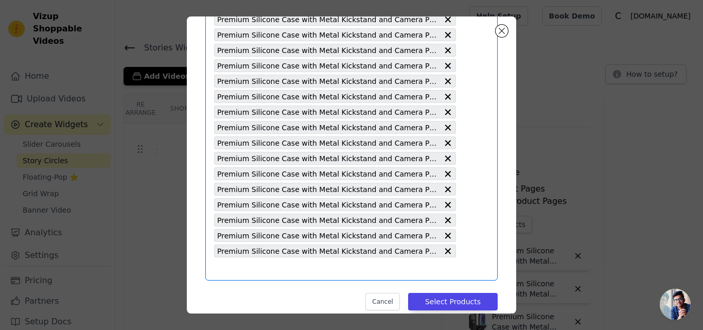
click at [263, 271] on input "text" at bounding box center [335, 269] width 242 height 12
paste input "Premium Silicone Case with Metal Kickstand and Camera Protection Back Cover For…"
type input "Premium Silicone Case with Metal Kickstand and Camera Protection Back Cover For…"
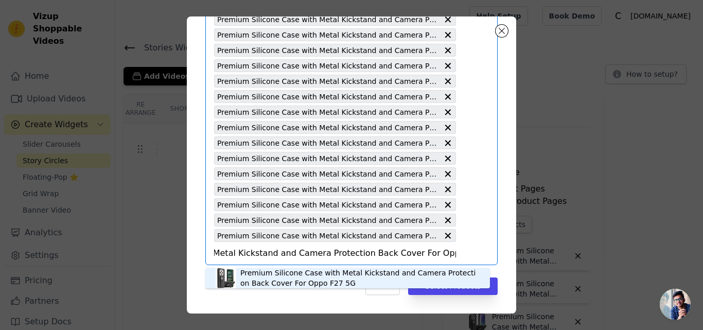
click at [270, 274] on div "Premium Silicone Case with Metal Kickstand and Camera Protection Back Cover For…" at bounding box center [359, 278] width 239 height 21
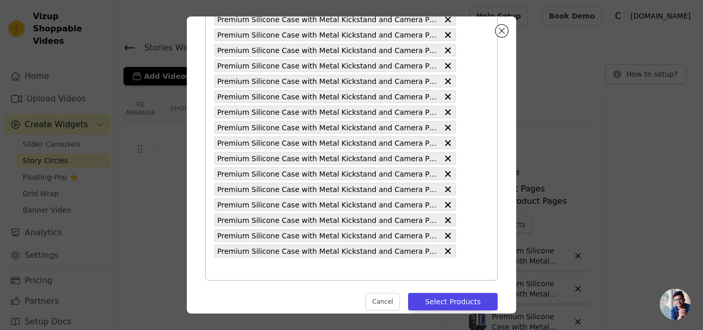
click at [269, 274] on input "text" at bounding box center [335, 269] width 242 height 12
paste input "Premium Silicone Case with Metal Kickstand and Camera Protection Back Cover For…"
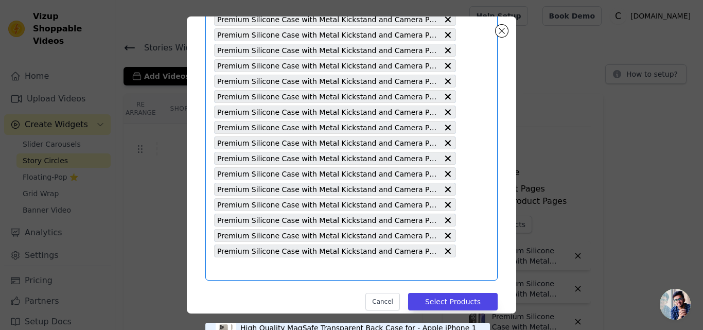
type input "Premium Silicone Case with Metal Kickstand and Camera Protection Back Cover For…"
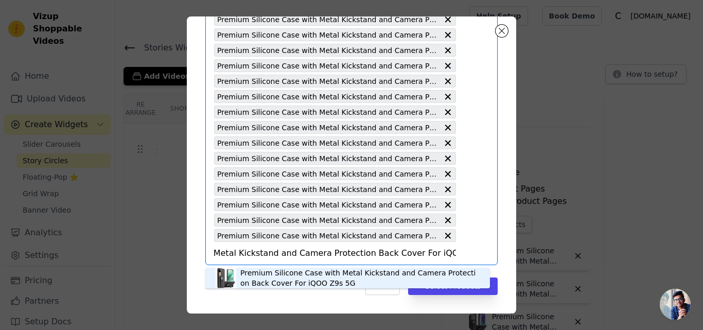
click at [269, 272] on div "Premium Silicone Case with Metal Kickstand and Camera Protection Back Cover For…" at bounding box center [359, 278] width 239 height 21
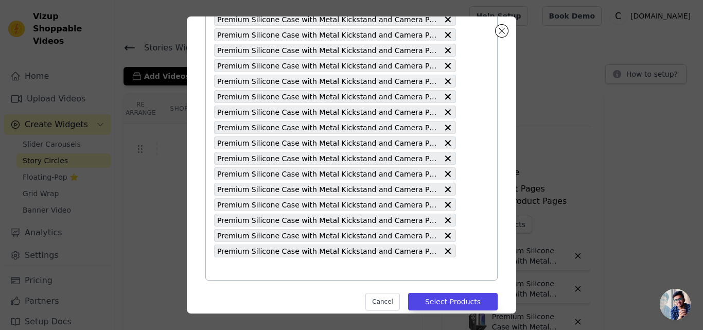
click at [268, 272] on input "text" at bounding box center [335, 269] width 242 height 12
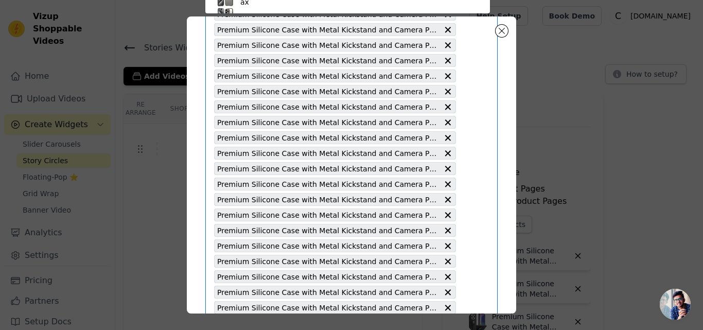
paste input "Premium Silicone Case with Metal Kickstand and Camera Protection Back Cover For…"
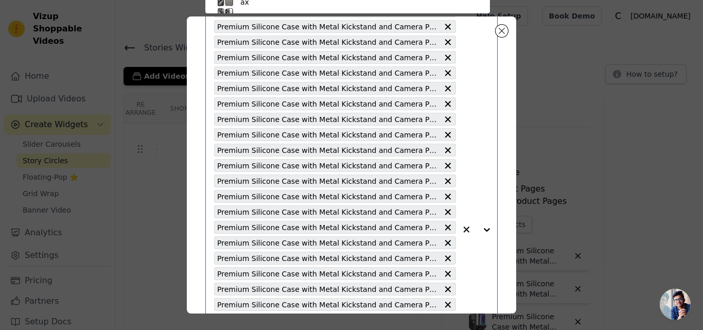
type input "Premium Silicone Case with Metal Kickstand and Camera Protection Back Cover For…"
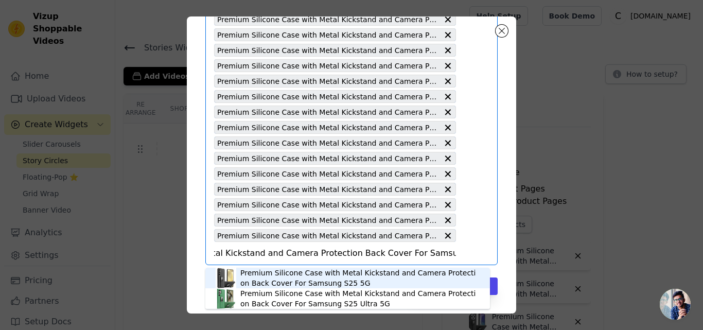
click at [262, 274] on div "Premium Silicone Case with Metal Kickstand and Camera Protection Back Cover For…" at bounding box center [359, 278] width 239 height 21
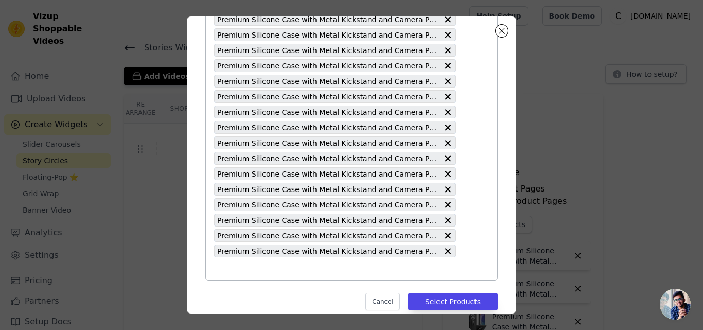
click at [255, 273] on input "text" at bounding box center [335, 269] width 242 height 12
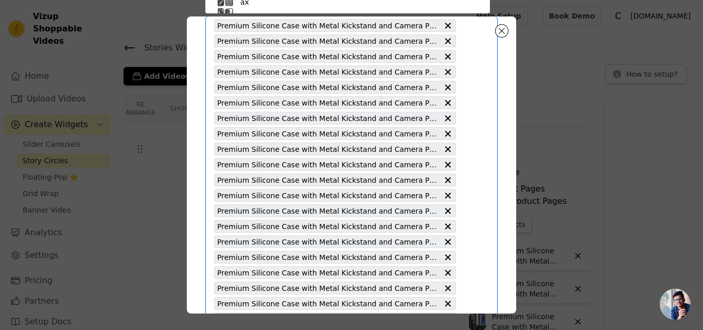
paste input "Premium Silicone Case with Metal Kickstand and Camera Protection Back Cover For…"
type input "Premium Silicone Case with Metal Kickstand and Camera Protection Back Cover For…"
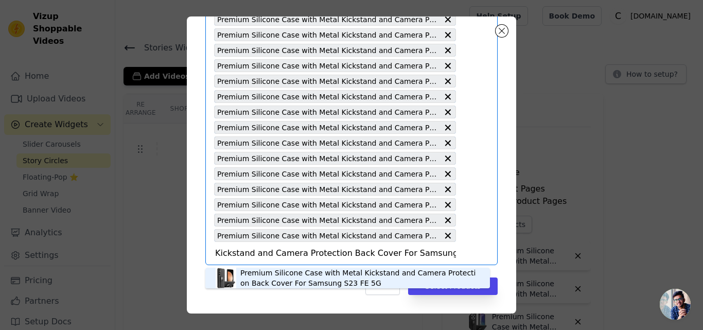
click at [257, 280] on div "Premium Silicone Case with Metal Kickstand and Camera Protection Back Cover For…" at bounding box center [359, 278] width 239 height 21
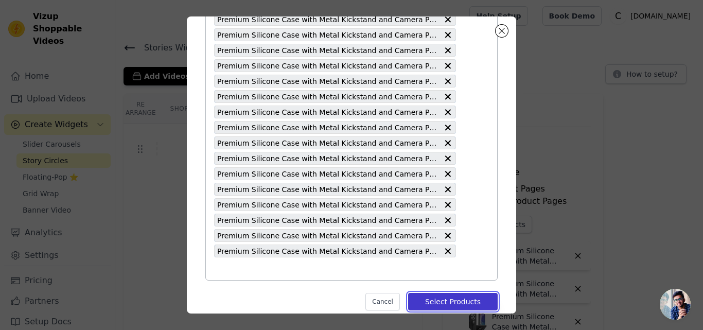
click at [426, 304] on button "Select Products" at bounding box center [453, 302] width 90 height 18
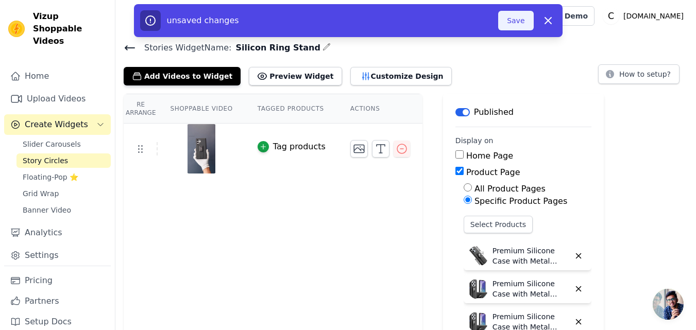
click at [512, 26] on button "Save" at bounding box center [515, 21] width 35 height 20
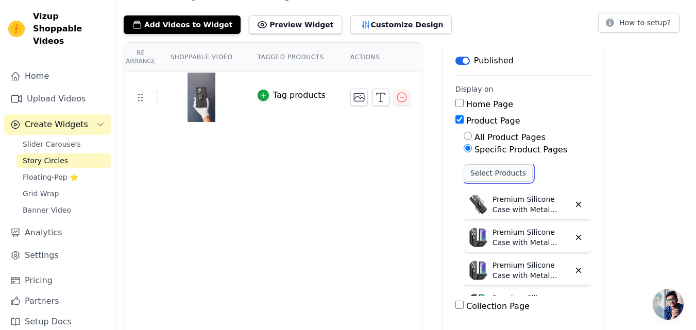
click at [467, 177] on button "Select Products" at bounding box center [497, 173] width 69 height 18
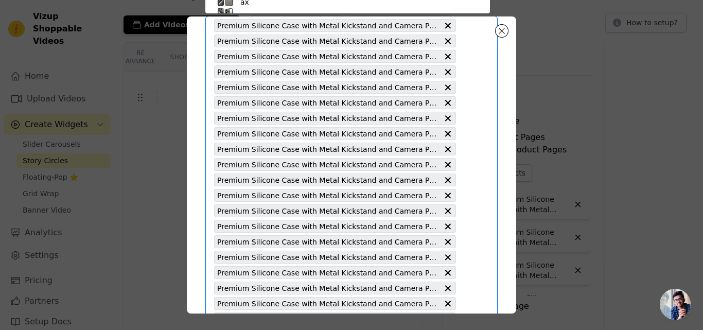
paste input "Premium Silicone Case with Metal Kickstand and Camera Protection Back Cover For…"
type input "Premium Silicone Case with Metal Kickstand and Camera Protection Back Cover For…"
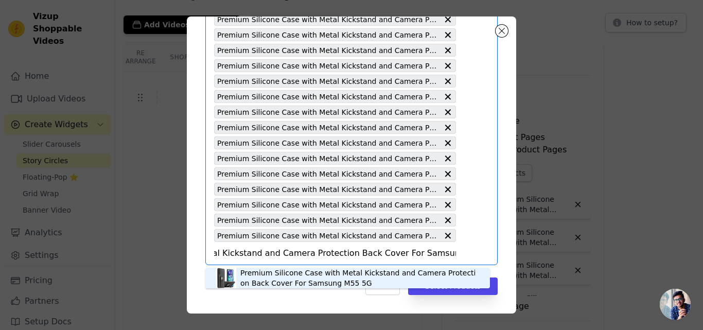
click at [280, 277] on div "Premium Silicone Case with Metal Kickstand and Camera Protection Back Cover For…" at bounding box center [359, 278] width 239 height 21
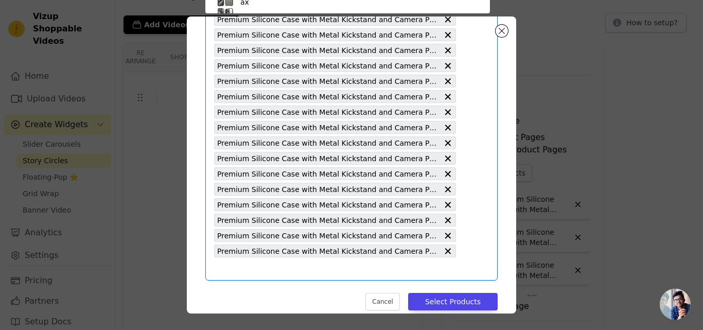
paste input "Premium Silicone Case with Metal Kickstand and Camera Protection Back Cover For…"
type input "Premium Silicone Case with Metal Kickstand and Camera Protection Back Cover For…"
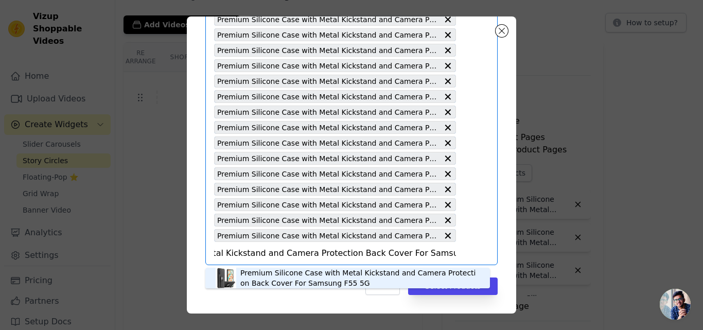
click at [288, 276] on div "Premium Silicone Case with Metal Kickstand and Camera Protection Back Cover For…" at bounding box center [359, 278] width 239 height 21
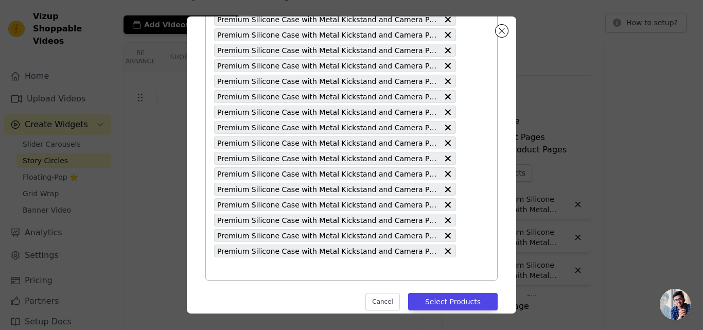
click at [272, 274] on input "text" at bounding box center [335, 269] width 242 height 12
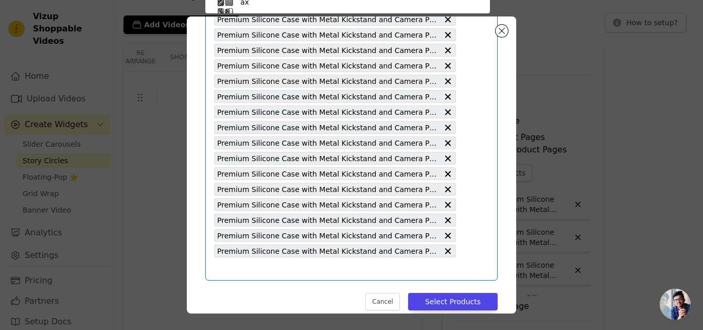
paste input "Premium Silicone Case with Metal Kickstand and Camera Protection Back Cover For…"
type input "Premium Silicone Case with Metal Kickstand and Camera Protection Back Cover For…"
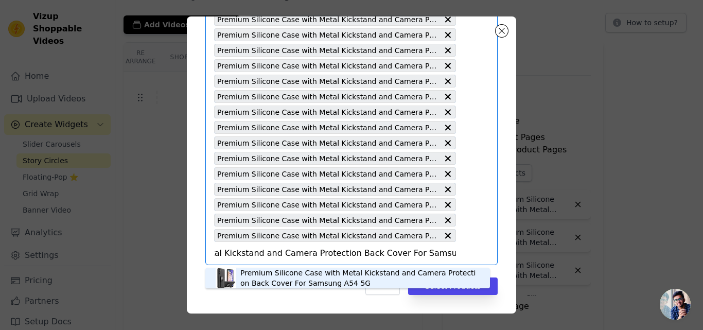
click at [290, 281] on div "Premium Silicone Case with Metal Kickstand and Camera Protection Back Cover For…" at bounding box center [359, 278] width 239 height 21
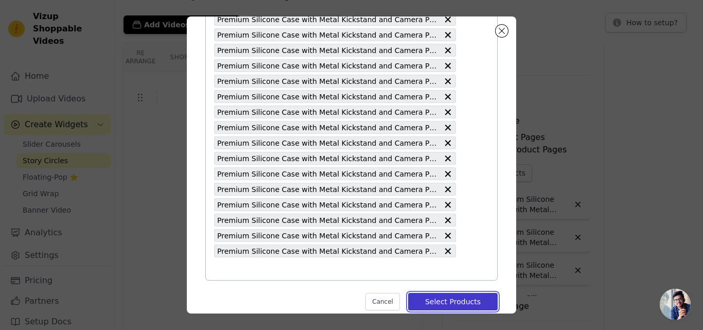
click at [436, 303] on button "Select Products" at bounding box center [453, 302] width 90 height 18
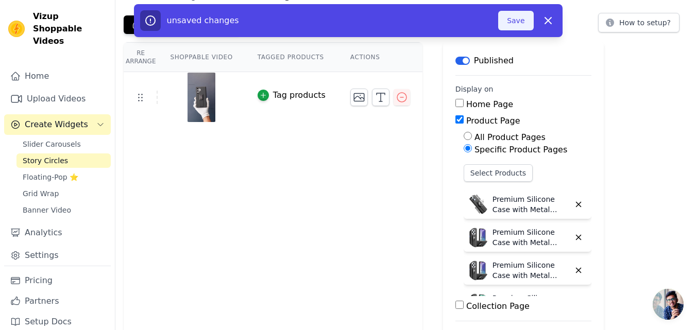
click at [518, 24] on button "Save" at bounding box center [515, 21] width 35 height 20
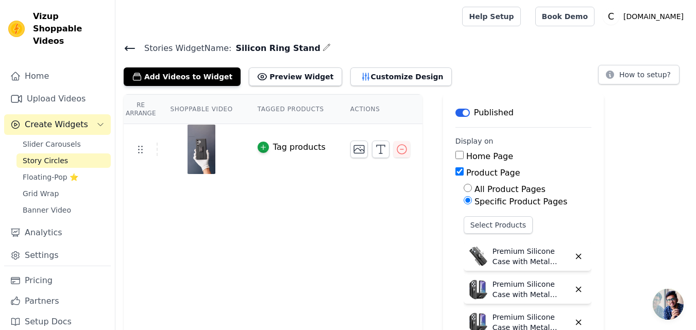
click at [126, 49] on icon at bounding box center [129, 48] width 9 height 4
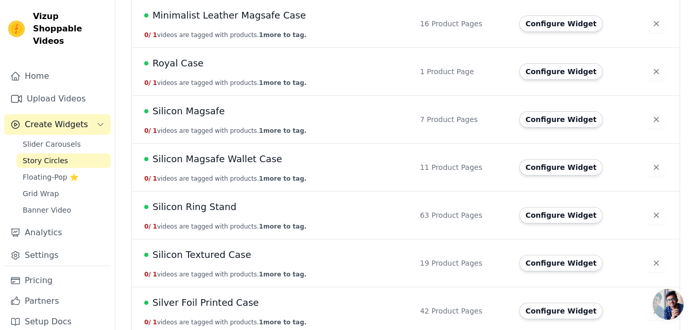
scroll to position [1493, 0]
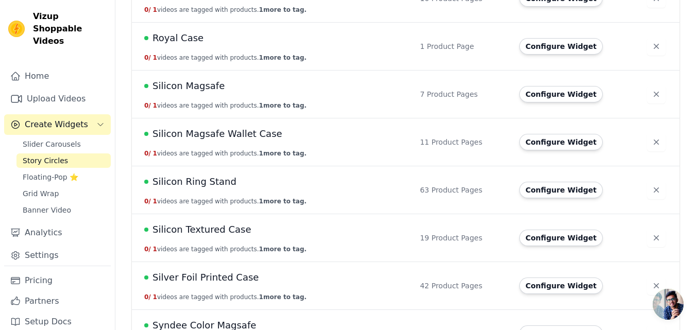
click at [222, 179] on span "Silicon Ring Stand" at bounding box center [194, 182] width 84 height 14
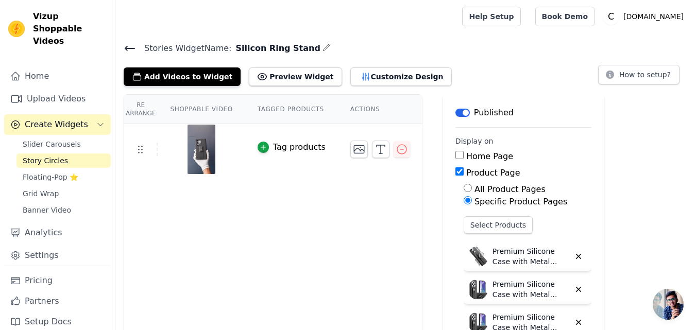
click at [130, 48] on icon at bounding box center [129, 48] width 9 height 4
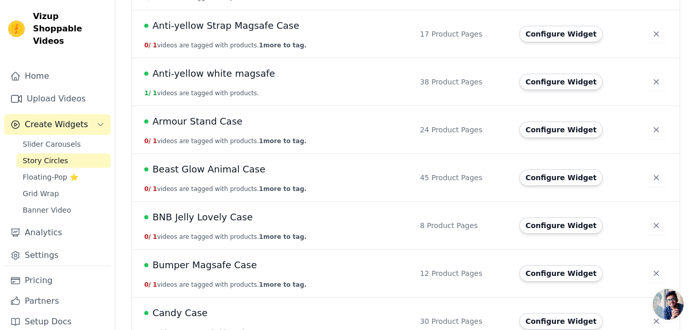
scroll to position [360, 0]
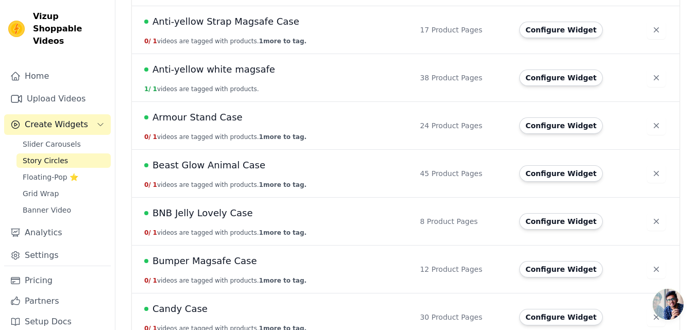
click at [212, 213] on span "BNB Jelly Lovely Case" at bounding box center [202, 213] width 100 height 14
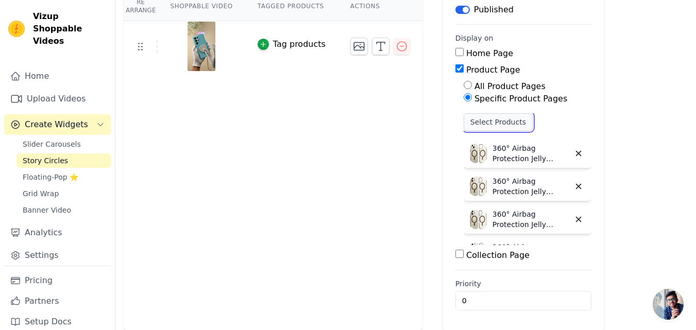
click at [474, 123] on button "Select Products" at bounding box center [497, 122] width 69 height 18
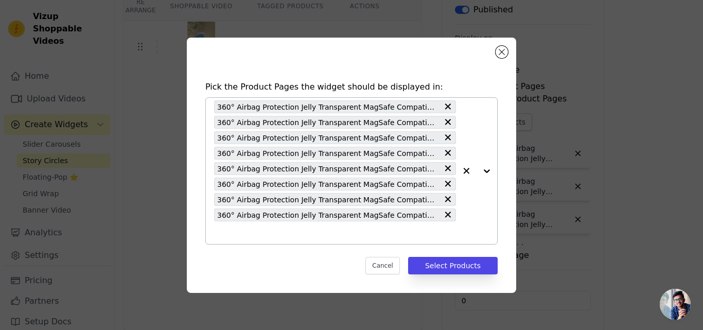
click at [449, 106] on icon at bounding box center [448, 106] width 6 height 6
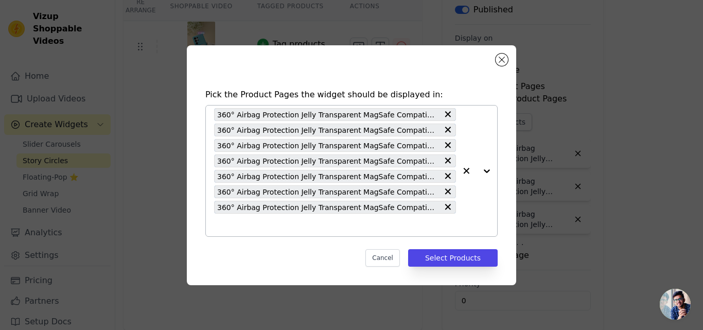
click at [449, 114] on icon at bounding box center [448, 114] width 6 height 6
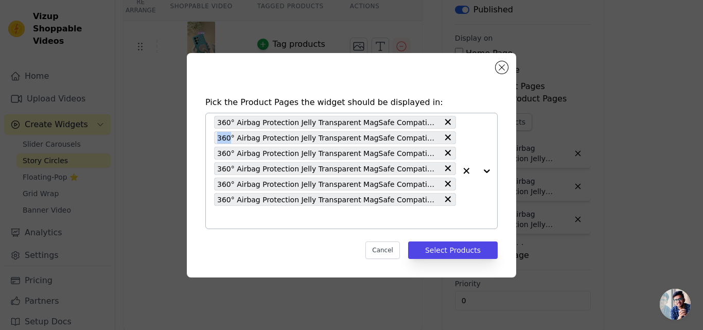
click at [449, 114] on div "360° Airbag Protection Jelly Transparent MagSafe Compatible Back Case For Apple…" at bounding box center [335, 170] width 242 height 115
click at [449, 121] on icon at bounding box center [448, 122] width 6 height 6
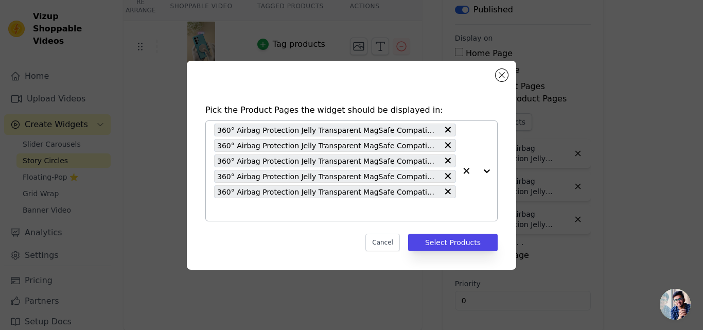
click at [448, 131] on icon at bounding box center [448, 130] width 10 height 10
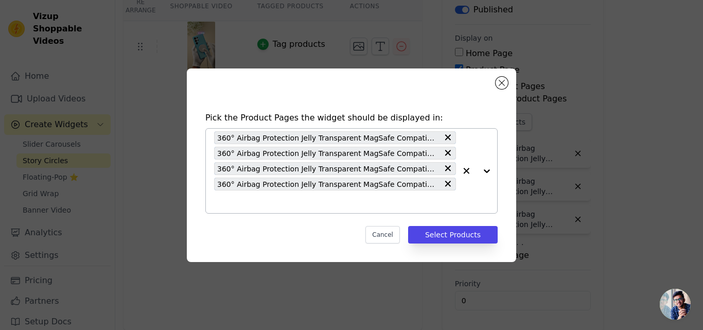
click at [447, 135] on icon at bounding box center [448, 137] width 10 height 10
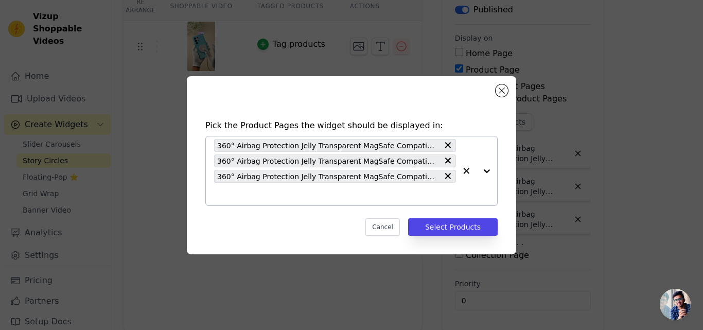
click at [447, 143] on icon at bounding box center [448, 145] width 10 height 10
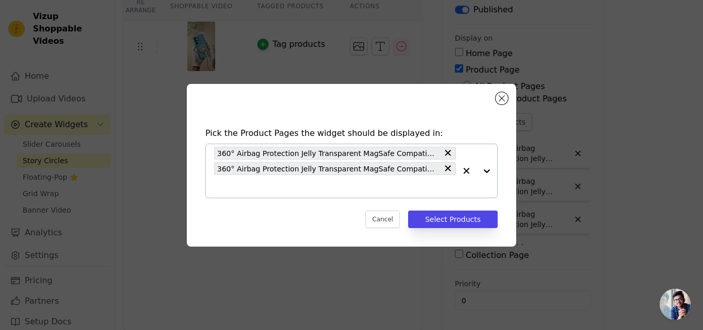
click at [447, 150] on icon at bounding box center [448, 153] width 10 height 10
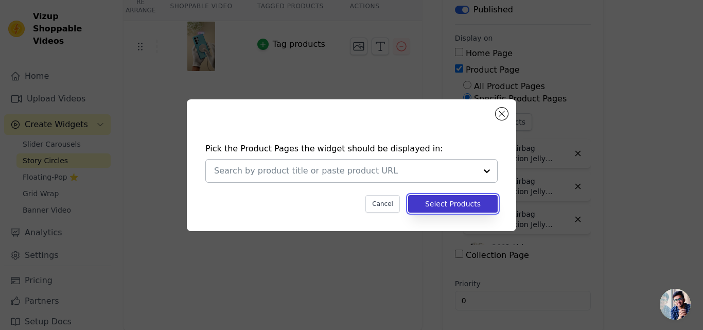
click at [451, 204] on button "Select Products" at bounding box center [453, 204] width 90 height 18
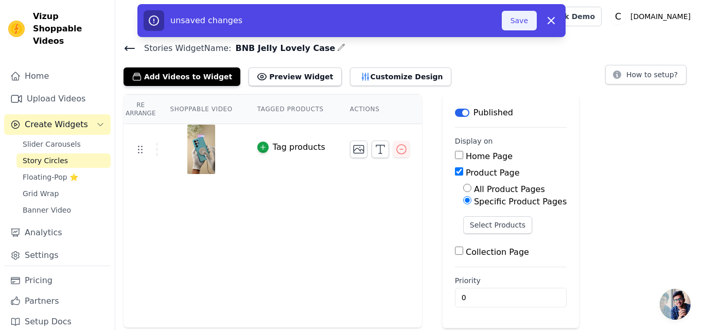
click at [513, 22] on button "Save" at bounding box center [519, 21] width 35 height 20
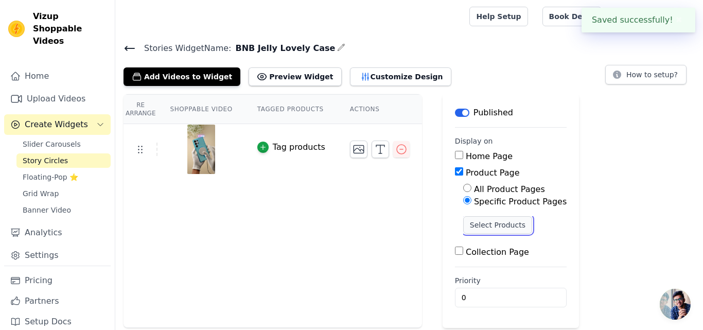
click at [469, 220] on button "Select Products" at bounding box center [497, 225] width 69 height 18
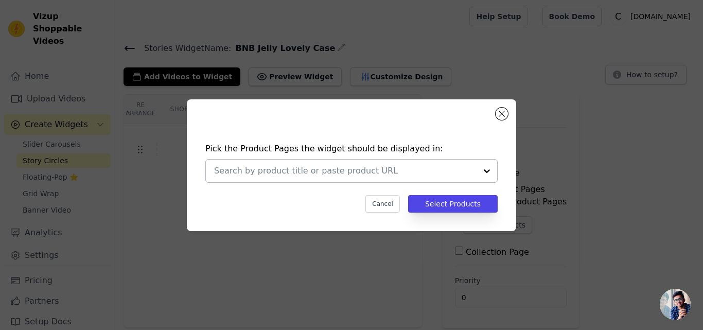
click at [414, 175] on input "text" at bounding box center [345, 171] width 263 height 12
click at [275, 176] on input "text" at bounding box center [345, 171] width 263 height 12
paste input "360° Air-Cushioned Protection Back Case For Apple iPhone 15 Jelly Transparent M…"
type input "360° Air-Cushioned Protection Back Case For Apple iPhone 15 Jelly Transparent M…"
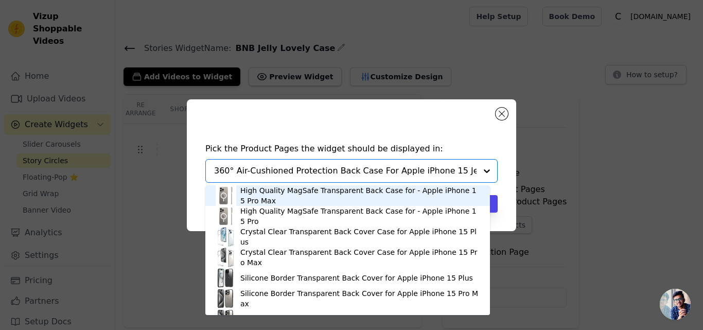
scroll to position [0, 197]
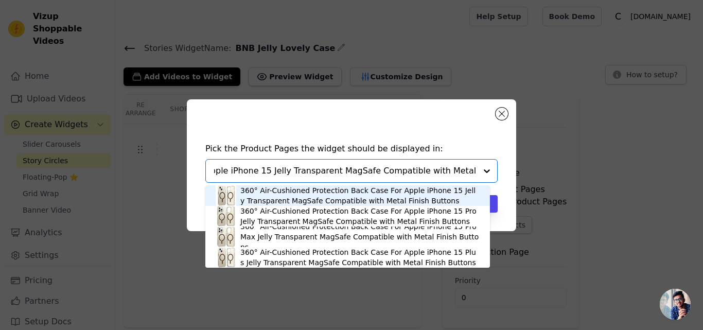
click at [345, 193] on div "360° Air-Cushioned Protection Back Case For Apple iPhone 15 Jelly Transparent M…" at bounding box center [359, 195] width 239 height 21
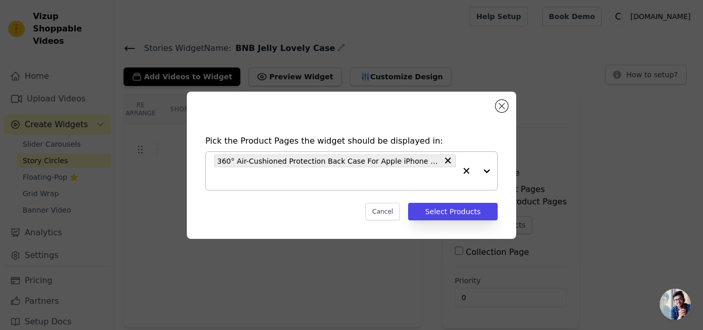
click at [288, 174] on input "text" at bounding box center [335, 178] width 242 height 12
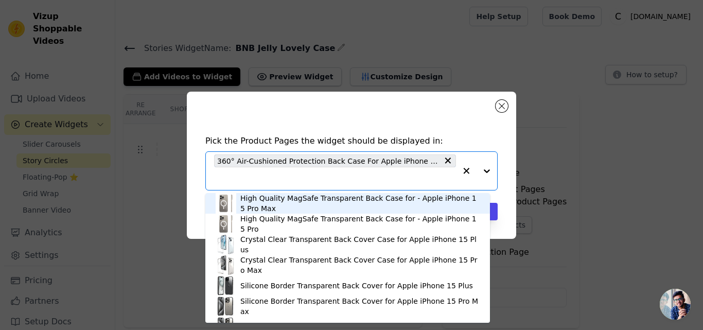
paste input "360° Air-Cushioned Protection Back Case For Apple iPhone 15 Pro Jelly Transpare…"
type input "360° Air-Cushioned Protection Back Case For Apple iPhone 15 Pro Jelly Transpare…"
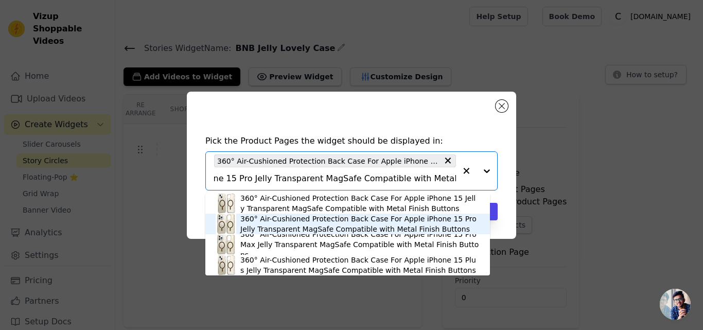
click at [333, 223] on div "360° Air-Cushioned Protection Back Case For Apple iPhone 15 Pro Jelly Transpare…" at bounding box center [359, 224] width 239 height 21
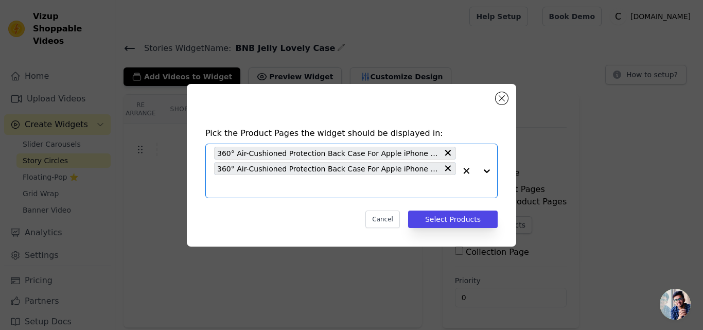
scroll to position [0, 0]
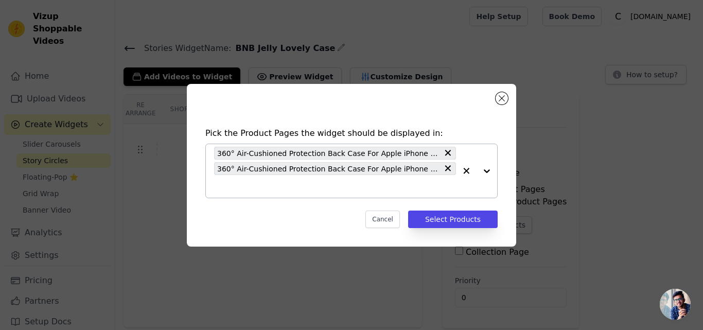
click at [303, 190] on input "text" at bounding box center [335, 186] width 242 height 12
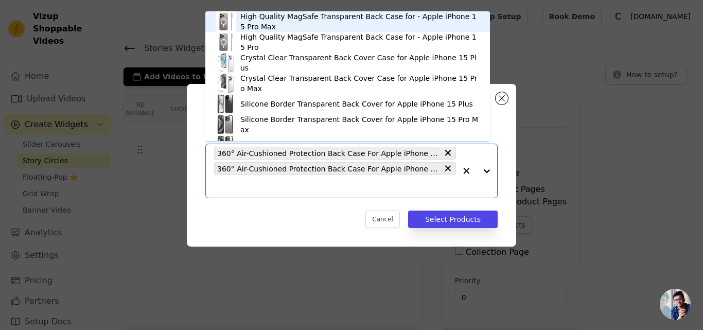
paste input "360° Air-Cushioned Protection Back Case For Apple iPhone 15 Pro Max Jelly Trans…"
type input "360° Air-Cushioned Protection Back Case For Apple iPhone 15 Pro Max Jelly Trans…"
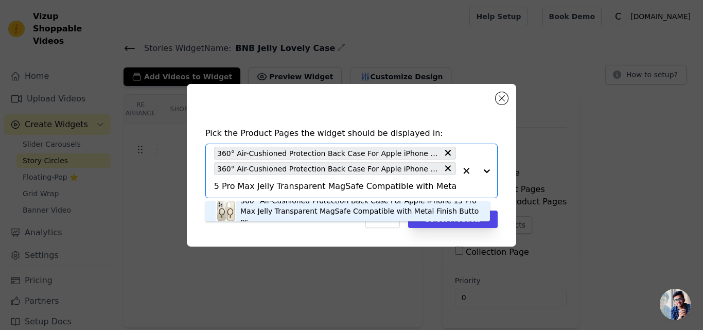
click at [302, 217] on div "360° Air-Cushioned Protection Back Case For Apple iPhone 15 Pro Max Jelly Trans…" at bounding box center [359, 211] width 239 height 31
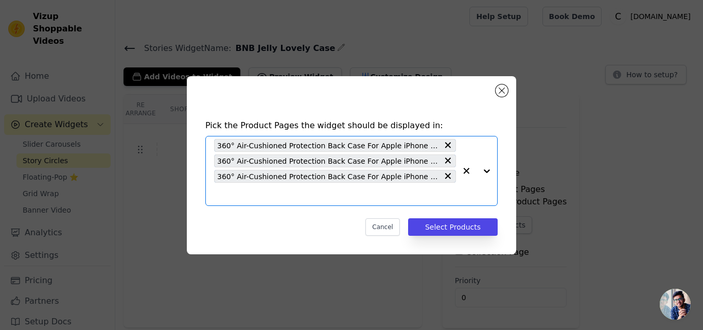
scroll to position [0, 0]
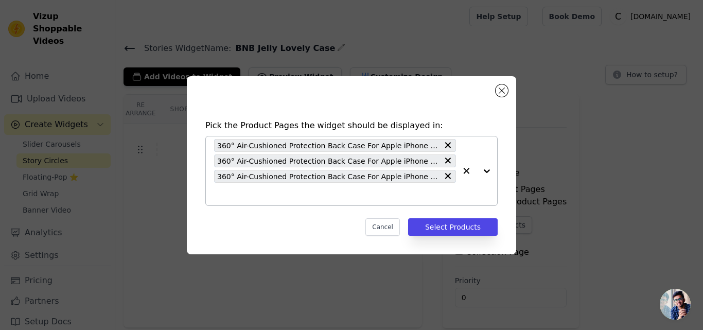
click at [278, 197] on input "text" at bounding box center [335, 194] width 242 height 12
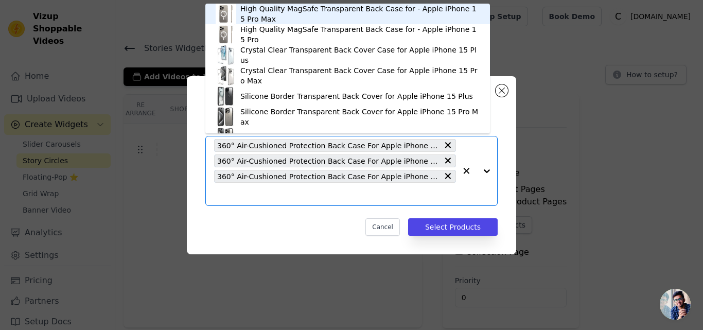
paste input "360° Air-Cushioned Protection Back Case For Apple iPhone 16 Jelly Transparent M…"
type input "360° Air-Cushioned Protection Back Case For Apple iPhone 16 Jelly Transparent M…"
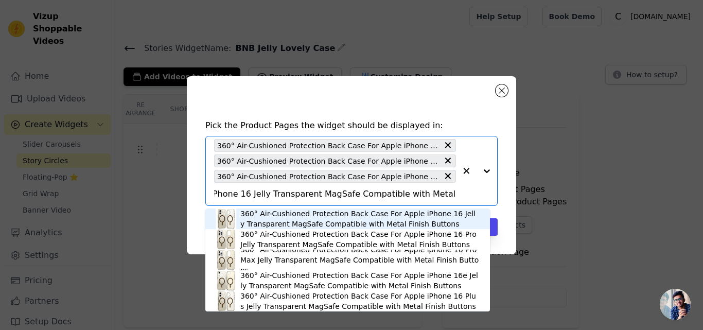
click at [281, 219] on div "360° Air-Cushioned Protection Back Case For Apple iPhone 16 Jelly Transparent M…" at bounding box center [359, 219] width 239 height 21
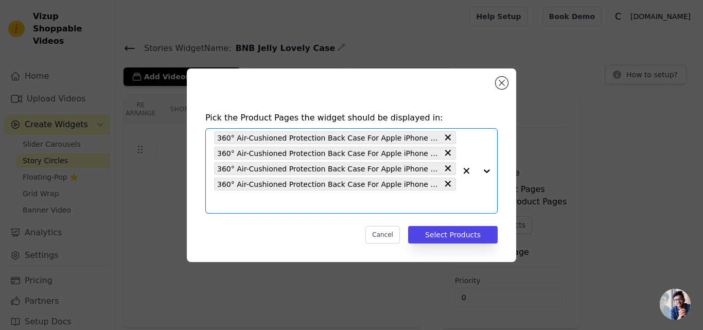
scroll to position [0, 0]
click at [276, 204] on input "text" at bounding box center [335, 202] width 242 height 12
paste input "360° Air-Cushioned Protection Back Case For Apple iPhone 16 Pro Jelly Transpare…"
type input "360° Air-Cushioned Protection Back Case For Apple iPhone 16 Pro Jelly Transpare…"
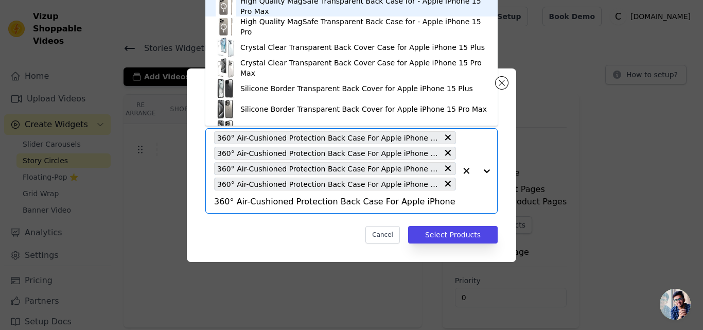
scroll to position [0, 232]
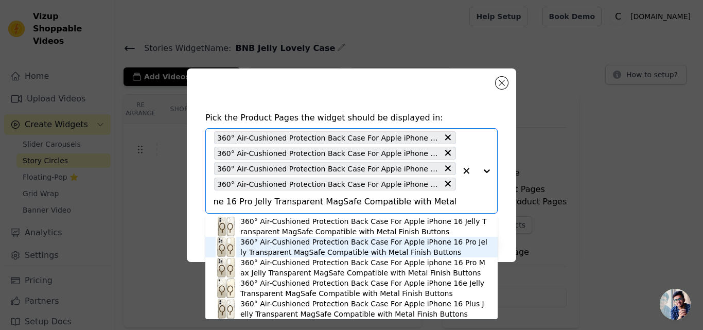
click at [343, 244] on div "360° Air-Cushioned Protection Back Case For Apple iPhone 16 Pro Jelly Transpare…" at bounding box center [363, 247] width 247 height 21
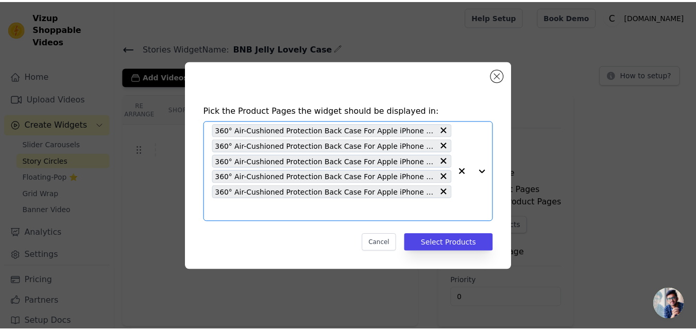
scroll to position [0, 0]
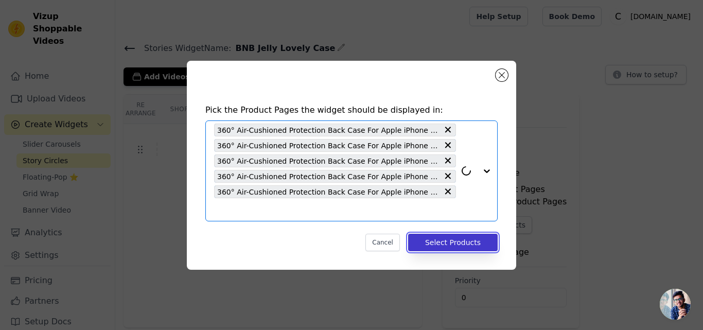
click at [443, 241] on button "Select Products" at bounding box center [453, 243] width 90 height 18
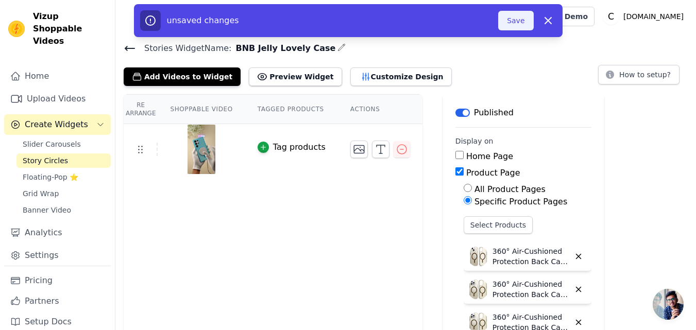
click at [513, 22] on button "Save" at bounding box center [515, 21] width 35 height 20
